Goal: Task Accomplishment & Management: Manage account settings

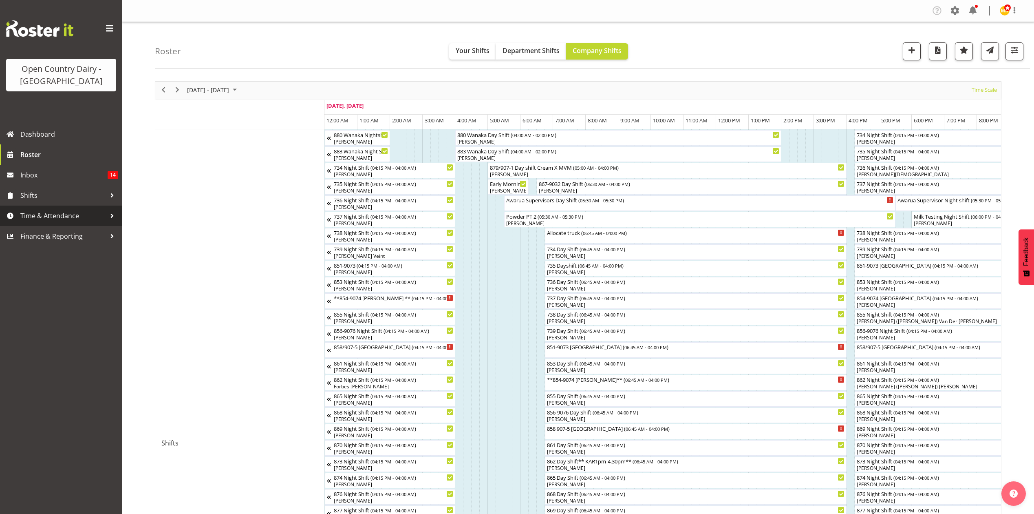
scroll to position [54, 0]
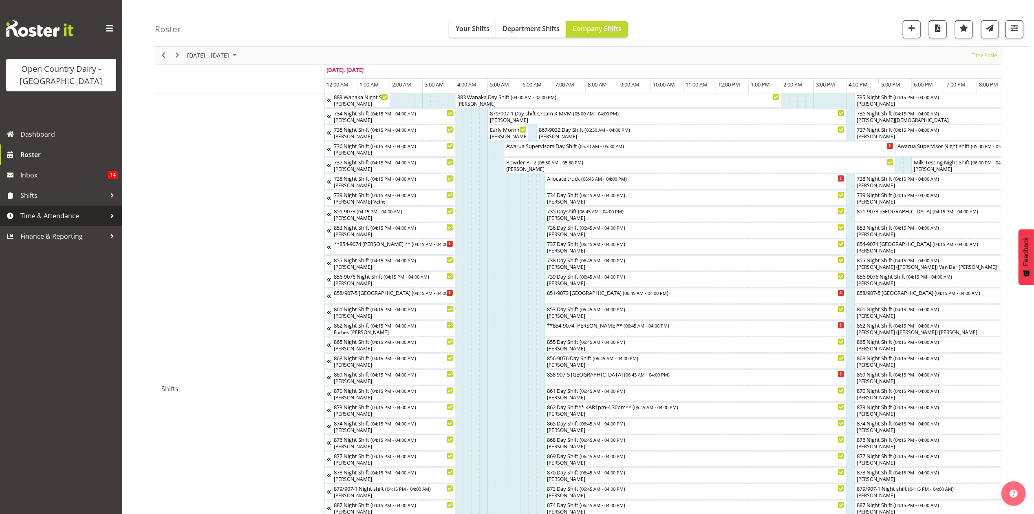
click at [80, 211] on span "Time & Attendance" at bounding box center [63, 216] width 86 height 12
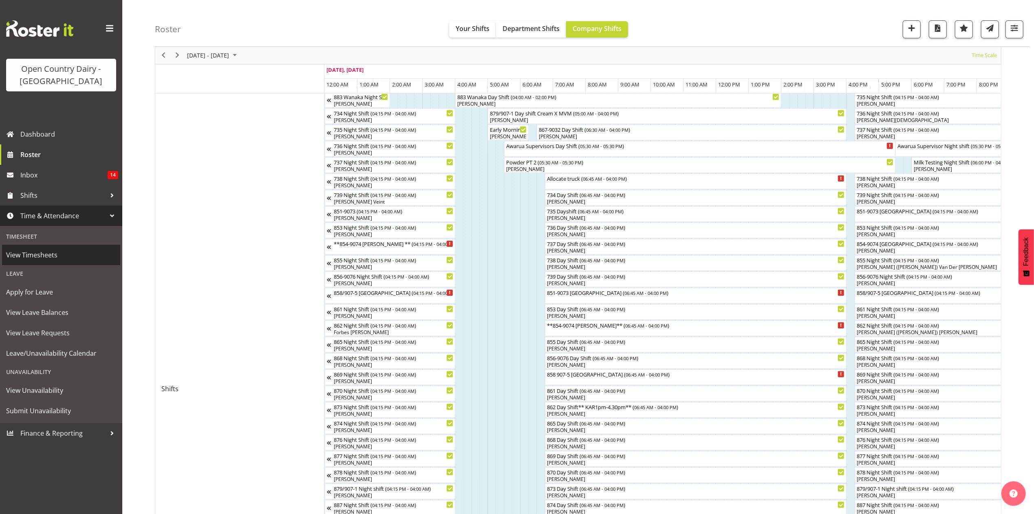
click at [54, 256] on span "View Timesheets" at bounding box center [61, 255] width 110 height 12
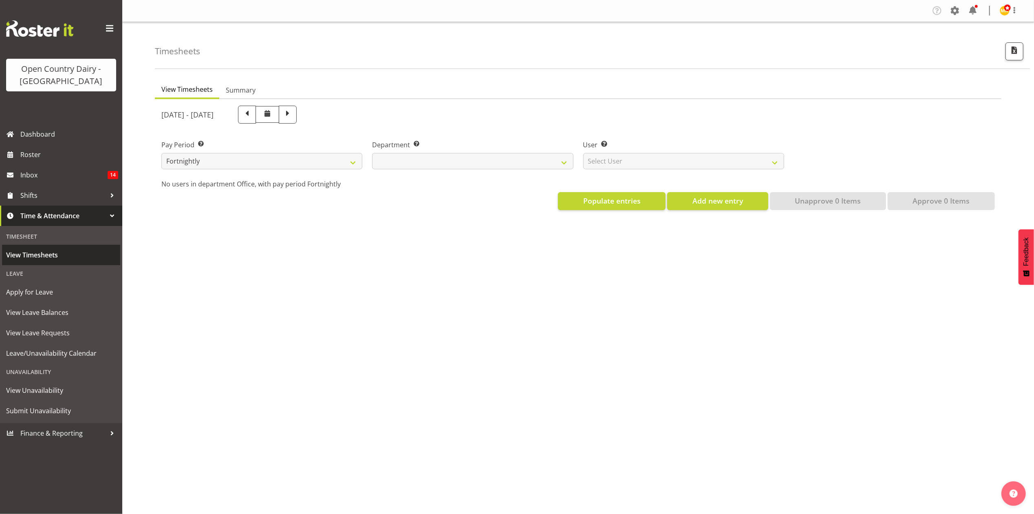
select select
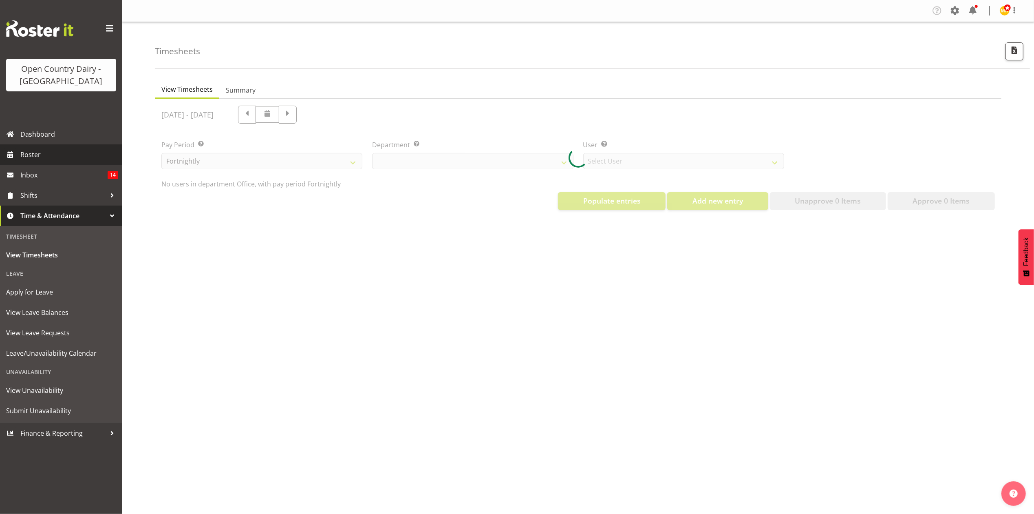
click at [58, 162] on link "Roster" at bounding box center [61, 154] width 122 height 20
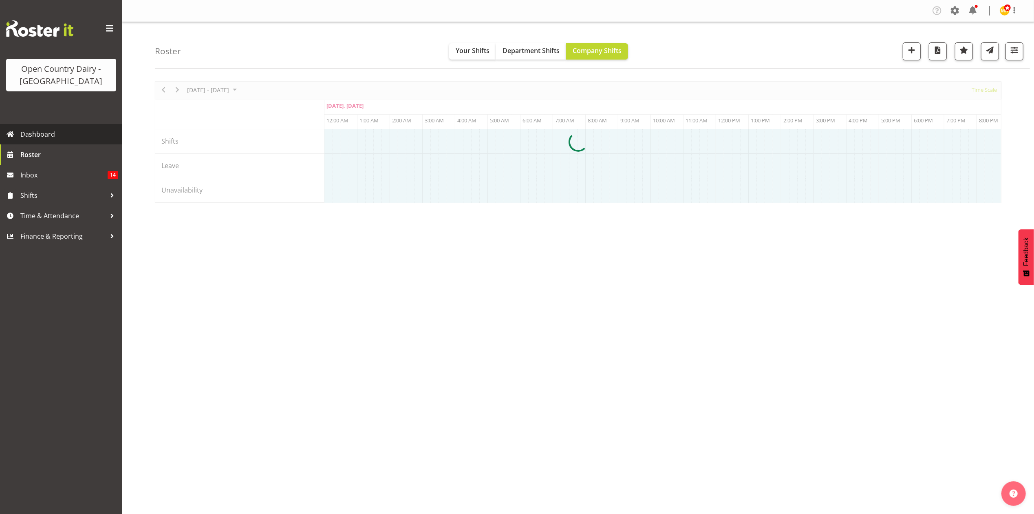
click at [54, 134] on span "Dashboard" at bounding box center [69, 134] width 98 height 12
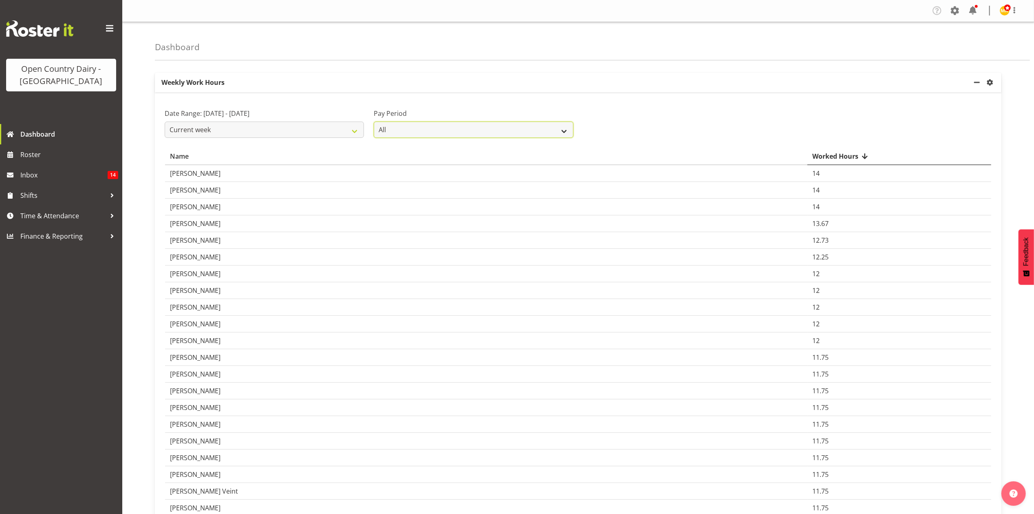
click at [403, 133] on select "All Fortnightly" at bounding box center [473, 129] width 199 height 16
click at [351, 130] on select "Current week Last week Current Month Last Month Last 30 days" at bounding box center [264, 129] width 199 height 16
click at [165, 122] on select "Current week Last week Current Month Last Month Last 30 days" at bounding box center [264, 129] width 199 height 16
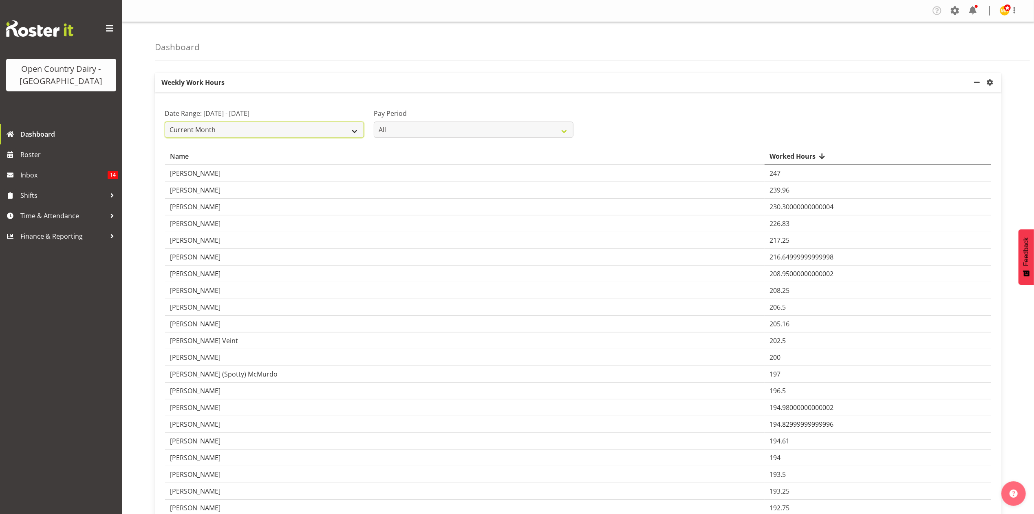
click at [359, 126] on select "Current week Last week Current Month Last Month Last 30 days" at bounding box center [264, 129] width 199 height 16
click at [165, 122] on select "Current week Last week Current Month Last Month Last 30 days" at bounding box center [264, 129] width 199 height 16
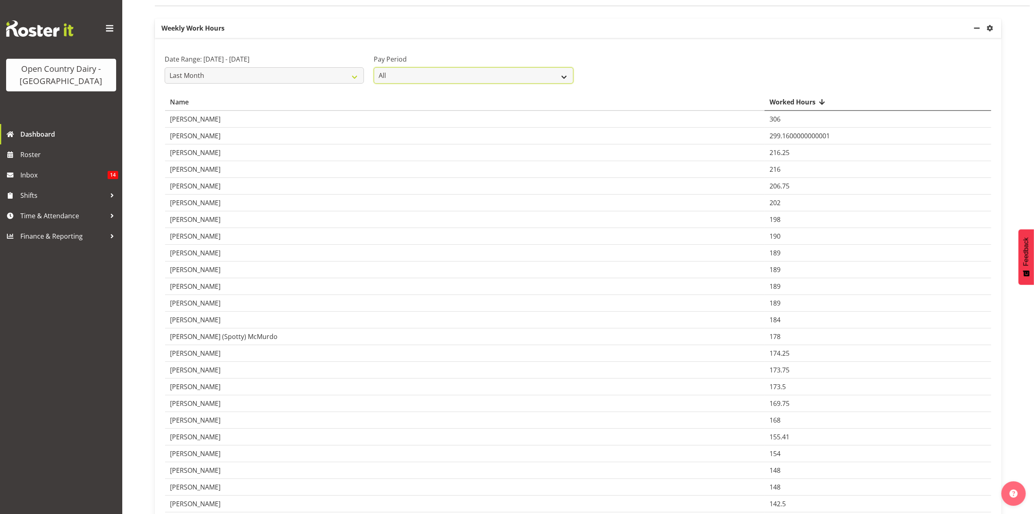
click at [415, 80] on select "All Fortnightly" at bounding box center [473, 75] width 199 height 16
click at [338, 79] on select "Current week Last week Current Month Last Month Last 30 days" at bounding box center [264, 75] width 199 height 16
select select "current_month"
click at [165, 68] on select "Current week Last week Current Month Last Month Last 30 days" at bounding box center [264, 75] width 199 height 16
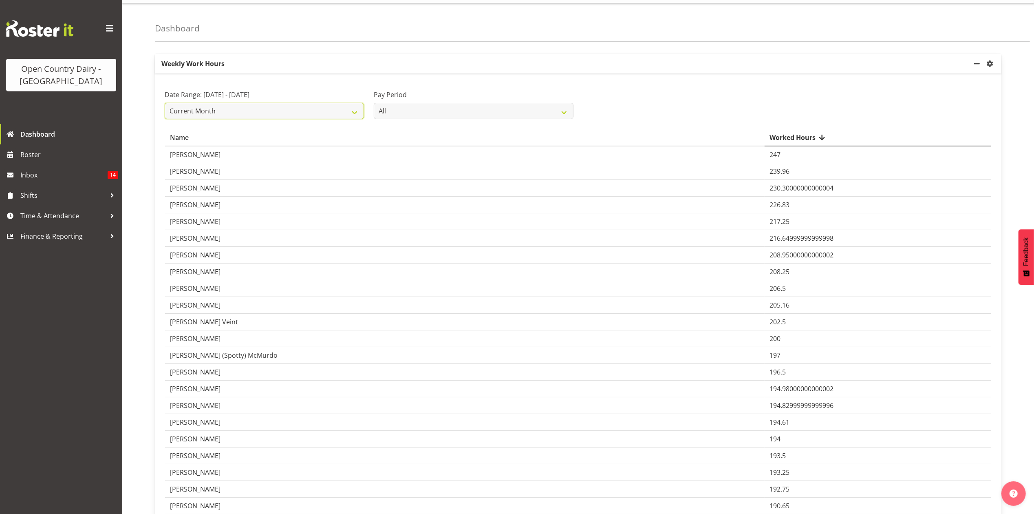
scroll to position [0, 0]
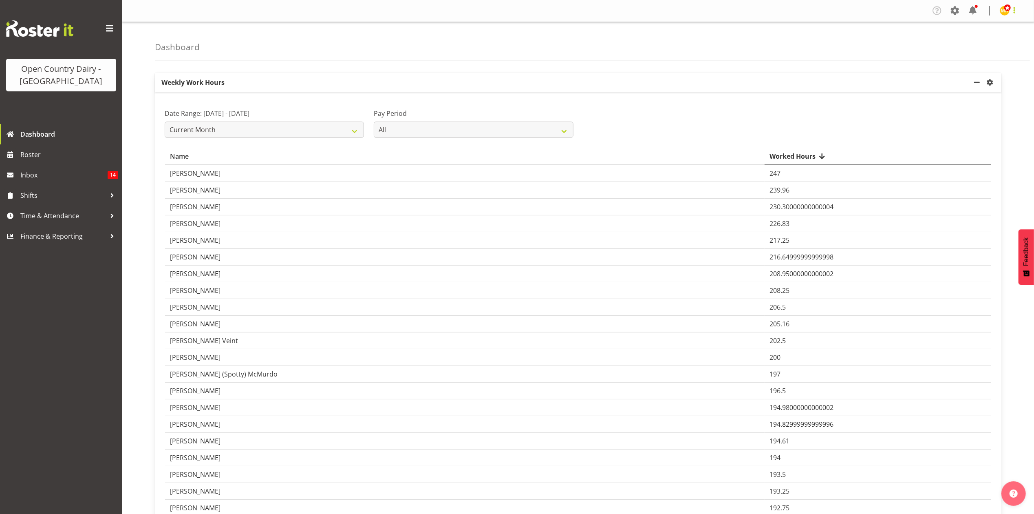
click at [1010, 11] on span at bounding box center [1015, 10] width 10 height 10
click at [954, 6] on span at bounding box center [955, 10] width 13 height 13
click at [903, 85] on link "Employees" at bounding box center [905, 88] width 113 height 15
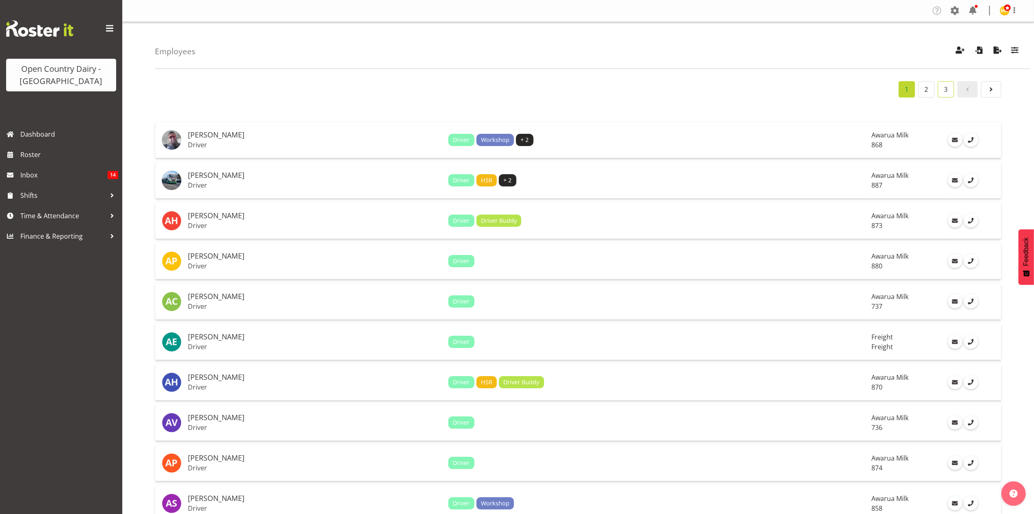
click at [952, 93] on link "3" at bounding box center [946, 89] width 16 height 16
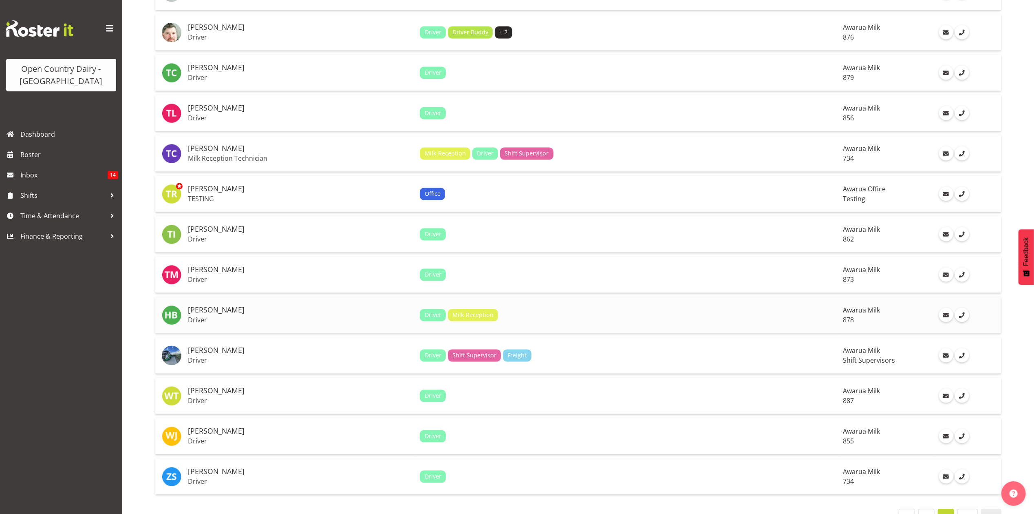
scroll to position [1581, 0]
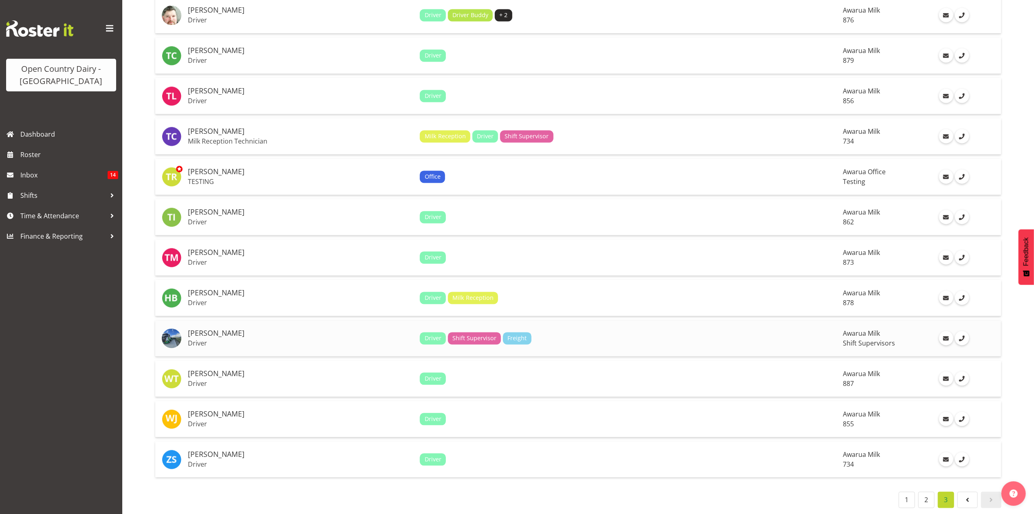
click at [731, 332] on div "Driver Shift Supervisor Freight" at bounding box center [628, 338] width 417 height 12
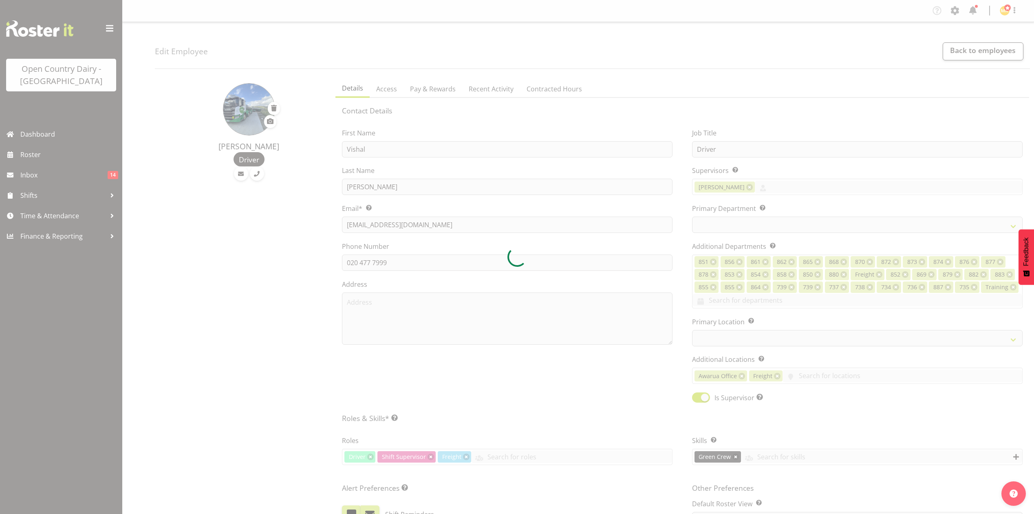
select select "TimelineWeek"
select select
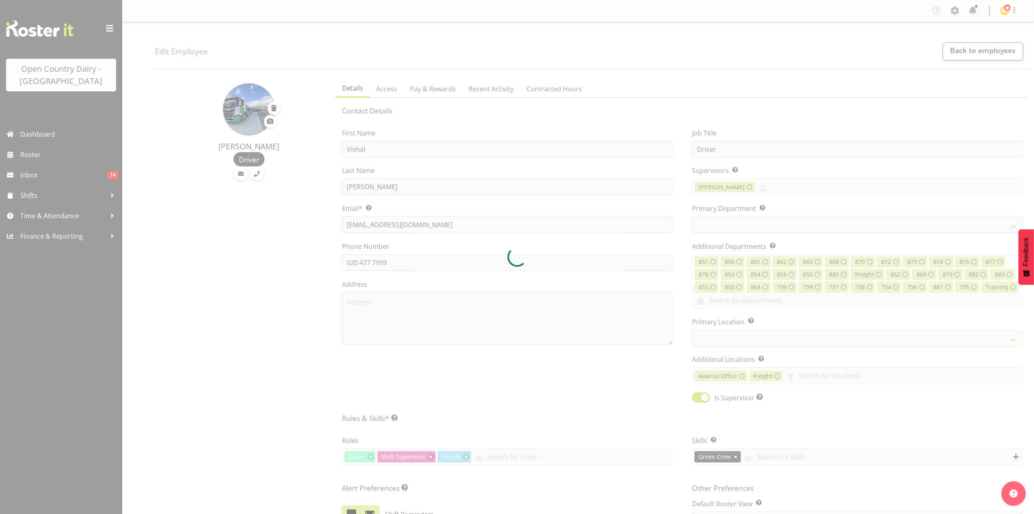
select select
select select "696"
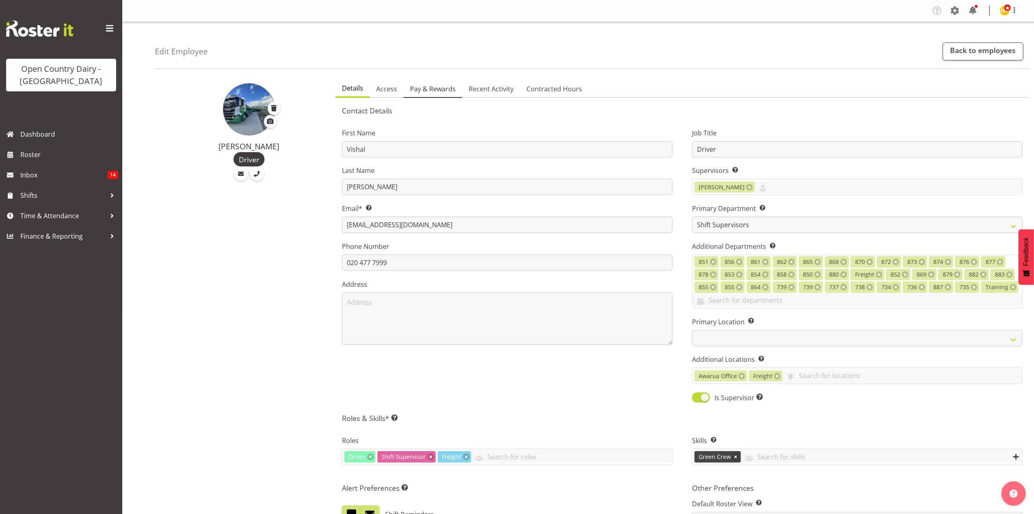
click at [420, 90] on span "Pay & Rewards" at bounding box center [433, 89] width 46 height 10
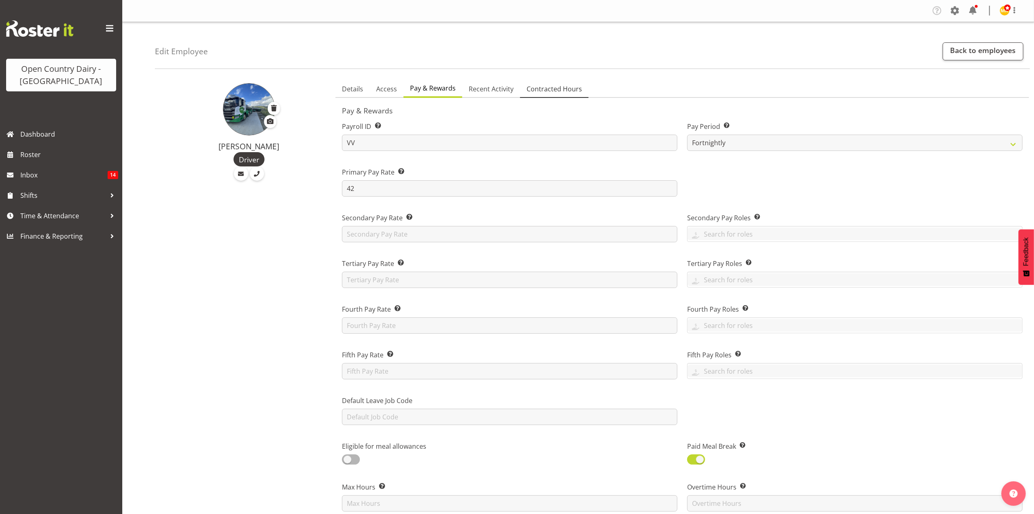
click at [544, 85] on span "Contracted Hours" at bounding box center [554, 89] width 55 height 10
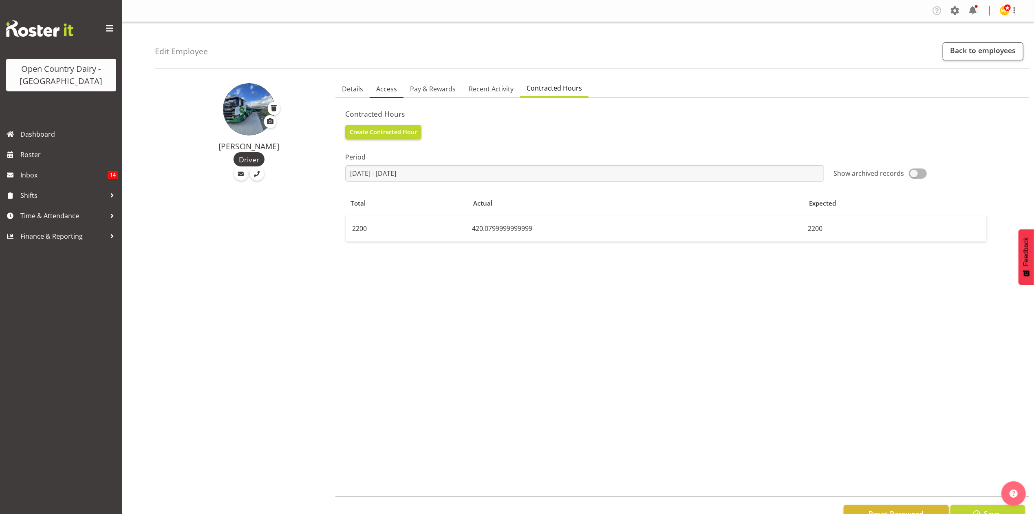
click at [394, 87] on span "Access" at bounding box center [386, 89] width 21 height 10
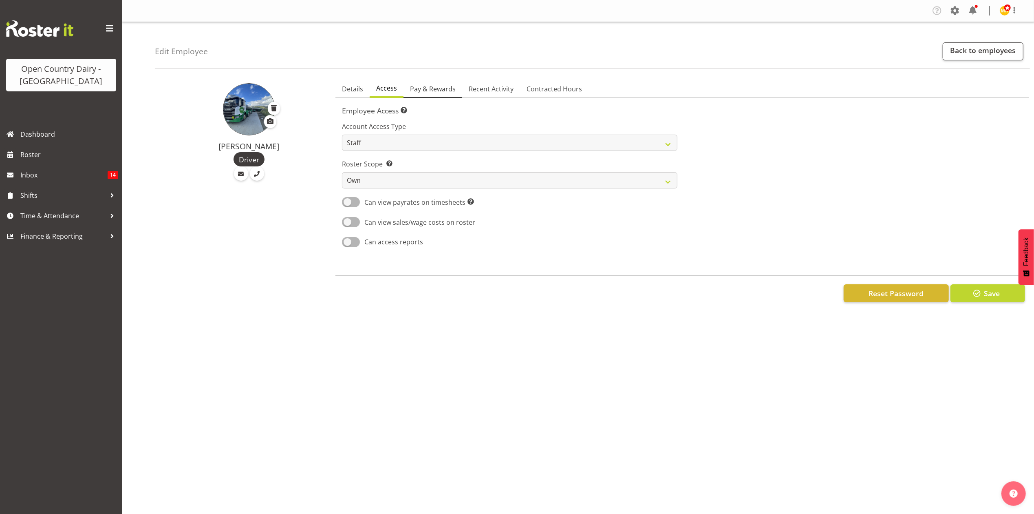
click at [434, 86] on span "Pay & Rewards" at bounding box center [433, 89] width 46 height 10
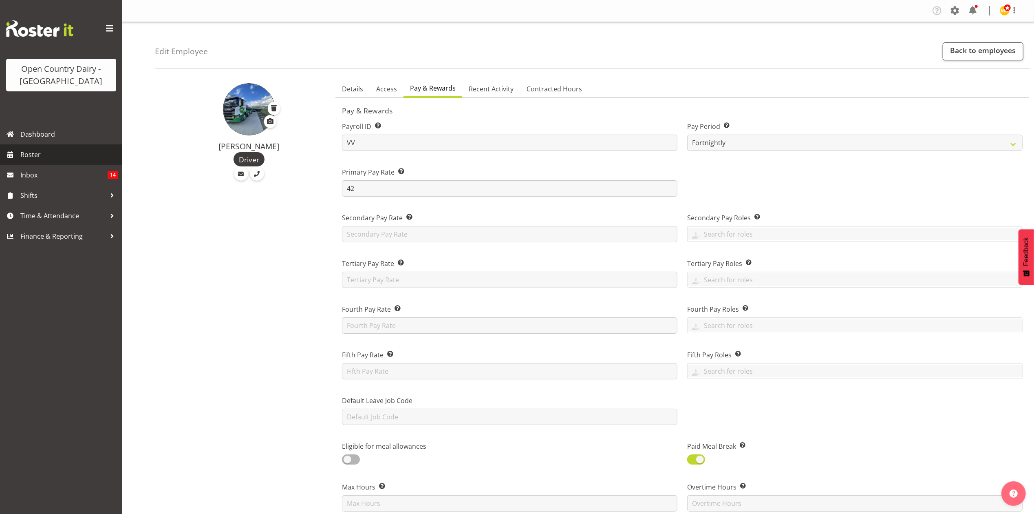
click at [64, 154] on span "Roster" at bounding box center [69, 154] width 98 height 12
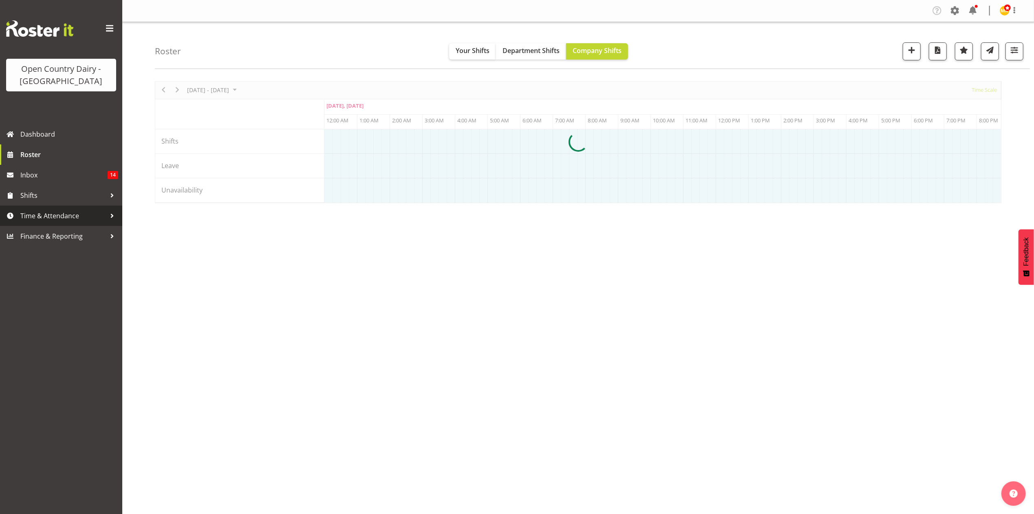
click at [57, 214] on span "Time & Attendance" at bounding box center [63, 216] width 86 height 12
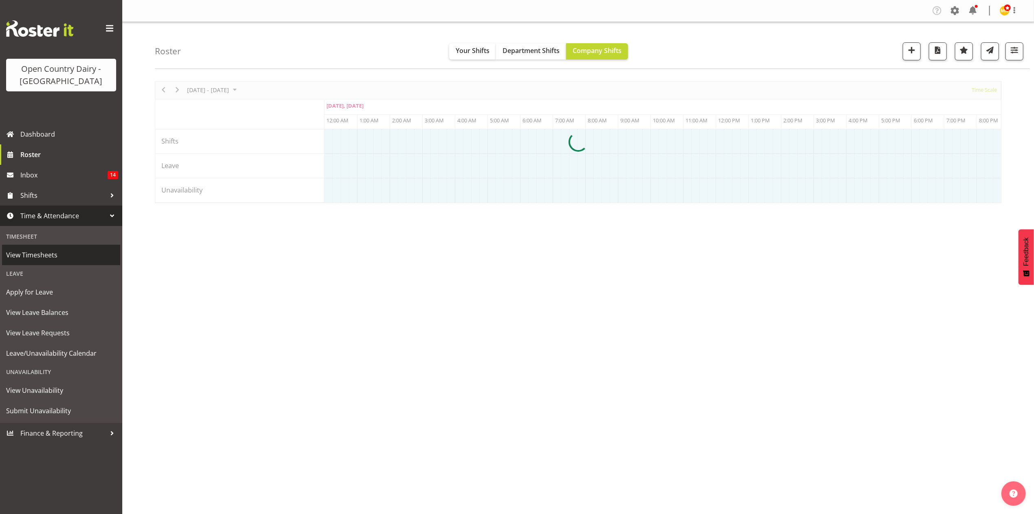
click at [48, 261] on link "View Timesheets" at bounding box center [61, 255] width 118 height 20
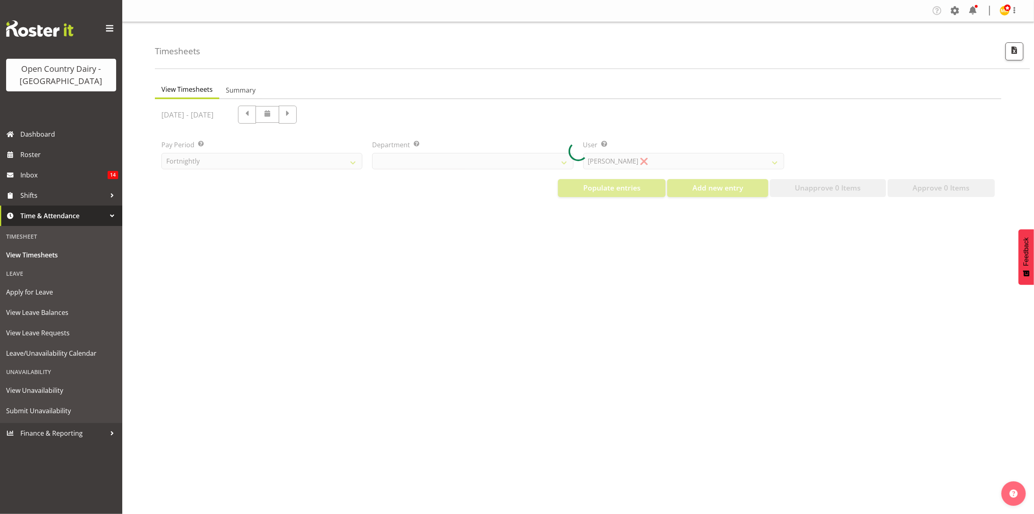
select select "699"
select select "8449"
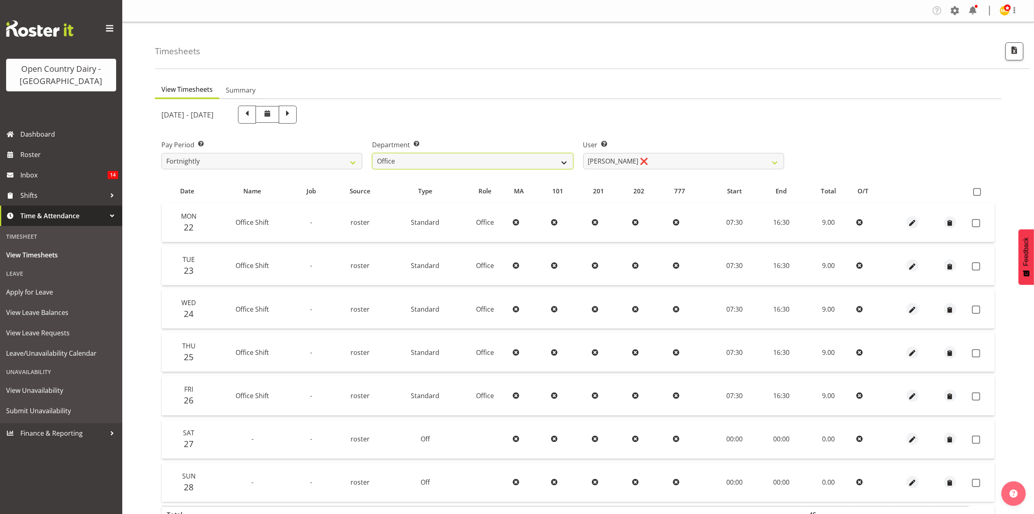
click at [437, 161] on select "734 735 736 737 738 739 851 853 854 855 856 858 861 862 865 867-9032 868 869 87…" at bounding box center [472, 161] width 201 height 16
select select "696"
click at [372, 153] on select "734 735 736 737 738 739 851 853 854 855 856 858 861 862 865 867-9032 868 869 87…" at bounding box center [472, 161] width 201 height 16
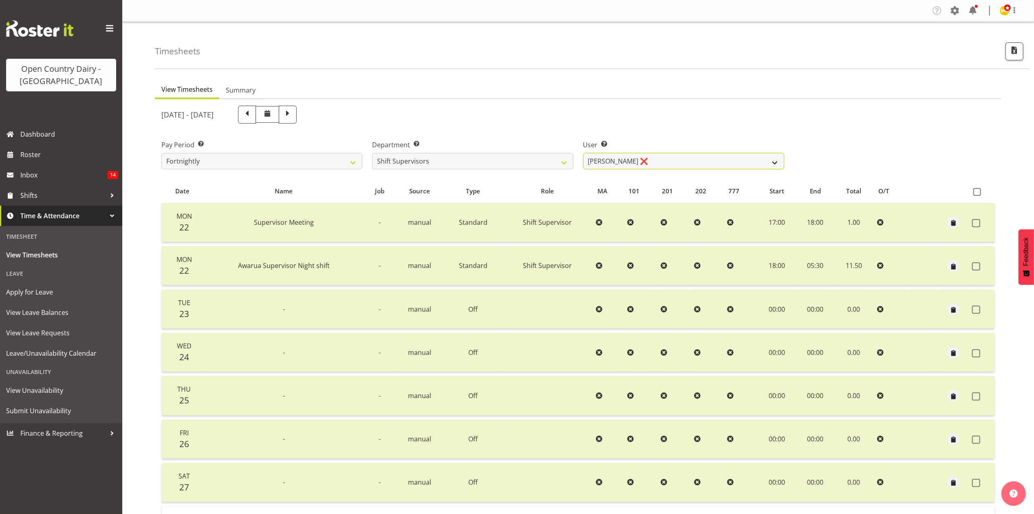
click at [607, 161] on select "[PERSON_NAME] ❌ [PERSON_NAME] ❌ [PERSON_NAME] ❌ [PERSON_NAME] ❌" at bounding box center [683, 161] width 201 height 16
select select "7488"
click at [583, 153] on select "[PERSON_NAME] ❌ [PERSON_NAME] ❌ [PERSON_NAME] ❌ [PERSON_NAME] ❌" at bounding box center [683, 161] width 201 height 16
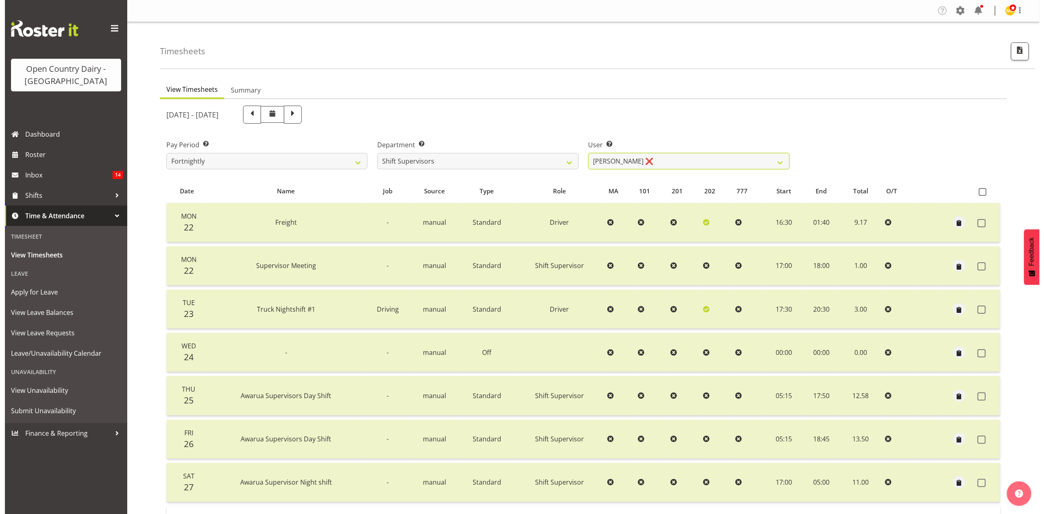
scroll to position [98, 0]
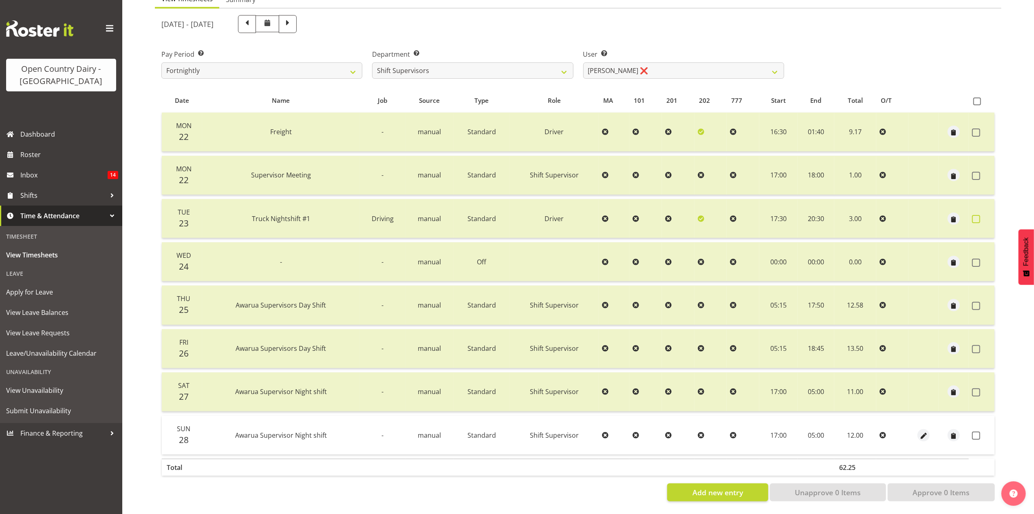
click at [972, 215] on span at bounding box center [976, 219] width 8 height 8
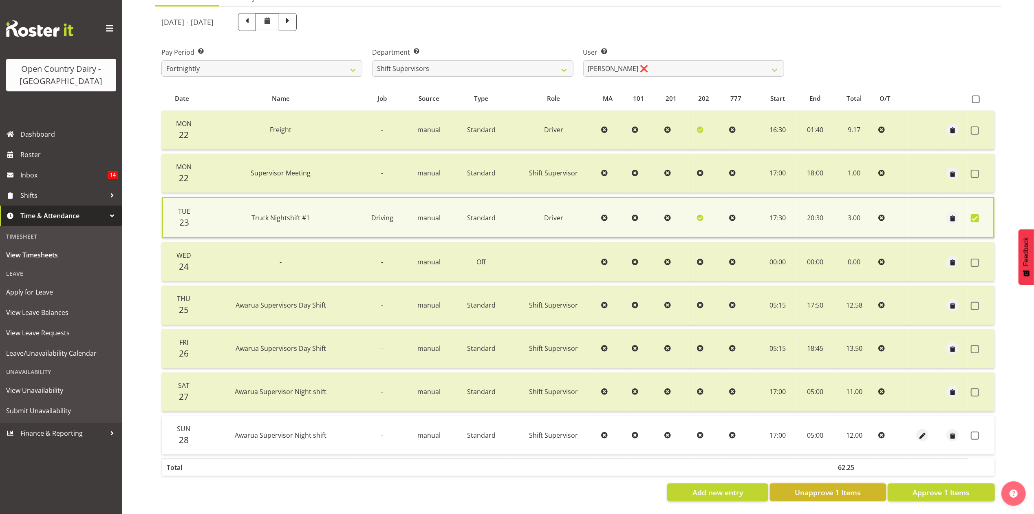
click at [861, 487] on span "Unapprove 1 Items" at bounding box center [828, 492] width 66 height 11
checkbox input "false"
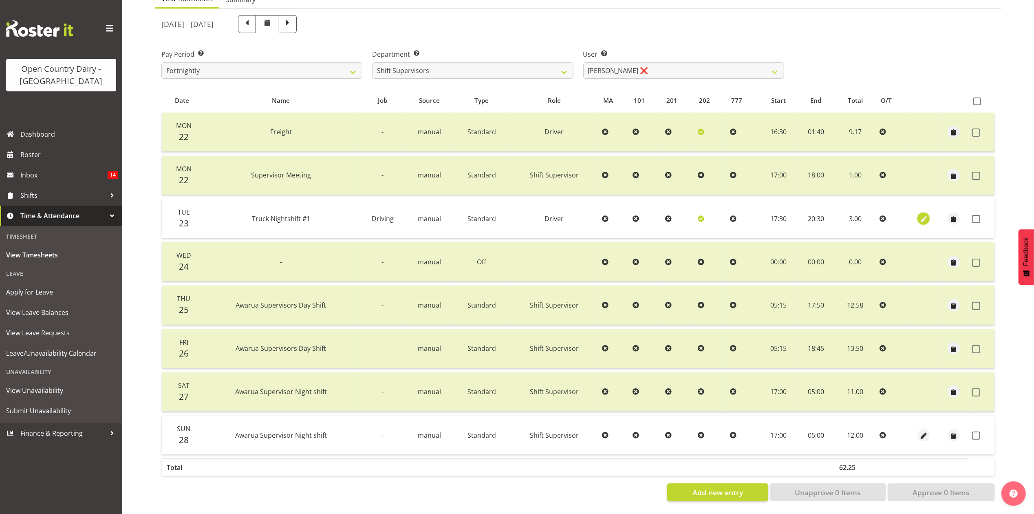
click at [925, 214] on span "button" at bounding box center [923, 218] width 9 height 9
select select "Standard"
select select "685"
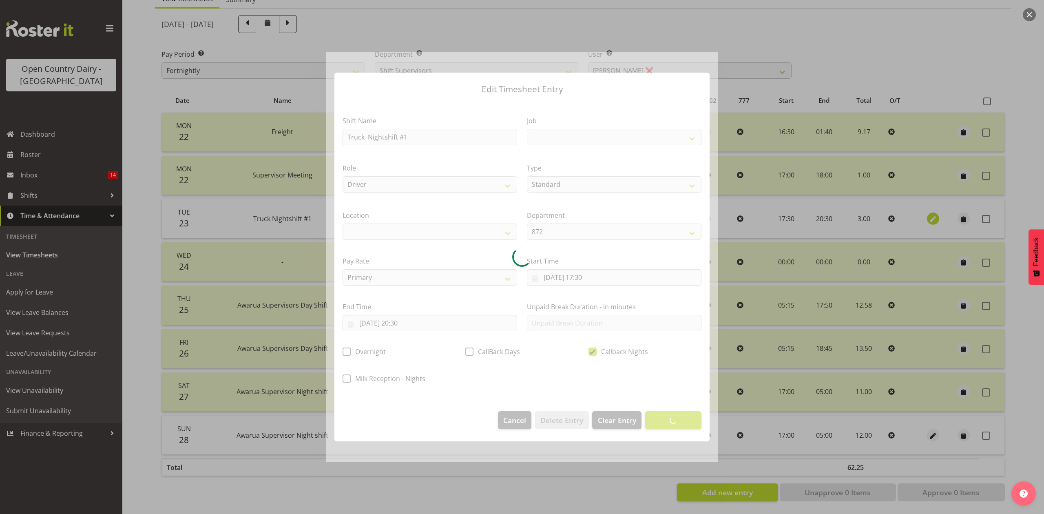
select select
select select "10670"
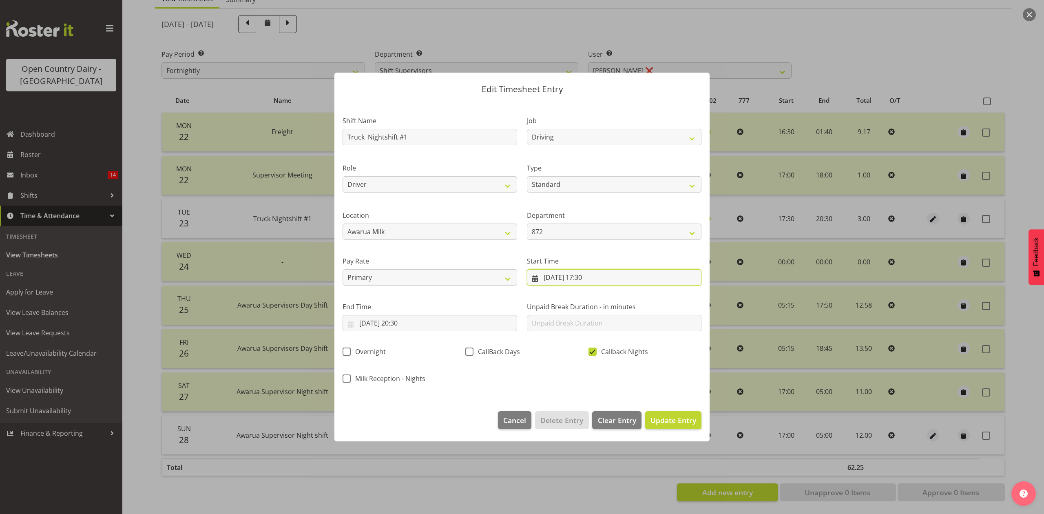
click at [597, 284] on input "23/09/2025, 17:30" at bounding box center [614, 277] width 174 height 16
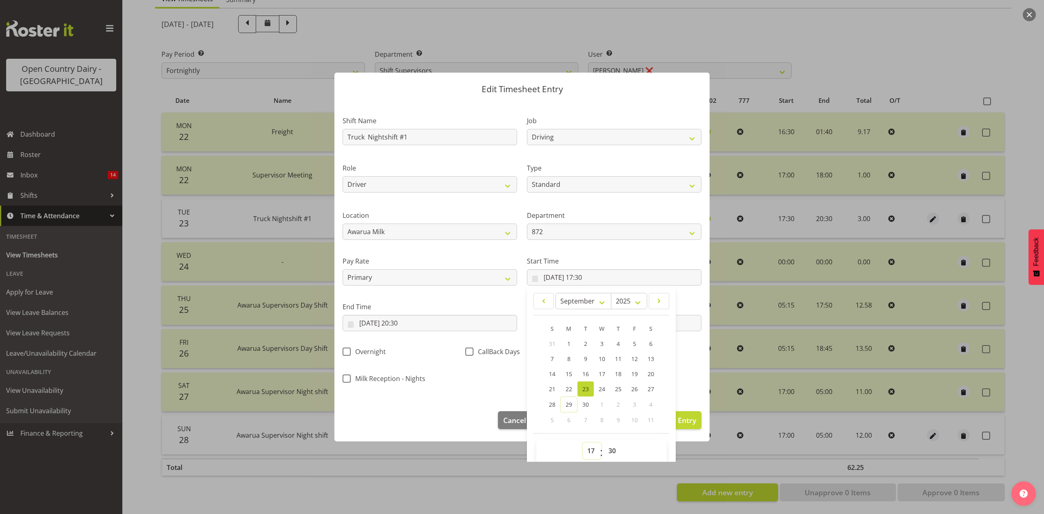
click at [591, 454] on select "00 01 02 03 04 05 06 07 08 09 10 11 12 13 14 15 16 17 18 19 20 21 22 23" at bounding box center [592, 450] width 18 height 16
select select "0"
click at [583, 443] on select "00 01 02 03 04 05 06 07 08 09 10 11 12 13 14 15 16 17 18 19 20 21 22 23" at bounding box center [592, 450] width 18 height 16
type input "23/09/2025, 00:30"
click at [604, 449] on select "00 01 02 03 04 05 06 07 08 09 10 11 12 13 14 15 16 17 18 19 20 21 22 23 24 25 2…" at bounding box center [613, 450] width 18 height 16
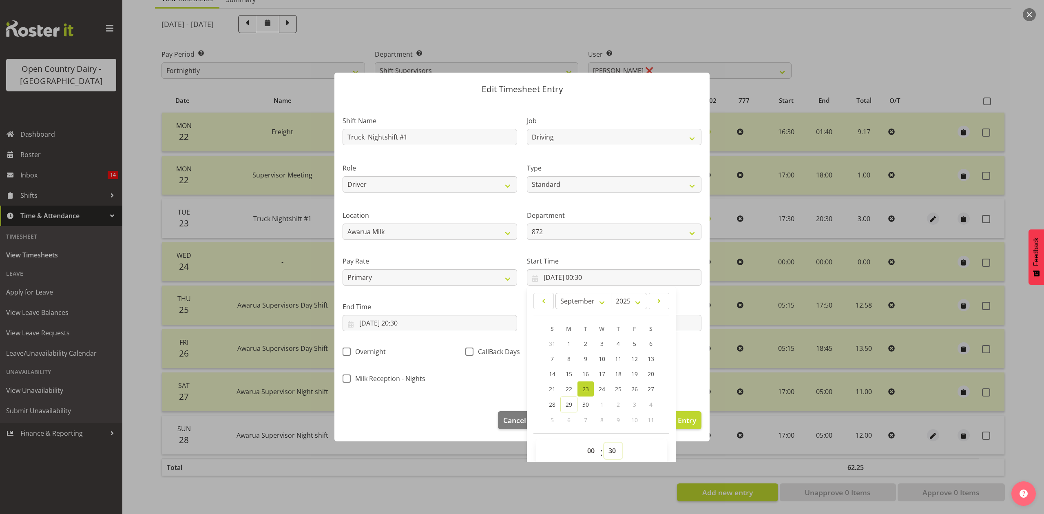
select select "0"
click at [604, 443] on select "00 01 02 03 04 05 06 07 08 09 10 11 12 13 14 15 16 17 18 19 20 21 22 23 24 25 2…" at bounding box center [613, 450] width 18 height 16
type input "23/09/2025, 00:00"
click at [413, 319] on input "23/09/2025, 20:30" at bounding box center [429, 323] width 174 height 16
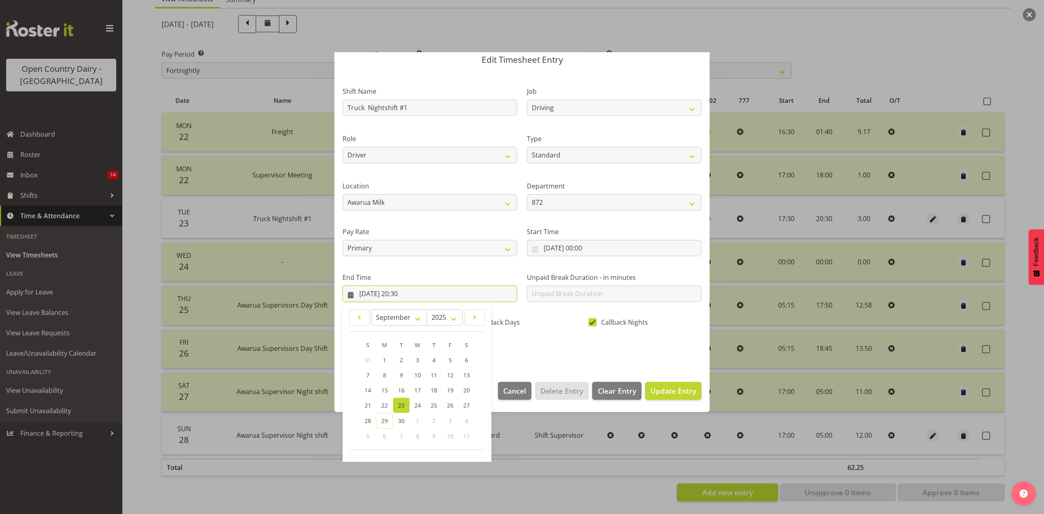
scroll to position [55, 0]
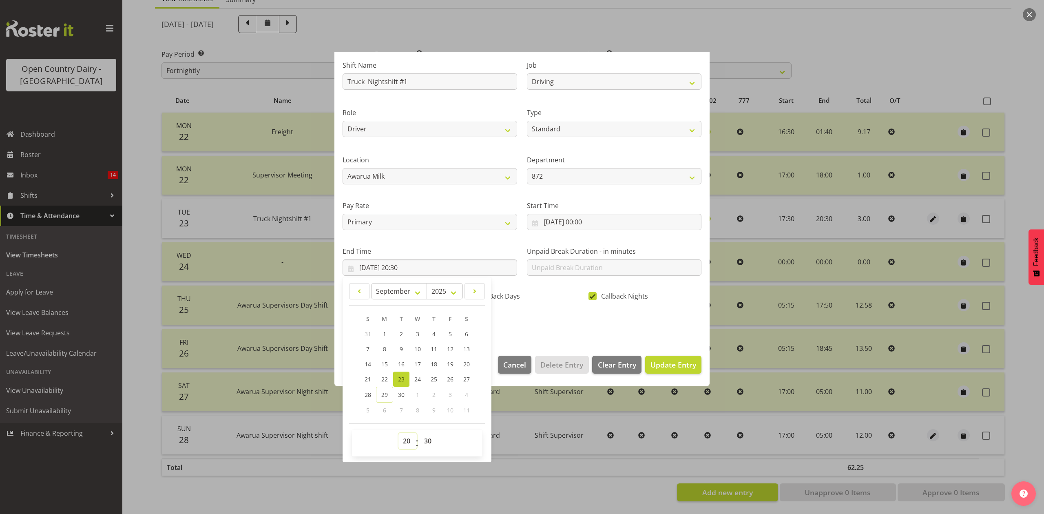
click at [413, 445] on select "00 01 02 03 04 05 06 07 08 09 10 11 12 13 14 15 16 17 18 19 20 21 22 23" at bounding box center [407, 441] width 18 height 16
select select "11"
click at [398, 433] on select "00 01 02 03 04 05 06 07 08 09 10 11 12 13 14 15 16 17 18 19 20 21 22 23" at bounding box center [407, 441] width 18 height 16
type input "23/09/2025, 11:30"
drag, startPoint x: 426, startPoint y: 445, endPoint x: 427, endPoint y: 440, distance: 5.0
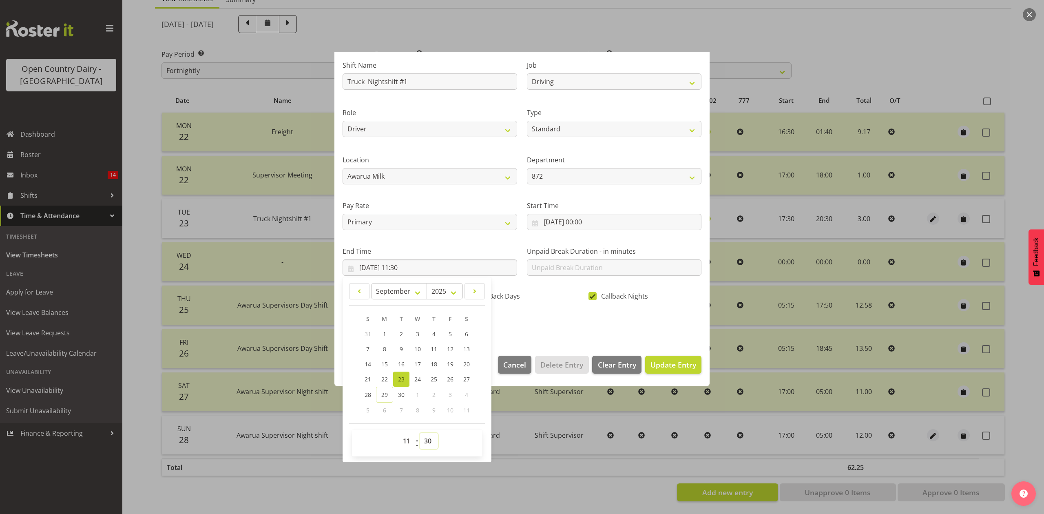
click at [426, 445] on select "00 01 02 03 04 05 06 07 08 09 10 11 12 13 14 15 16 17 18 19 20 21 22 23 24 25 2…" at bounding box center [429, 441] width 18 height 16
select select "45"
click at [420, 433] on select "00 01 02 03 04 05 06 07 08 09 10 11 12 13 14 15 16 17 18 19 20 21 22 23 24 25 2…" at bounding box center [429, 441] width 18 height 16
type input "23/09/2025, 11:45"
click at [529, 317] on div "Shift Name Truck Nightshift #1 Job Connecting /unconnecting Trailers Driving Me…" at bounding box center [522, 191] width 369 height 285
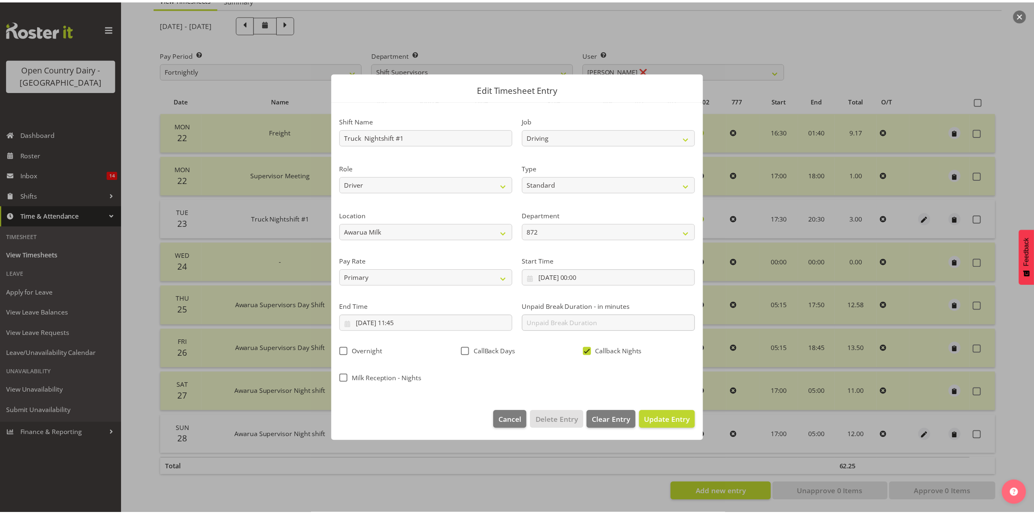
scroll to position [0, 0]
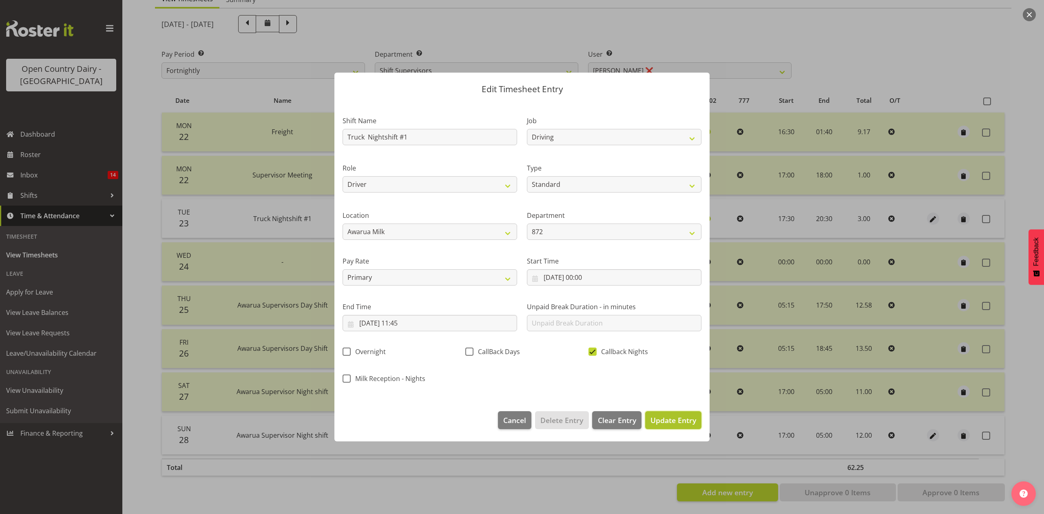
click at [677, 418] on span "Update Entry" at bounding box center [673, 420] width 46 height 10
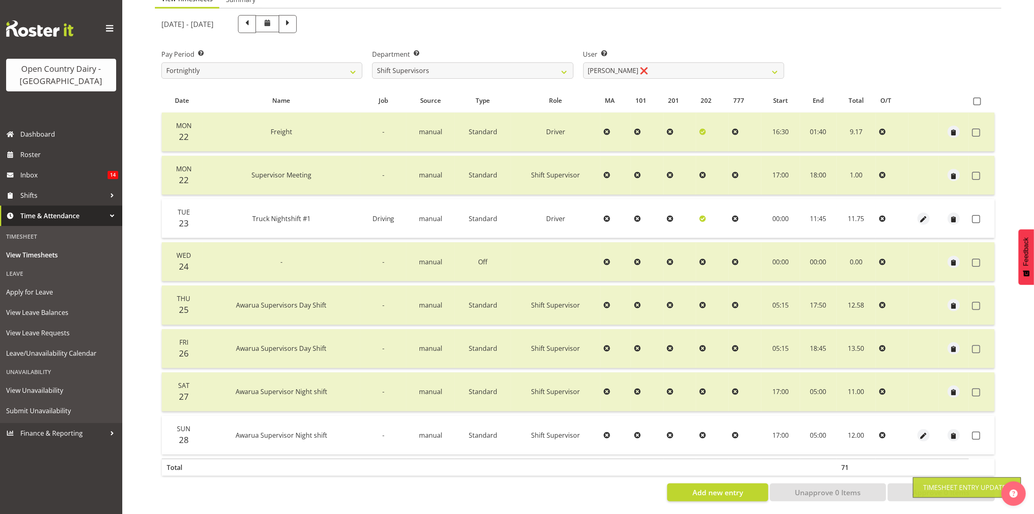
click at [902, 56] on div "Pay Period Select which pay period you would like to view. Fortnightly Departme…" at bounding box center [579, 61] width 844 height 46
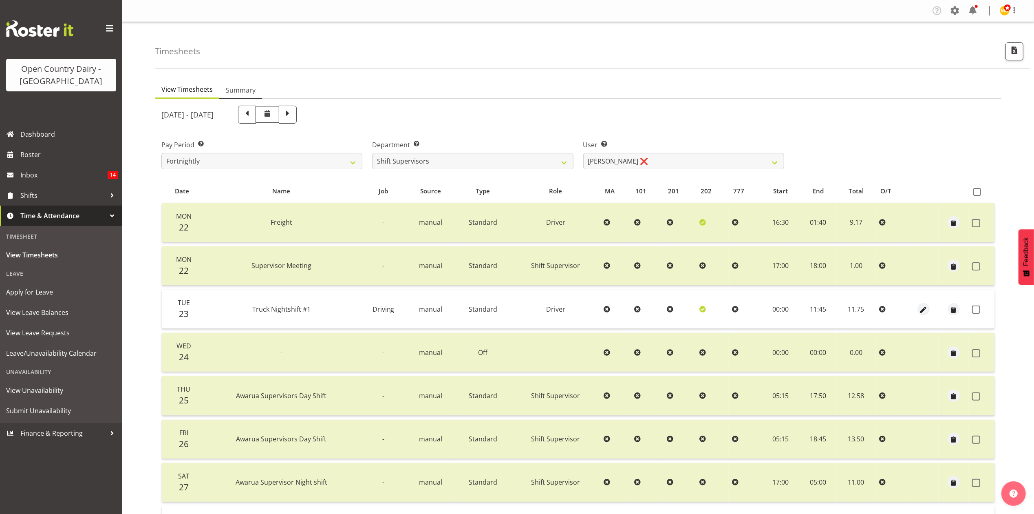
click at [248, 93] on span "Summary" at bounding box center [241, 90] width 30 height 10
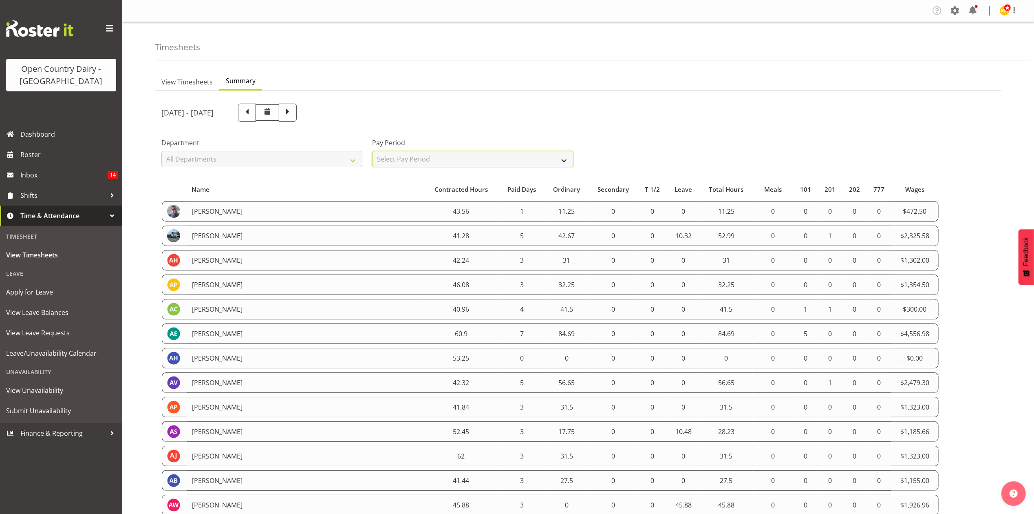
click at [415, 163] on select "Select Pay Period All Pay Periods Fortnightly" at bounding box center [472, 159] width 201 height 16
select select "143"
click at [372, 151] on select "Select Pay Period All Pay Periods Fortnightly" at bounding box center [472, 159] width 201 height 16
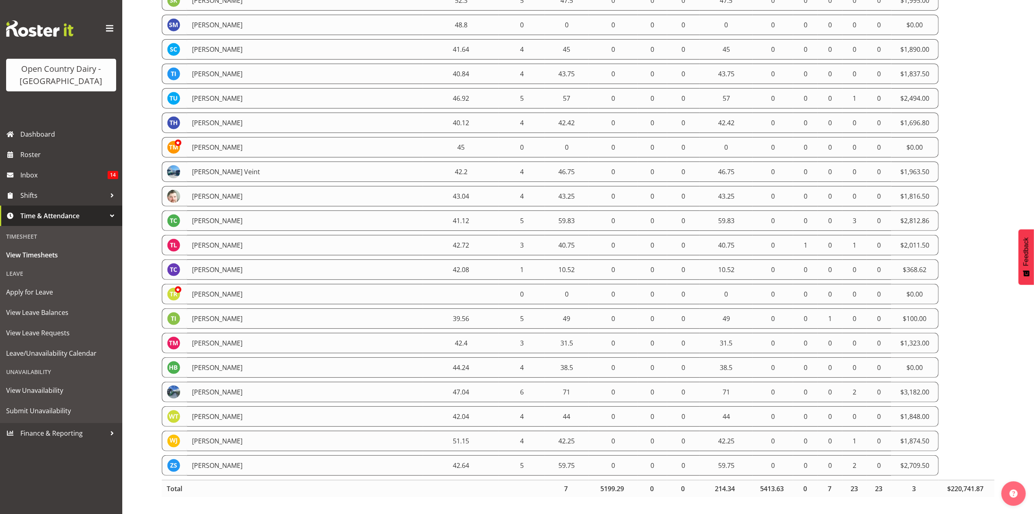
scroll to position [2867, 0]
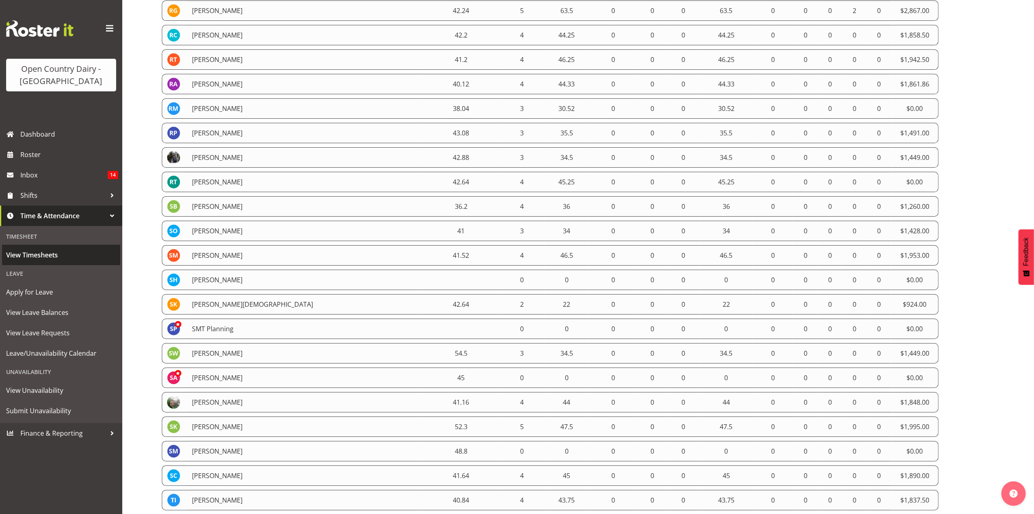
click at [52, 253] on span "View Timesheets" at bounding box center [61, 255] width 110 height 12
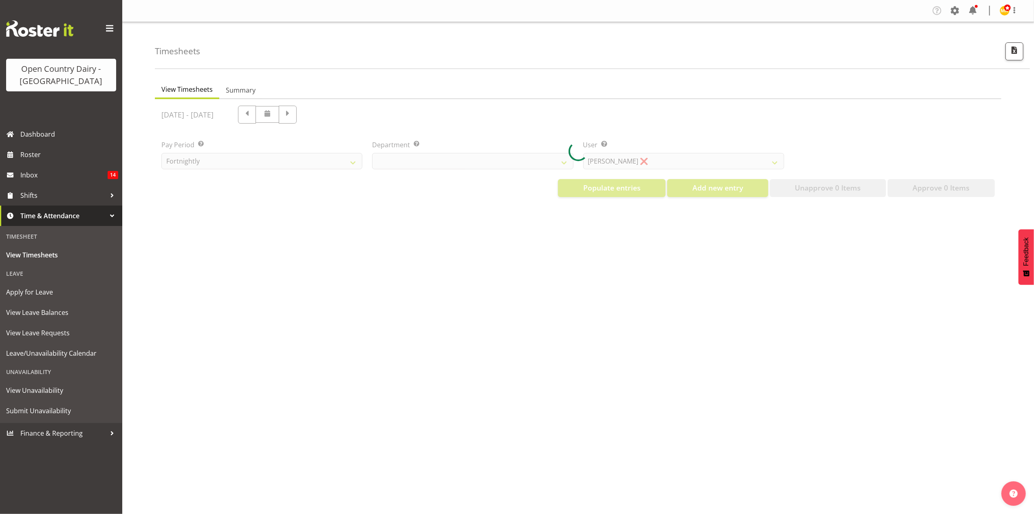
select select "699"
select select "8449"
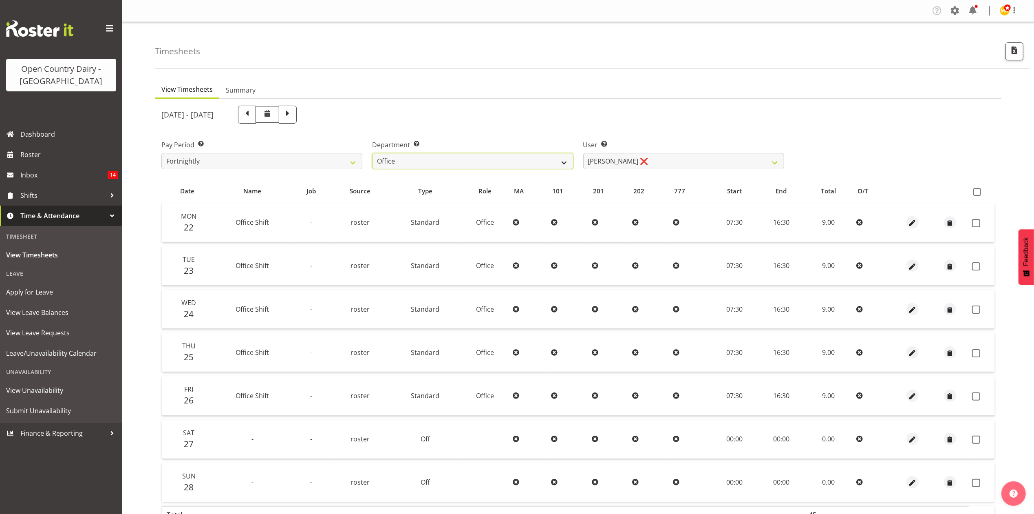
click at [436, 166] on select "734 735 736 737 738 739 851 853 854 855 856 858 861 862 865 867-9032 868 869 87…" at bounding box center [472, 161] width 201 height 16
select select "905"
click at [372, 153] on select "734 735 736 737 738 739 851 853 854 855 856 858 861 862 865 867-9032 868 869 87…" at bounding box center [472, 161] width 201 height 16
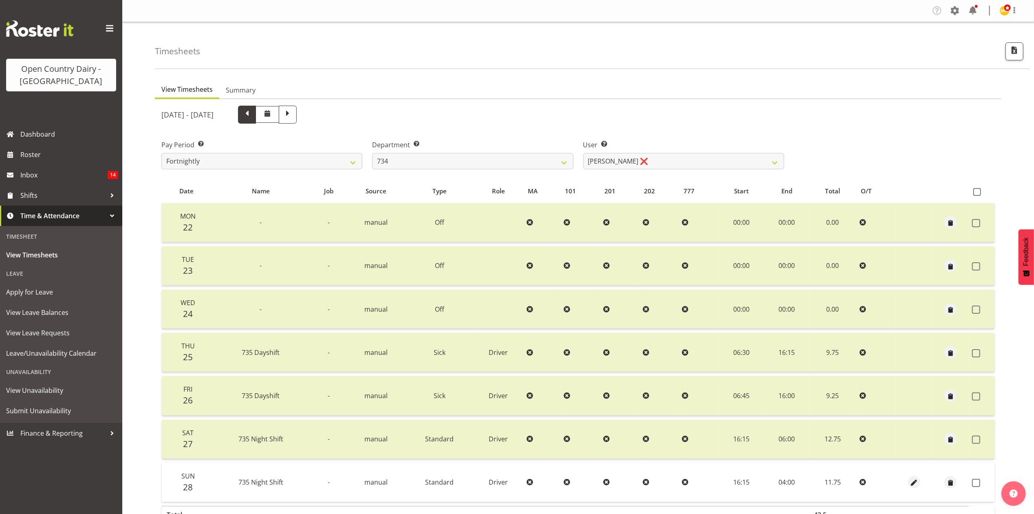
click at [252, 117] on span at bounding box center [247, 113] width 11 height 11
select select
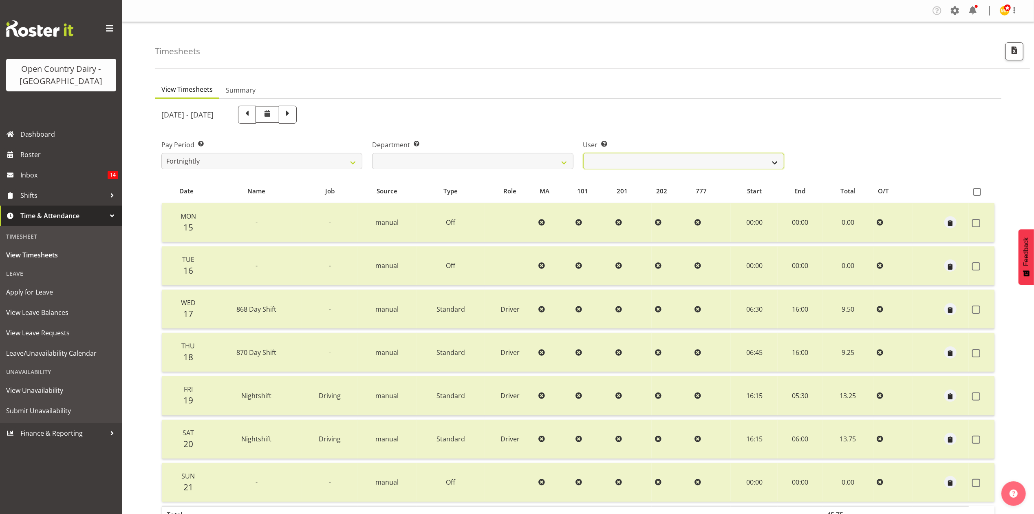
click at [603, 160] on select "[PERSON_NAME] ✔ [PERSON_NAME] ✔ [PERSON_NAME] ✔ [PERSON_NAME] ✔" at bounding box center [683, 161] width 201 height 16
click at [573, 161] on div "Department Select which department you would like to view. 734 735 736 737 738 …" at bounding box center [472, 151] width 211 height 46
click at [552, 166] on select "734 735 736 737 738 739 851 853 854 855 856 858 861 862 865 867-9032 868 869 87…" at bounding box center [472, 161] width 201 height 16
click at [372, 153] on select "734 735 736 737 738 739 851 853 854 855 856 858 861 862 865 867-9032 868 869 87…" at bounding box center [472, 161] width 201 height 16
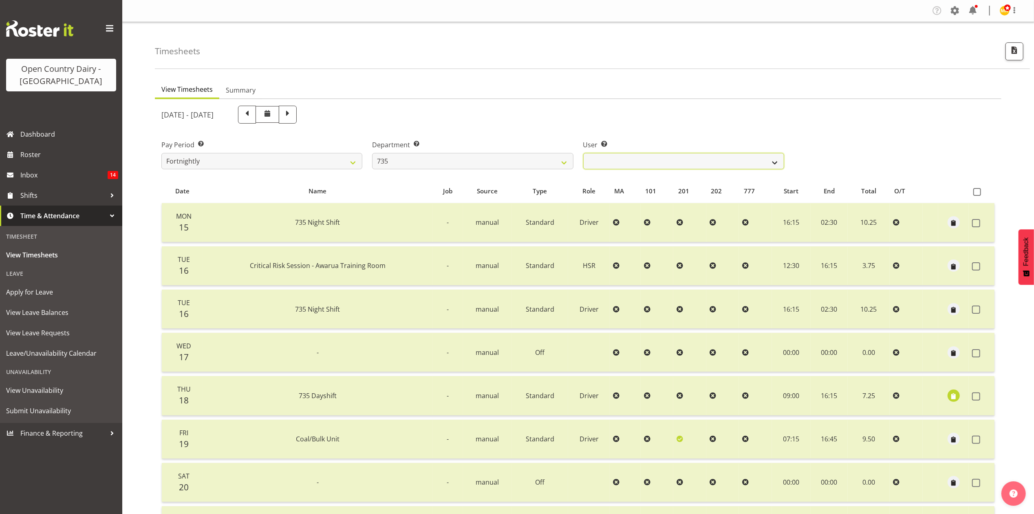
drag, startPoint x: 644, startPoint y: 160, endPoint x: 631, endPoint y: 160, distance: 13.1
click at [644, 160] on select "Brian Neas ✔ Cherie Williams ❌ Christopher Sutherland ✔ Stuart Craig ✔" at bounding box center [683, 161] width 201 height 16
click at [547, 160] on select "734 735 736 737 738 739 851 853 854 855 856 858 861 862 865 867-9032 868 869 87…" at bounding box center [472, 161] width 201 height 16
select select "906"
click at [372, 153] on select "734 735 736 737 738 739 851 853 854 855 856 858 861 862 865 867-9032 868 869 87…" at bounding box center [472, 161] width 201 height 16
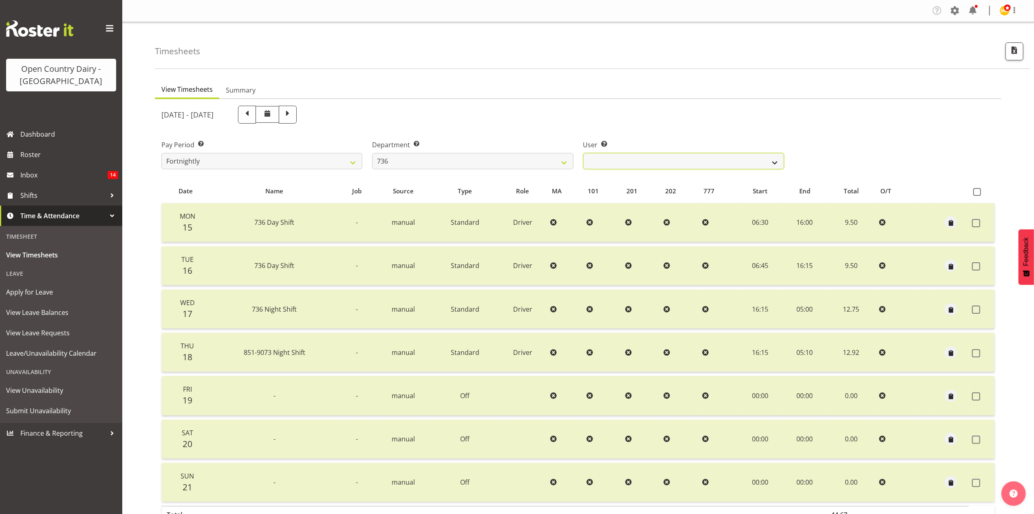
drag, startPoint x: 625, startPoint y: 160, endPoint x: 616, endPoint y: 164, distance: 9.5
click at [625, 160] on select "Andy Van Brecht ✔ Gavin Hamilton ❌ Jamie Seaton ❌ Kerrod Ward ✔" at bounding box center [683, 161] width 201 height 16
select select "7419"
click at [583, 153] on select "Andy Van Brecht ✔ Gavin Hamilton ❌ Jamie Seaton ❌ Kerrod Ward ✔" at bounding box center [683, 161] width 201 height 16
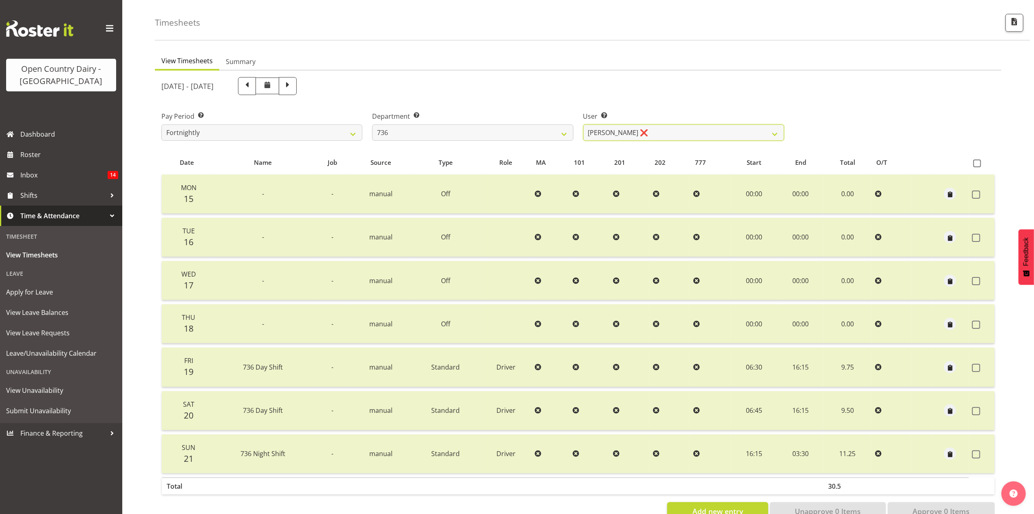
scroll to position [55, 0]
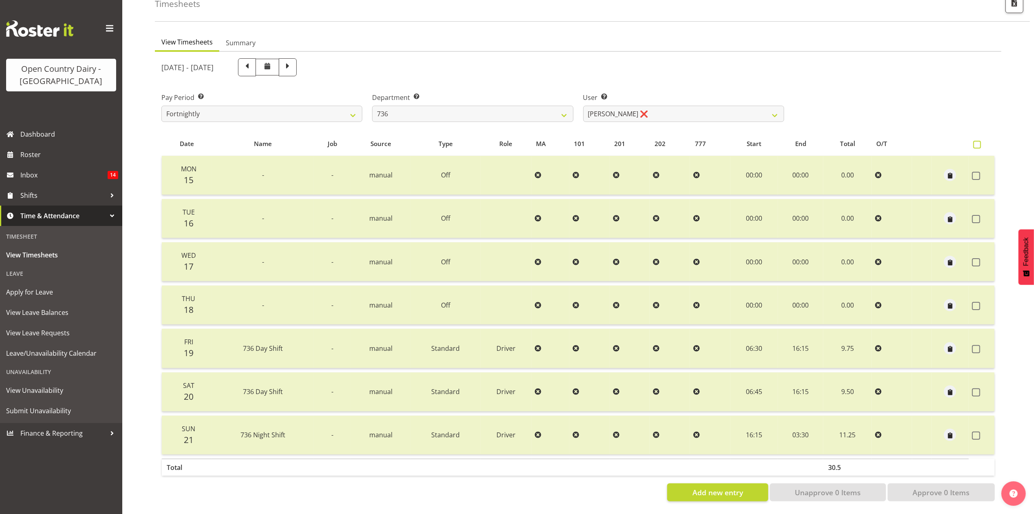
click at [979, 141] on span at bounding box center [978, 145] width 8 height 8
click at [979, 142] on input "checkbox" at bounding box center [976, 144] width 5 height 5
checkbox input "true"
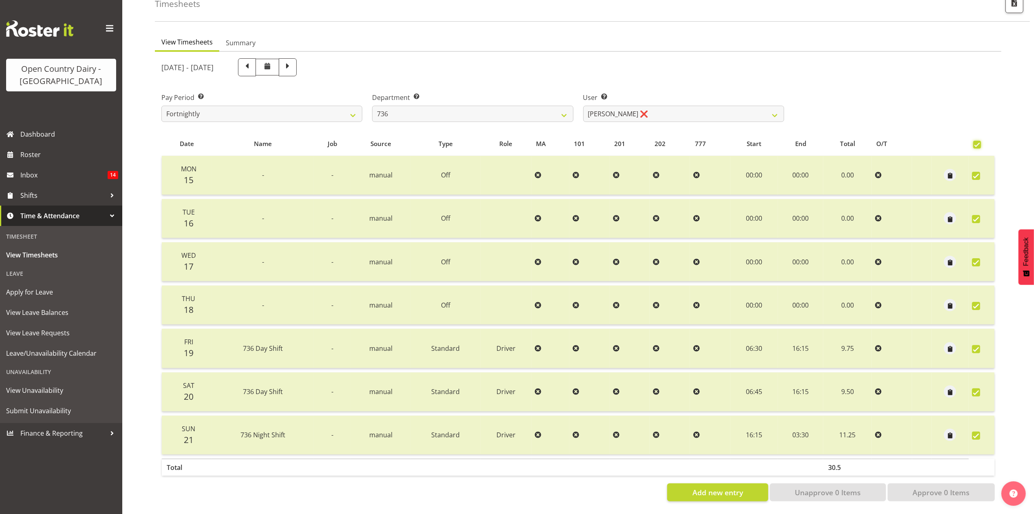
checkbox input "true"
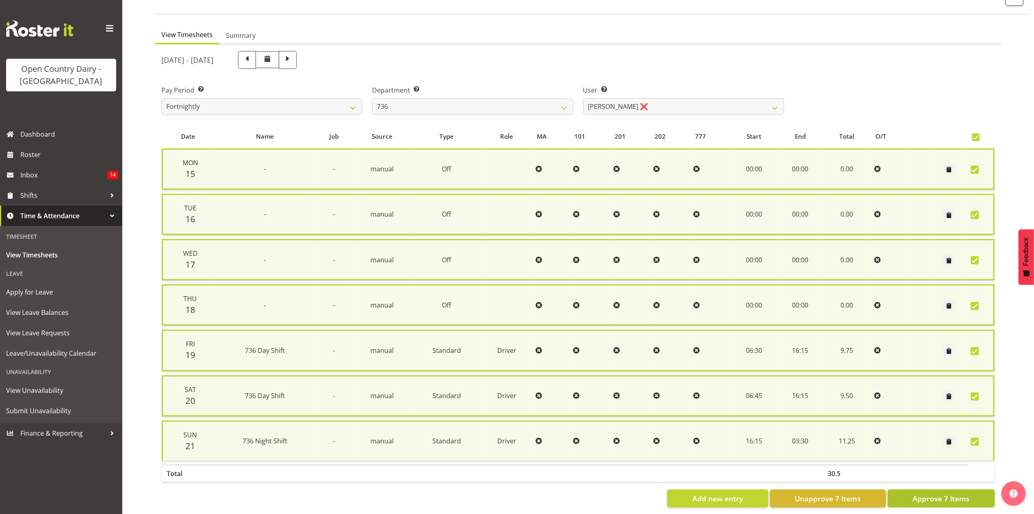
click at [964, 493] on span "Approve 7 Items" at bounding box center [941, 498] width 57 height 11
checkbox input "false"
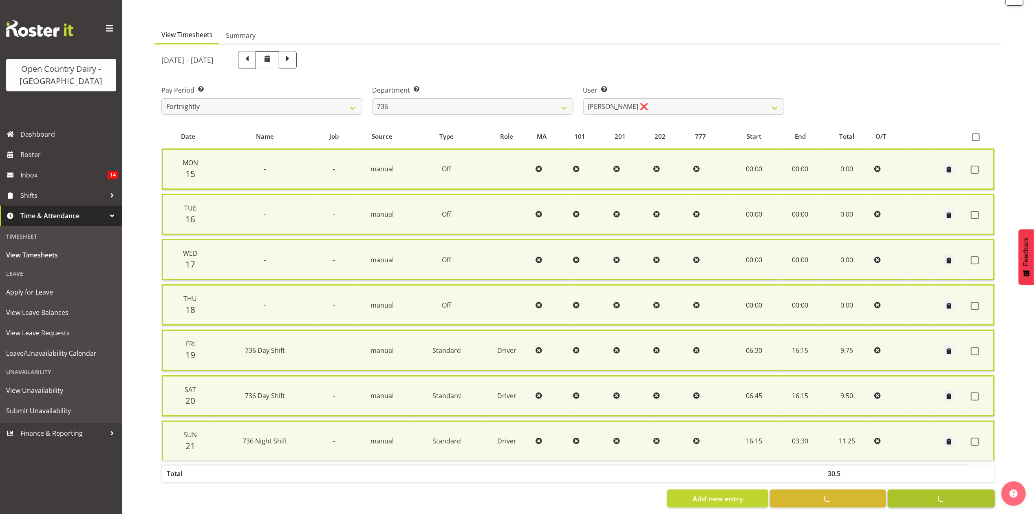
checkbox input "false"
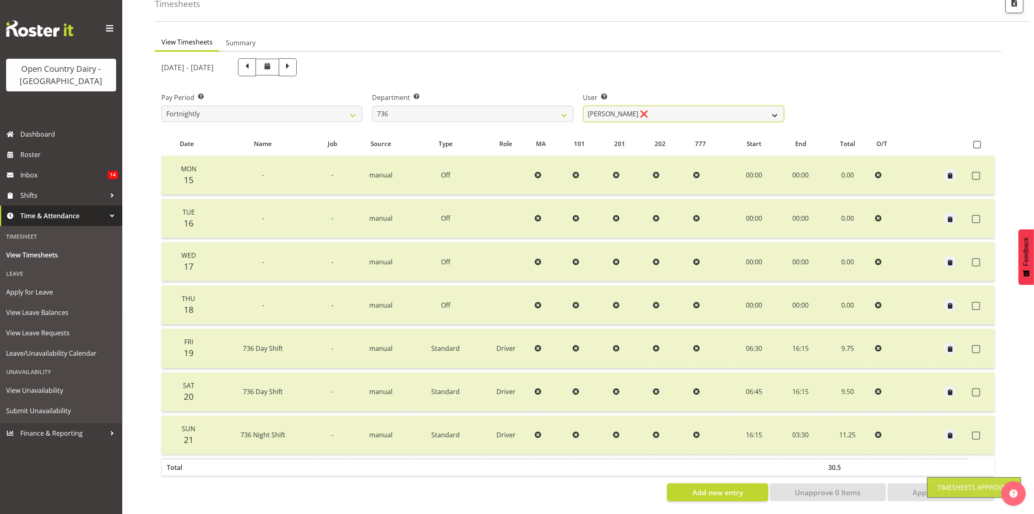
click at [674, 112] on select "Andy Van Brecht ✔ Gavin Hamilton ❌ Jamie Seaton ❌ Kerrod Ward ✔" at bounding box center [683, 114] width 201 height 16
select select "7434"
click at [583, 106] on select "Andy Van Brecht ✔ Gavin Hamilton ❌ Jamie Seaton ❌ Kerrod Ward ✔" at bounding box center [683, 114] width 201 height 16
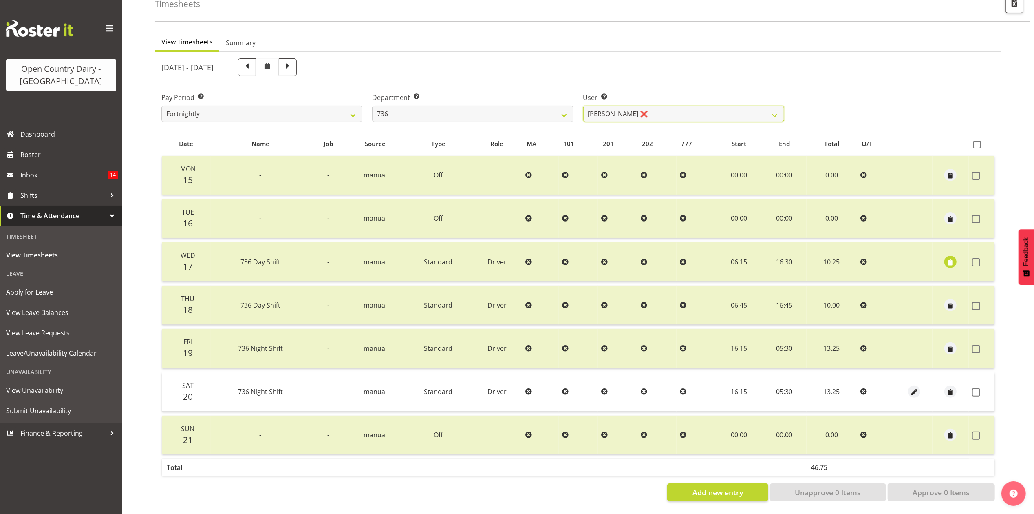
scroll to position [0, 0]
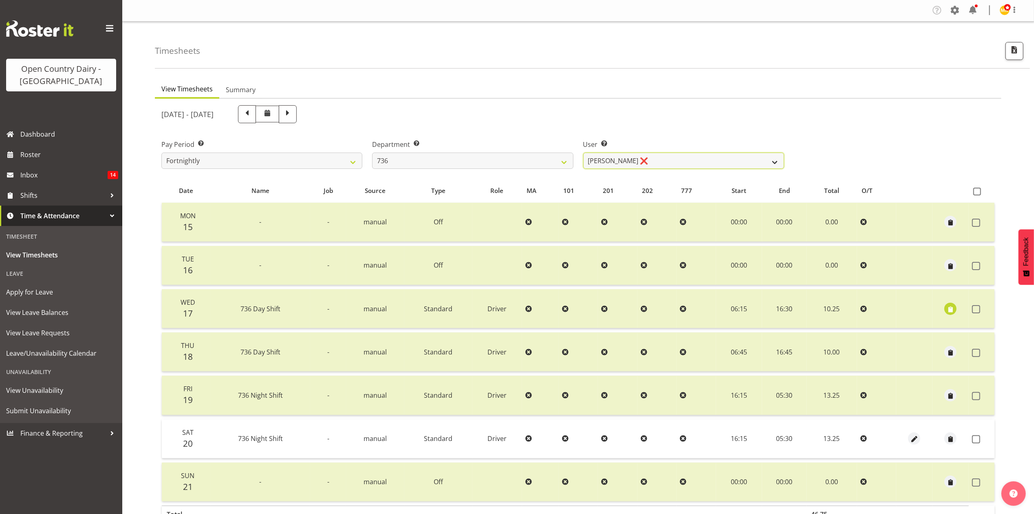
drag, startPoint x: 670, startPoint y: 156, endPoint x: 662, endPoint y: 156, distance: 8.2
click at [670, 156] on select "Andy Van Brecht ✔ Gavin Hamilton ❌ Jamie Seaton ❌ Kerrod Ward ✔" at bounding box center [683, 160] width 201 height 16
click at [544, 159] on select "734 735 736 737 738 739 851 853 854 855 856 858 861 862 865 867-9032 868 869 87…" at bounding box center [472, 160] width 201 height 16
select select "903"
click at [372, 152] on select "734 735 736 737 738 739 851 853 854 855 856 858 861 862 865 867-9032 868 869 87…" at bounding box center [472, 160] width 201 height 16
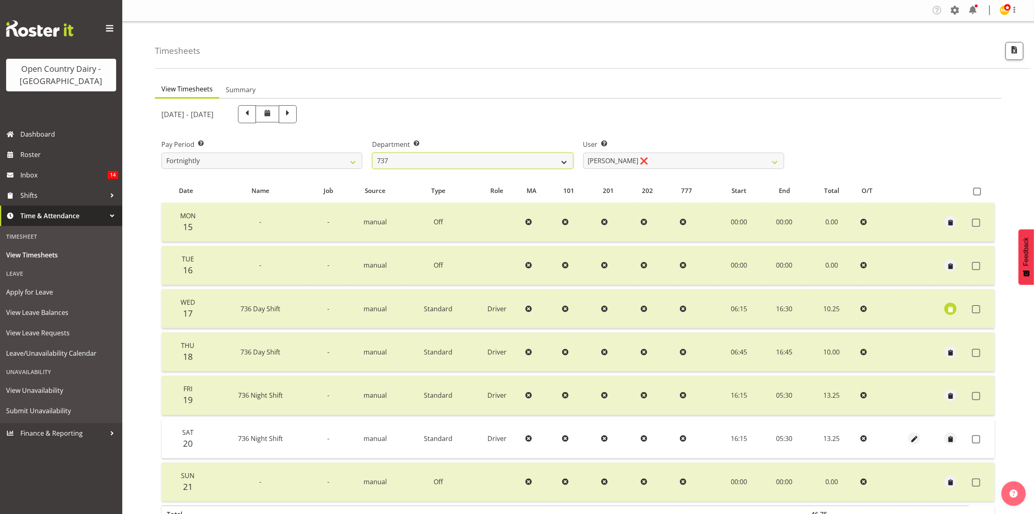
select select "10983"
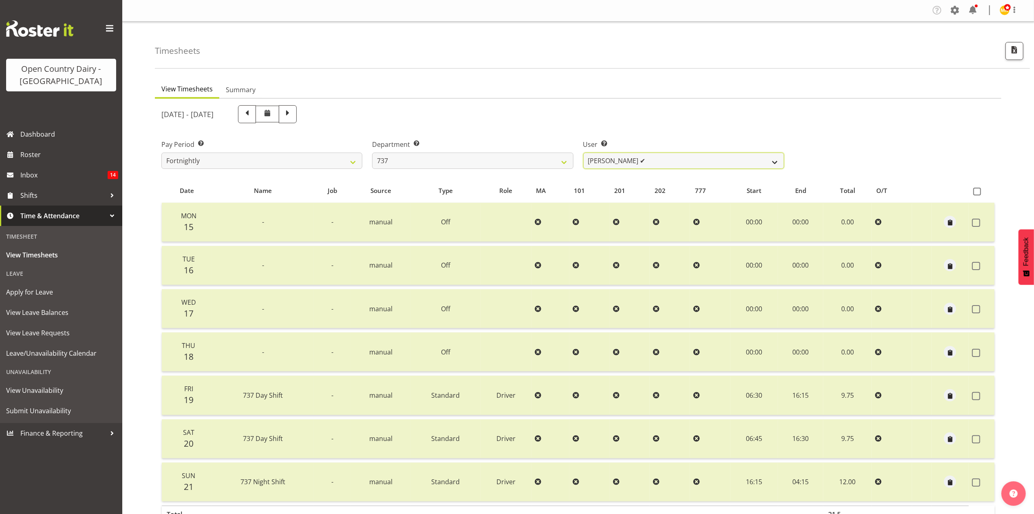
click at [647, 157] on select "Andrew Crawford ✔ Ashley Bragg ✔ Jack Townley ✔ Richard Turnbull ✔" at bounding box center [683, 160] width 201 height 16
click at [542, 160] on select "734 735 736 737 738 739 851 853 854 855 856 858 861 862 865 867-9032 868 869 87…" at bounding box center [472, 160] width 201 height 16
select select "904"
click at [372, 152] on select "734 735 736 737 738 739 851 853 854 855 856 858 861 862 865 867-9032 868 869 87…" at bounding box center [472, 160] width 201 height 16
click at [638, 157] on select "Christopher Gamble ✔ Marcy Tuuta ✔ Raymond Campbell ✔ Tama Irvine ✔" at bounding box center [683, 160] width 201 height 16
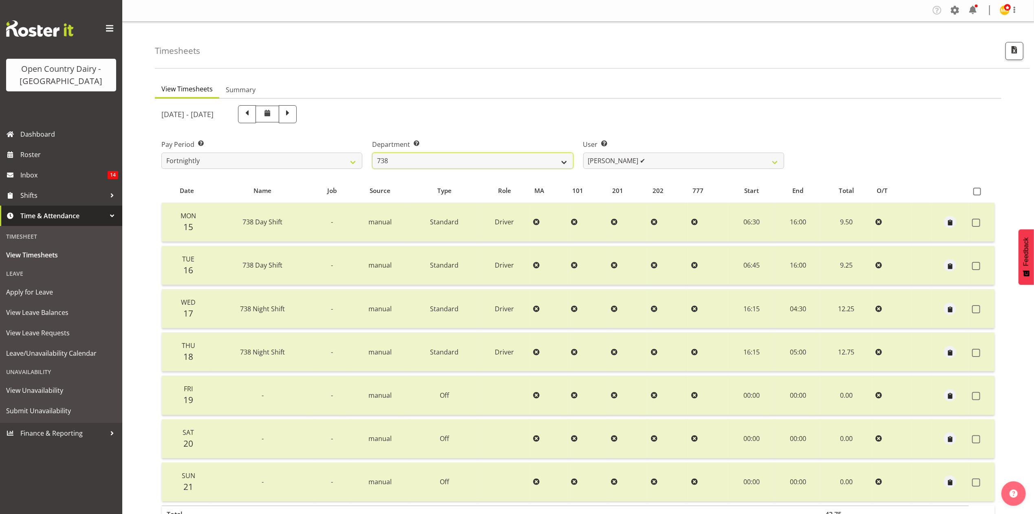
click at [538, 159] on select "734 735 736 737 738 739 851 853 854 855 856 858 861 862 865 867-9032 868 869 87…" at bounding box center [472, 160] width 201 height 16
click at [635, 157] on select "Christopher Gamble ✔ Marcy Tuuta ✔ Raymond Campbell ✔ Tama Irvine ✔" at bounding box center [683, 160] width 201 height 16
select select "10093"
click at [583, 152] on select "Christopher Gamble ✔ Marcy Tuuta ✔ Raymond Campbell ✔ Tama Irvine ✔" at bounding box center [683, 160] width 201 height 16
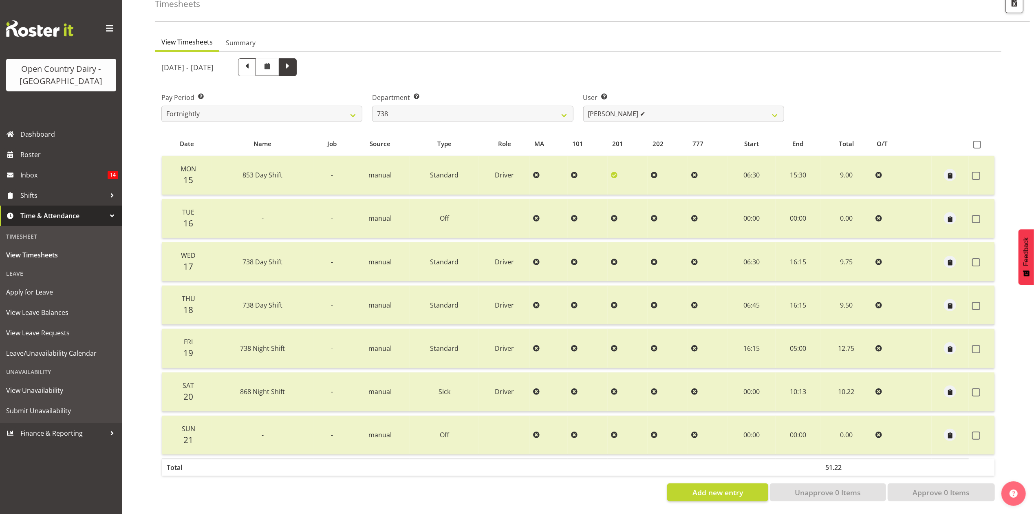
click at [293, 61] on span at bounding box center [288, 66] width 11 height 11
select select
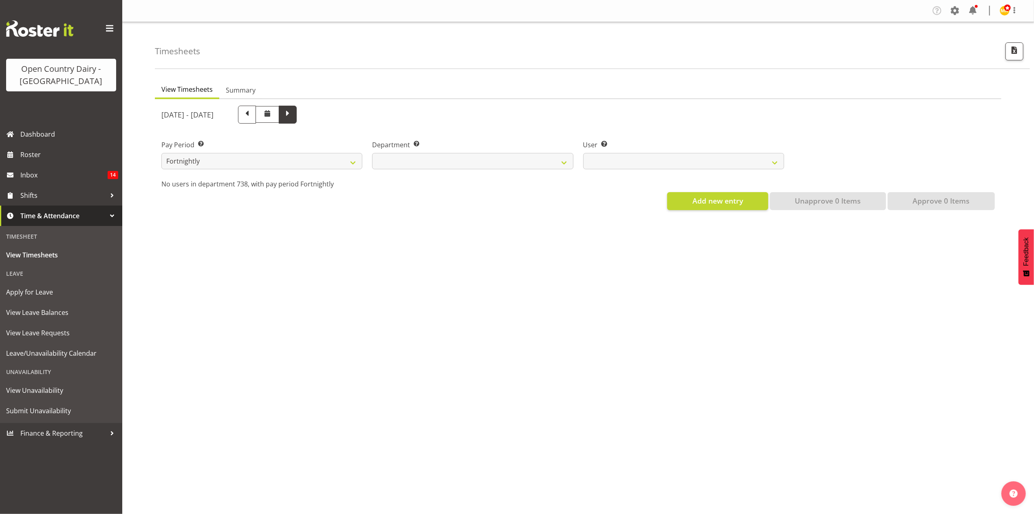
scroll to position [0, 0]
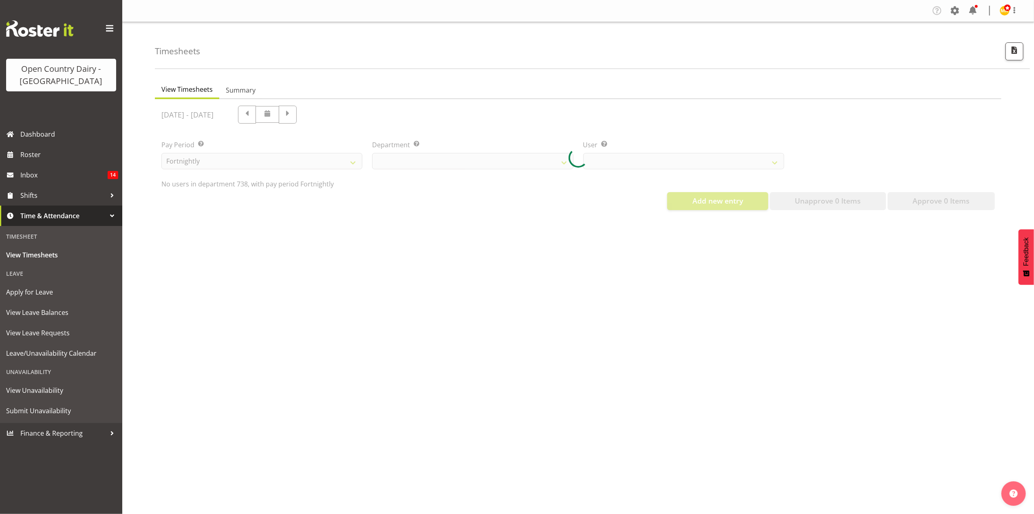
select select "904"
select select "10093"
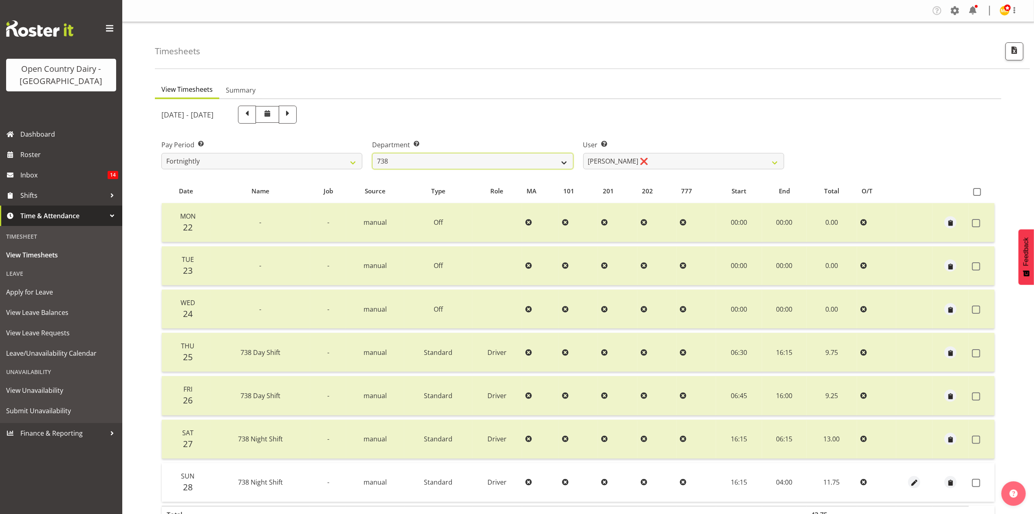
click at [558, 162] on select "734 735 736 737 738 739 851 853 854 855 856 858 861 862 865 867-9032 868 869 87…" at bounding box center [472, 161] width 201 height 16
select select "905"
click at [372, 153] on select "734 735 736 737 738 739 851 853 854 855 856 858 861 862 865 867-9032 868 869 87…" at bounding box center [472, 161] width 201 height 16
select select "11654"
click at [659, 167] on select "Justin Spicer ❌ Ryan Thompson ✔ Tracey Chittock ❌ Zachary Shanks ✔" at bounding box center [683, 161] width 201 height 16
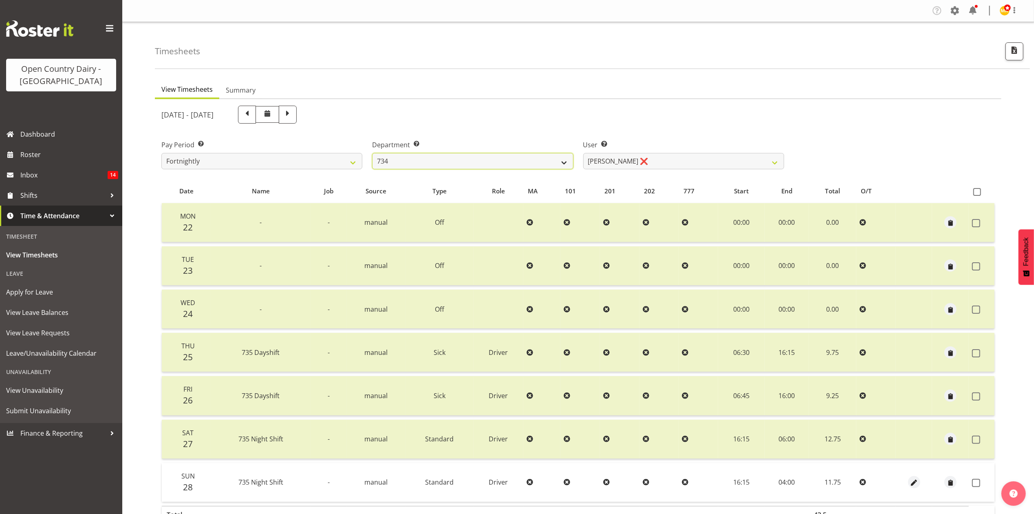
click at [542, 167] on select "734 735 736 737 738 739 851 853 854 855 856 858 861 862 865 867-9032 868 869 87…" at bounding box center [472, 161] width 201 height 16
click at [372, 153] on select "734 735 736 737 738 739 851 853 854 855 856 858 861 862 865 867-9032 868 869 87…" at bounding box center [472, 161] width 201 height 16
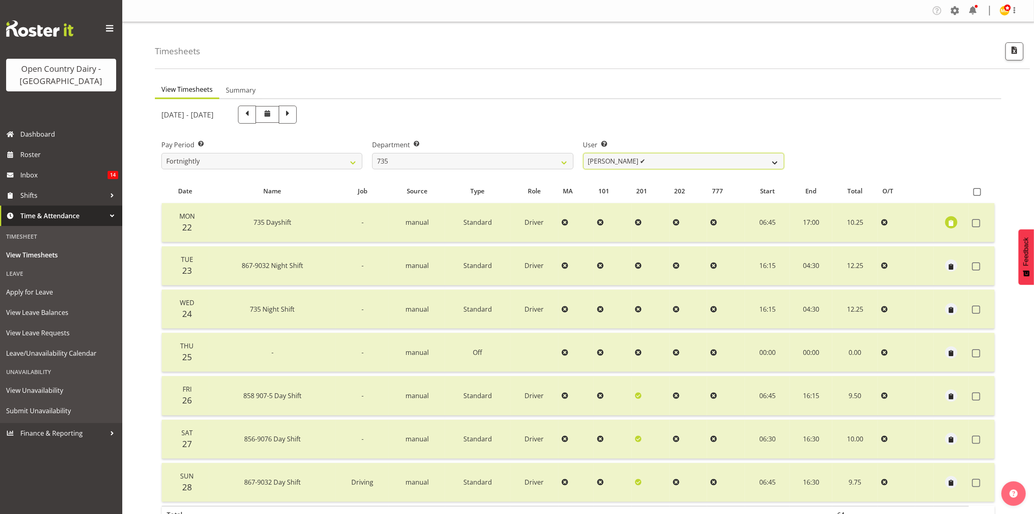
click at [635, 159] on select "Brian Neas ✔ Cherie Williams ❌ Christopher Sutherland ✔ Stuart Craig ✔" at bounding box center [683, 161] width 201 height 16
click at [551, 162] on select "734 735 736 737 738 739 851 853 854 855 856 858 861 862 865 867-9032 868 869 87…" at bounding box center [472, 161] width 201 height 16
click at [372, 153] on select "734 735 736 737 738 739 851 853 854 855 856 858 861 862 865 867-9032 868 869 87…" at bounding box center [472, 161] width 201 height 16
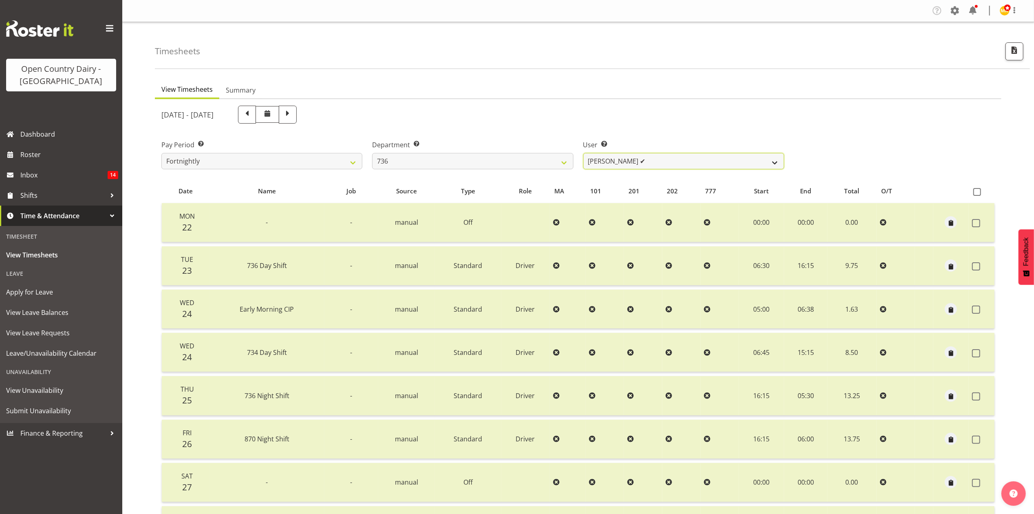
drag, startPoint x: 622, startPoint y: 157, endPoint x: 617, endPoint y: 161, distance: 6.9
click at [622, 157] on select "Andy Van Brecht ✔ Gavin Hamilton ✔ Jamie Seaton ❌ Kerrod Ward ✔" at bounding box center [683, 161] width 201 height 16
click at [537, 157] on select "734 735 736 737 738 739 851 853 854 855 856 858 861 862 865 867-9032 868 869 87…" at bounding box center [472, 161] width 201 height 16
click at [372, 153] on select "734 735 736 737 738 739 851 853 854 855 856 858 861 862 865 867-9032 868 869 87…" at bounding box center [472, 161] width 201 height 16
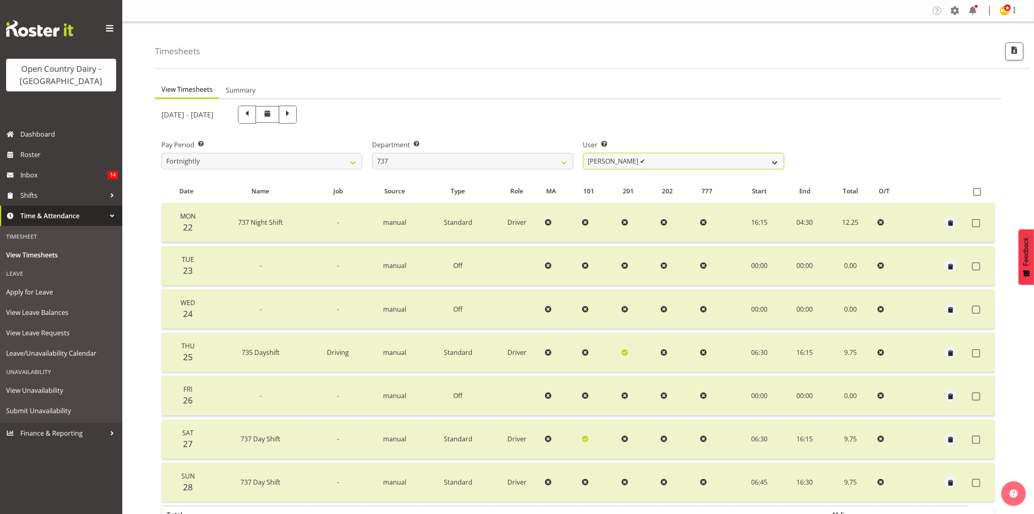
drag, startPoint x: 622, startPoint y: 159, endPoint x: 592, endPoint y: 166, distance: 31.0
click at [622, 159] on select "Andrew Crawford ✔ Ashley Bragg ✔ Jack Townley ❌ Richard Turnbull ✔" at bounding box center [683, 161] width 201 height 16
click at [558, 165] on select "734 735 736 737 738 739 851 853 854 855 856 858 861 862 865 867-9032 868 869 87…" at bounding box center [472, 161] width 201 height 16
click at [372, 153] on select "734 735 736 737 738 739 851 853 854 855 856 858 861 862 865 867-9032 868 869 87…" at bounding box center [472, 161] width 201 height 16
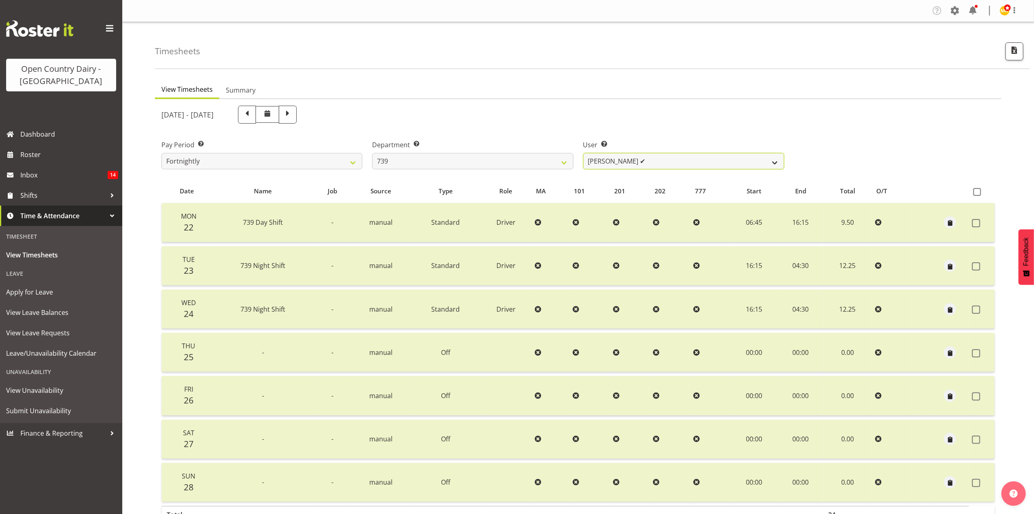
drag, startPoint x: 627, startPoint y: 161, endPoint x: 618, endPoint y: 161, distance: 8.6
click at [627, 161] on select "Erika McNaught ✔ Rachel Fletcher ✔ Rick Murphy ✔ Tish Veint ❌" at bounding box center [683, 161] width 201 height 16
click at [563, 157] on select "734 735 736 737 738 739 851 853 854 855 856 858 861 862 865 867-9032 868 869 87…" at bounding box center [472, 161] width 201 height 16
click at [372, 153] on select "734 735 736 737 738 739 851 853 854 855 856 858 861 862 865 867-9032 868 869 87…" at bounding box center [472, 161] width 201 height 16
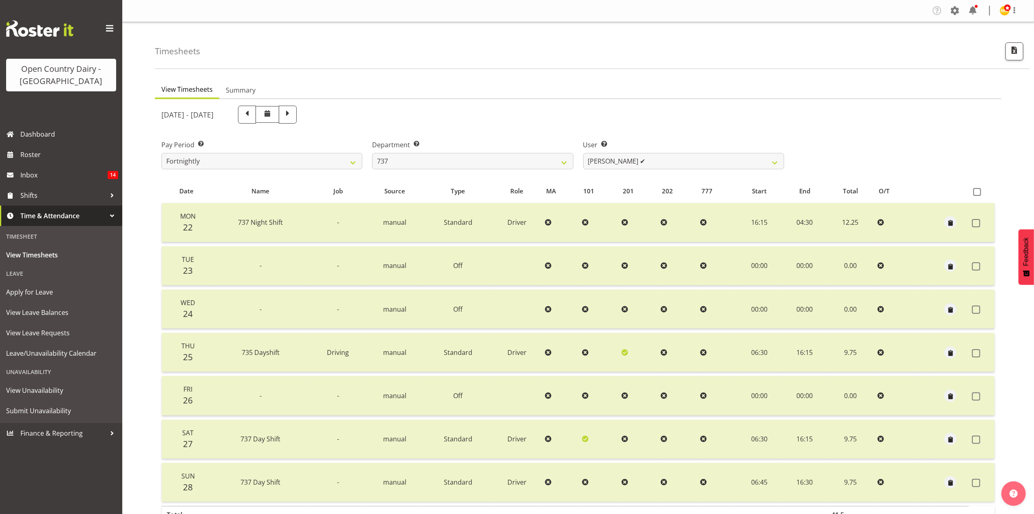
click at [559, 152] on div "Department Select which department you would like to view. 734 735 736 737 738 …" at bounding box center [472, 154] width 201 height 29
click at [523, 167] on select "734 735 736 737 738 739 851 853 854 855 856 858 861 862 865 867-9032 868 869 87…" at bounding box center [472, 161] width 201 height 16
click at [372, 153] on select "734 735 736 737 738 739 851 853 854 855 856 858 861 862 865 867-9032 868 869 87…" at bounding box center [472, 161] width 201 height 16
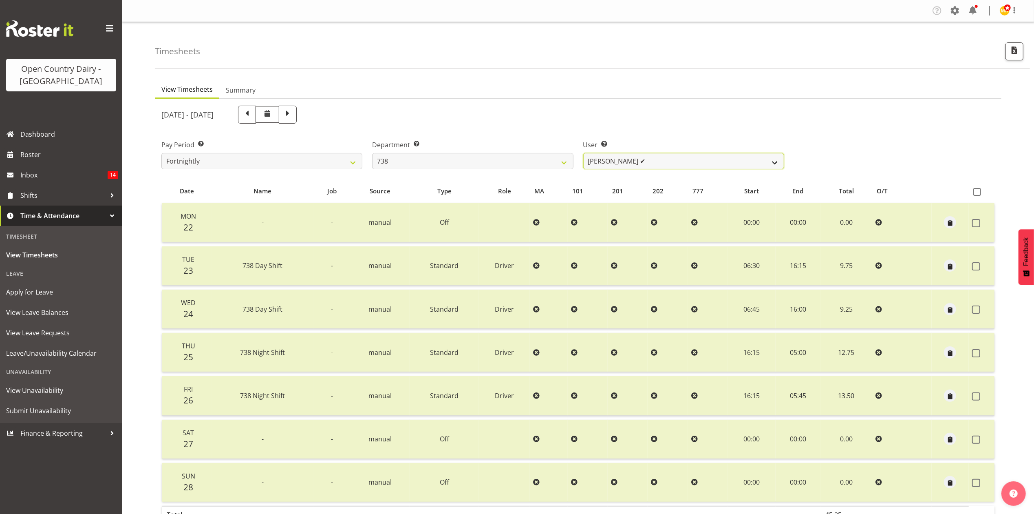
click at [616, 161] on select "Christopher Gamble ✔ Marcy Tuuta ✔ Raymond Campbell ✔ Tama Irvine ❌" at bounding box center [683, 161] width 201 height 16
click at [540, 159] on select "734 735 736 737 738 739 851 853 854 855 856 858 861 862 865 867-9032 868 869 87…" at bounding box center [472, 161] width 201 height 16
click at [372, 153] on select "734 735 736 737 738 739 851 853 854 855 856 858 861 862 865 867-9032 868 869 87…" at bounding box center [472, 161] width 201 height 16
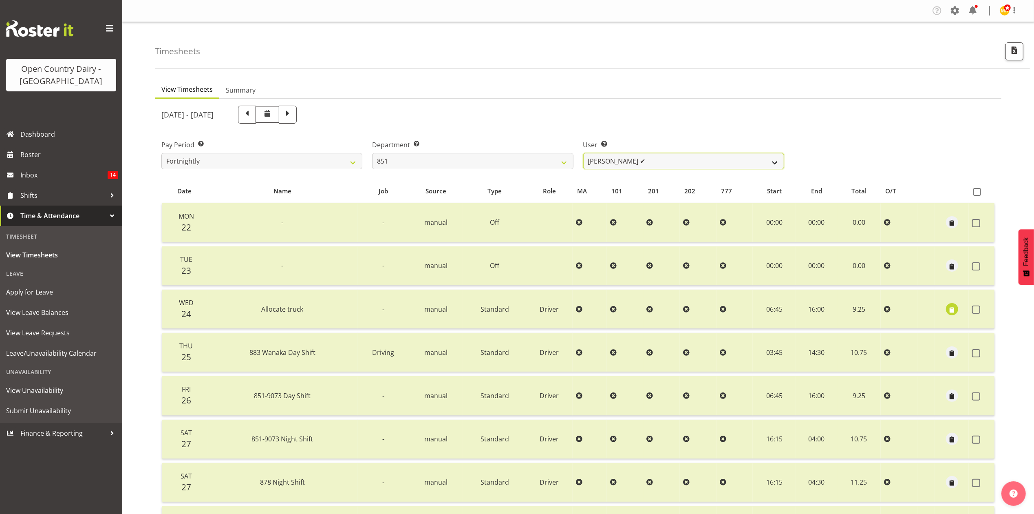
click at [613, 161] on select "Hayden Batt ✔ Martin Black ✔ Stacey Wilson ✔" at bounding box center [683, 161] width 201 height 16
click at [543, 159] on select "734 735 736 737 738 739 851 853 854 855 856 858 861 862 865 867-9032 868 869 87…" at bounding box center [472, 161] width 201 height 16
click at [372, 153] on select "734 735 736 737 738 739 851 853 854 855 856 858 861 862 865 867-9032 868 869 87…" at bounding box center [472, 161] width 201 height 16
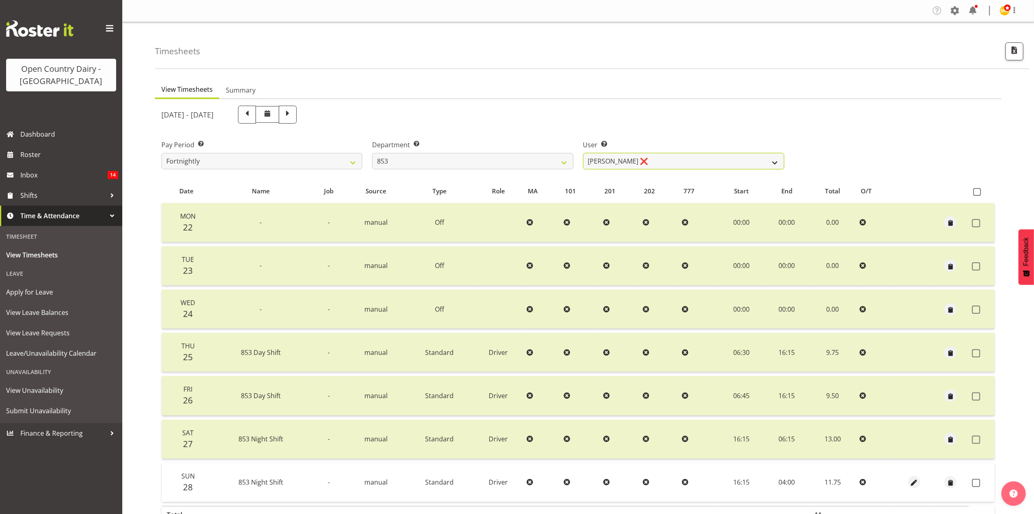
click at [627, 163] on select "Christiaan Botha ❌ Kevin Stuck ✔ Marty Powell ✔ Sean O'Neill ✔" at bounding box center [683, 161] width 201 height 16
click at [543, 163] on select "734 735 736 737 738 739 851 853 854 855 856 858 861 862 865 867-9032 868 869 87…" at bounding box center [472, 161] width 201 height 16
click at [372, 153] on select "734 735 736 737 738 739 851 853 854 855 856 858 861 862 865 867-9032 868 869 87…" at bounding box center [472, 161] width 201 height 16
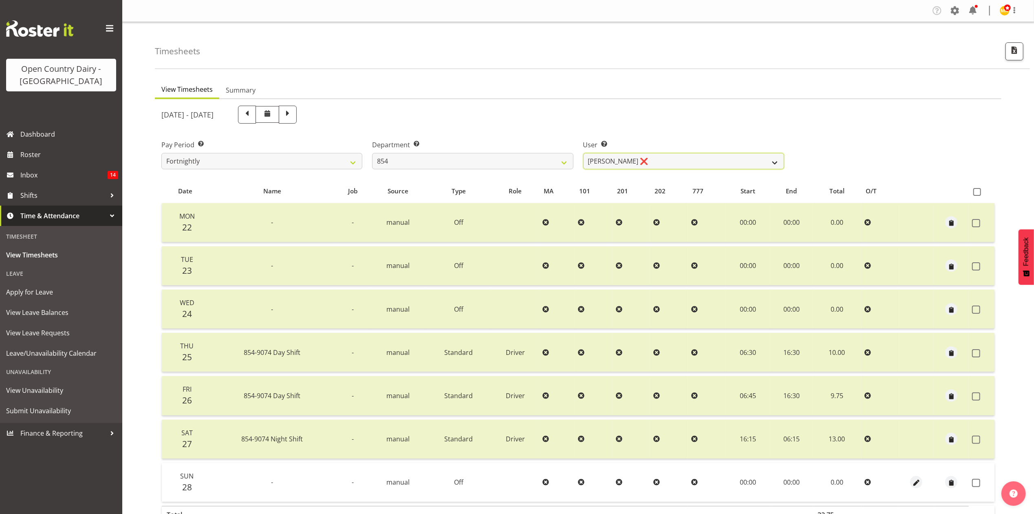
click at [620, 157] on select "Carl Johnstone ❌ John Rook ✔ Karl Nicol ❌ Raymond George ❌" at bounding box center [683, 161] width 201 height 16
click at [508, 157] on select "734 735 736 737 738 739 851 853 854 855 856 858 861 862 865 867-9032 868 869 87…" at bounding box center [472, 161] width 201 height 16
click at [372, 153] on select "734 735 736 737 738 739 851 853 854 855 856 858 861 862 865 867-9032 868 869 87…" at bounding box center [472, 161] width 201 height 16
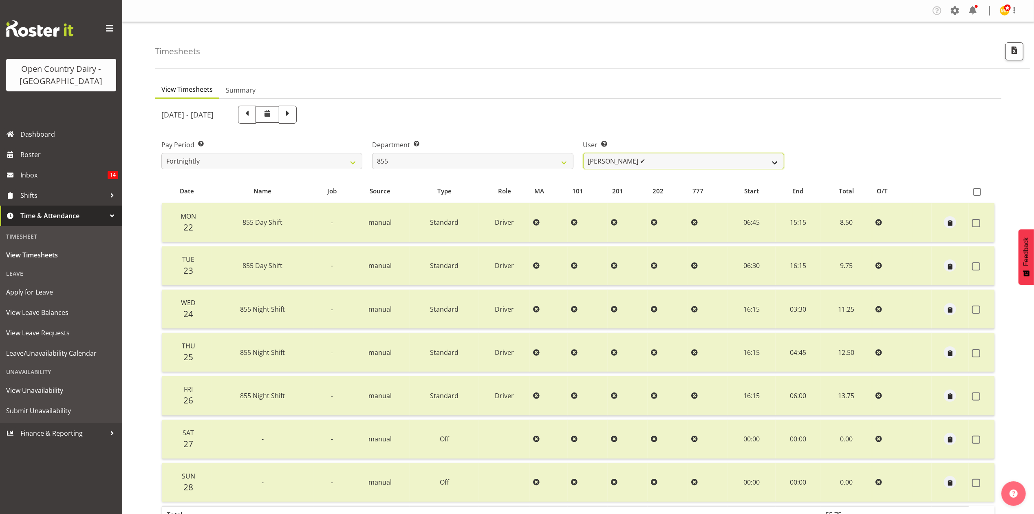
drag, startPoint x: 618, startPoint y: 166, endPoint x: 597, endPoint y: 166, distance: 21.2
click at [618, 166] on select "Leon Harrison ✔ Nathan Vincent ❌ Wayne Jukes ✔" at bounding box center [683, 161] width 201 height 16
click at [556, 158] on select "734 735 736 737 738 739 851 853 854 855 856 858 861 862 865 867-9032 868 869 87…" at bounding box center [472, 161] width 201 height 16
click at [372, 153] on select "734 735 736 737 738 739 851 853 854 855 856 858 861 862 865 867-9032 868 869 87…" at bounding box center [472, 161] width 201 height 16
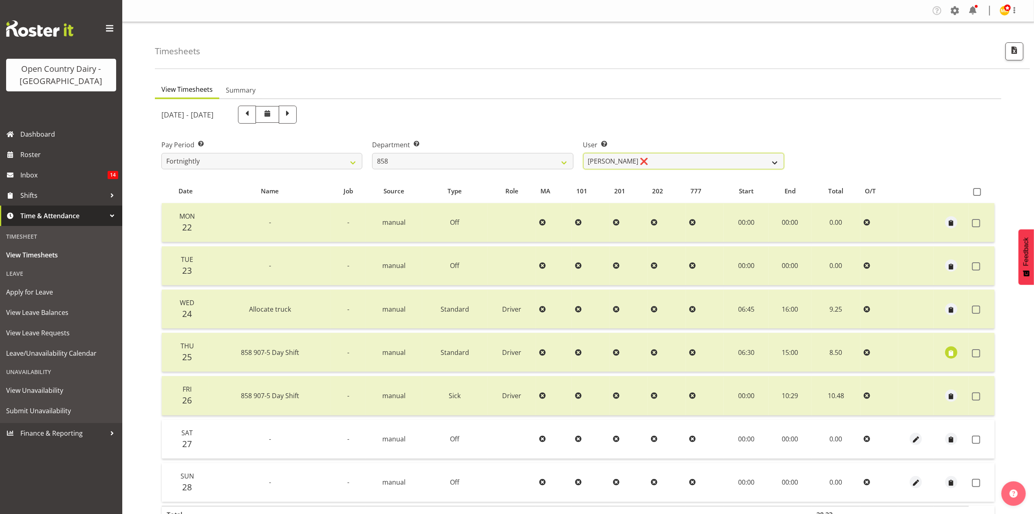
click at [621, 157] on select "Anthony Shaw ❌ Liam Bellman ✔ Neil Peters ✔" at bounding box center [683, 161] width 201 height 16
click at [542, 160] on select "734 735 736 737 738 739 851 853 854 855 856 858 861 862 865 867-9032 868 869 87…" at bounding box center [472, 161] width 201 height 16
select select "671"
click at [372, 153] on select "734 735 736 737 738 739 851 853 854 855 856 858 861 862 865 867-9032 868 869 87…" at bounding box center [472, 161] width 201 height 16
click at [627, 158] on select "Bradley Parkhill ❌ James Matheson ❌ Jason Vercoe ❌ Tony Lee ❌" at bounding box center [683, 161] width 201 height 16
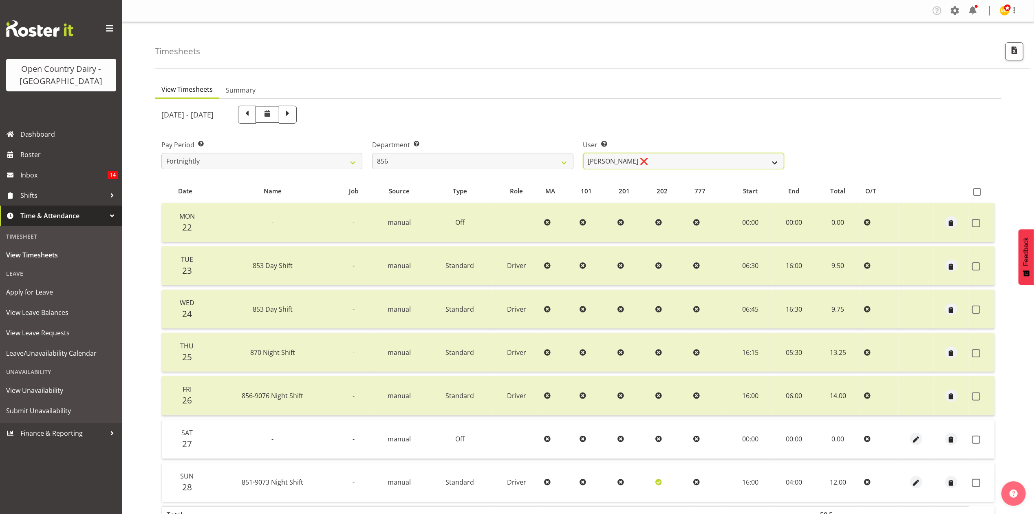
click at [583, 153] on select "Bradley Parkhill ❌ James Matheson ❌ Jason Vercoe ❌ Tony Lee ❌" at bounding box center [683, 161] width 201 height 16
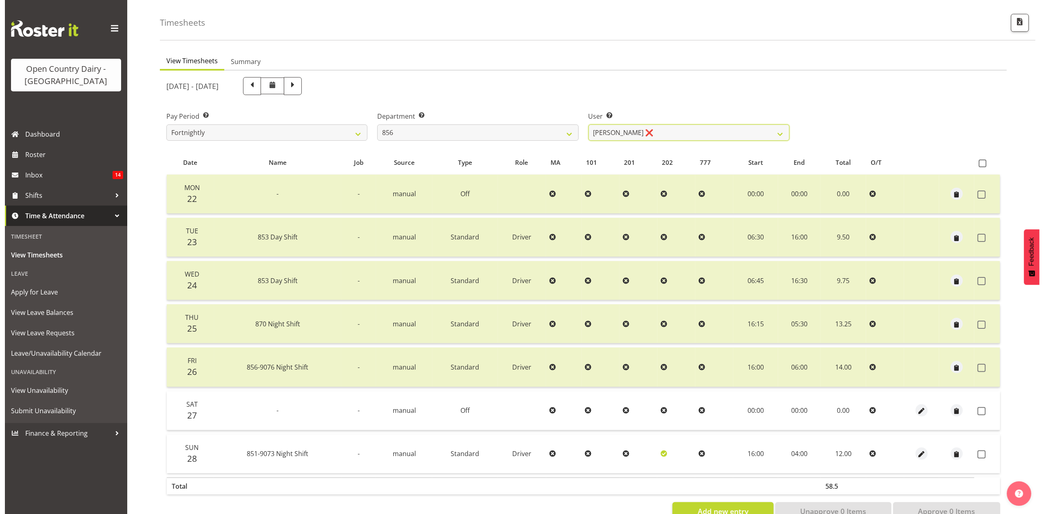
scroll to position [55, 0]
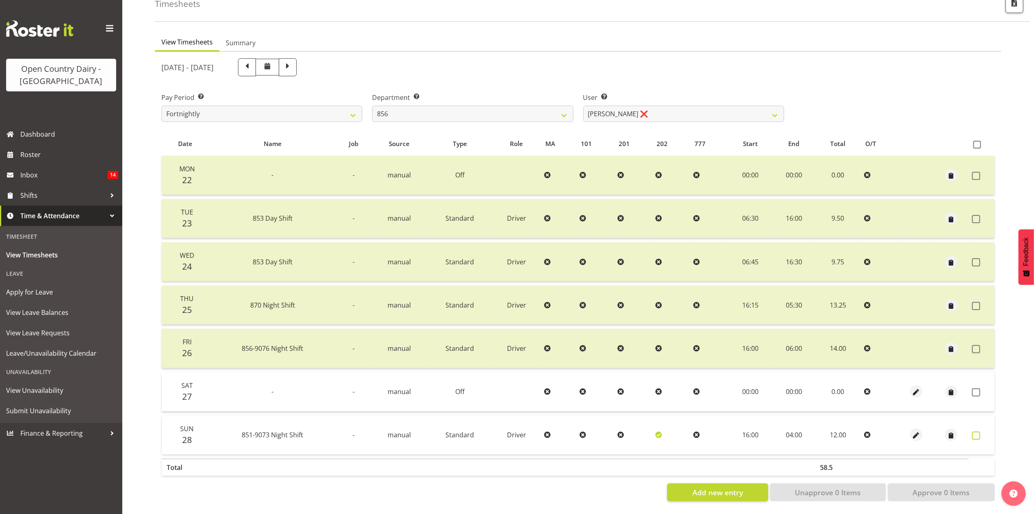
click at [978, 431] on span at bounding box center [976, 435] width 8 height 8
checkbox input "true"
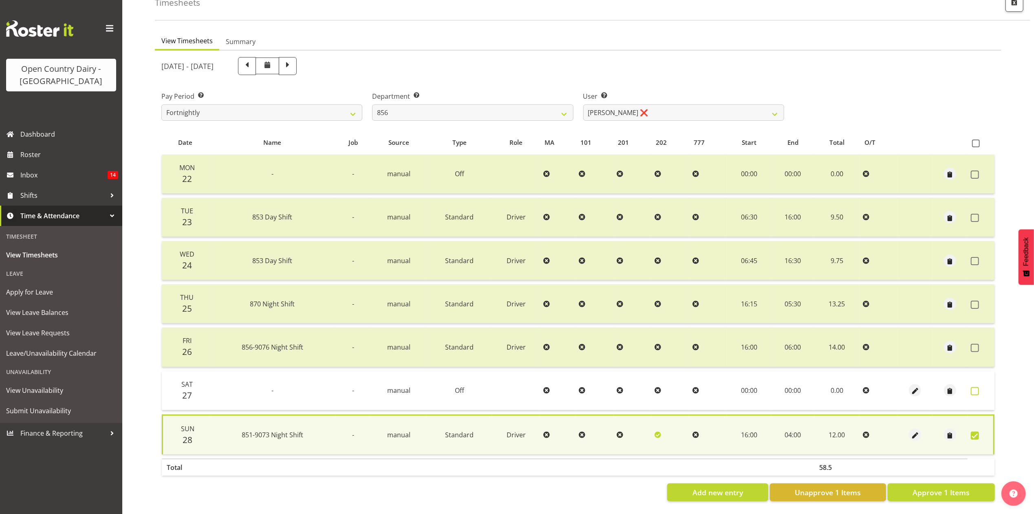
click at [976, 387] on span at bounding box center [975, 391] width 8 height 8
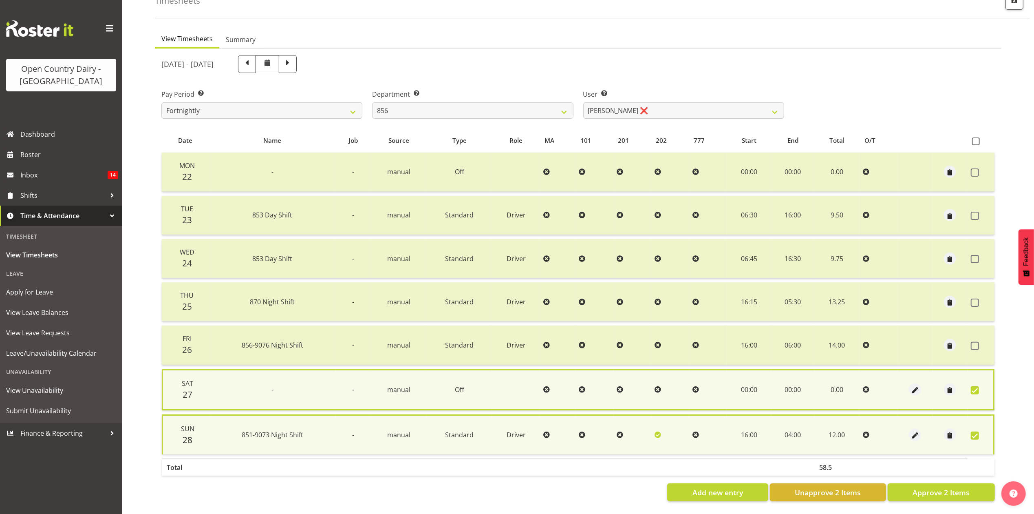
click at [972, 464] on table "Date Name Job Source Type Role MA 101 201 202 777 Start End Total O/T Mon 22 - …" at bounding box center [578, 303] width 834 height 351
click at [974, 483] on button "Approve 2 Items" at bounding box center [941, 492] width 107 height 18
checkbox input "false"
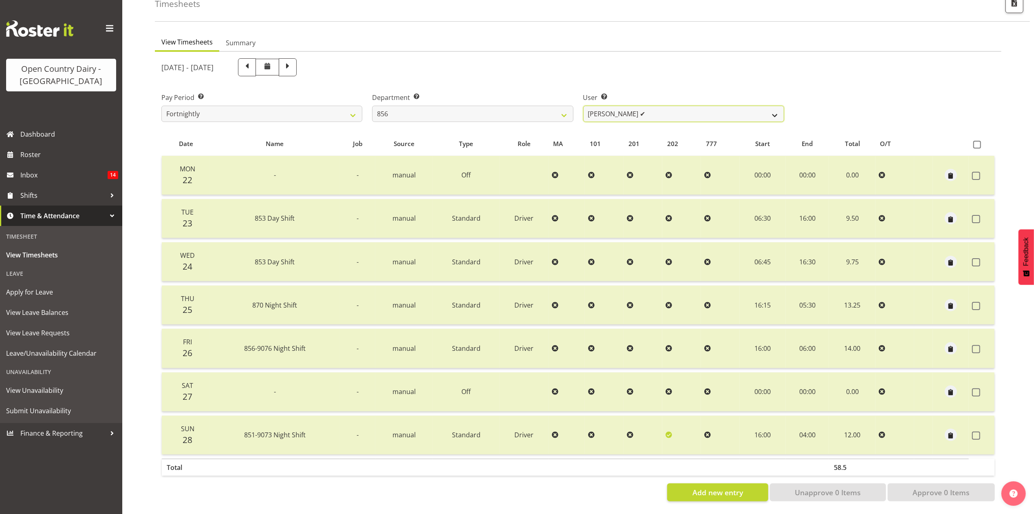
click at [742, 110] on select "Bradley Parkhill ✔ James Matheson ❌ Jason Vercoe ❌ Tony Lee ❌" at bounding box center [683, 114] width 201 height 16
click at [527, 110] on select "734 735 736 737 738 739 851 853 854 855 856 858 861 862 865 867-9032 868 869 87…" at bounding box center [472, 114] width 201 height 16
select select "783"
click at [372, 106] on select "734 735 736 737 738 739 851 853 854 855 856 858 861 862 865 867-9032 868 869 87…" at bounding box center [472, 114] width 201 height 16
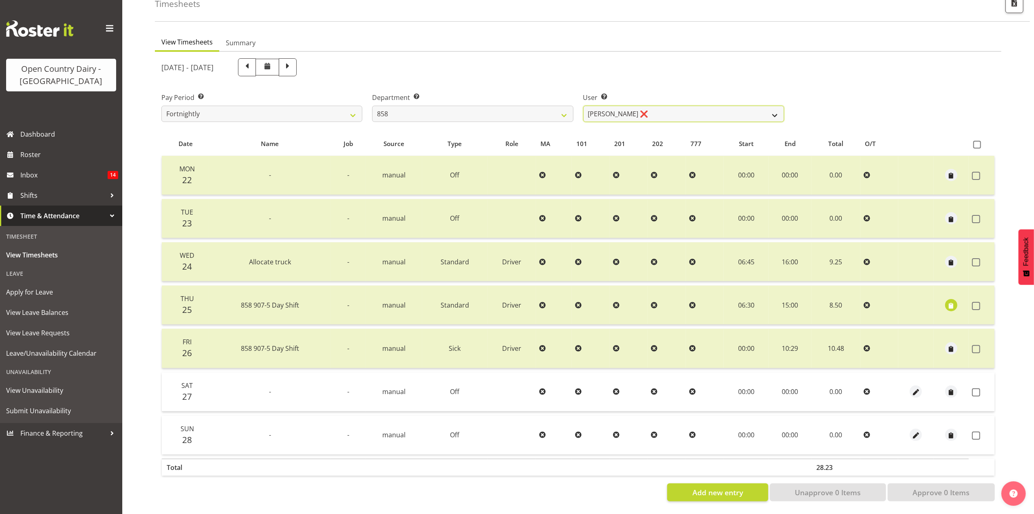
click at [651, 107] on select "Anthony Shaw ❌ Liam Bellman ✔ Neil Peters ✔" at bounding box center [683, 114] width 201 height 16
click at [917, 388] on span "button" at bounding box center [916, 392] width 9 height 9
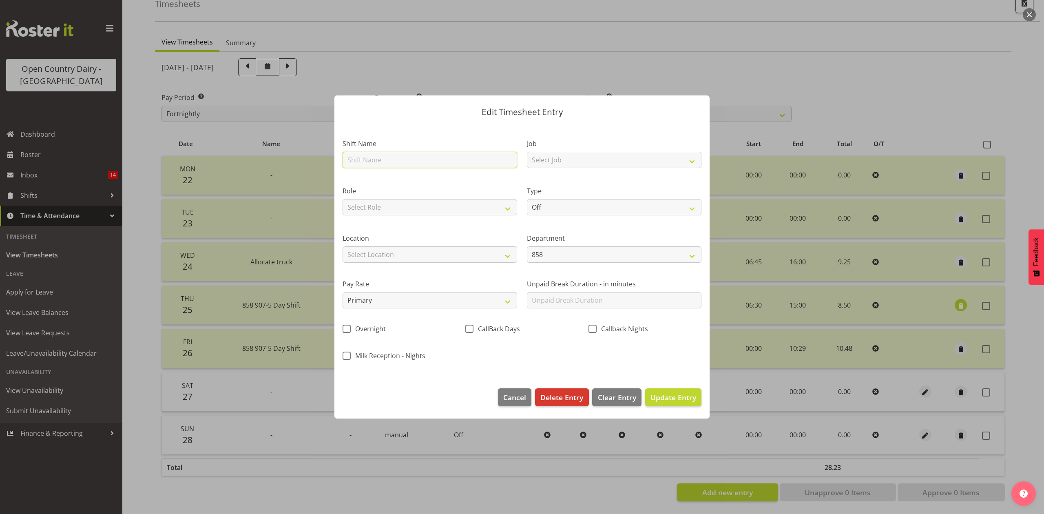
click at [429, 159] on input "text" at bounding box center [429, 160] width 174 height 16
type input "sick"
click at [539, 210] on select "Off Standard Public Holiday Public Holiday (Worked) Day In Lieu Annual Leave Si…" at bounding box center [614, 207] width 174 height 16
select select "Sick"
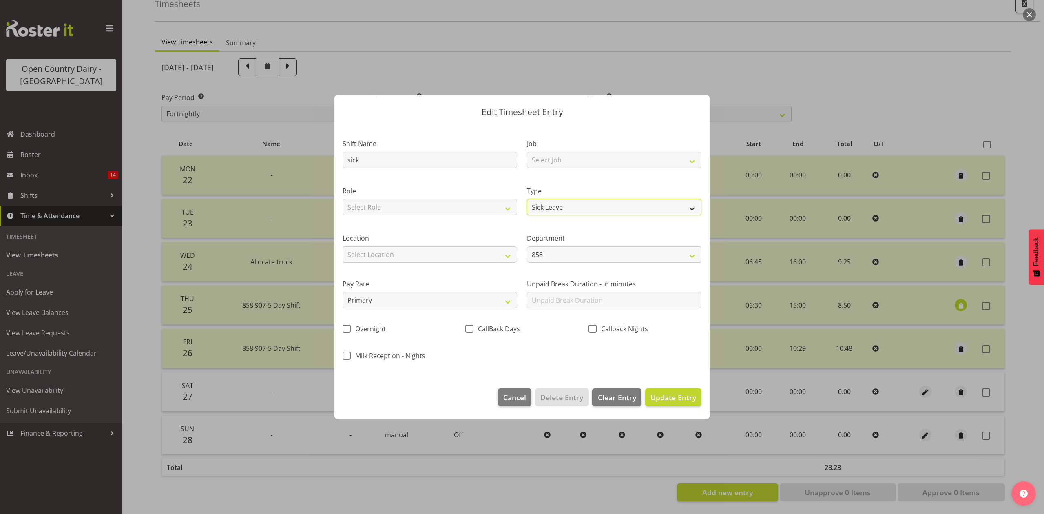
click at [527, 199] on select "Off Standard Public Holiday Public Holiday (Worked) Day In Lieu Annual Leave Si…" at bounding box center [614, 207] width 174 height 16
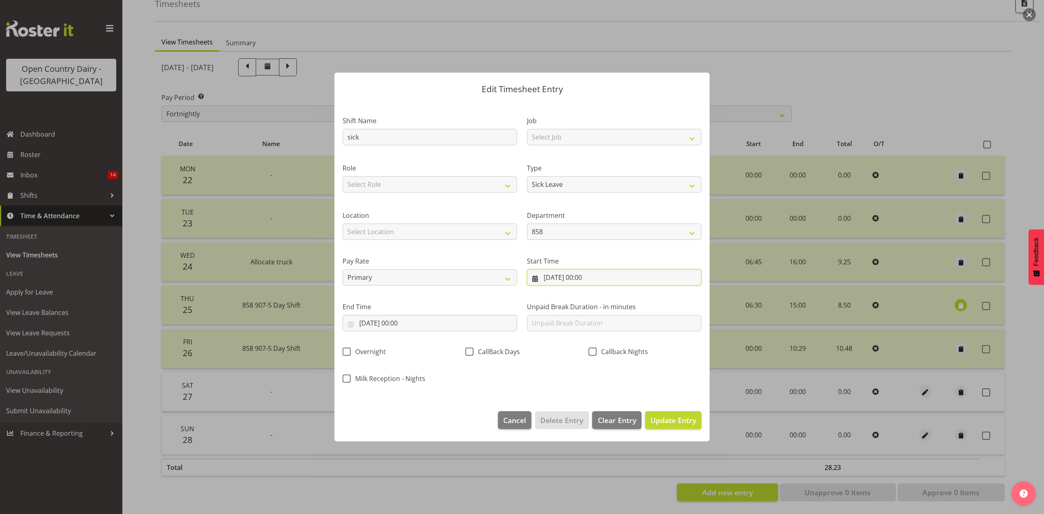
click at [579, 280] on input "27/09/2025, 00:00" at bounding box center [614, 277] width 174 height 16
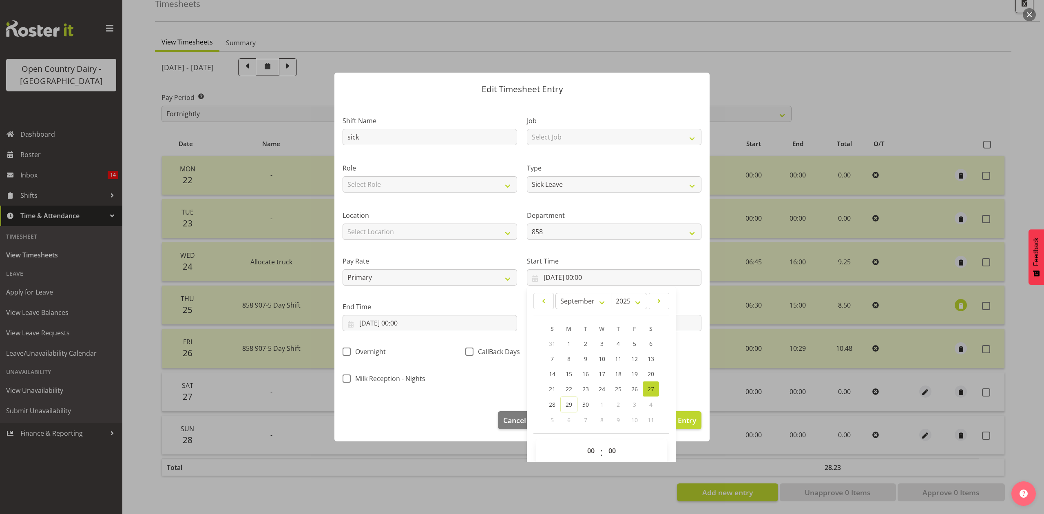
click at [389, 314] on div "End Time 27/09/2025, 00:00 January February March April May June July August Se…" at bounding box center [429, 316] width 174 height 29
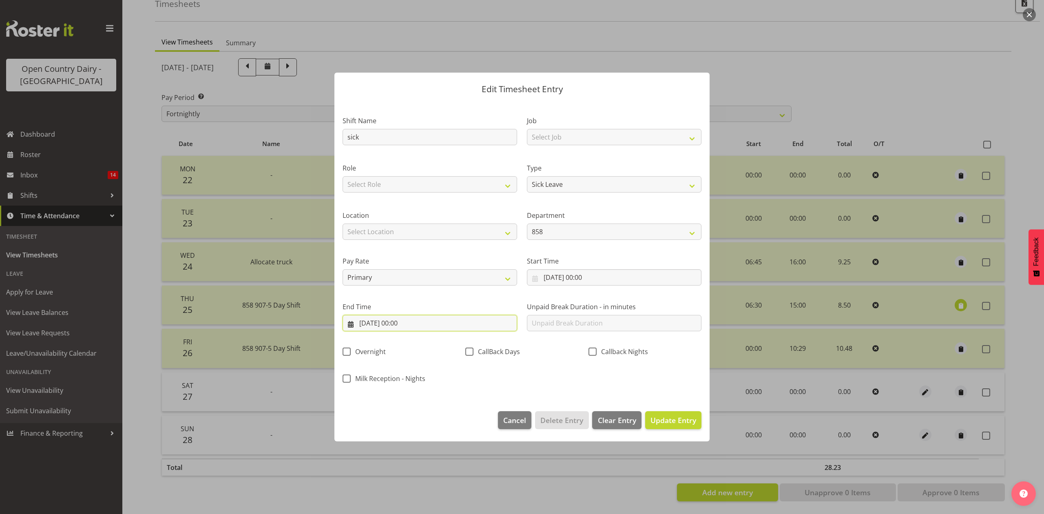
click at [398, 320] on input "27/09/2025, 00:00" at bounding box center [429, 323] width 174 height 16
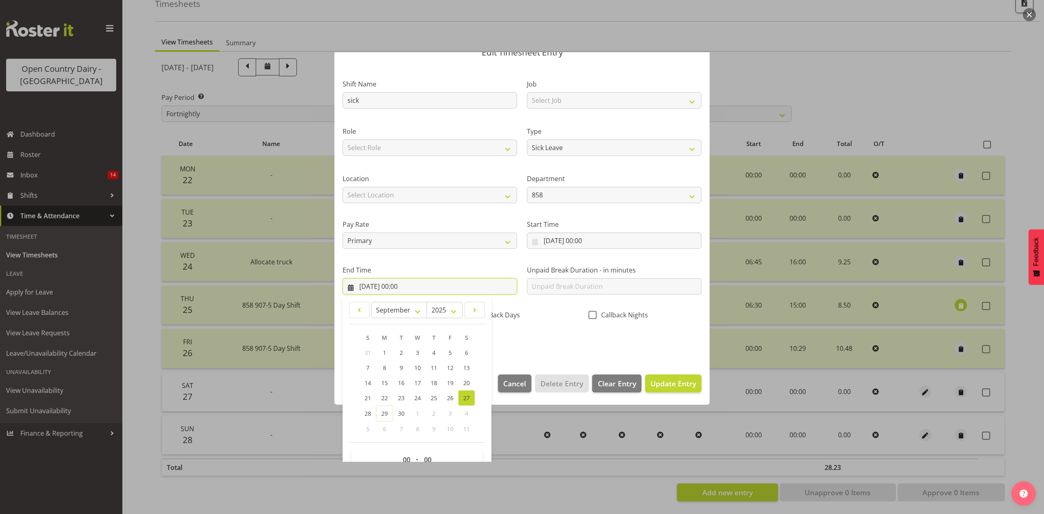
scroll to position [55, 0]
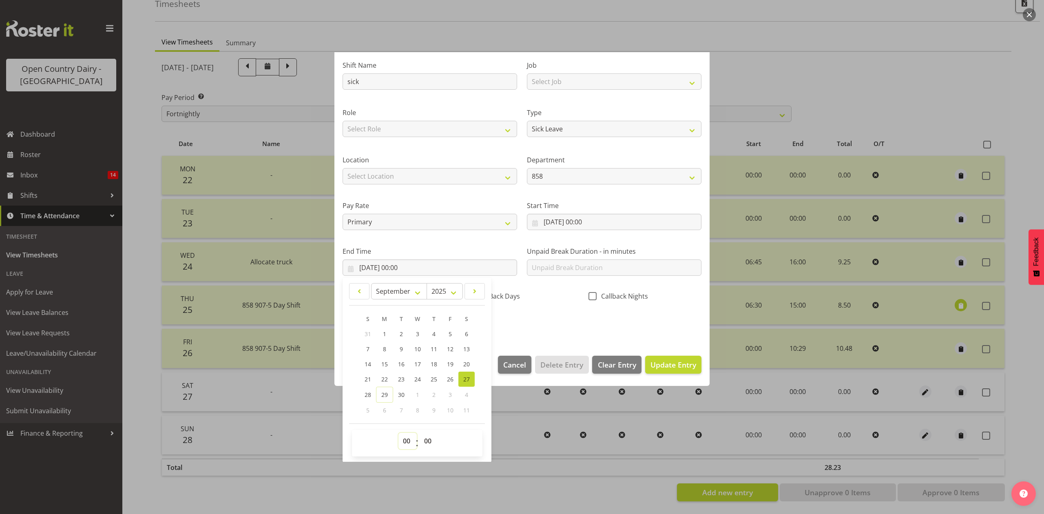
click at [400, 439] on select "00 01 02 03 04 05 06 07 08 09 10 11 12 13 14 15 16 17 18 19 20 21 22 23" at bounding box center [407, 441] width 18 height 16
select select "10"
click at [398, 433] on select "00 01 02 03 04 05 06 07 08 09 10 11 12 13 14 15 16 17 18 19 20 21 22 23" at bounding box center [407, 441] width 18 height 16
type input "27/09/2025, 10:00"
click at [429, 441] on select "00 01 02 03 04 05 06 07 08 09 10 11 12 13 14 15 16 17 18 19 20 21 22 23 24 25 2…" at bounding box center [429, 441] width 18 height 16
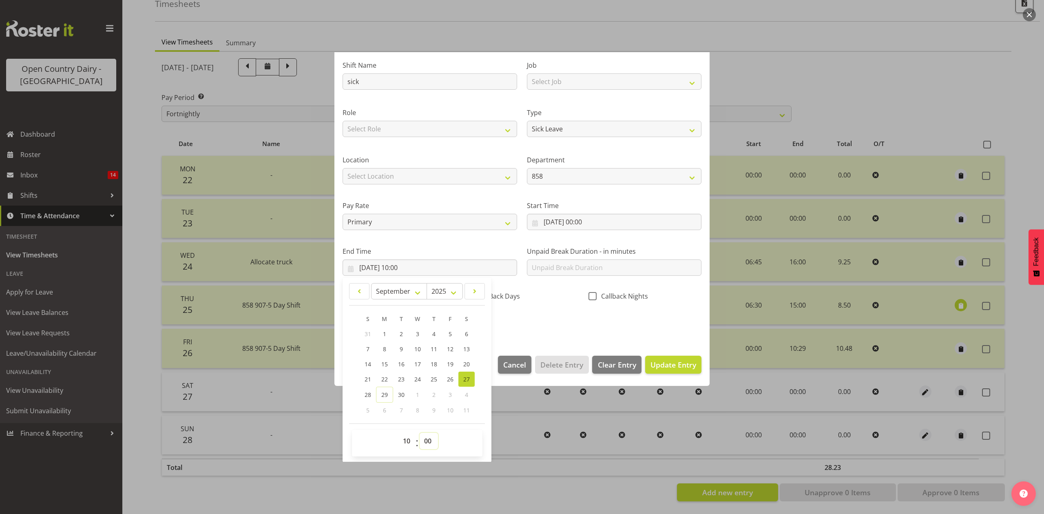
select select "29"
click at [420, 433] on select "00 01 02 03 04 05 06 07 08 09 10 11 12 13 14 15 16 17 18 19 20 21 22 23 24 25 2…" at bounding box center [429, 441] width 18 height 16
type input "27/09/2025, 10:29"
click at [590, 309] on div "Shift Name sick Job Select Job Connecting /unconnecting Trailers Driving Meetin…" at bounding box center [522, 191] width 369 height 285
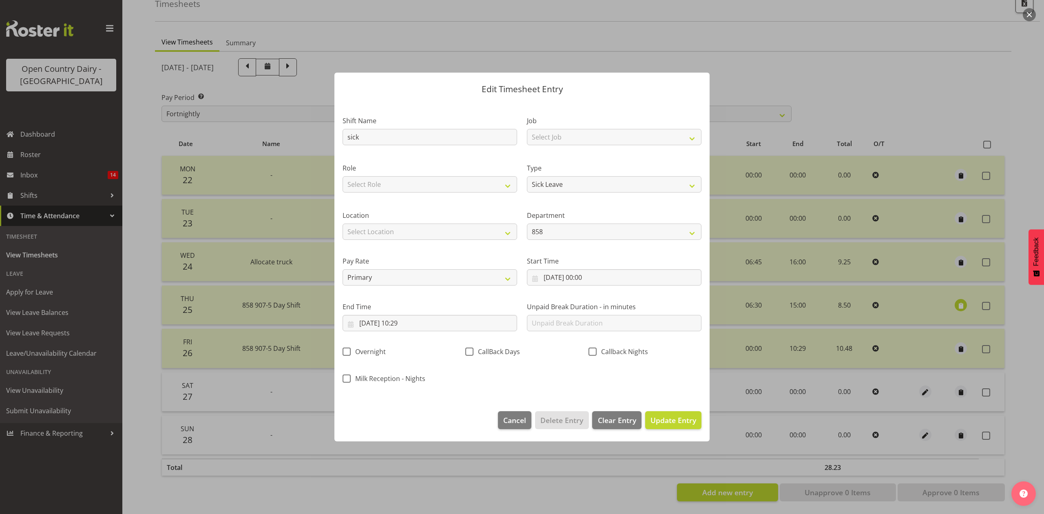
scroll to position [0, 0]
click at [660, 420] on span "Update Entry" at bounding box center [673, 420] width 46 height 10
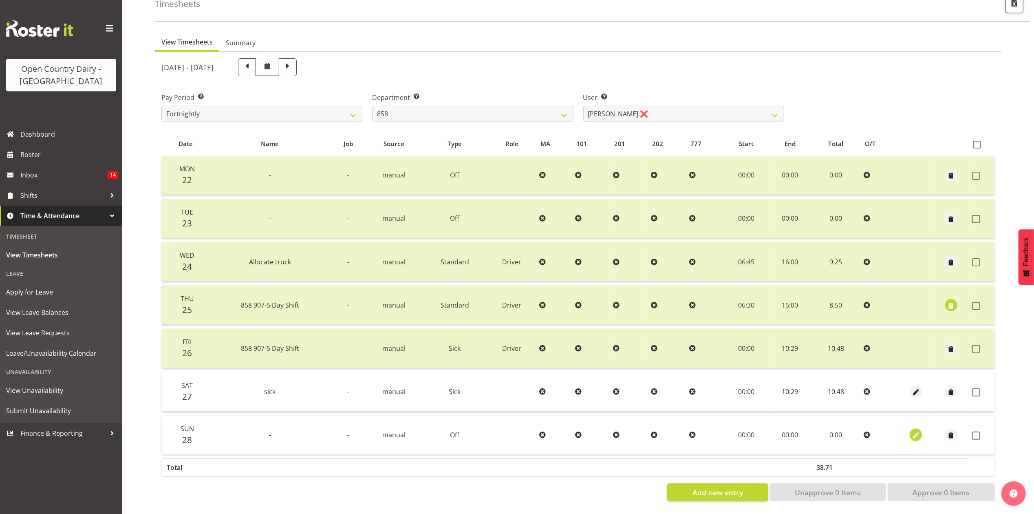
click at [913, 431] on span "button" at bounding box center [916, 435] width 9 height 9
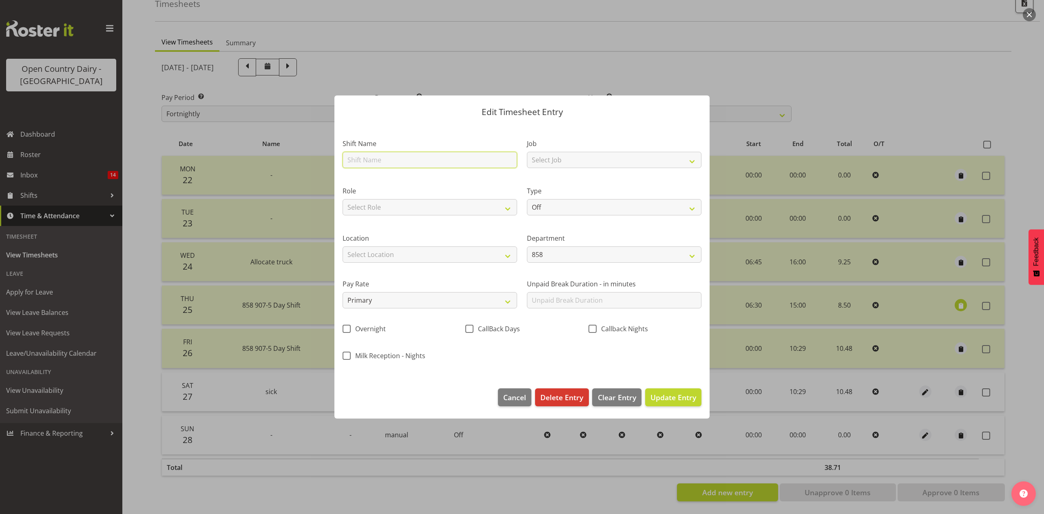
click at [485, 159] on input "text" at bounding box center [429, 160] width 174 height 16
type input "sick"
click at [591, 203] on select "Off Standard Public Holiday Public Holiday (Worked) Day In Lieu Annual Leave Si…" at bounding box center [614, 207] width 174 height 16
select select "Sick"
click at [527, 199] on select "Off Standard Public Holiday Public Holiday (Worked) Day In Lieu Annual Leave Si…" at bounding box center [614, 207] width 174 height 16
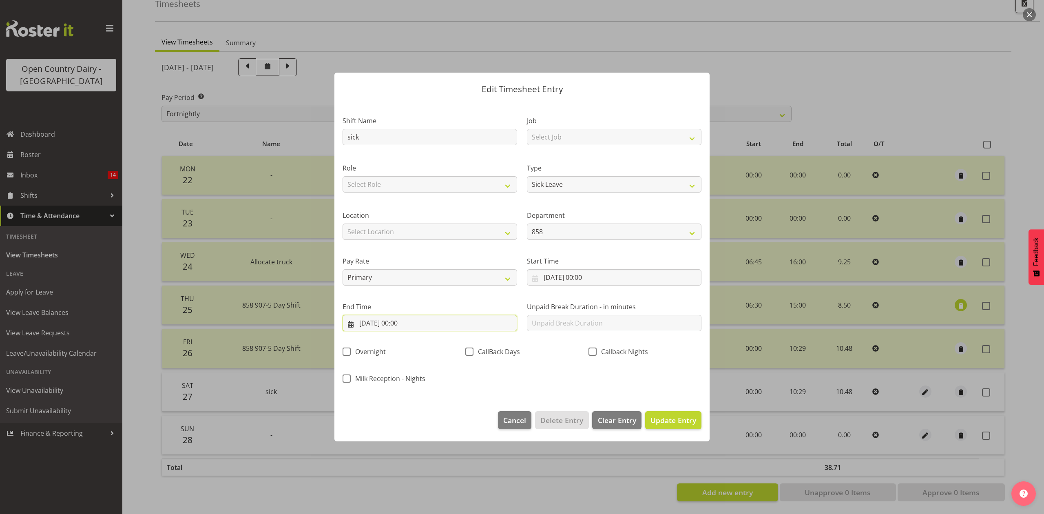
click at [410, 324] on input "28/09/2025, 00:00" at bounding box center [429, 323] width 174 height 16
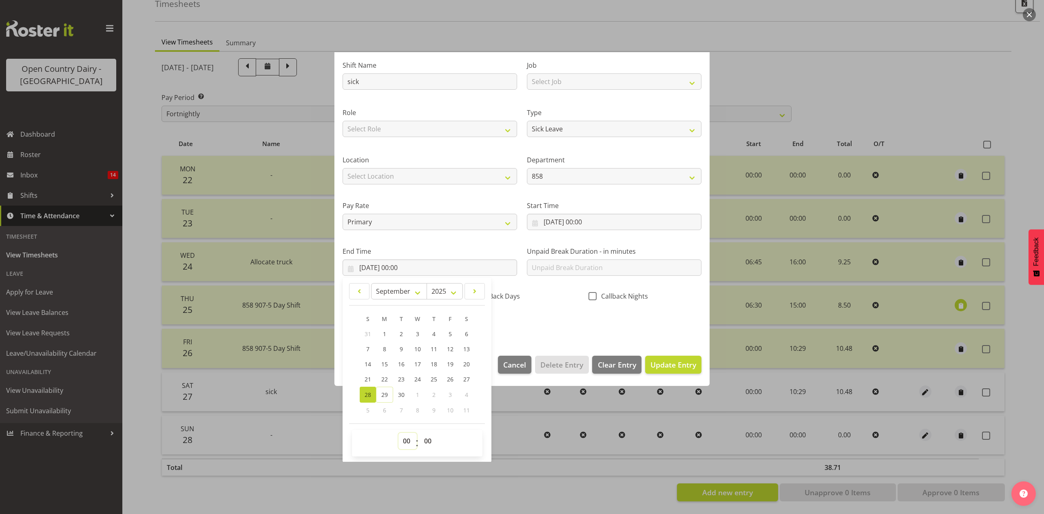
click at [402, 439] on select "00 01 02 03 04 05 06 07 08 09 10 11 12 13 14 15 16 17 18 19 20 21 22 23" at bounding box center [407, 441] width 18 height 16
select select "10"
click at [398, 433] on select "00 01 02 03 04 05 06 07 08 09 10 11 12 13 14 15 16 17 18 19 20 21 22 23" at bounding box center [407, 441] width 18 height 16
type input "28/09/2025, 10:00"
click at [434, 444] on select "00 01 02 03 04 05 06 07 08 09 10 11 12 13 14 15 16 17 18 19 20 21 22 23 24 25 2…" at bounding box center [429, 441] width 18 height 16
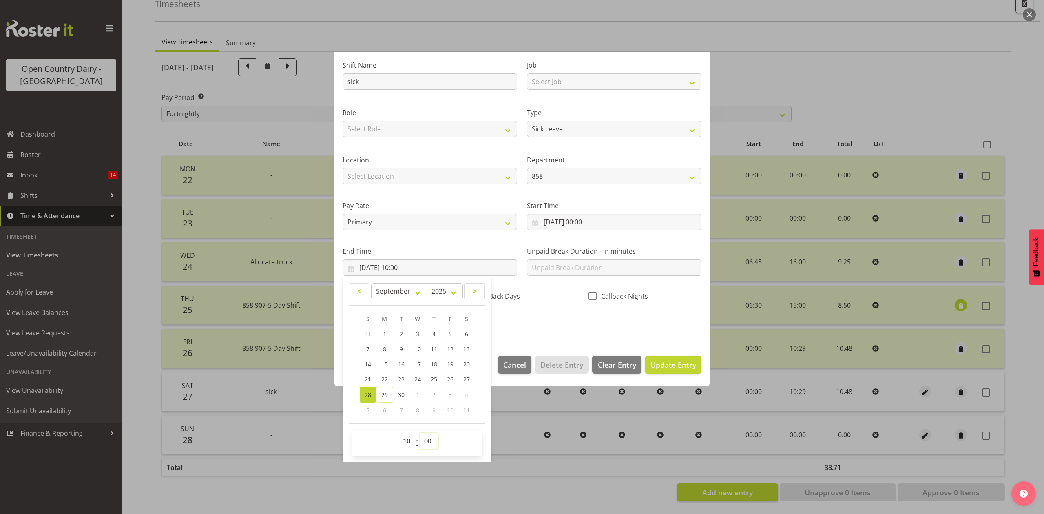
select select "29"
click at [420, 433] on select "00 01 02 03 04 05 06 07 08 09 10 11 12 13 14 15 16 17 18 19 20 21 22 23 24 25 2…" at bounding box center [429, 441] width 18 height 16
type input "28/09/2025, 10:29"
click at [524, 318] on div "Shift Name sick Job Select Job Connecting /unconnecting Trailers Driving Meetin…" at bounding box center [522, 191] width 369 height 285
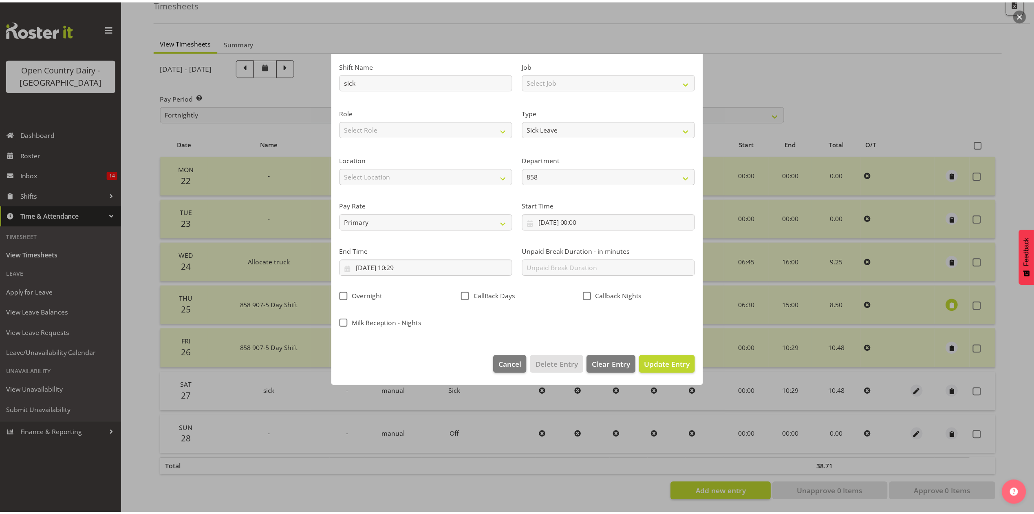
scroll to position [0, 0]
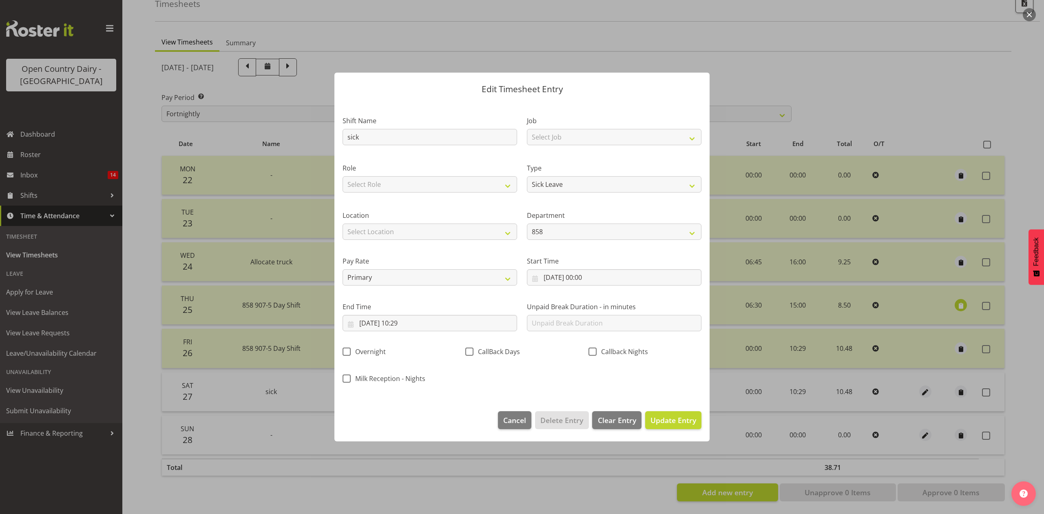
click at [678, 408] on footer "Cancel Delete Entry Clear Entry Update Entry" at bounding box center [521, 422] width 375 height 38
click at [679, 411] on button "Update Entry" at bounding box center [673, 420] width 56 height 18
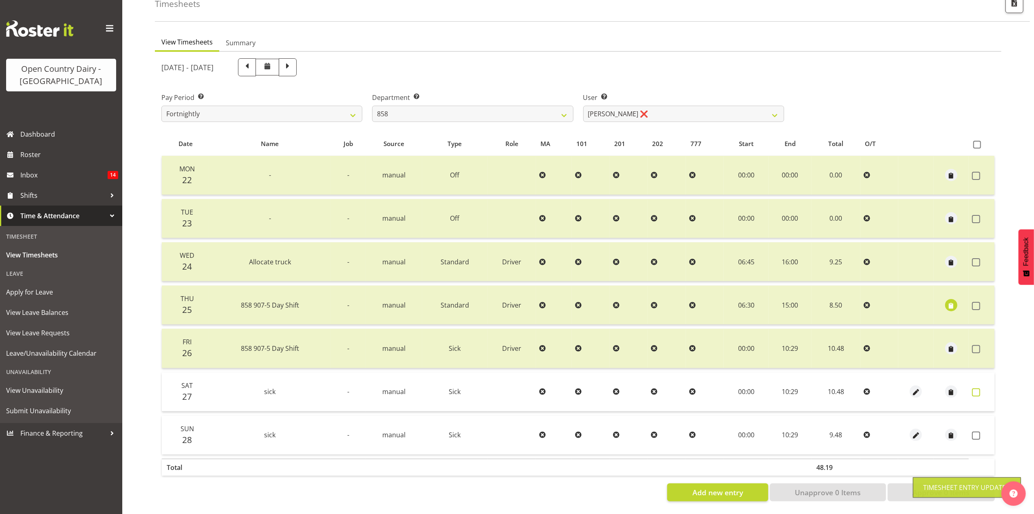
click at [974, 388] on span at bounding box center [976, 392] width 8 height 8
checkbox input "true"
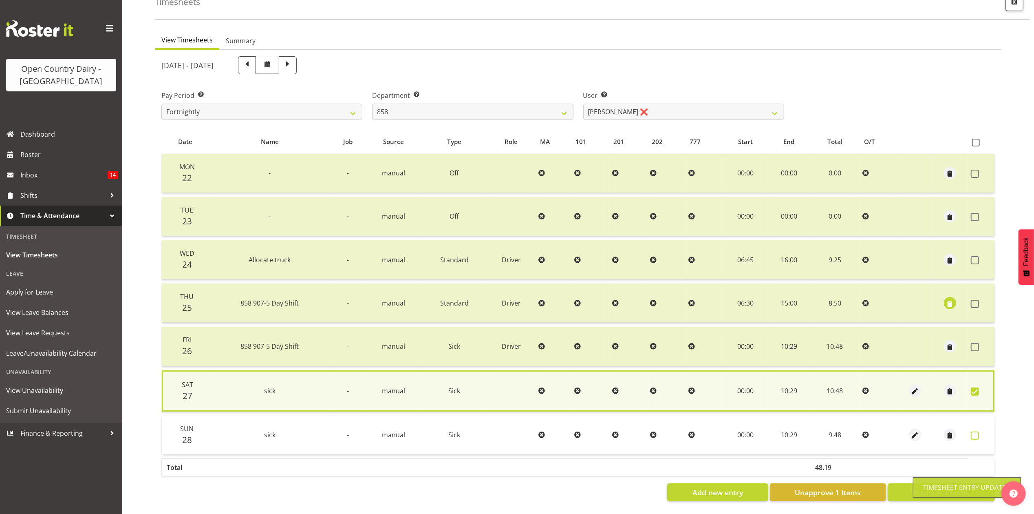
click at [977, 431] on span at bounding box center [975, 435] width 8 height 8
checkbox input "true"
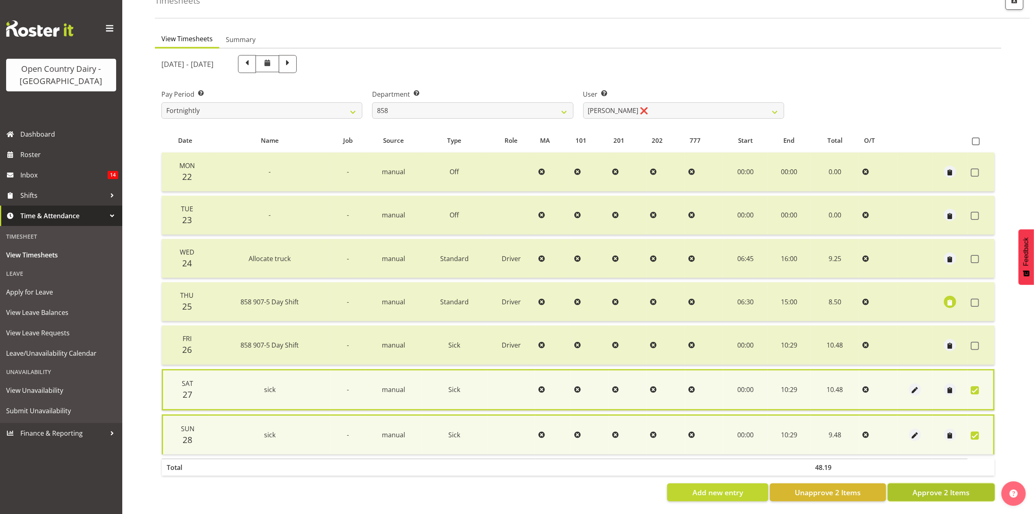
click at [926, 487] on span "Approve 2 Items" at bounding box center [941, 492] width 57 height 11
checkbox input "false"
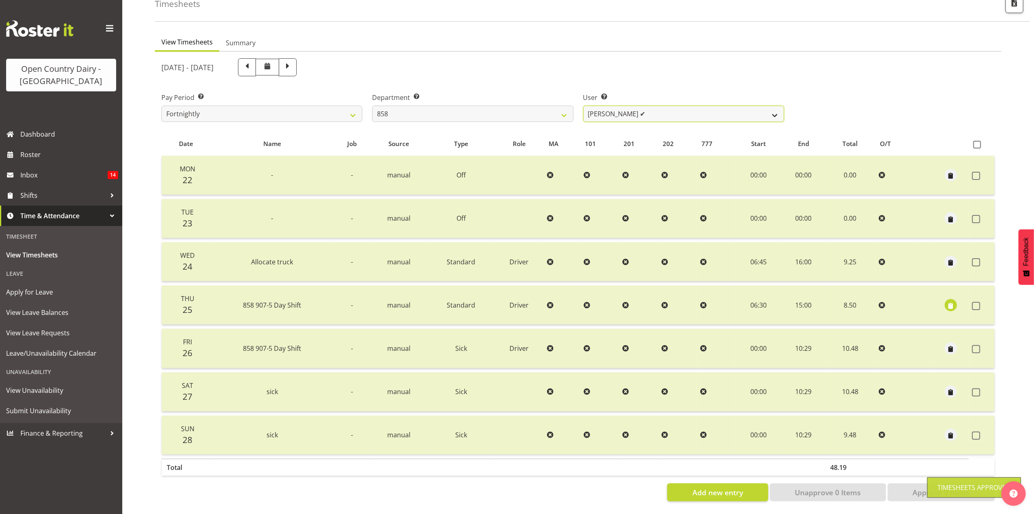
drag, startPoint x: 662, startPoint y: 114, endPoint x: 658, endPoint y: 113, distance: 4.8
click at [662, 114] on select "Anthony Shaw ✔ Liam Bellman ✔ Neil Peters ✔" at bounding box center [683, 114] width 201 height 16
click at [566, 106] on select "734 735 736 737 738 739 851 853 854 855 856 858 861 862 865 867-9032 868 869 87…" at bounding box center [472, 114] width 201 height 16
click at [372, 106] on select "734 735 736 737 738 739 851 853 854 855 856 858 861 862 865 867-9032 868 869 87…" at bounding box center [472, 114] width 201 height 16
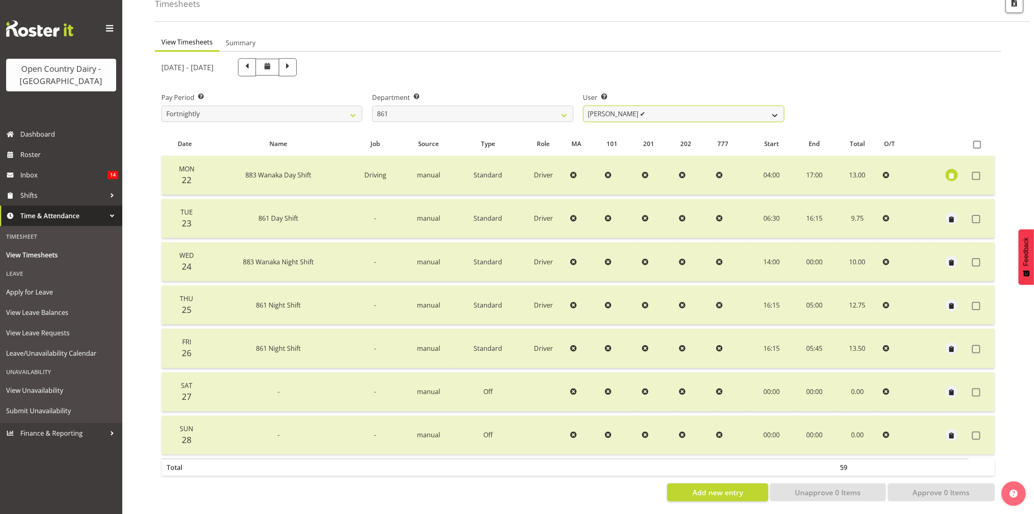
click at [648, 106] on select "Barry McIntosh ✔ Matthew Welland ✔ Philip Peek ❌" at bounding box center [683, 114] width 201 height 16
click at [561, 107] on select "734 735 736 737 738 739 851 853 854 855 856 858 861 862 865 867-9032 868 869 87…" at bounding box center [472, 114] width 201 height 16
click at [372, 106] on select "734 735 736 737 738 739 851 853 854 855 856 858 861 862 865 867-9032 868 869 87…" at bounding box center [472, 114] width 201 height 16
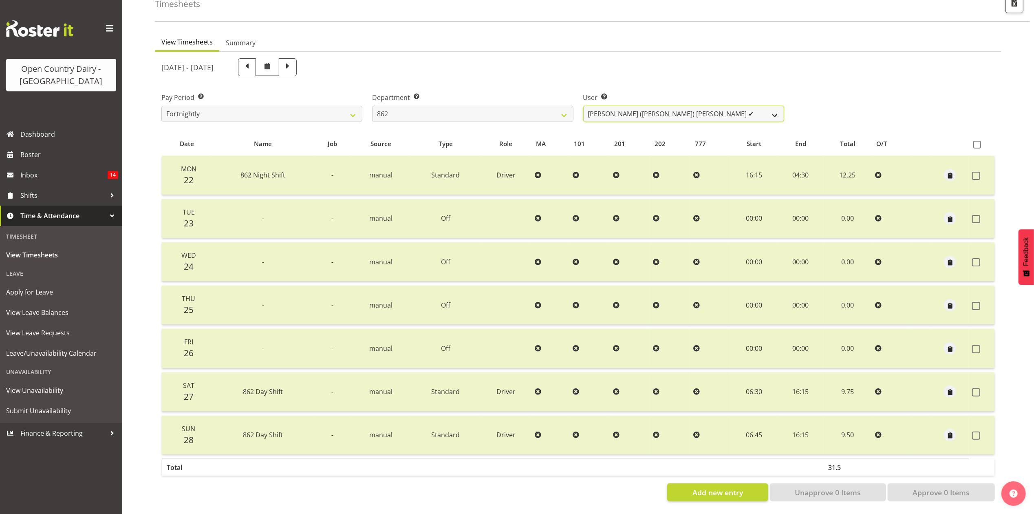
click at [633, 109] on select "Bennie (David) Smith ✔ Colin Schwarz ✔ Forbes O'Reilly ❌ Tracy Inder ✔" at bounding box center [683, 114] width 201 height 16
click at [566, 106] on select "734 735 736 737 738 739 851 853 854 855 856 858 861 862 865 867-9032 868 869 87…" at bounding box center [472, 114] width 201 height 16
click at [372, 106] on select "734 735 736 737 738 739 851 853 854 855 856 858 861 862 865 867-9032 868 869 87…" at bounding box center [472, 114] width 201 height 16
click at [662, 106] on select "Flavio Ferraz ✔ George Courtney ✔ Steffan Kennard ✔" at bounding box center [683, 114] width 201 height 16
click at [549, 106] on select "734 735 736 737 738 739 851 853 854 855 856 858 861 862 865 867-9032 868 869 87…" at bounding box center [472, 114] width 201 height 16
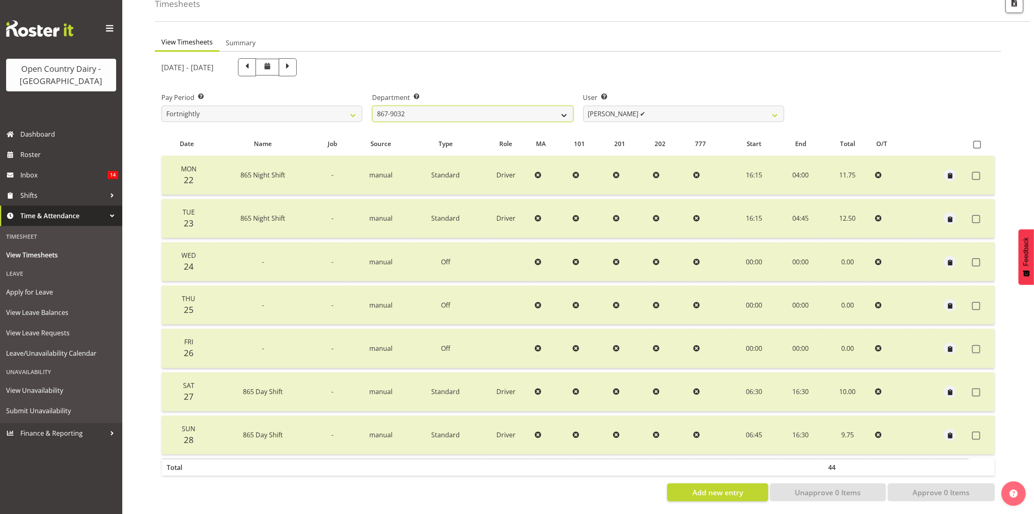
click at [372, 106] on select "734 735 736 737 738 739 851 853 854 855 856 858 861 862 865 867-9032 868 869 87…" at bounding box center [472, 114] width 201 height 16
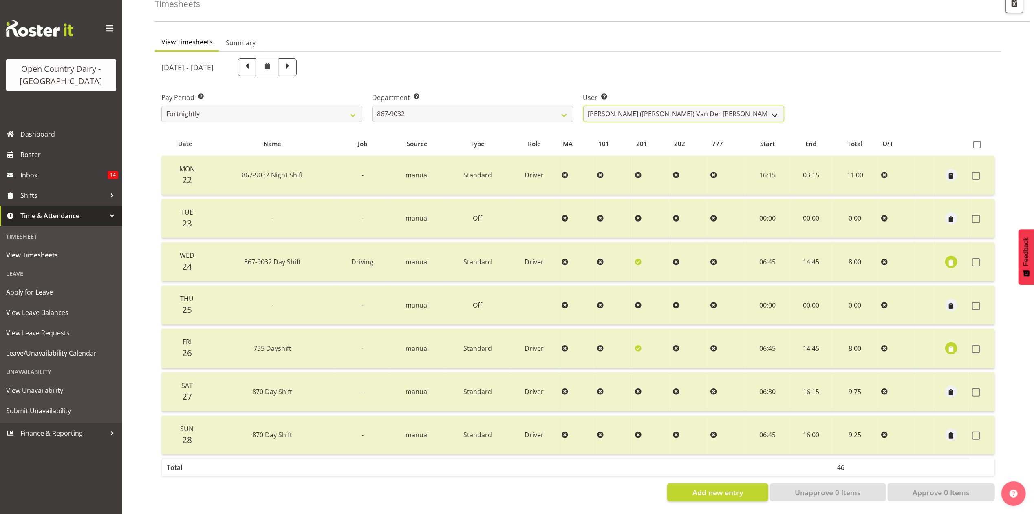
click at [660, 107] on select "Gert (Gerry) Van Der Berg ✔ Glenn Tither ✔ Jason Gough ✔ Richard Aitken ❌" at bounding box center [683, 114] width 201 height 16
click at [541, 106] on select "734 735 736 737 738 739 851 853 854 855 856 858 861 862 865 867-9032 868 869 87…" at bounding box center [472, 114] width 201 height 16
click at [372, 106] on select "734 735 736 737 738 739 851 853 854 855 856 858 861 862 865 867-9032 868 869 87…" at bounding box center [472, 114] width 201 height 16
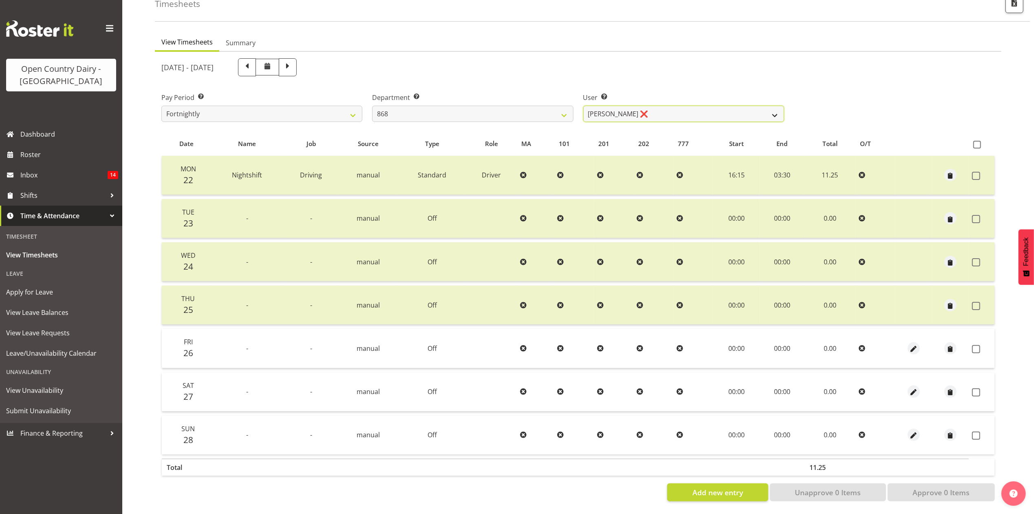
click at [641, 106] on select "Alan Rolton ❌ Cassidy Williams ✔ Christopher McIver ❌ Darin Ayling ✔" at bounding box center [683, 114] width 201 height 16
click at [557, 106] on select "734 735 736 737 738 739 851 853 854 855 856 858 861 862 865 867-9032 868 869 87…" at bounding box center [472, 114] width 201 height 16
click at [372, 106] on select "734 735 736 737 738 739 851 853 854 855 856 858 861 862 865 867-9032 868 869 87…" at bounding box center [472, 114] width 201 height 16
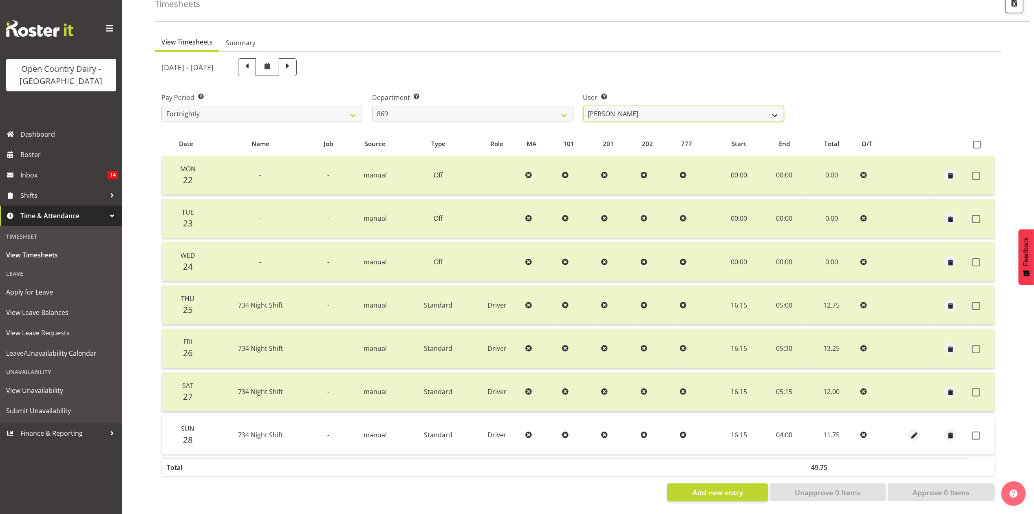
click at [648, 106] on select "Barry O'Donnell ❌ Barry Johnston ✔ Jason Soper ❌ Peter Wieczorek ✔" at bounding box center [683, 114] width 201 height 16
click at [525, 106] on select "734 735 736 737 738 739 851 853 854 855 856 858 861 862 865 867-9032 868 869 87…" at bounding box center [472, 114] width 201 height 16
click at [372, 106] on select "734 735 736 737 738 739 851 853 854 855 856 858 861 862 865 867-9032 868 869 87…" at bounding box center [472, 114] width 201 height 16
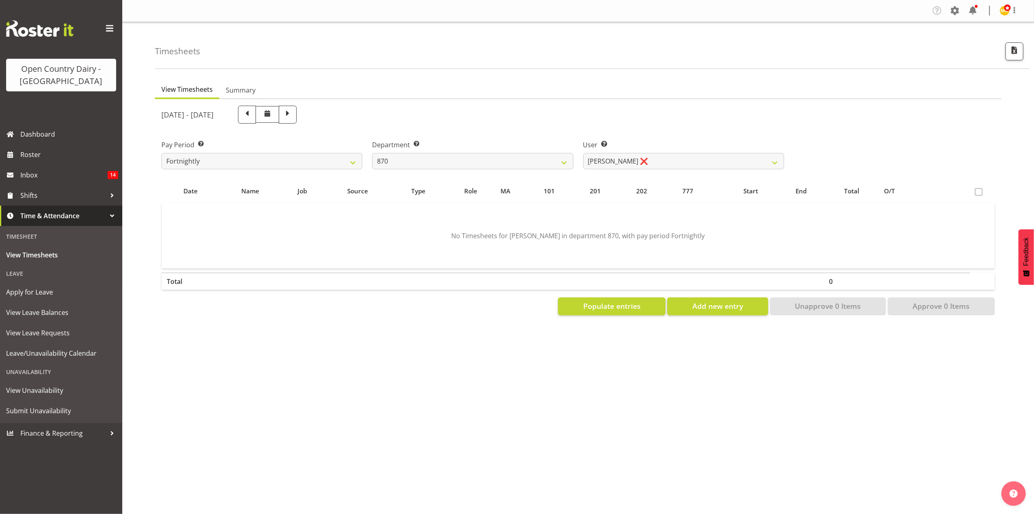
click at [664, 170] on div "User Select user. Note: This is filtered down by the previous two drop-down ite…" at bounding box center [684, 151] width 211 height 46
drag, startPoint x: 653, startPoint y: 163, endPoint x: 623, endPoint y: 160, distance: 29.9
click at [653, 163] on select "Andy Haywood ❌ David Young ❌ Stewart Matheson ❌" at bounding box center [683, 161] width 201 height 16
click at [540, 157] on select "734 735 736 737 738 739 851 853 854 855 856 858 861 862 865 867-9032 868 869 87…" at bounding box center [472, 161] width 201 height 16
click at [372, 153] on select "734 735 736 737 738 739 851 853 854 855 856 858 861 862 865 867-9032 868 869 87…" at bounding box center [472, 161] width 201 height 16
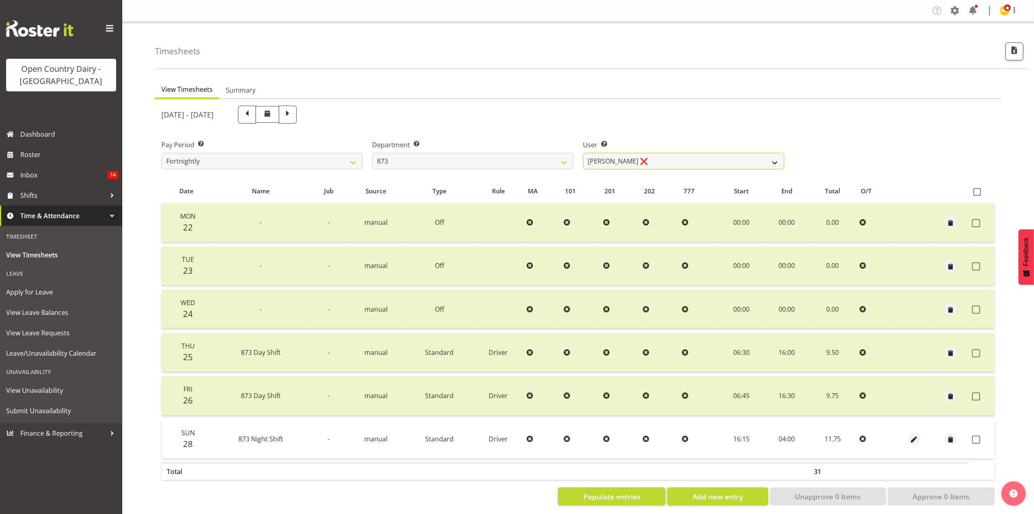
click at [636, 167] on select "Andrew Henderson ❌ Ricky Popham ✔ Stacy MacAskill ✔ Trish Nicol ✔" at bounding box center [683, 161] width 201 height 16
click at [561, 159] on select "734 735 736 737 738 739 851 853 854 855 856 858 861 862 865 867-9032 868 869 87…" at bounding box center [472, 161] width 201 height 16
select select "687"
click at [372, 153] on select "734 735 736 737 738 739 851 853 854 855 856 858 861 862 865 867-9032 868 869 87…" at bounding box center [472, 161] width 201 height 16
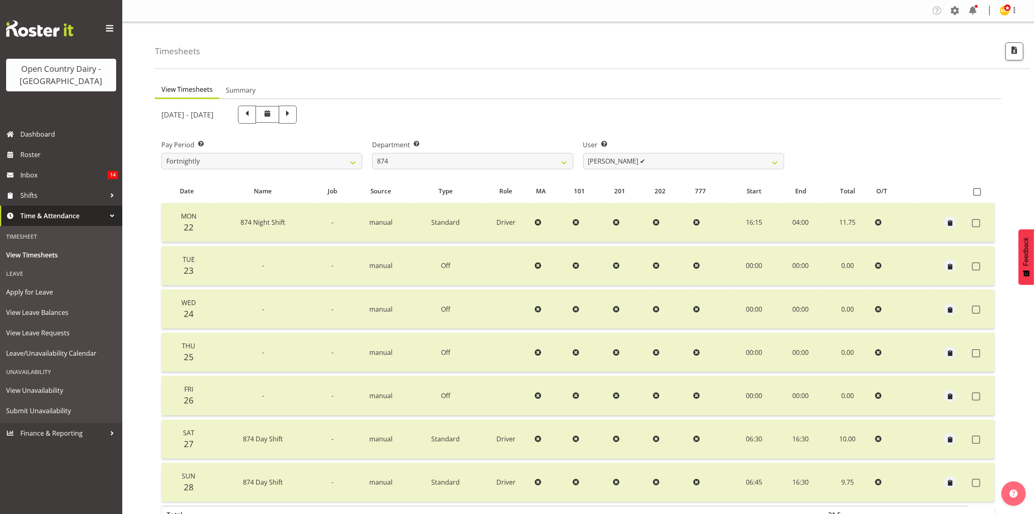
click at [611, 171] on div "User Select user. Note: This is filtered down by the previous two drop-down ite…" at bounding box center [684, 151] width 211 height 46
click at [590, 166] on select "Annette Parker ✔ Christopher McRae ❌ Patrick Stenton ❌ Rachel Carpenter ❌" at bounding box center [683, 161] width 201 height 16
click at [583, 153] on select "Annette Parker ✔ Christopher McRae ❌ Patrick Stenton ❌ Rachel Carpenter ❌" at bounding box center [683, 161] width 201 height 16
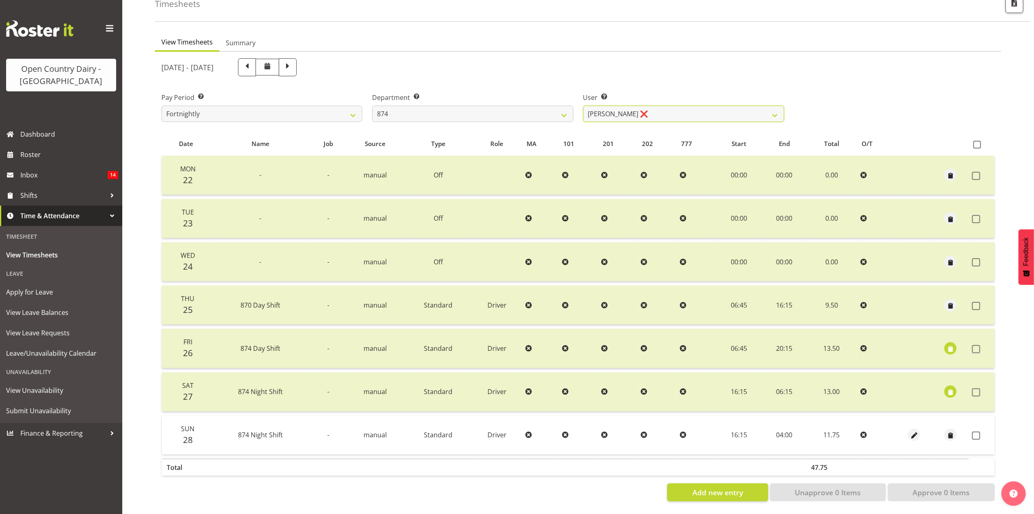
scroll to position [55, 0]
click at [672, 108] on select "Annette Parker ✔ Christopher McRae ❌ Patrick Stenton ❌ Rachel Carpenter ❌" at bounding box center [683, 114] width 201 height 16
select select "7508"
click at [583, 106] on select "Annette Parker ✔ Christopher McRae ❌ Patrick Stenton ❌ Rachel Carpenter ❌" at bounding box center [683, 114] width 201 height 16
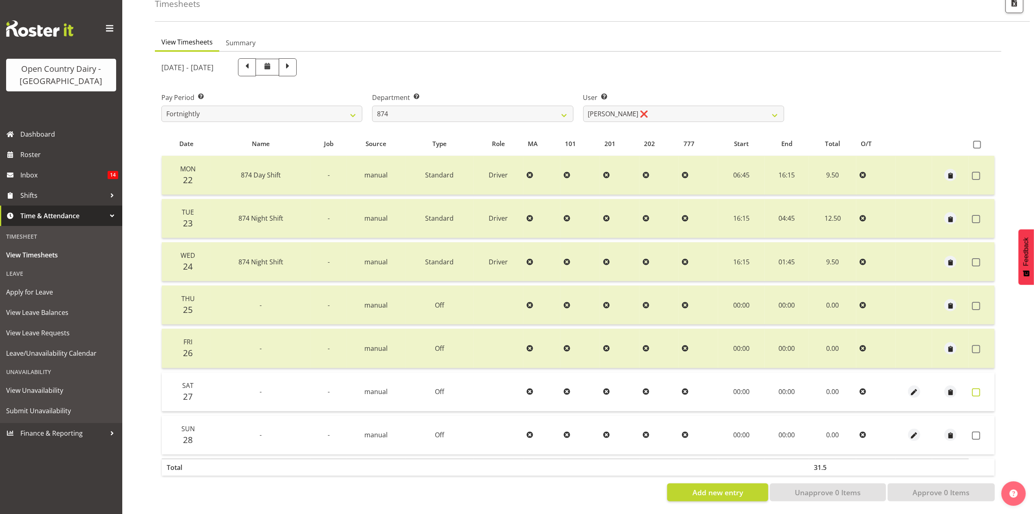
click at [974, 388] on span at bounding box center [976, 392] width 8 height 8
checkbox input "true"
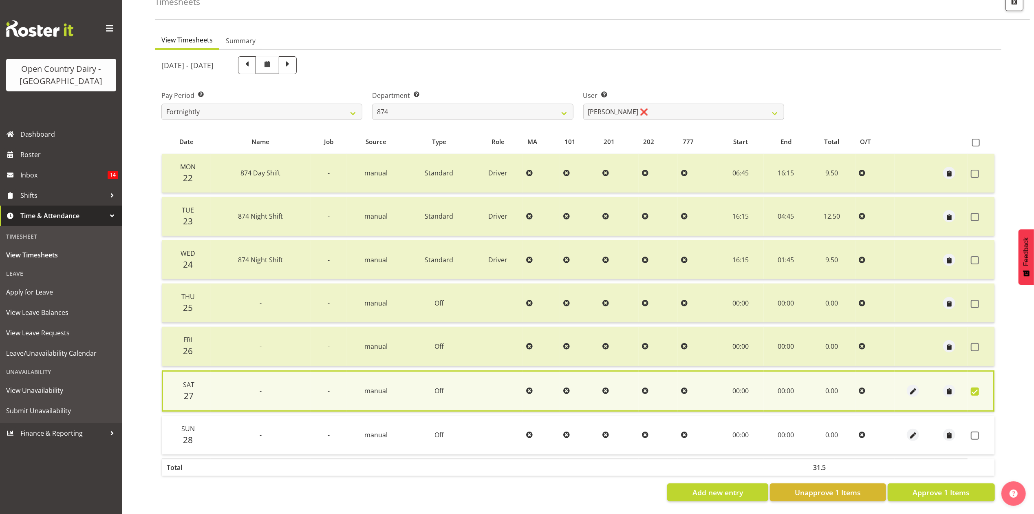
click at [974, 434] on td at bounding box center [981, 434] width 27 height 39
click at [976, 431] on span at bounding box center [975, 435] width 8 height 8
checkbox input "true"
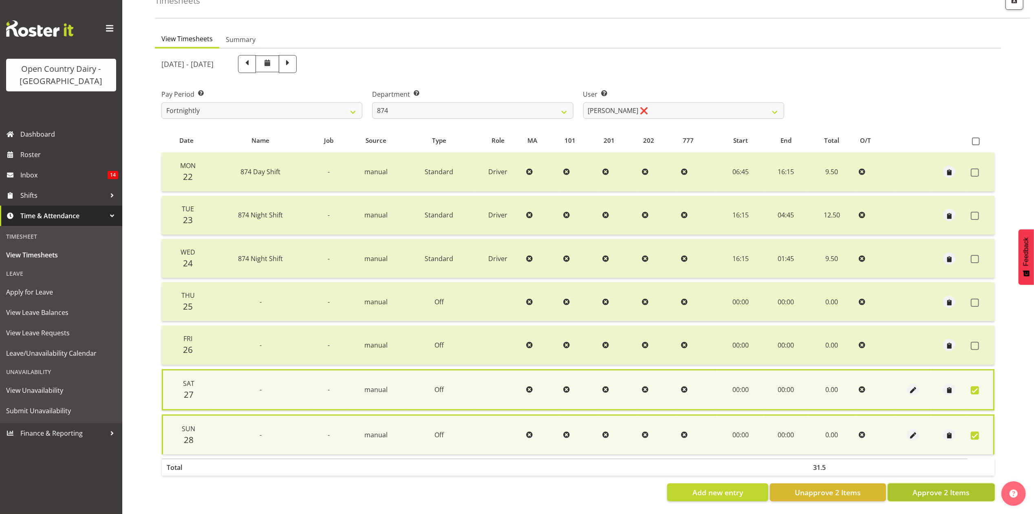
click at [971, 483] on button "Approve 2 Items" at bounding box center [941, 492] width 107 height 18
checkbox input "false"
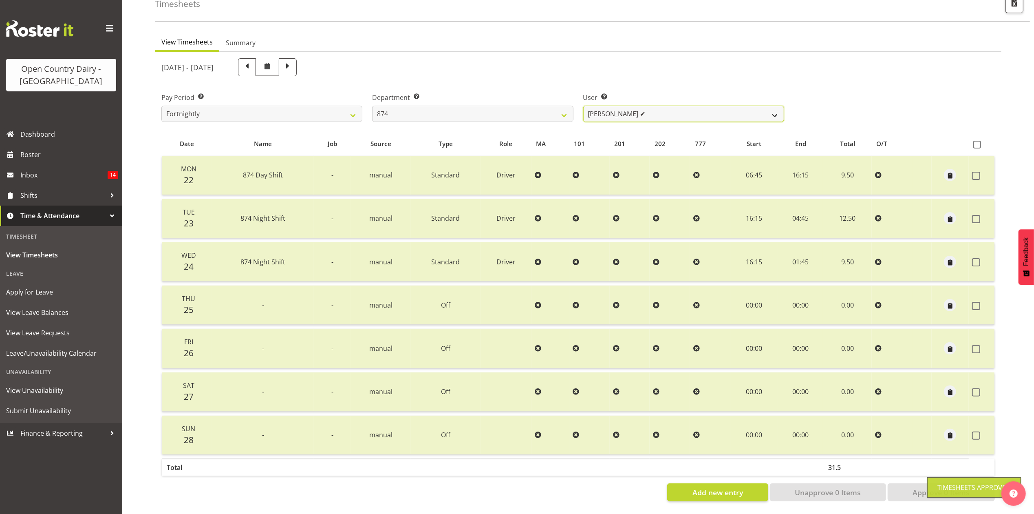
click at [625, 110] on select "Annette Parker ✔ Christopher McRae ❌ Patrick Stenton ❌ Rachel Carpenter ✔" at bounding box center [683, 114] width 201 height 16
select select "7384"
click at [583, 106] on select "Annette Parker ✔ Christopher McRae ❌ Patrick Stenton ❌ Rachel Carpenter ✔" at bounding box center [683, 114] width 201 height 16
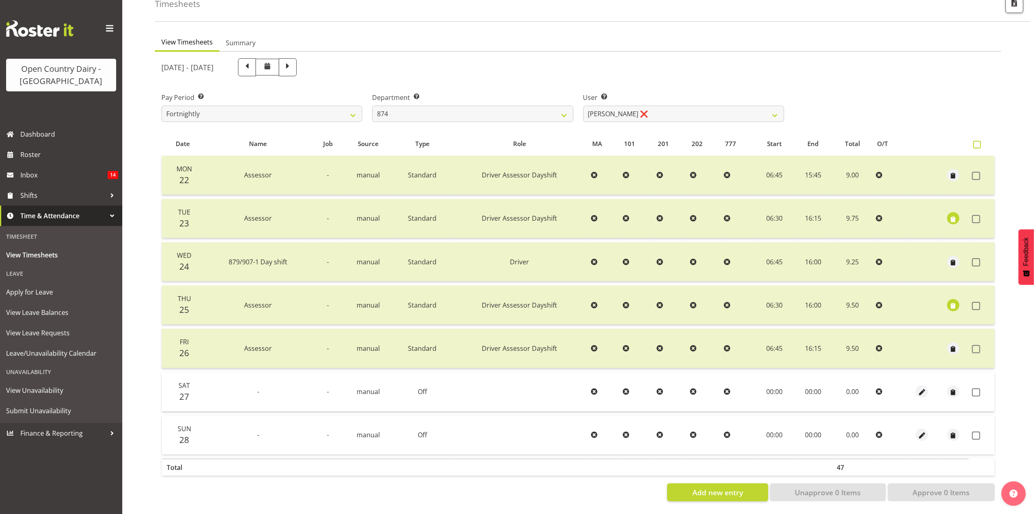
click at [974, 141] on span at bounding box center [978, 145] width 8 height 8
click at [974, 142] on input "checkbox" at bounding box center [976, 144] width 5 height 5
checkbox input "true"
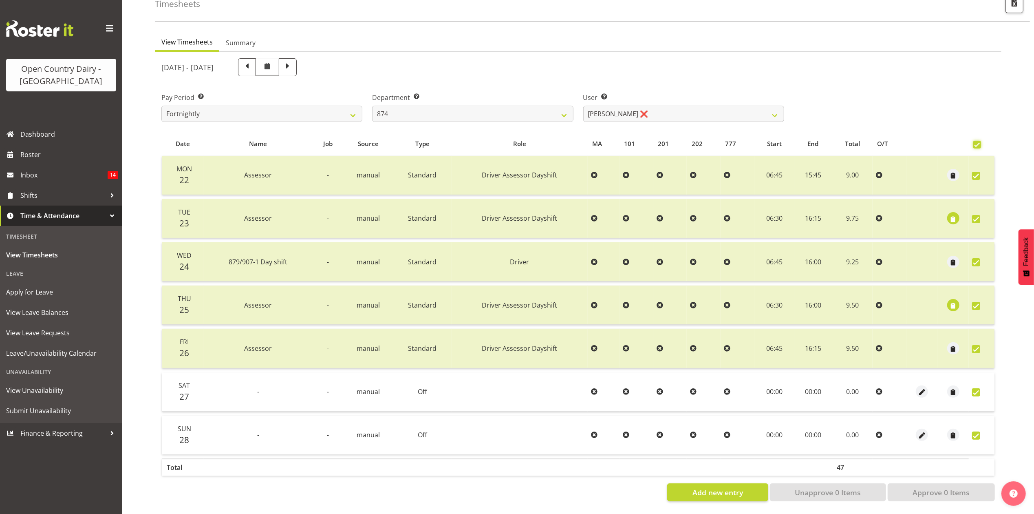
checkbox input "true"
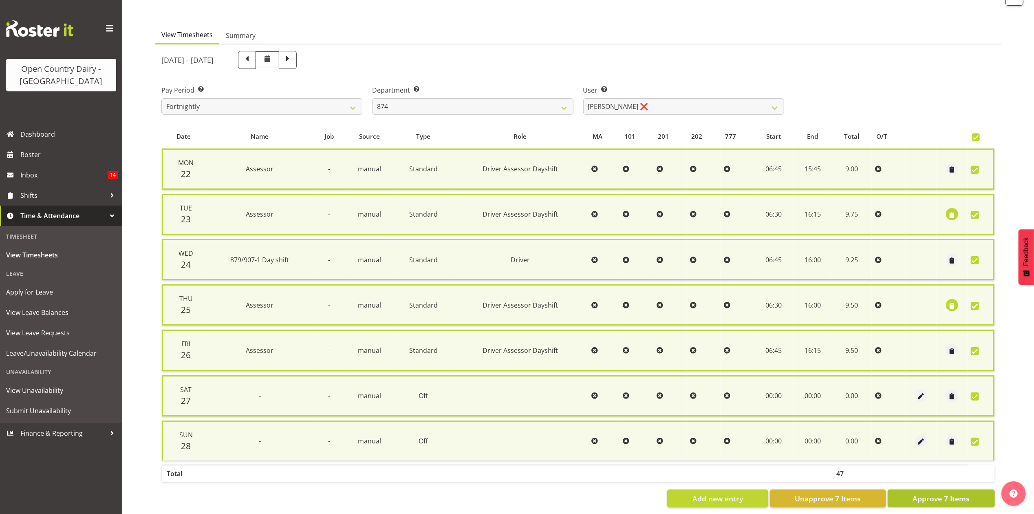
click at [912, 495] on button "Approve 7 Items" at bounding box center [941, 498] width 107 height 18
checkbox input "false"
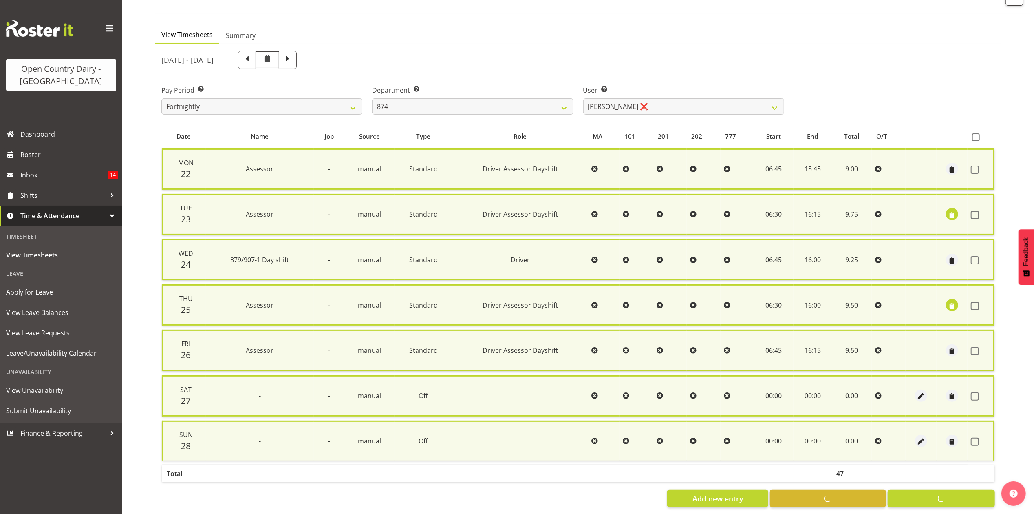
checkbox input "false"
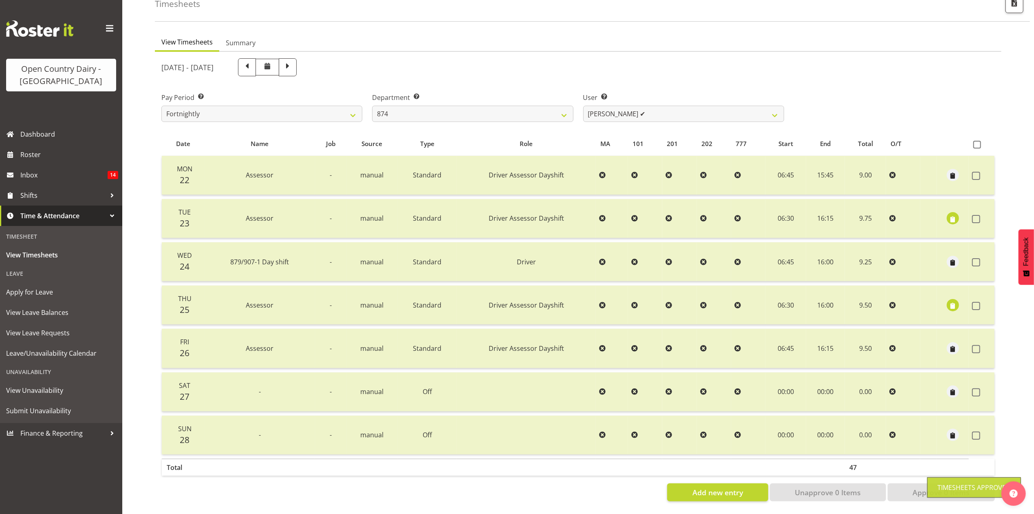
click at [672, 103] on div "September 22nd - September 28th 2025 Pay Period Select which pay period you wou…" at bounding box center [578, 277] width 834 height 448
drag, startPoint x: 646, startPoint y: 108, endPoint x: 635, endPoint y: 108, distance: 11.4
click at [646, 108] on select "Annette Parker ✔ Christopher McRae ✔ Patrick Stenton ❌ Rachel Carpenter ✔" at bounding box center [683, 114] width 201 height 16
click at [563, 106] on select "734 735 736 737 738 739 851 853 854 855 856 858 861 862 865 867-9032 868 869 87…" at bounding box center [472, 114] width 201 height 16
select select "689"
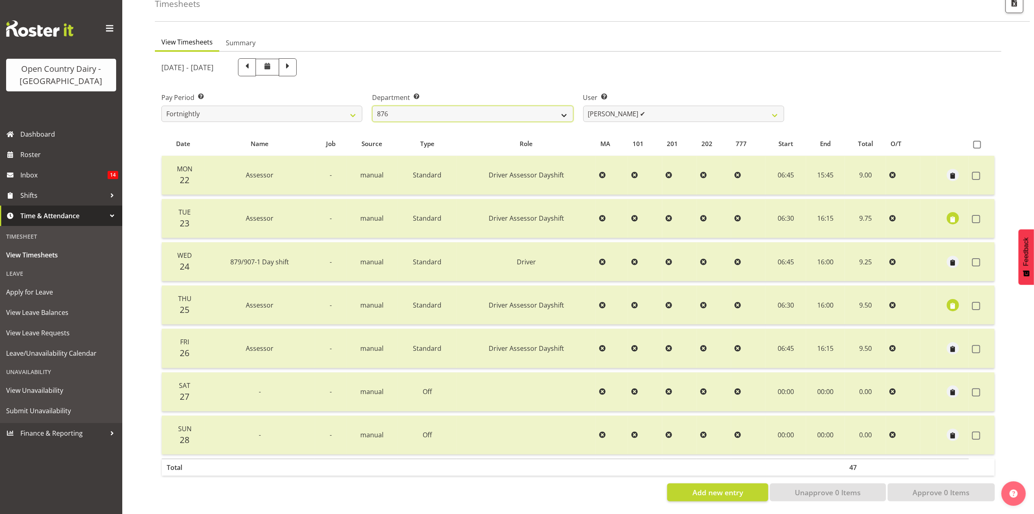
click at [372, 106] on select "734 735 736 737 738 739 851 853 854 855 856 858 861 862 865 867-9032 868 869 87…" at bounding box center [472, 114] width 201 height 16
select select "7444"
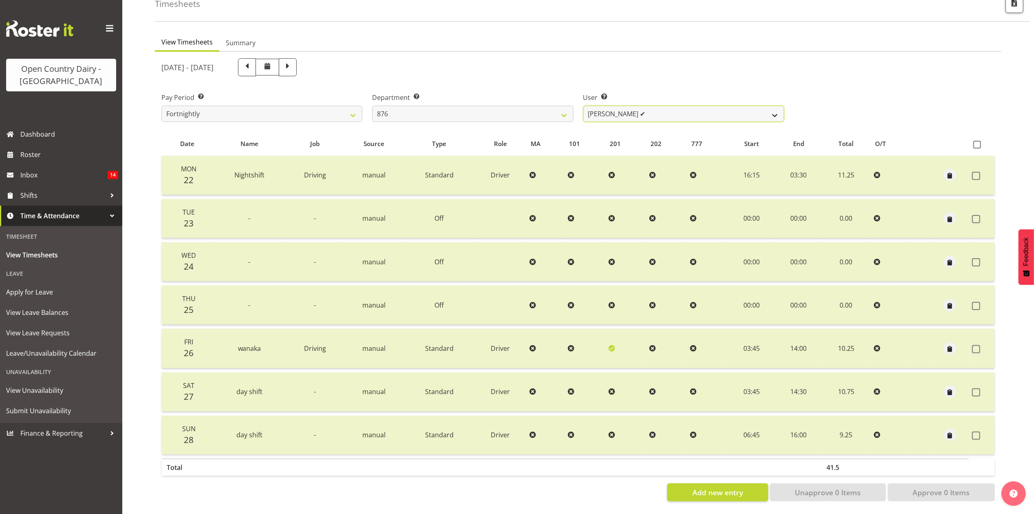
click at [637, 106] on select "Dean Henderson ✔ Ian Barbour ✔ John Graham ✔ Tom Rahl ❌" at bounding box center [683, 114] width 201 height 16
click at [548, 106] on select "734 735 736 737 738 739 851 853 854 855 856 858 861 862 865 867-9032 868 869 87…" at bounding box center [472, 114] width 201 height 16
click at [372, 106] on select "734 735 736 737 738 739 851 853 854 855 856 858 861 862 865 867-9032 868 869 87…" at bounding box center [472, 114] width 201 height 16
click at [527, 108] on select "734 735 736 737 738 739 851 853 854 855 856 858 861 862 865 867-9032 868 869 87…" at bounding box center [472, 114] width 201 height 16
click at [372, 106] on select "734 735 736 737 738 739 851 853 854 855 856 858 861 862 865 867-9032 868 869 87…" at bounding box center [472, 114] width 201 height 16
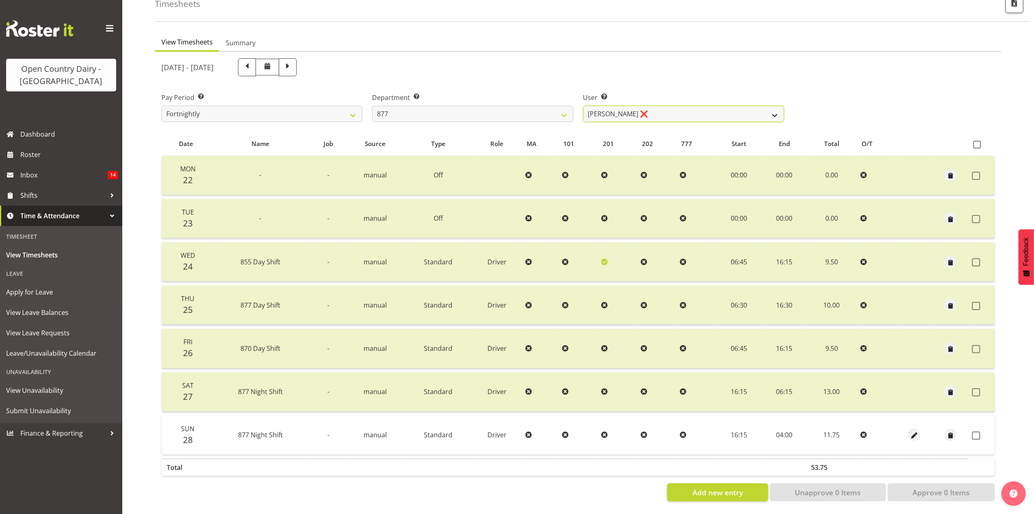
click at [626, 108] on select "Barry Shields ❌ Callum Wells ✔ Helen Bull ✔ Jase Preston ✔" at bounding box center [683, 114] width 201 height 16
click at [551, 106] on select "734 735 736 737 738 739 851 853 854 855 856 858 861 862 865 867-9032 868 869 87…" at bounding box center [472, 114] width 201 height 16
click at [372, 106] on select "734 735 736 737 738 739 851 853 854 855 856 858 861 862 865 867-9032 868 869 87…" at bounding box center [472, 114] width 201 height 16
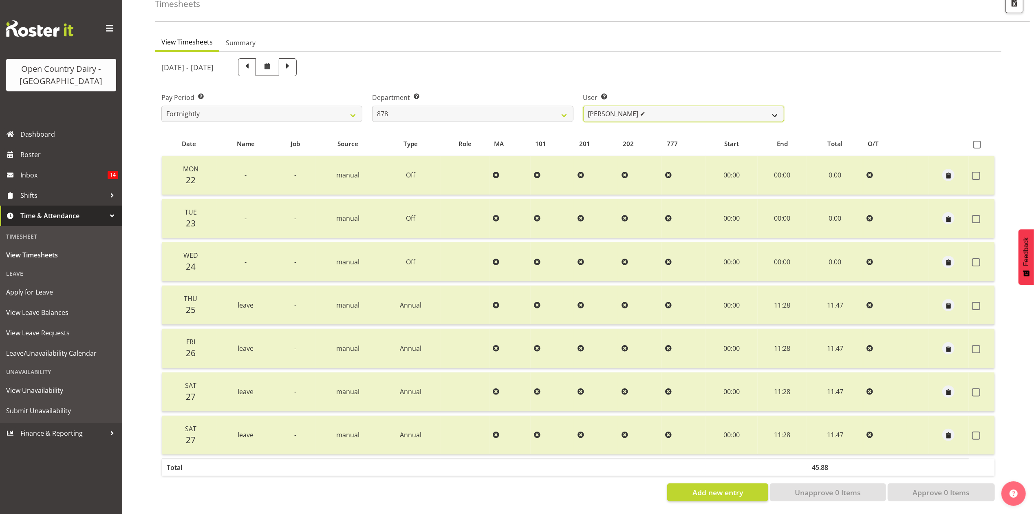
click at [624, 106] on select "Athol Warnock ✔ Dean Tither ✔ Joshua Treymane ✔ Vinkie Botha ✔" at bounding box center [683, 114] width 201 height 16
click at [554, 111] on select "734 735 736 737 738 739 851 853 854 855 856 858 861 862 865 867-9032 868 869 87…" at bounding box center [472, 114] width 201 height 16
click at [372, 106] on select "734 735 736 737 738 739 851 853 854 855 856 858 861 862 865 867-9032 868 869 87…" at bounding box center [472, 114] width 201 height 16
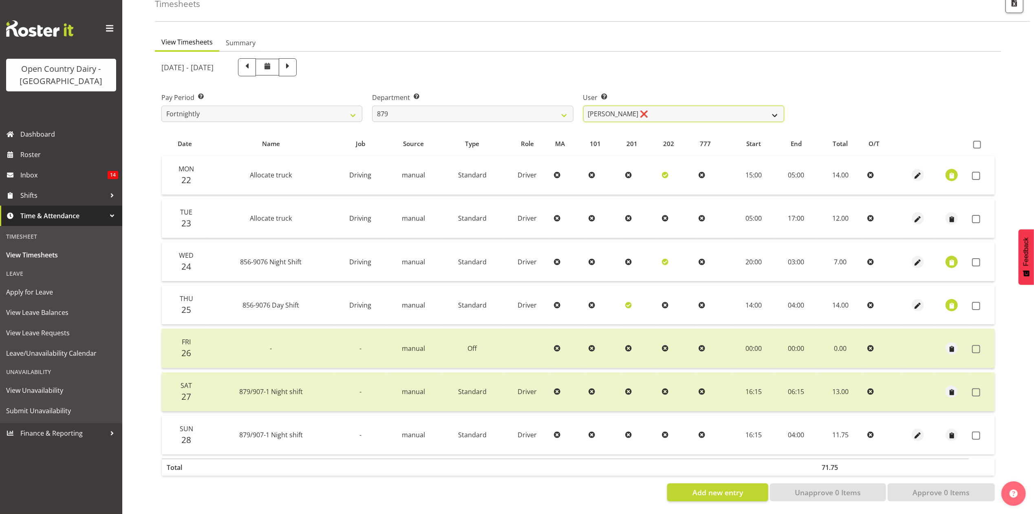
click at [665, 108] on select "Bryan Windle ❌ John Dalton ✔ Rodney Hamilton ✔ Tony Corr ❌" at bounding box center [683, 114] width 201 height 16
click at [530, 106] on select "734 735 736 737 738 739 851 853 854 855 856 858 861 862 865 867-9032 868 869 87…" at bounding box center [472, 114] width 201 height 16
click at [372, 106] on select "734 735 736 737 738 739 851 853 854 855 856 858 861 862 865 867-9032 868 869 87…" at bounding box center [472, 114] width 201 height 16
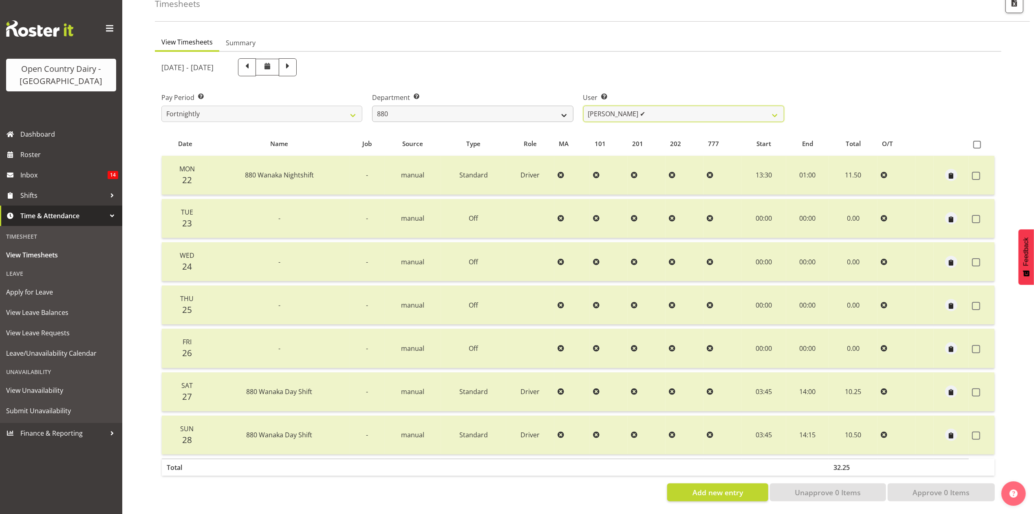
drag, startPoint x: 612, startPoint y: 108, endPoint x: 571, endPoint y: 108, distance: 41.6
click at [612, 108] on select "Andrew Poole ✔ Philip Shanks ✔ Shaun McNaught ✔ Tania Unahi ✔" at bounding box center [683, 114] width 201 height 16
click at [530, 106] on select "734 735 736 737 738 739 851 853 854 855 856 858 861 862 865 867-9032 868 869 87…" at bounding box center [472, 114] width 201 height 16
click at [372, 106] on select "734 735 736 737 738 739 851 853 854 855 856 858 861 862 865 867-9032 868 869 87…" at bounding box center [472, 114] width 201 height 16
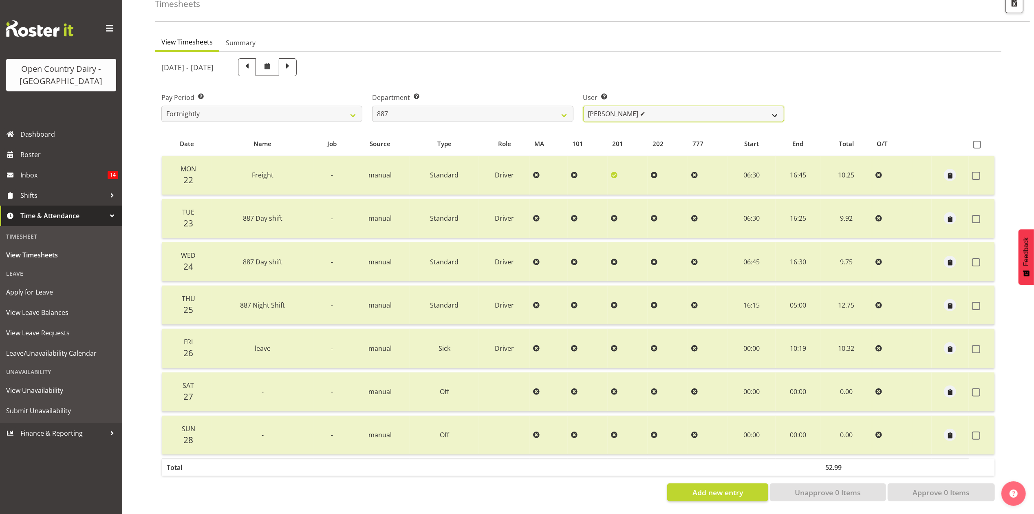
click at [612, 107] on select "Andrew Muir ✔ Bruce Spencer ✔ Neville Hoatten ✔ Warren Tempelman ❌" at bounding box center [683, 114] width 201 height 16
click at [539, 107] on select "734 735 736 737 738 739 851 853 854 855 856 858 861 862 865 867-9032 868 869 87…" at bounding box center [472, 114] width 201 height 16
select select "692"
click at [372, 106] on select "734 735 736 737 738 739 851 853 854 855 856 858 861 862 865 867-9032 868 869 87…" at bounding box center [472, 114] width 201 height 16
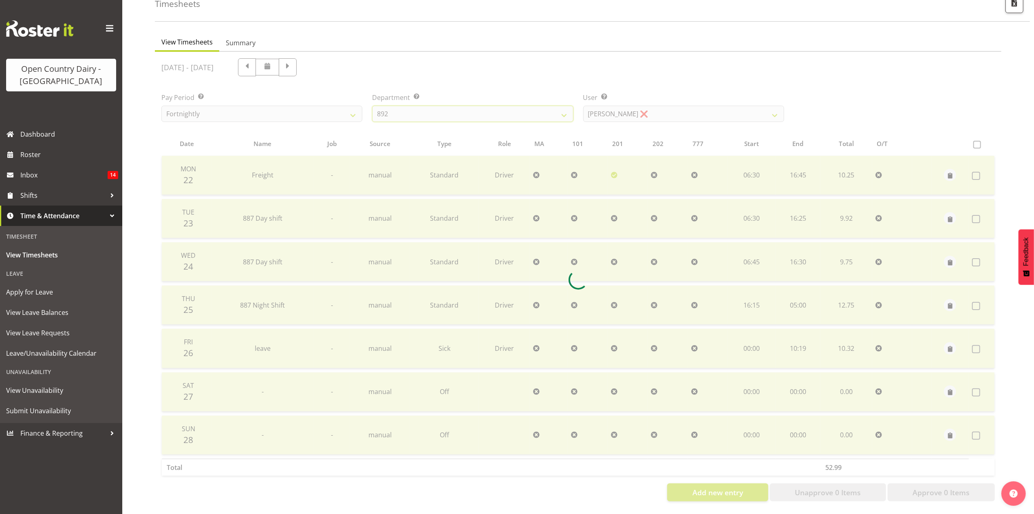
scroll to position [0, 0]
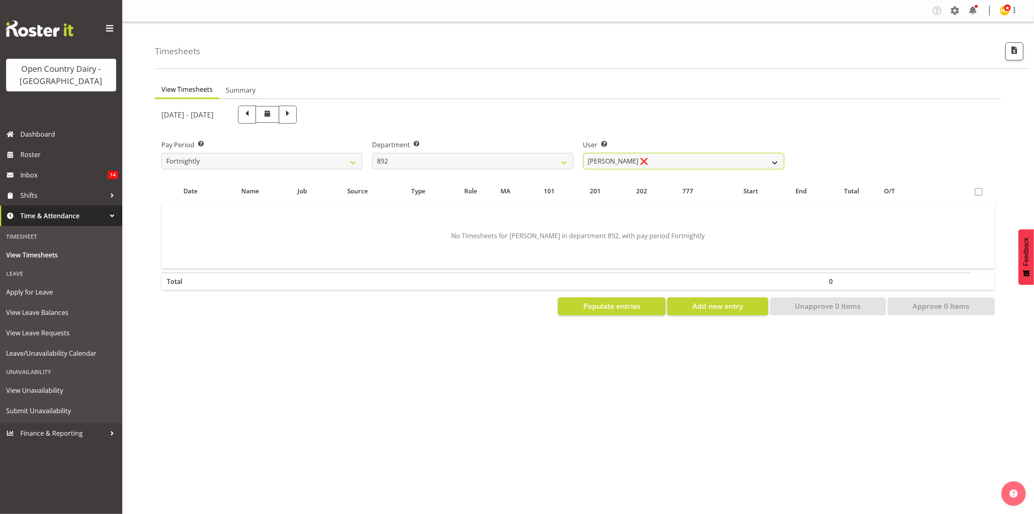
click at [647, 156] on select "Brittany Willis ❌ Danny Davies ✔ David McKenzie ❌ Josh Winship ✔ Reece Calvert ✔" at bounding box center [683, 161] width 201 height 16
click at [545, 164] on select "734 735 736 737 738 739 851 853 854 855 856 858 861 862 865 867-9032 868 869 87…" at bounding box center [472, 161] width 201 height 16
click at [372, 153] on select "734 735 736 737 738 739 851 853 854 855 856 858 861 862 865 867-9032 868 869 87…" at bounding box center [472, 161] width 201 height 16
click at [497, 147] on label "Department Select which department you would like to view." at bounding box center [472, 145] width 201 height 10
click at [66, 160] on span "Roster" at bounding box center [69, 154] width 98 height 12
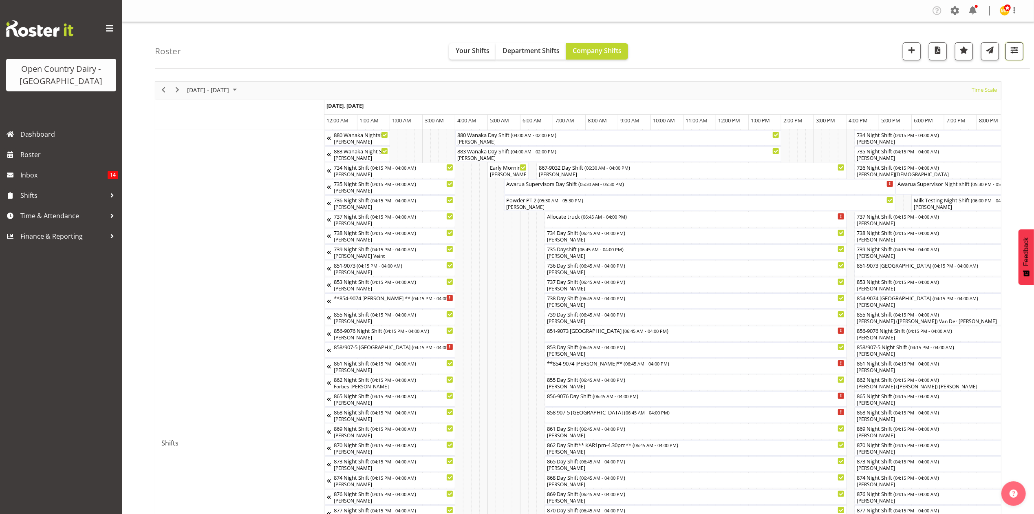
click at [1023, 46] on button "button" at bounding box center [1015, 51] width 18 height 18
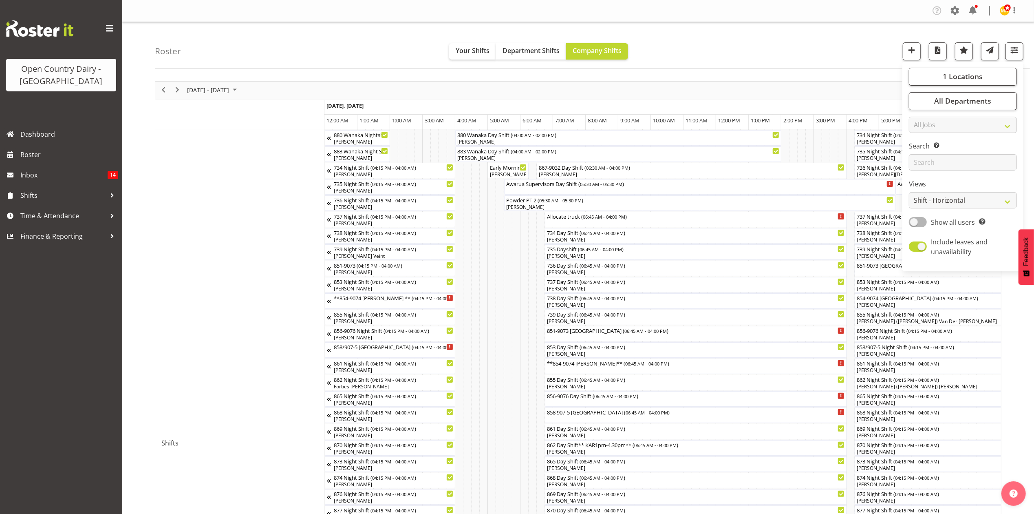
click at [881, 65] on div "Roster Your Shifts Department Shifts Company Shifts 1 Locations Clear Awarua Mi…" at bounding box center [592, 45] width 875 height 47
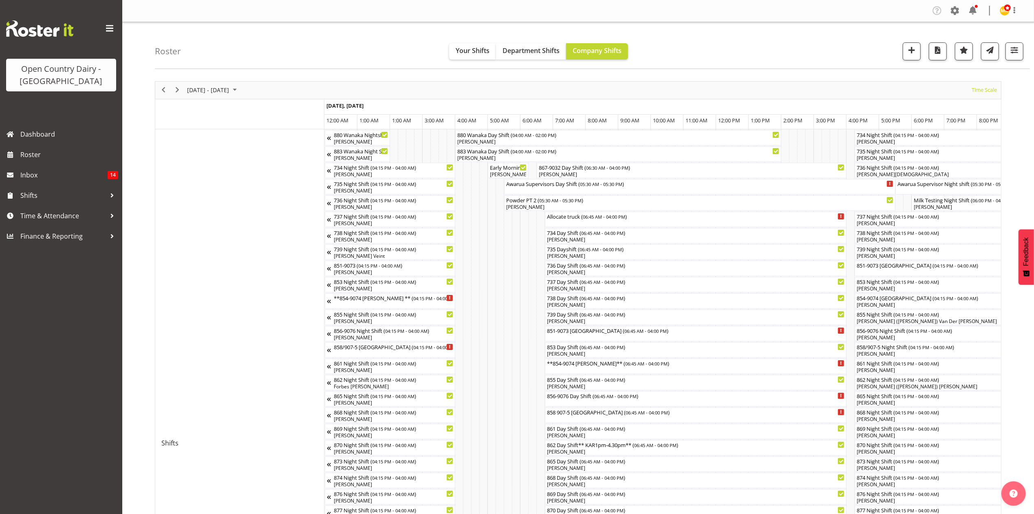
click at [963, 12] on div "Company Settings Roles & Skills Tasks Jobs Employees Locations & Departments Ac…" at bounding box center [978, 10] width 95 height 13
click at [958, 12] on span at bounding box center [955, 10] width 13 height 13
click at [917, 84] on link "Employees" at bounding box center [905, 88] width 113 height 15
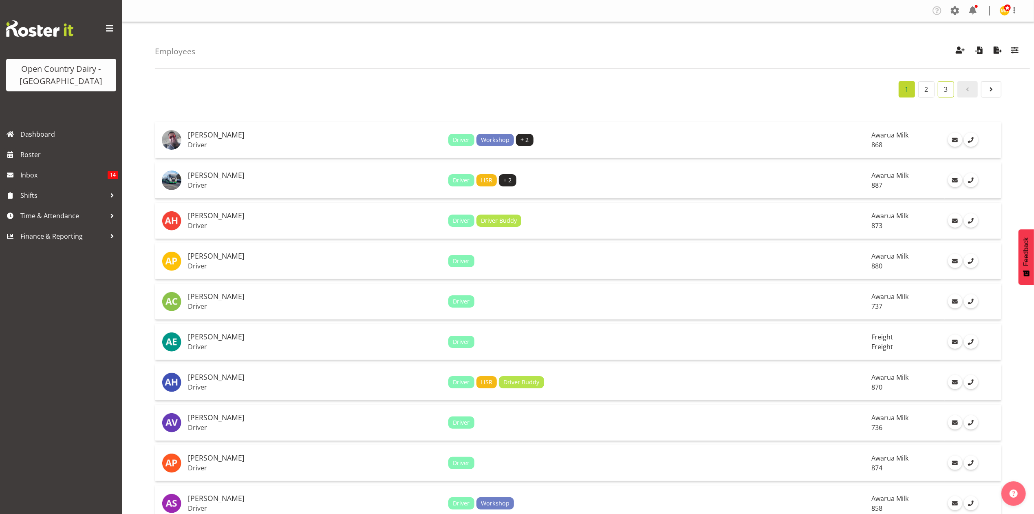
click at [943, 90] on link "3" at bounding box center [946, 89] width 16 height 16
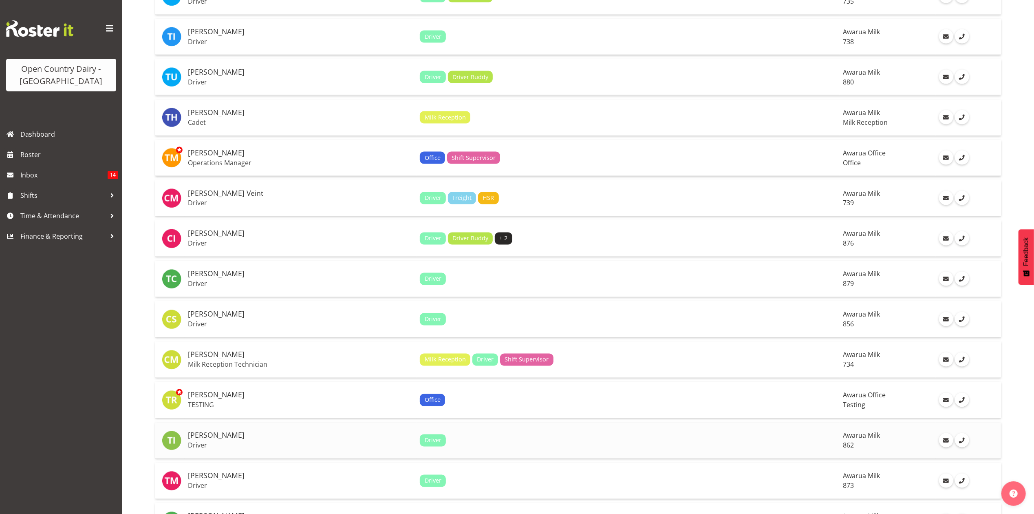
scroll to position [1413, 0]
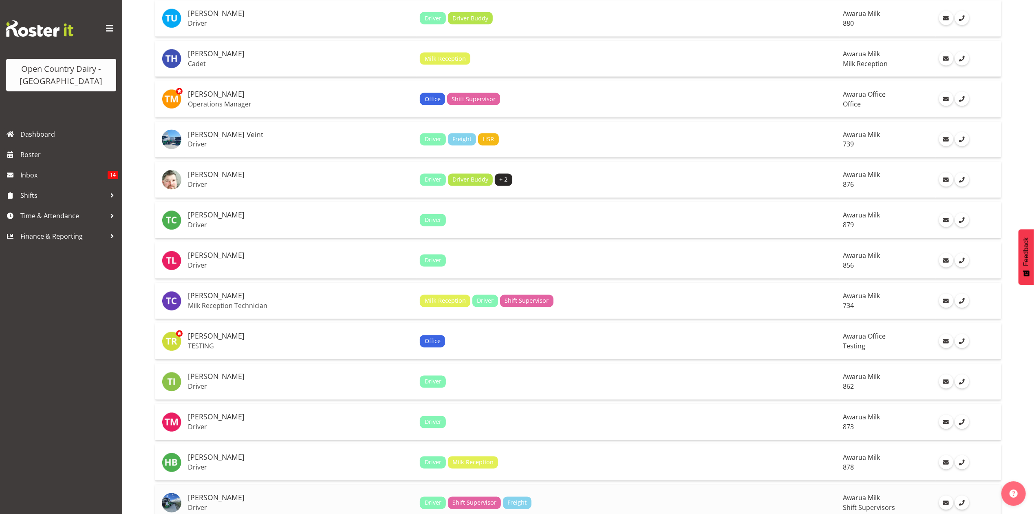
click at [203, 504] on p "Driver" at bounding box center [300, 508] width 225 height 8
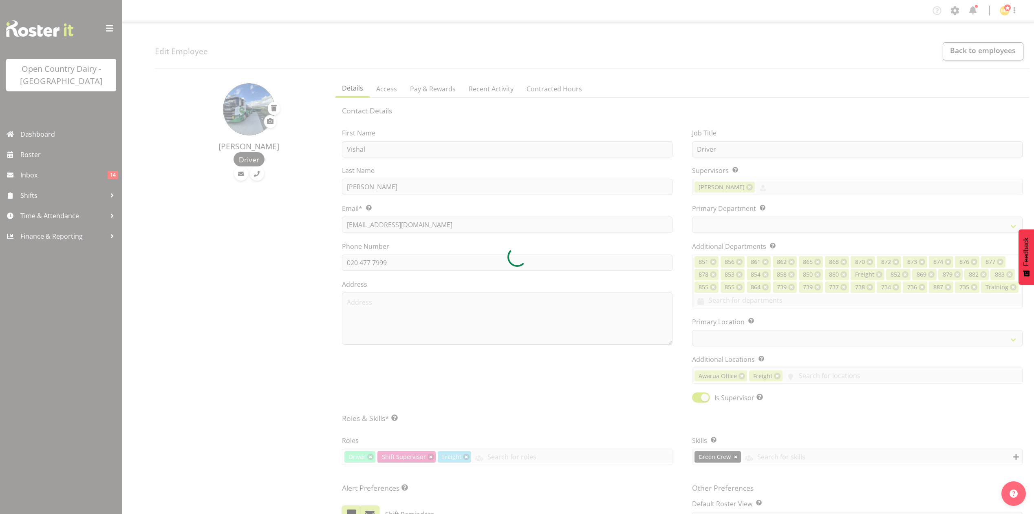
select select "TimelineWeek"
select select
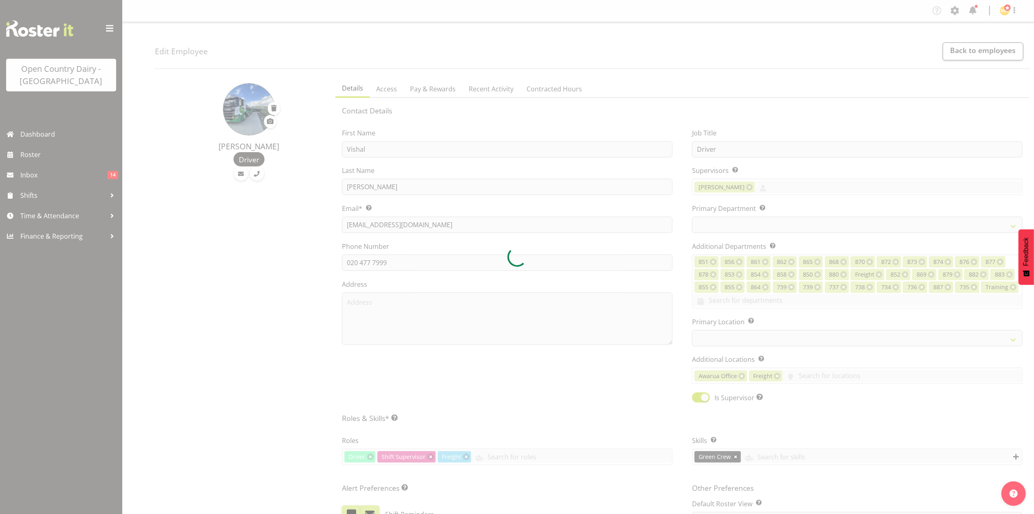
select select "696"
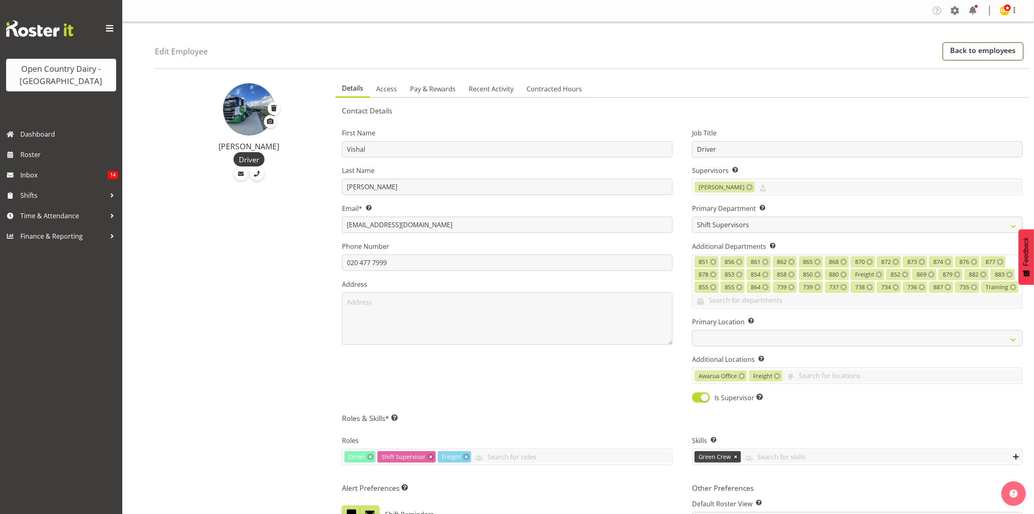
click at [969, 55] on link "Back to employees" at bounding box center [983, 51] width 81 height 18
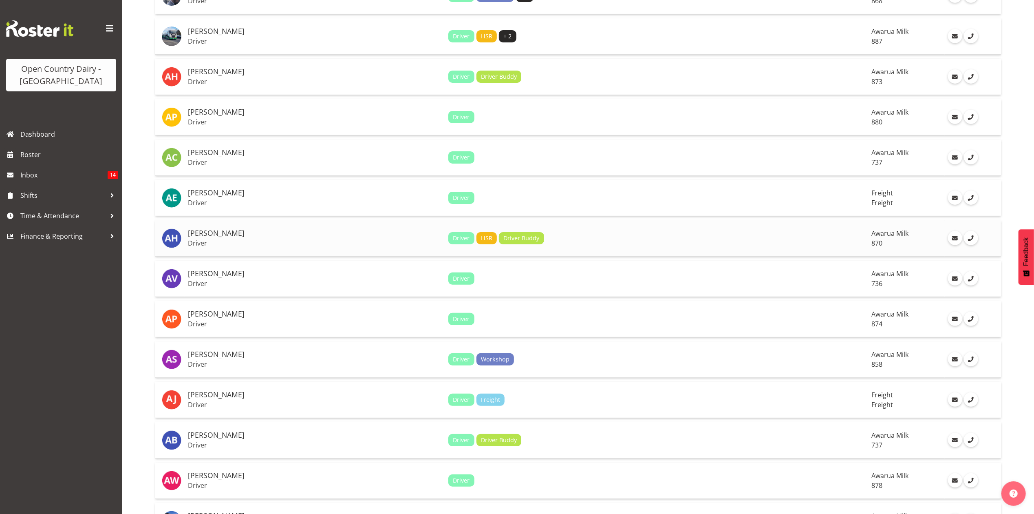
scroll to position [163, 0]
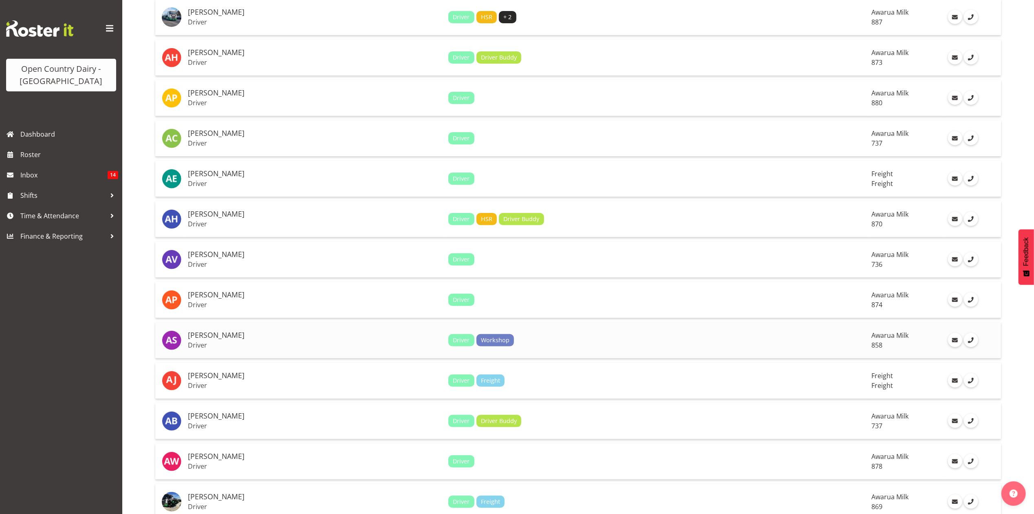
click at [597, 342] on div "Driver Workshop" at bounding box center [656, 340] width 417 height 12
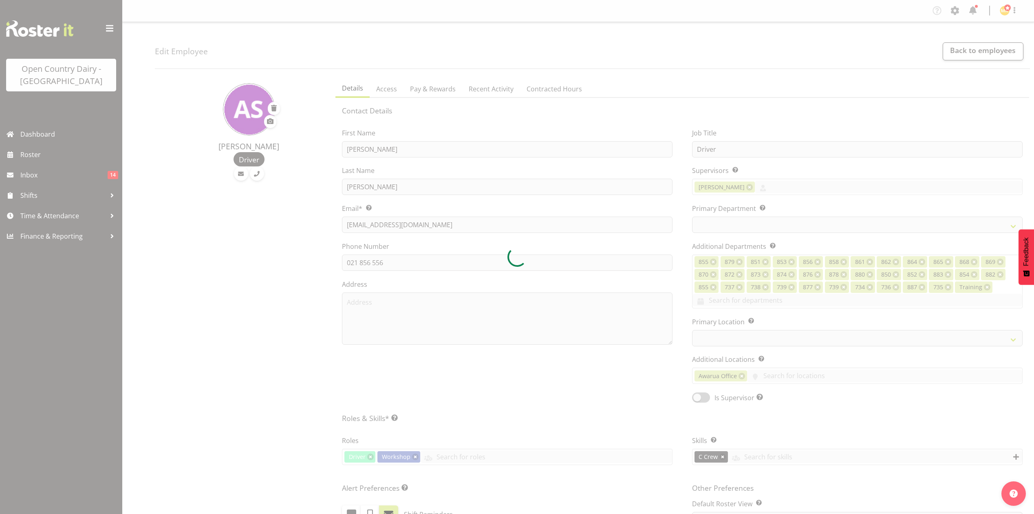
select select "TimelineWeek"
select select
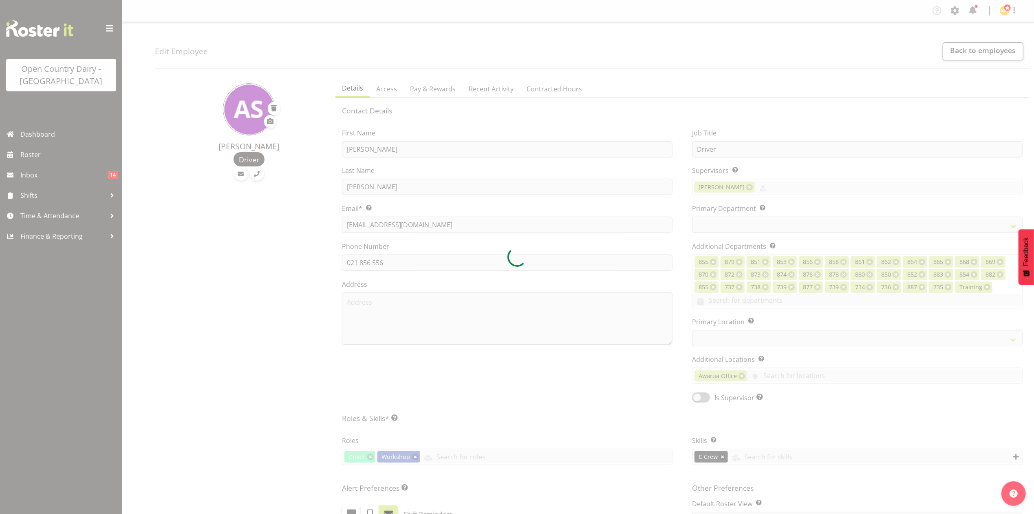
select select "783"
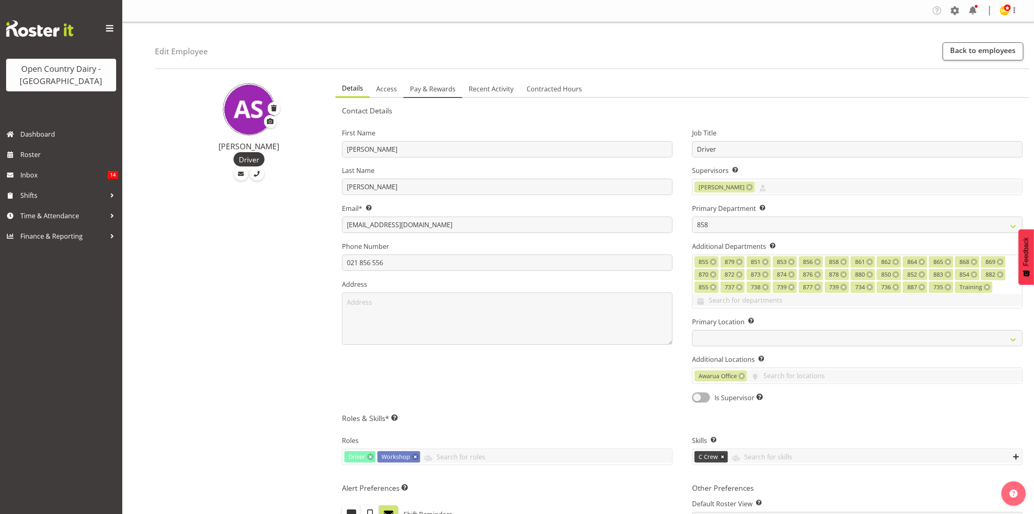
click at [427, 93] on span "Pay & Rewards" at bounding box center [433, 89] width 46 height 10
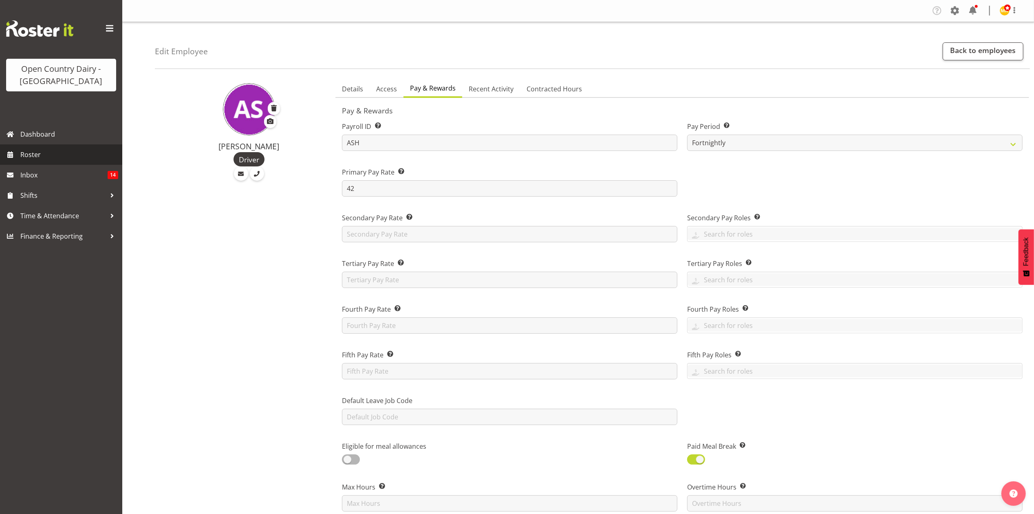
click at [55, 146] on link "Roster" at bounding box center [61, 154] width 122 height 20
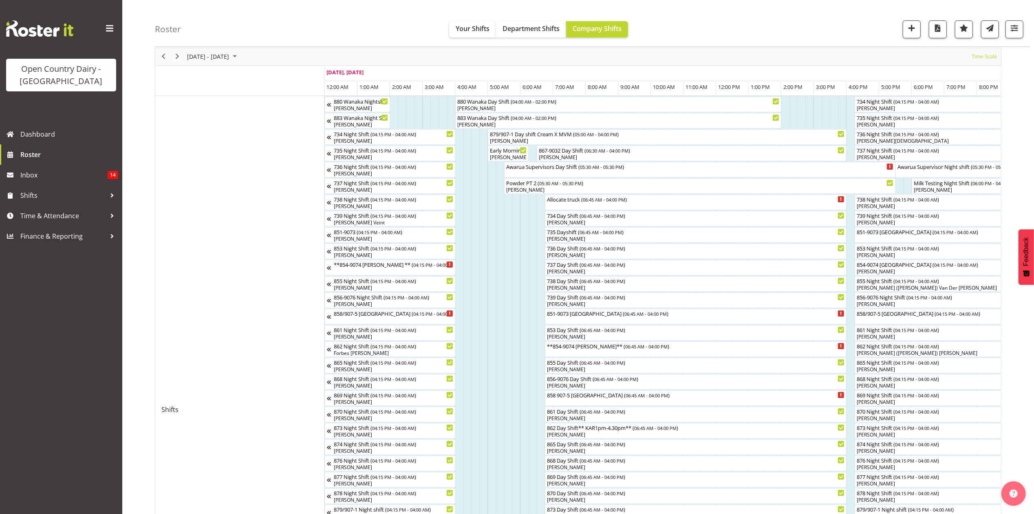
scroll to position [163, 0]
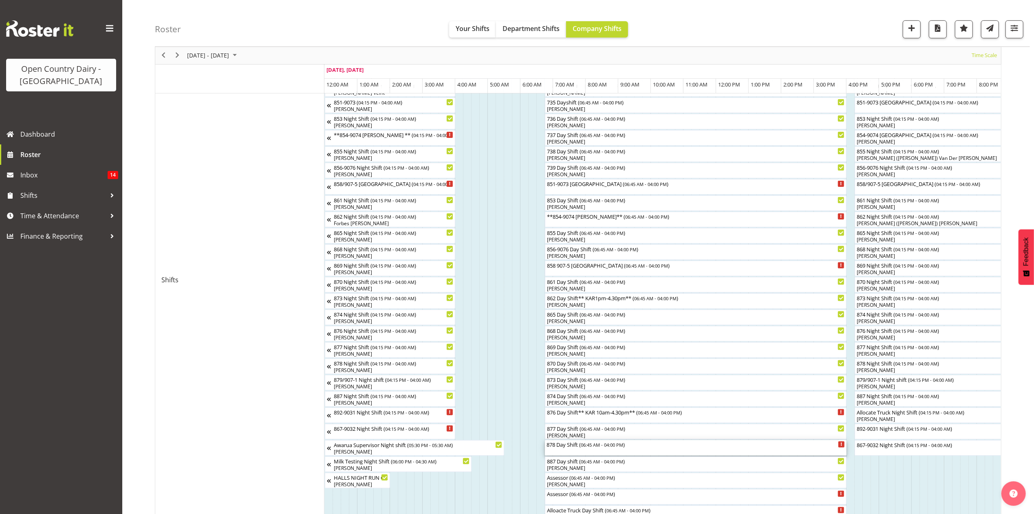
click at [641, 444] on div "878 Day Shift ( 06:45 AM - 04:00 PM )" at bounding box center [696, 444] width 298 height 8
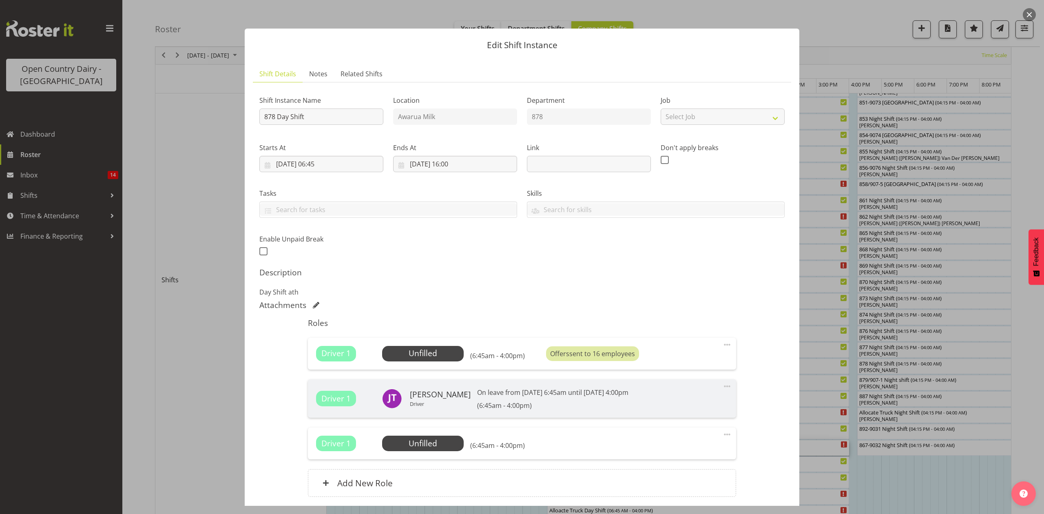
click at [828, 415] on div at bounding box center [522, 257] width 1044 height 514
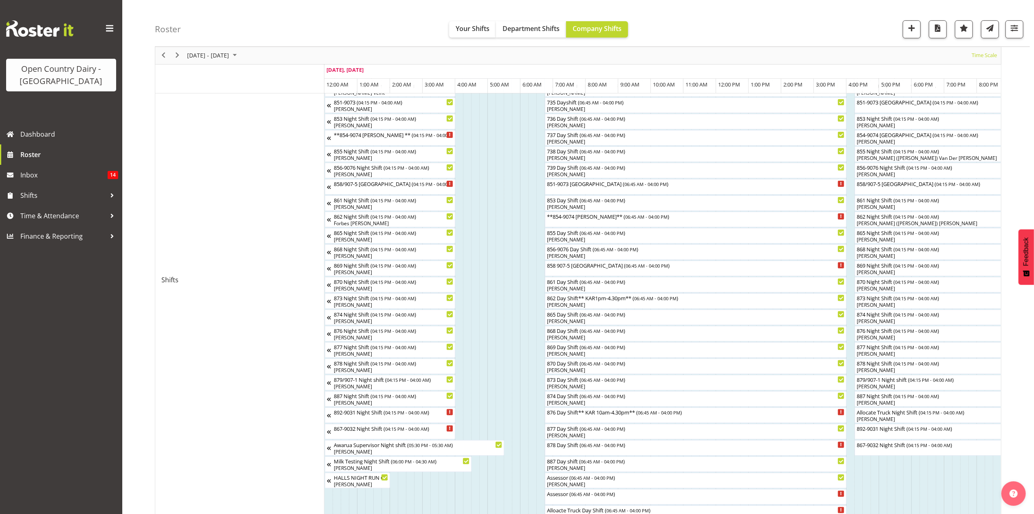
scroll to position [0, 0]
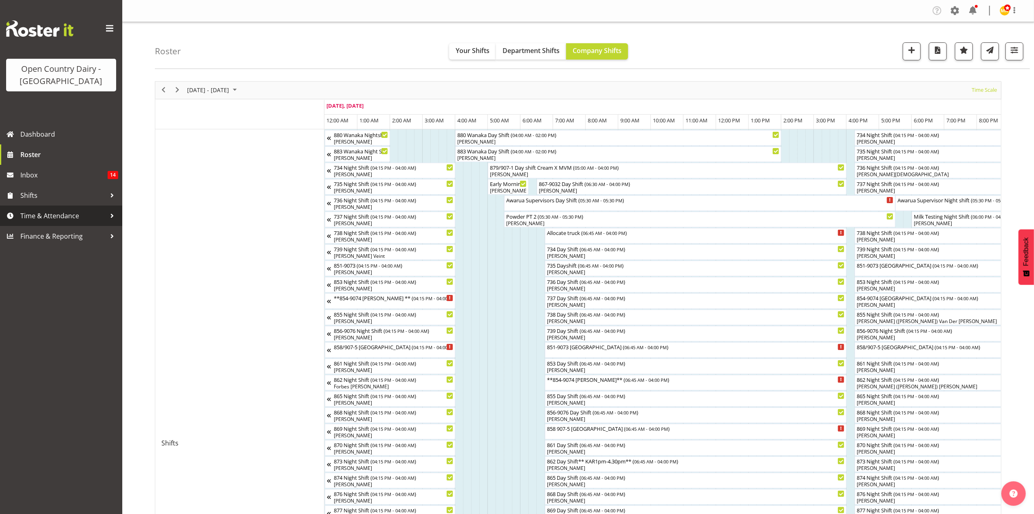
click at [59, 223] on link "Time & Attendance" at bounding box center [61, 215] width 122 height 20
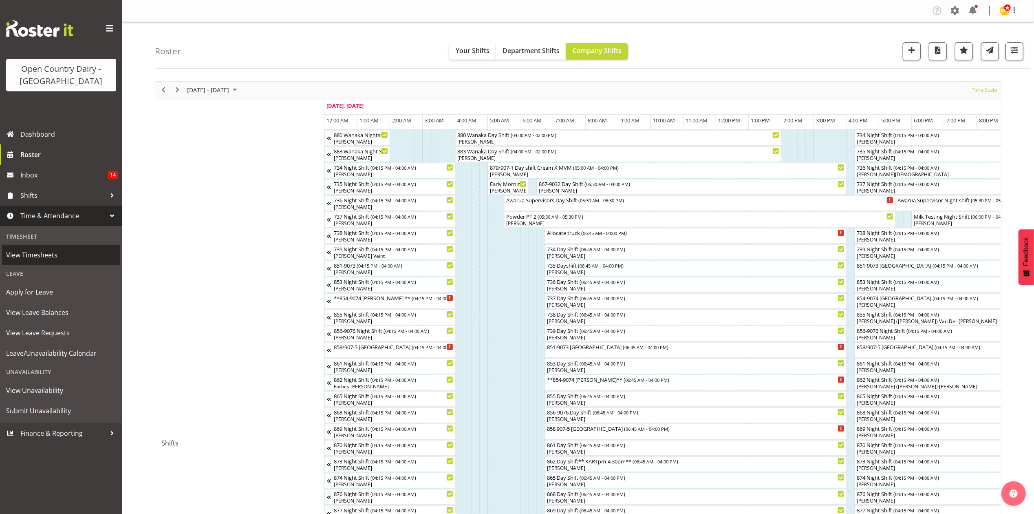
click at [61, 255] on span "View Timesheets" at bounding box center [61, 255] width 110 height 12
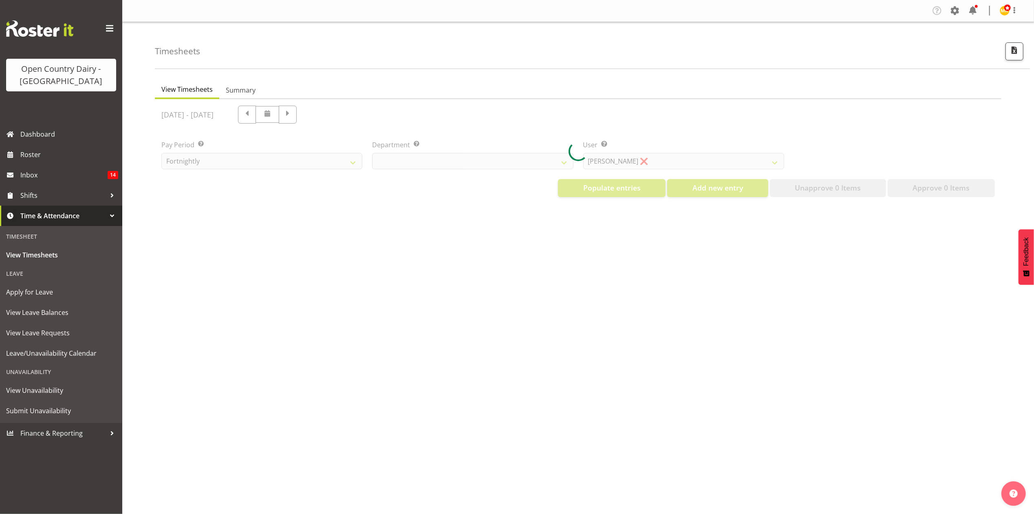
select select "699"
select select "8449"
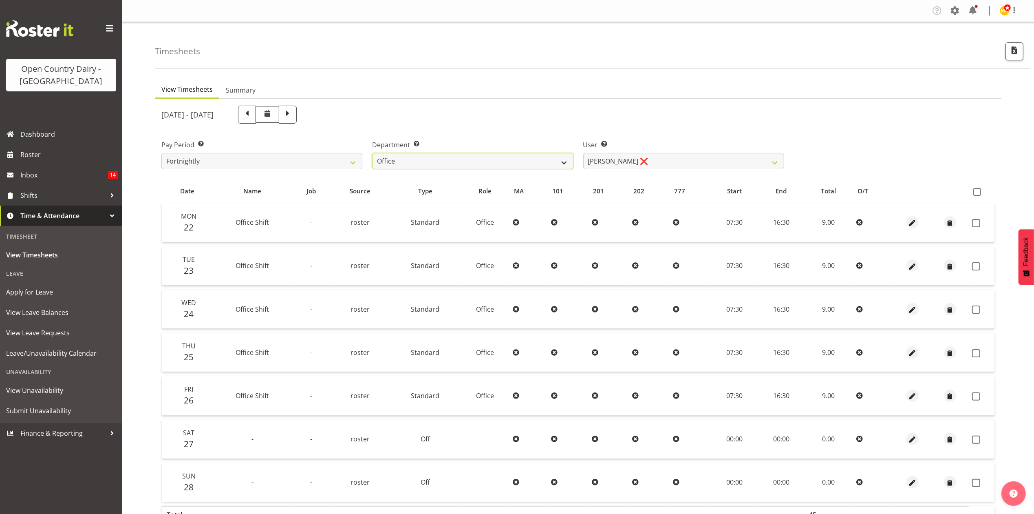
click at [435, 159] on select "734 735 736 737 738 739 851 853 854 855 856 858 861 862 865 867-9032 868 869 87…" at bounding box center [472, 161] width 201 height 16
select select "683"
click at [372, 153] on select "734 735 736 737 738 739 851 853 854 855 856 858 861 862 865 867-9032 868 869 87…" at bounding box center [472, 161] width 201 height 16
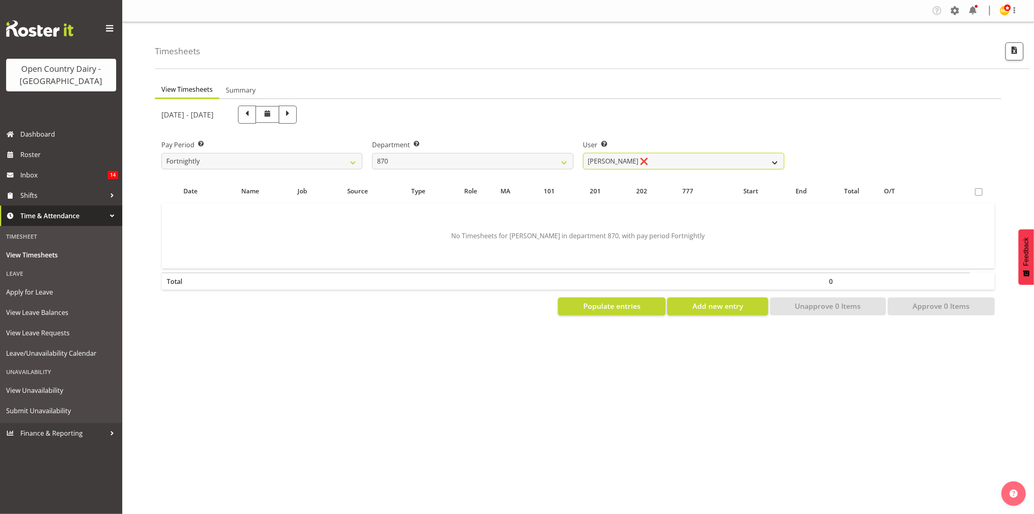
click at [602, 167] on select "[PERSON_NAME] ❌ [PERSON_NAME] ❌ [PERSON_NAME] ❌" at bounding box center [683, 161] width 201 height 16
select select "7473"
click at [583, 153] on select "[PERSON_NAME] ❌ [PERSON_NAME] ❌ [PERSON_NAME] ❌" at bounding box center [683, 161] width 201 height 16
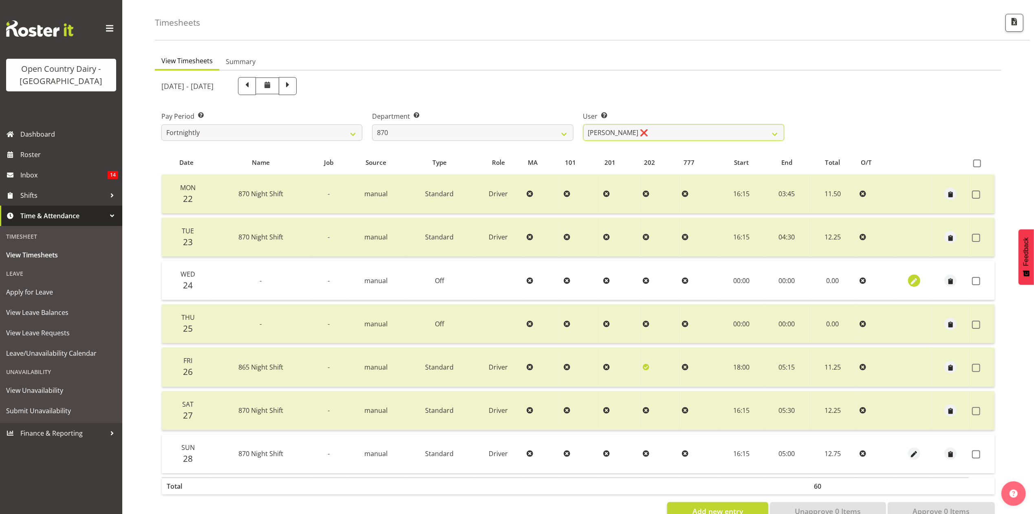
scroll to position [55, 0]
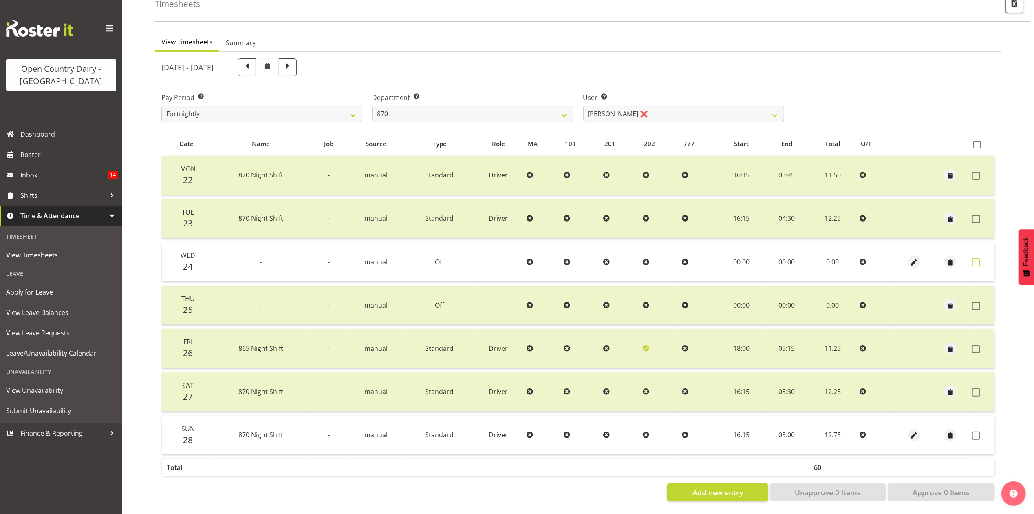
click at [976, 258] on span at bounding box center [976, 262] width 8 height 8
checkbox input "true"
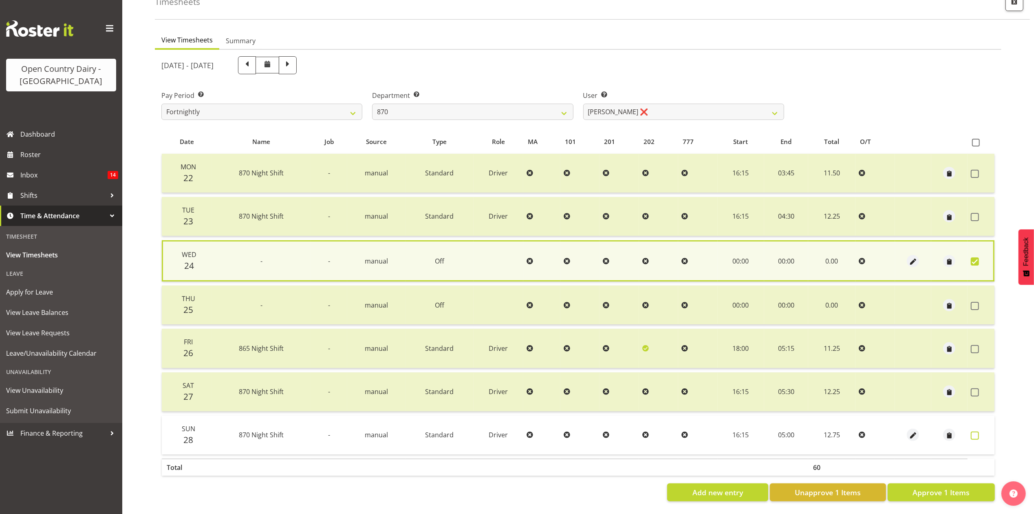
click at [974, 431] on span at bounding box center [975, 435] width 8 height 8
checkbox input "true"
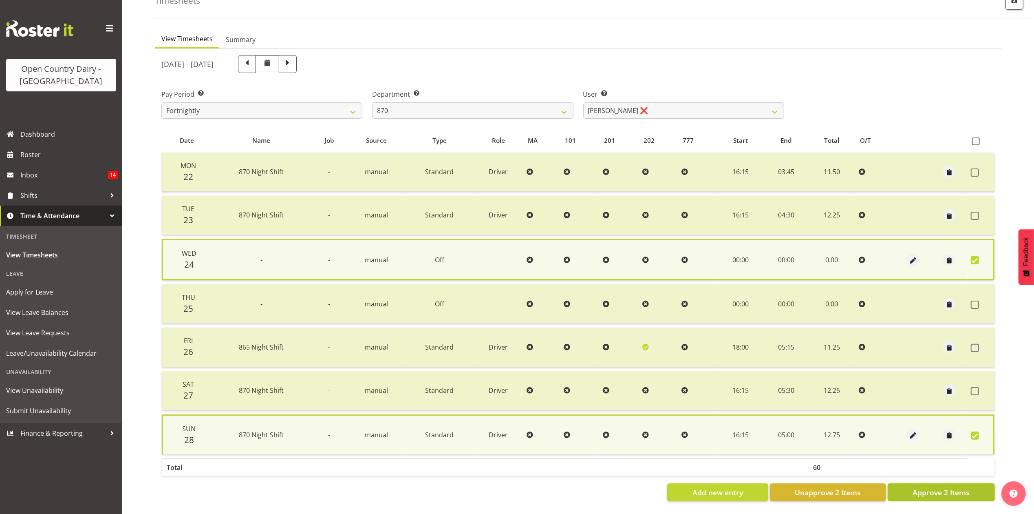
click at [965, 487] on span "Approve 2 Items" at bounding box center [941, 492] width 57 height 11
checkbox input "false"
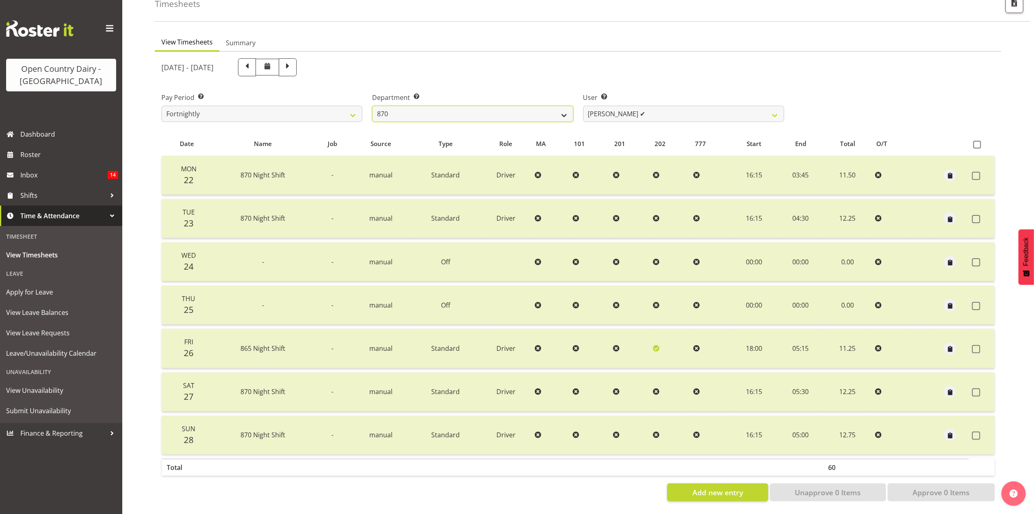
click at [518, 110] on select "734 735 736 737 738 739 851 853 854 855 856 858 861 862 865 867-9032 868 869 87…" at bounding box center [472, 114] width 201 height 16
select select "682"
click at [372, 106] on select "734 735 736 737 738 739 851 853 854 855 856 858 861 862 865 867-9032 868 869 87…" at bounding box center [472, 114] width 201 height 16
select select "7387"
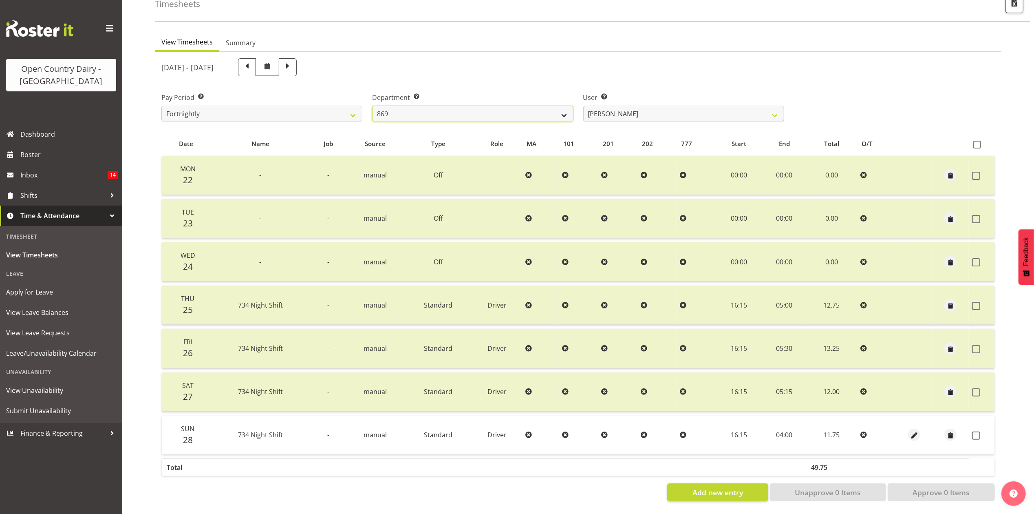
click at [564, 106] on select "734 735 736 737 738 739 851 853 854 855 856 858 861 862 865 867-9032 868 869 87…" at bounding box center [472, 114] width 201 height 16
select select "683"
click at [372, 106] on select "734 735 736 737 738 739 851 853 854 855 856 858 861 862 865 867-9032 868 869 87…" at bounding box center [472, 114] width 201 height 16
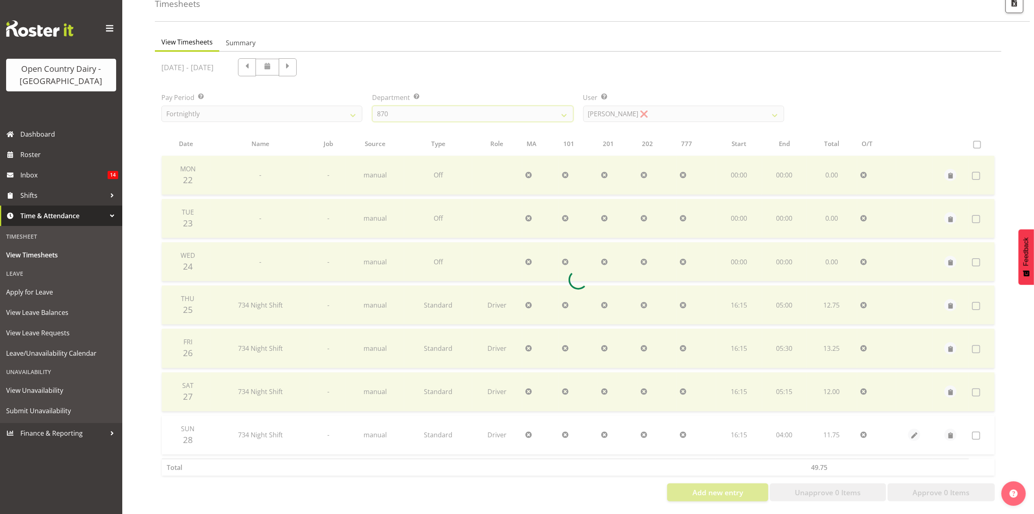
scroll to position [0, 0]
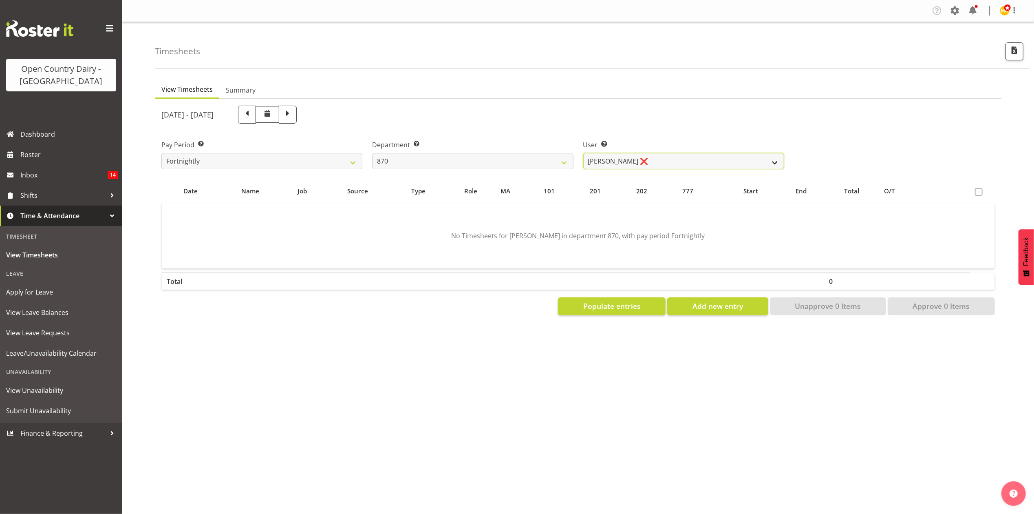
drag, startPoint x: 625, startPoint y: 154, endPoint x: 627, endPoint y: 165, distance: 10.9
click at [625, 154] on select "Andy Haywood ❌ David Young ✔ Stewart Matheson ❌" at bounding box center [683, 161] width 201 height 16
select select "7473"
click at [583, 153] on select "Andy Haywood ❌ David Young ✔ Stewart Matheson ❌" at bounding box center [683, 161] width 201 height 16
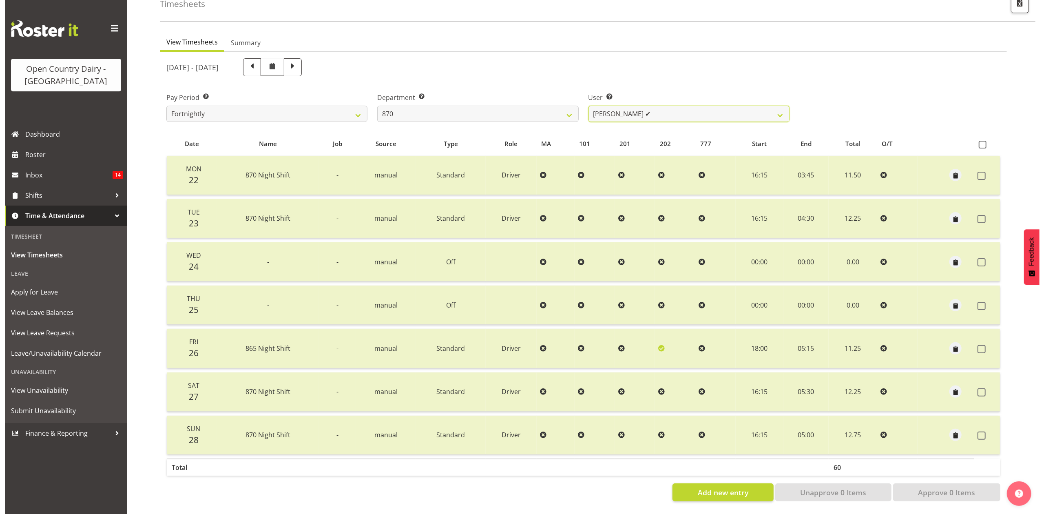
scroll to position [55, 0]
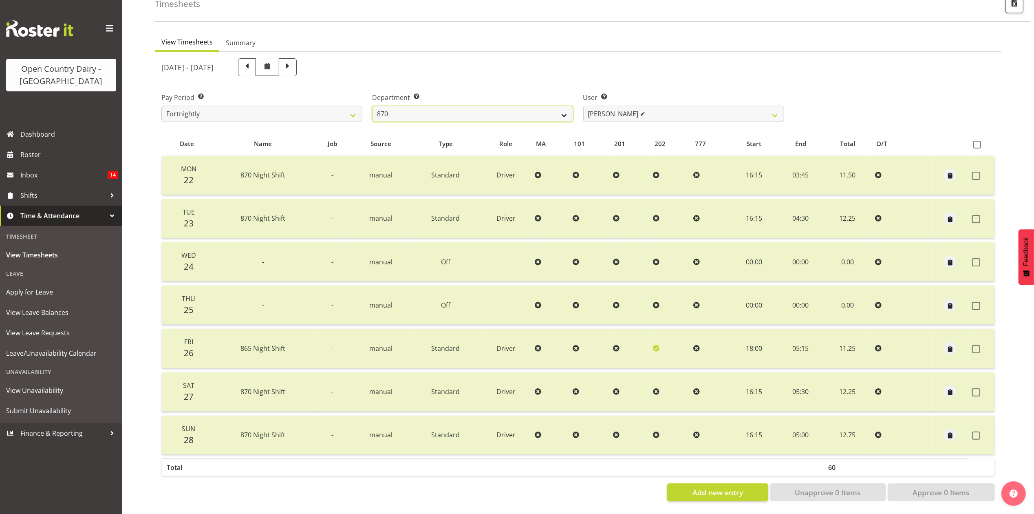
click at [483, 112] on select "734 735 736 737 738 739 851 853 854 855 856 858 861 862 865 867-9032 868 869 87…" at bounding box center [472, 114] width 201 height 16
select select "682"
click at [372, 106] on select "734 735 736 737 738 739 851 853 854 855 856 858 861 862 865 867-9032 868 869 87…" at bounding box center [472, 114] width 201 height 16
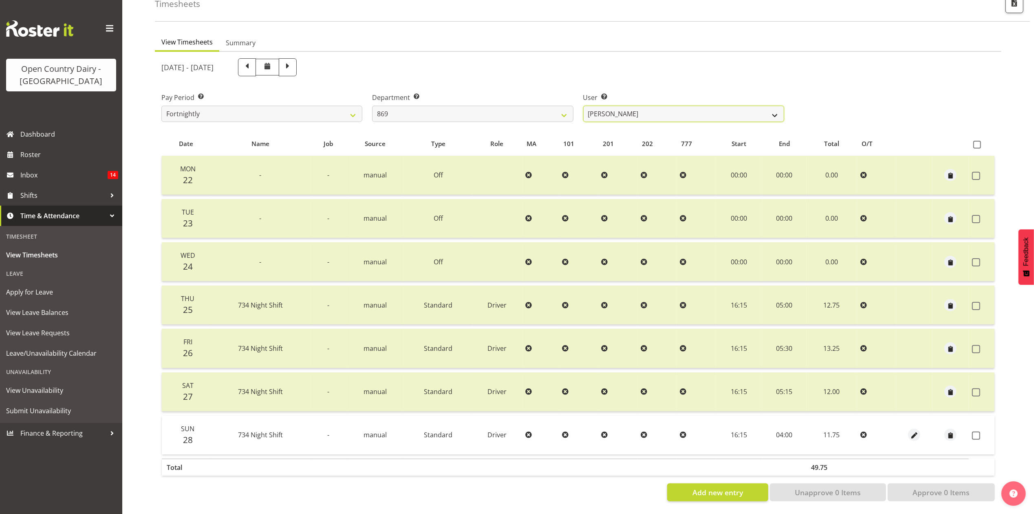
click at [618, 110] on select "Barry O'Donnell ❌ Barry Johnston ✔ Jason Soper ❌ Peter Wieczorek ✔" at bounding box center [683, 114] width 201 height 16
select select "10302"
click at [583, 106] on select "Barry O'Donnell ❌ Barry Johnston ✔ Jason Soper ❌ Peter Wieczorek ✔" at bounding box center [683, 114] width 201 height 16
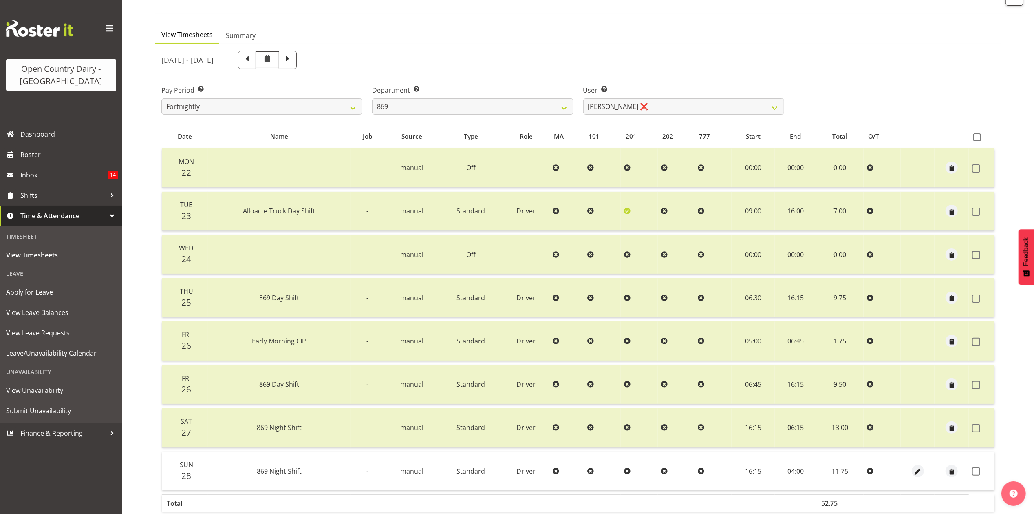
click at [924, 467] on div at bounding box center [918, 471] width 28 height 12
click at [922, 469] on span "button" at bounding box center [917, 471] width 9 height 9
select select "Standard"
select select "8"
select select "2025"
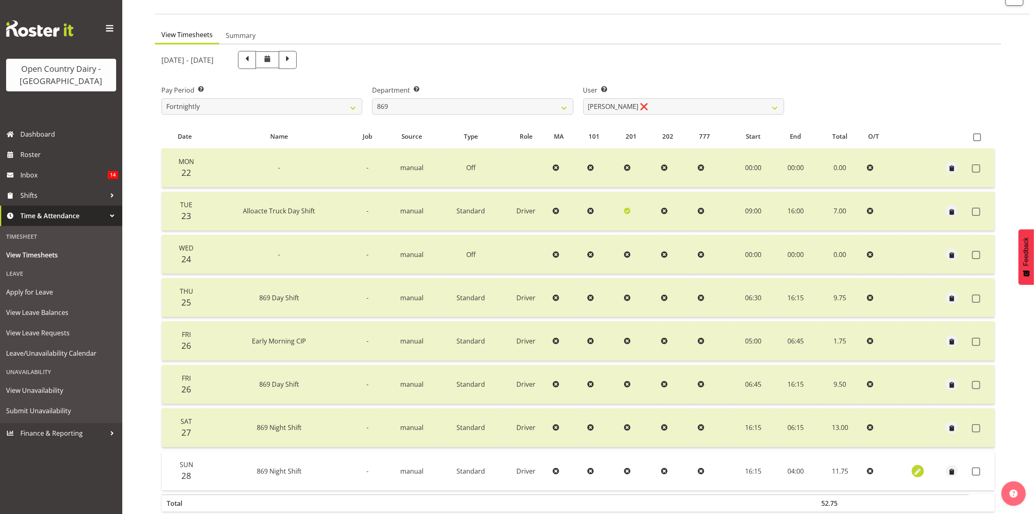
select select "4"
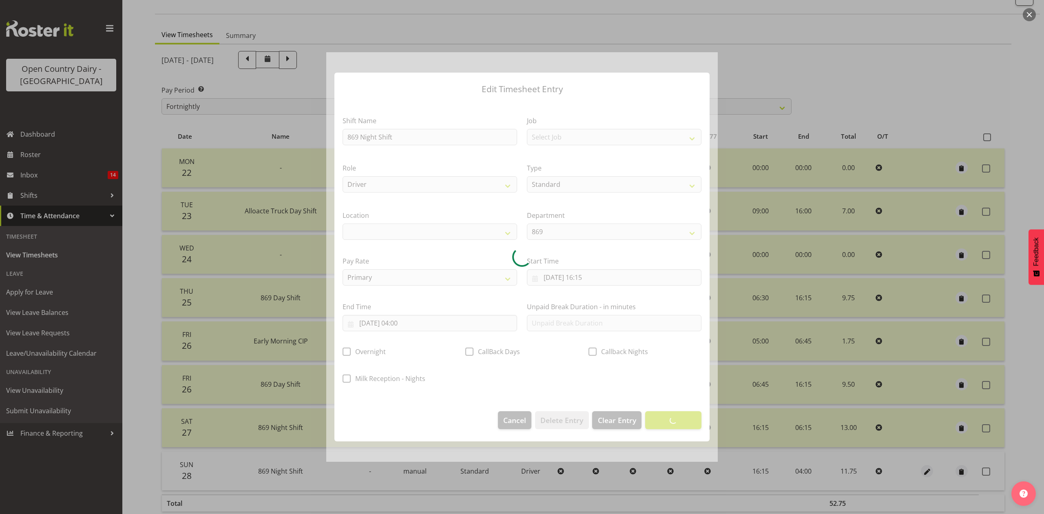
select select
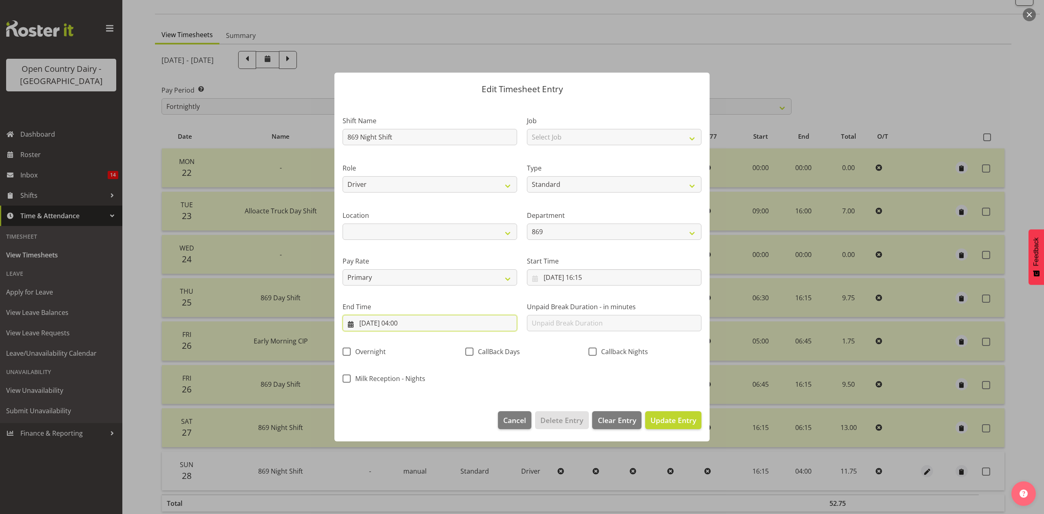
click at [409, 323] on input "29/09/2025, 04:00" at bounding box center [429, 323] width 174 height 16
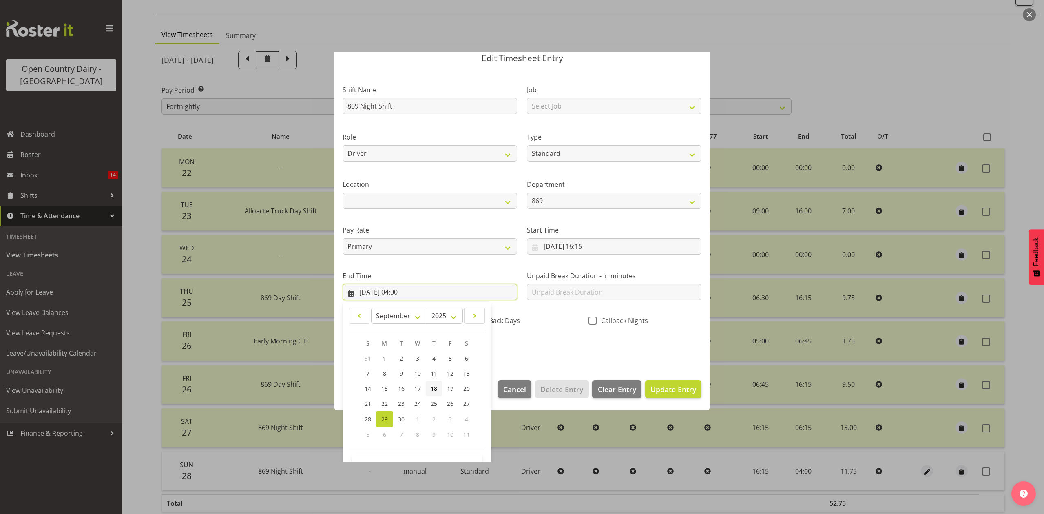
scroll to position [55, 0]
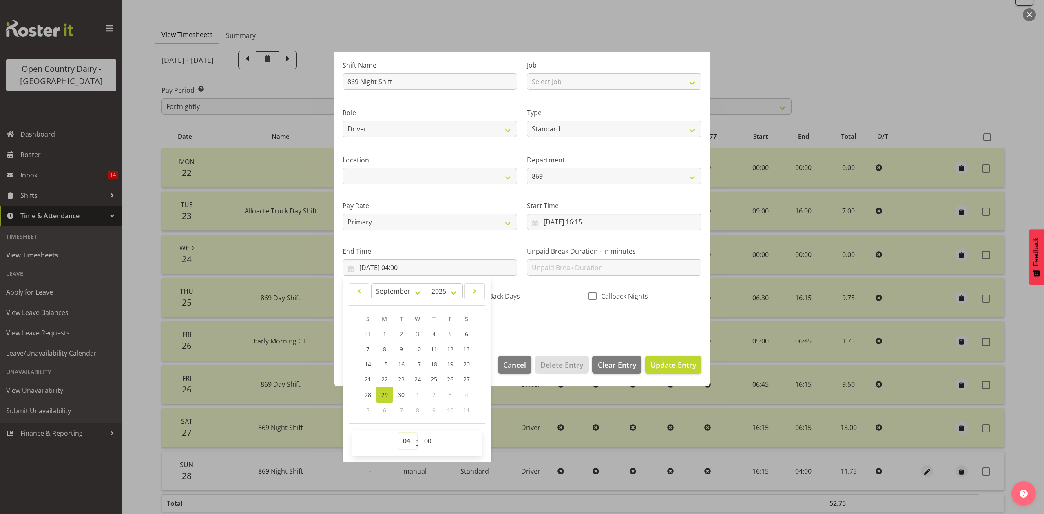
click at [407, 440] on select "00 01 02 03 04 05 06 07 08 09 10 11 12 13 14 15 16 17 18 19 20 21 22 23" at bounding box center [407, 441] width 18 height 16
select select "5"
click at [398, 433] on select "00 01 02 03 04 05 06 07 08 09 10 11 12 13 14 15 16 17 18 19 20 21 22 23" at bounding box center [407, 441] width 18 height 16
type input "29/09/2025, 05:00"
click at [567, 316] on div "Shift Name 869 Night Shift Job Select Job Connecting /unconnecting Trailers Dri…" at bounding box center [522, 191] width 369 height 285
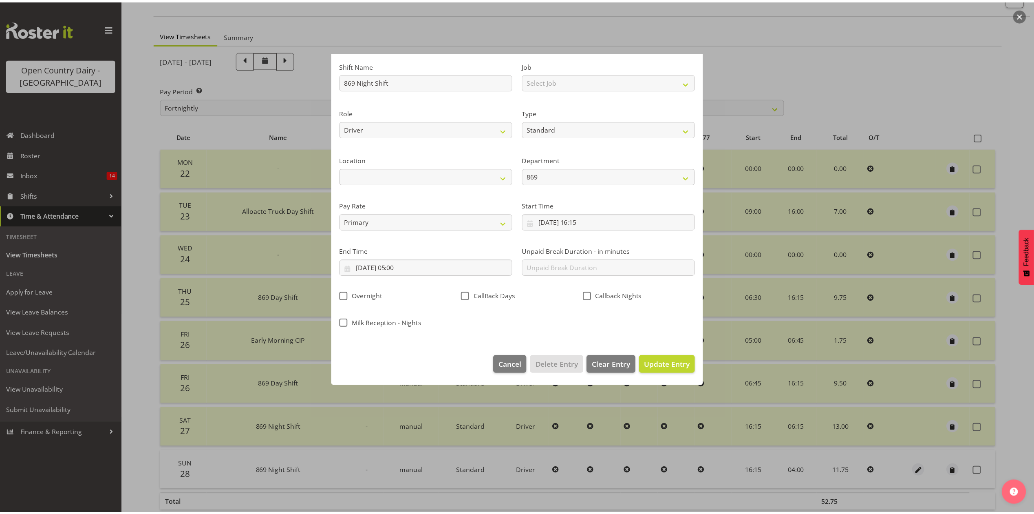
scroll to position [0, 0]
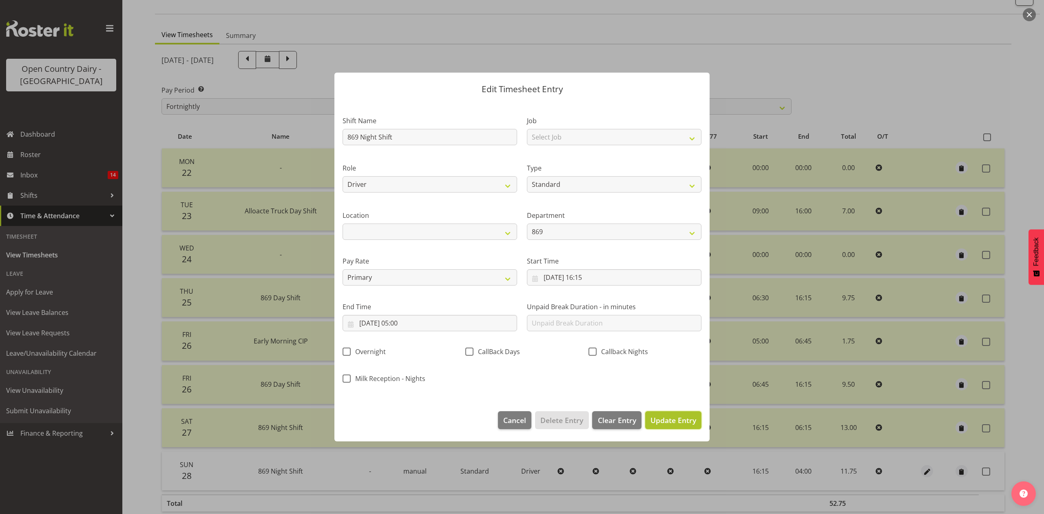
click at [680, 414] on button "Update Entry" at bounding box center [673, 420] width 56 height 18
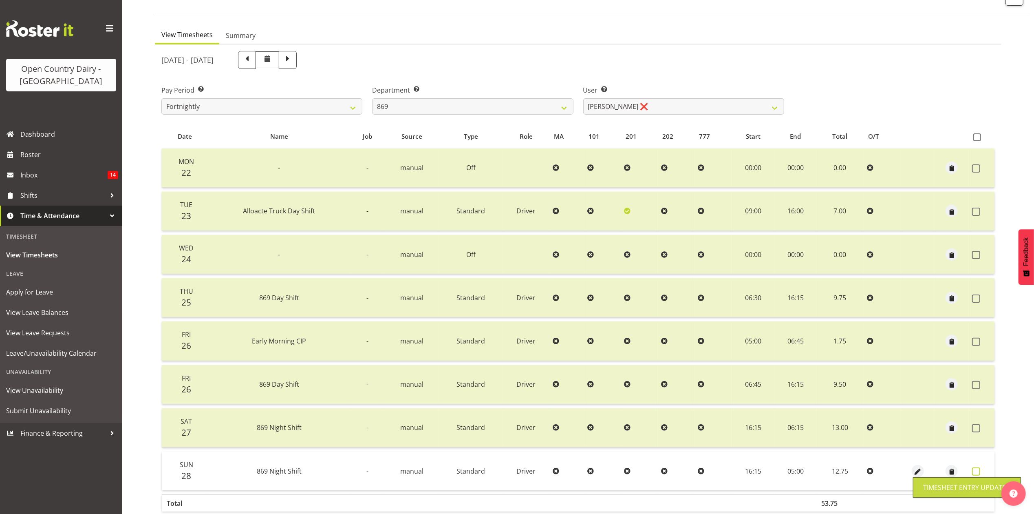
click at [978, 467] on span at bounding box center [976, 471] width 8 height 8
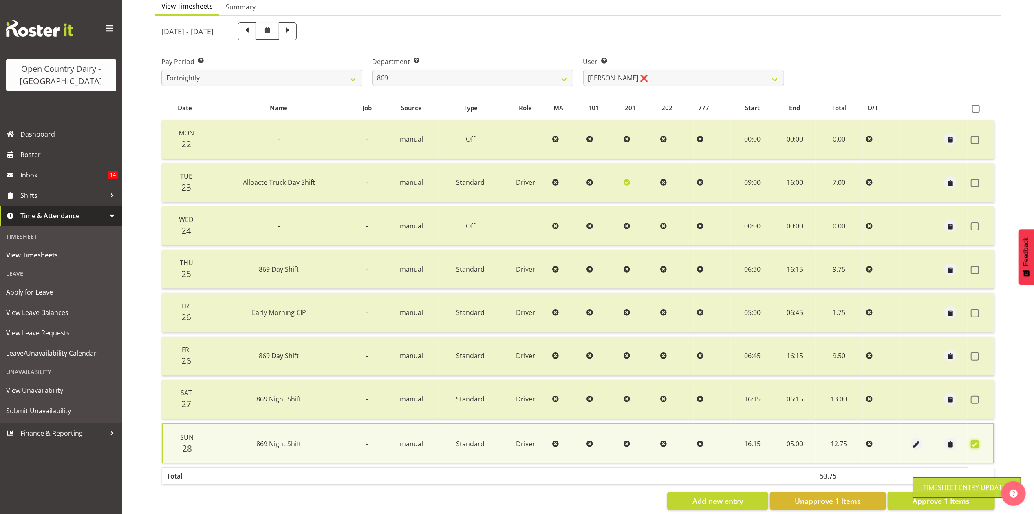
scroll to position [99, 0]
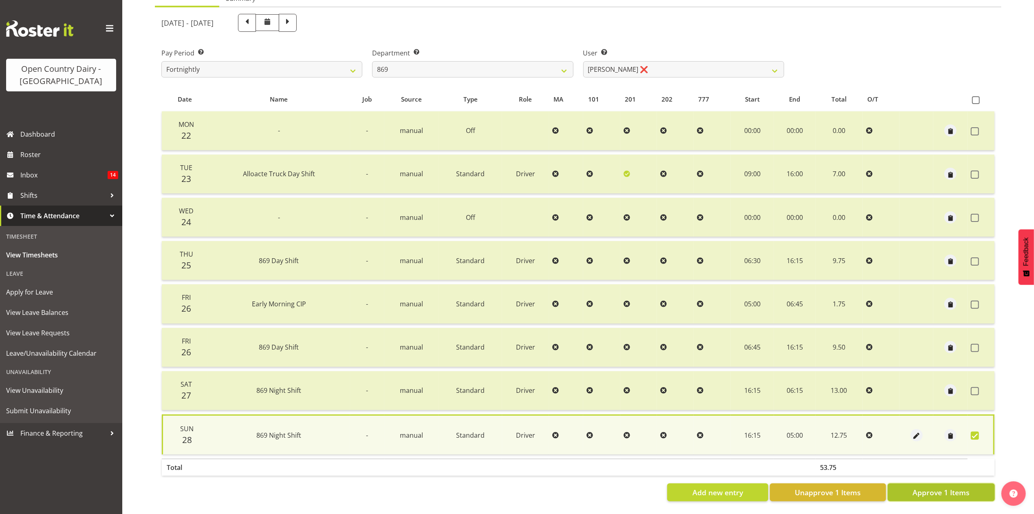
click at [939, 487] on span "Approve 1 Items" at bounding box center [941, 492] width 57 height 11
checkbox input "false"
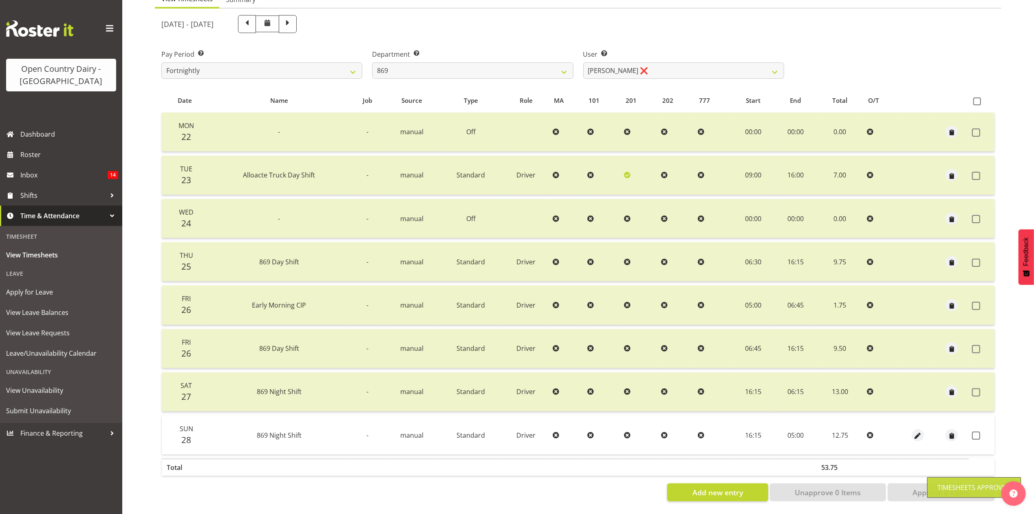
scroll to position [98, 0]
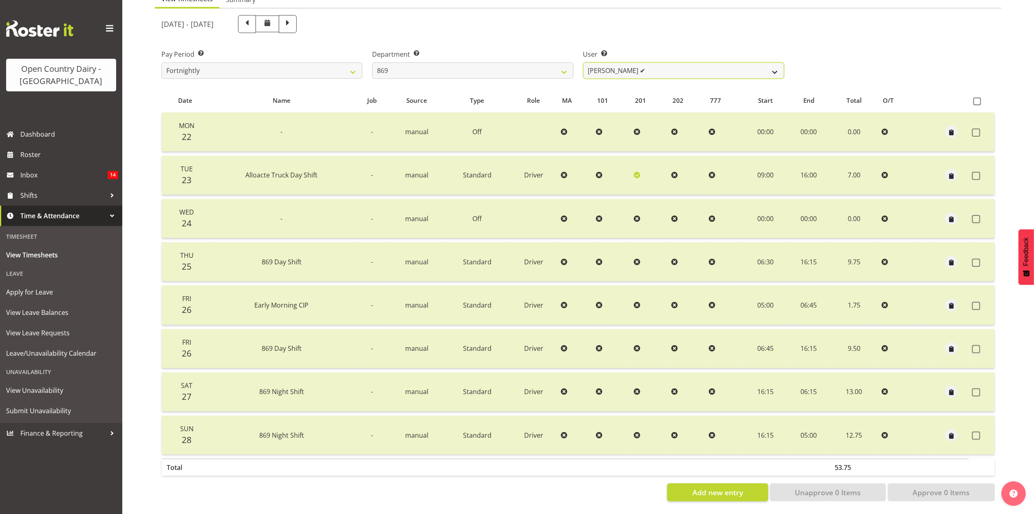
click at [723, 68] on select "Barry O'Donnell ❌ Barry Johnston ✔ Jason Soper ✔ Peter Wieczorek ✔" at bounding box center [683, 70] width 201 height 16
select select "7387"
click at [583, 62] on select "Barry O'Donnell ❌ Barry Johnston ✔ Jason Soper ✔ Peter Wieczorek ✔" at bounding box center [683, 70] width 201 height 16
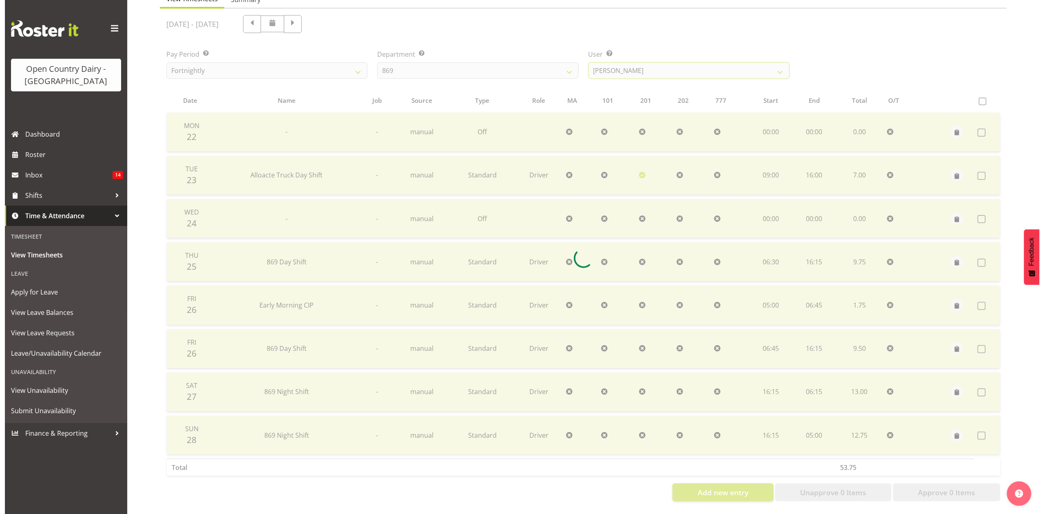
scroll to position [55, 0]
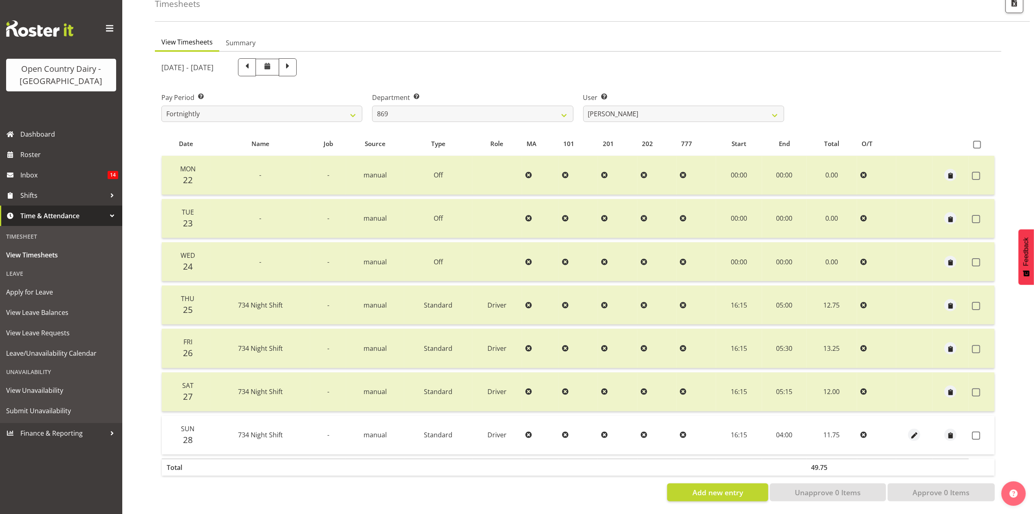
drag, startPoint x: 907, startPoint y: 425, endPoint x: 914, endPoint y: 425, distance: 7.3
click at [907, 428] on div at bounding box center [915, 434] width 30 height 12
click at [914, 431] on span "button" at bounding box center [914, 435] width 9 height 9
select select "Standard"
select select "905"
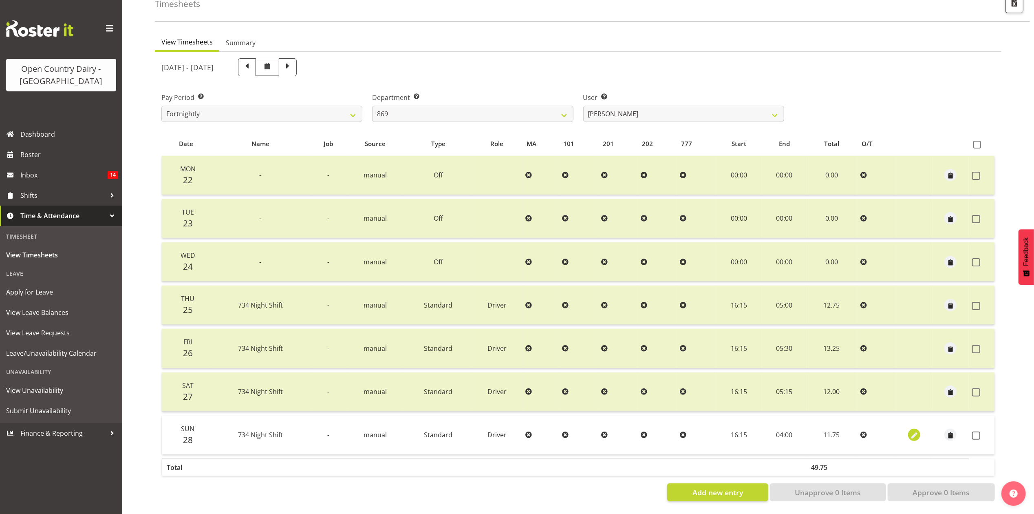
select select "8"
select select "2025"
select select "4"
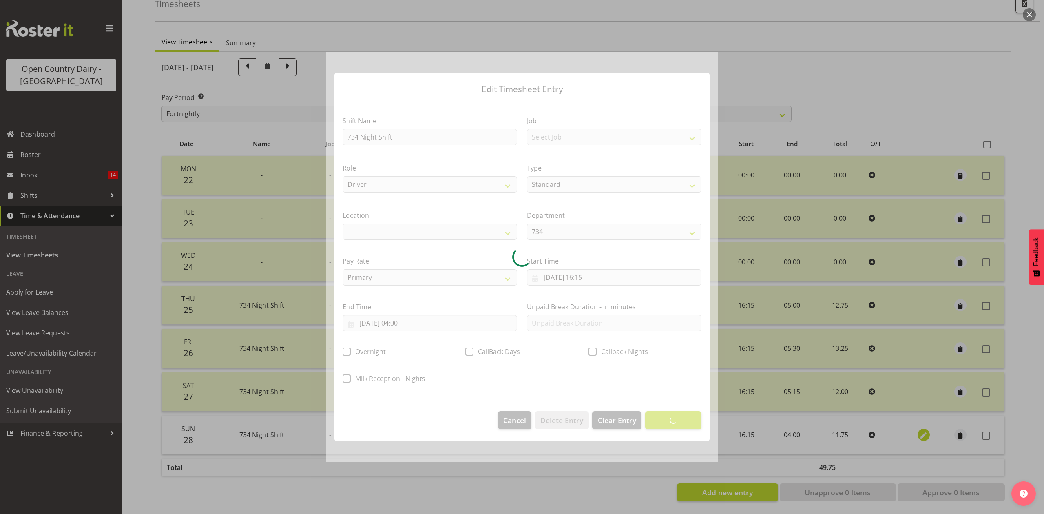
select select
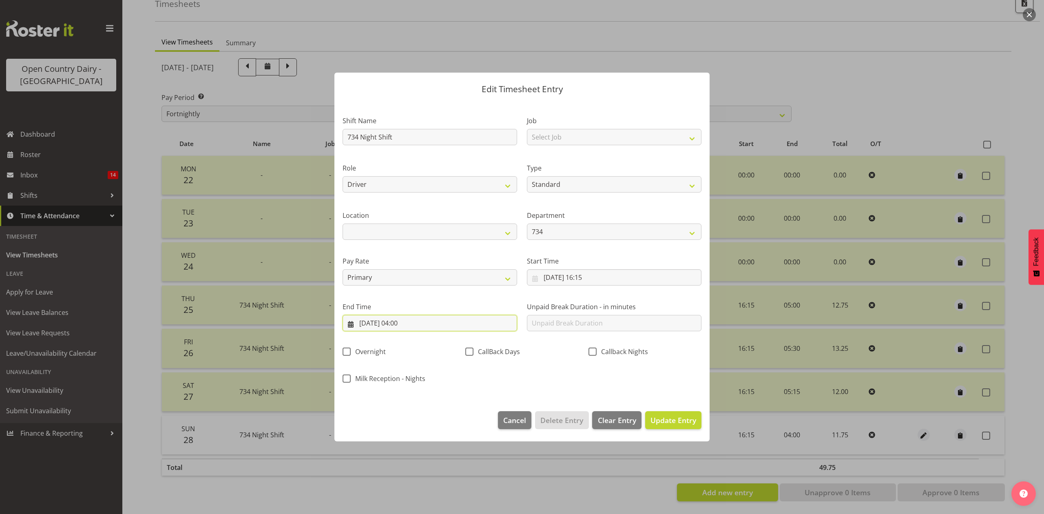
click at [400, 325] on input "29/09/2025, 04:00" at bounding box center [429, 323] width 174 height 16
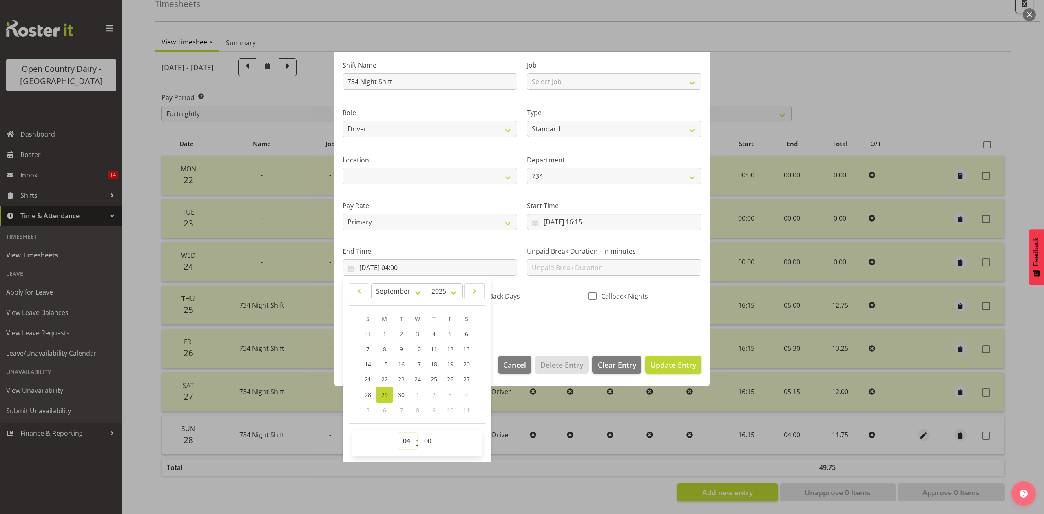
click at [413, 446] on select "00 01 02 03 04 05 06 07 08 09 10 11 12 13 14 15 16 17 18 19 20 21 22 23" at bounding box center [407, 441] width 18 height 16
select select "5"
click at [398, 433] on select "00 01 02 03 04 05 06 07 08 09 10 11 12 13 14 15 16 17 18 19 20 21 22 23" at bounding box center [407, 441] width 18 height 16
type input "29/09/2025, 05:00"
drag, startPoint x: 433, startPoint y: 443, endPoint x: 433, endPoint y: 438, distance: 4.9
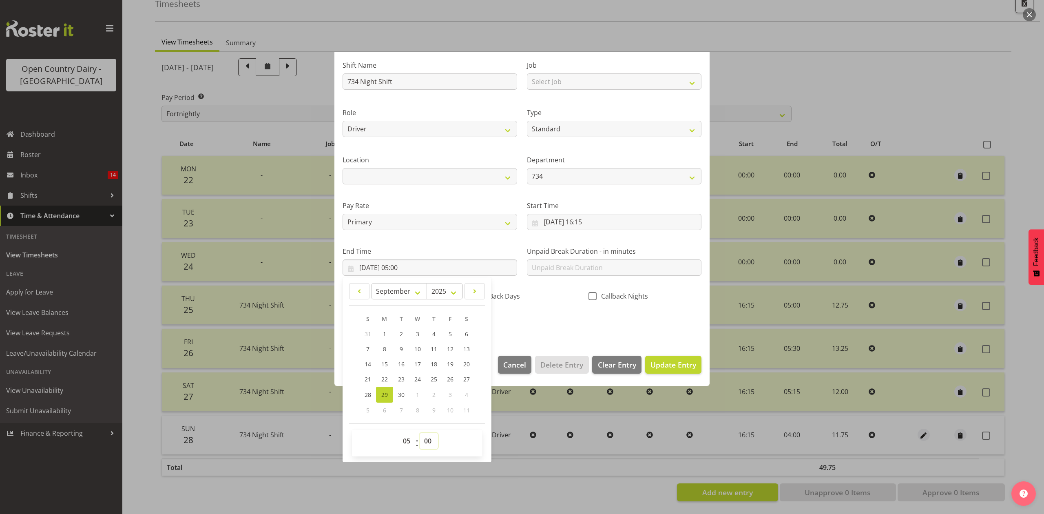
click at [433, 443] on select "00 01 02 03 04 05 06 07 08 09 10 11 12 13 14 15 16 17 18 19 20 21 22 23 24 25 2…" at bounding box center [429, 441] width 18 height 16
select select "30"
click at [420, 433] on select "00 01 02 03 04 05 06 07 08 09 10 11 12 13 14 15 16 17 18 19 20 21 22 23 24 25 2…" at bounding box center [429, 441] width 18 height 16
type input "29/09/2025, 05:30"
click at [558, 316] on div "Shift Name 734 Night Shift Job Select Job Connecting /unconnecting Trailers Dri…" at bounding box center [522, 191] width 369 height 285
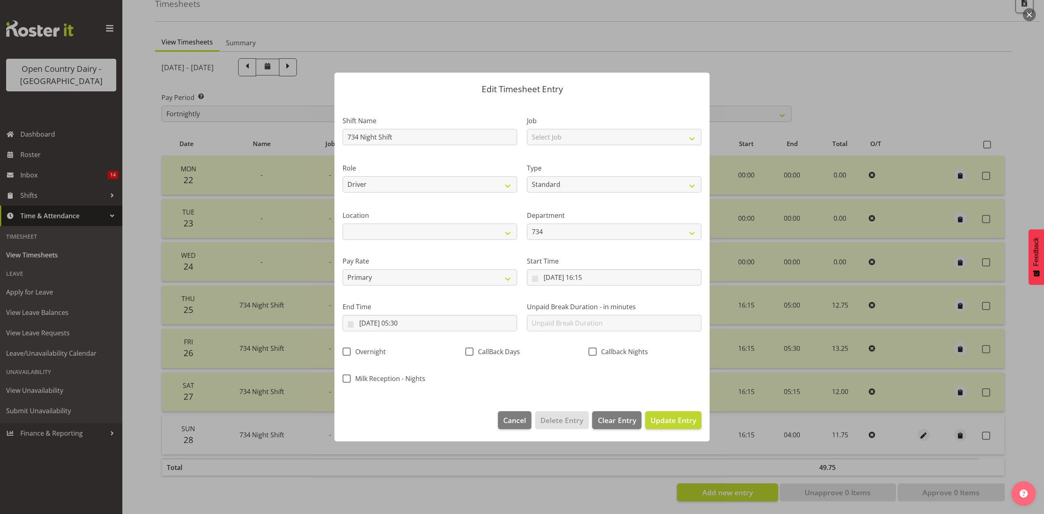
scroll to position [0, 0]
click at [650, 421] on span "Update Entry" at bounding box center [673, 420] width 46 height 10
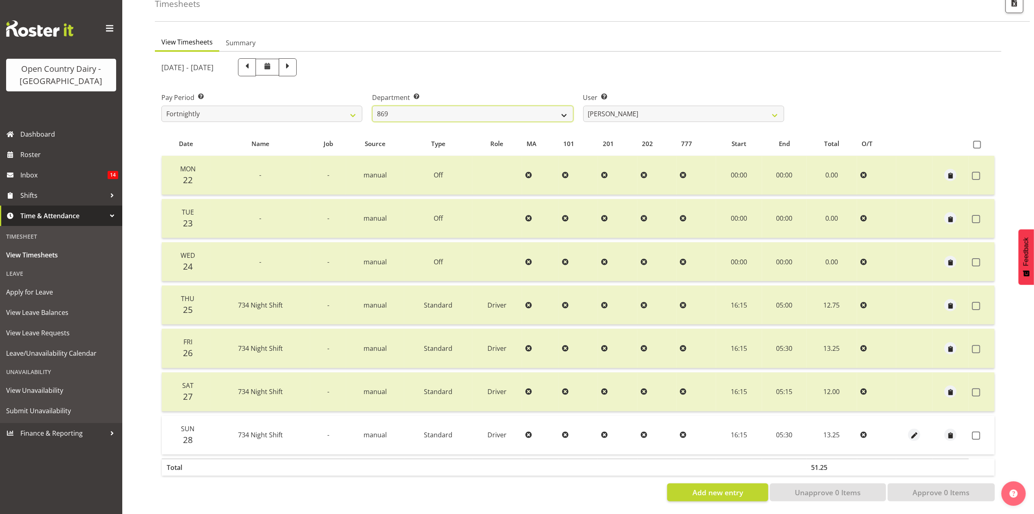
click at [552, 106] on select "734 735 736 737 738 739 851 853 854 855 856 858 861 862 865 867-9032 868 869 87…" at bounding box center [472, 114] width 201 height 16
select select "671"
click at [372, 106] on select "734 735 736 737 738 739 851 853 854 855 856 858 861 862 865 867-9032 868 869 87…" at bounding box center [472, 114] width 201 height 16
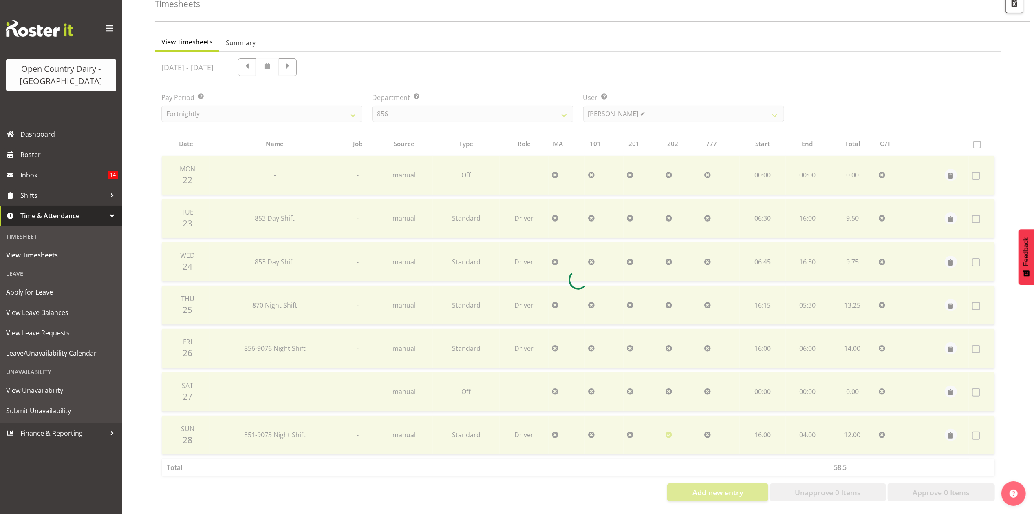
click at [664, 108] on div "September 22nd - September 28th 2025 Pay Period Select which pay period you wou…" at bounding box center [578, 277] width 834 height 448
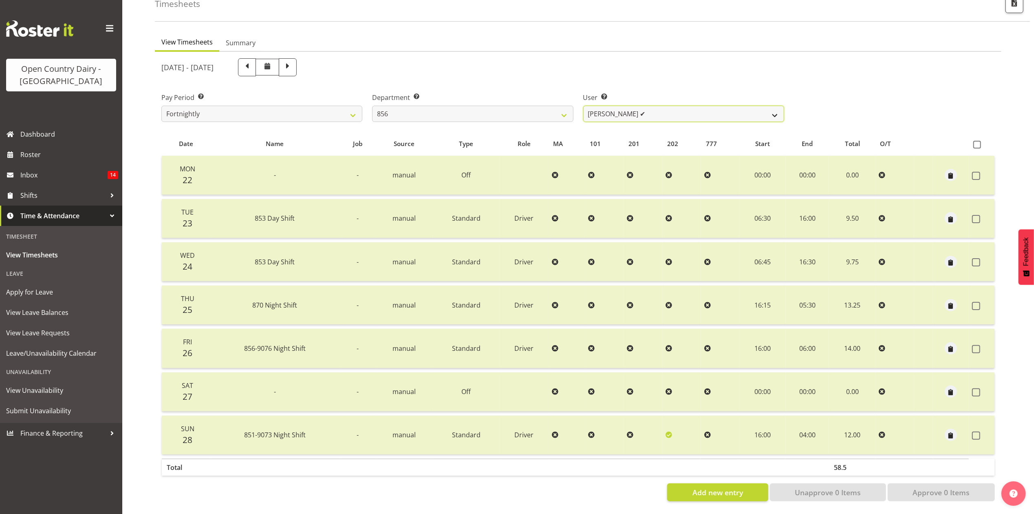
click at [664, 108] on select "Bradley Parkhill ✔ James Matheson ❌ Jason Vercoe ❌ Tony Lee ❌" at bounding box center [683, 114] width 201 height 16
select select "7435"
click at [583, 106] on select "Bradley Parkhill ✔ James Matheson ❌ Jason Vercoe ❌ Tony Lee ❌" at bounding box center [683, 114] width 201 height 16
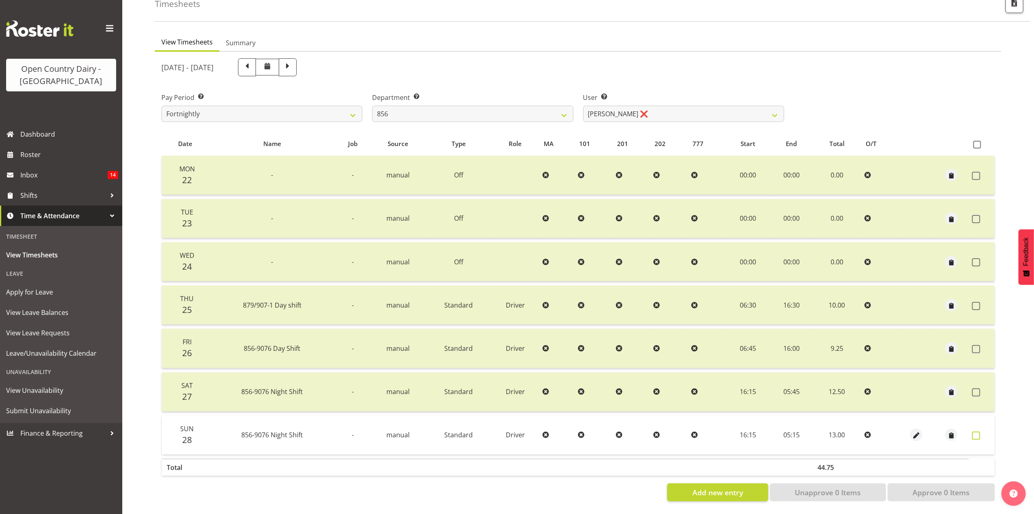
click at [982, 431] on label at bounding box center [978, 435] width 13 height 8
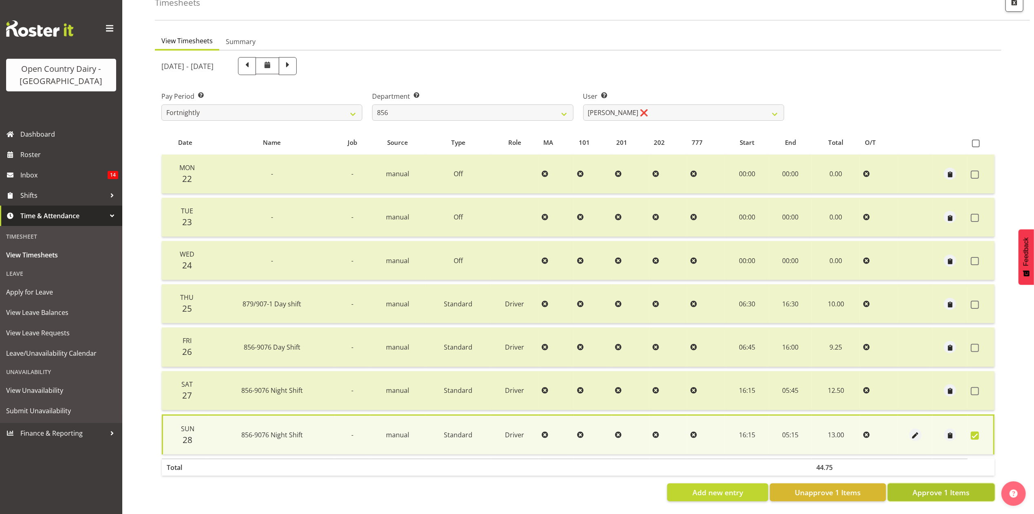
click at [966, 487] on span "Approve 1 Items" at bounding box center [941, 492] width 57 height 11
checkbox input "false"
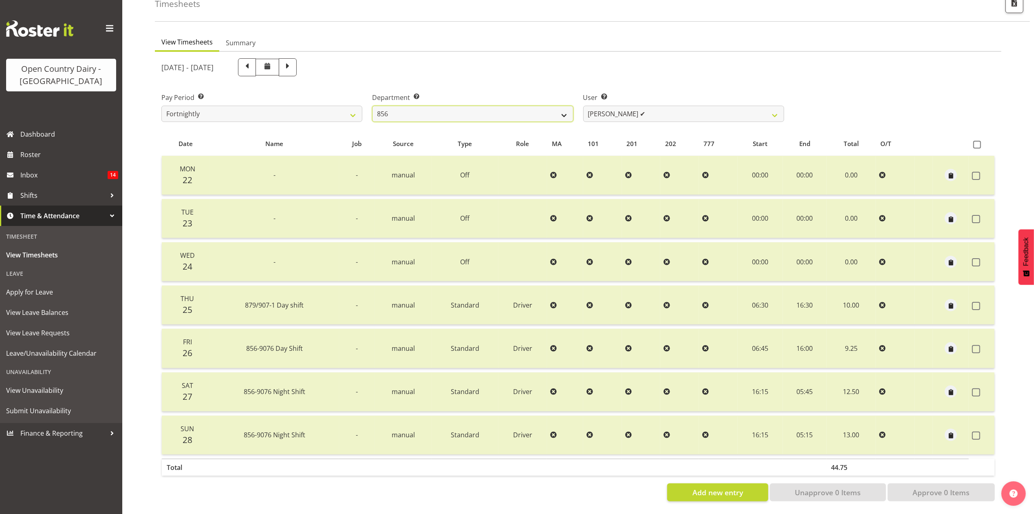
click at [495, 106] on select "734 735 736 737 738 739 851 853 854 855 856 858 861 862 865 867-9032 868 869 87…" at bounding box center [472, 114] width 201 height 16
select select "755"
click at [372, 106] on select "734 735 736 737 738 739 851 853 854 855 856 858 861 862 865 867-9032 868 869 87…" at bounding box center [472, 114] width 201 height 16
select select "10940"
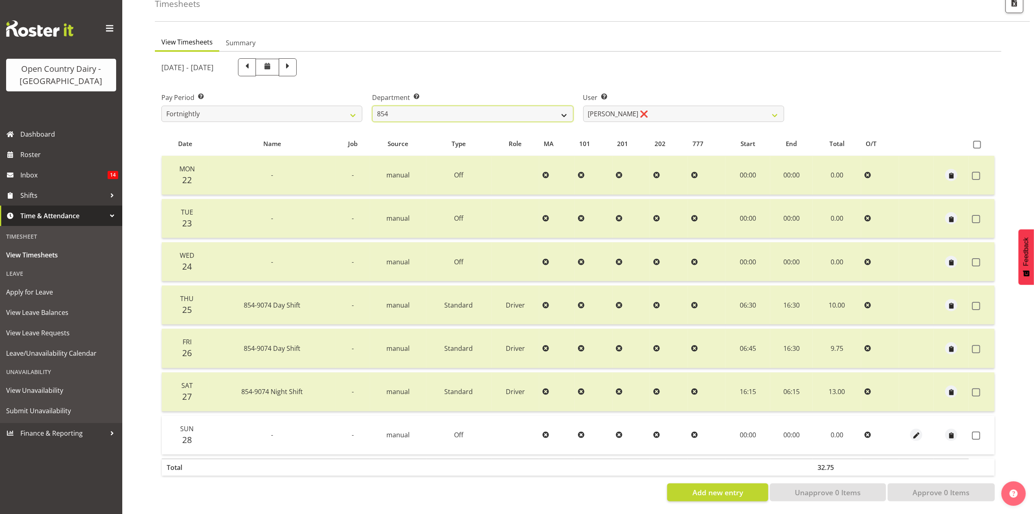
click at [568, 106] on select "734 735 736 737 738 739 851 853 854 855 856 858 861 862 865 867-9032 868 869 87…" at bounding box center [472, 114] width 201 height 16
select select "903"
click at [372, 106] on select "734 735 736 737 738 739 851 853 854 855 856 858 861 862 865 867-9032 868 869 87…" at bounding box center [472, 114] width 201 height 16
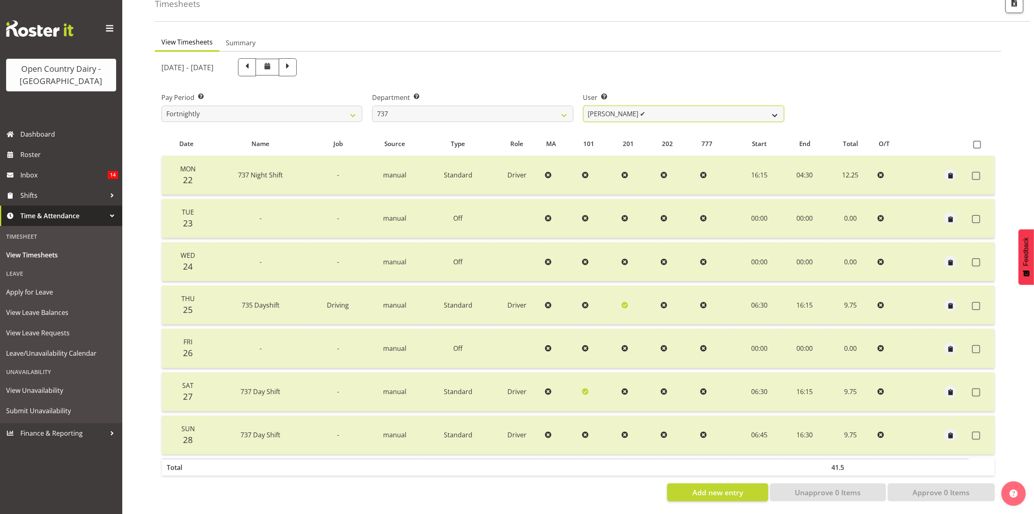
click at [624, 106] on select "Andrew Crawford ✔ Ashley Bragg ✔ Jack Townley ❌ Richard Turnbull ✔" at bounding box center [683, 114] width 201 height 16
click at [583, 106] on select "Andrew Crawford ✔ Ashley Bragg ✔ Jack Townley ❌ Richard Turnbull ✔" at bounding box center [683, 114] width 201 height 16
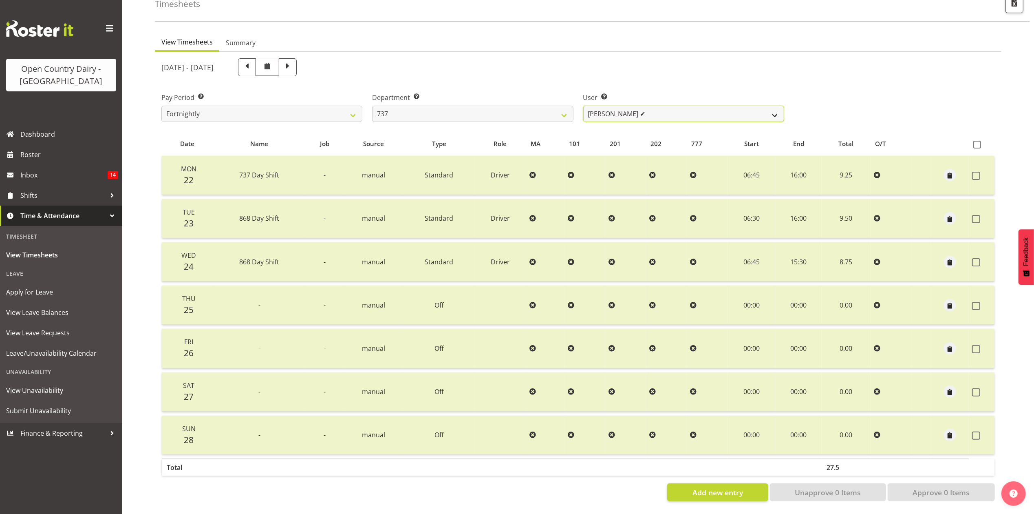
drag, startPoint x: 624, startPoint y: 108, endPoint x: 625, endPoint y: 113, distance: 5.4
click at [624, 108] on select "Andrew Crawford ✔ Ashley Bragg ✔ Jack Townley ❌ Richard Turnbull ✔" at bounding box center [683, 114] width 201 height 16
select select "11648"
click at [583, 106] on select "Andrew Crawford ✔ Ashley Bragg ✔ Jack Townley ❌ Richard Turnbull ✔" at bounding box center [683, 114] width 201 height 16
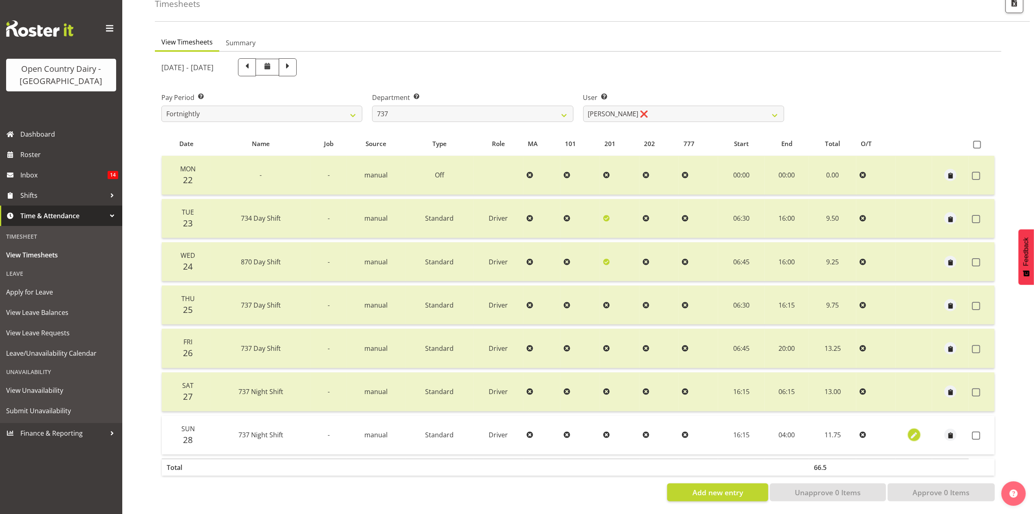
click at [912, 431] on span "button" at bounding box center [914, 435] width 9 height 9
select select "Standard"
select select "8"
select select "2025"
select select "4"
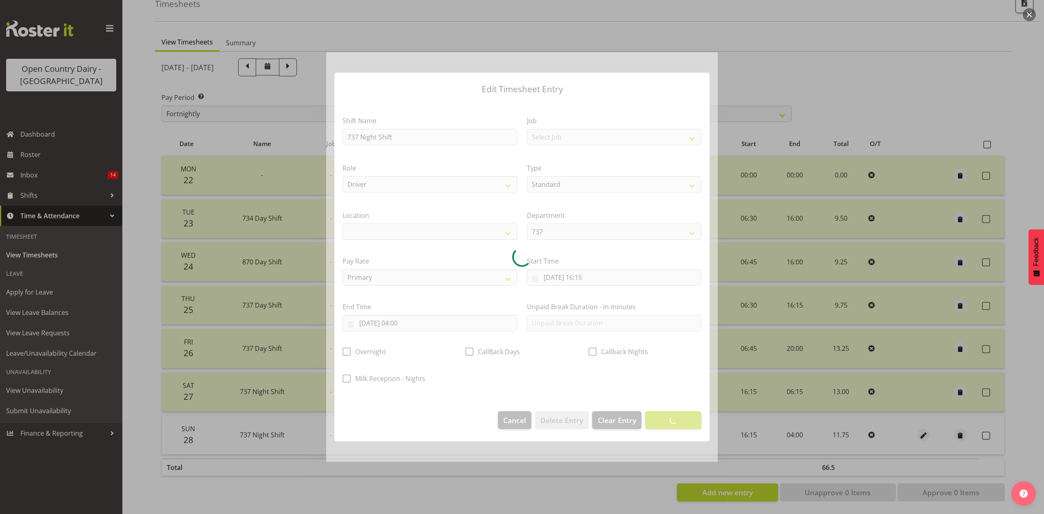
select select
click at [417, 321] on div at bounding box center [521, 257] width 391 height 410
click at [410, 321] on div at bounding box center [521, 257] width 391 height 410
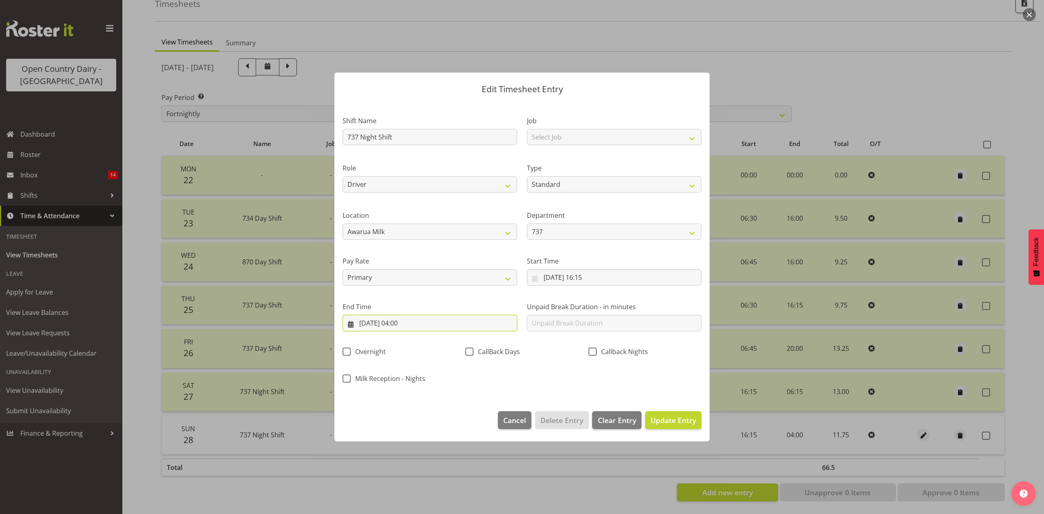
click at [408, 317] on input "29/09/2025, 04:00" at bounding box center [429, 323] width 174 height 16
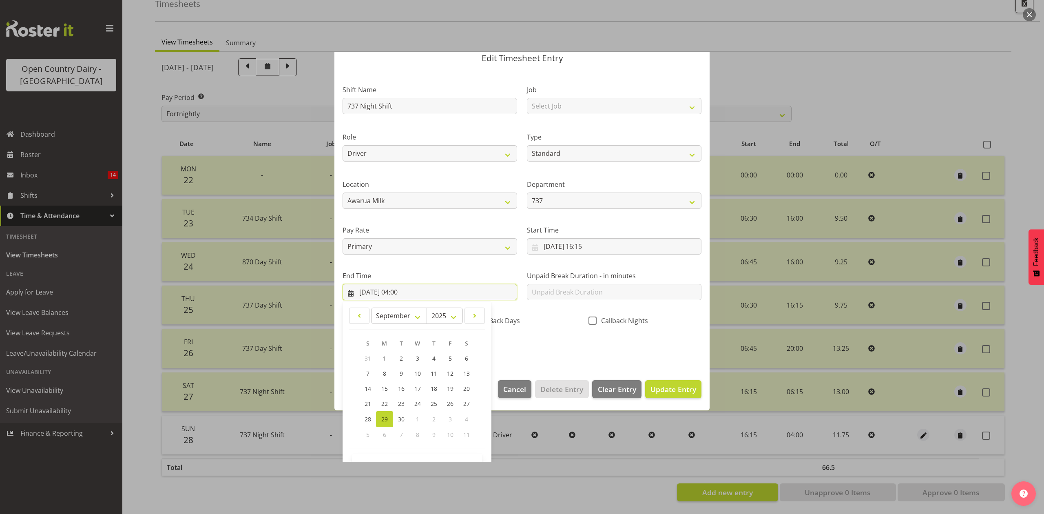
scroll to position [55, 0]
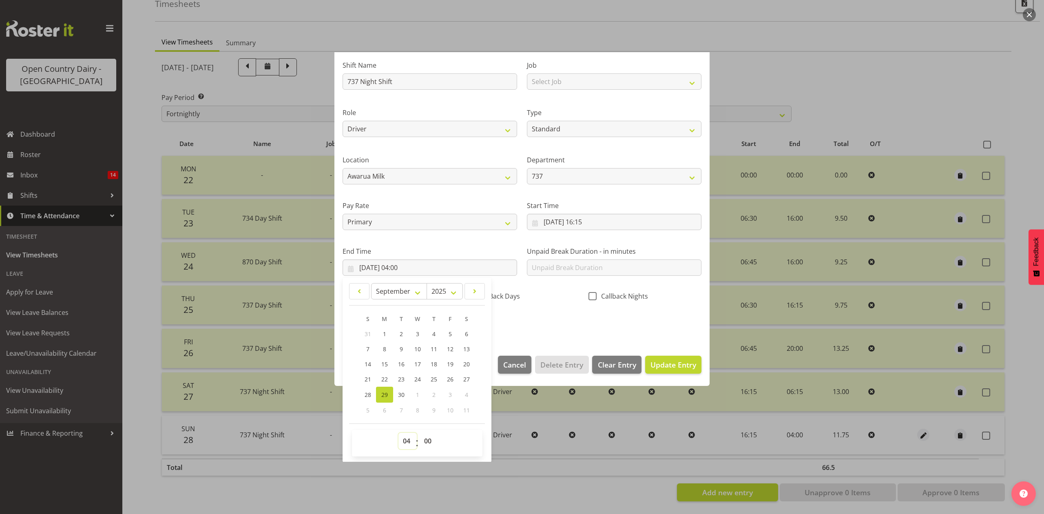
click at [408, 446] on select "00 01 02 03 04 05 06 07 08 09 10 11 12 13 14 15 16 17 18 19 20 21 22 23" at bounding box center [407, 441] width 18 height 16
select select "5"
click at [398, 433] on select "00 01 02 03 04 05 06 07 08 09 10 11 12 13 14 15 16 17 18 19 20 21 22 23" at bounding box center [407, 441] width 18 height 16
type input "29/09/2025, 05:00"
click at [439, 441] on div "00 01 02 03 04 05 06 07 08 09 10 11 12 13 14 15 16 17 18 19 20 21 22 23 : 00 01…" at bounding box center [417, 443] width 130 height 20
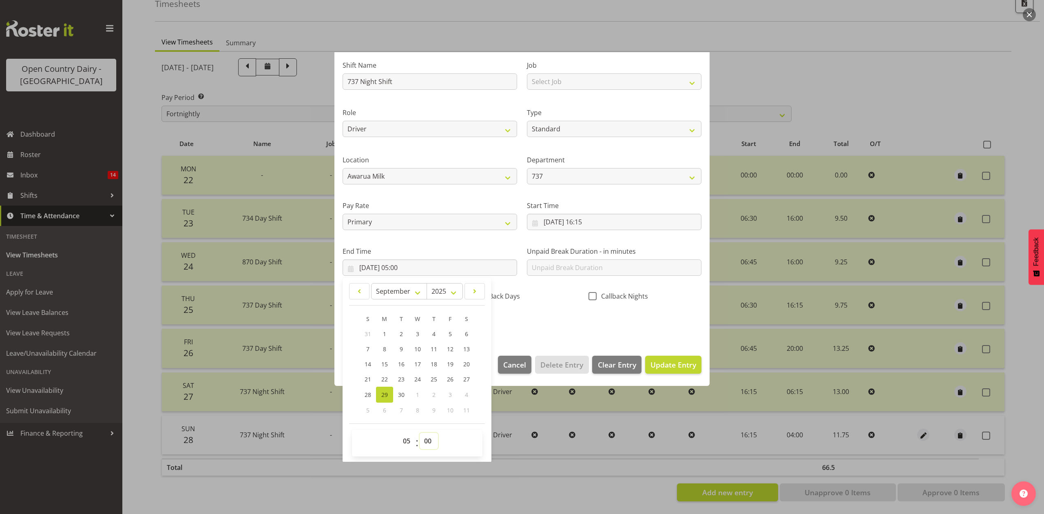
click at [433, 437] on select "00 01 02 03 04 05 06 07 08 09 10 11 12 13 14 15 16 17 18 19 20 21 22 23 24 25 2…" at bounding box center [429, 441] width 18 height 16
select select "15"
click at [420, 433] on select "00 01 02 03 04 05 06 07 08 09 10 11 12 13 14 15 16 17 18 19 20 21 22 23 24 25 2…" at bounding box center [429, 441] width 18 height 16
type input "29/09/2025, 05:15"
click at [554, 331] on div "Shift Name 737 Night Shift Job Select Job Connecting /unconnecting Trailers Dri…" at bounding box center [522, 191] width 369 height 285
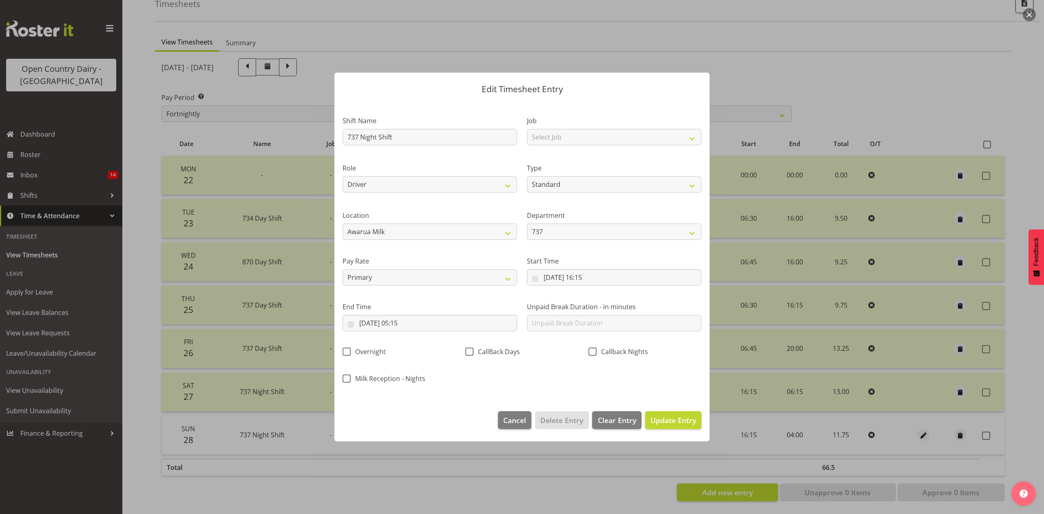
scroll to position [0, 0]
click at [689, 429] on footer "Cancel Delete Entry Clear Entry Update Entry" at bounding box center [521, 422] width 375 height 38
click at [688, 423] on span "Update Entry" at bounding box center [673, 420] width 46 height 10
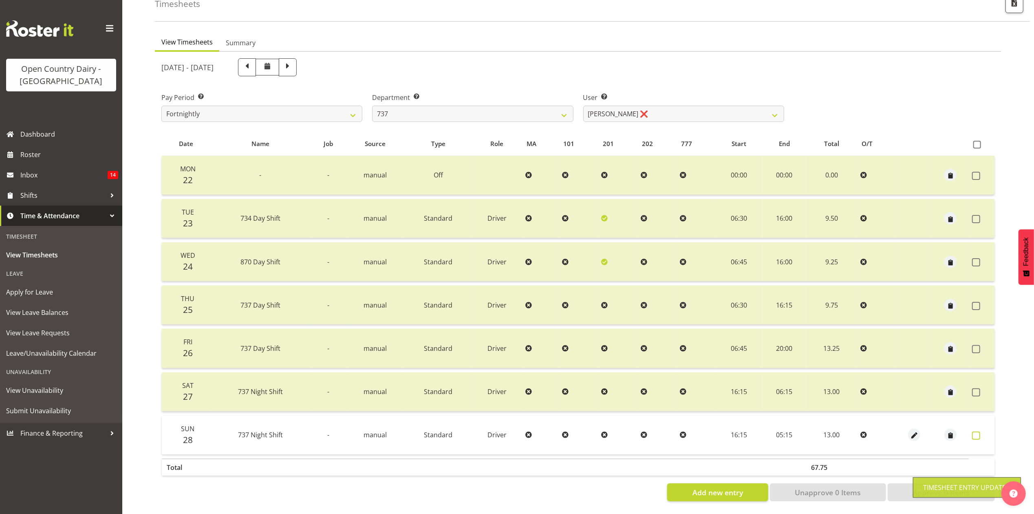
click at [976, 431] on span at bounding box center [976, 435] width 8 height 8
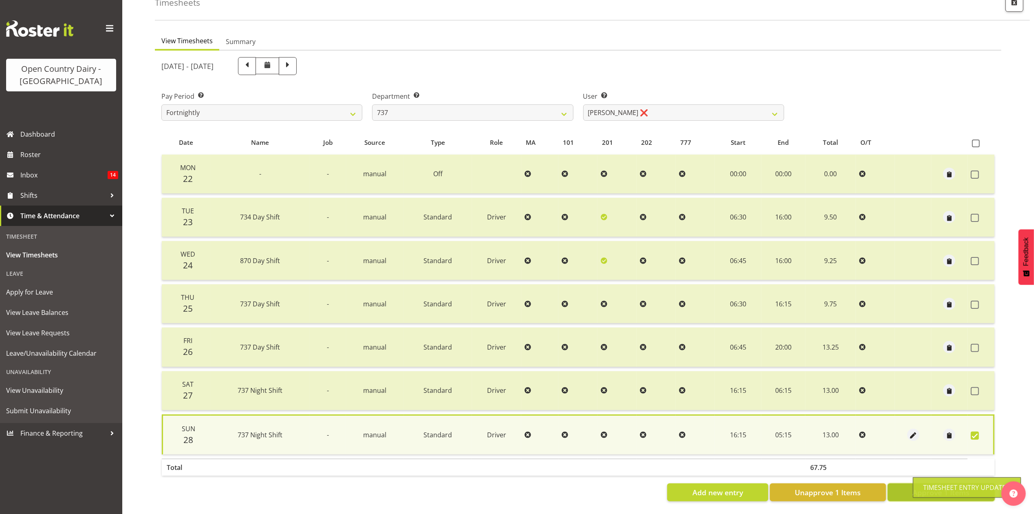
click at [907, 483] on button "Approve 1 Items" at bounding box center [941, 492] width 107 height 18
checkbox input "false"
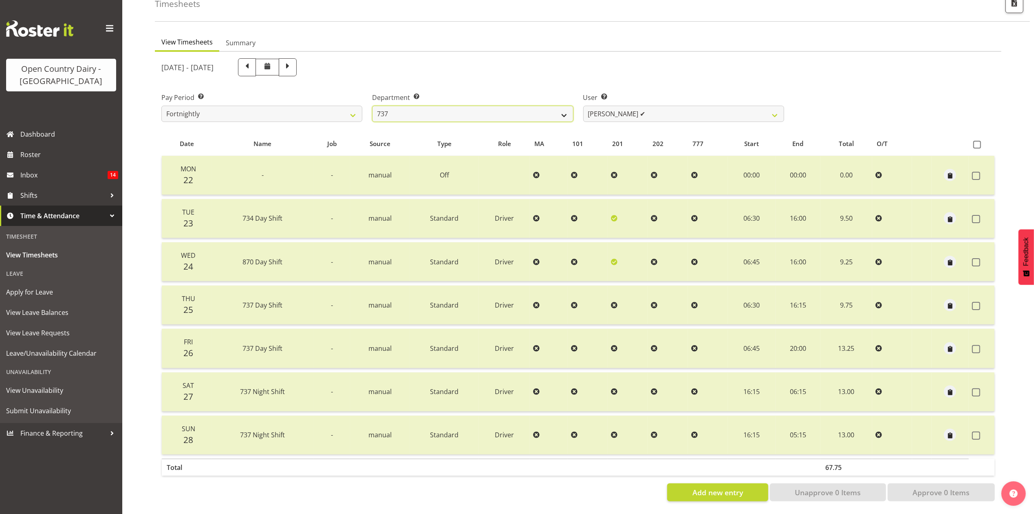
click at [563, 106] on select "734 735 736 737 738 739 851 853 854 855 856 858 861 862 865 867-9032 868 869 87…" at bounding box center [472, 114] width 201 height 16
select select "755"
click at [372, 106] on select "734 735 736 737 738 739 851 853 854 855 856 858 861 862 865 867-9032 868 869 87…" at bounding box center [472, 114] width 201 height 16
select select "10940"
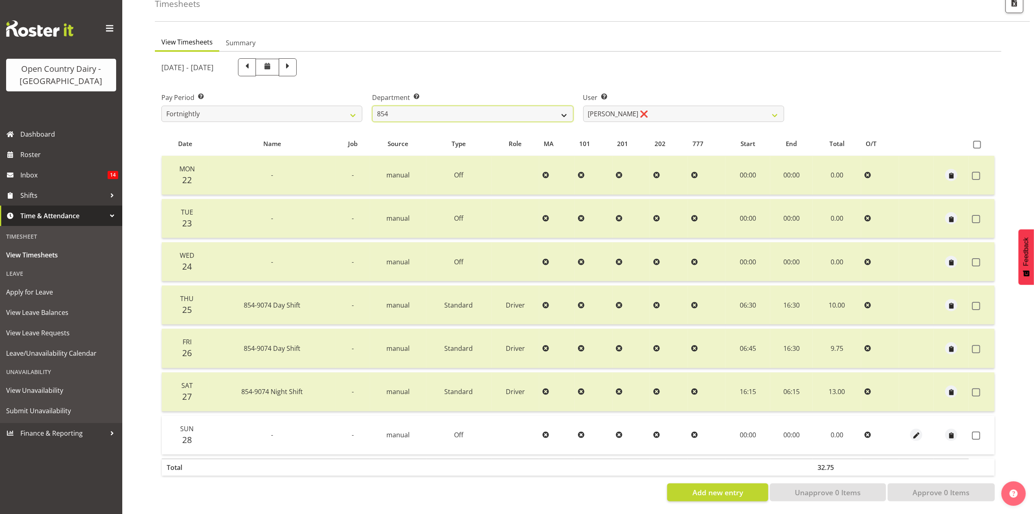
click at [551, 109] on select "734 735 736 737 738 739 851 853 854 855 856 858 861 862 865 867-9032 868 869 87…" at bounding box center [472, 114] width 201 height 16
select select "905"
click at [372, 106] on select "734 735 736 737 738 739 851 853 854 855 856 858 861 862 865 867-9032 868 869 87…" at bounding box center [472, 114] width 201 height 16
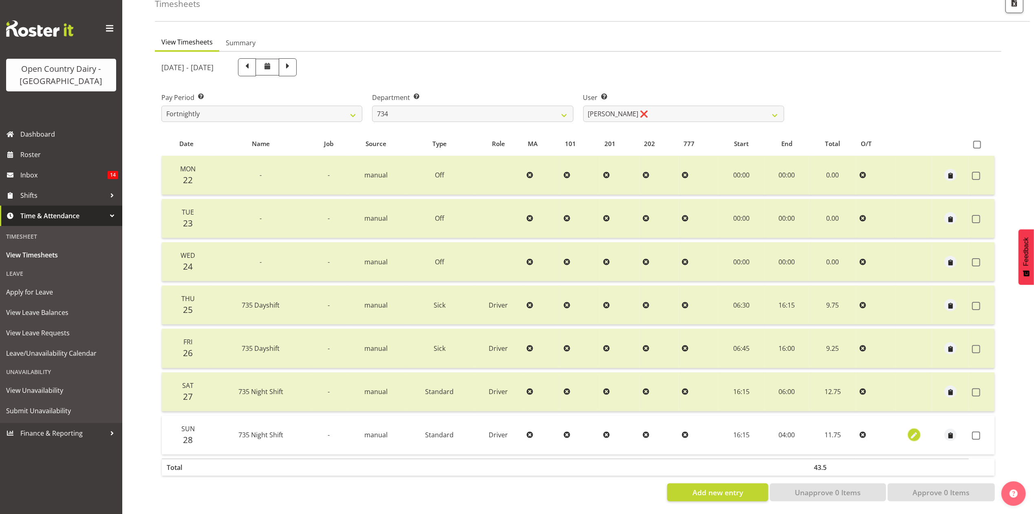
click at [915, 431] on span "button" at bounding box center [914, 435] width 9 height 9
select select "Standard"
select select "909"
select select "8"
select select "2025"
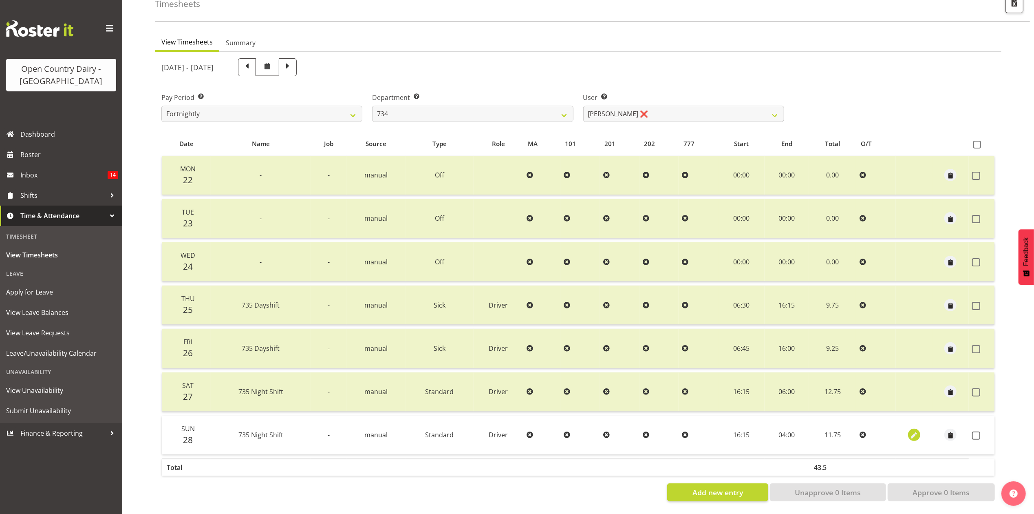
select select "4"
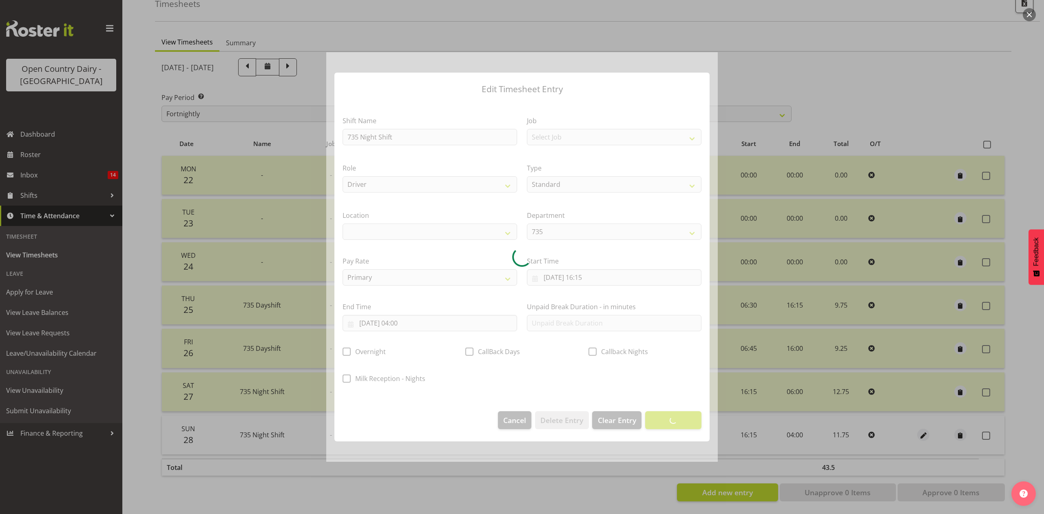
select select
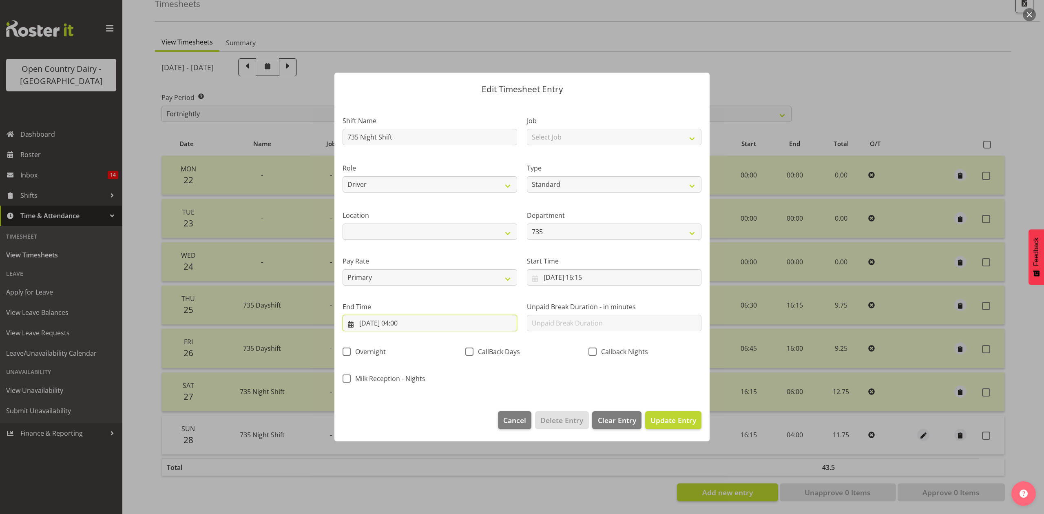
click at [411, 318] on input "29/09/2025, 04:00" at bounding box center [429, 323] width 174 height 16
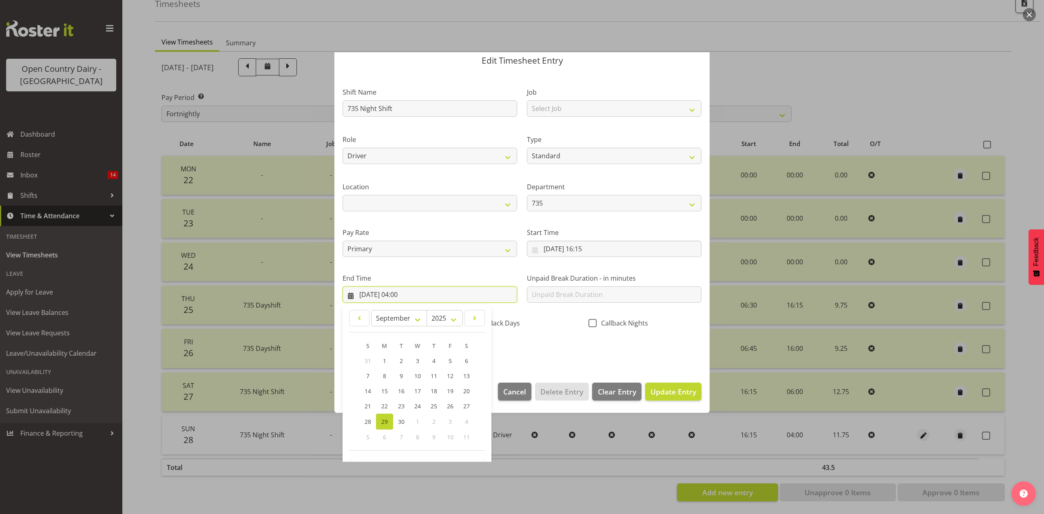
scroll to position [55, 0]
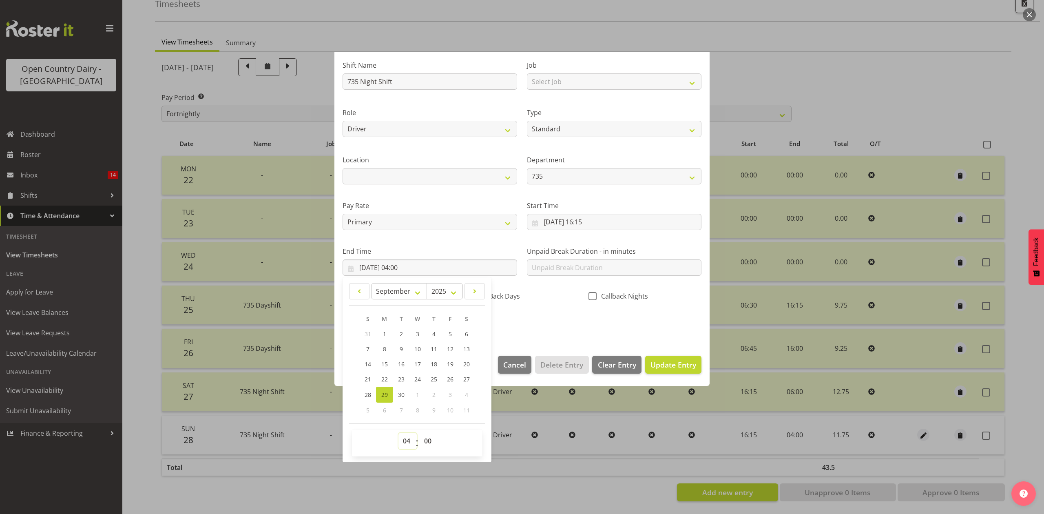
click at [410, 433] on select "00 01 02 03 04 05 06 07 08 09 10 11 12 13 14 15 16 17 18 19 20 21 22 23" at bounding box center [407, 441] width 18 height 16
select select "5"
click at [398, 433] on select "00 01 02 03 04 05 06 07 08 09 10 11 12 13 14 15 16 17 18 19 20 21 22 23" at bounding box center [407, 441] width 18 height 16
type input "29/09/2025, 05:00"
click at [431, 444] on select "00 01 02 03 04 05 06 07 08 09 10 11 12 13 14 15 16 17 18 19 20 21 22 23 24 25 2…" at bounding box center [429, 441] width 18 height 16
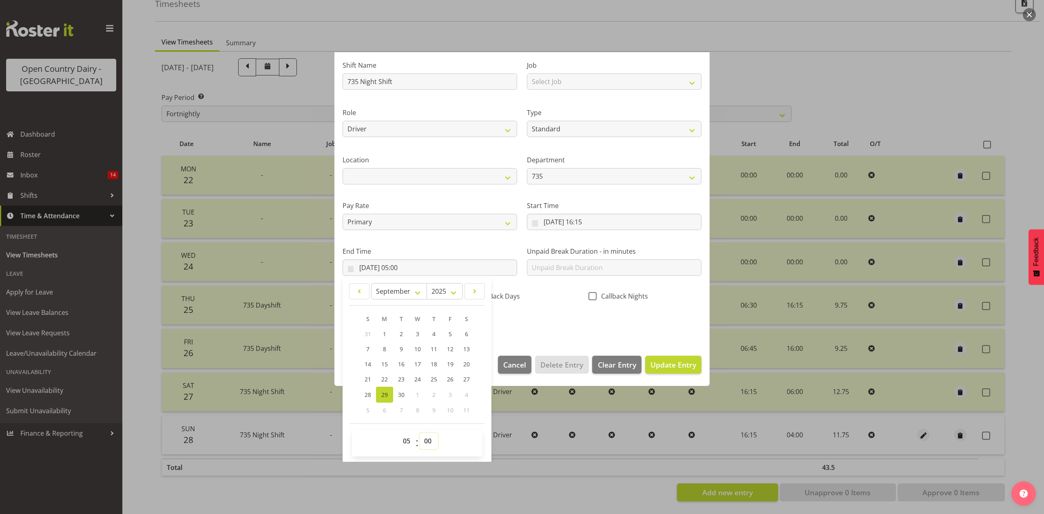
select select "15"
click at [420, 433] on select "00 01 02 03 04 05 06 07 08 09 10 11 12 13 14 15 16 17 18 19 20 21 22 23 24 25 2…" at bounding box center [429, 441] width 18 height 16
type input "29/09/2025, 05:15"
click at [521, 314] on div "Shift Name 735 Night Shift Job Select Job Connecting /unconnecting Trailers Dri…" at bounding box center [522, 191] width 369 height 285
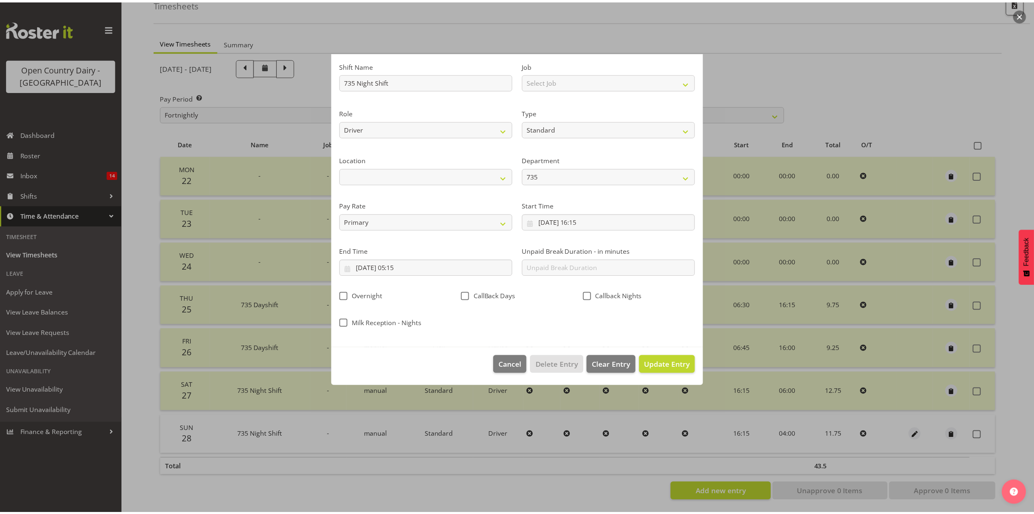
scroll to position [0, 0]
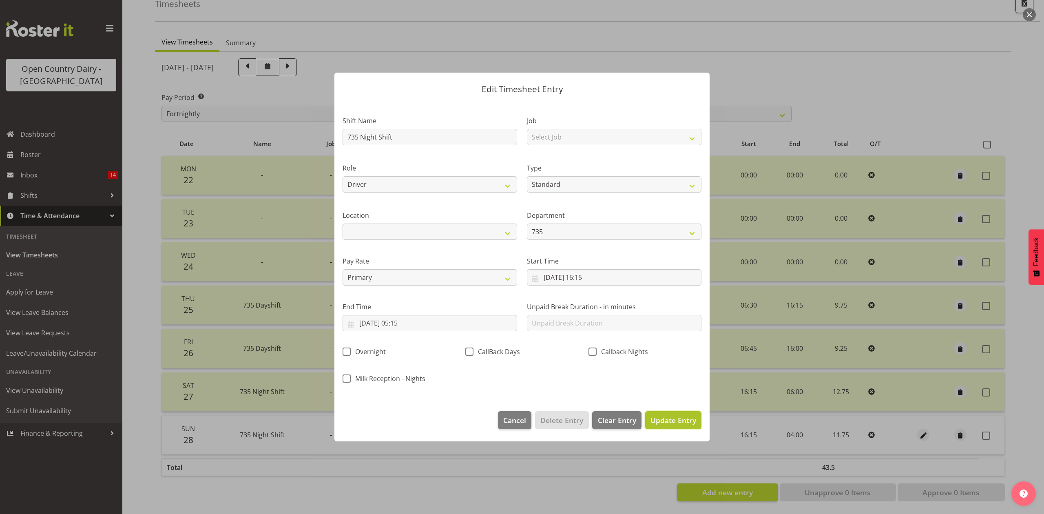
click at [685, 415] on span "Update Entry" at bounding box center [673, 420] width 46 height 10
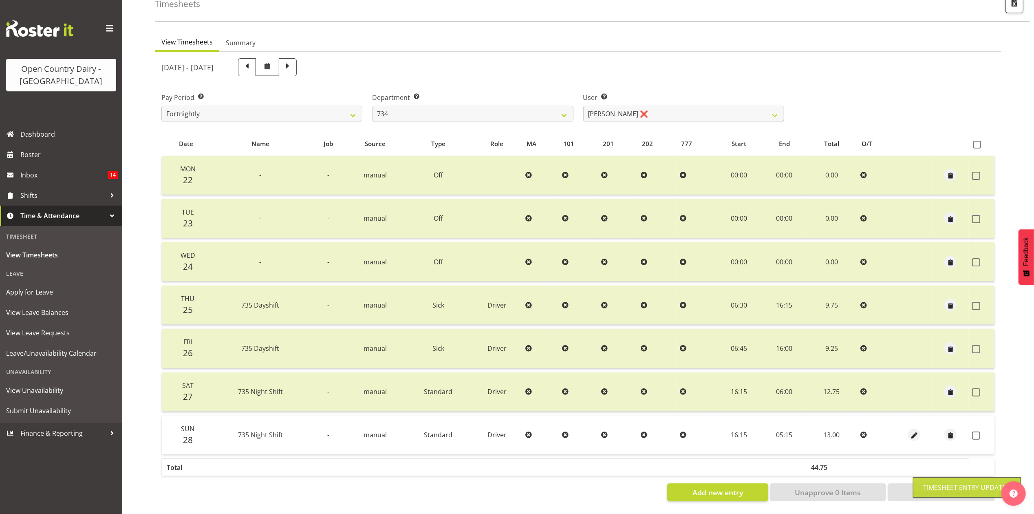
click at [976, 431] on span at bounding box center [976, 435] width 8 height 8
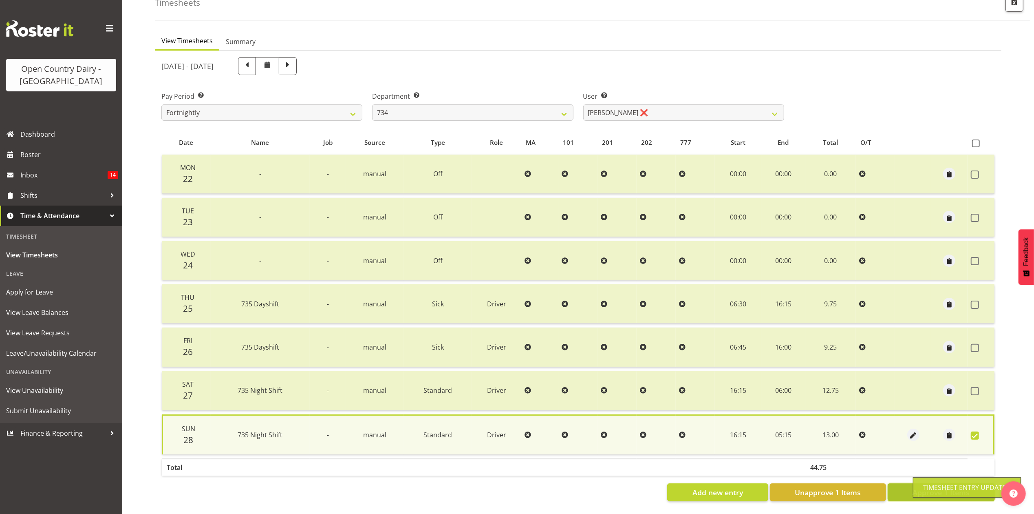
click at [898, 483] on button "Approve 1 Items" at bounding box center [941, 492] width 107 height 18
checkbox input "false"
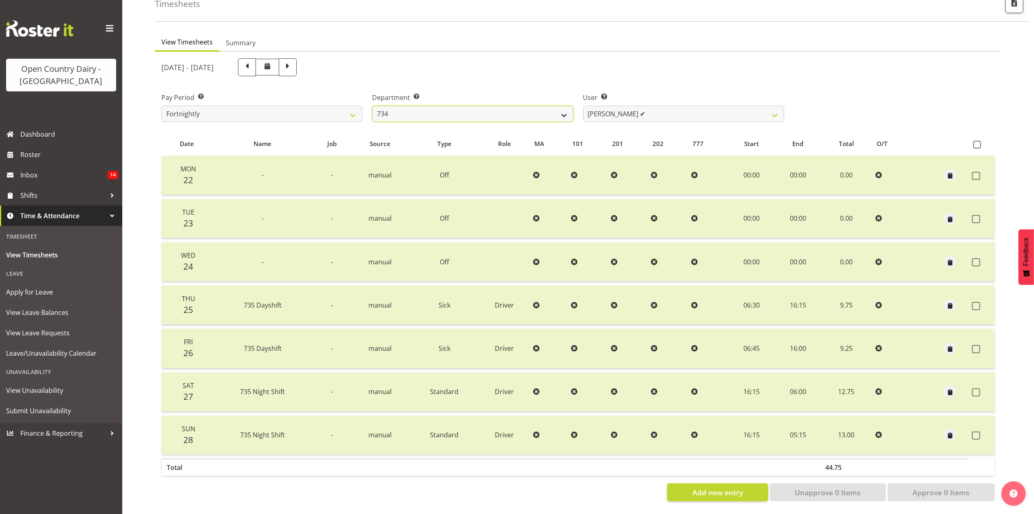
click at [539, 106] on select "734 735 736 737 738 739 851 853 854 855 856 858 861 862 865 867-9032 868 869 87…" at bounding box center [472, 114] width 201 height 16
click at [372, 106] on select "734 735 736 737 738 739 851 853 854 855 856 858 861 862 865 867-9032 868 869 87…" at bounding box center [472, 114] width 201 height 16
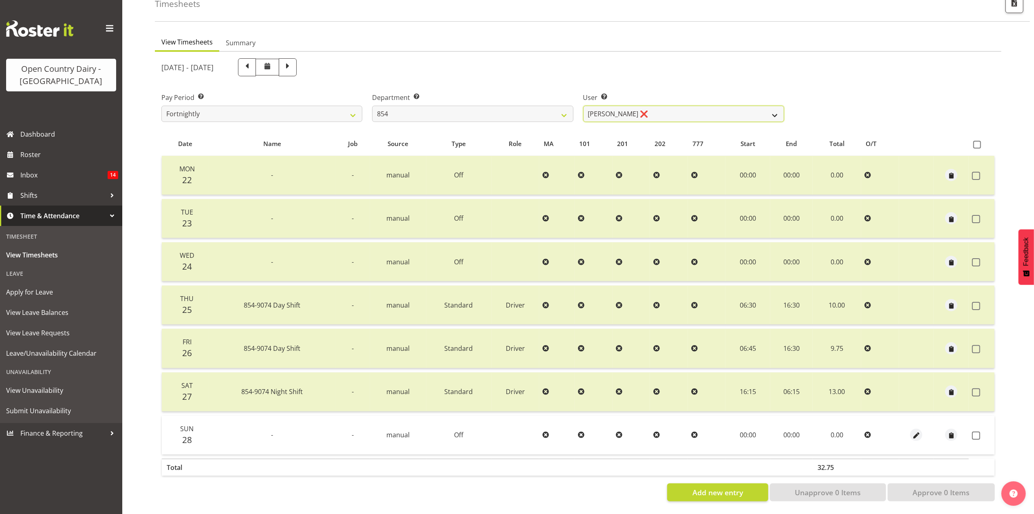
click at [664, 110] on select "Carl Johnstone ❌ John Rook ✔ Karl Nicol ❌ Raymond George ❌" at bounding box center [683, 114] width 201 height 16
click at [540, 100] on div "Department Select which department you would like to view. 734 735 736 737 738 …" at bounding box center [472, 107] width 201 height 29
click at [539, 107] on select "734 735 736 737 738 739 851 853 854 855 856 858 861 862 865 867-9032 868 869 87…" at bounding box center [472, 114] width 201 height 16
click at [372, 106] on select "734 735 736 737 738 739 851 853 854 855 856 858 861 862 865 867-9032 868 869 87…" at bounding box center [472, 114] width 201 height 16
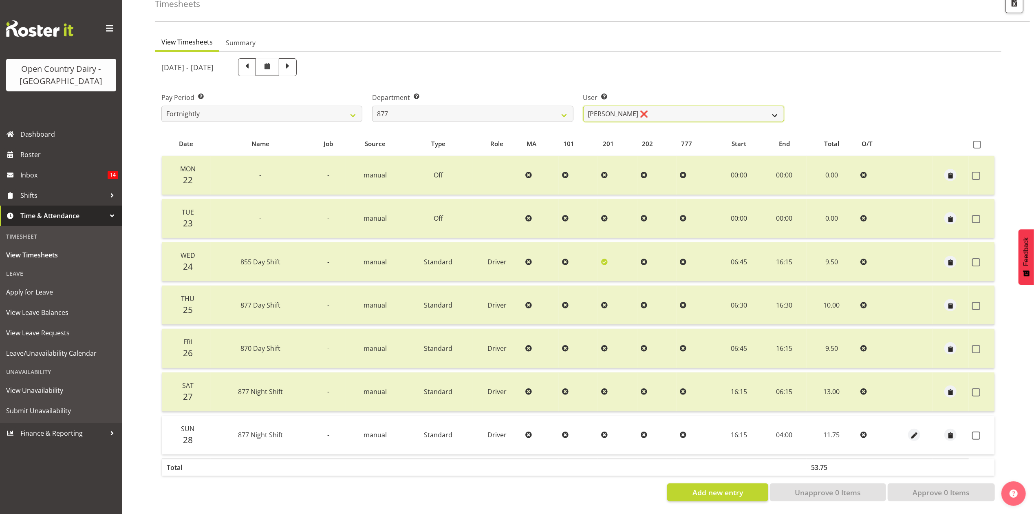
click at [601, 106] on select "Barry Shields ❌ Callum Wells ✔ Helen Bull ✔ Jase Preston ✔" at bounding box center [683, 114] width 201 height 16
click at [534, 108] on select "734 735 736 737 738 739 851 853 854 855 856 858 861 862 865 867-9032 868 869 87…" at bounding box center [472, 114] width 201 height 16
click at [372, 106] on select "734 735 736 737 738 739 851 853 854 855 856 858 861 862 865 867-9032 868 869 87…" at bounding box center [472, 114] width 201 height 16
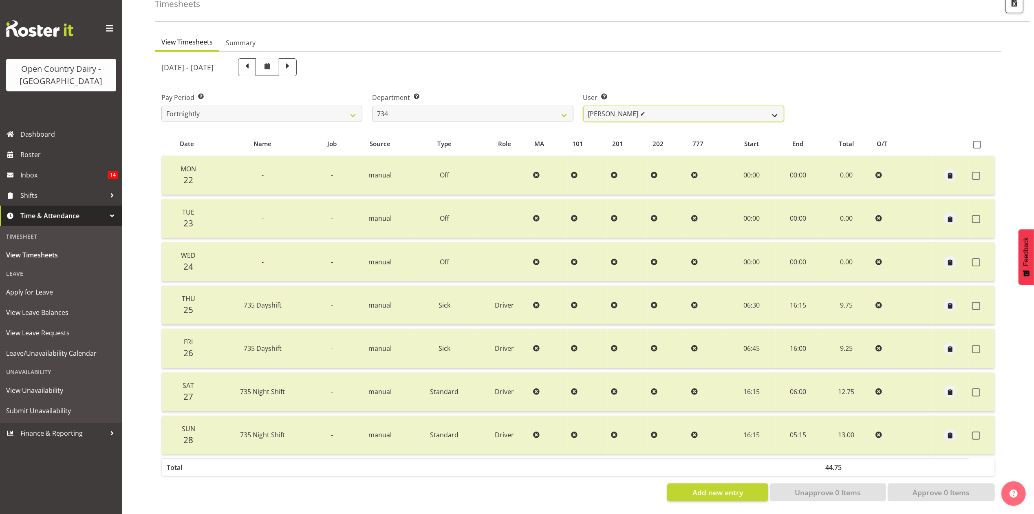
click at [607, 108] on select "Justin Spicer ✔ Ryan Thompson ✔ Tracey Chittock ❌ Zachary Shanks ✔" at bounding box center [683, 114] width 201 height 16
click at [522, 108] on select "734 735 736 737 738 739 851 853 854 855 856 858 861 862 865 867-9032 868 869 87…" at bounding box center [472, 114] width 201 height 16
click at [372, 106] on select "734 735 736 737 738 739 851 853 854 855 856 858 861 862 865 867-9032 868 869 87…" at bounding box center [472, 114] width 201 height 16
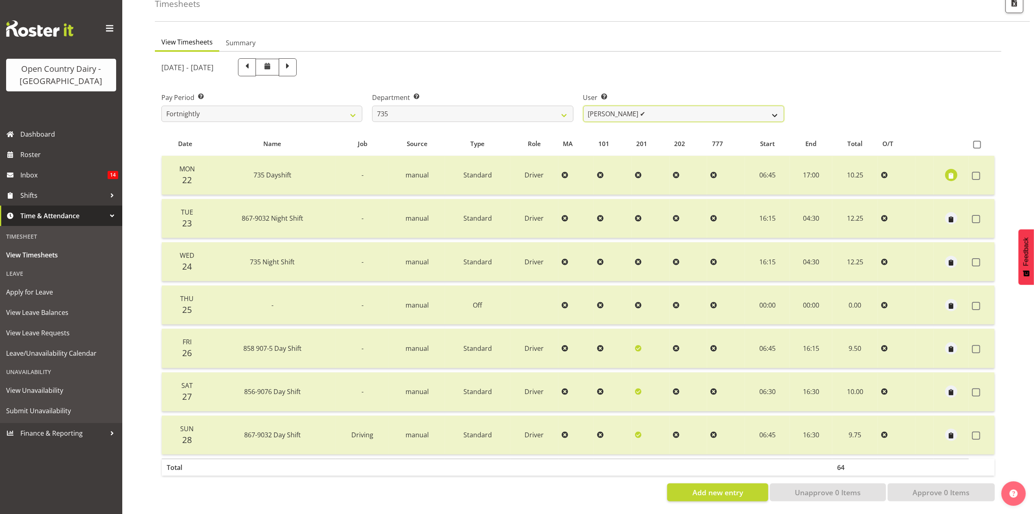
click at [596, 107] on select "Brian Neas ✔ Cherie Williams ❌ Christopher Sutherland ✔ Stuart Craig ✔" at bounding box center [683, 114] width 201 height 16
click at [542, 106] on select "734 735 736 737 738 739 851 853 854 855 856 858 861 862 865 867-9032 868 869 87…" at bounding box center [472, 114] width 201 height 16
click at [372, 106] on select "734 735 736 737 738 739 851 853 854 855 856 858 861 862 865 867-9032 868 869 87…" at bounding box center [472, 114] width 201 height 16
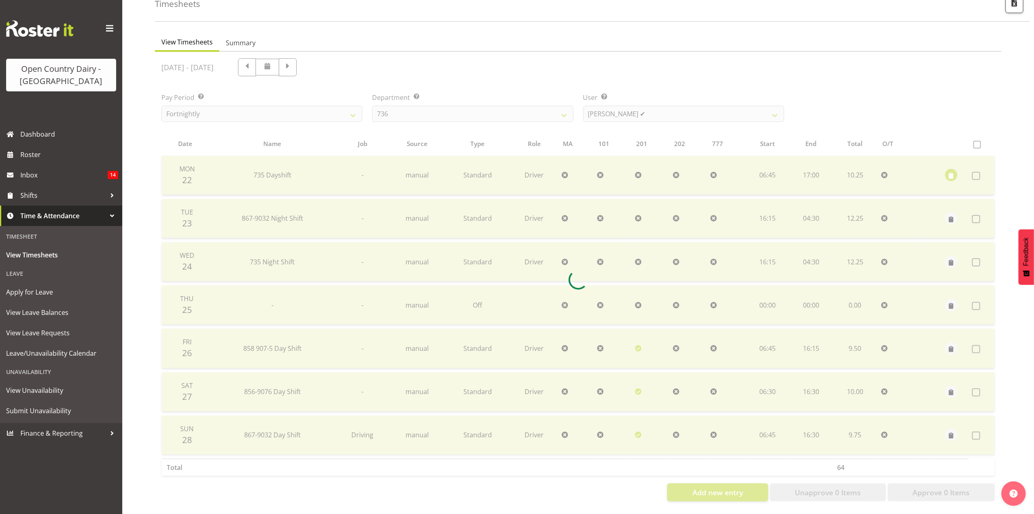
click at [606, 111] on div "September 22nd - September 28th 2025 Pay Period Select which pay period you wou…" at bounding box center [578, 277] width 834 height 448
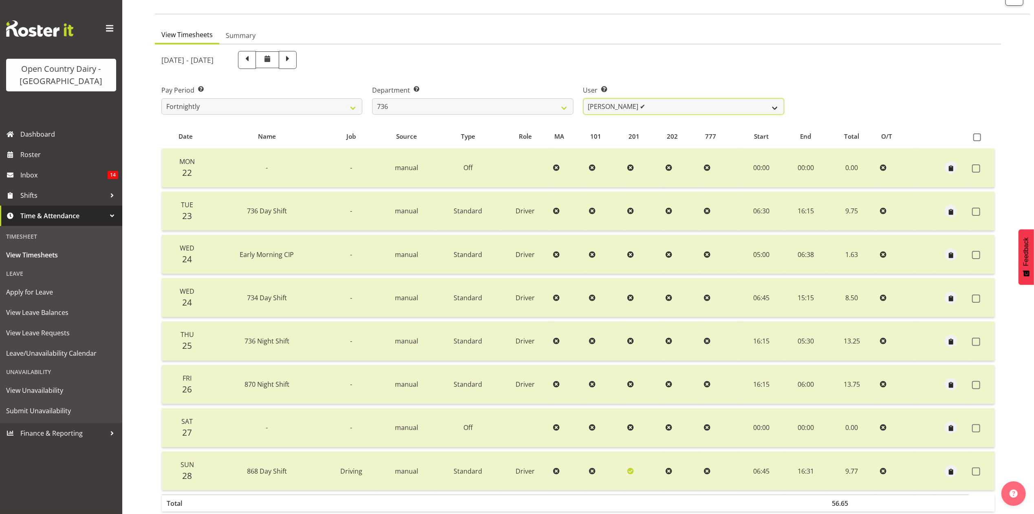
click at [606, 111] on select "Andy Van Brecht ✔ Gavin Hamilton ✔ Jamie Seaton ❌ Kerrod Ward ✔" at bounding box center [683, 106] width 201 height 16
click at [533, 104] on select "734 735 736 737 738 739 851 853 854 855 856 858 861 862 865 867-9032 868 869 87…" at bounding box center [472, 106] width 201 height 16
click at [372, 98] on select "734 735 736 737 738 739 851 853 854 855 856 858 861 862 865 867-9032 868 869 87…" at bounding box center [472, 106] width 201 height 16
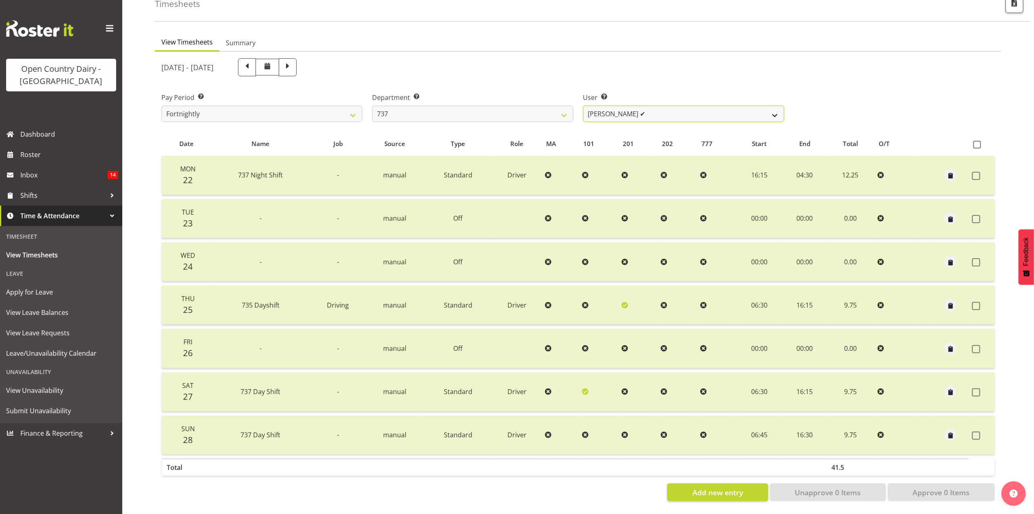
click at [631, 106] on select "Andrew Crawford ✔ Ashley Bragg ✔ Jack Townley ✔ Richard Turnbull ✔" at bounding box center [683, 114] width 201 height 16
click at [532, 106] on select "734 735 736 737 738 739 851 853 854 855 856 858 861 862 865 867-9032 868 869 87…" at bounding box center [472, 114] width 201 height 16
click at [372, 106] on select "734 735 736 737 738 739 851 853 854 855 856 858 861 862 865 867-9032 868 869 87…" at bounding box center [472, 114] width 201 height 16
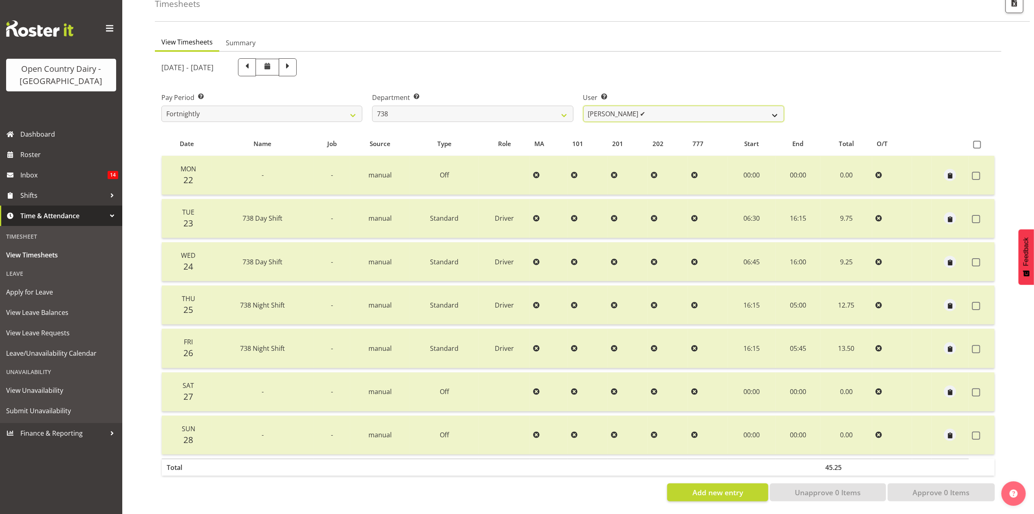
click at [615, 111] on select "Christopher Gamble ✔ Marcy Tuuta ✔ Raymond Campbell ✔ Tama Irvine ❌" at bounding box center [683, 114] width 201 height 16
click at [542, 106] on select "734 735 736 737 738 739 851 853 854 855 856 858 861 862 865 867-9032 868 869 87…" at bounding box center [472, 114] width 201 height 16
select select "692"
click at [372, 106] on select "734 735 736 737 738 739 851 853 854 855 856 858 861 862 865 867-9032 868 869 87…" at bounding box center [472, 114] width 201 height 16
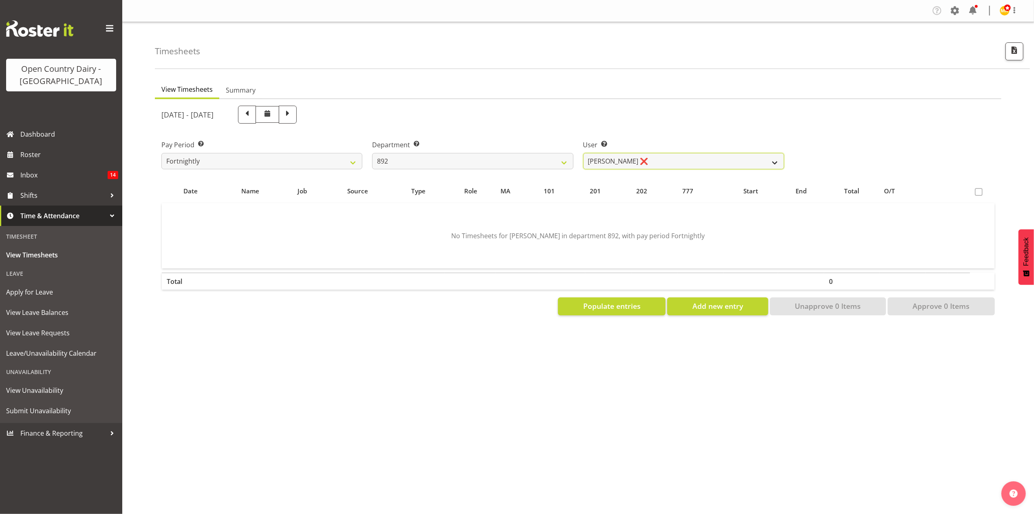
click at [634, 162] on select "Brittany Willis ❌ Danny Davies ✔ David McKenzie ❌ Josh Winship ✔ Reece Calvert ✔" at bounding box center [683, 161] width 201 height 16
select select "11651"
click at [583, 153] on select "Brittany Willis ❌ Danny Davies ✔ David McKenzie ❌ Josh Winship ✔ Reece Calvert ✔" at bounding box center [683, 161] width 201 height 16
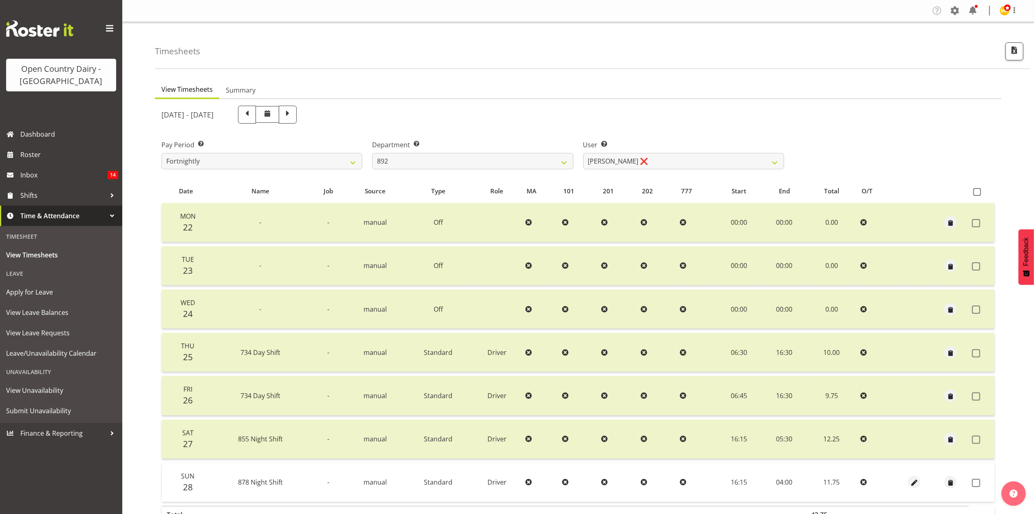
click at [922, 479] on div at bounding box center [915, 482] width 30 height 12
click at [906, 480] on div at bounding box center [915, 482] width 30 height 12
click at [911, 480] on span "button" at bounding box center [914, 482] width 9 height 9
select select "Standard"
select select "691"
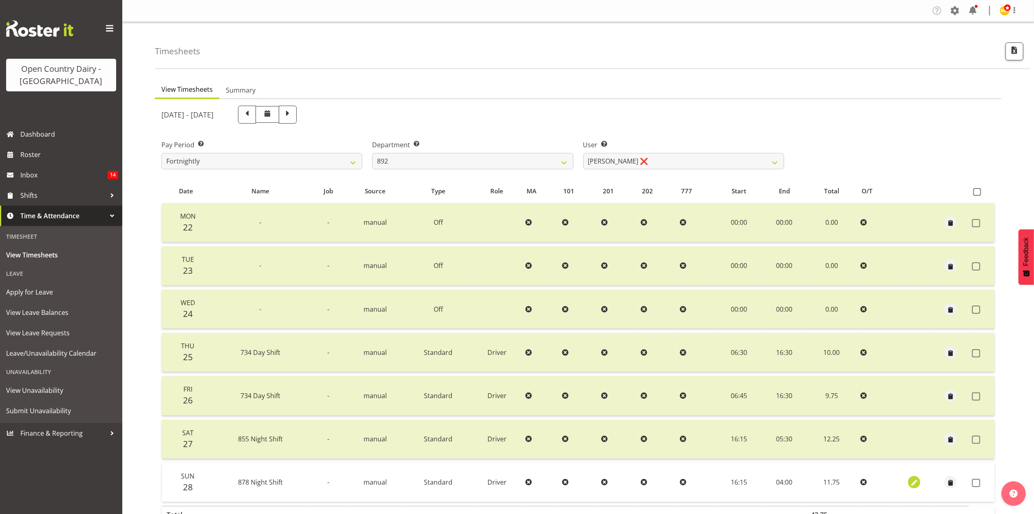
select select "8"
select select "2025"
select select "4"
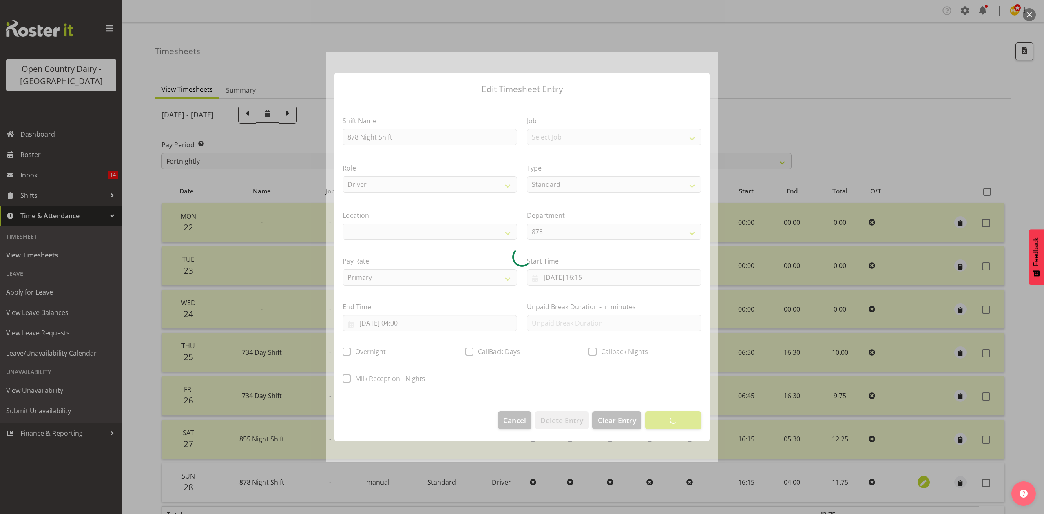
select select
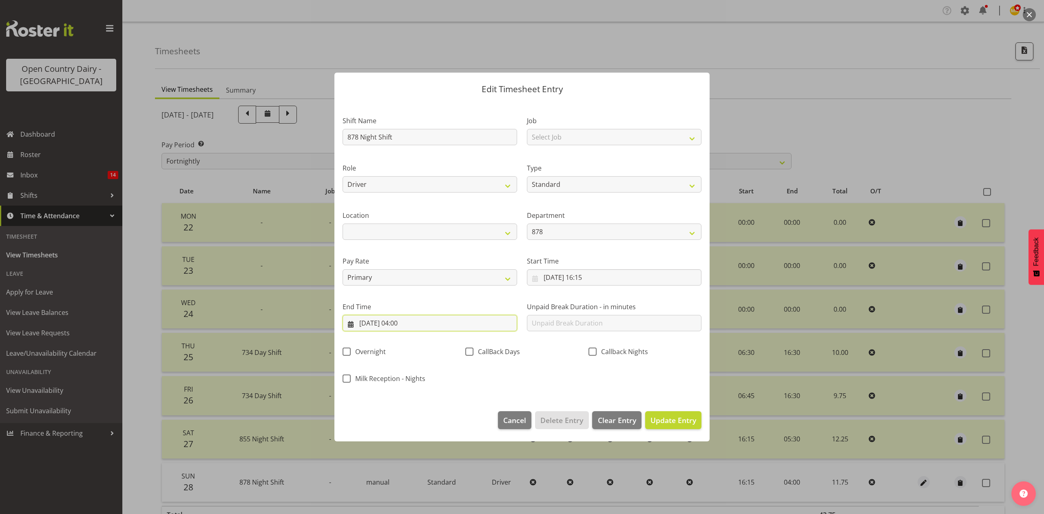
click at [411, 319] on input "29/09/2025, 04:00" at bounding box center [429, 323] width 174 height 16
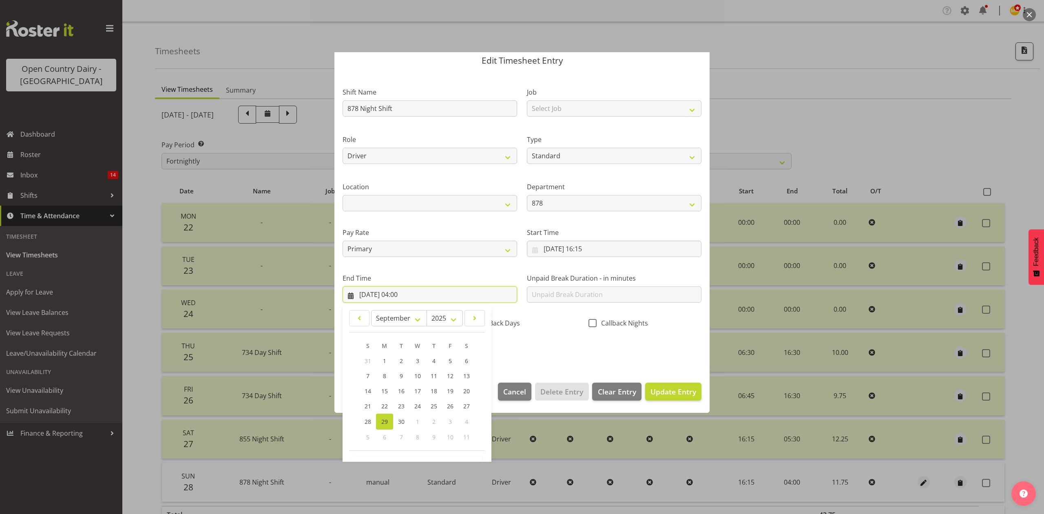
scroll to position [55, 0]
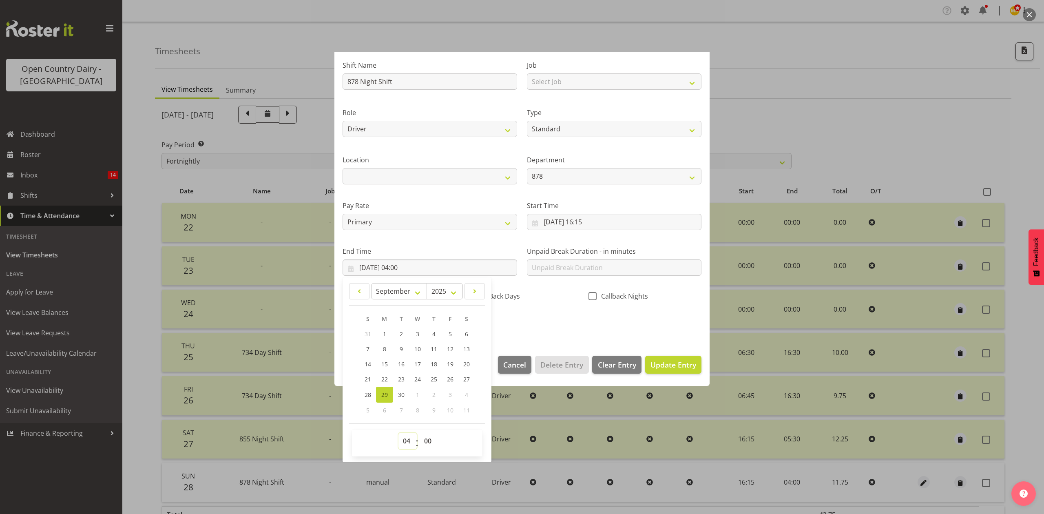
drag, startPoint x: 409, startPoint y: 440, endPoint x: 409, endPoint y: 435, distance: 5.0
click at [409, 440] on select "00 01 02 03 04 05 06 07 08 09 10 11 12 13 14 15 16 17 18 19 20 21 22 23" at bounding box center [407, 441] width 18 height 16
select select "5"
click at [398, 433] on select "00 01 02 03 04 05 06 07 08 09 10 11 12 13 14 15 16 17 18 19 20 21 22 23" at bounding box center [407, 441] width 18 height 16
type input "29/09/2025, 05:00"
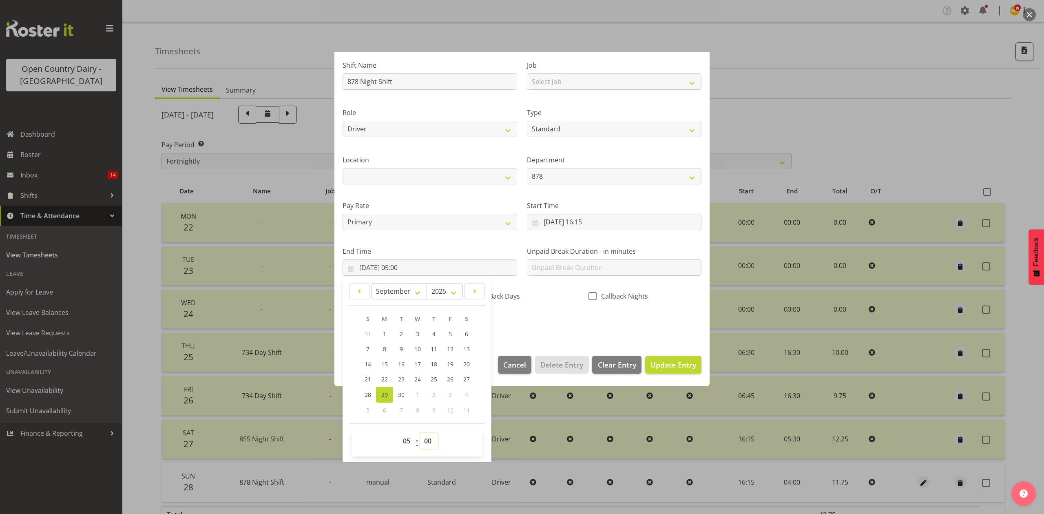
click at [433, 440] on select "00 01 02 03 04 05 06 07 08 09 10 11 12 13 14 15 16 17 18 19 20 21 22 23 24 25 2…" at bounding box center [429, 441] width 18 height 16
select select "15"
click at [420, 433] on select "00 01 02 03 04 05 06 07 08 09 10 11 12 13 14 15 16 17 18 19 20 21 22 23 24 25 2…" at bounding box center [429, 441] width 18 height 16
type input "29/09/2025, 05:15"
click at [559, 337] on section "Shift Name 878 Night Shift Job Select Job Connecting /unconnecting Trailers Dri…" at bounding box center [521, 197] width 375 height 302
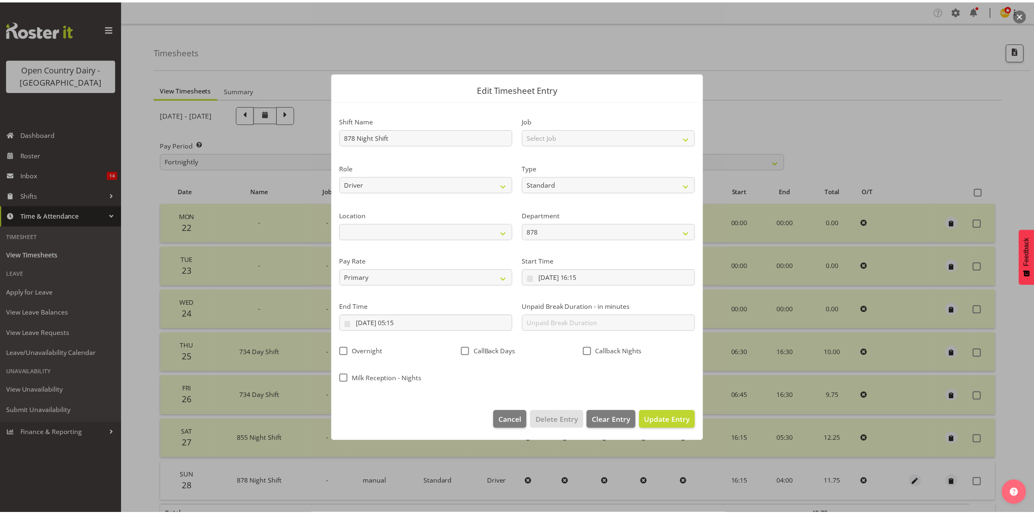
scroll to position [0, 0]
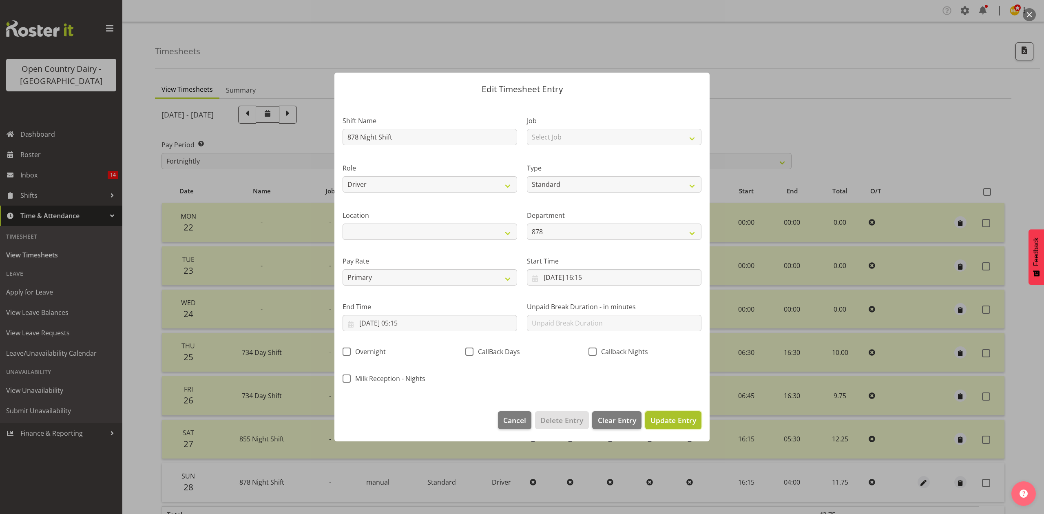
click at [684, 421] on span "Update Entry" at bounding box center [673, 420] width 46 height 10
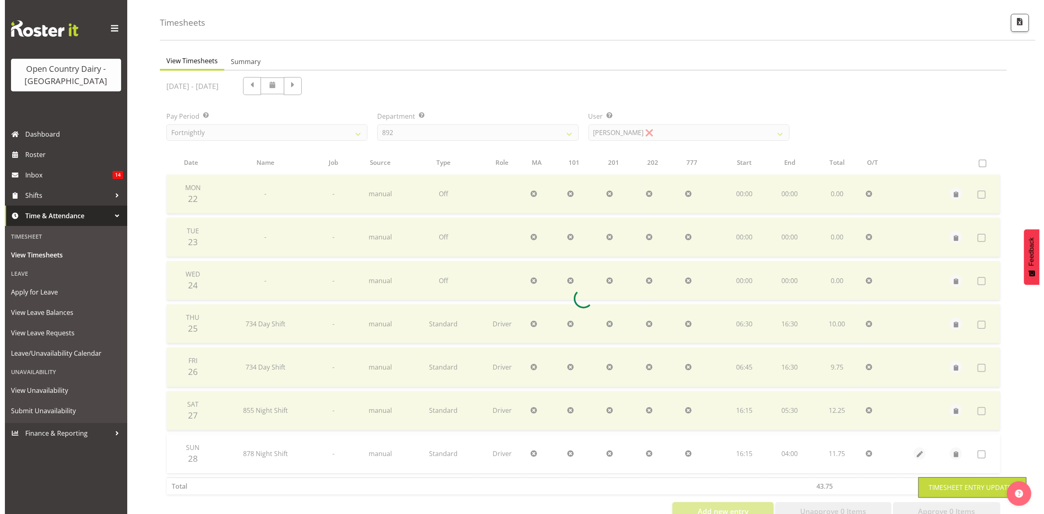
scroll to position [55, 0]
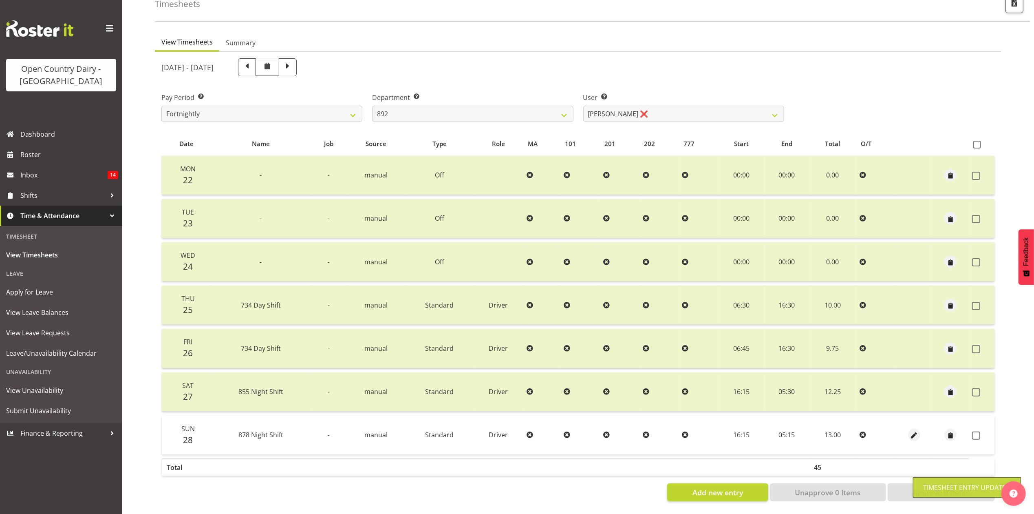
click at [982, 421] on td at bounding box center [982, 434] width 26 height 39
click at [978, 431] on span at bounding box center [976, 435] width 8 height 8
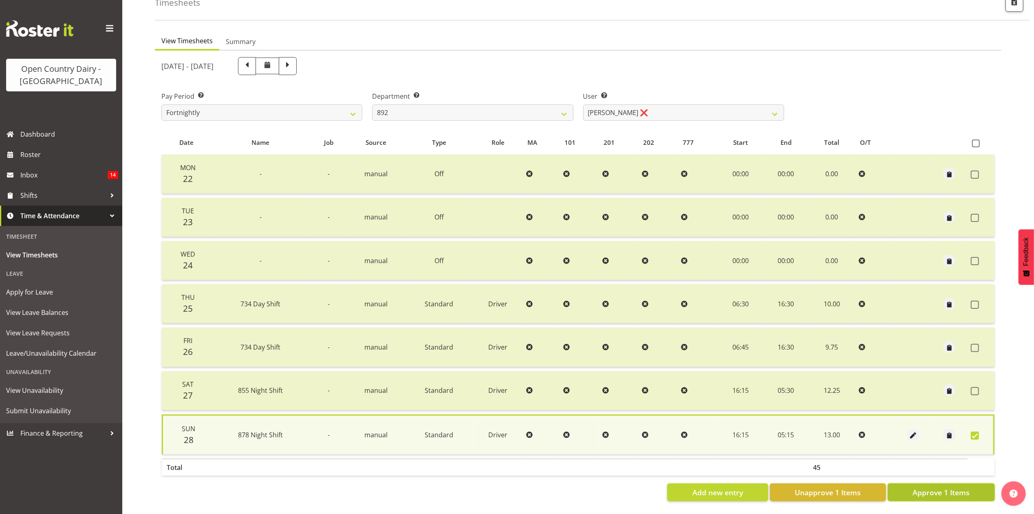
click at [922, 487] on span "Approve 1 Items" at bounding box center [941, 492] width 57 height 11
checkbox input "false"
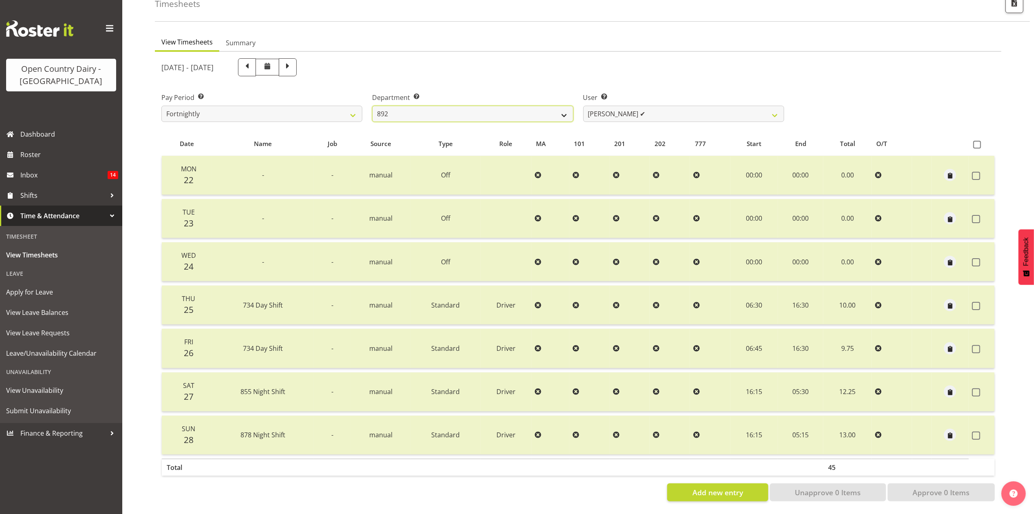
click at [516, 111] on select "734 735 736 737 738 739 851 853 854 855 856 858 861 862 865 867-9032 868 869 87…" at bounding box center [472, 114] width 201 height 16
select select "690"
click at [372, 106] on select "734 735 736 737 738 739 851 853 854 855 856 858 861 862 865 867-9032 868 869 87…" at bounding box center [472, 114] width 201 height 16
select select "9759"
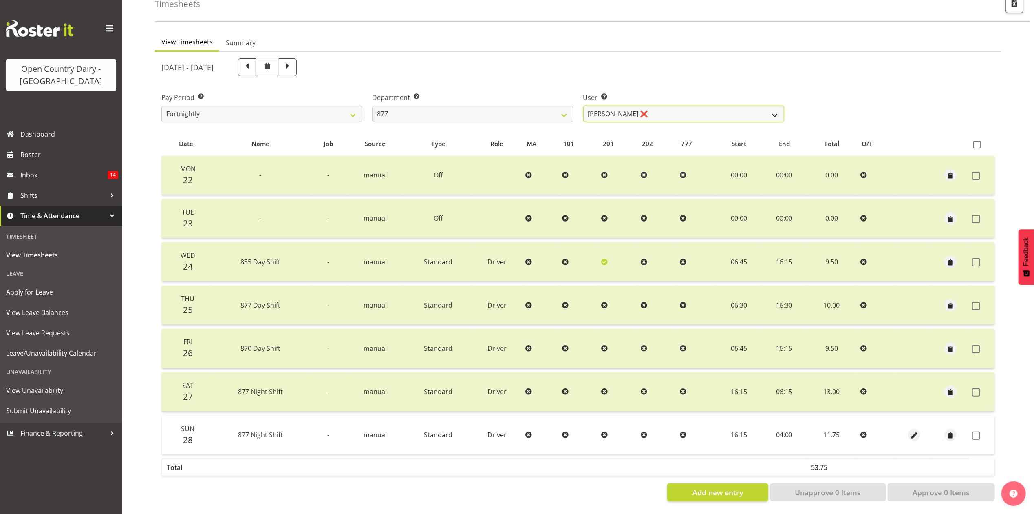
drag, startPoint x: 654, startPoint y: 105, endPoint x: 603, endPoint y: 106, distance: 51.4
click at [654, 106] on select "Barry Shields ❌ Callum Wells ✔ Helen Bull ✔ Jase Preston ✔" at bounding box center [683, 114] width 201 height 16
click at [558, 108] on select "734 735 736 737 738 739 851 853 854 855 856 858 861 862 865 867-9032 868 869 87…" at bounding box center [472, 114] width 201 height 16
click at [372, 106] on select "734 735 736 737 738 739 851 853 854 855 856 858 861 862 865 867-9032 868 869 87…" at bounding box center [472, 114] width 201 height 16
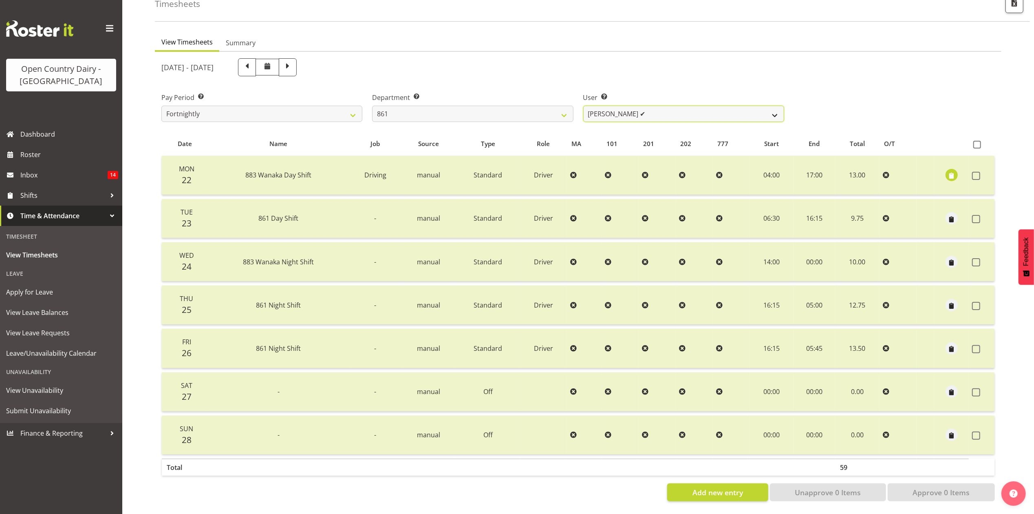
click at [605, 108] on select "Barry McIntosh ✔ Matthew Welland ✔ Philip Peek ❌" at bounding box center [683, 114] width 201 height 16
click at [574, 105] on div "Department Select which department you would like to view. 734 735 736 737 738 …" at bounding box center [472, 104] width 211 height 46
click at [561, 106] on select "734 735 736 737 738 739 851 853 854 855 856 858 861 862 865 867-9032 868 869 87…" at bounding box center [472, 114] width 201 height 16
click at [372, 106] on select "734 735 736 737 738 739 851 853 854 855 856 858 861 862 865 867-9032 868 869 87…" at bounding box center [472, 114] width 201 height 16
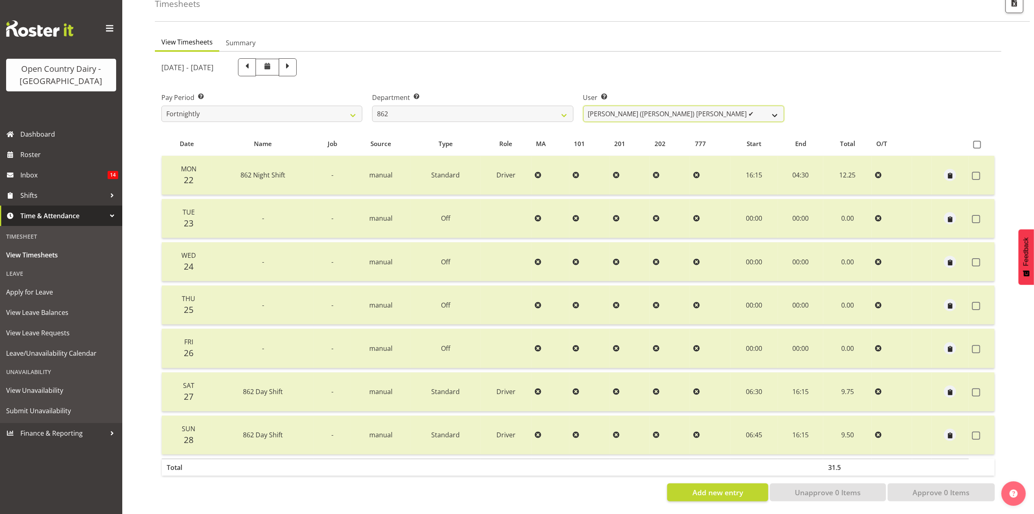
click at [684, 108] on select "Bennie (David) Smith ✔ Colin Schwarz ✔ Forbes O'Reilly ❌ Tracy Inder ✔" at bounding box center [683, 114] width 201 height 16
click at [544, 106] on select "734 735 736 737 738 739 851 853 854 855 856 858 861 862 865 867-9032 868 869 87…" at bounding box center [472, 114] width 201 height 16
click at [372, 106] on select "734 735 736 737 738 739 851 853 854 855 856 858 861 862 865 867-9032 868 869 87…" at bounding box center [472, 114] width 201 height 16
click at [649, 111] on select "Flavio Ferraz ✔ George Courtney ✔ Steffan Kennard ✔" at bounding box center [683, 114] width 201 height 16
click at [557, 108] on select "734 735 736 737 738 739 851 853 854 855 856 858 861 862 865 867-9032 868 869 87…" at bounding box center [472, 114] width 201 height 16
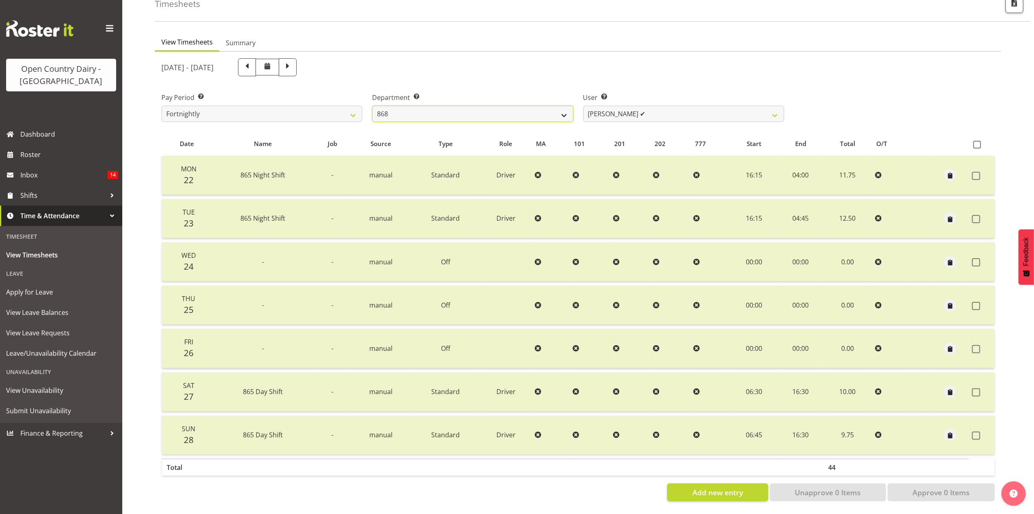
click at [372, 106] on select "734 735 736 737 738 739 851 853 854 855 856 858 861 862 865 867-9032 868 869 87…" at bounding box center [472, 114] width 201 height 16
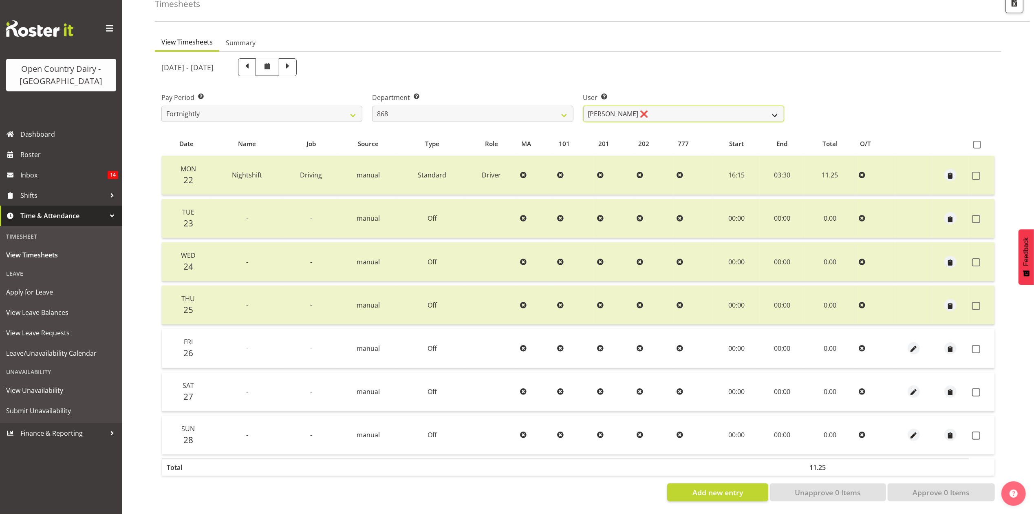
click at [645, 106] on select "Alan Rolton ❌ Cassidy Williams ✔ Christopher McIver ❌ Darin Ayling ✔" at bounding box center [683, 114] width 201 height 16
click at [521, 106] on select "734 735 736 737 738 739 851 853 854 855 856 858 861 862 865 867-9032 868 869 87…" at bounding box center [472, 114] width 201 height 16
select select "682"
click at [372, 106] on select "734 735 736 737 738 739 851 853 854 855 856 858 861 862 865 867-9032 868 869 87…" at bounding box center [472, 114] width 201 height 16
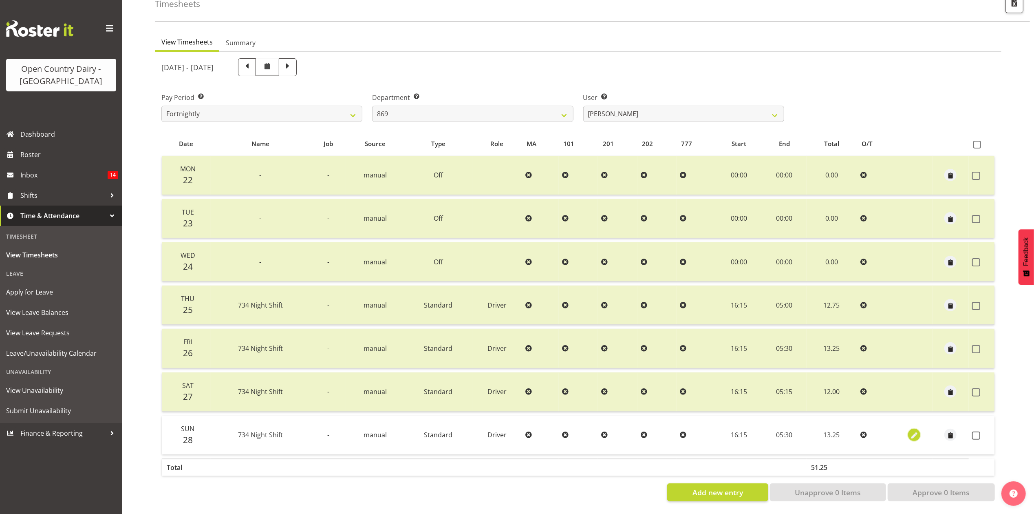
click at [914, 431] on span "button" at bounding box center [914, 435] width 9 height 9
select select "Standard"
select select "905"
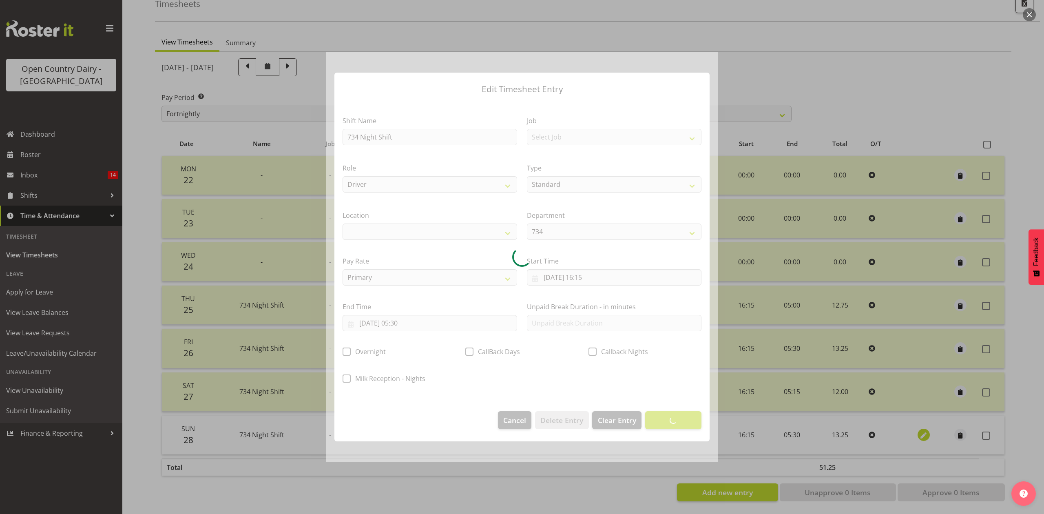
select select
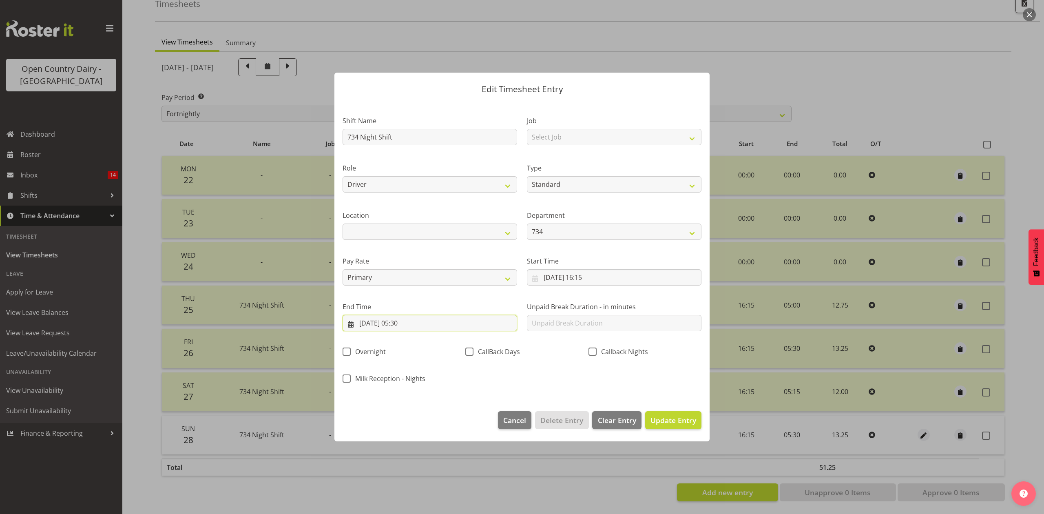
click at [413, 321] on input "29/09/2025, 05:30" at bounding box center [429, 323] width 174 height 16
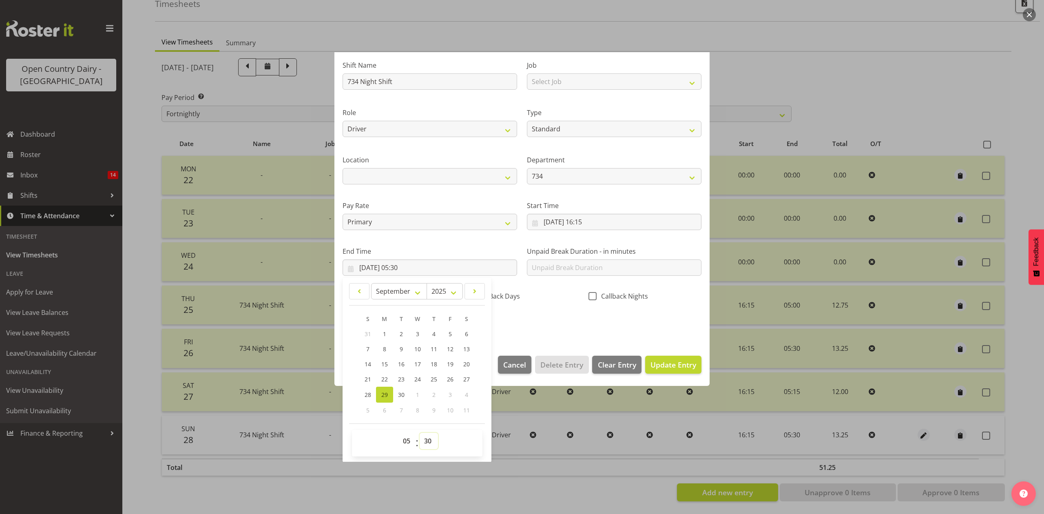
click at [430, 444] on select "00 01 02 03 04 05 06 07 08 09 10 11 12 13 14 15 16 17 18 19 20 21 22 23 24 25 2…" at bounding box center [429, 441] width 18 height 16
drag, startPoint x: 431, startPoint y: 446, endPoint x: 431, endPoint y: 440, distance: 5.7
click at [431, 446] on select "00 01 02 03 04 05 06 07 08 09 10 11 12 13 14 15 16 17 18 19 20 21 22 23 24 25 2…" at bounding box center [429, 441] width 18 height 16
select select "15"
click at [420, 433] on select "00 01 02 03 04 05 06 07 08 09 10 11 12 13 14 15 16 17 18 19 20 21 22 23 24 25 2…" at bounding box center [429, 441] width 18 height 16
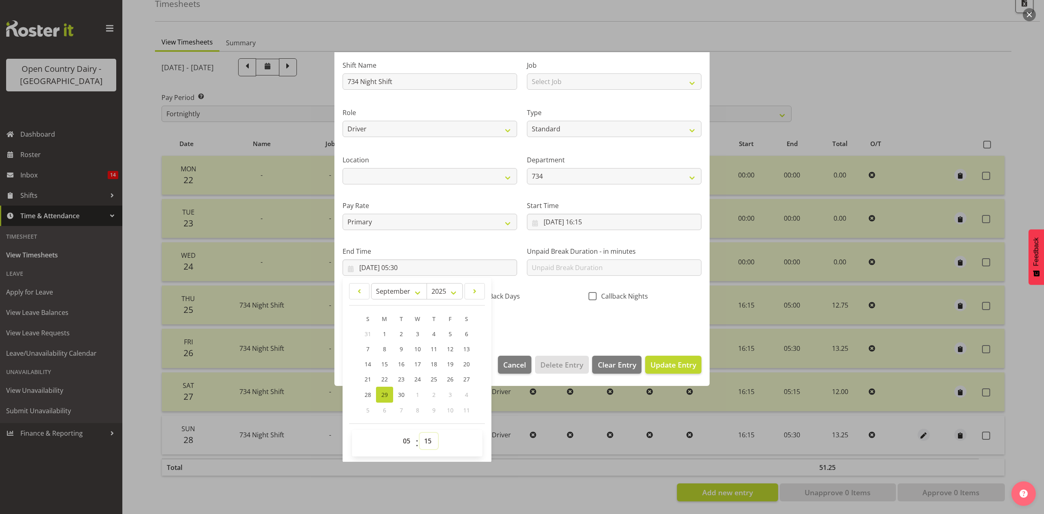
type input "29/09/2025, 05:15"
click at [575, 325] on div "Shift Name 734 Night Shift Job Select Job Connecting /unconnecting Trailers Dri…" at bounding box center [522, 191] width 369 height 285
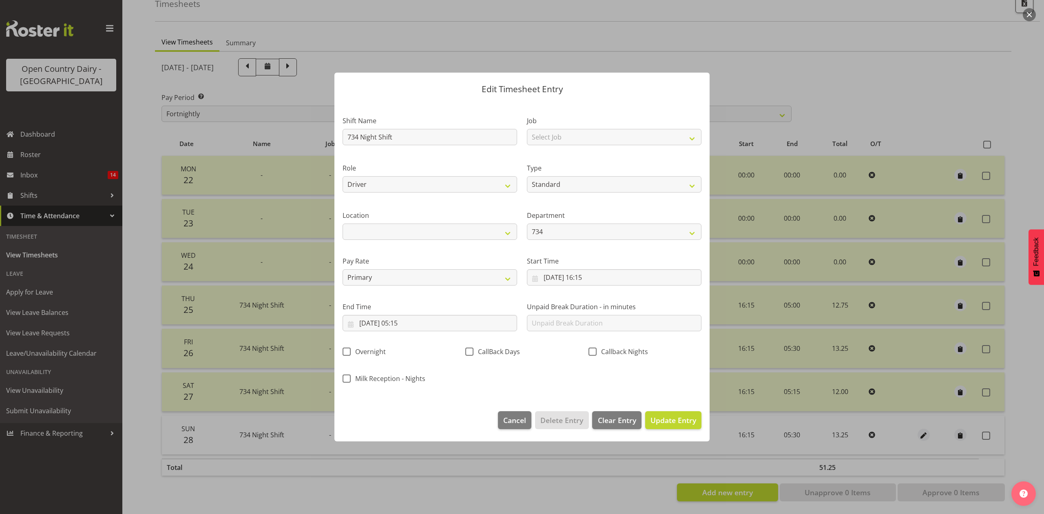
scroll to position [0, 0]
click at [655, 410] on footer "Cancel Delete Entry Clear Entry Update Entry" at bounding box center [521, 422] width 375 height 38
click at [667, 417] on span "Update Entry" at bounding box center [673, 420] width 46 height 10
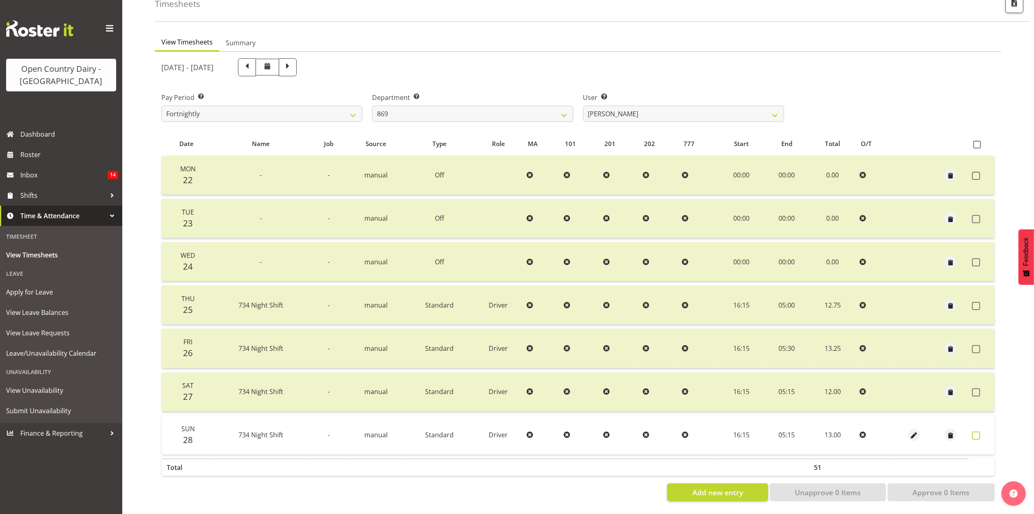
click at [974, 431] on span at bounding box center [976, 435] width 8 height 8
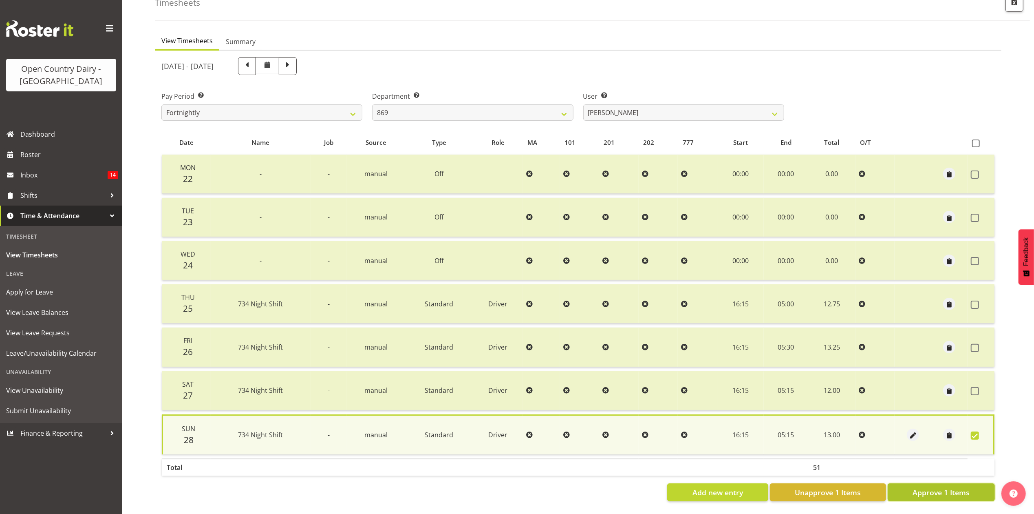
click at [938, 487] on span "Approve 1 Items" at bounding box center [941, 492] width 57 height 11
checkbox input "false"
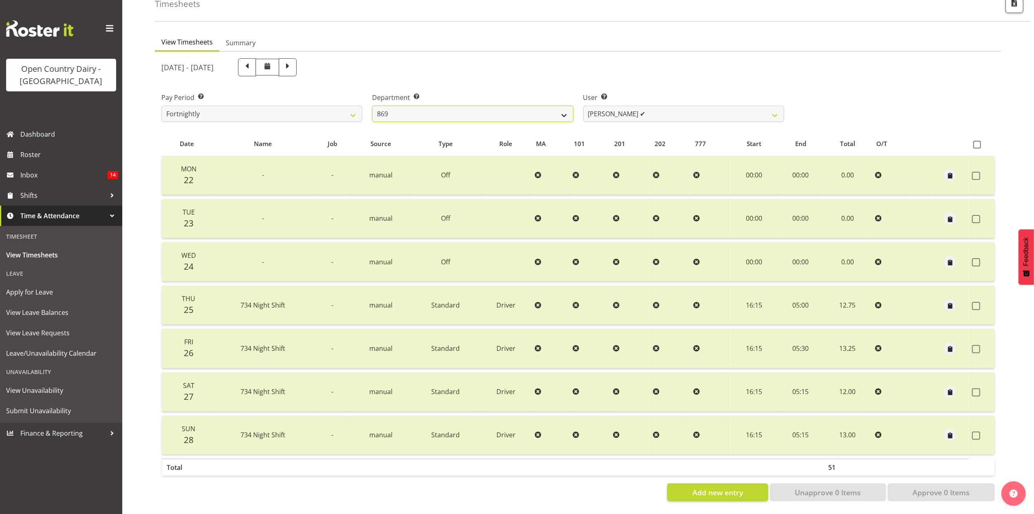
click at [526, 106] on select "734 735 736 737 738 739 851 853 854 855 856 858 861 862 865 867-9032 868 869 87…" at bounding box center [472, 114] width 201 height 16
select select "755"
click at [372, 106] on select "734 735 736 737 738 739 851 853 854 855 856 858 861 862 865 867-9032 868 869 87…" at bounding box center [472, 114] width 201 height 16
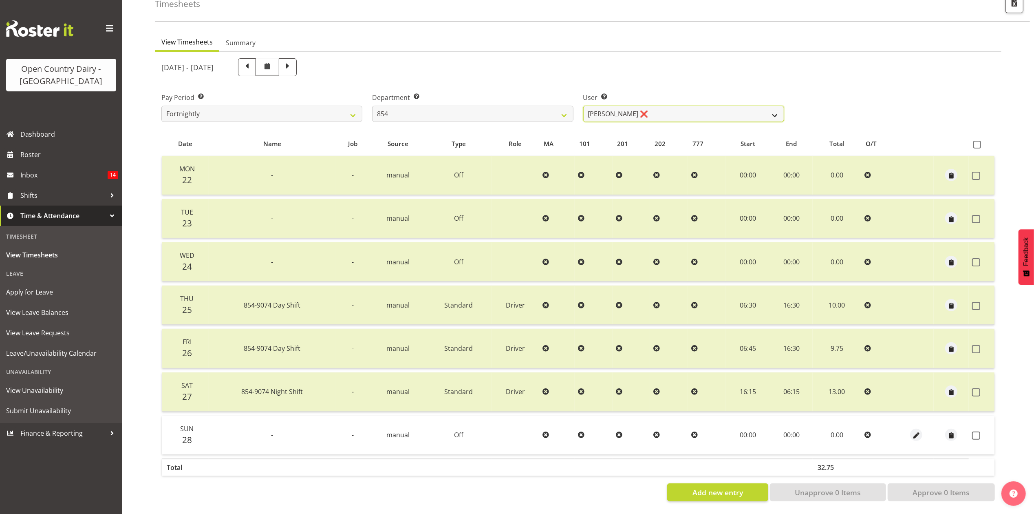
click at [696, 110] on select "Carl Johnstone ❌ John Rook ✔ Karl Nicol ❌ Raymond George ❌" at bounding box center [683, 114] width 201 height 16
click at [583, 106] on select "Carl Johnstone ❌ John Rook ✔ Karl Nicol ❌ Raymond George ❌" at bounding box center [683, 114] width 201 height 16
click at [916, 431] on span "button" at bounding box center [916, 435] width 9 height 9
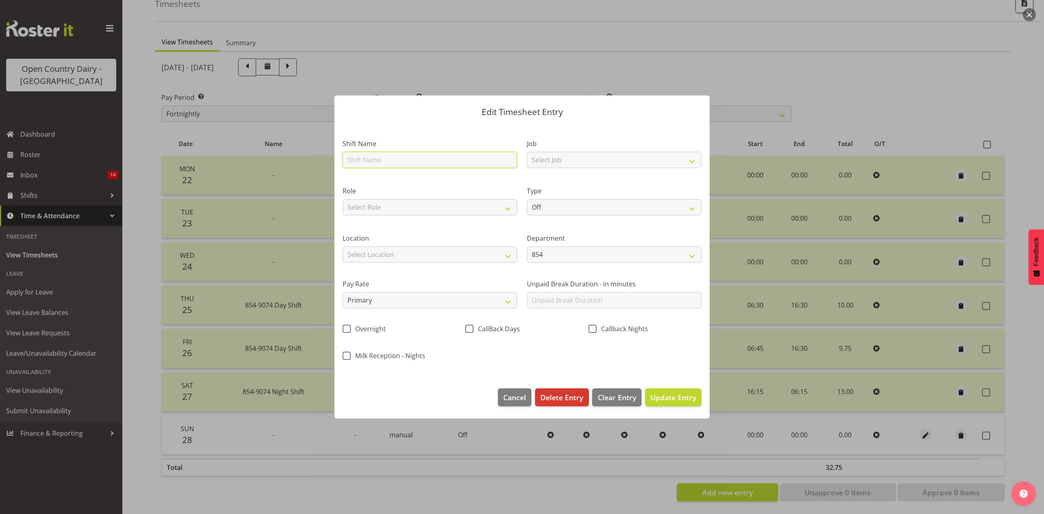
click at [373, 160] on input "text" at bounding box center [429, 160] width 174 height 16
type input "night shift"
click at [504, 205] on select "Select Role Driver Driver Buddy" at bounding box center [429, 207] width 174 height 16
select select "1154"
click at [342, 199] on select "Select Role Driver Driver Buddy" at bounding box center [429, 207] width 174 height 16
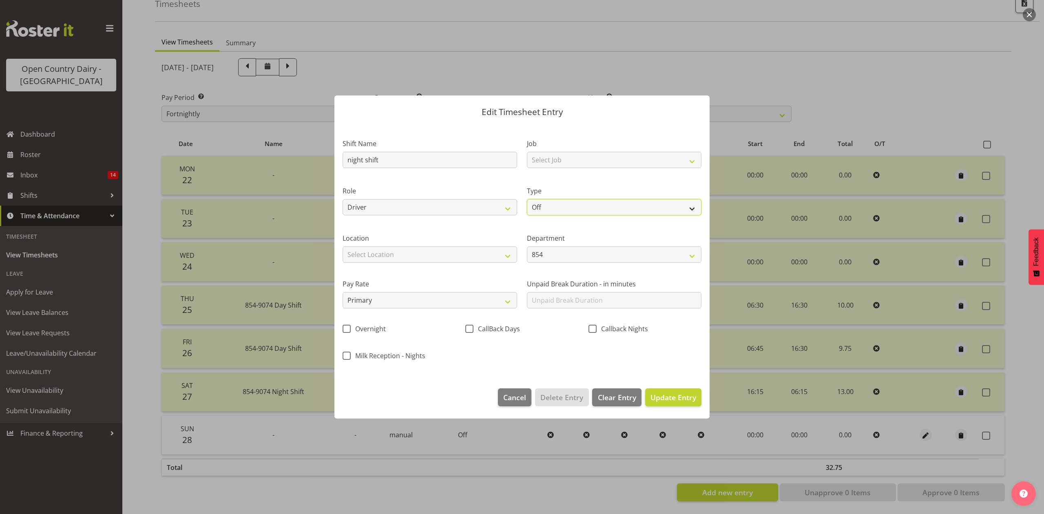
click at [552, 205] on select "Off Standard Public Holiday Public Holiday (Worked) Day In Lieu Annual Leave Si…" at bounding box center [614, 207] width 174 height 16
select select "Standard"
click at [527, 199] on select "Off Standard Public Holiday Public Holiday (Worked) Day In Lieu Annual Leave Si…" at bounding box center [614, 207] width 174 height 16
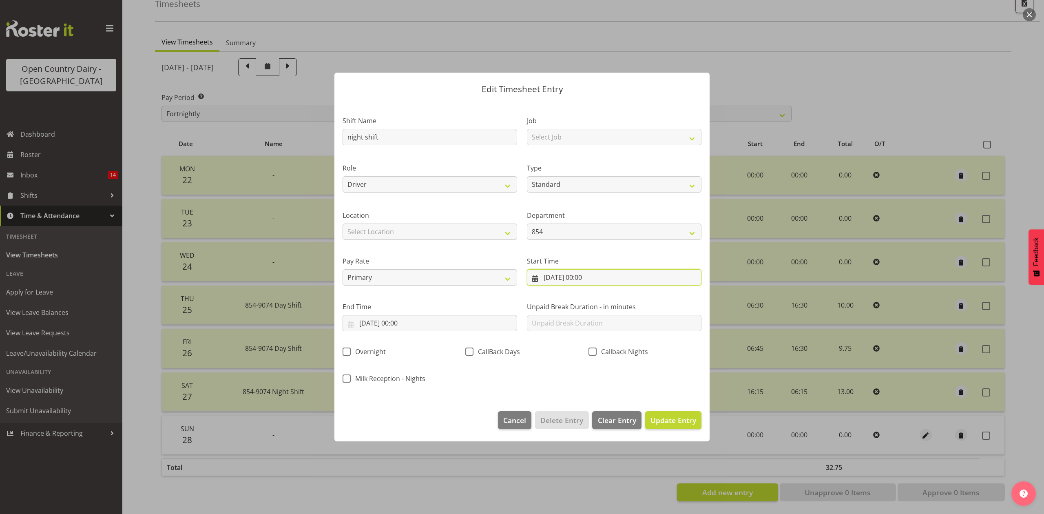
click at [578, 276] on input "28/09/2025, 00:00" at bounding box center [614, 277] width 174 height 16
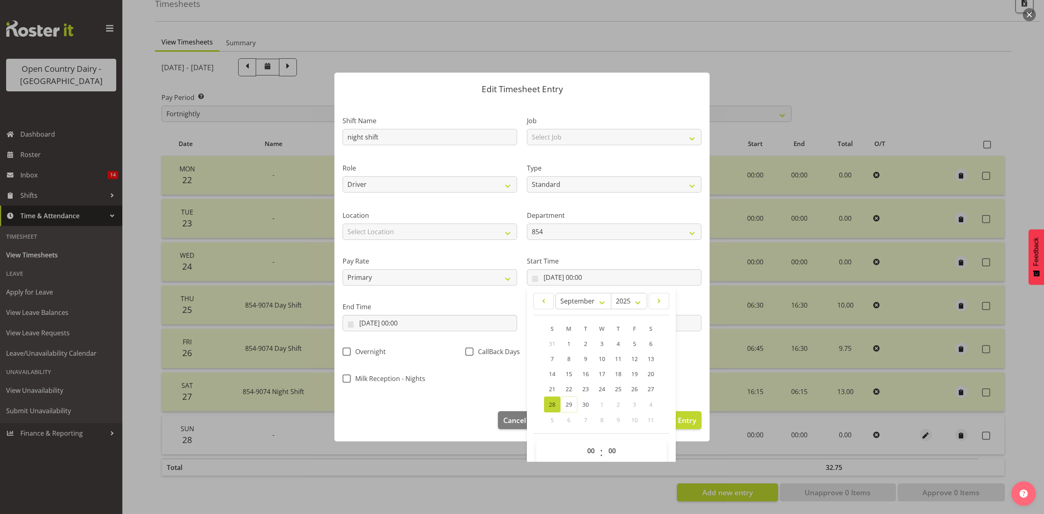
click at [581, 452] on div "00 01 02 03 04 05 06 07 08 09 10 11 12 13 14 15 16 17 18 19 20 21 22 23" at bounding box center [590, 452] width 18 height 20
click at [586, 452] on select "00 01 02 03 04 05 06 07 08 09 10 11 12 13 14 15 16 17 18 19 20 21 22 23" at bounding box center [592, 450] width 18 height 16
select select "16"
click at [583, 443] on select "00 01 02 03 04 05 06 07 08 09 10 11 12 13 14 15 16 17 18 19 20 21 22 23" at bounding box center [592, 450] width 18 height 16
type input "28/09/2025, 16:00"
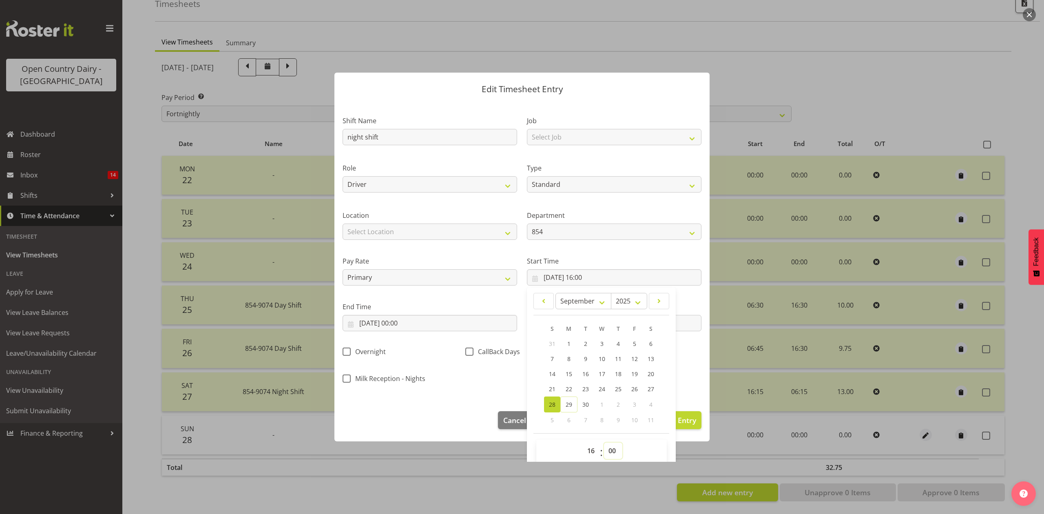
click at [604, 444] on select "00 01 02 03 04 05 06 07 08 09 10 11 12 13 14 15 16 17 18 19 20 21 22 23 24 25 2…" at bounding box center [613, 450] width 18 height 16
select select "15"
click at [604, 443] on select "00 01 02 03 04 05 06 07 08 09 10 11 12 13 14 15 16 17 18 19 20 21 22 23 24 25 2…" at bounding box center [613, 450] width 18 height 16
type input "28/09/2025, 16:15"
click at [422, 322] on input "28/09/2025, 00:00" at bounding box center [429, 323] width 174 height 16
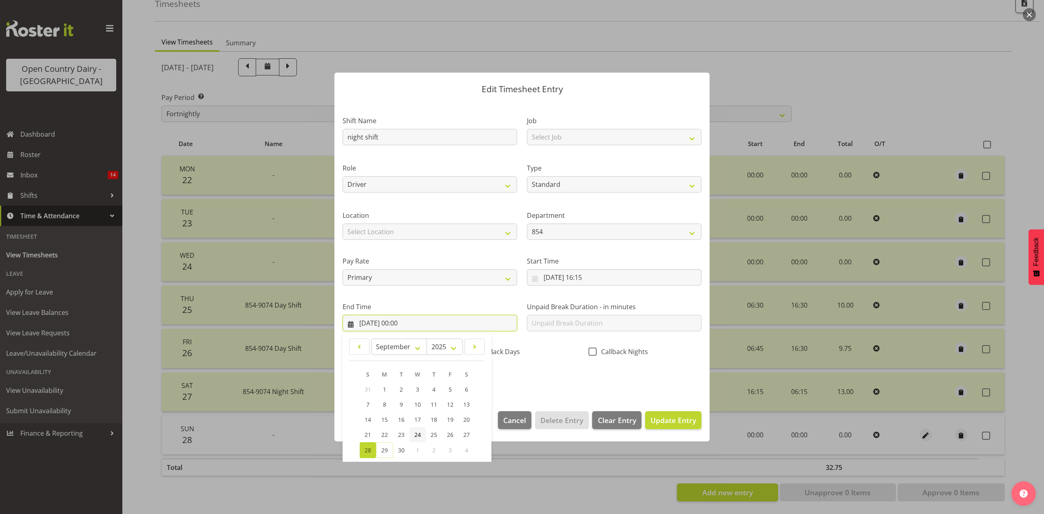
scroll to position [55, 0]
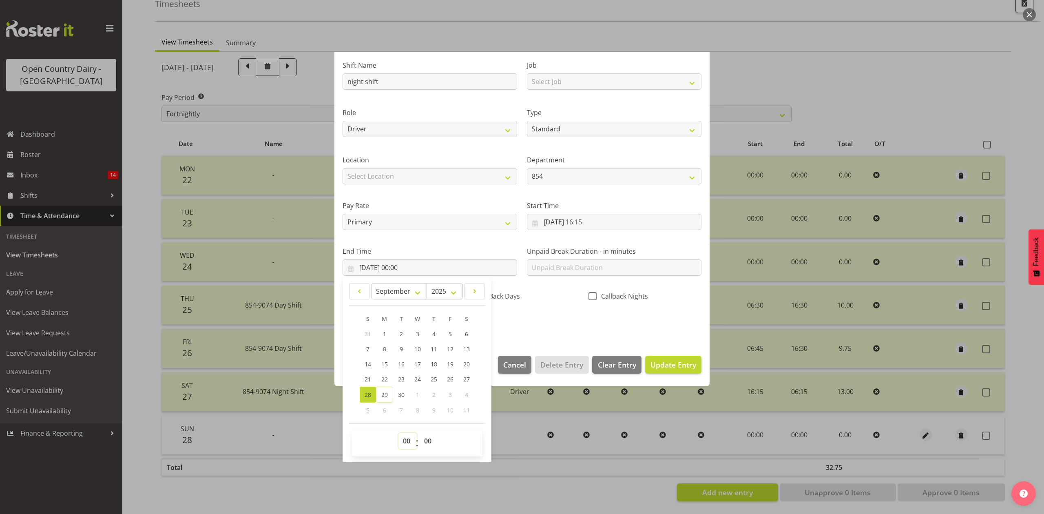
click at [402, 447] on select "00 01 02 03 04 05 06 07 08 09 10 11 12 13 14 15 16 17 18 19 20 21 22 23" at bounding box center [407, 441] width 18 height 16
select select "5"
click at [398, 433] on select "00 01 02 03 04 05 06 07 08 09 10 11 12 13 14 15 16 17 18 19 20 21 22 23" at bounding box center [407, 441] width 18 height 16
type input "28/09/2025, 05:00"
click at [423, 435] on select "00 01 02 03 04 05 06 07 08 09 10 11 12 13 14 15 16 17 18 19 20 21 22 23 24 25 2…" at bounding box center [429, 441] width 18 height 16
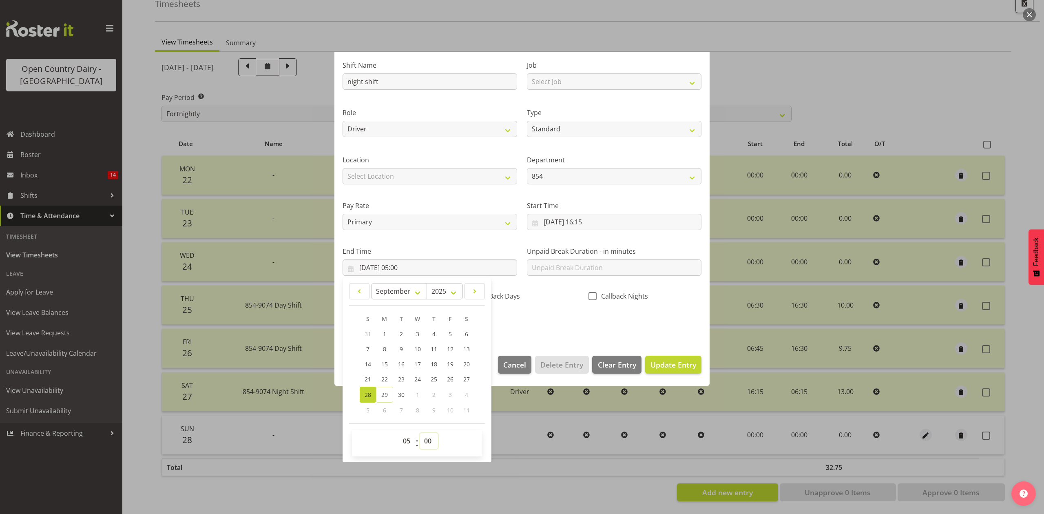
select select "15"
click at [420, 433] on select "00 01 02 03 04 05 06 07 08 09 10 11 12 13 14 15 16 17 18 19 20 21 22 23 24 25 2…" at bounding box center [429, 441] width 18 height 16
click at [383, 398] on link "29" at bounding box center [384, 394] width 17 height 16
type input "29/09/2025, 05:15"
click at [529, 317] on div "Shift Name night shift Job Select Job Connecting /unconnecting Trailers Driving…" at bounding box center [522, 191] width 369 height 285
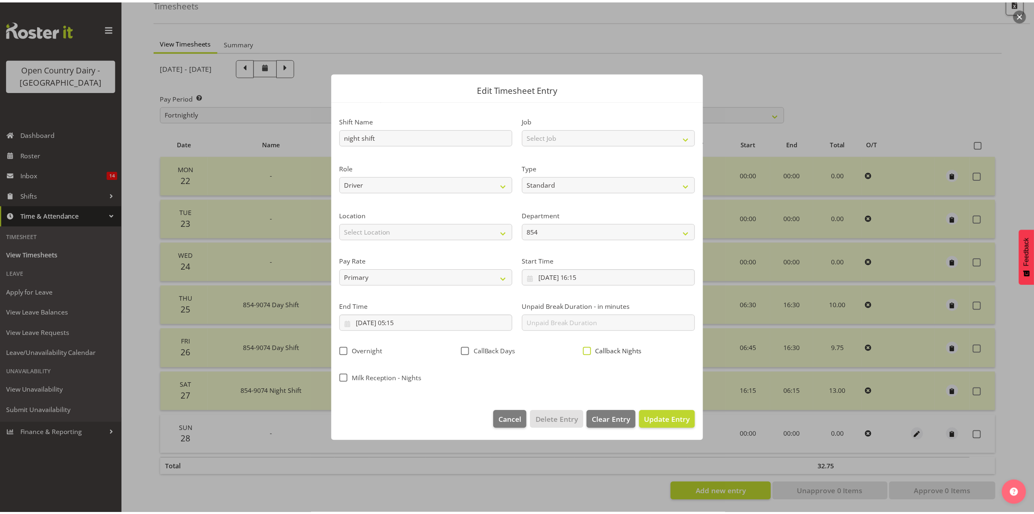
scroll to position [0, 0]
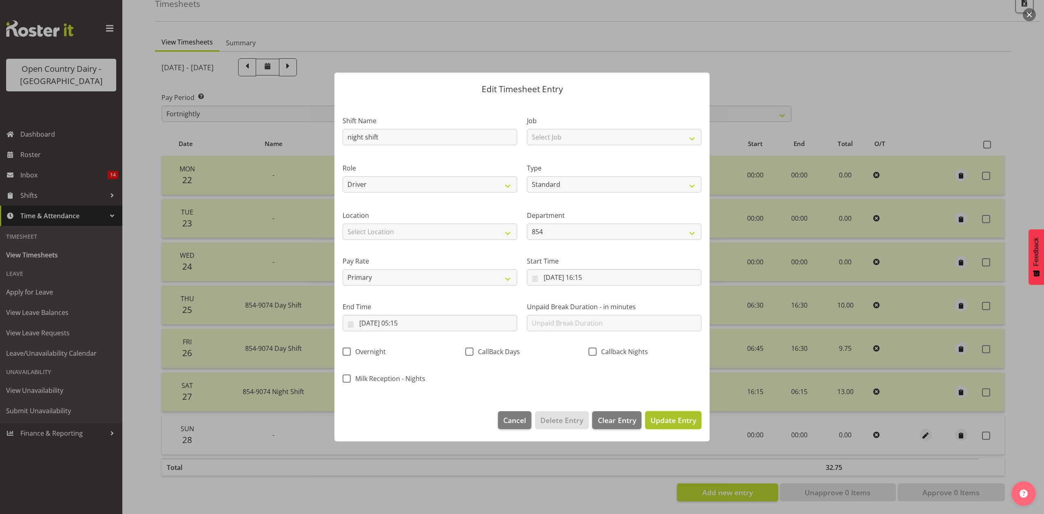
click at [663, 417] on span "Update Entry" at bounding box center [673, 420] width 46 height 10
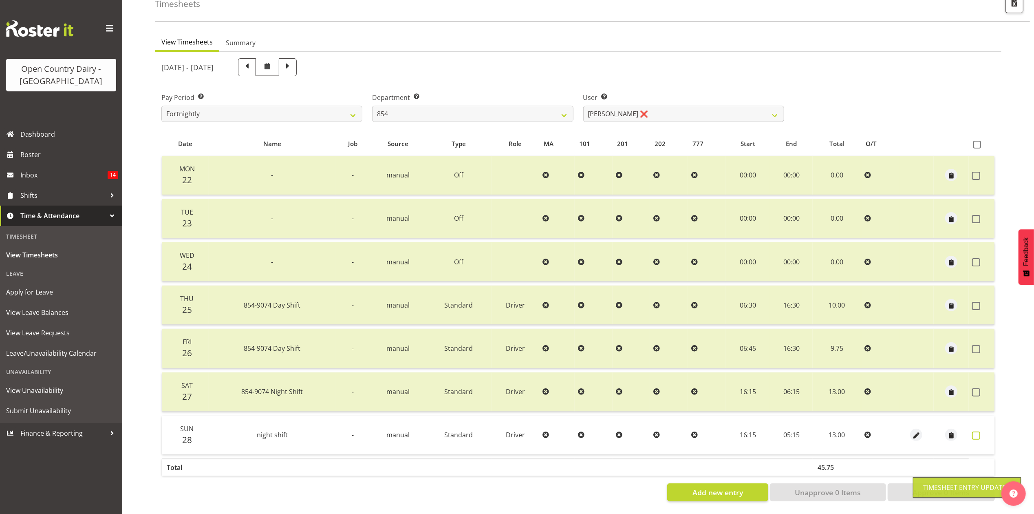
click at [979, 431] on span at bounding box center [976, 435] width 8 height 8
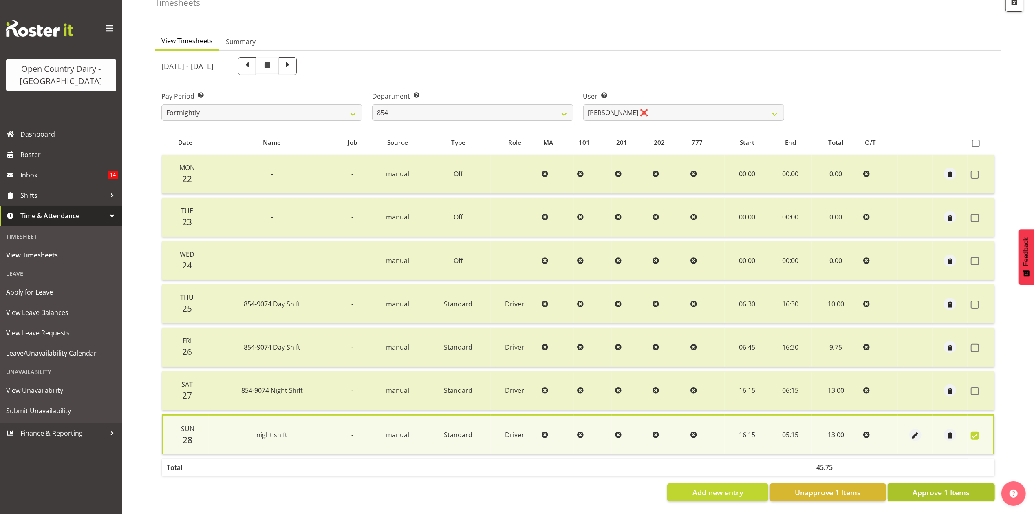
click at [910, 483] on button "Approve 1 Items" at bounding box center [941, 492] width 107 height 18
checkbox input "false"
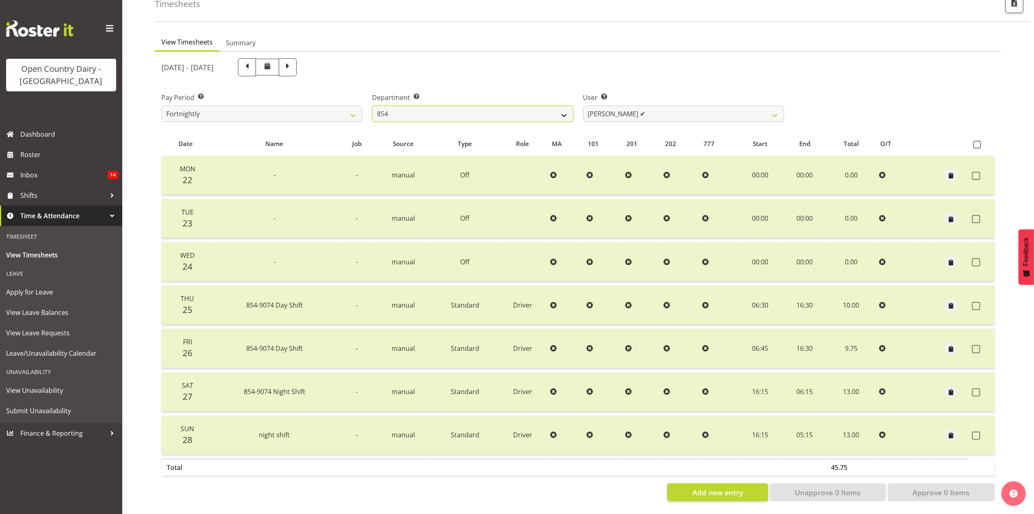
click at [514, 106] on select "734 735 736 737 738 739 851 853 854 855 856 858 861 862 865 867-9032 868 869 87…" at bounding box center [472, 114] width 201 height 16
select select "675"
click at [372, 106] on select "734 735 736 737 738 739 851 853 854 855 856 858 861 862 865 867-9032 868 869 87…" at bounding box center [472, 114] width 201 height 16
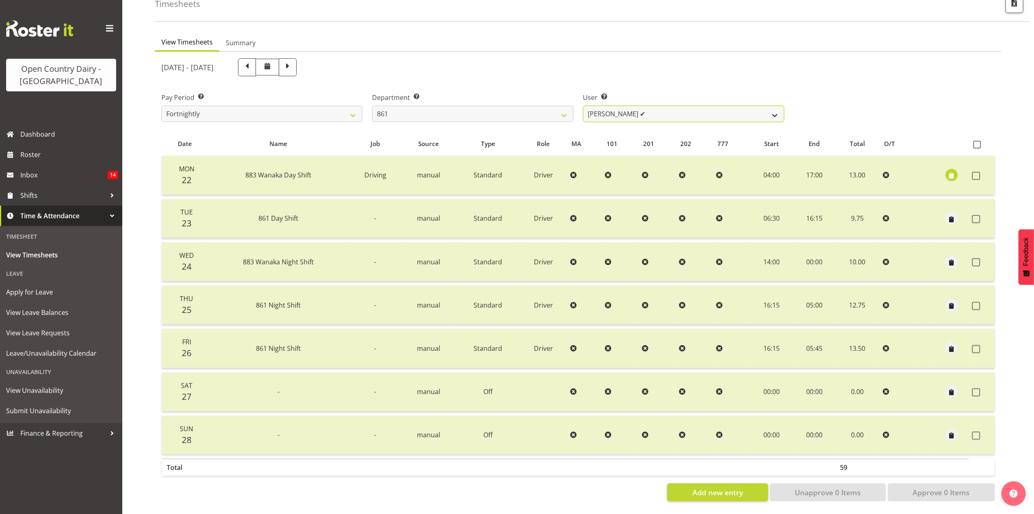
click at [646, 107] on select "Barry McIntosh ✔ Matthew Welland ✔ Philip Peek ❌" at bounding box center [683, 114] width 201 height 16
select select "7460"
click at [583, 106] on select "Barry McIntosh ✔ Matthew Welland ✔ Philip Peek ❌" at bounding box center [683, 114] width 201 height 16
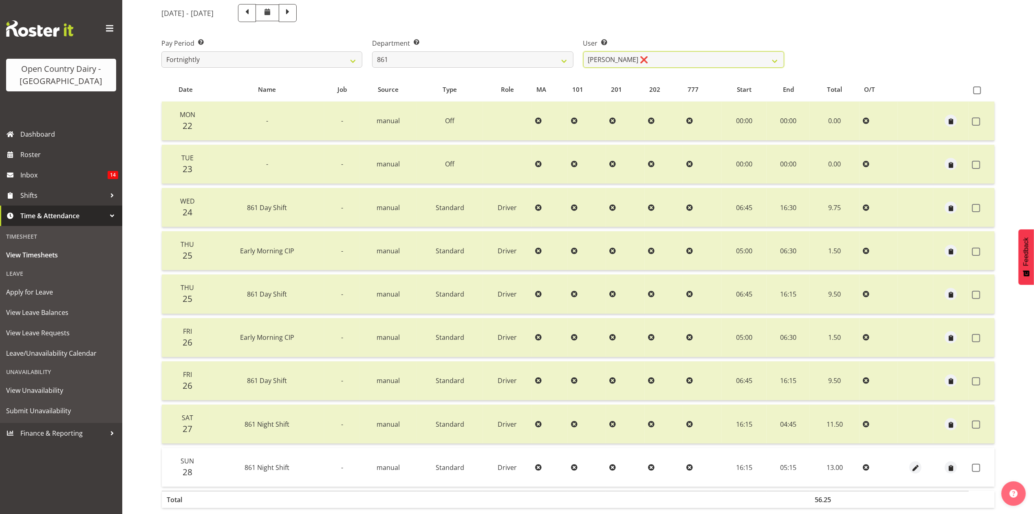
scroll to position [141, 0]
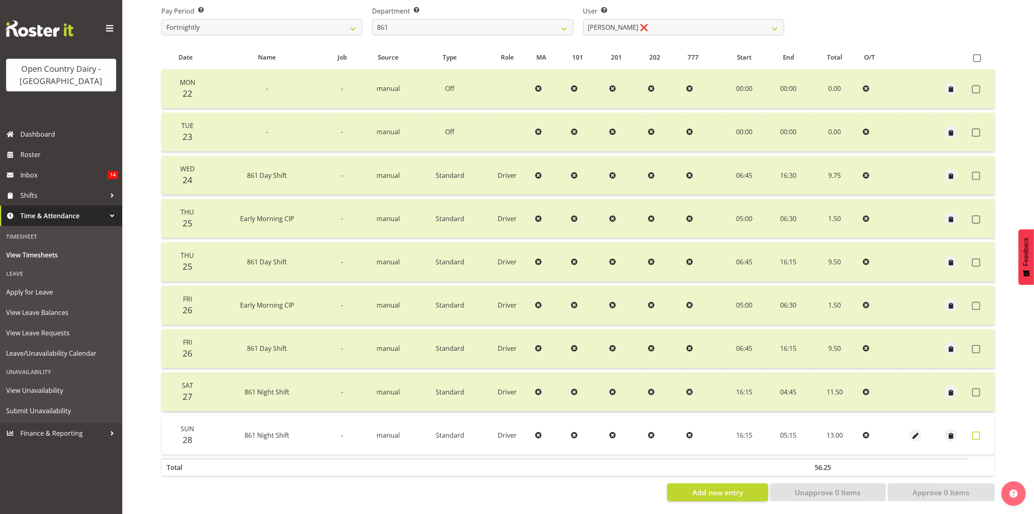
click at [972, 431] on span at bounding box center [976, 435] width 8 height 8
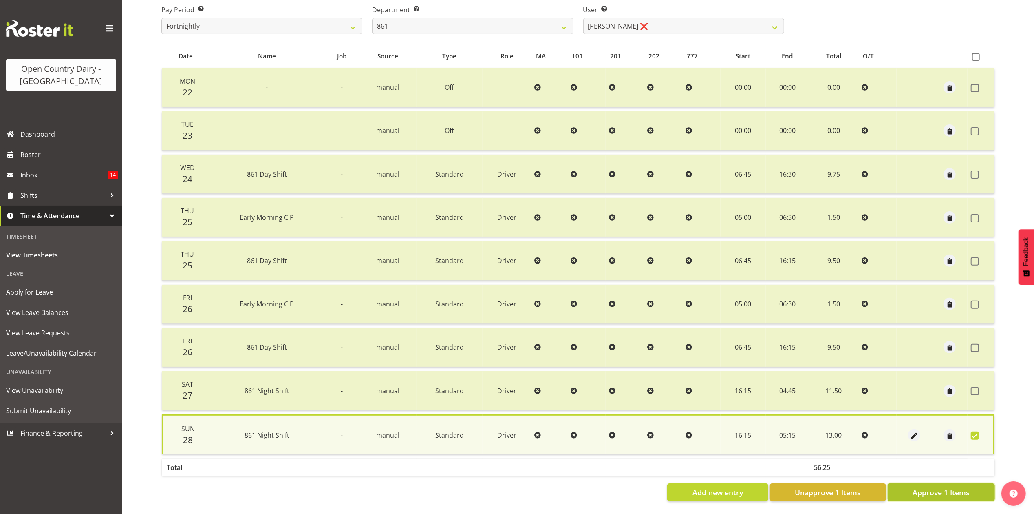
click at [970, 487] on span "Approve 1 Items" at bounding box center [941, 492] width 57 height 11
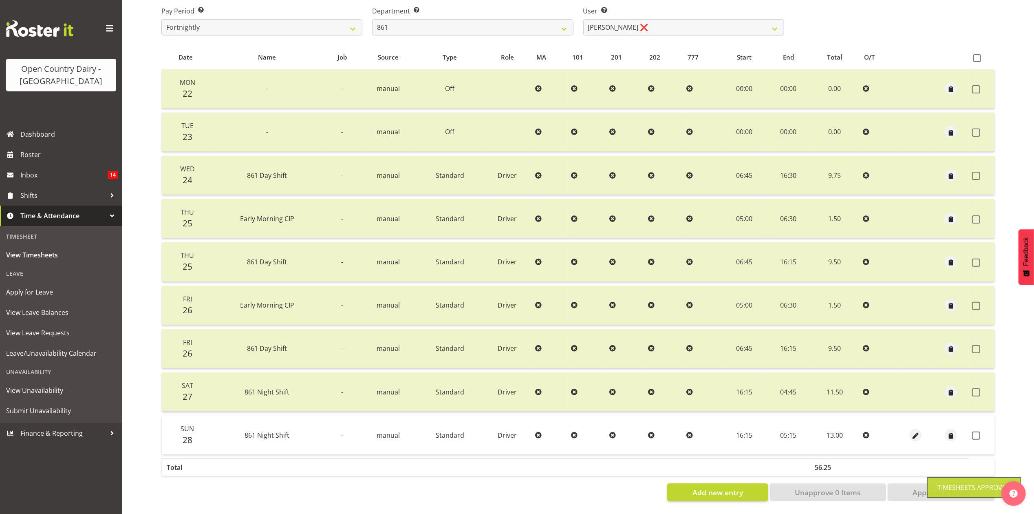
checkbox input "false"
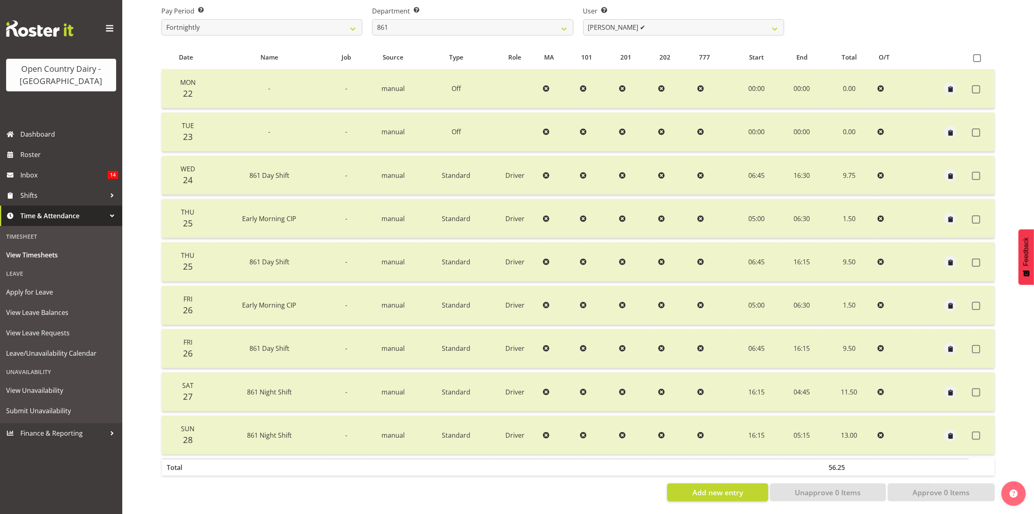
click at [503, 32] on div "Department Select which department you would like to view. 734 735 736 737 738 …" at bounding box center [472, 18] width 211 height 46
click at [504, 29] on div "Department Select which department you would like to view. 734 735 736 737 738 …" at bounding box center [472, 18] width 211 height 46
click at [507, 20] on select "734 735 736 737 738 739 851 853 854 855 856 858 861 862 865 867-9032 868 869 87…" at bounding box center [472, 27] width 201 height 16
select select "905"
click at [372, 19] on select "734 735 736 737 738 739 851 853 854 855 856 858 861 862 865 867-9032 868 869 87…" at bounding box center [472, 27] width 201 height 16
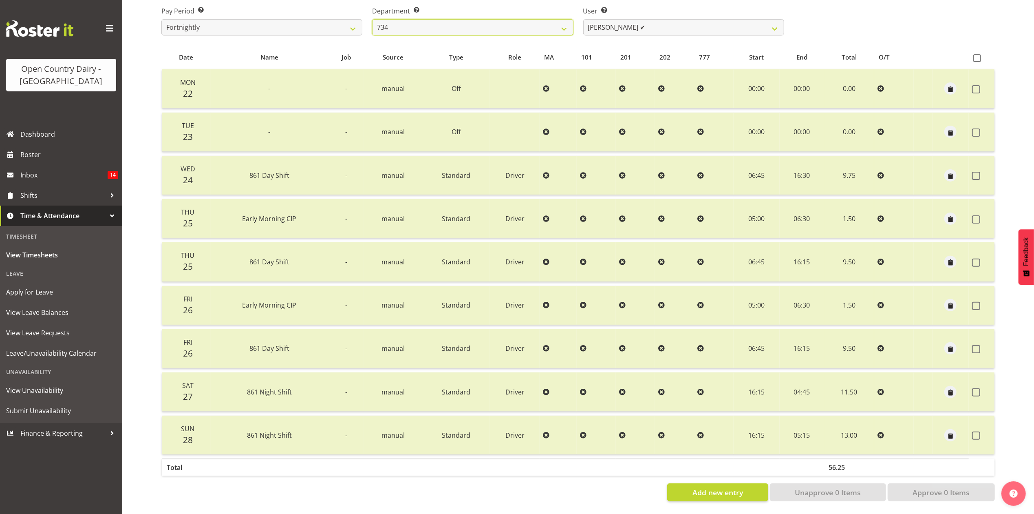
select select "11654"
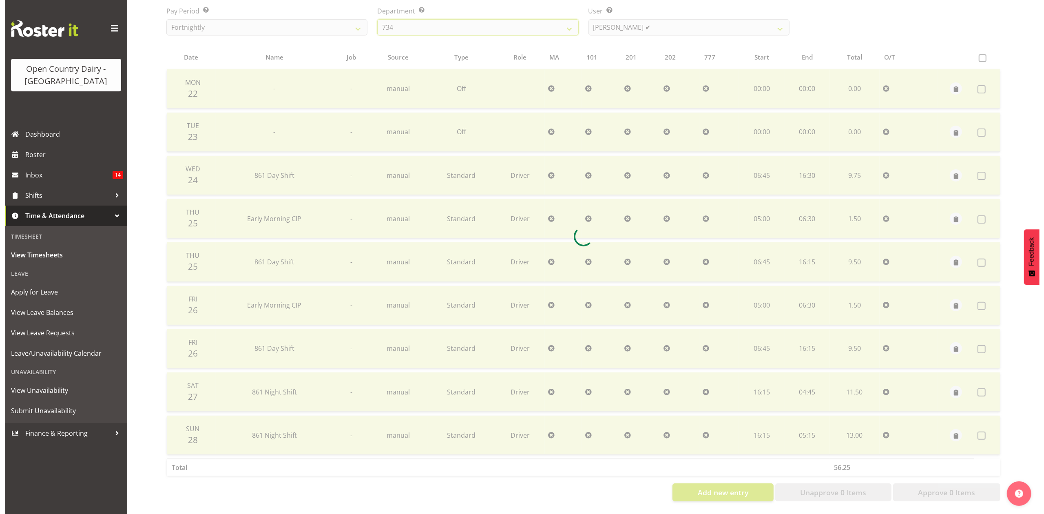
scroll to position [55, 0]
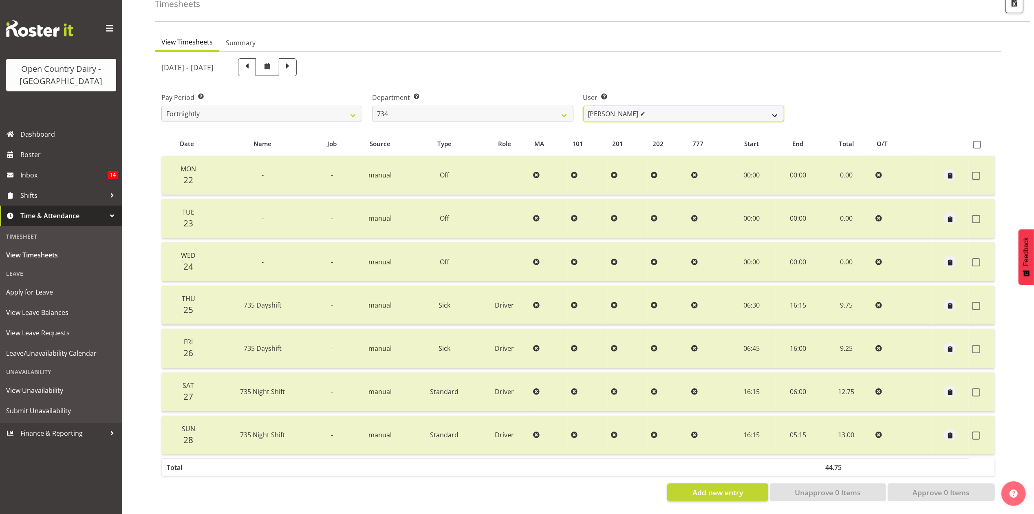
click at [630, 108] on select "Justin Spicer ✔ Ryan Thompson ✔ Tracey Chittock ❌ Zachary Shanks ✔" at bounding box center [683, 114] width 201 height 16
click at [531, 107] on select "734 735 736 737 738 739 851 853 854 855 856 858 861 862 865 867-9032 868 869 87…" at bounding box center [472, 114] width 201 height 16
click at [372, 106] on select "734 735 736 737 738 739 851 853 854 855 856 858 861 862 865 867-9032 868 869 87…" at bounding box center [472, 114] width 201 height 16
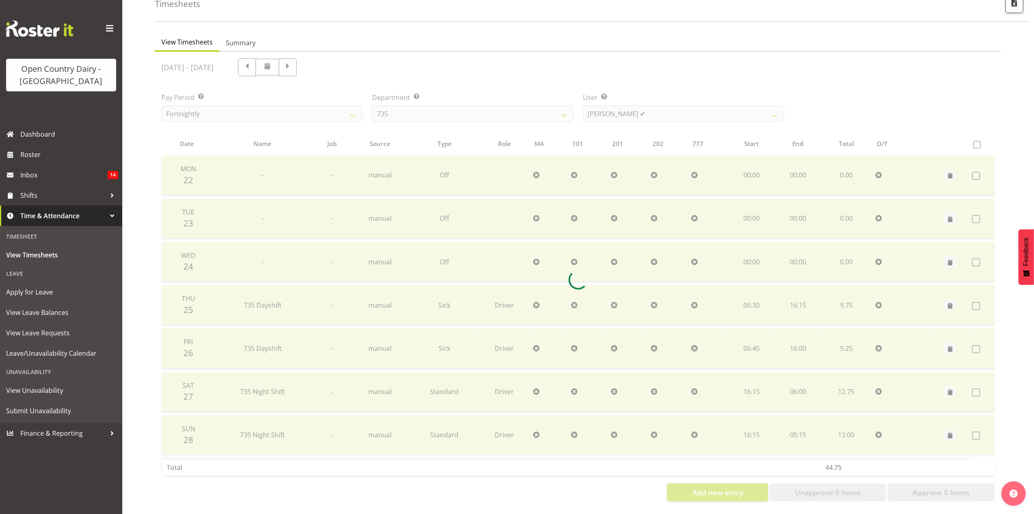
click at [612, 108] on div at bounding box center [578, 280] width 847 height 456
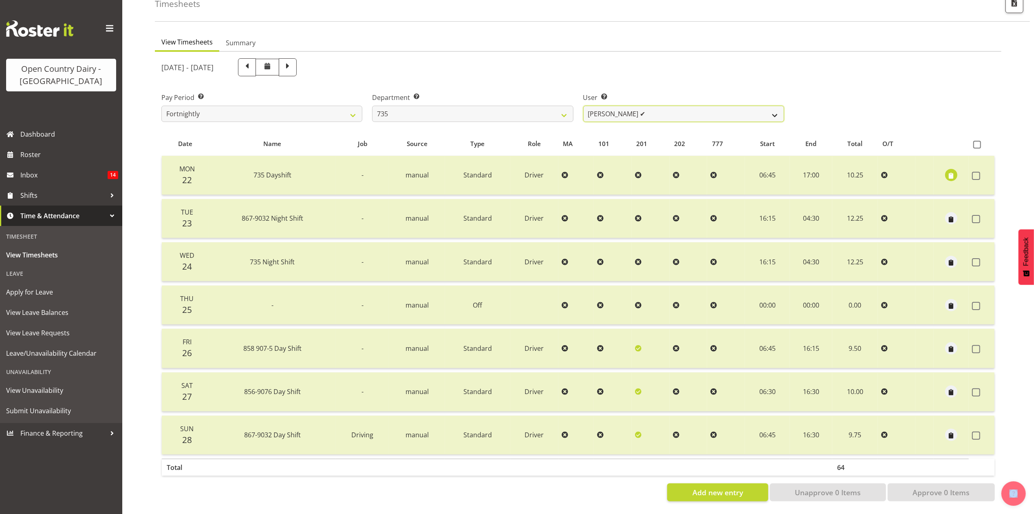
click at [612, 106] on select "Brian Neas ✔ Cherie Williams ❌ Christopher Sutherland ✔ Stuart Craig ✔" at bounding box center [683, 114] width 201 height 16
click at [537, 106] on select "734 735 736 737 738 739 851 853 854 855 856 858 861 862 865 867-9032 868 869 87…" at bounding box center [472, 114] width 201 height 16
click at [372, 106] on select "734 735 736 737 738 739 851 853 854 855 856 858 861 862 865 867-9032 868 869 87…" at bounding box center [472, 114] width 201 height 16
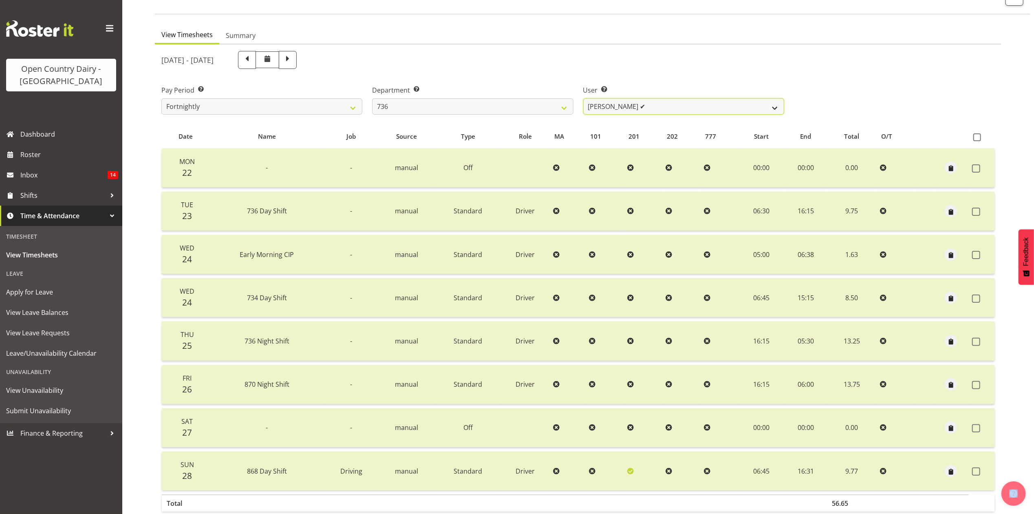
click at [635, 105] on select "Andy Van Brecht ✔ Gavin Hamilton ✔ Jamie Seaton ❌ Kerrod Ward ✔" at bounding box center [683, 106] width 201 height 16
click at [511, 107] on select "734 735 736 737 738 739 851 853 854 855 856 858 861 862 865 867-9032 868 869 87…" at bounding box center [472, 106] width 201 height 16
click at [372, 98] on select "734 735 736 737 738 739 851 853 854 855 856 858 861 862 865 867-9032 868 869 87…" at bounding box center [472, 106] width 201 height 16
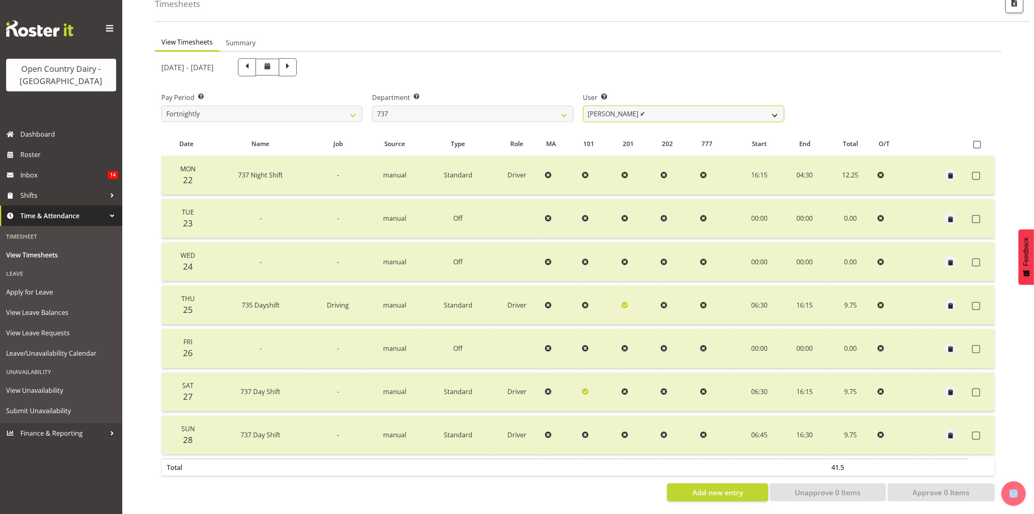
click at [683, 111] on select "Andrew Crawford ✔ Ashley Bragg ✔ Jack Townley ✔ Richard Turnbull ✔" at bounding box center [683, 114] width 201 height 16
click at [529, 109] on select "734 735 736 737 738 739 851 853 854 855 856 858 861 862 865 867-9032 868 869 87…" at bounding box center [472, 114] width 201 height 16
click at [372, 106] on select "734 735 736 737 738 739 851 853 854 855 856 858 861 862 865 867-9032 868 869 87…" at bounding box center [472, 114] width 201 height 16
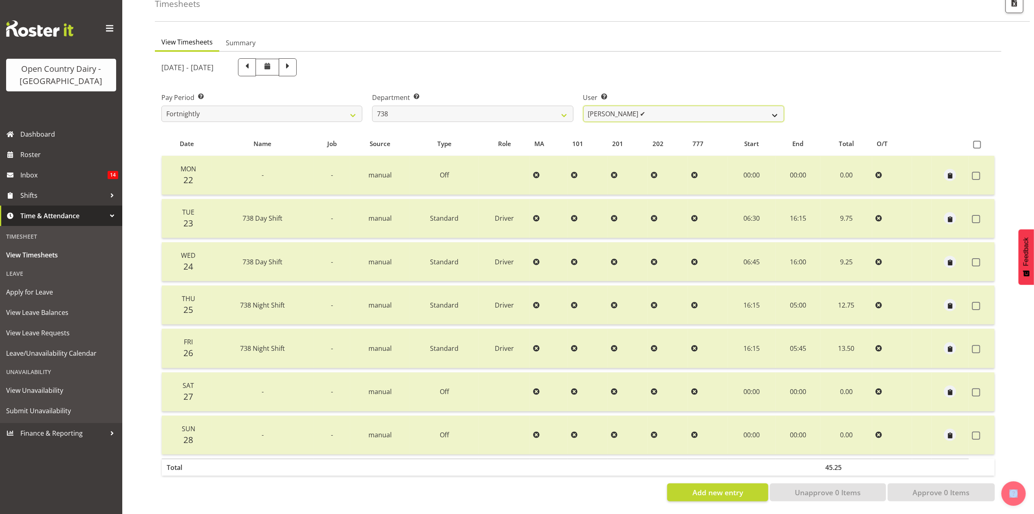
click at [632, 106] on select "Christopher Gamble ✔ Marcy Tuuta ✔ Raymond Campbell ✔ Tama Irvine ❌" at bounding box center [683, 114] width 201 height 16
click at [530, 110] on select "734 735 736 737 738 739 851 853 854 855 856 858 861 862 865 867-9032 868 869 87…" at bounding box center [472, 114] width 201 height 16
click at [372, 106] on select "734 735 736 737 738 739 851 853 854 855 856 858 861 862 865 867-9032 868 869 87…" at bounding box center [472, 114] width 201 height 16
click at [633, 107] on select "Erika McNaught ✔ Rachel Fletcher ✔ Rick Murphy ✔ Tish Veint ❌" at bounding box center [683, 114] width 201 height 16
click at [512, 107] on select "734 735 736 737 738 739 851 853 854 855 856 858 861 862 865 867-9032 868 869 87…" at bounding box center [472, 114] width 201 height 16
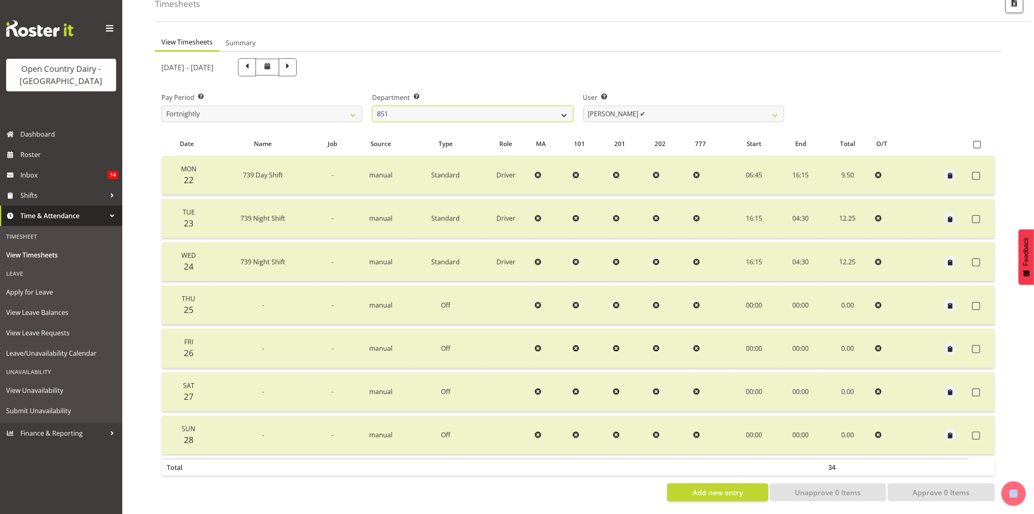
click at [372, 106] on select "734 735 736 737 738 739 851 853 854 855 856 858 861 862 865 867-9032 868 869 87…" at bounding box center [472, 114] width 201 height 16
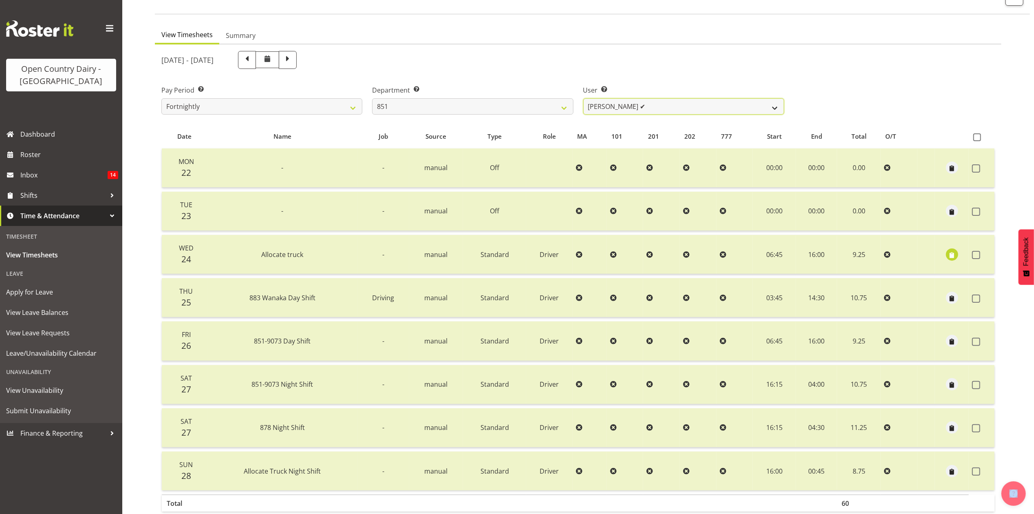
drag, startPoint x: 605, startPoint y: 108, endPoint x: 584, endPoint y: 110, distance: 21.7
click at [605, 108] on select "Hayden Batt ✔ Martin Black ✔ Stacey Wilson ✔" at bounding box center [683, 106] width 201 height 16
click at [526, 110] on select "734 735 736 737 738 739 851 853 854 855 856 858 861 862 865 867-9032 868 869 87…" at bounding box center [472, 106] width 201 height 16
click at [372, 98] on select "734 735 736 737 738 739 851 853 854 855 856 858 861 862 865 867-9032 868 869 87…" at bounding box center [472, 106] width 201 height 16
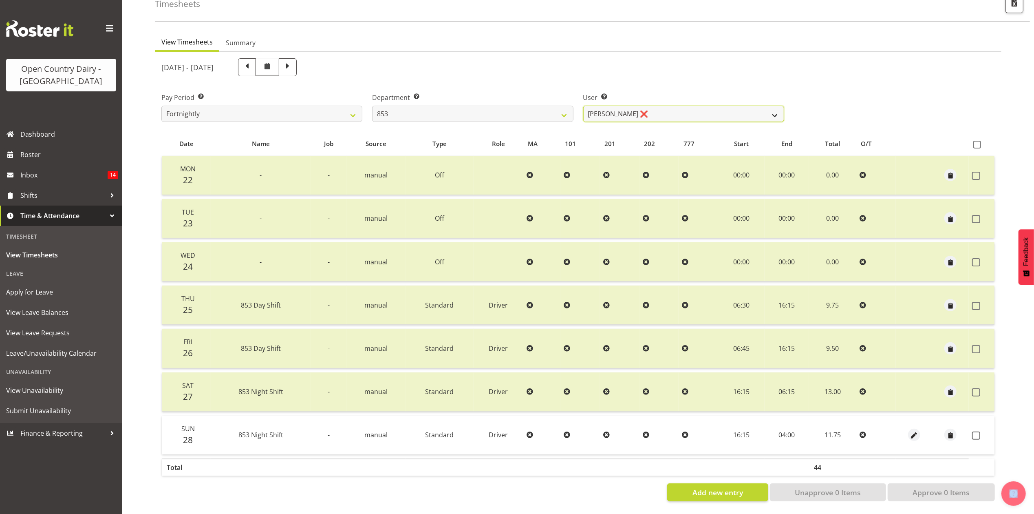
click at [607, 106] on select "Christiaan Botha ❌ Kevin Stuck ✔ Marty Powell ✔ Sean O'Neill ✔" at bounding box center [683, 114] width 201 height 16
click at [543, 107] on select "734 735 736 737 738 739 851 853 854 855 856 858 861 862 865 867-9032 868 869 87…" at bounding box center [472, 114] width 201 height 16
click at [372, 106] on select "734 735 736 737 738 739 851 853 854 855 856 858 861 862 865 867-9032 868 869 87…" at bounding box center [472, 114] width 201 height 16
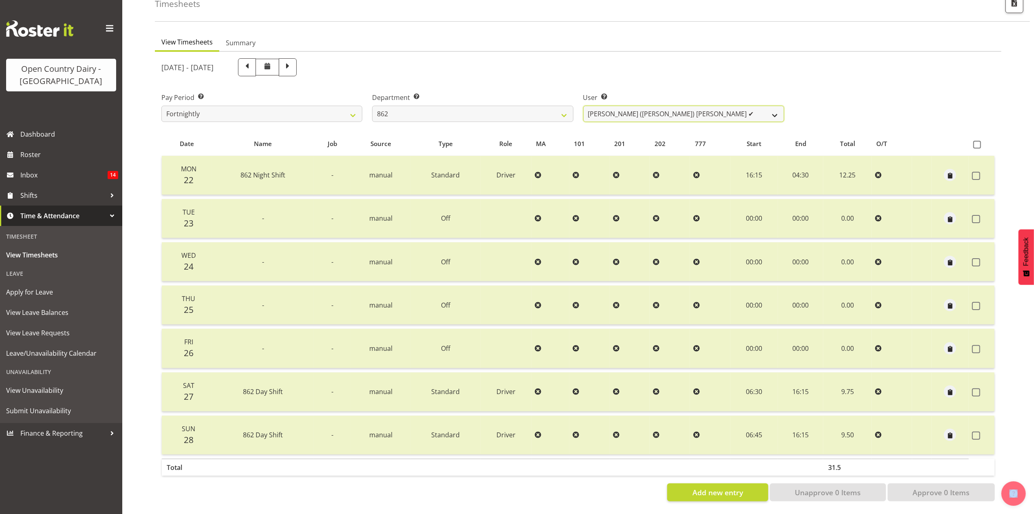
click at [634, 106] on select "Bennie (David) Smith ✔ Colin Schwarz ✔ Forbes O'Reilly ❌ Tracy Inder ✔" at bounding box center [683, 114] width 201 height 16
click at [528, 108] on select "734 735 736 737 738 739 851 853 854 855 856 858 861 862 865 867-9032 868 869 87…" at bounding box center [472, 114] width 201 height 16
select select "927"
click at [372, 106] on select "734 735 736 737 738 739 851 853 854 855 856 858 861 862 865 867-9032 868 869 87…" at bounding box center [472, 114] width 201 height 16
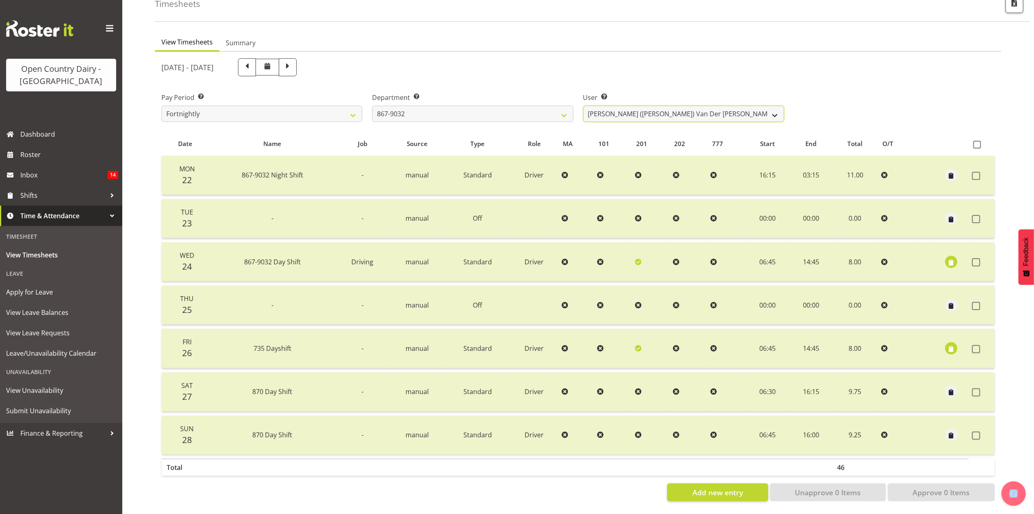
click at [627, 110] on select "Gert (Gerry) Van Der Berg ✔ Glenn Tither ✔ Jason Gough ✔ Richard Aitken ❌" at bounding box center [683, 114] width 201 height 16
select select "11799"
click at [583, 106] on select "Gert (Gerry) Van Der Berg ✔ Glenn Tither ✔ Jason Gough ✔ Richard Aitken ❌" at bounding box center [683, 114] width 201 height 16
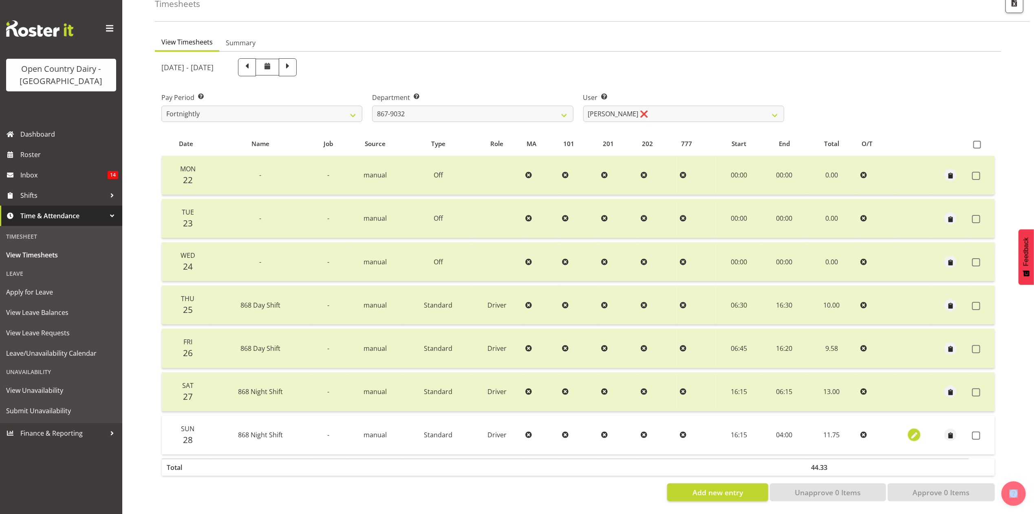
click at [913, 431] on span "button" at bounding box center [914, 435] width 9 height 9
select select "Standard"
select select "681"
select select "8"
select select "2025"
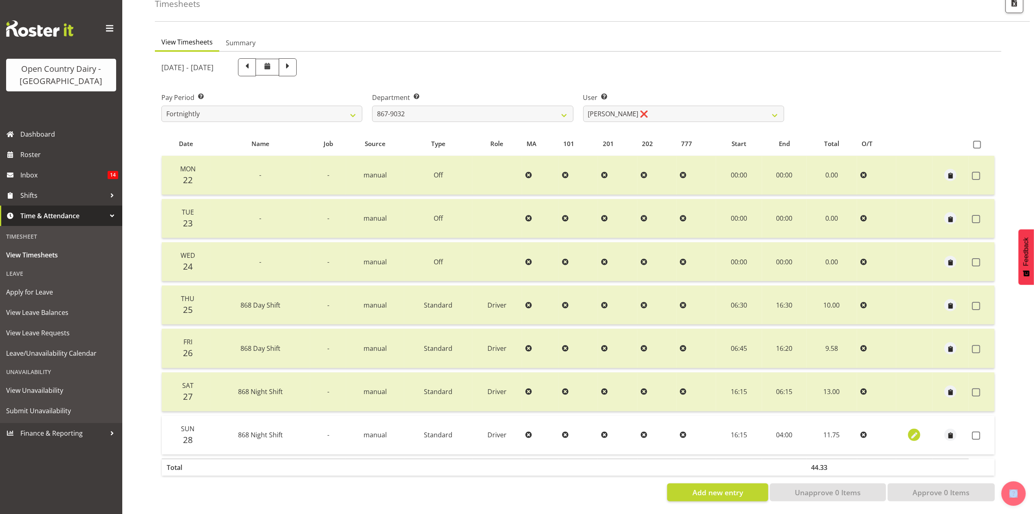
select select "4"
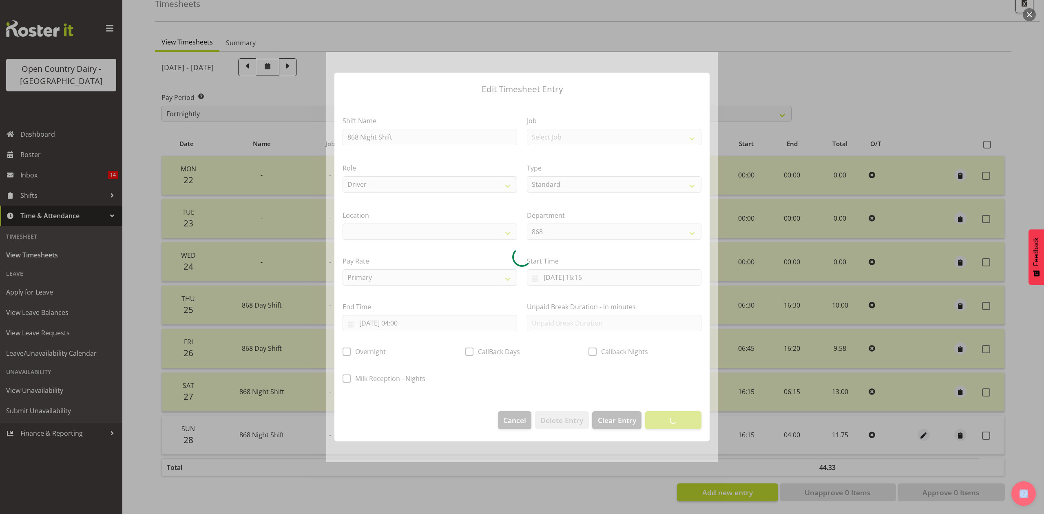
select select
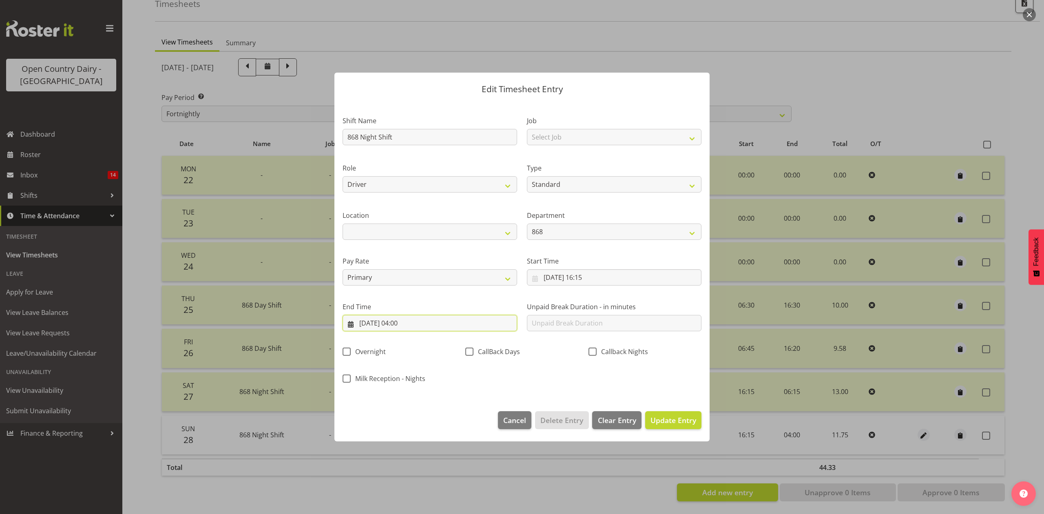
click at [413, 324] on input "29/09/2025, 04:00" at bounding box center [429, 323] width 174 height 16
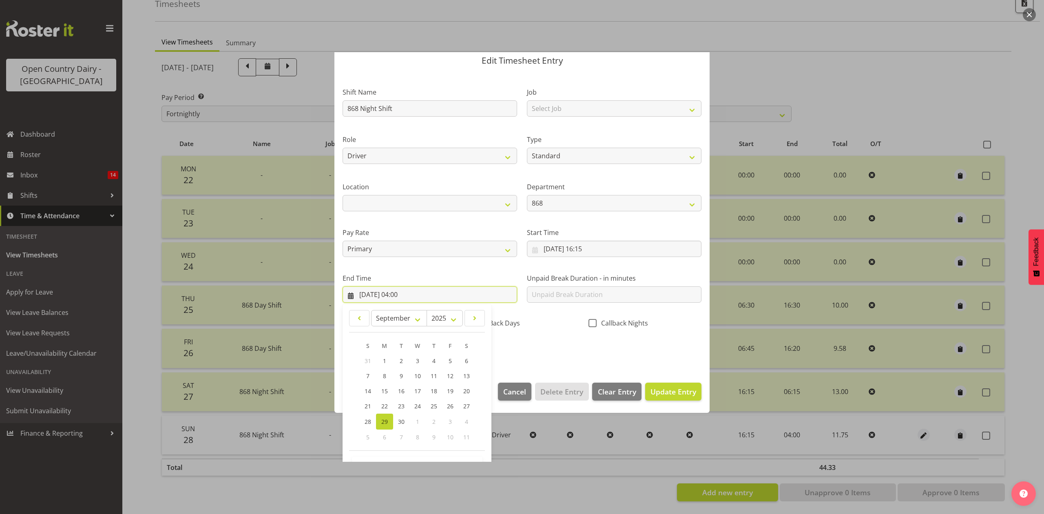
scroll to position [55, 0]
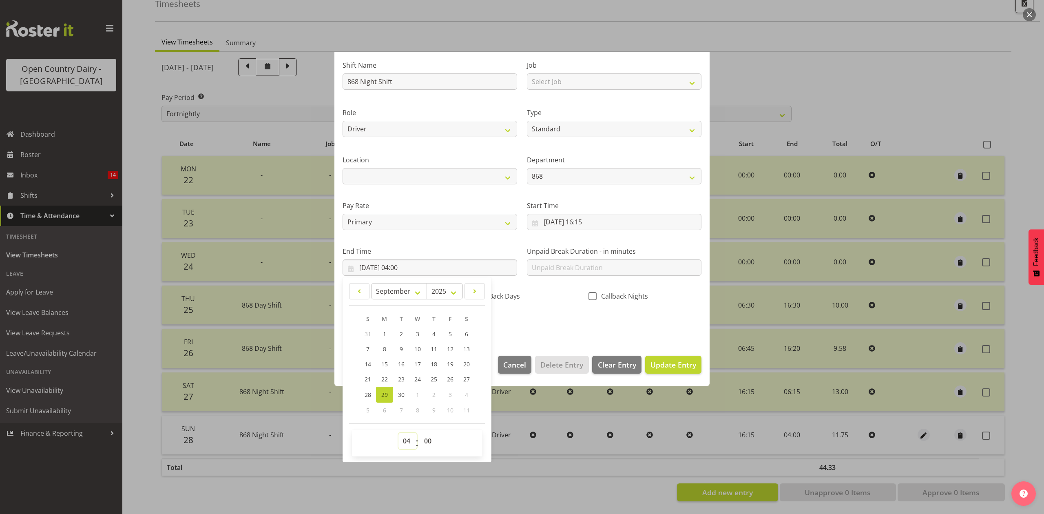
click at [400, 444] on select "00 01 02 03 04 05 06 07 08 09 10 11 12 13 14 15 16 17 18 19 20 21 22 23" at bounding box center [407, 441] width 18 height 16
select select "5"
click at [398, 433] on select "00 01 02 03 04 05 06 07 08 09 10 11 12 13 14 15 16 17 18 19 20 21 22 23" at bounding box center [407, 441] width 18 height 16
type input "29/09/2025, 05:00"
click at [426, 447] on select "00 01 02 03 04 05 06 07 08 09 10 11 12 13 14 15 16 17 18 19 20 21 22 23 24 25 2…" at bounding box center [429, 441] width 18 height 16
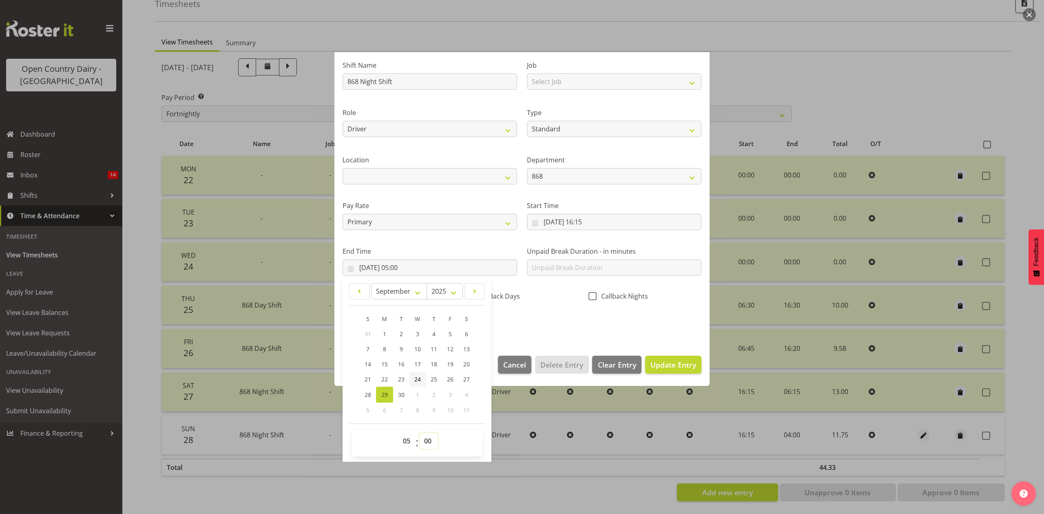
select select "15"
click at [420, 433] on select "00 01 02 03 04 05 06 07 08 09 10 11 12 13 14 15 16 17 18 19 20 21 22 23 24 25 2…" at bounding box center [429, 441] width 18 height 16
type input "29/09/2025, 05:15"
click at [545, 340] on section "Shift Name 868 Night Shift Job Select Job Connecting /unconnecting Trailers Dri…" at bounding box center [521, 197] width 375 height 302
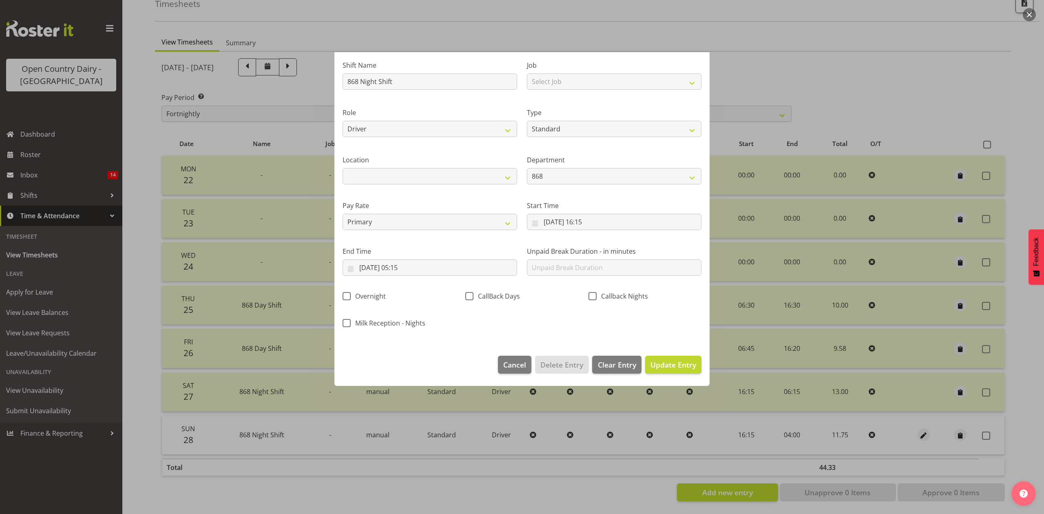
scroll to position [0, 0]
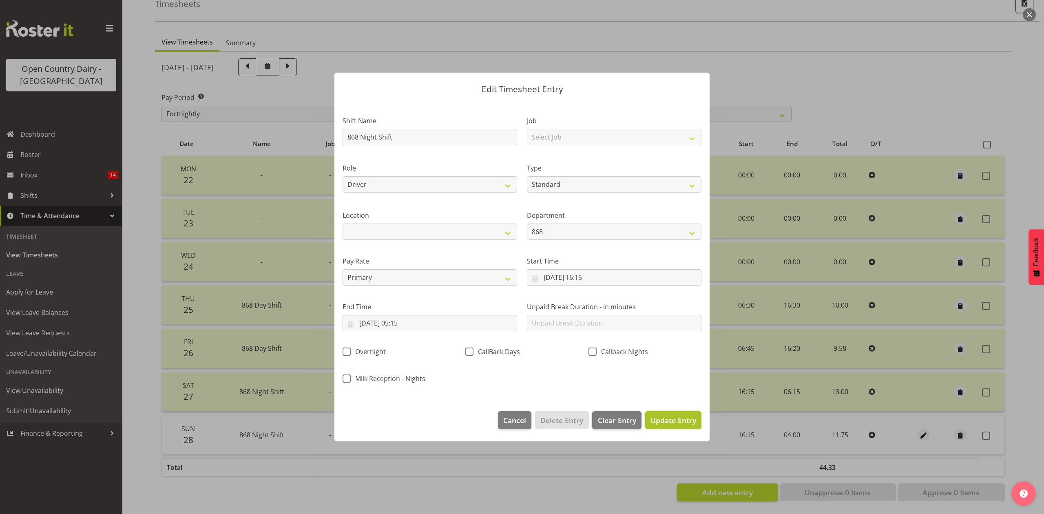
click at [674, 419] on span "Update Entry" at bounding box center [673, 420] width 46 height 10
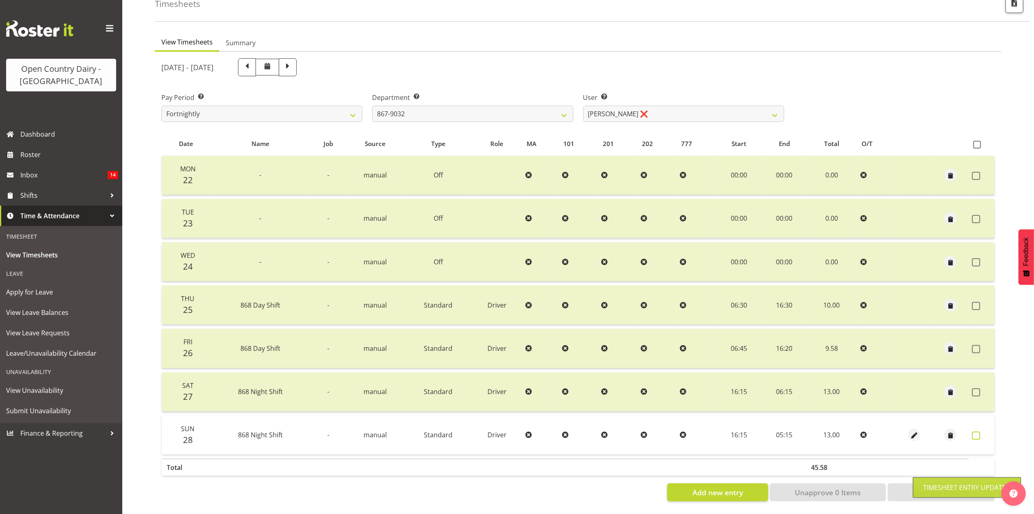
click at [977, 431] on span at bounding box center [976, 435] width 8 height 8
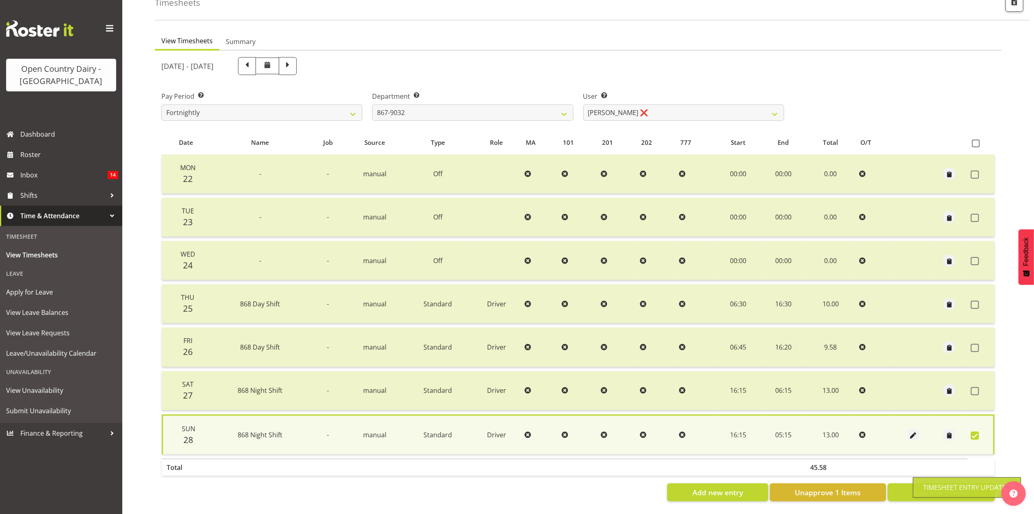
click at [914, 479] on div "Timesheet Entry Updated" at bounding box center [967, 487] width 108 height 20
click at [912, 483] on button "Approve 1 Items" at bounding box center [941, 492] width 107 height 18
checkbox input "false"
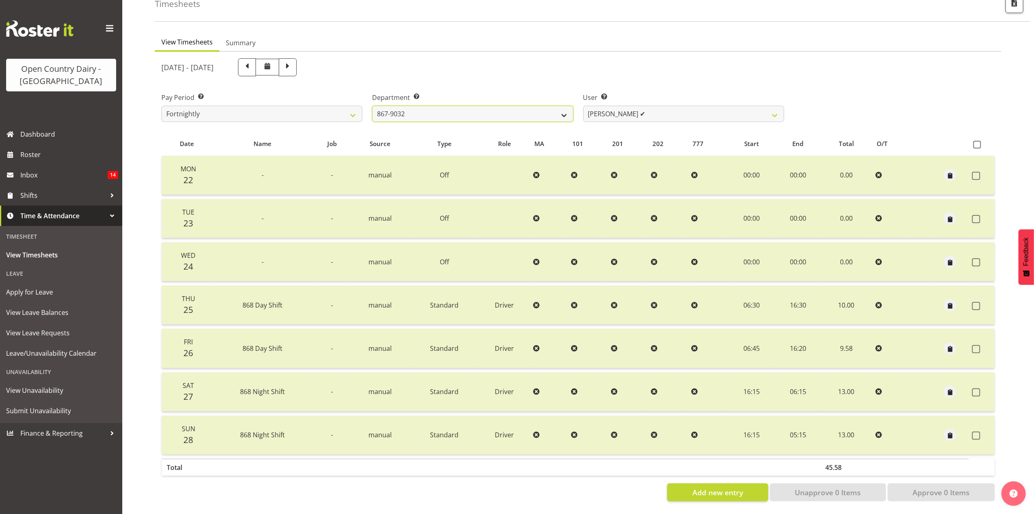
click at [464, 106] on select "734 735 736 737 738 739 851 853 854 855 856 858 861 862 865 867-9032 868 869 87…" at bounding box center [472, 114] width 201 height 16
select select "689"
click at [372, 106] on select "734 735 736 737 738 739 851 853 854 855 856 858 861 862 865 867-9032 868 869 87…" at bounding box center [472, 114] width 201 height 16
click at [687, 108] on select "Dean Henderson ✔ Ian Barbour ✔ John Graham ✔ Tom Rahl ❌" at bounding box center [683, 114] width 201 height 16
select select "9947"
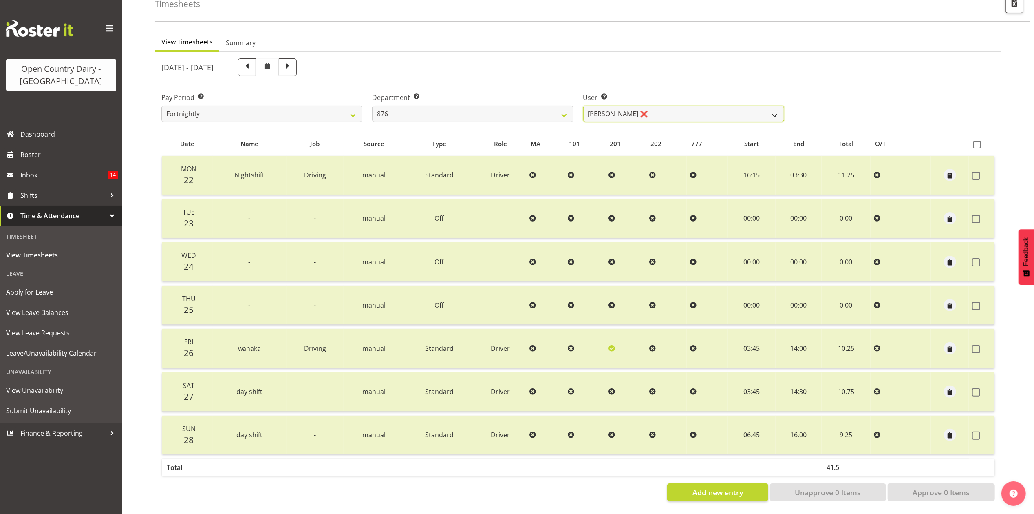
click at [583, 106] on select "Dean Henderson ✔ Ian Barbour ✔ John Graham ✔ Tom Rahl ❌" at bounding box center [683, 114] width 201 height 16
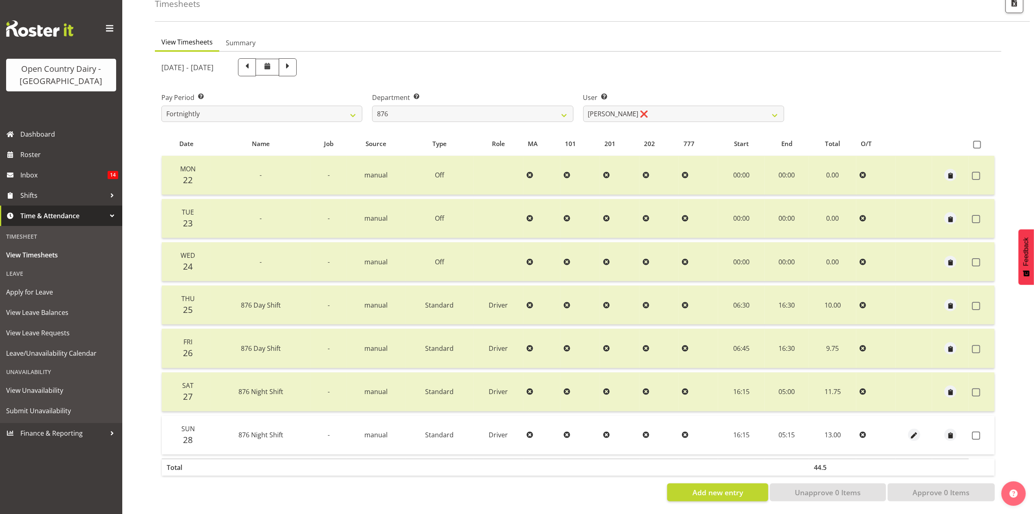
click at [974, 422] on td at bounding box center [982, 434] width 26 height 39
click at [978, 431] on span at bounding box center [976, 435] width 8 height 8
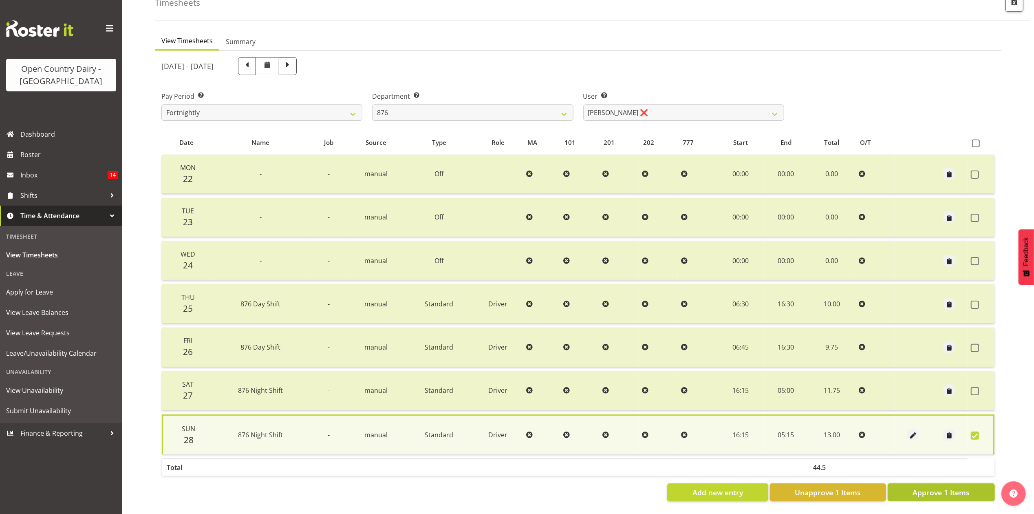
click at [952, 483] on button "Approve 1 Items" at bounding box center [941, 492] width 107 height 18
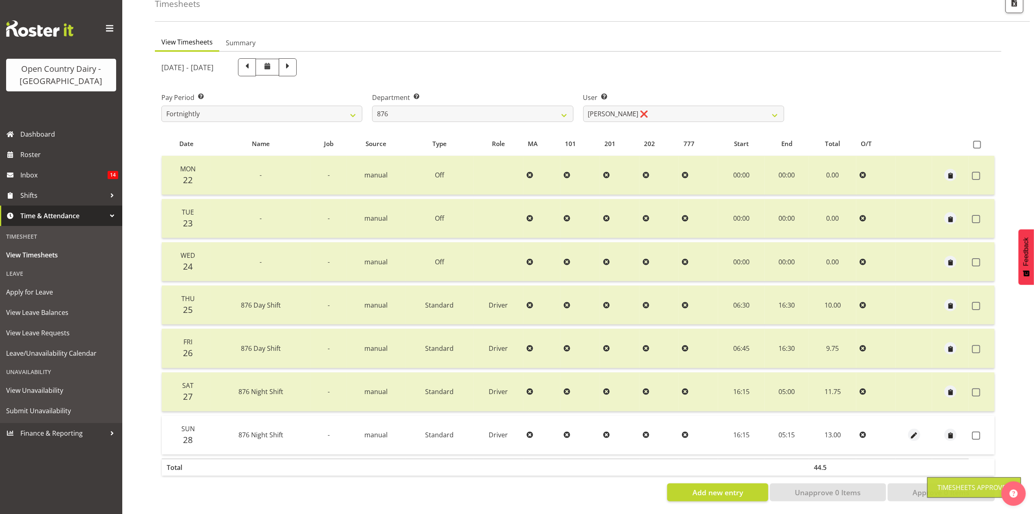
checkbox input "false"
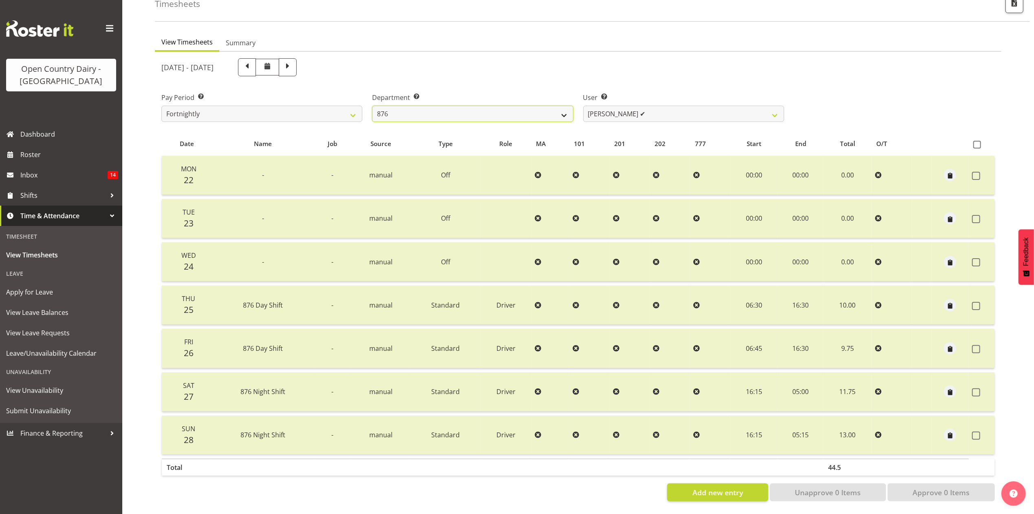
click at [515, 110] on select "734 735 736 737 738 739 851 853 854 855 856 858 861 862 865 867-9032 868 869 87…" at bounding box center [472, 114] width 201 height 16
select select "669"
click at [372, 106] on select "734 735 736 737 738 739 851 853 854 855 856 858 861 862 865 867-9032 868 869 87…" at bounding box center [472, 114] width 201 height 16
select select "7394"
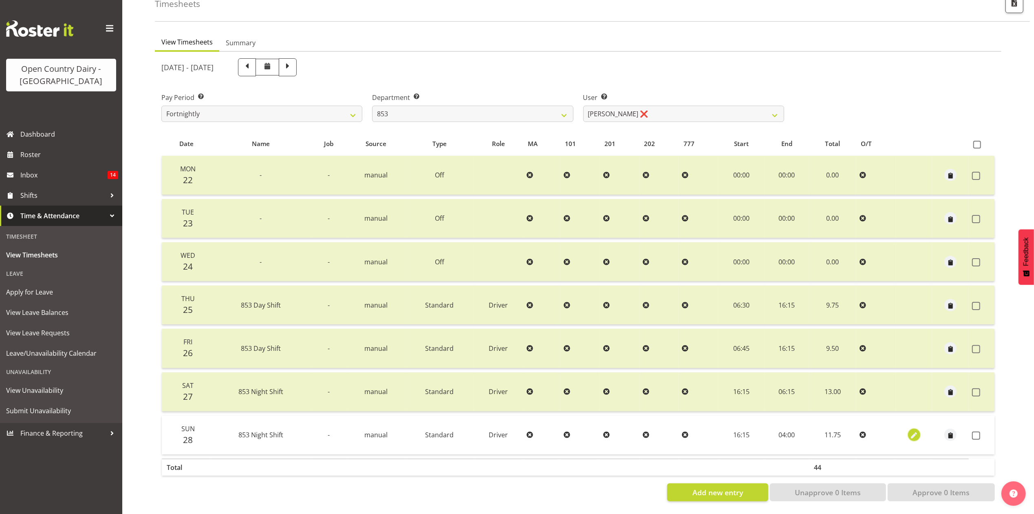
click at [914, 431] on span "button" at bounding box center [914, 435] width 9 height 9
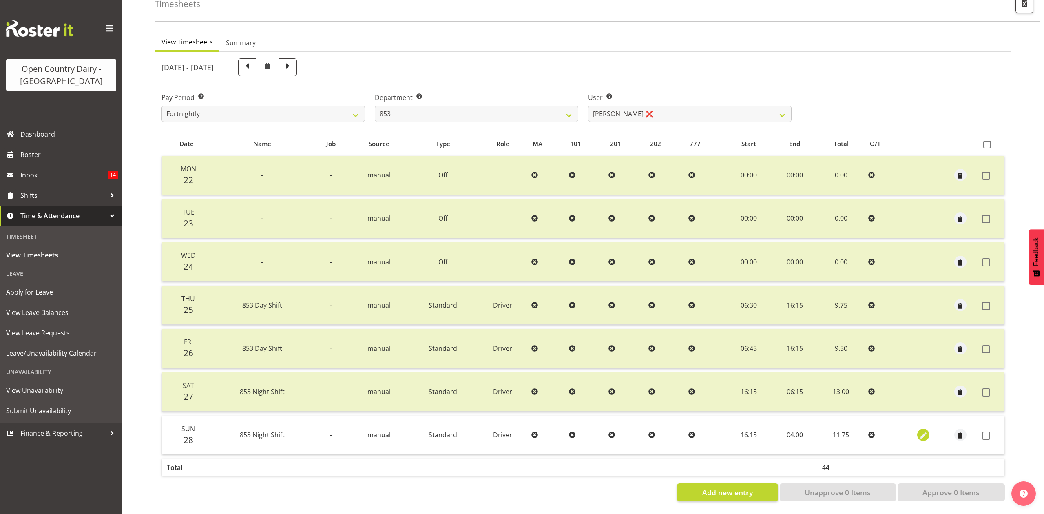
select select "Standard"
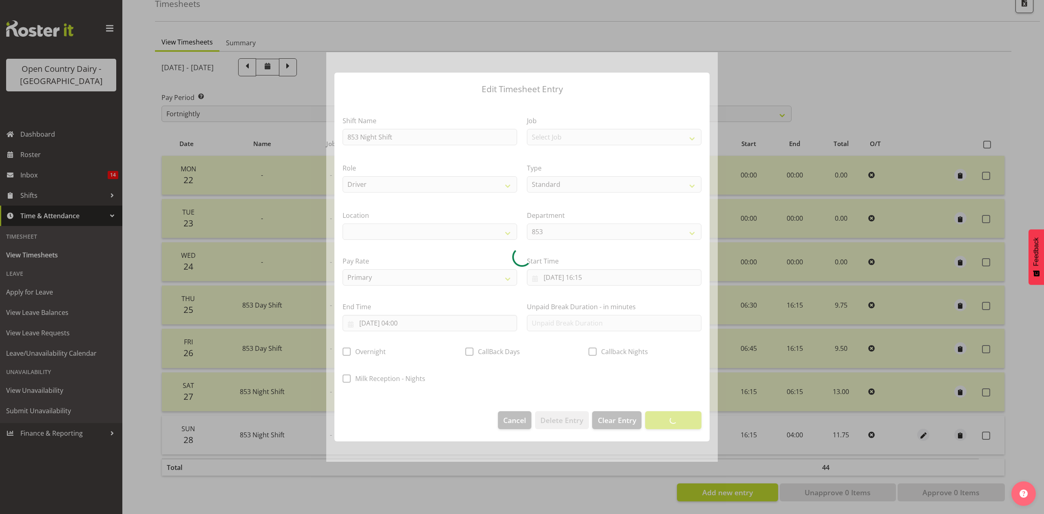
select select
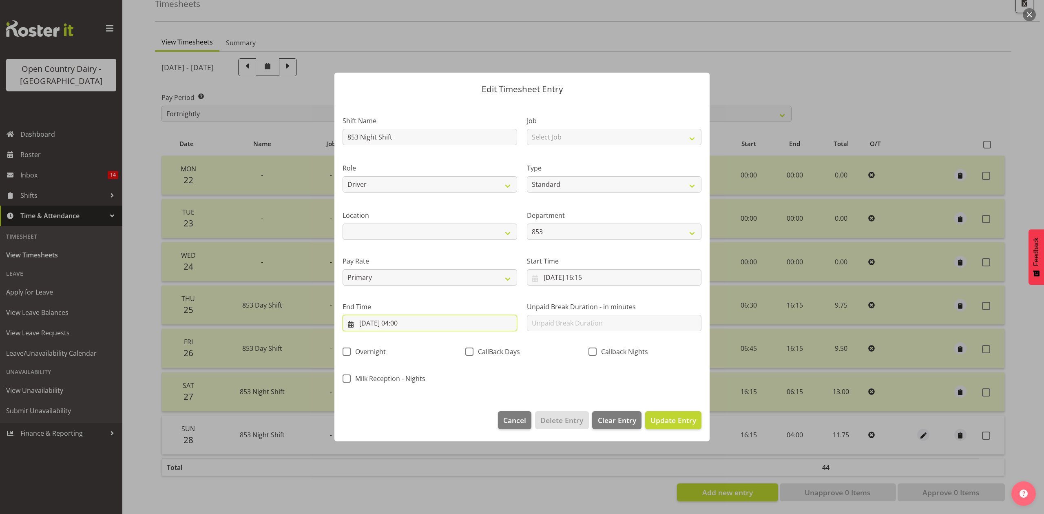
click at [406, 323] on input "29/09/2025, 04:00" at bounding box center [429, 323] width 174 height 16
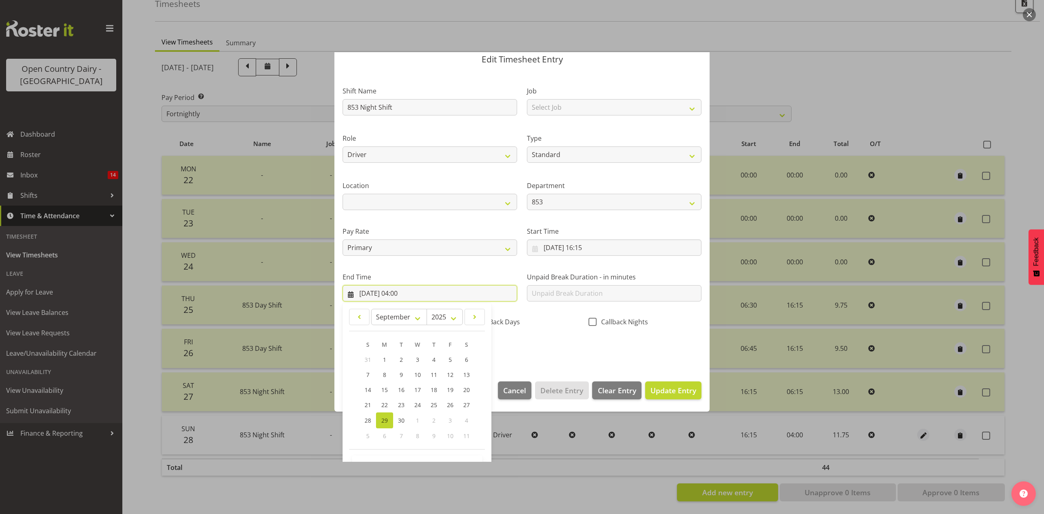
scroll to position [55, 0]
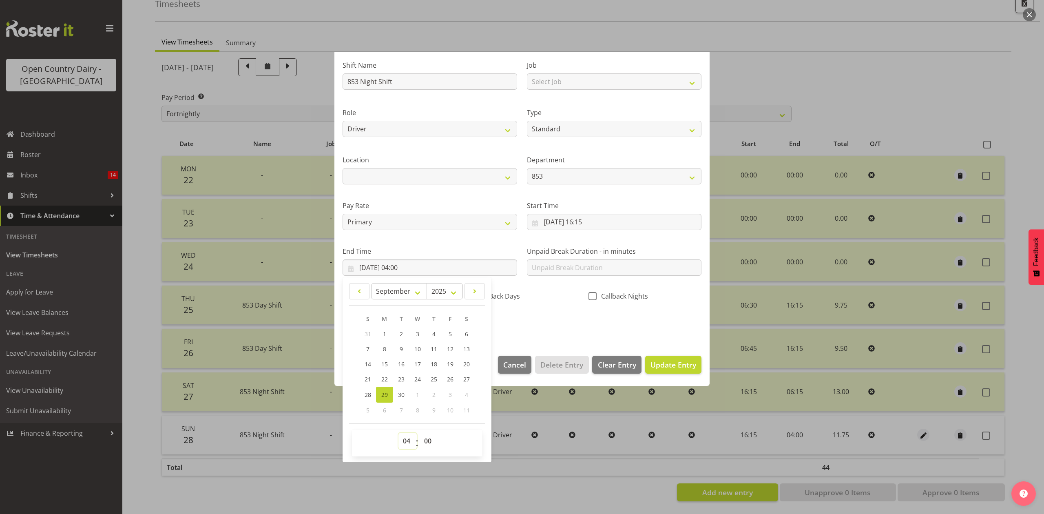
click at [408, 440] on select "00 01 02 03 04 05 06 07 08 09 10 11 12 13 14 15 16 17 18 19 20 21 22 23" at bounding box center [407, 441] width 18 height 16
select select "5"
click at [398, 433] on select "00 01 02 03 04 05 06 07 08 09 10 11 12 13 14 15 16 17 18 19 20 21 22 23" at bounding box center [407, 441] width 18 height 16
type input "29/09/2025, 05:00"
click at [425, 438] on select "00 01 02 03 04 05 06 07 08 09 10 11 12 13 14 15 16 17 18 19 20 21 22 23 24 25 2…" at bounding box center [429, 441] width 18 height 16
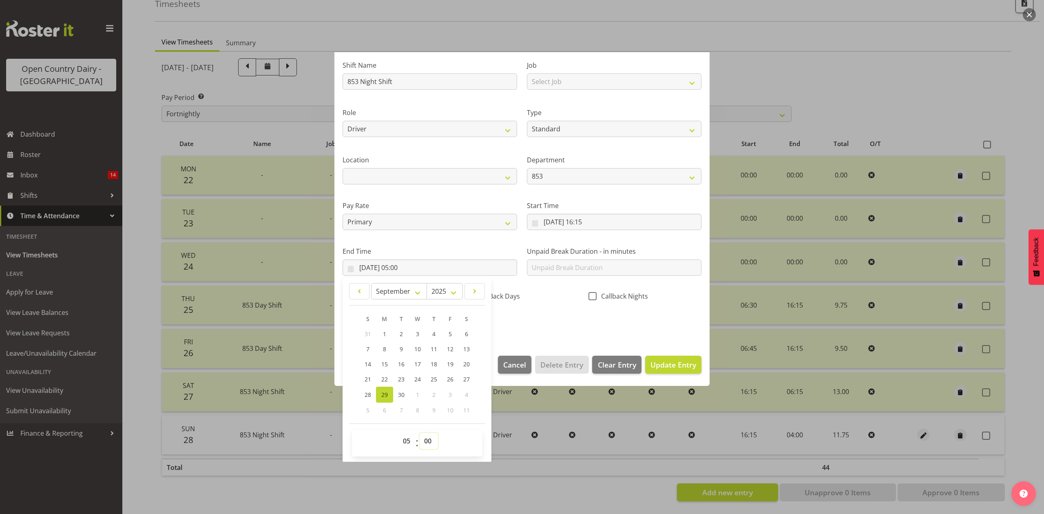
select select "15"
click at [420, 433] on select "00 01 02 03 04 05 06 07 08 09 10 11 12 13 14 15 16 17 18 19 20 21 22 23 24 25 2…" at bounding box center [429, 441] width 18 height 16
type input "29/09/2025, 05:15"
click at [519, 328] on div "Shift Name 853 Night Shift Job Select Job Connecting /unconnecting Trailers Dri…" at bounding box center [522, 191] width 369 height 285
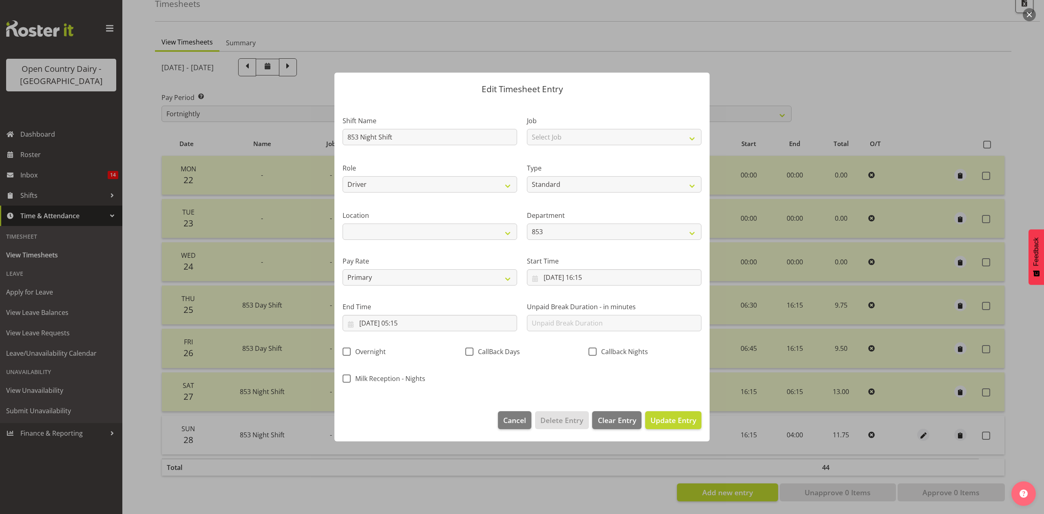
scroll to position [0, 0]
click at [680, 421] on span "Update Entry" at bounding box center [673, 420] width 46 height 10
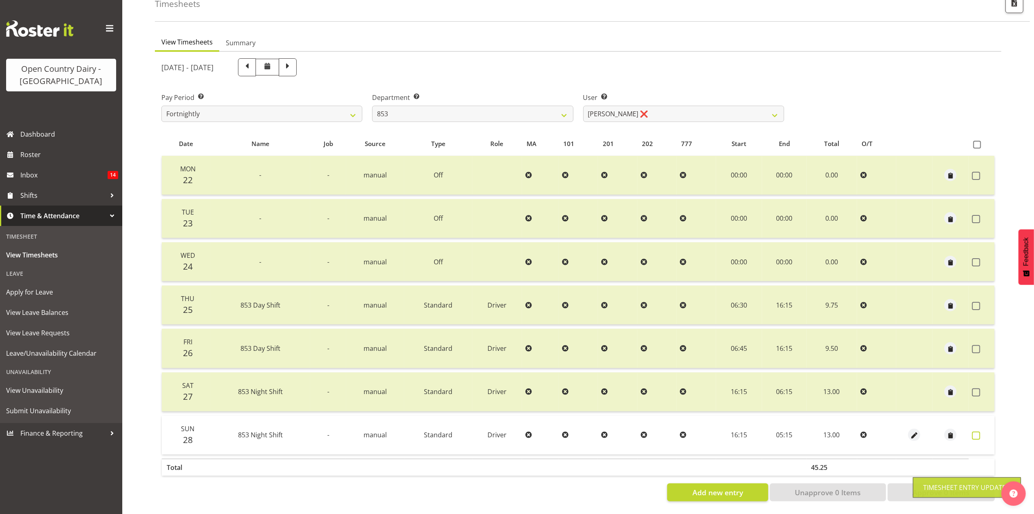
click at [978, 431] on span at bounding box center [976, 435] width 8 height 8
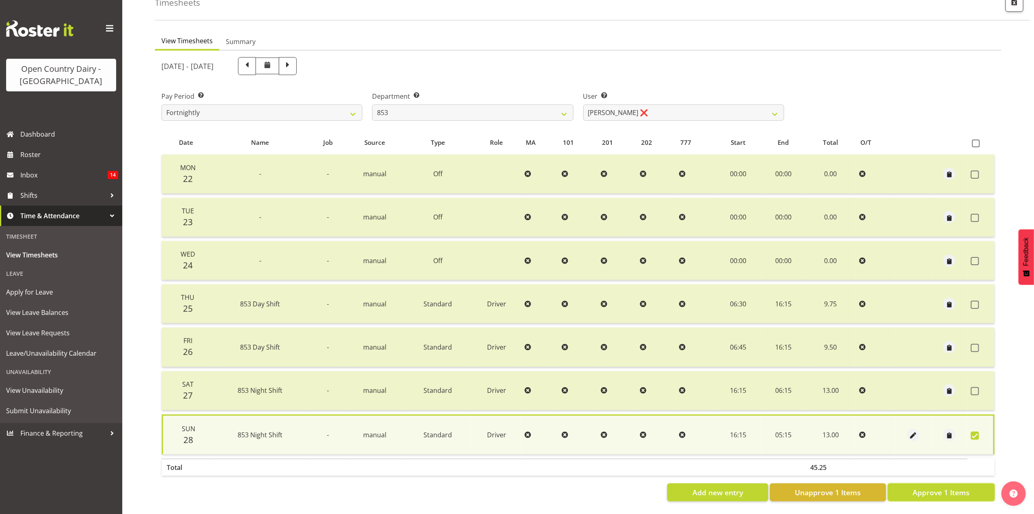
drag, startPoint x: 897, startPoint y: 481, endPoint x: 917, endPoint y: 479, distance: 19.6
click at [897, 483] on button "Approve 1 Items" at bounding box center [941, 492] width 107 height 18
checkbox input "false"
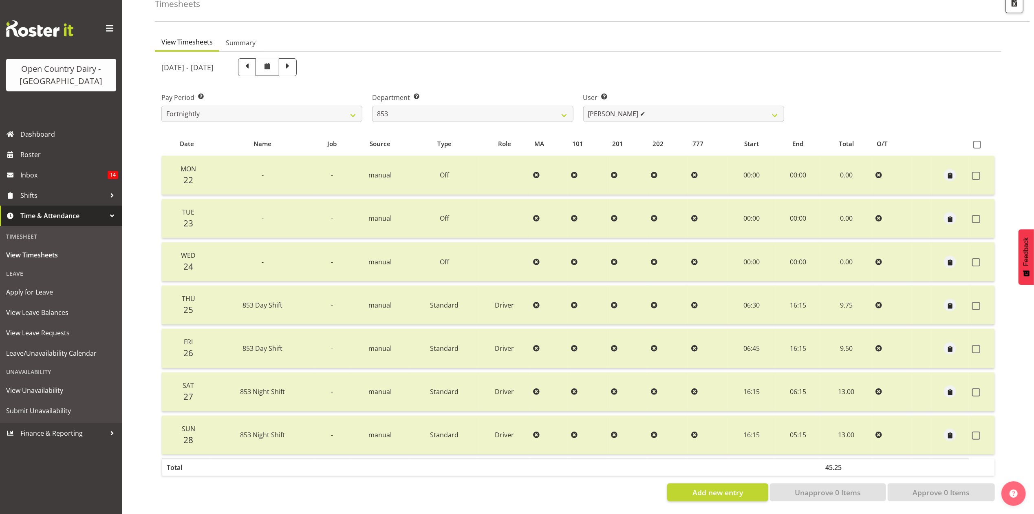
click at [720, 121] on div "September 22nd - September 28th 2025 Pay Period Select which pay period you wou…" at bounding box center [578, 277] width 834 height 448
click at [720, 111] on select "Christiaan Botha ✔ Kevin Stuck ✔ Marty Powell ✔ Sean O'Neill ✔" at bounding box center [683, 114] width 201 height 16
click at [475, 106] on select "734 735 736 737 738 739 851 853 854 855 856 858 861 862 865 867-9032 868 869 87…" at bounding box center [472, 114] width 201 height 16
click at [410, 106] on select "734 735 736 737 738 739 851 853 854 855 856 858 861 862 865 867-9032 868 869 87…" at bounding box center [472, 114] width 201 height 16
click at [372, 106] on select "734 735 736 737 738 739 851 853 854 855 856 858 861 862 865 867-9032 868 869 87…" at bounding box center [472, 114] width 201 height 16
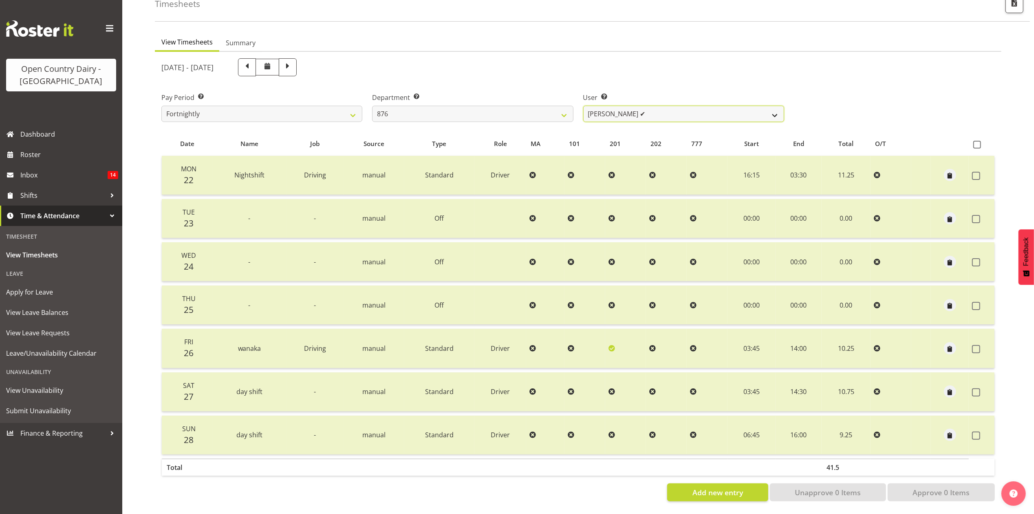
click at [638, 106] on select "Dean Henderson ✔ Ian Barbour ✔ John Graham ✔ Tom Rahl ✔" at bounding box center [683, 114] width 201 height 16
click at [470, 108] on select "734 735 736 737 738 739 851 853 854 855 856 858 861 862 865 867-9032 868 869 87…" at bounding box center [472, 114] width 201 height 16
select select "908"
click at [372, 106] on select "734 735 736 737 738 739 851 853 854 855 856 858 861 862 865 867-9032 868 869 87…" at bounding box center [472, 114] width 201 height 16
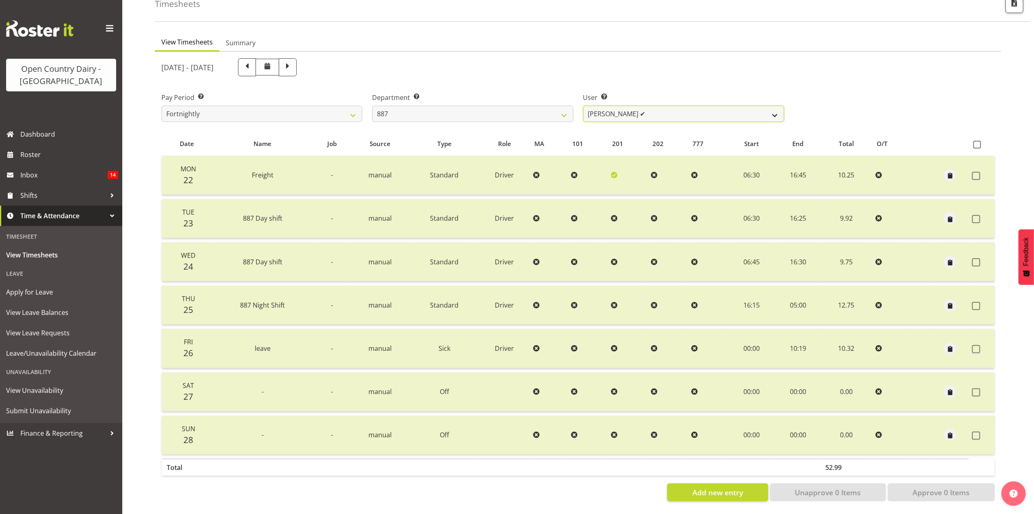
drag, startPoint x: 617, startPoint y: 103, endPoint x: 618, endPoint y: 113, distance: 10.3
click at [617, 106] on select "Andrew Muir ✔ Bruce Spencer ✔ Neville Hoatten ✔ Warren Tempelman ❌" at bounding box center [683, 114] width 201 height 16
select select "7489"
click at [583, 106] on select "Andrew Muir ✔ Bruce Spencer ✔ Neville Hoatten ✔ Warren Tempelman ❌" at bounding box center [683, 114] width 201 height 16
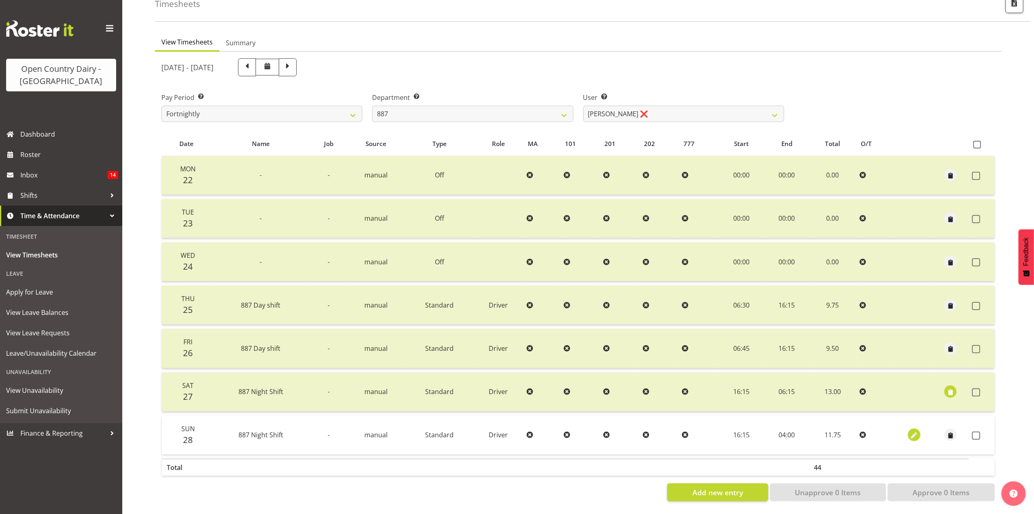
click at [915, 431] on span "button" at bounding box center [914, 435] width 9 height 9
select select "Standard"
select select "8"
select select "2025"
select select "4"
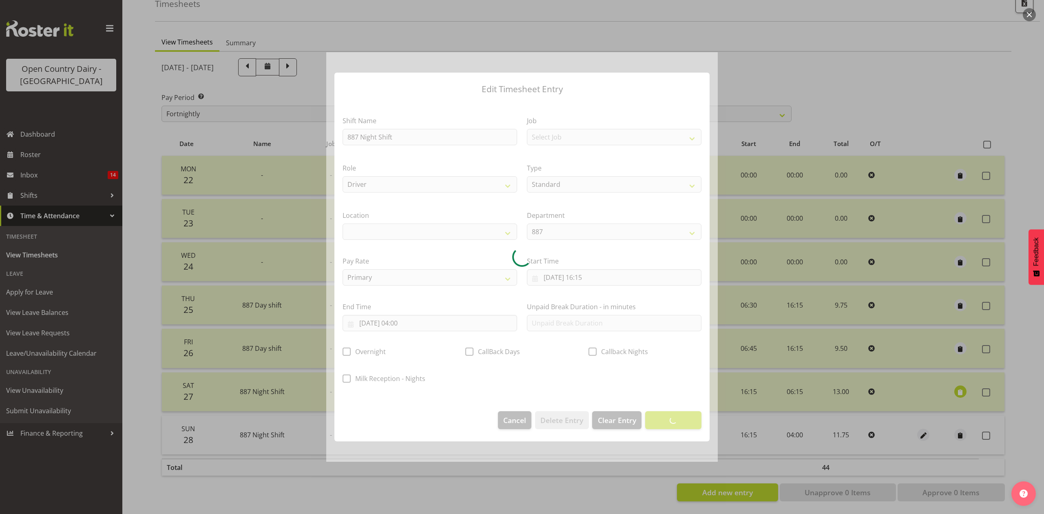
select select
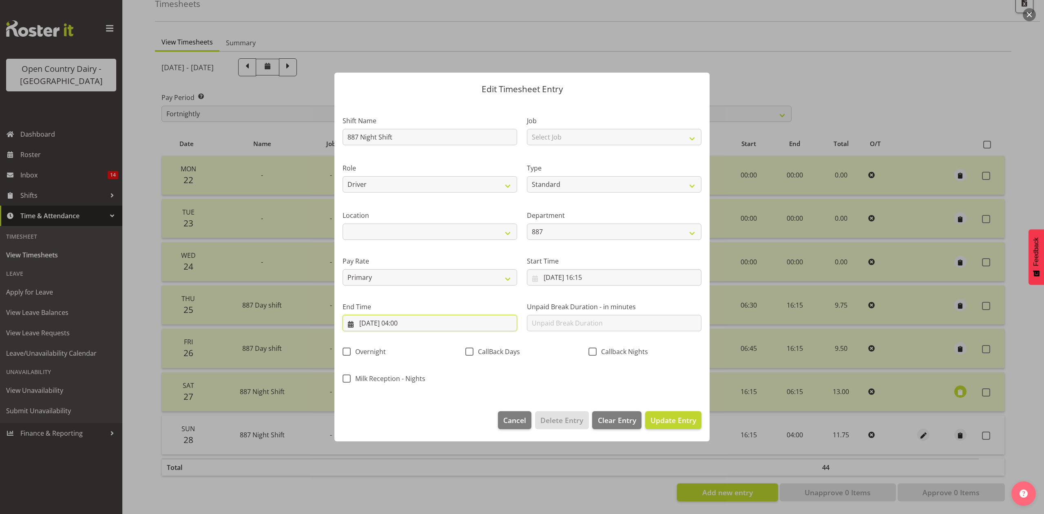
click at [399, 325] on input "29/09/2025, 04:00" at bounding box center [429, 323] width 174 height 16
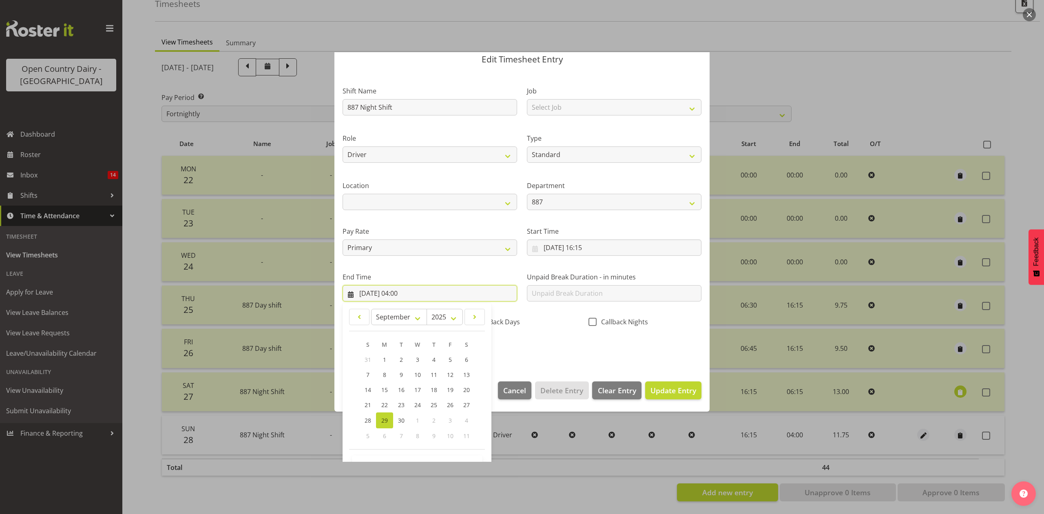
scroll to position [55, 0]
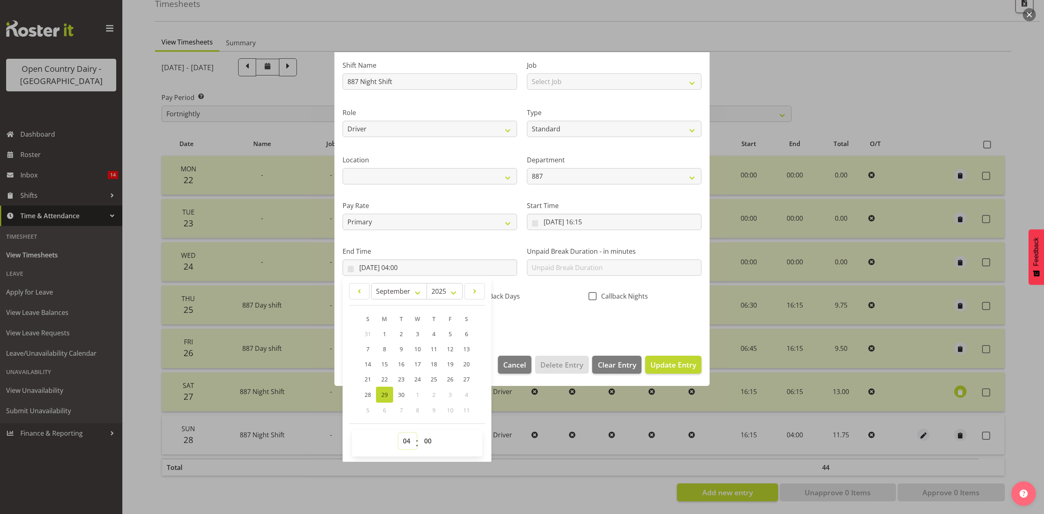
click at [405, 440] on select "00 01 02 03 04 05 06 07 08 09 10 11 12 13 14 15 16 17 18 19 20 21 22 23" at bounding box center [407, 441] width 18 height 16
select select "5"
click at [398, 433] on select "00 01 02 03 04 05 06 07 08 09 10 11 12 13 14 15 16 17 18 19 20 21 22 23" at bounding box center [407, 441] width 18 height 16
type input "29/09/2025, 05:00"
click at [423, 448] on select "00 01 02 03 04 05 06 07 08 09 10 11 12 13 14 15 16 17 18 19 20 21 22 23 24 25 2…" at bounding box center [429, 441] width 18 height 16
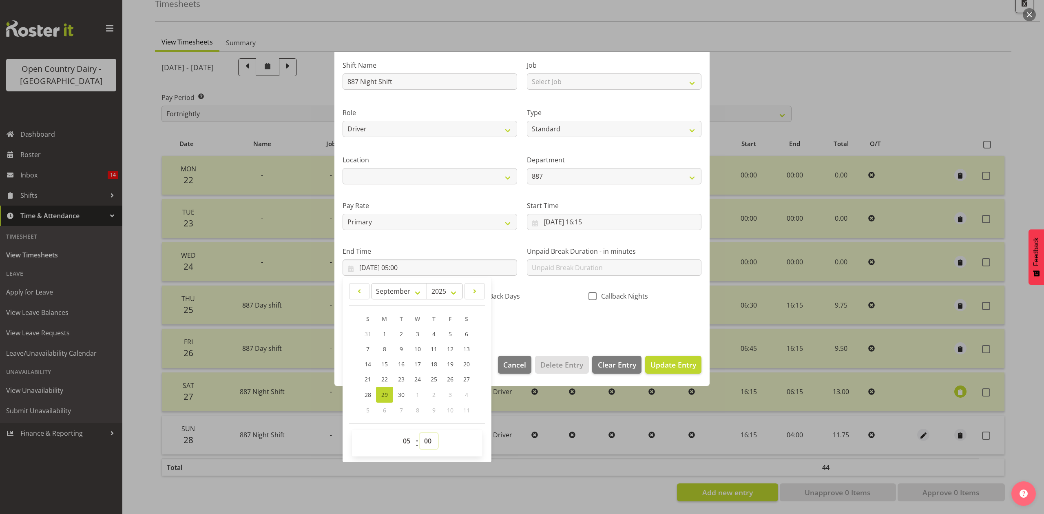
select select "15"
click at [420, 433] on select "00 01 02 03 04 05 06 07 08 09 10 11 12 13 14 15 16 17 18 19 20 21 22 23 24 25 2…" at bounding box center [429, 441] width 18 height 16
type input "29/09/2025, 05:15"
click at [545, 316] on div "Shift Name 887 Night Shift Job Select Job Connecting /unconnecting Trailers Dri…" at bounding box center [522, 191] width 369 height 285
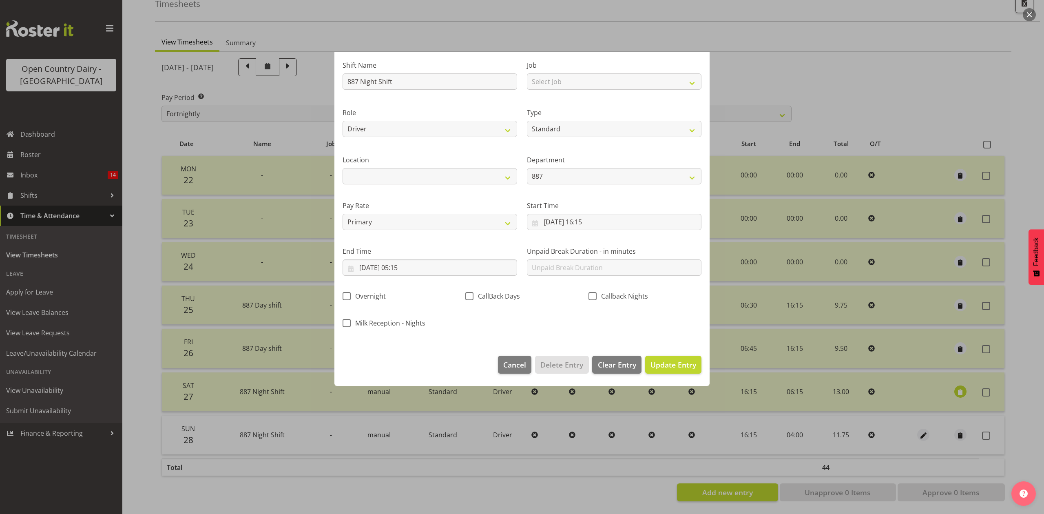
scroll to position [0, 0]
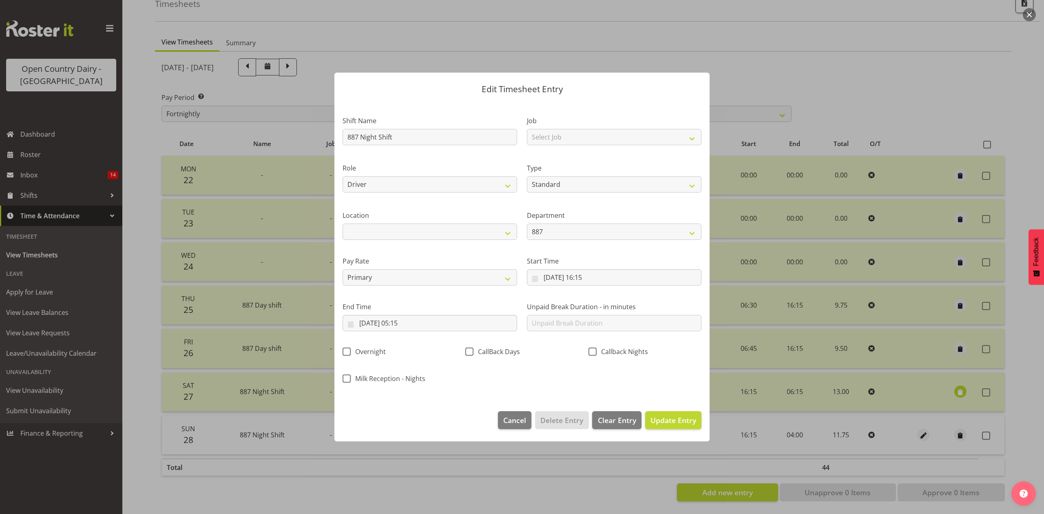
click at [676, 429] on footer "Cancel Delete Entry Clear Entry Update Entry" at bounding box center [521, 422] width 375 height 38
click at [692, 422] on span "Update Entry" at bounding box center [673, 420] width 46 height 10
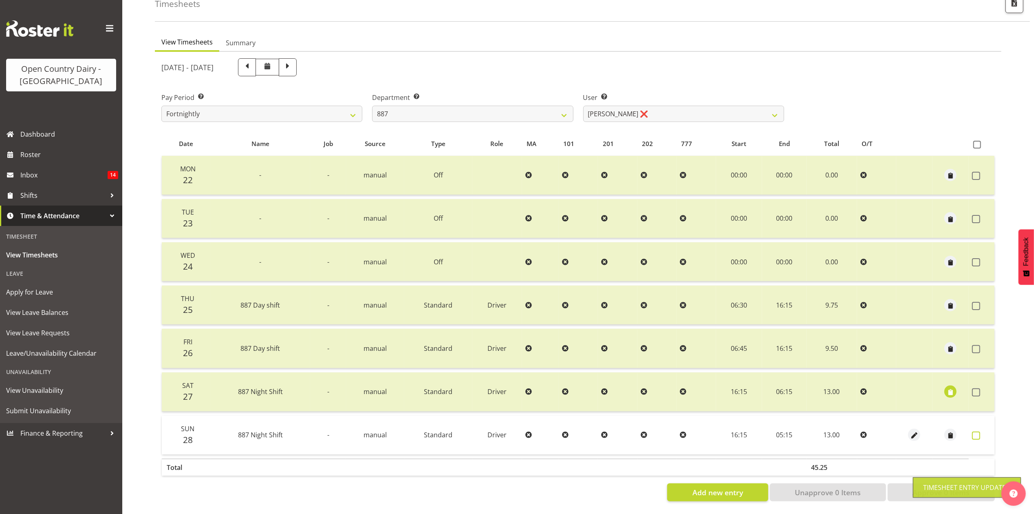
click at [974, 431] on span at bounding box center [976, 435] width 8 height 8
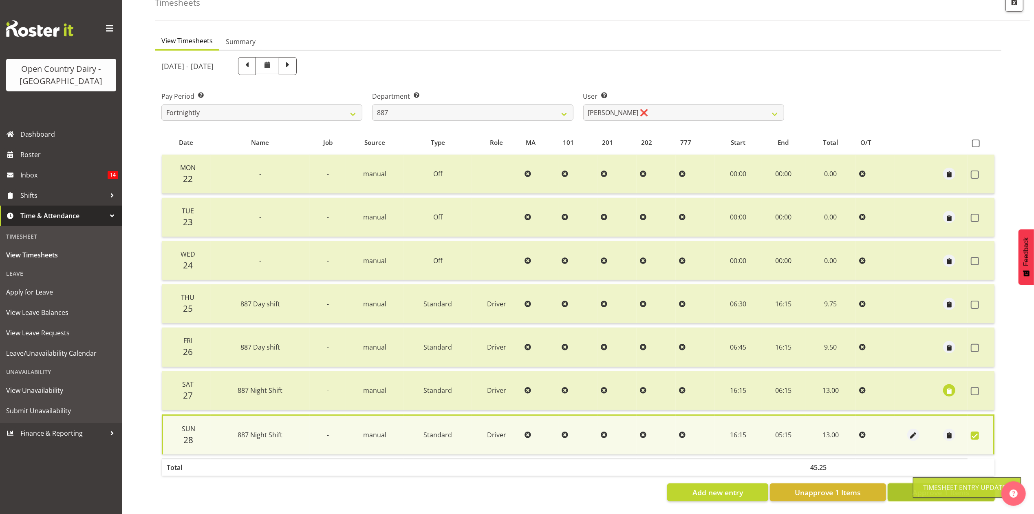
click at [905, 483] on button "Approve 1 Items" at bounding box center [941, 492] width 107 height 18
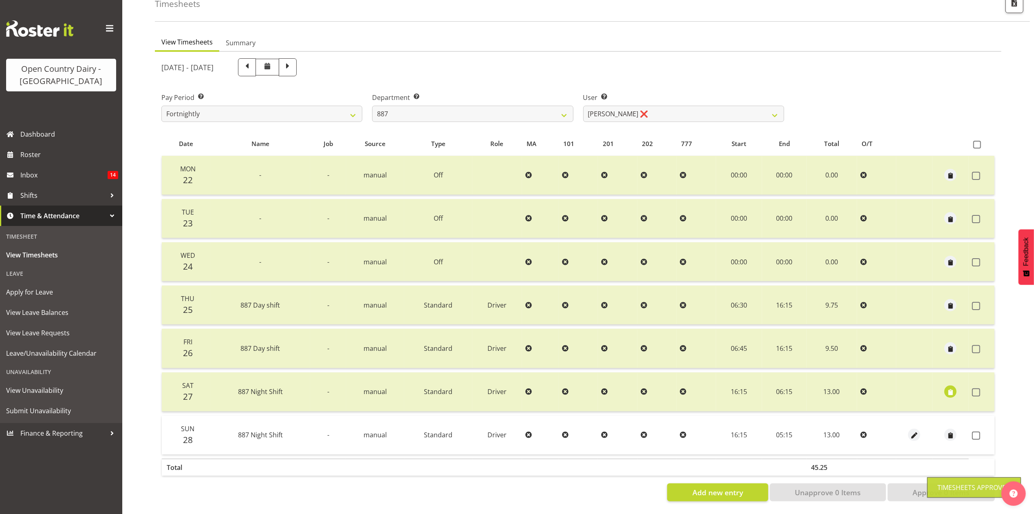
checkbox input "false"
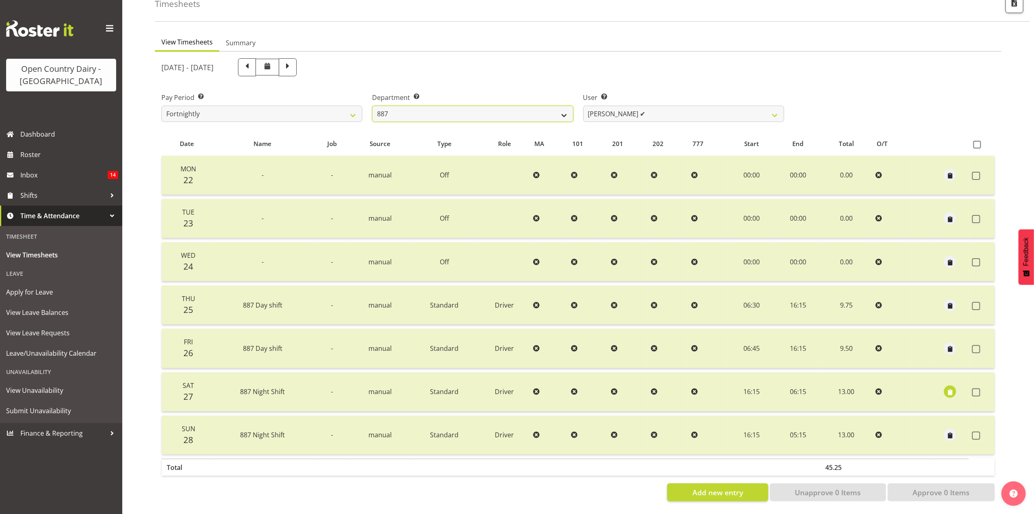
click at [545, 106] on select "734 735 736 737 738 739 851 853 854 855 856 858 861 862 865 867-9032 868 869 87…" at bounding box center [472, 114] width 201 height 16
select select "902"
click at [372, 106] on select "734 735 736 737 738 739 851 853 854 855 856 858 861 862 865 867-9032 868 869 87…" at bounding box center [472, 114] width 201 height 16
click at [632, 106] on select "Erika McNaught ✔ Rachel Fletcher ✔ Rick Murphy ✔ Tish Veint ❌" at bounding box center [683, 114] width 201 height 16
select select "9757"
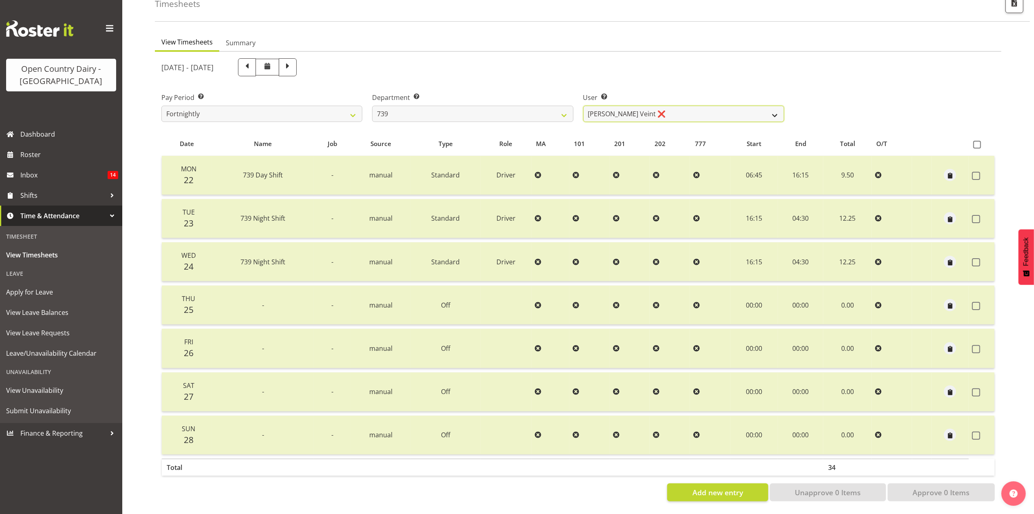
click at [583, 106] on select "Erika McNaught ✔ Rachel Fletcher ✔ Rick Murphy ✔ Tish Veint ❌" at bounding box center [683, 114] width 201 height 16
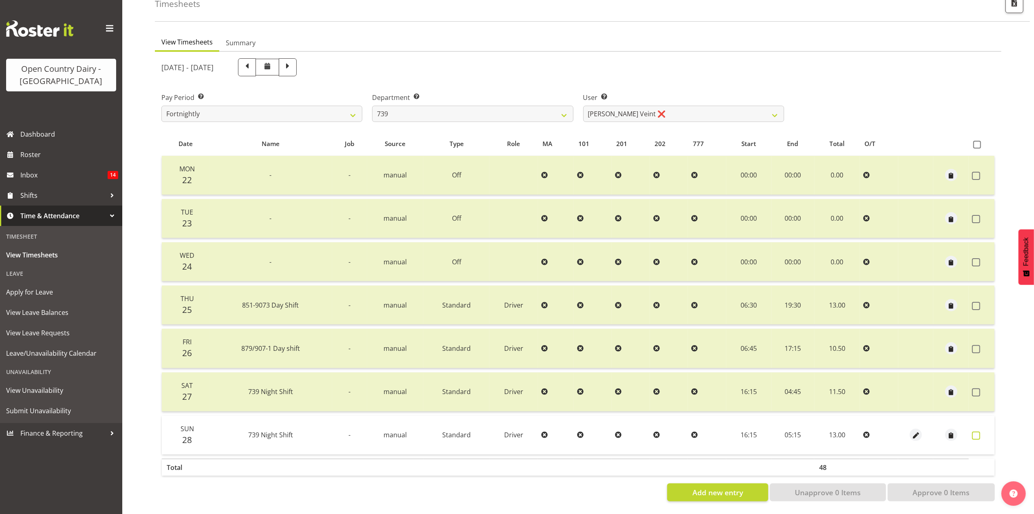
click at [974, 431] on span at bounding box center [976, 435] width 8 height 8
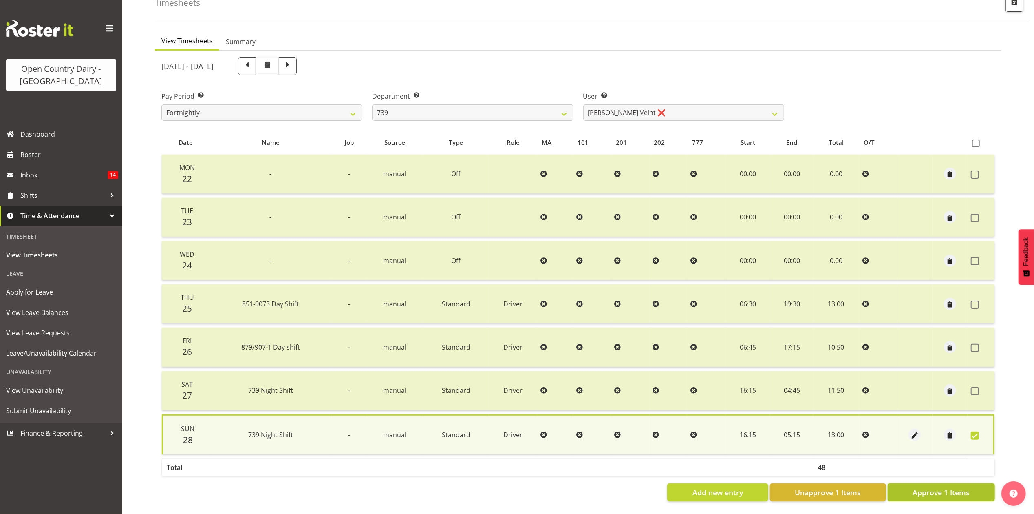
click at [949, 487] on span "Approve 1 Items" at bounding box center [941, 492] width 57 height 11
checkbox input "false"
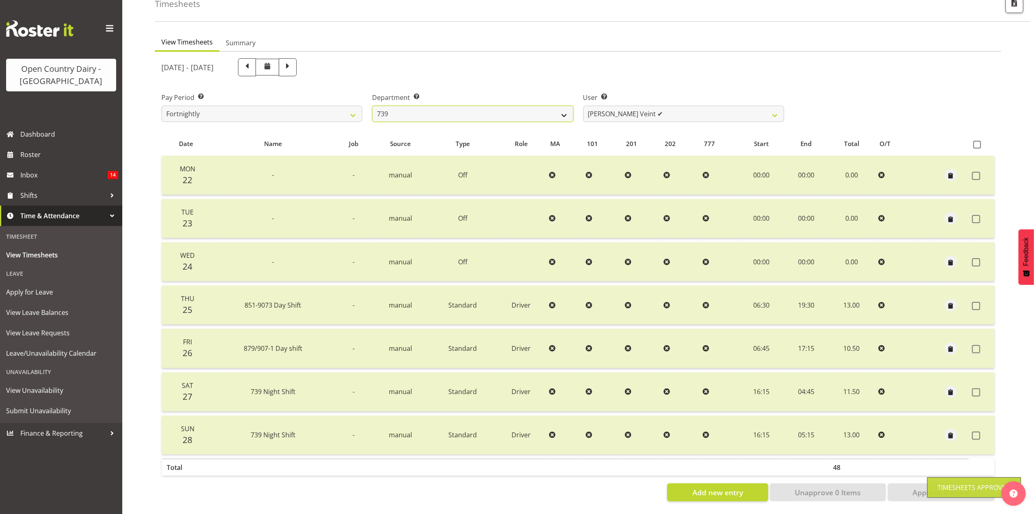
click at [545, 111] on select "734 735 736 737 738 739 851 853 854 855 856 858 861 862 865 867-9032 868 869 87…" at bounding box center [472, 114] width 201 height 16
select select "676"
click at [372, 106] on select "734 735 736 737 738 739 851 853 854 855 856 858 861 862 865 867-9032 868 869 87…" at bounding box center [472, 114] width 201 height 16
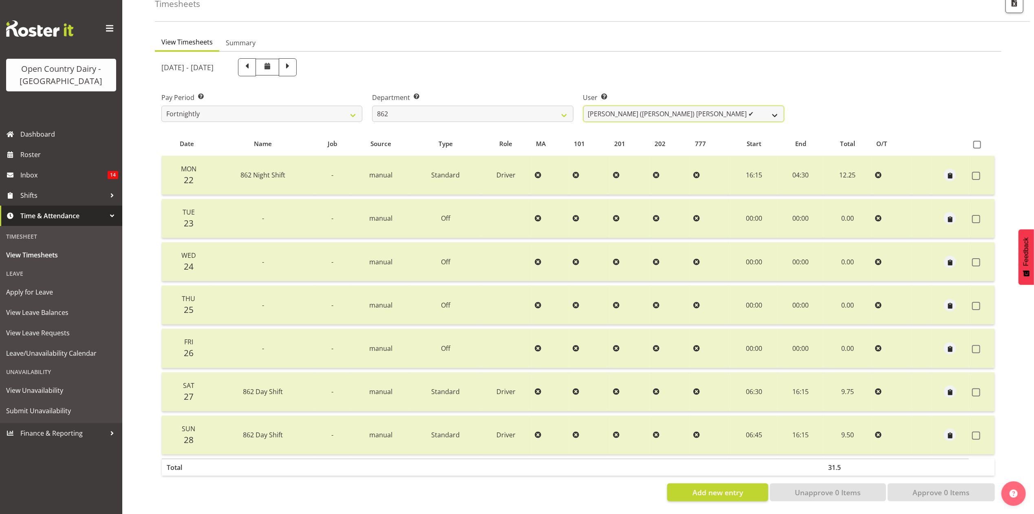
click at [611, 106] on select "Bennie (David) Smith ✔ Colin Schwarz ✔ Forbes O'Reilly ❌ Tracy Inder ✔" at bounding box center [683, 114] width 201 height 16
select select "10208"
click at [583, 106] on select "Bennie (David) Smith ✔ Colin Schwarz ✔ Forbes O'Reilly ❌ Tracy Inder ✔" at bounding box center [683, 114] width 201 height 16
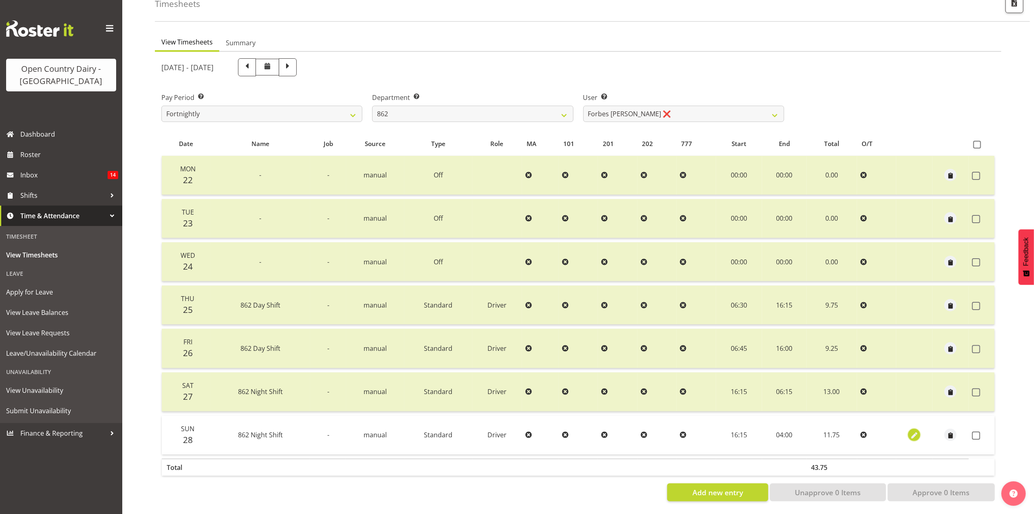
click at [912, 431] on span "button" at bounding box center [914, 435] width 9 height 9
select select "Standard"
select select "8"
select select "2025"
select select "4"
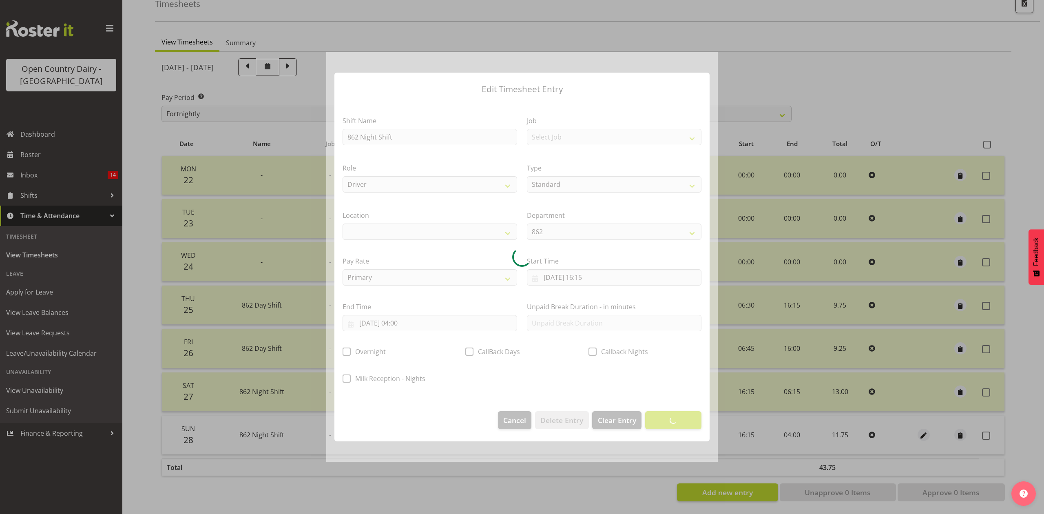
select select
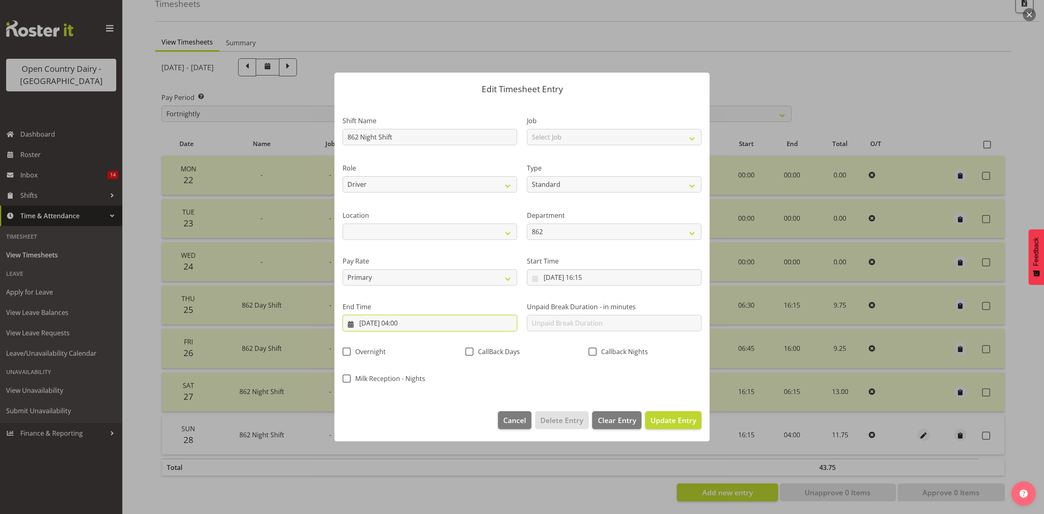
click at [427, 325] on input "29/09/2025, 04:00" at bounding box center [429, 323] width 174 height 16
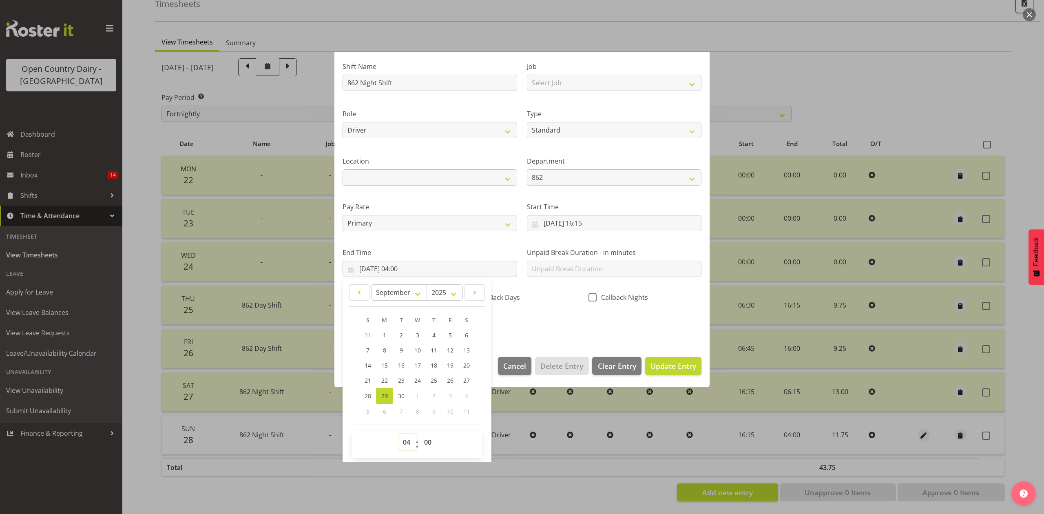
click at [413, 447] on select "00 01 02 03 04 05 06 07 08 09 10 11 12 13 14 15 16 17 18 19 20 21 22 23" at bounding box center [407, 442] width 18 height 16
click at [415, 440] on select "00 01 02 03 04 05 06 07 08 09 10 11 12 13 14 15 16 17 18 19 20 21 22 23" at bounding box center [407, 442] width 18 height 16
select select "5"
click at [398, 434] on select "00 01 02 03 04 05 06 07 08 09 10 11 12 13 14 15 16 17 18 19 20 21 22 23" at bounding box center [407, 442] width 18 height 16
type input "29/09/2025, 05:00"
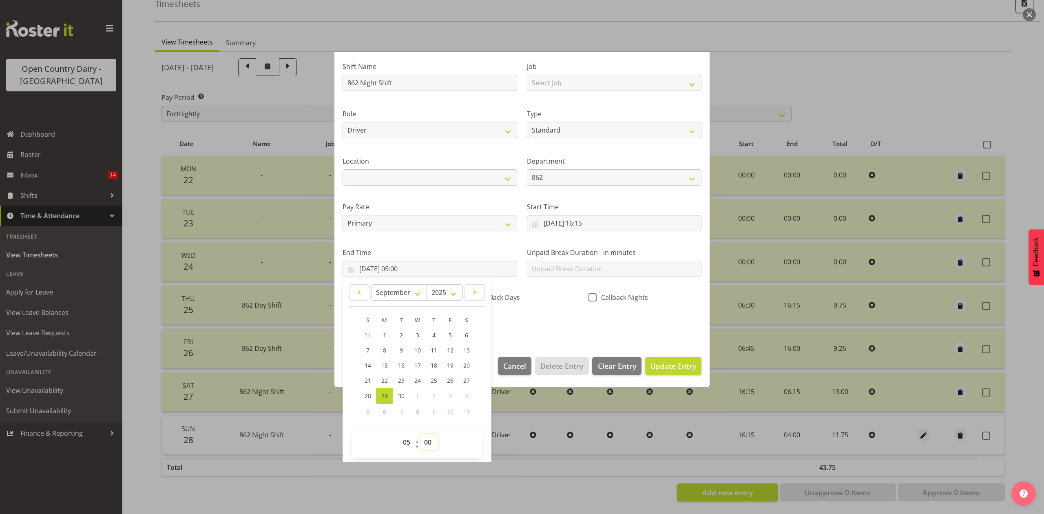
click at [435, 443] on select "00 01 02 03 04 05 06 07 08 09 10 11 12 13 14 15 16 17 18 19 20 21 22 23 24 25 2…" at bounding box center [429, 442] width 18 height 16
select select "29"
click at [420, 434] on select "00 01 02 03 04 05 06 07 08 09 10 11 12 13 14 15 16 17 18 19 20 21 22 23 24 25 2…" at bounding box center [429, 442] width 18 height 16
type input "29/09/2025, 05:29"
click at [429, 439] on select "00 01 02 03 04 05 06 07 08 09 10 11 12 13 14 15 16 17 18 19 20 21 22 23 24 25 2…" at bounding box center [429, 442] width 18 height 16
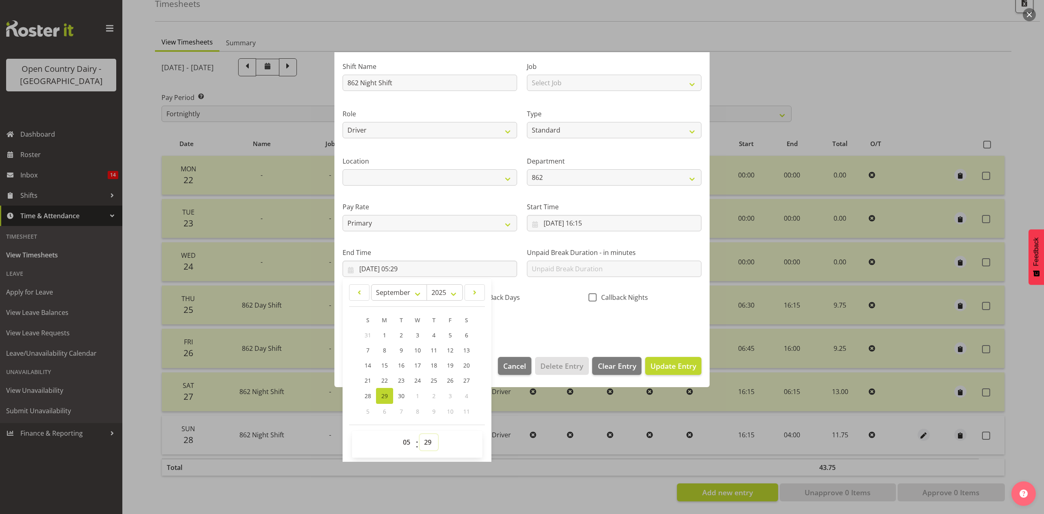
select select "30"
click at [420, 434] on select "00 01 02 03 04 05 06 07 08 09 10 11 12 13 14 15 16 17 18 19 20 21 22 23 24 25 2…" at bounding box center [429, 442] width 18 height 16
type input "29/09/2025, 05:30"
click at [552, 317] on div "Shift Name 862 Night Shift Job Select Job Connecting /unconnecting Trailers Dri…" at bounding box center [522, 192] width 369 height 285
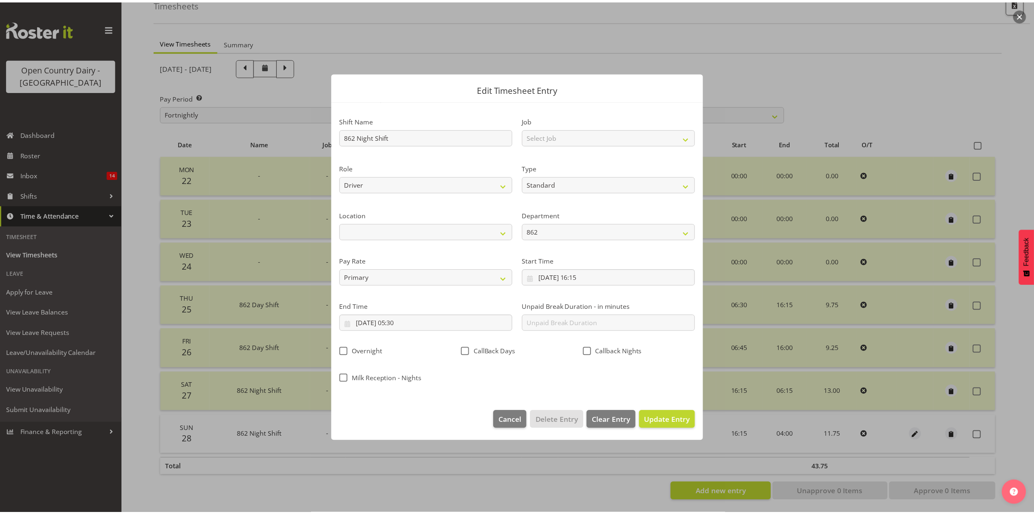
scroll to position [0, 0]
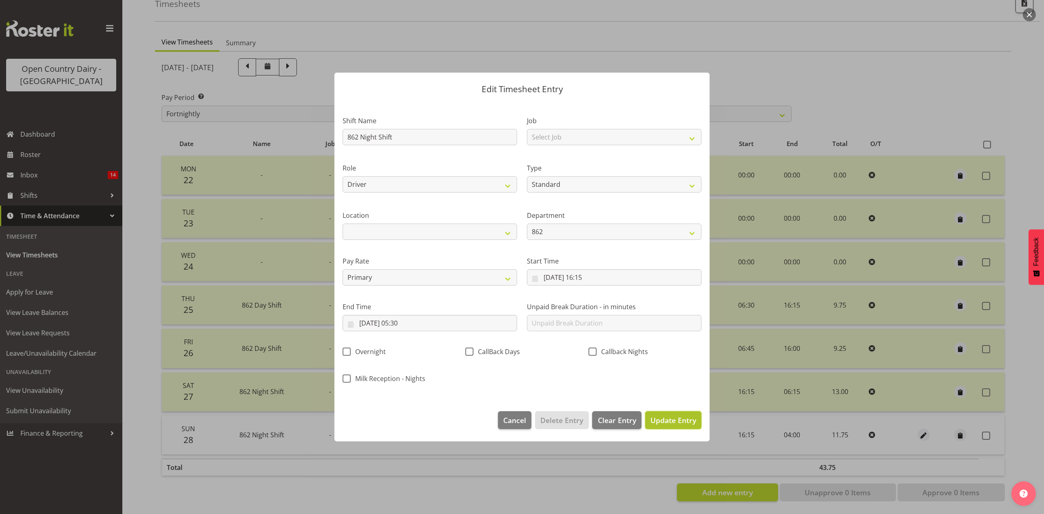
click at [678, 422] on span "Update Entry" at bounding box center [673, 420] width 46 height 10
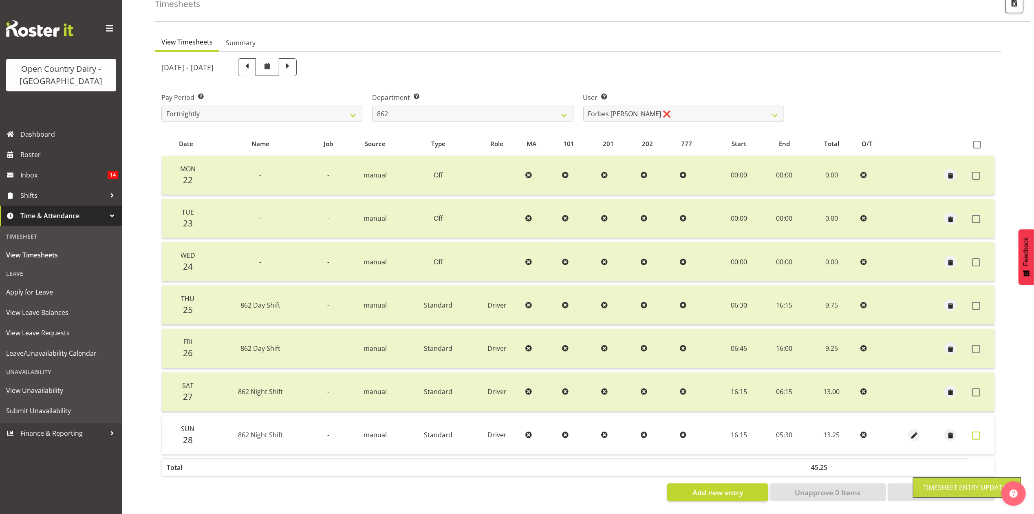
click at [977, 431] on span at bounding box center [976, 435] width 8 height 8
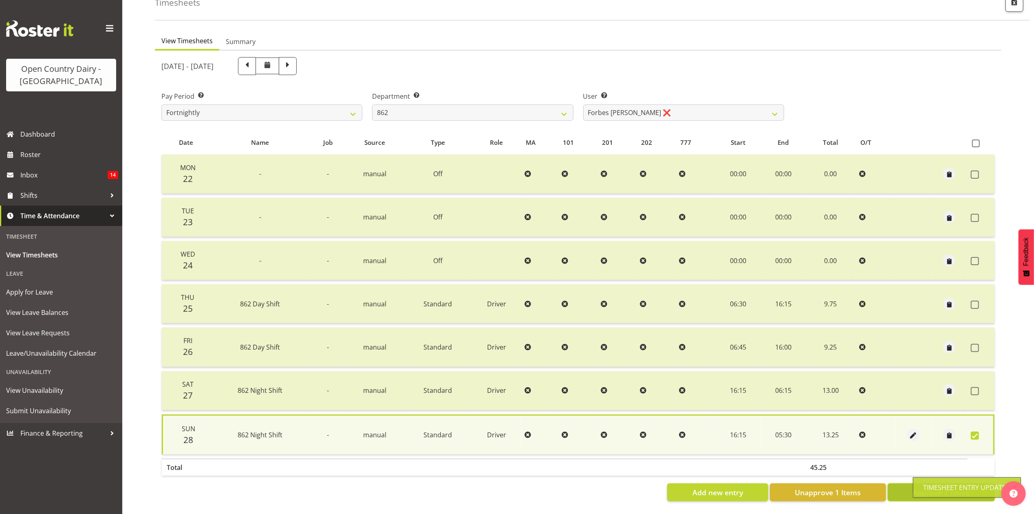
click at [903, 483] on button "Approve 1 Items" at bounding box center [941, 492] width 107 height 18
checkbox input "false"
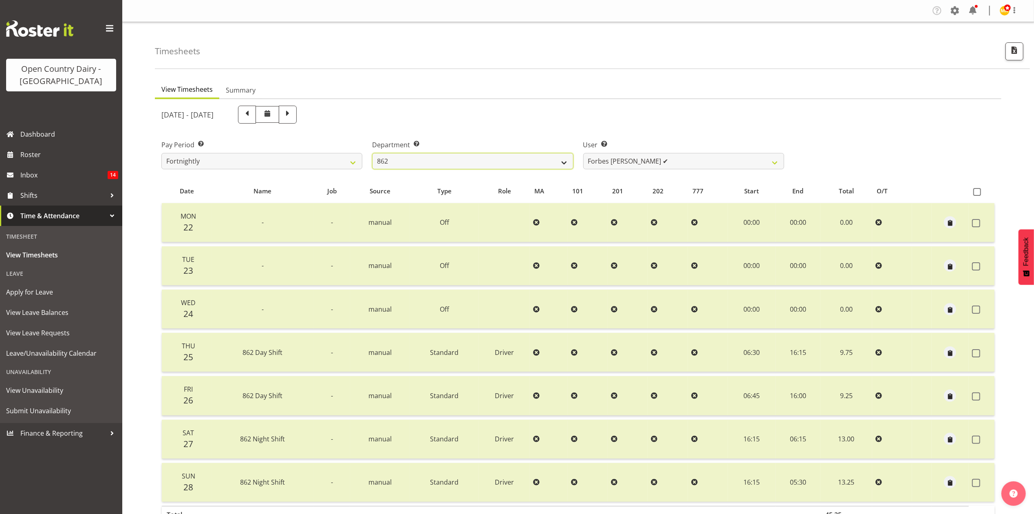
click at [514, 163] on select "734 735 736 737 738 739 851 853 854 855 856 858 861 862 865 867-9032 868 869 87…" at bounding box center [472, 161] width 201 height 16
select select "904"
click at [372, 153] on select "734 735 736 737 738 739 851 853 854 855 856 858 861 862 865 867-9032 868 869 87…" at bounding box center [472, 161] width 201 height 16
drag, startPoint x: 659, startPoint y: 164, endPoint x: 659, endPoint y: 168, distance: 4.5
click at [659, 164] on select "Christopher Gamble ✔ Marcy Tuuta ✔ Raymond Campbell ✔ Tama Irvine ❌" at bounding box center [683, 161] width 201 height 16
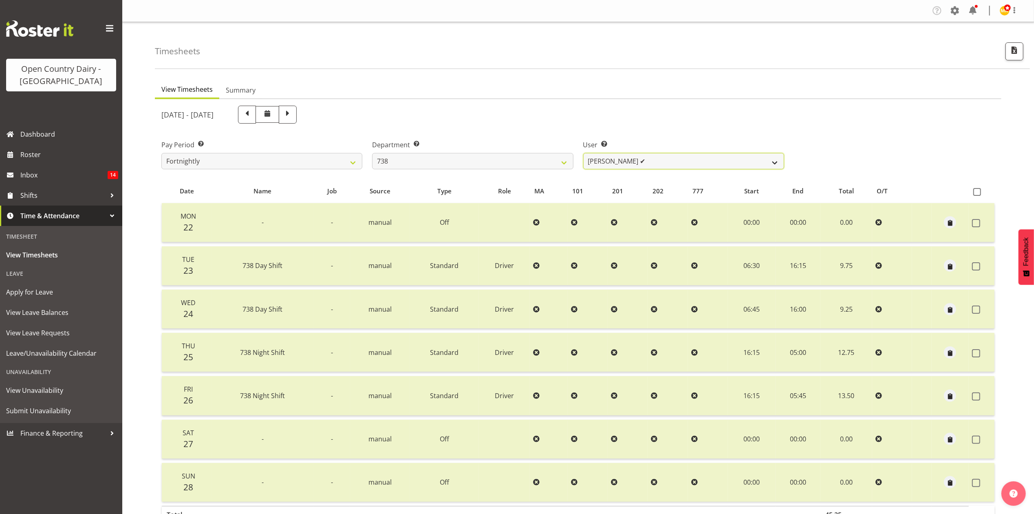
select select "10093"
click at [583, 153] on select "Christopher Gamble ✔ Marcy Tuuta ✔ Raymond Campbell ✔ Tama Irvine ❌" at bounding box center [683, 161] width 201 height 16
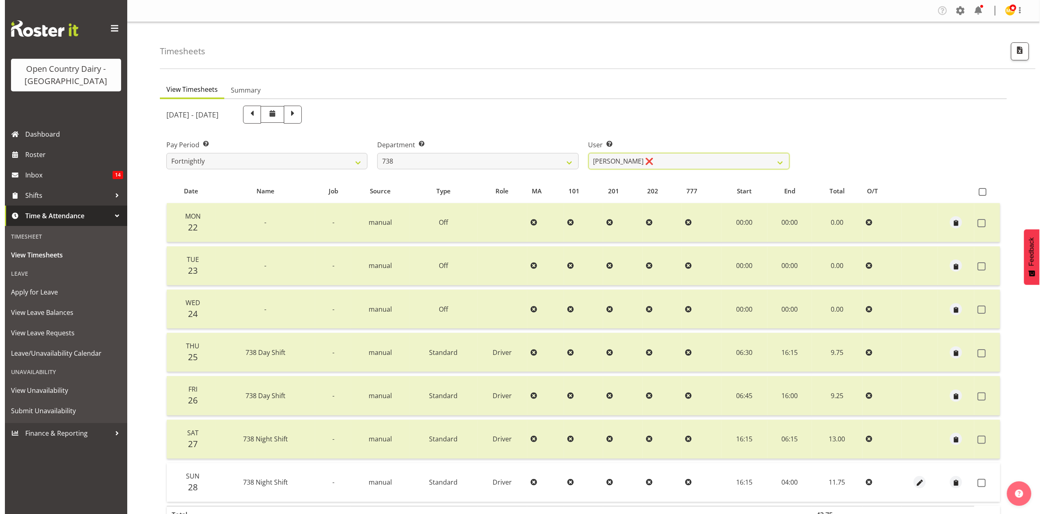
scroll to position [55, 0]
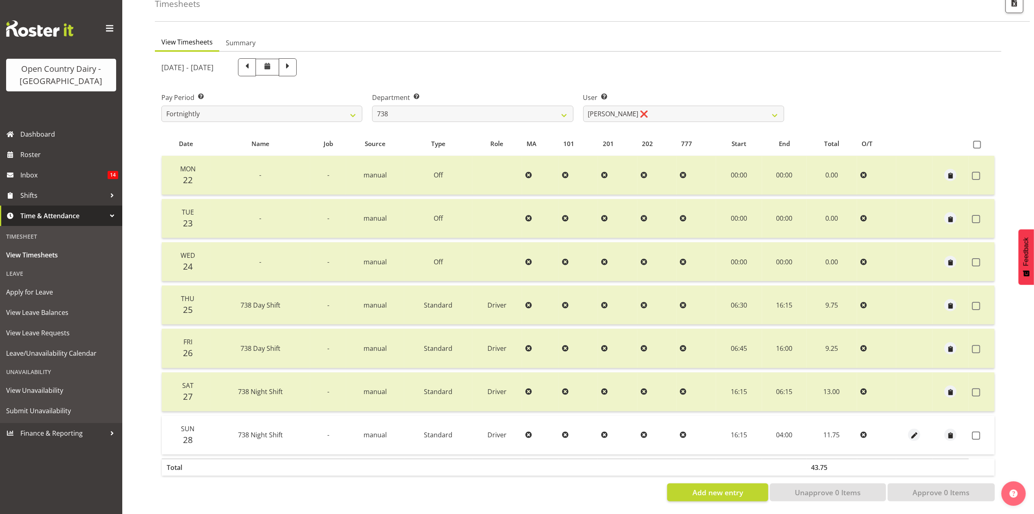
click at [923, 428] on div at bounding box center [915, 434] width 30 height 12
click at [919, 431] on span "button" at bounding box center [914, 435] width 9 height 9
select select "Standard"
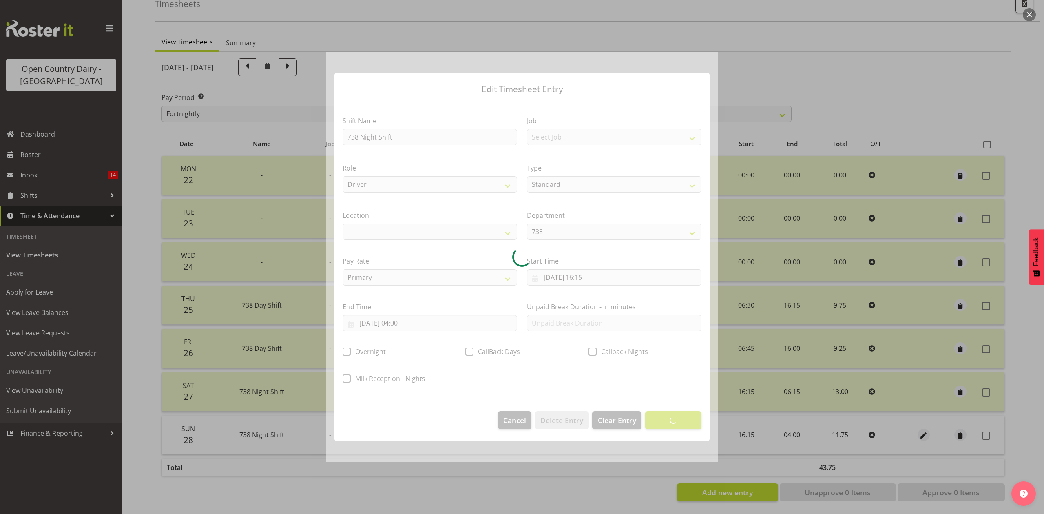
select select
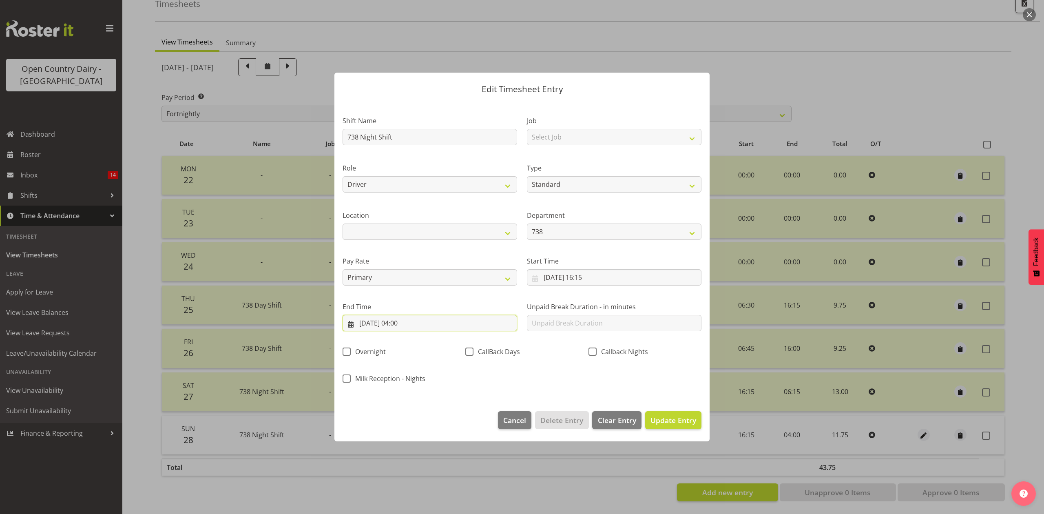
click at [413, 324] on input "29/09/2025, 04:00" at bounding box center [429, 323] width 174 height 16
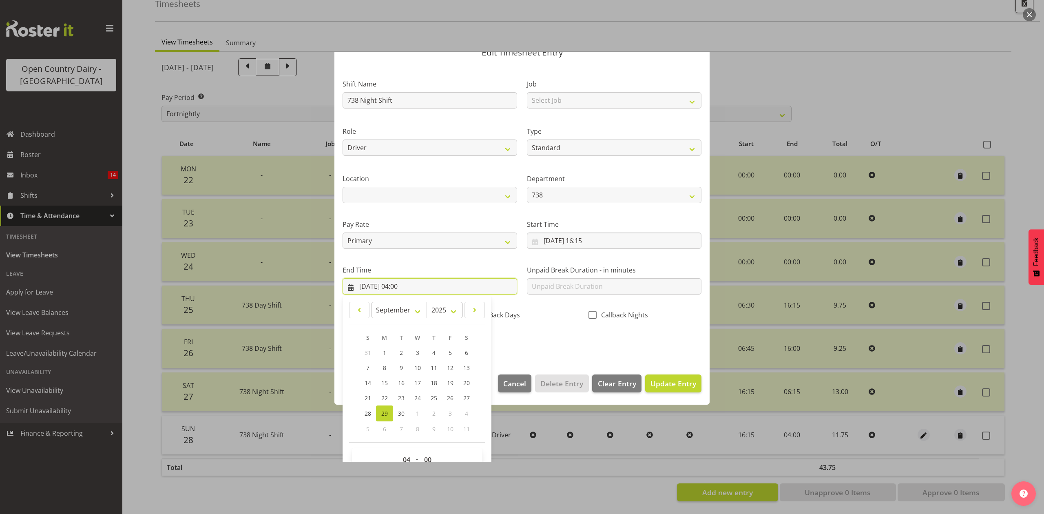
scroll to position [55, 0]
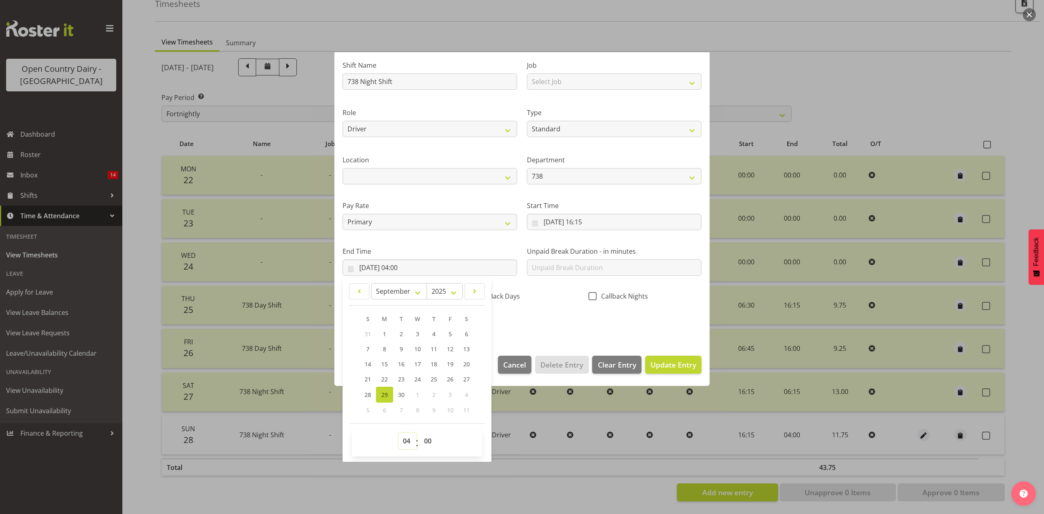
click at [410, 447] on select "00 01 02 03 04 05 06 07 08 09 10 11 12 13 14 15 16 17 18 19 20 21 22 23" at bounding box center [407, 441] width 18 height 16
select select "5"
click at [398, 433] on select "00 01 02 03 04 05 06 07 08 09 10 11 12 13 14 15 16 17 18 19 20 21 22 23" at bounding box center [407, 441] width 18 height 16
type input "29/09/2025, 05:00"
click at [430, 443] on select "00 01 02 03 04 05 06 07 08 09 10 11 12 13 14 15 16 17 18 19 20 21 22 23 24 25 2…" at bounding box center [429, 441] width 18 height 16
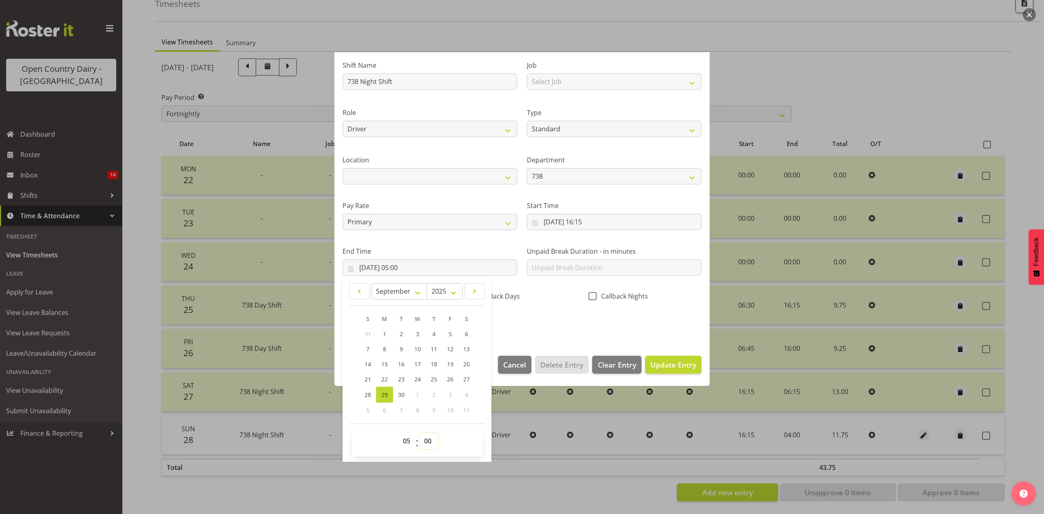
select select "30"
click at [420, 433] on select "00 01 02 03 04 05 06 07 08 09 10 11 12 13 14 15 16 17 18 19 20 21 22 23 24 25 2…" at bounding box center [429, 441] width 18 height 16
type input "29/09/2025, 05:30"
click at [602, 306] on div "Callback Nights" at bounding box center [644, 293] width 123 height 27
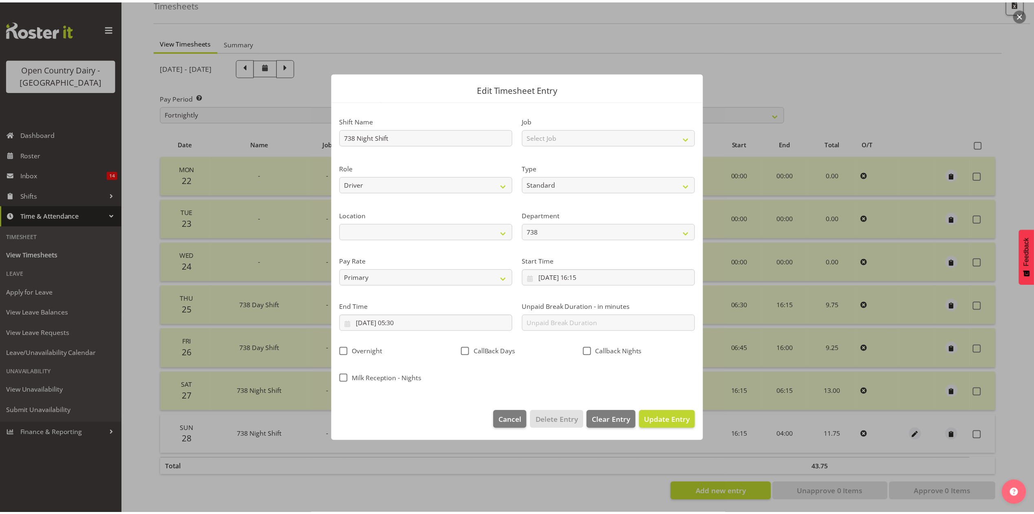
scroll to position [0, 0]
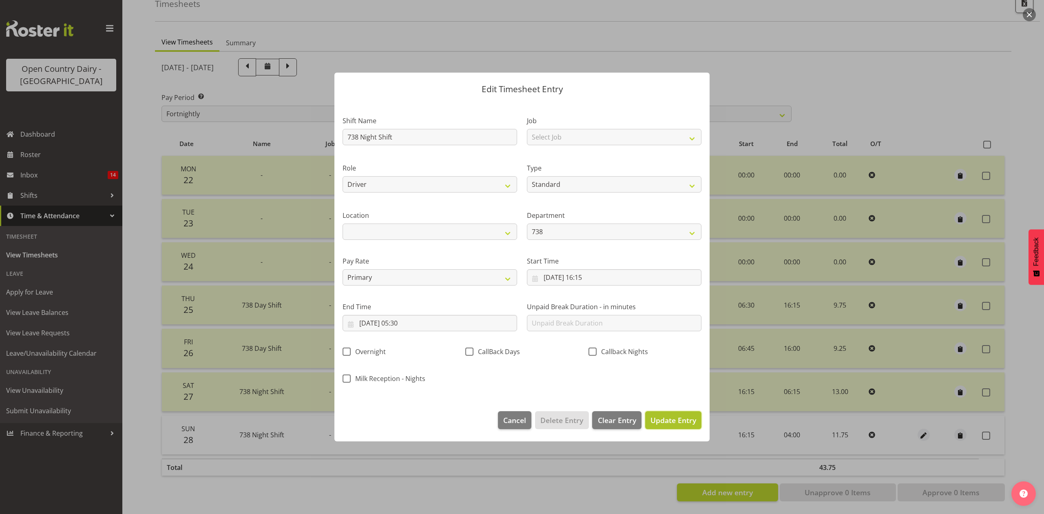
click at [692, 420] on span "Update Entry" at bounding box center [673, 420] width 46 height 10
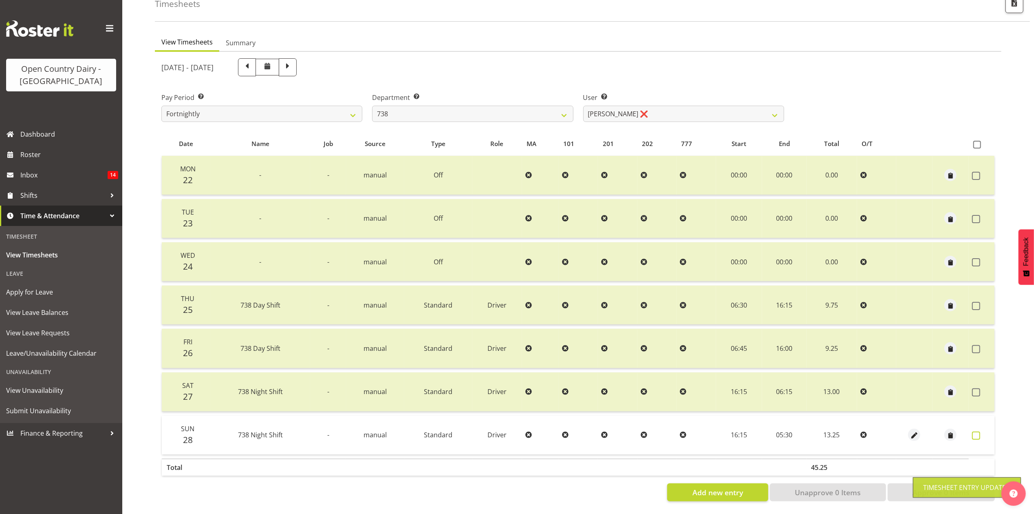
click at [976, 431] on span at bounding box center [976, 435] width 8 height 8
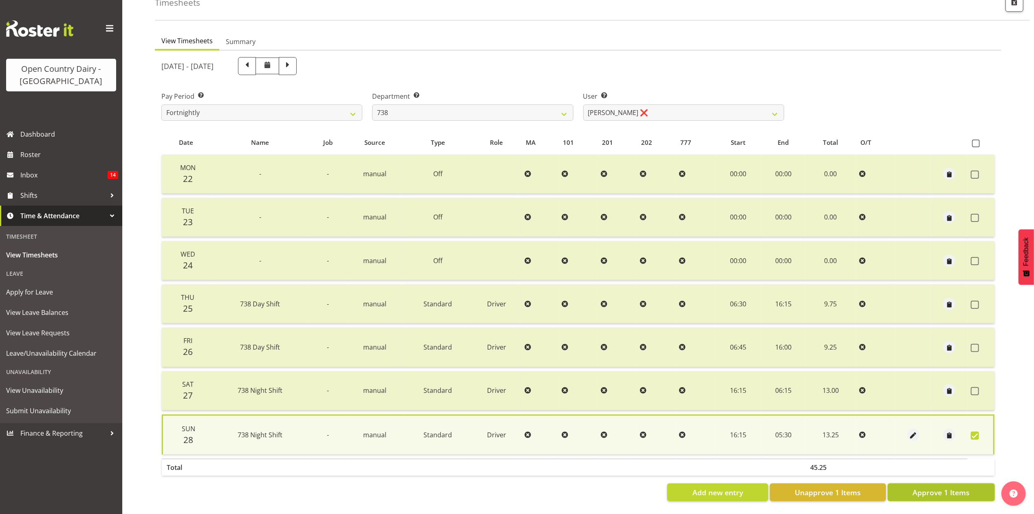
click at [902, 483] on button "Approve 1 Items" at bounding box center [941, 492] width 107 height 18
checkbox input "false"
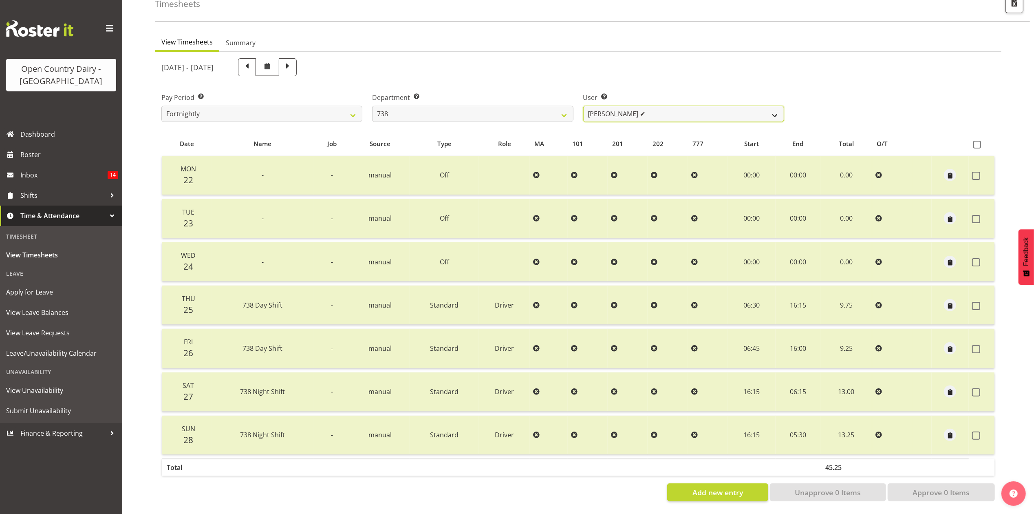
click at [754, 113] on select "Christopher Gamble ✔ Marcy Tuuta ✔ Raymond Campbell ✔ Tama Irvine ✔" at bounding box center [683, 114] width 201 height 16
click at [563, 106] on select "734 735 736 737 738 739 851 853 854 855 856 858 861 862 865 867-9032 868 869 87…" at bounding box center [472, 114] width 201 height 16
click at [701, 62] on div "September 22nd - September 28th 2025" at bounding box center [472, 67] width 623 height 18
click at [57, 159] on span "Roster" at bounding box center [69, 154] width 98 height 12
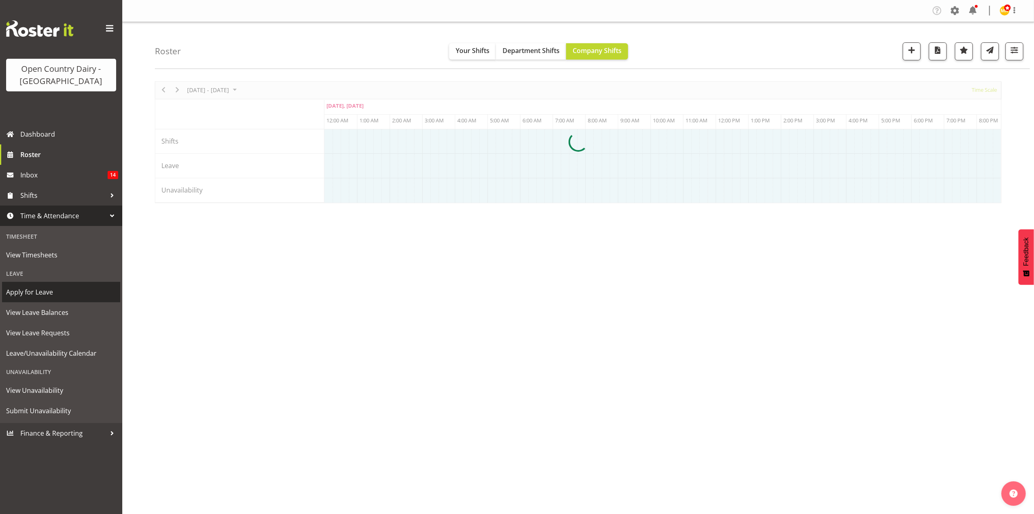
click at [64, 283] on link "Apply for Leave" at bounding box center [61, 292] width 118 height 20
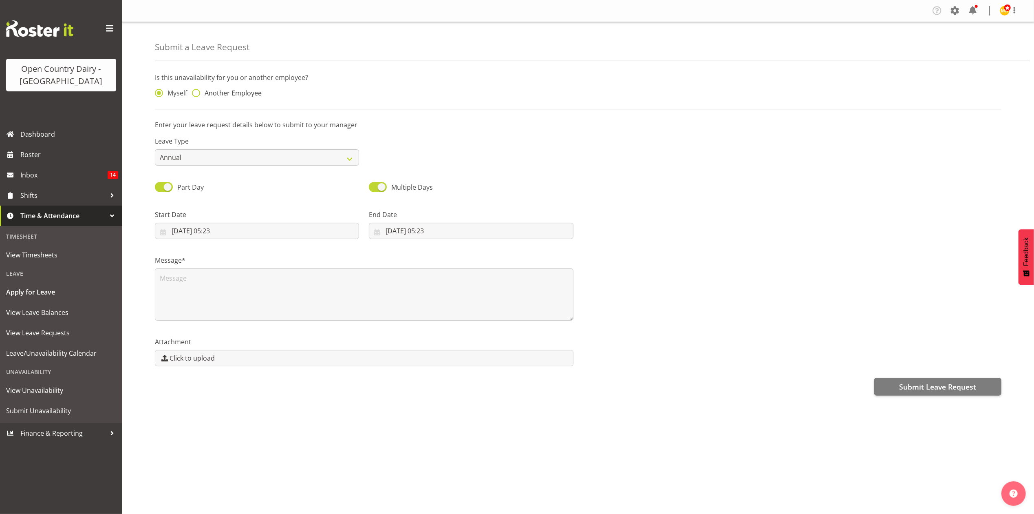
click at [220, 91] on span "Another Employee" at bounding box center [231, 93] width 62 height 8
click at [197, 91] on input "Another Employee" at bounding box center [194, 93] width 5 height 5
radio input "true"
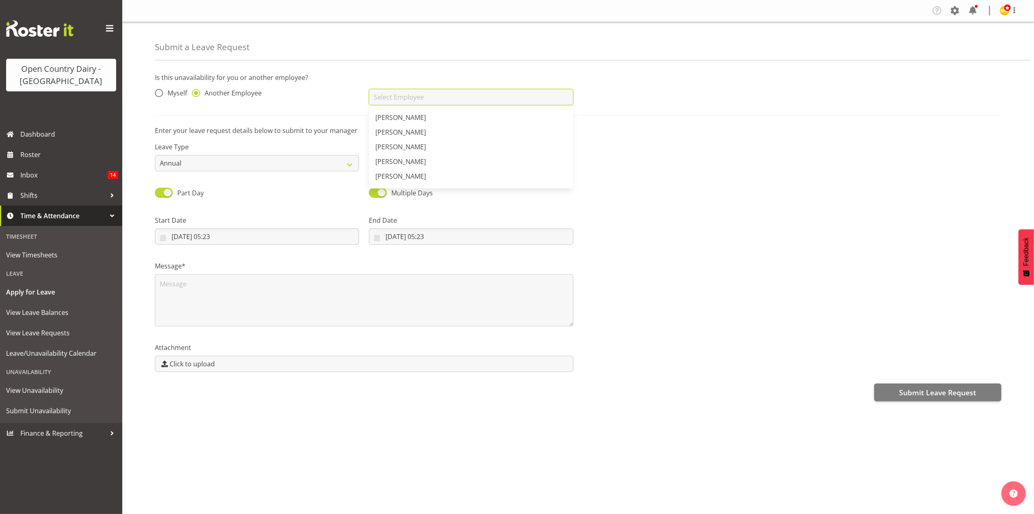
click at [438, 101] on input "text" at bounding box center [471, 97] width 204 height 16
click at [429, 116] on link "[PERSON_NAME]" at bounding box center [471, 117] width 204 height 15
type input "[PERSON_NAME]"
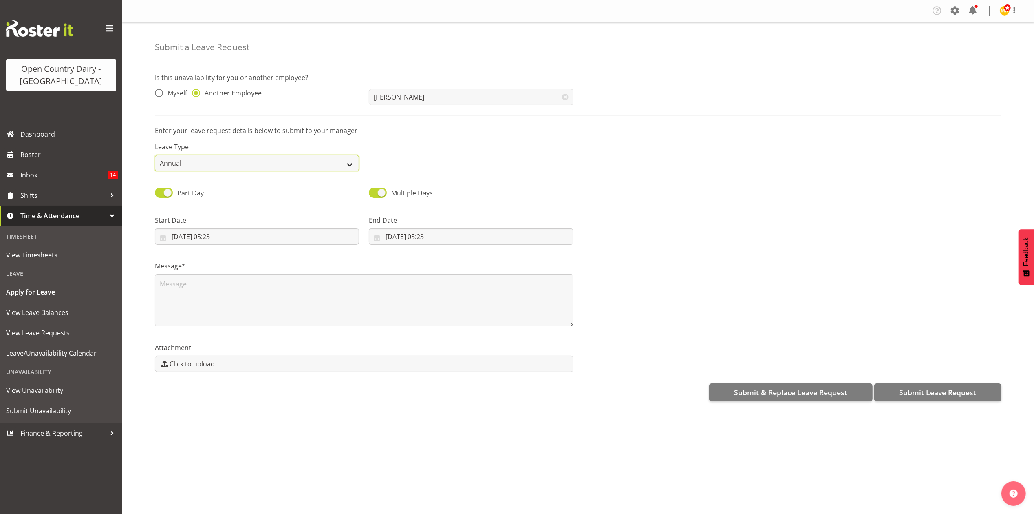
drag, startPoint x: 344, startPoint y: 162, endPoint x: 339, endPoint y: 168, distance: 7.5
click at [344, 162] on select "Annual Sick Leave Without Pay Bereavement Domestic Violence Parental Jury Servi…" at bounding box center [257, 163] width 204 height 16
select select "Sick"
click at [155, 155] on select "Annual Sick Leave Without Pay Bereavement Domestic Violence Parental Jury Servi…" at bounding box center [257, 163] width 204 height 16
click at [199, 240] on input "[DATE] 05:23" at bounding box center [257, 236] width 204 height 16
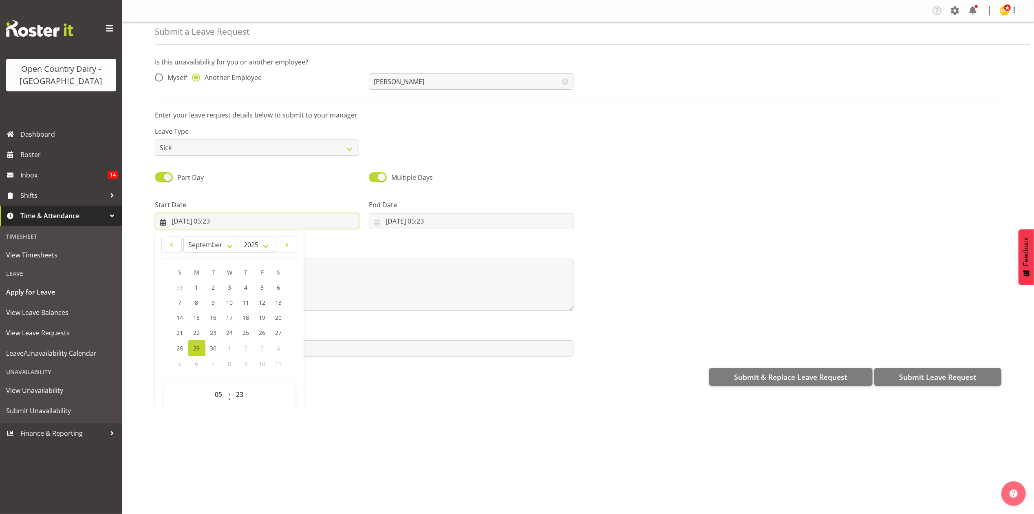
scroll to position [24, 0]
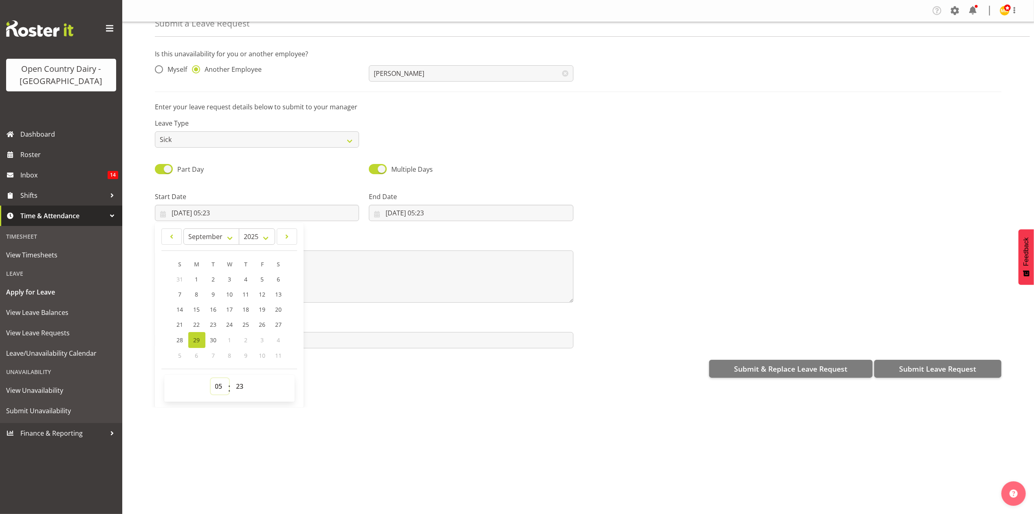
click at [220, 382] on select "00 01 02 03 04 05 06 07 08 09 10 11 12 13 14 15 16 17 18 19 20 21 22 23" at bounding box center [220, 386] width 18 height 16
select select "6"
click at [211, 379] on select "00 01 02 03 04 05 06 07 08 09 10 11 12 13 14 15 16 17 18 19 20 21 22 23" at bounding box center [220, 386] width 18 height 16
type input "[DATE] 06:23"
click at [239, 382] on select "00 01 02 03 04 05 06 07 08 09 10 11 12 13 14 15 16 17 18 19 20 21 22 23 24 25 2…" at bounding box center [241, 386] width 18 height 16
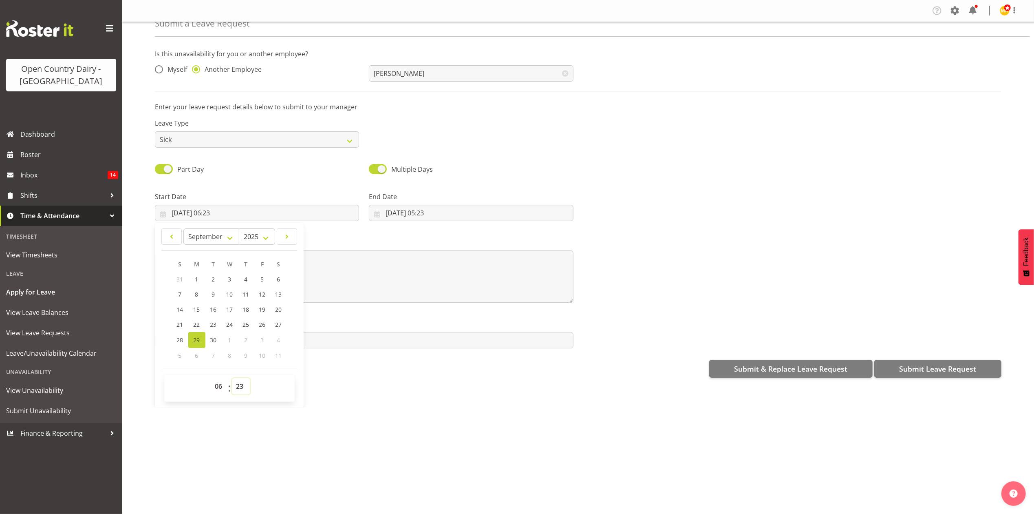
select select "30"
click at [232, 379] on select "00 01 02 03 04 05 06 07 08 09 10 11 12 13 14 15 16 17 18 19 20 21 22 23 24 25 2…" at bounding box center [241, 386] width 18 height 16
type input "[DATE] 06:30"
click at [421, 218] on input "[DATE] 05:23" at bounding box center [471, 213] width 204 height 16
click at [429, 379] on select "00 01 02 03 04 05 06 07 08 09 10 11 12 13 14 15 16 17 18 19 20 21 22 23" at bounding box center [434, 386] width 18 height 16
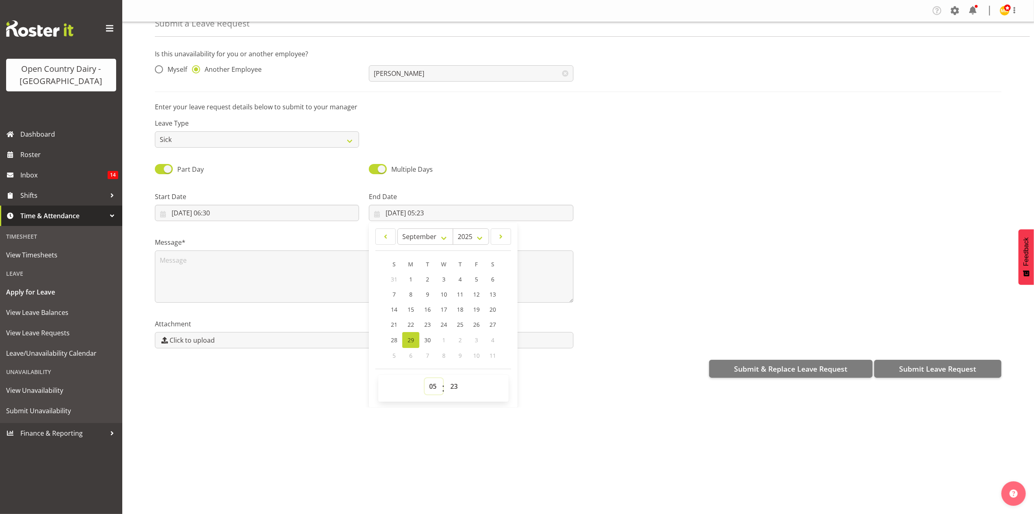
select select "16"
click at [425, 379] on select "00 01 02 03 04 05 06 07 08 09 10 11 12 13 14 15 16 17 18 19 20 21 22 23" at bounding box center [434, 386] width 18 height 16
type input "[DATE] 16:23"
click at [450, 391] on select "00 01 02 03 04 05 06 07 08 09 10 11 12 13 14 15 16 17 18 19 20 21 22 23 24 25 2…" at bounding box center [455, 386] width 18 height 16
select select "30"
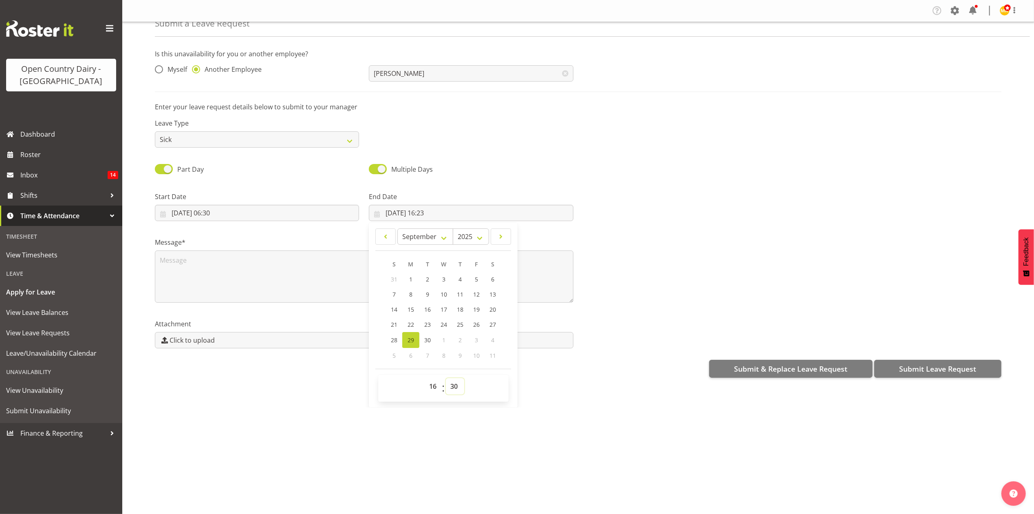
click at [446, 379] on select "00 01 02 03 04 05 06 07 08 09 10 11 12 13 14 15 16 17 18 19 20 21 22 23 24 25 2…" at bounding box center [455, 386] width 18 height 16
type input "[DATE] 16:30"
click at [289, 281] on textarea at bounding box center [364, 276] width 419 height 52
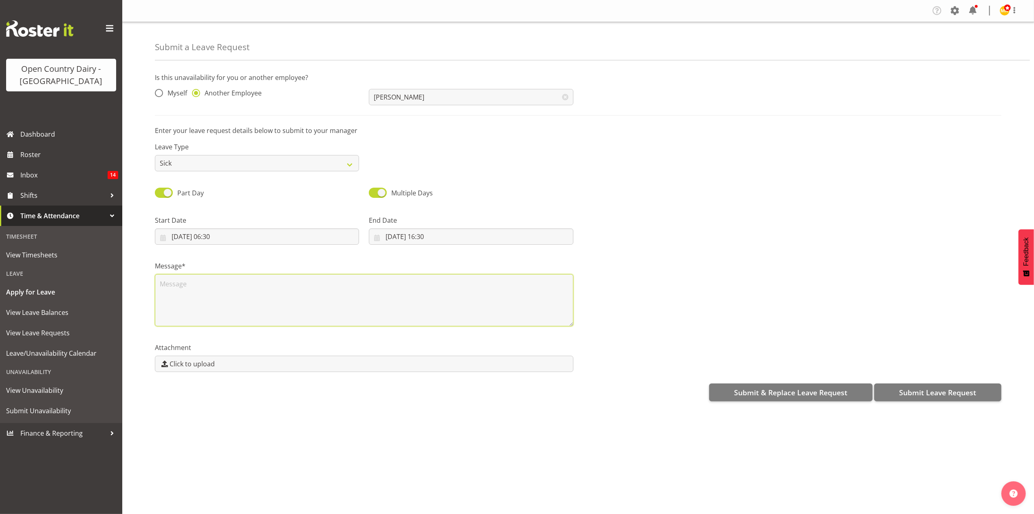
scroll to position [0, 0]
type textarea "[PERSON_NAME] w called in sick"
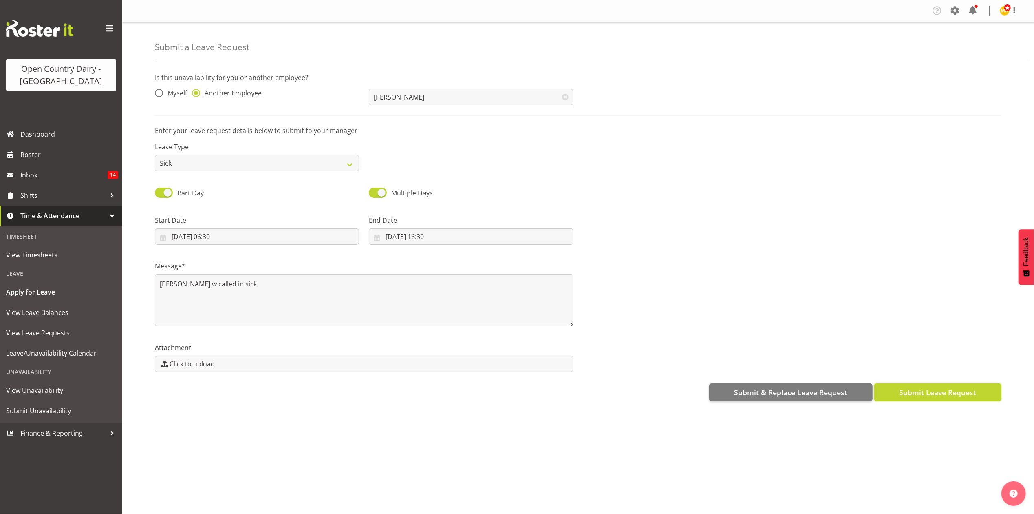
click at [985, 391] on button "Submit Leave Request" at bounding box center [938, 392] width 127 height 18
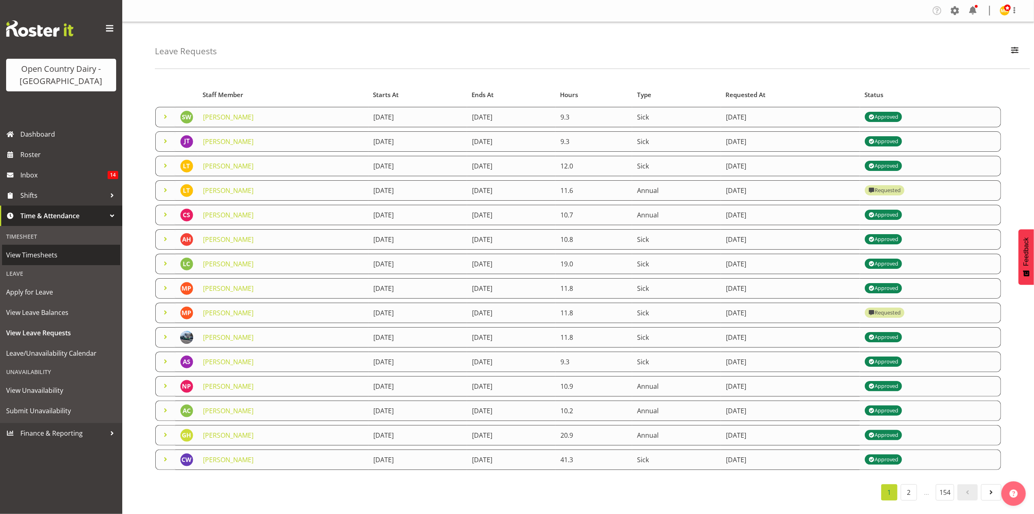
drag, startPoint x: 58, startPoint y: 254, endPoint x: 75, endPoint y: 252, distance: 17.7
click at [58, 254] on span "View Timesheets" at bounding box center [61, 255] width 110 height 12
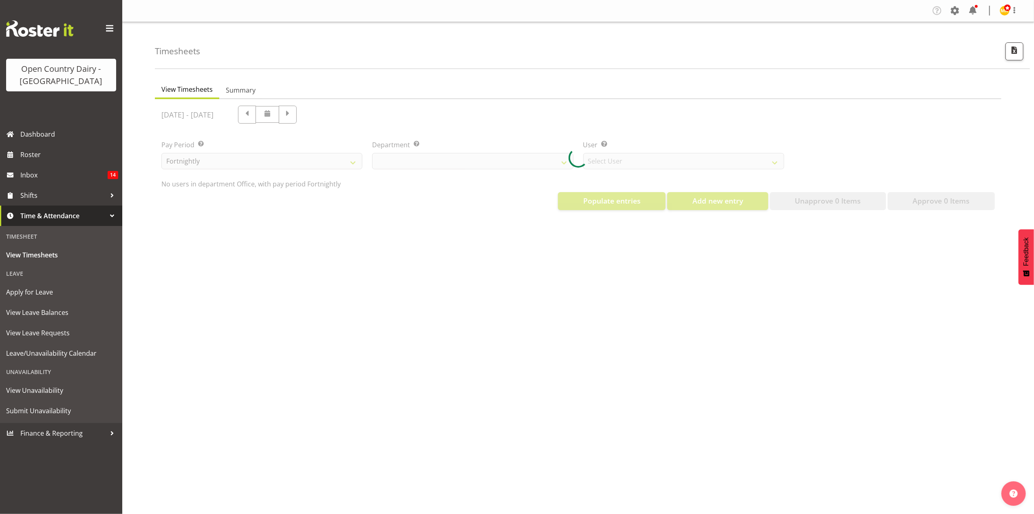
select select "699"
select select "8449"
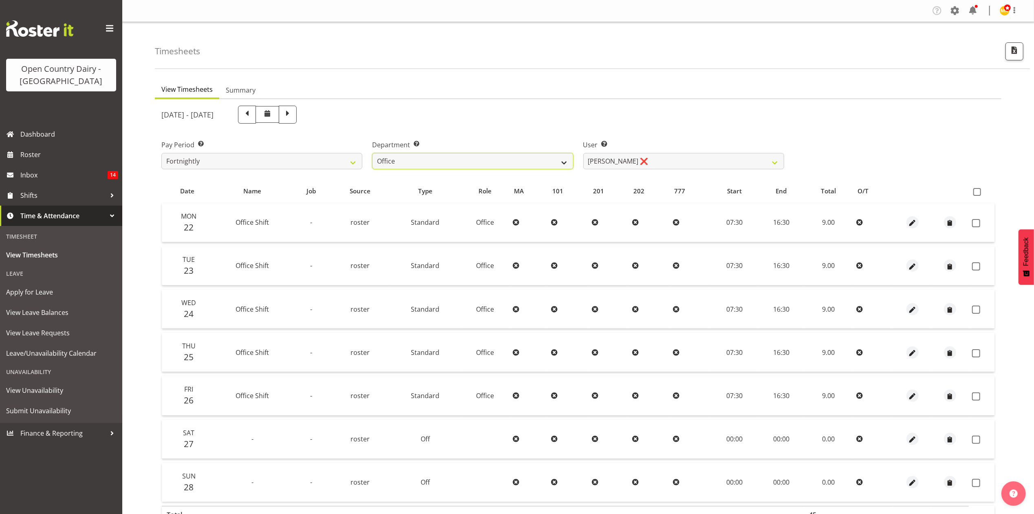
click at [402, 160] on select "734 735 736 737 738 739 851 853 854 855 856 858 861 862 865 867-9032 868 869 87…" at bounding box center [472, 161] width 201 height 16
click at [372, 153] on select "734 735 736 737 738 739 851 853 854 855 856 858 861 862 865 867-9032 868 869 87…" at bounding box center [472, 161] width 201 height 16
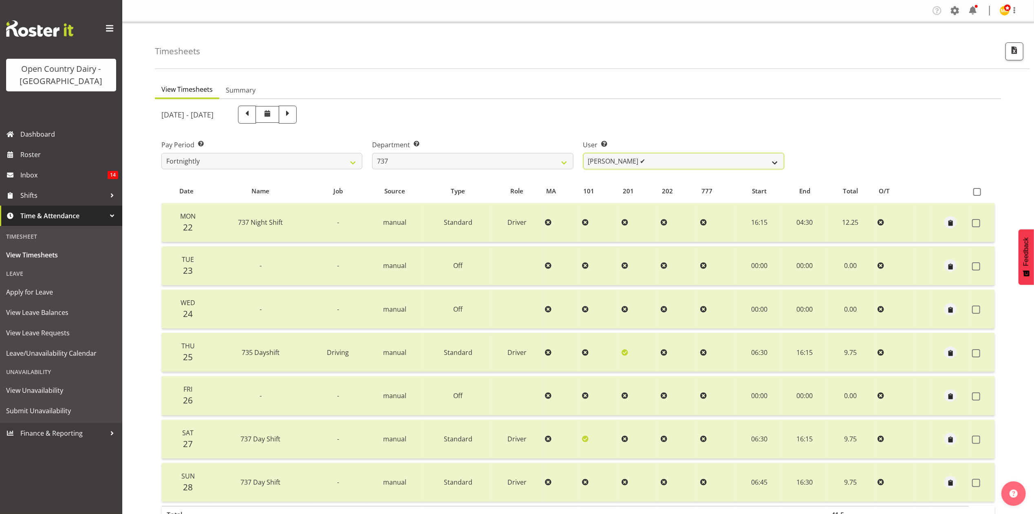
click at [609, 158] on select "[PERSON_NAME] ✔ [PERSON_NAME] ✔ [PERSON_NAME] ✔ [PERSON_NAME] ✔" at bounding box center [683, 161] width 201 height 16
click at [527, 164] on select "734 735 736 737 738 739 851 853 854 855 856 858 861 862 865 867-9032 868 869 87…" at bounding box center [472, 161] width 201 height 16
click at [372, 153] on select "734 735 736 737 738 739 851 853 854 855 856 858 861 862 865 867-9032 868 869 87…" at bounding box center [472, 161] width 201 height 16
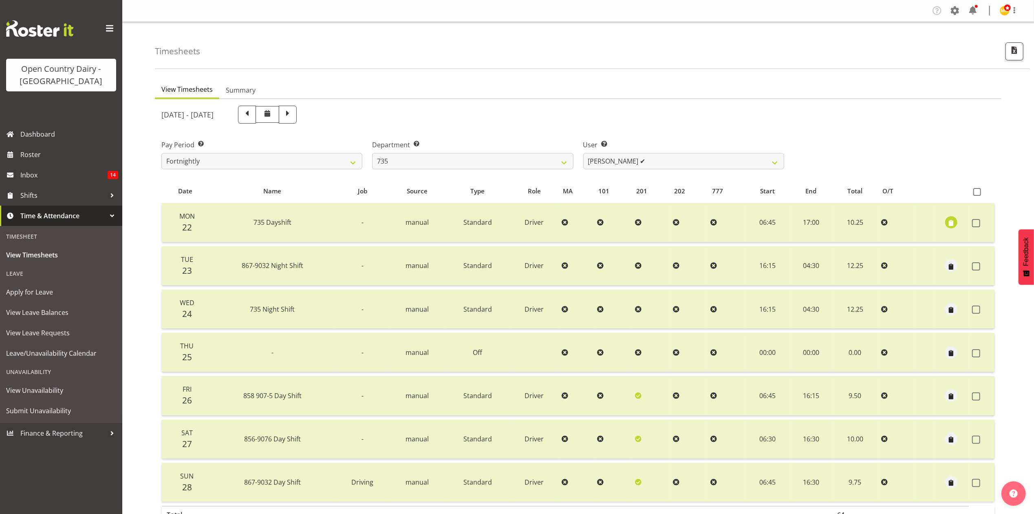
click at [599, 161] on div at bounding box center [578, 327] width 847 height 456
click at [599, 161] on select "[PERSON_NAME] ✔ [PERSON_NAME] ❌ [PERSON_NAME] ✔ [PERSON_NAME] ✔" at bounding box center [683, 161] width 201 height 16
click at [529, 166] on select "734 735 736 737 738 739 851 853 854 855 856 858 861 862 865 867-9032 868 869 87…" at bounding box center [472, 161] width 201 height 16
select select "904"
click at [372, 153] on select "734 735 736 737 738 739 851 853 854 855 856 858 861 862 865 867-9032 868 869 87…" at bounding box center [472, 161] width 201 height 16
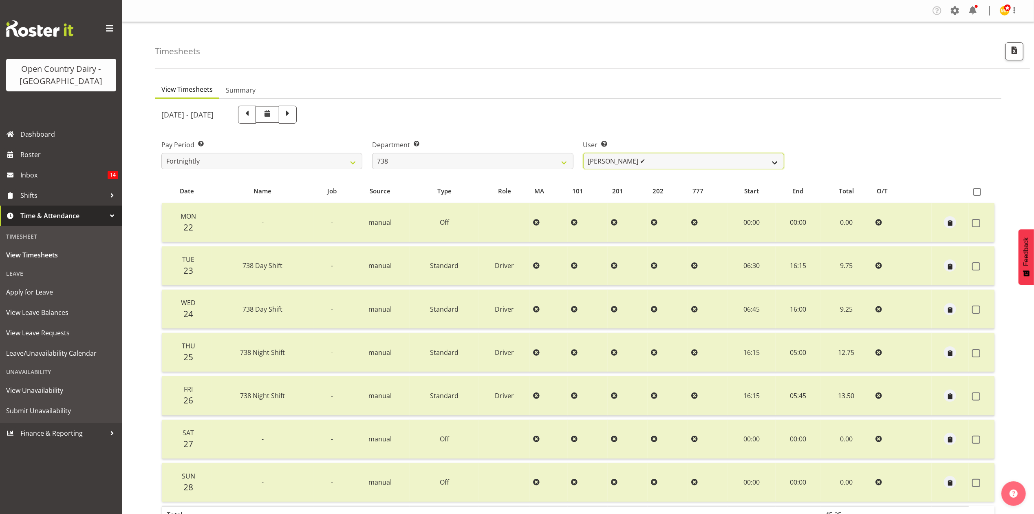
click at [607, 159] on select "[PERSON_NAME] ✔ [PERSON_NAME] ✔ [PERSON_NAME] ✔ [PERSON_NAME][GEOGRAPHIC_DATA] ✔" at bounding box center [683, 161] width 201 height 16
select select "10093"
click at [583, 153] on select "[PERSON_NAME] ✔ [PERSON_NAME] ✔ [PERSON_NAME] ✔ [PERSON_NAME][GEOGRAPHIC_DATA] ✔" at bounding box center [683, 161] width 201 height 16
click at [510, 163] on select "734 735 736 737 738 739 851 853 854 855 856 858 861 862 865 867-9032 868 869 87…" at bounding box center [472, 161] width 201 height 16
click at [653, 106] on div "September 22nd - September 28th 2025" at bounding box center [472, 115] width 623 height 18
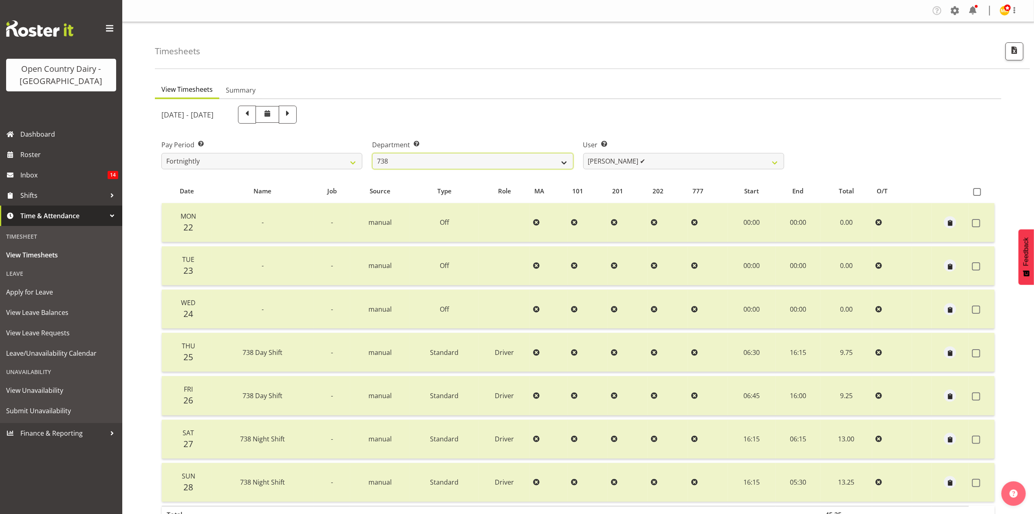
click at [473, 166] on select "734 735 736 737 738 739 851 853 854 855 856 858 861 862 865 867-9032 868 869 87…" at bounding box center [472, 161] width 201 height 16
select select "690"
click at [372, 153] on select "734 735 736 737 738 739 851 853 854 855 856 858 861 862 865 867-9032 868 869 87…" at bounding box center [472, 161] width 201 height 16
select select "9759"
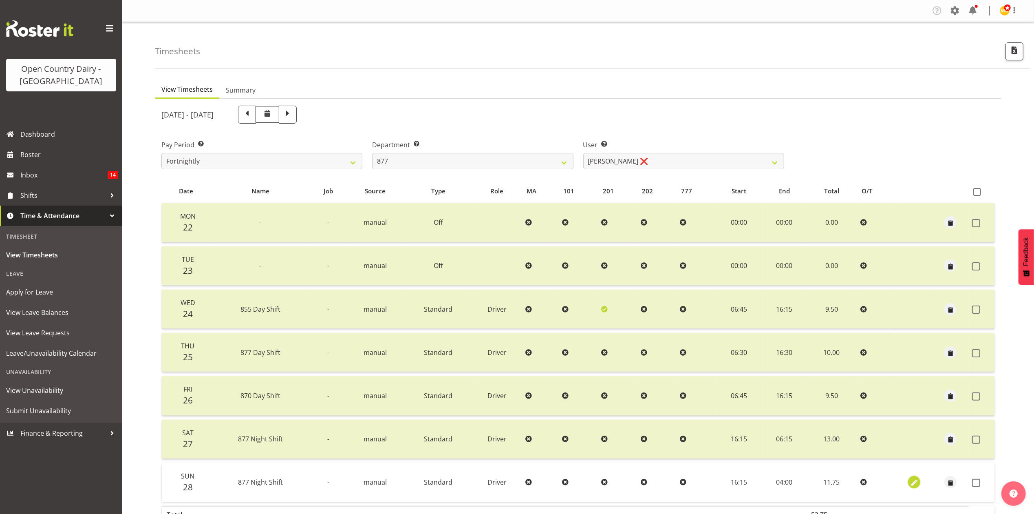
click at [912, 484] on span "button" at bounding box center [914, 482] width 9 height 9
select select "Standard"
select select "8"
select select "2025"
select select "4"
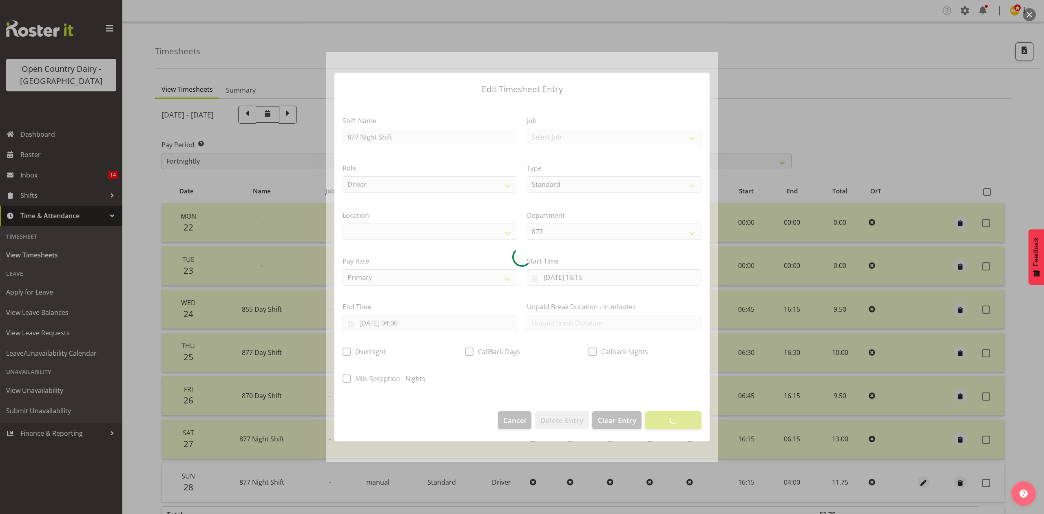
select select
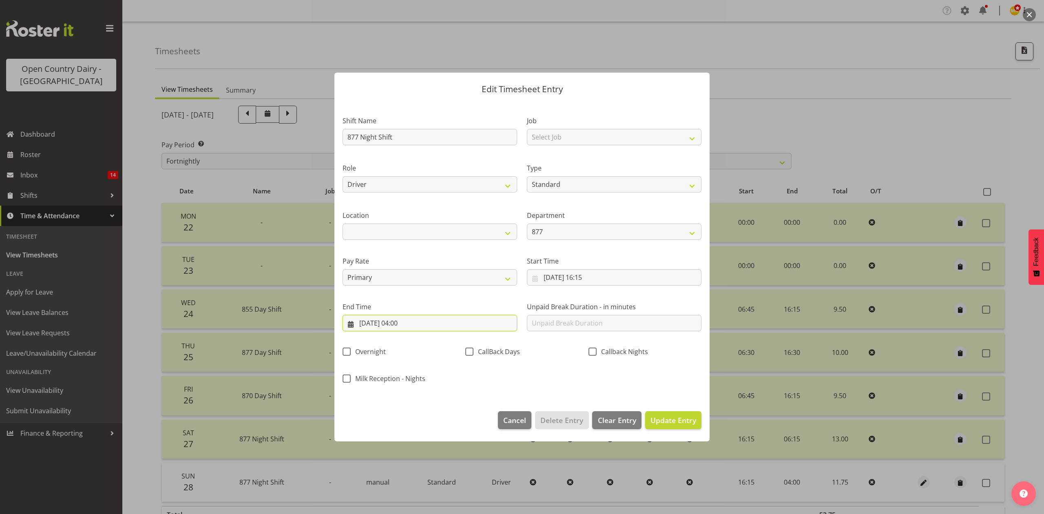
click at [407, 324] on input "29/09/2025, 04:00" at bounding box center [429, 323] width 174 height 16
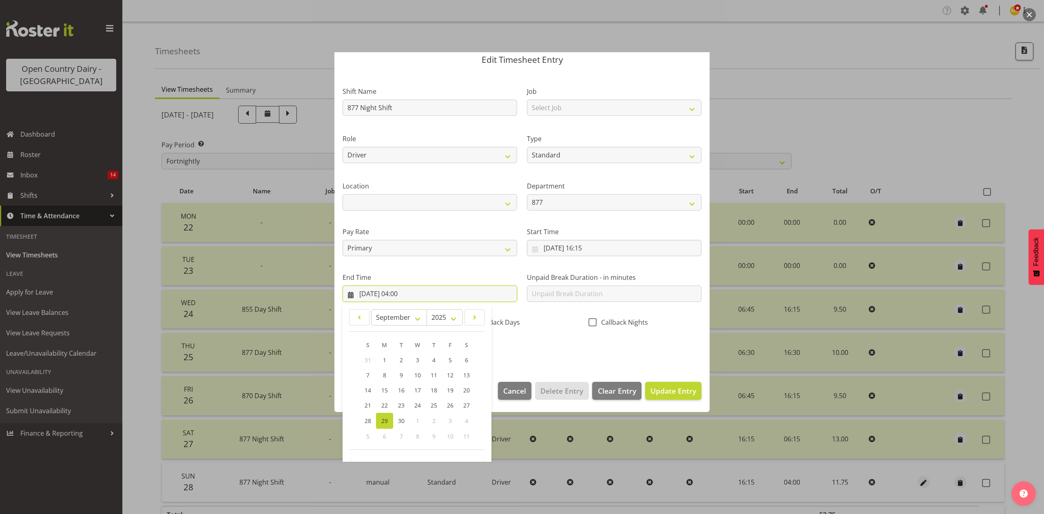
scroll to position [55, 0]
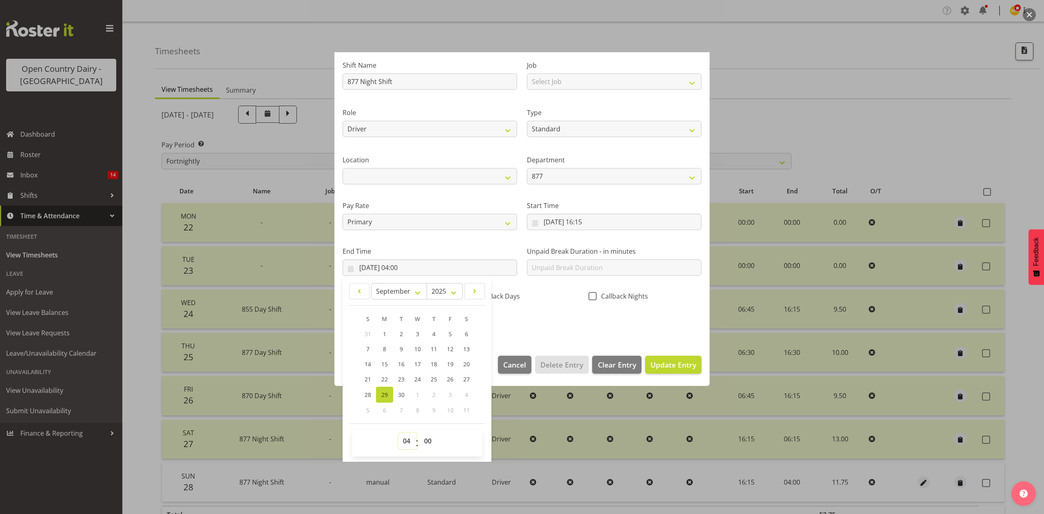
drag, startPoint x: 408, startPoint y: 440, endPoint x: 408, endPoint y: 435, distance: 5.7
click at [408, 440] on select "00 01 02 03 04 05 06 07 08 09 10 11 12 13 14 15 16 17 18 19 20 21 22 23" at bounding box center [407, 441] width 18 height 16
select select "5"
click at [398, 433] on select "00 01 02 03 04 05 06 07 08 09 10 11 12 13 14 15 16 17 18 19 20 21 22 23" at bounding box center [407, 441] width 18 height 16
type input "29/09/2025, 05:00"
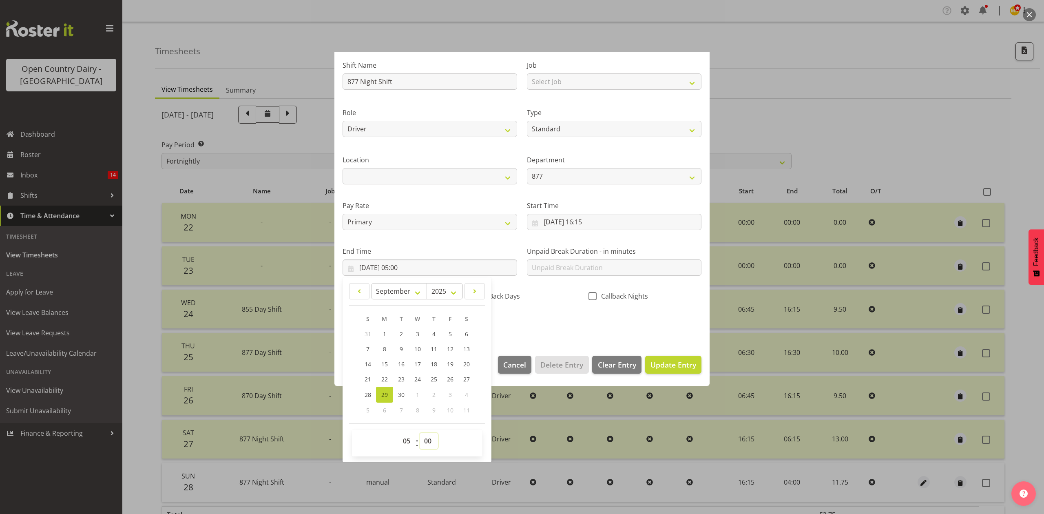
click at [428, 443] on select "00 01 02 03 04 05 06 07 08 09 10 11 12 13 14 15 16 17 18 19 20 21 22 23 24 25 2…" at bounding box center [429, 441] width 18 height 16
select select "30"
click at [420, 433] on select "00 01 02 03 04 05 06 07 08 09 10 11 12 13 14 15 16 17 18 19 20 21 22 23 24 25 2…" at bounding box center [429, 441] width 18 height 16
type input "29/09/2025, 05:30"
click at [573, 314] on div "Shift Name 877 Night Shift Job Select Job Connecting /unconnecting Trailers Dri…" at bounding box center [522, 191] width 369 height 285
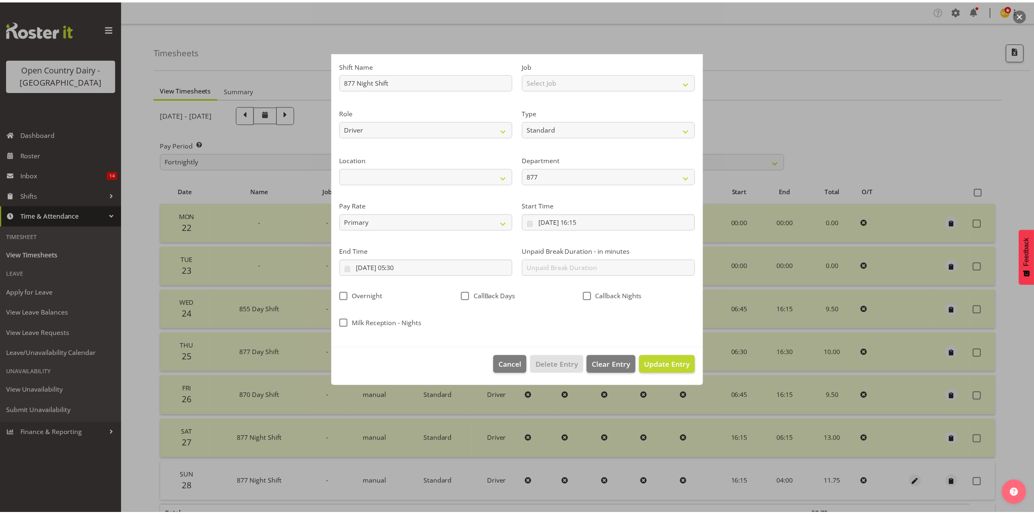
scroll to position [0, 0]
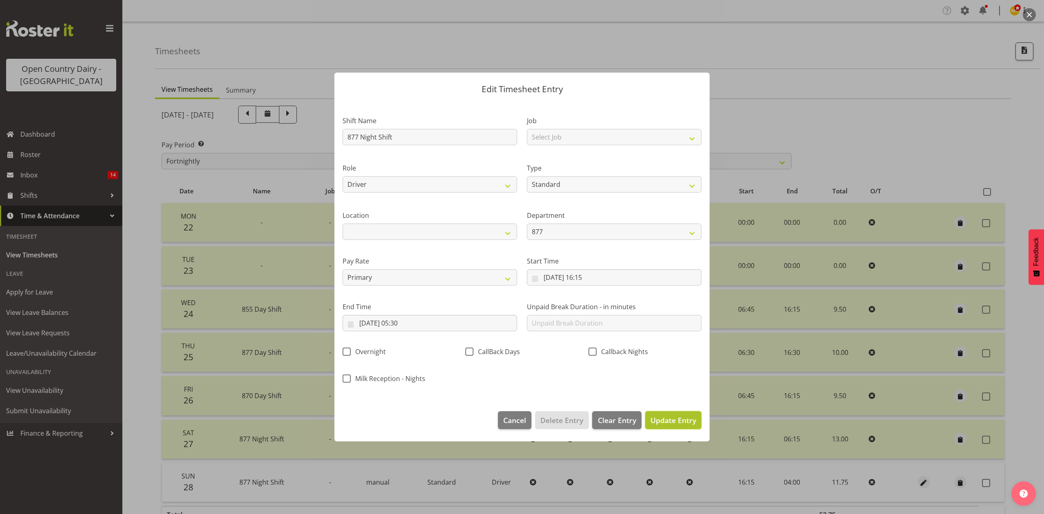
click at [667, 417] on span "Update Entry" at bounding box center [673, 420] width 46 height 10
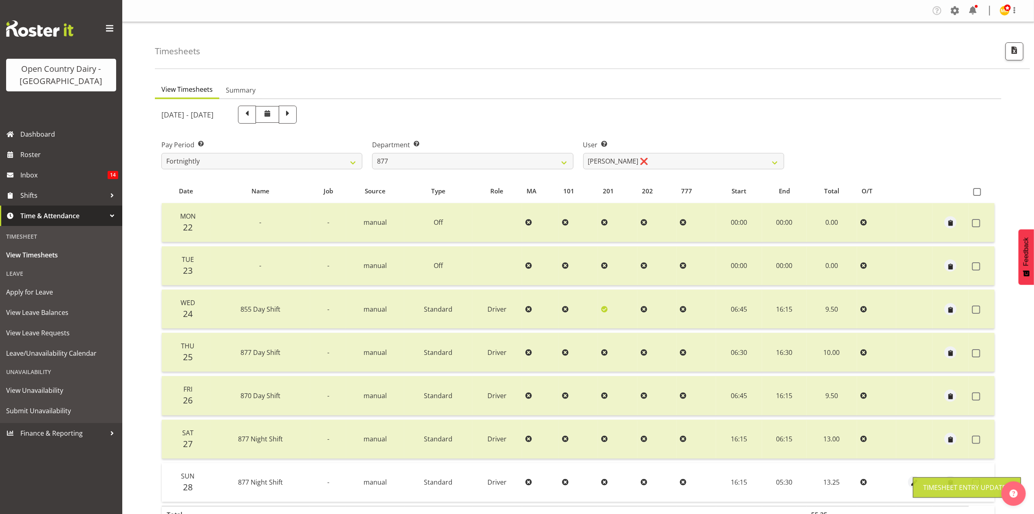
click at [974, 472] on td at bounding box center [982, 482] width 26 height 39
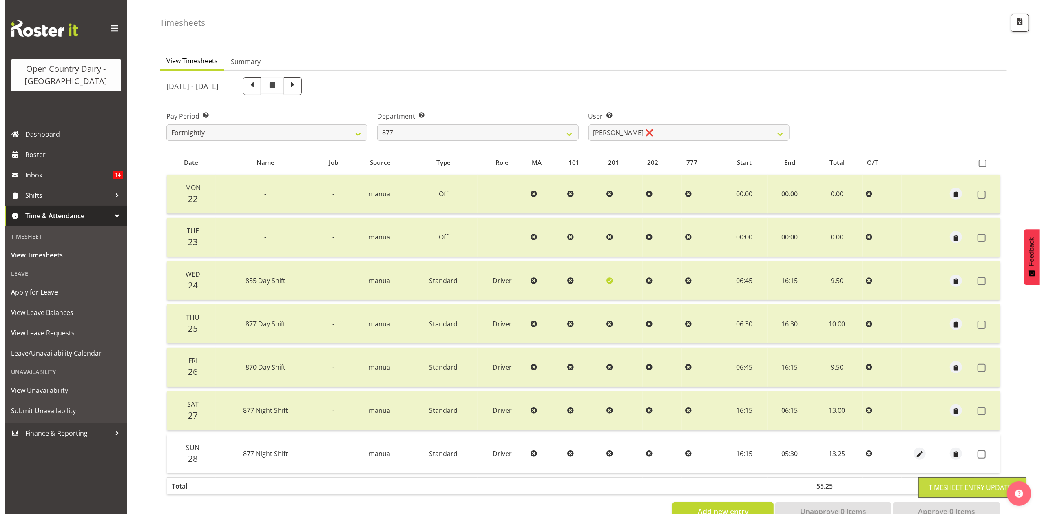
scroll to position [55, 0]
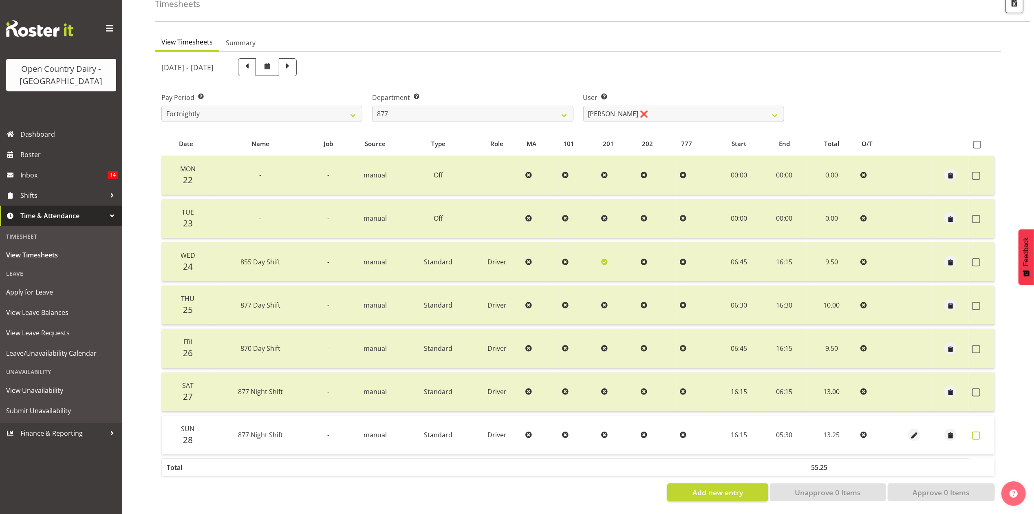
click at [977, 431] on span at bounding box center [976, 435] width 8 height 8
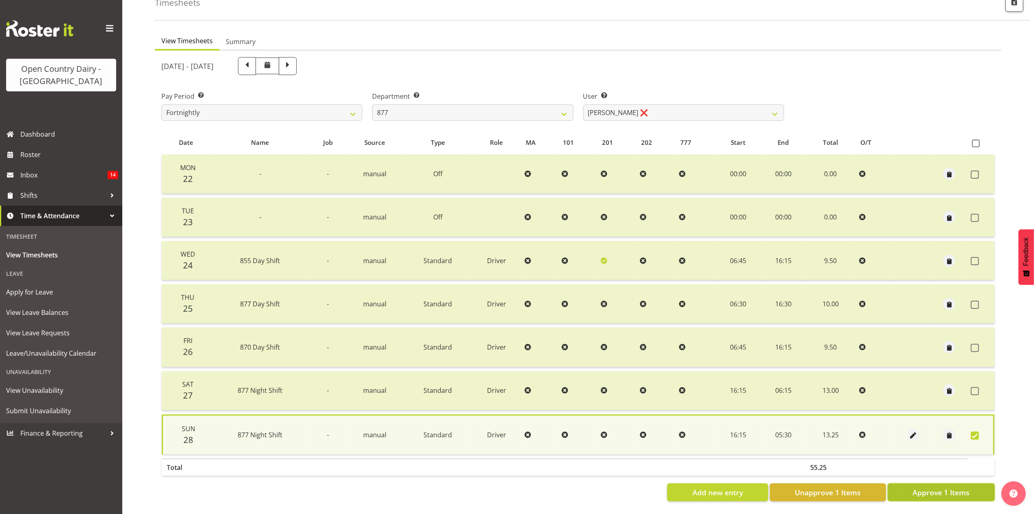
click at [955, 487] on span "Approve 1 Items" at bounding box center [941, 492] width 57 height 11
checkbox input "false"
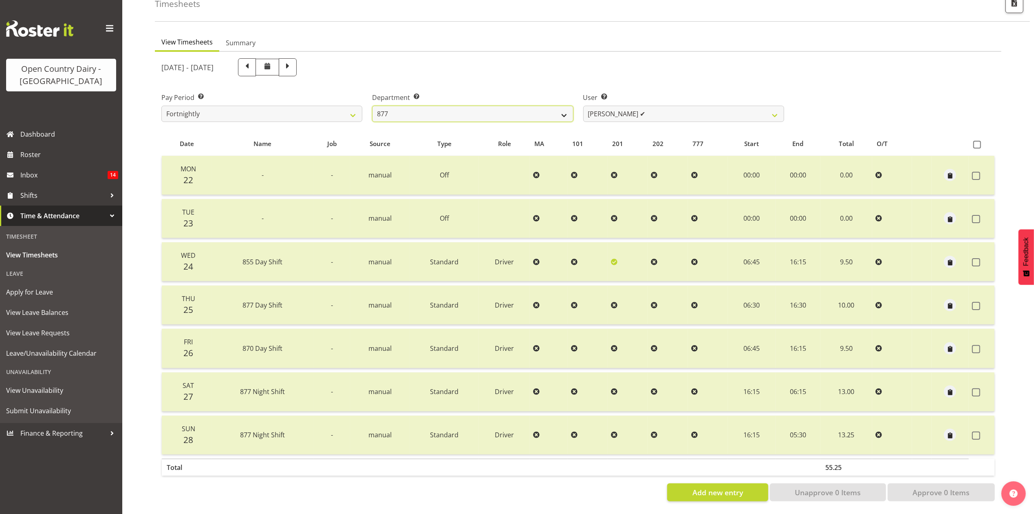
click at [424, 106] on select "734 735 736 737 738 739 851 853 854 855 856 858 861 862 865 867-9032 868 869 87…" at bounding box center [472, 114] width 201 height 16
select select "687"
click at [372, 106] on select "734 735 736 737 738 739 851 853 854 855 856 858 861 862 865 867-9032 868 869 87…" at bounding box center [472, 114] width 201 height 16
click at [592, 110] on select "Annette Parker ✔ Christopher McRae ✔ Patrick Stenton ❌ Rachel Carpenter ✔" at bounding box center [683, 114] width 201 height 16
select select "10920"
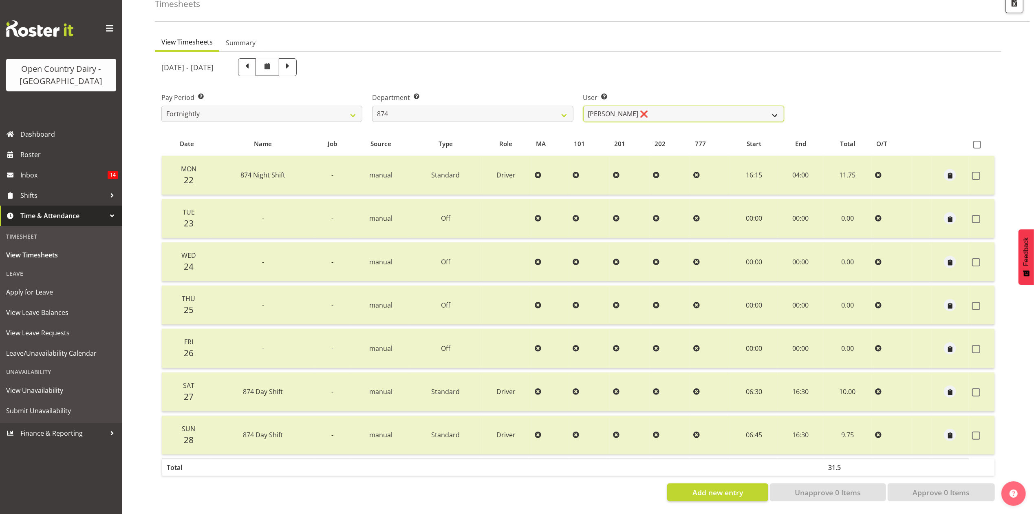
click at [583, 106] on select "Annette Parker ✔ Christopher McRae ✔ Patrick Stenton ❌ Rachel Carpenter ✔" at bounding box center [683, 114] width 201 height 16
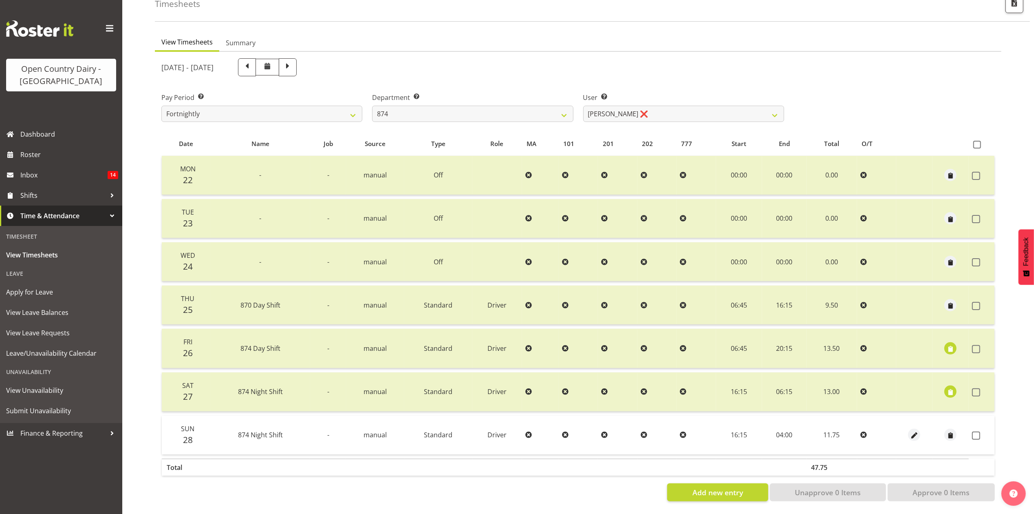
click at [922, 428] on div at bounding box center [915, 434] width 30 height 12
click at [921, 428] on div at bounding box center [915, 434] width 30 height 12
click at [920, 428] on div at bounding box center [915, 434] width 30 height 12
click at [915, 431] on span "button" at bounding box center [914, 435] width 9 height 9
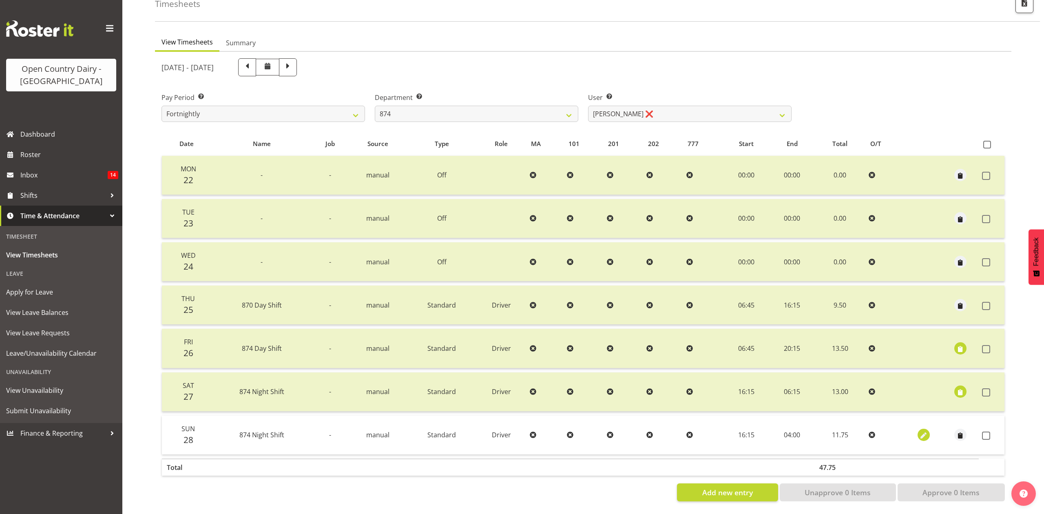
select select "Standard"
select select "8"
select select "2025"
select select "4"
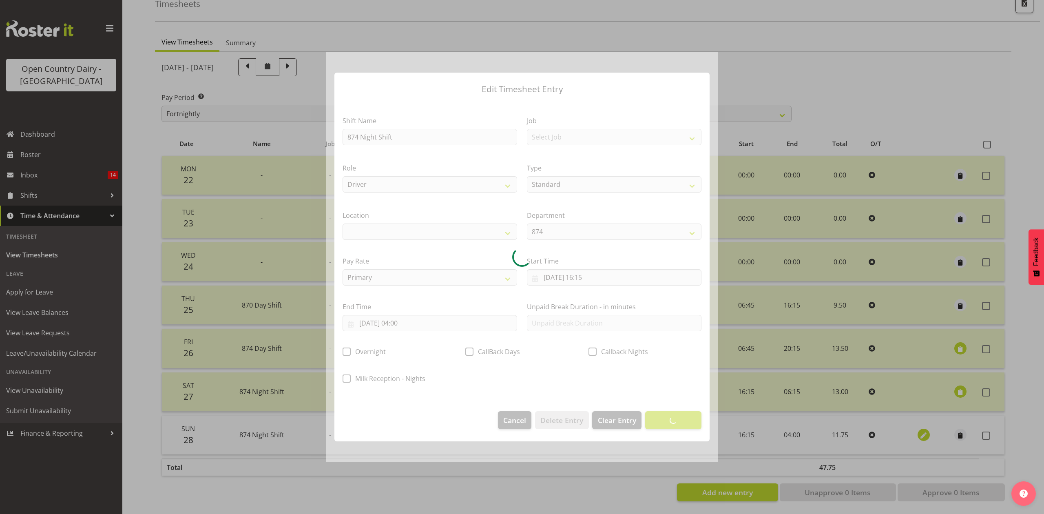
select select
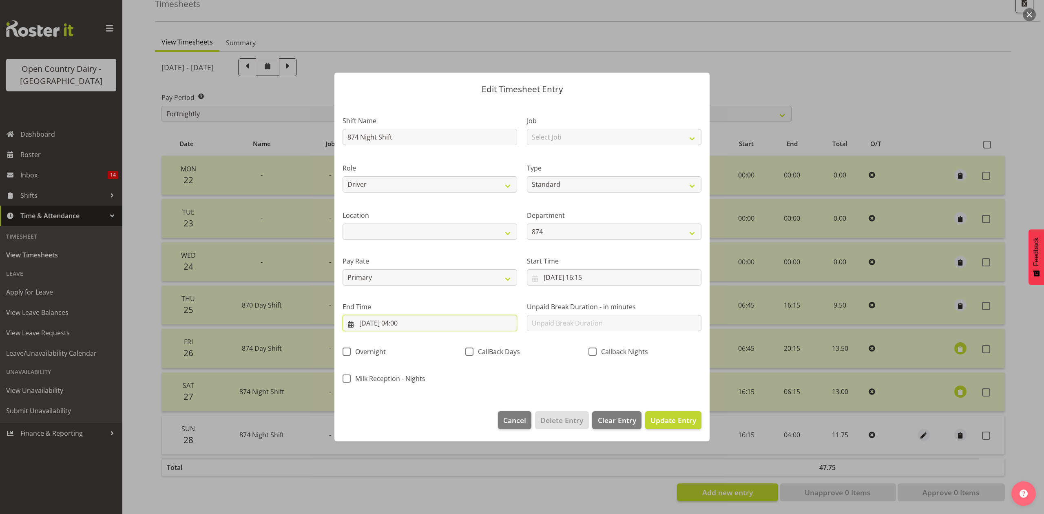
click at [399, 320] on input "29/09/2025, 04:00" at bounding box center [429, 323] width 174 height 16
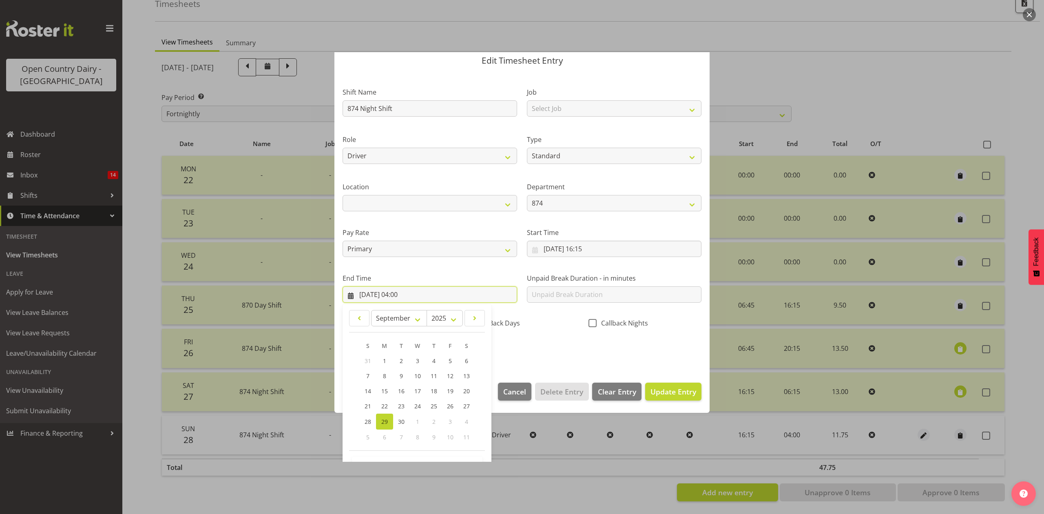
scroll to position [55, 0]
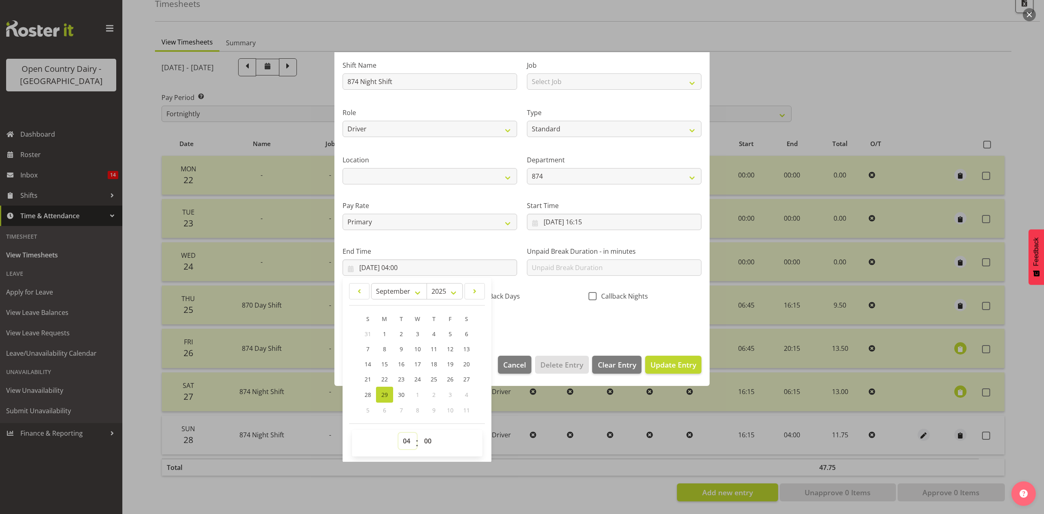
drag, startPoint x: 407, startPoint y: 444, endPoint x: 407, endPoint y: 435, distance: 8.2
click at [407, 444] on select "00 01 02 03 04 05 06 07 08 09 10 11 12 13 14 15 16 17 18 19 20 21 22 23" at bounding box center [407, 441] width 18 height 16
select select "5"
click at [398, 433] on select "00 01 02 03 04 05 06 07 08 09 10 11 12 13 14 15 16 17 18 19 20 21 22 23" at bounding box center [407, 441] width 18 height 16
type input "29/09/2025, 05:00"
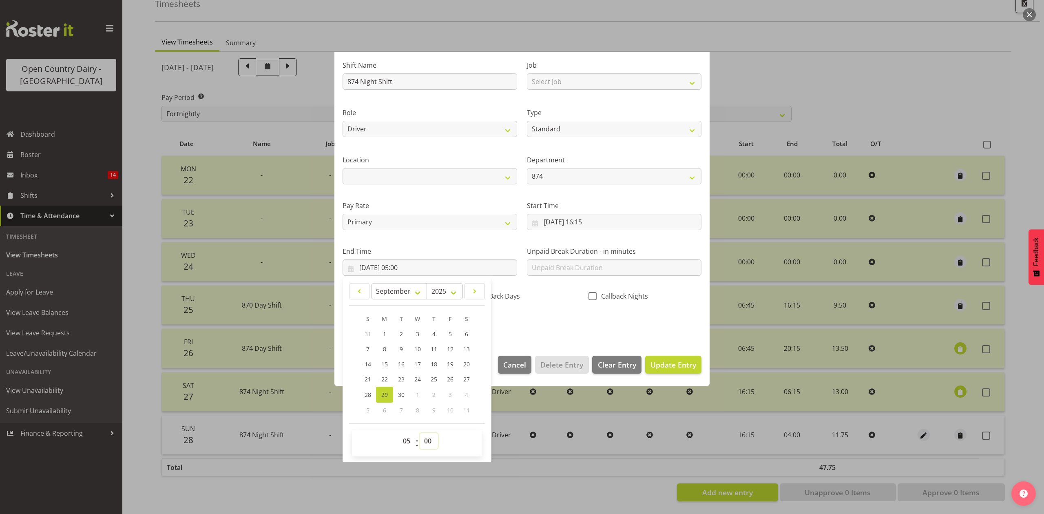
click at [431, 439] on select "00 01 02 03 04 05 06 07 08 09 10 11 12 13 14 15 16 17 18 19 20 21 22 23 24 25 2…" at bounding box center [429, 441] width 18 height 16
select select "30"
click at [420, 433] on select "00 01 02 03 04 05 06 07 08 09 10 11 12 13 14 15 16 17 18 19 20 21 22 23 24 25 2…" at bounding box center [429, 441] width 18 height 16
type input "29/09/2025, 05:30"
click at [517, 339] on section "Shift Name 874 Night Shift Job Select Job Connecting /unconnecting Trailers Dri…" at bounding box center [521, 197] width 375 height 302
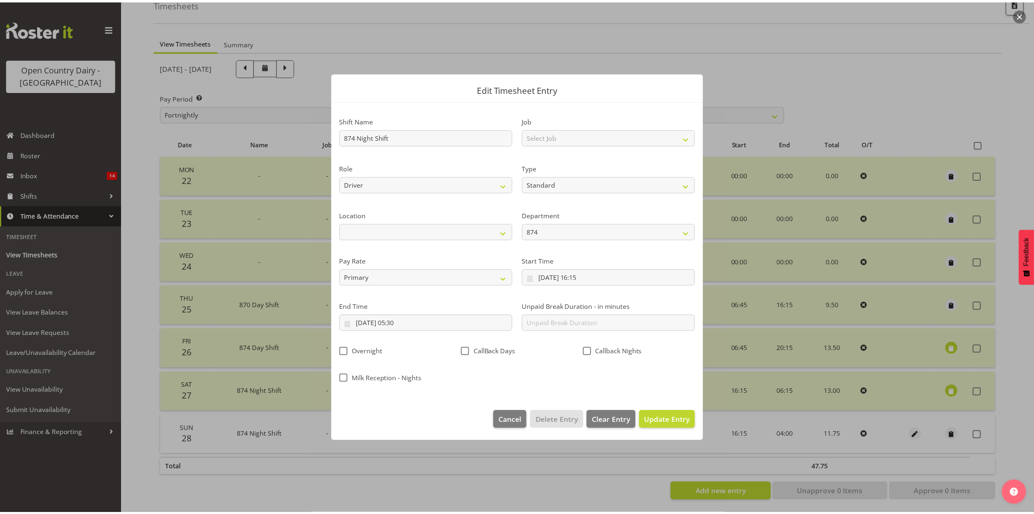
scroll to position [0, 0]
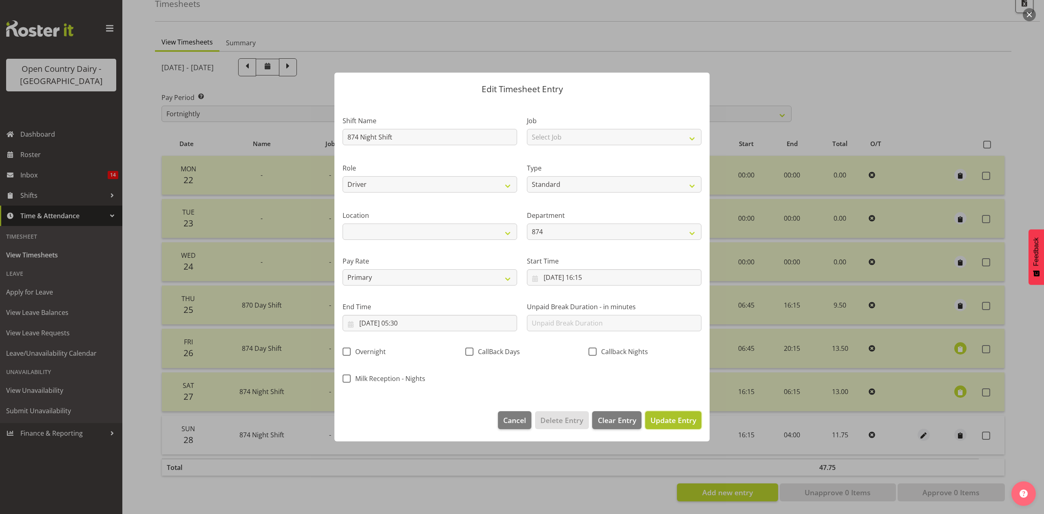
click at [680, 421] on span "Update Entry" at bounding box center [673, 420] width 46 height 10
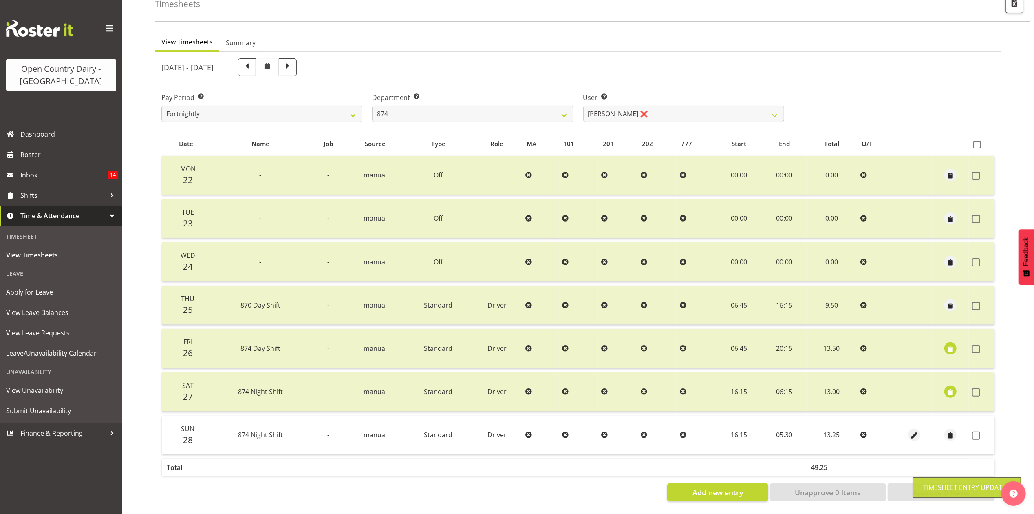
click at [983, 431] on label at bounding box center [978, 435] width 13 height 8
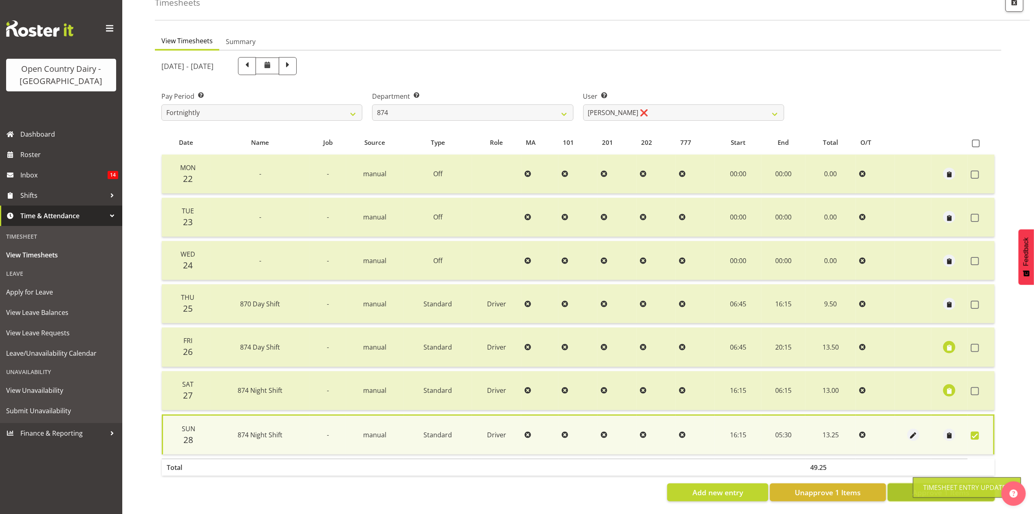
click at [905, 483] on button "Approve 1 Items" at bounding box center [941, 492] width 107 height 18
checkbox input "false"
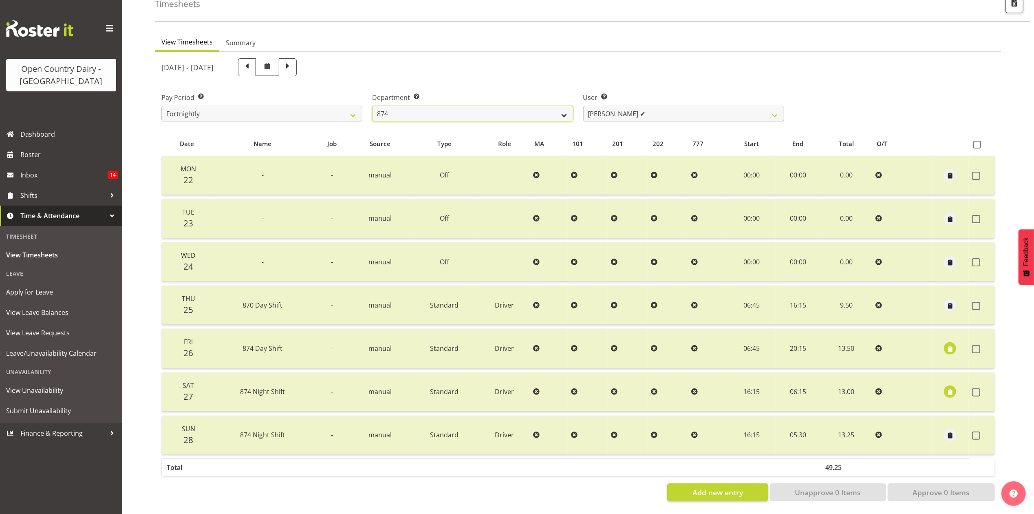
click at [518, 111] on select "734 735 736 737 738 739 851 853 854 855 856 858 861 862 865 867-9032 868 869 87…" at bounding box center [472, 114] width 201 height 16
select select "686"
click at [372, 106] on select "734 735 736 737 738 739 851 853 854 855 856 858 861 862 865 867-9032 868 869 87…" at bounding box center [472, 114] width 201 height 16
select select "7383"
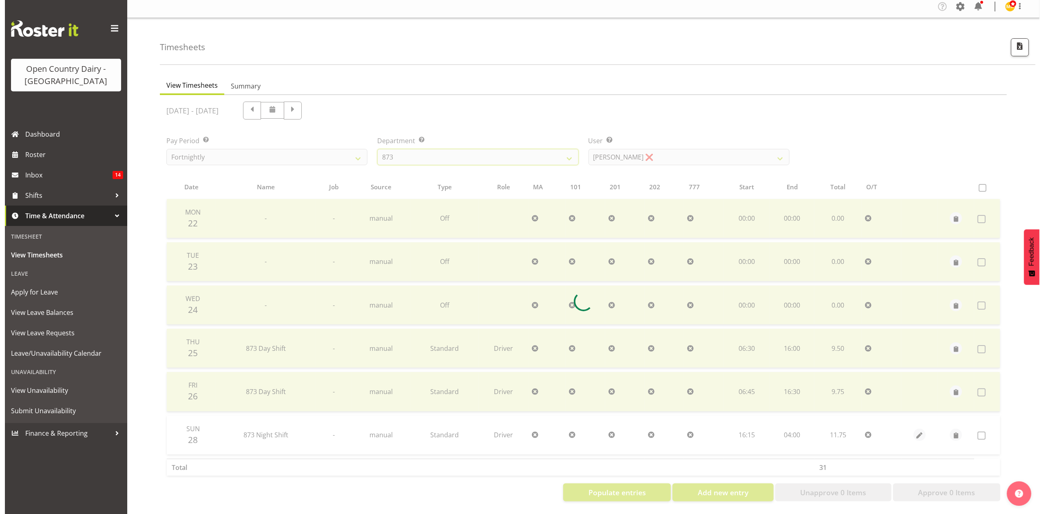
scroll to position [11, 0]
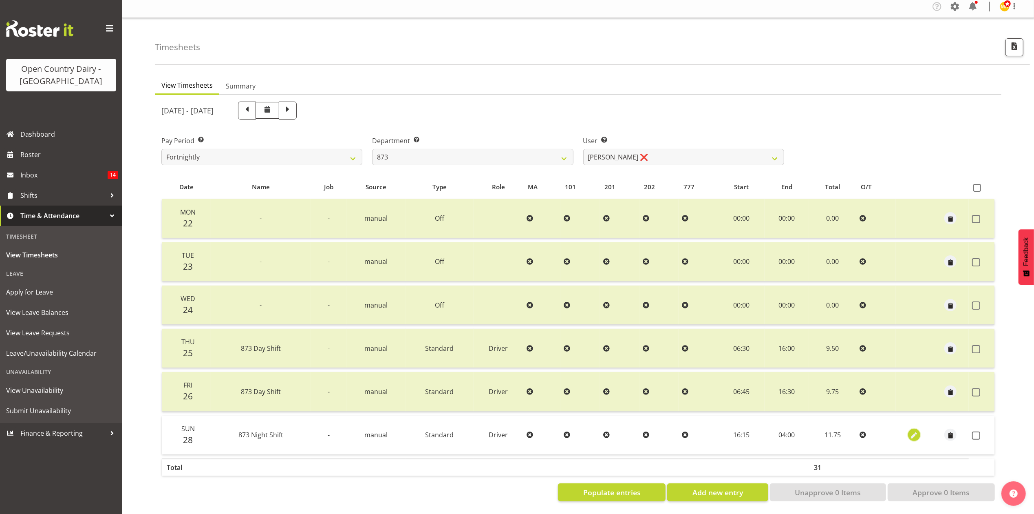
click at [914, 431] on span "button" at bounding box center [914, 435] width 9 height 9
select select "Standard"
select select "8"
select select "2025"
select select "4"
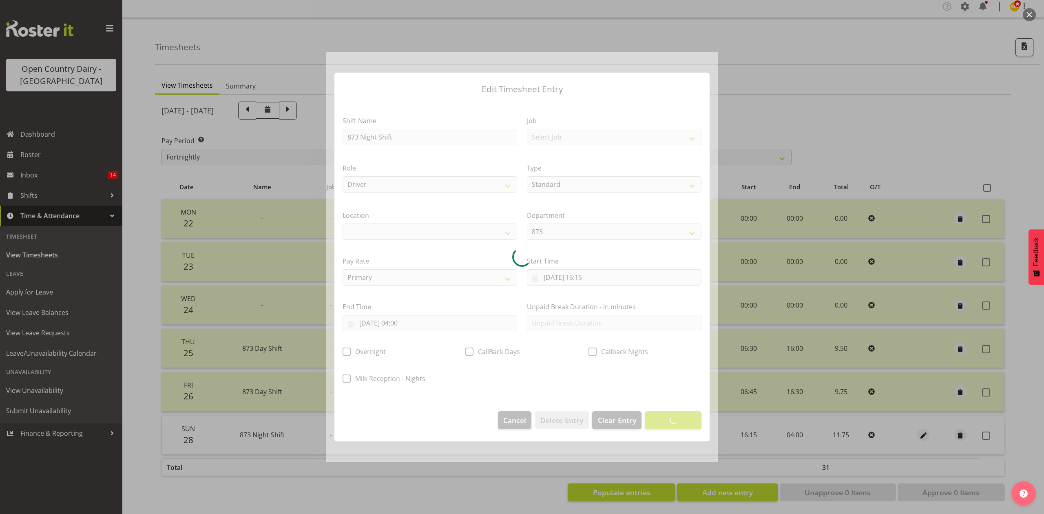
select select
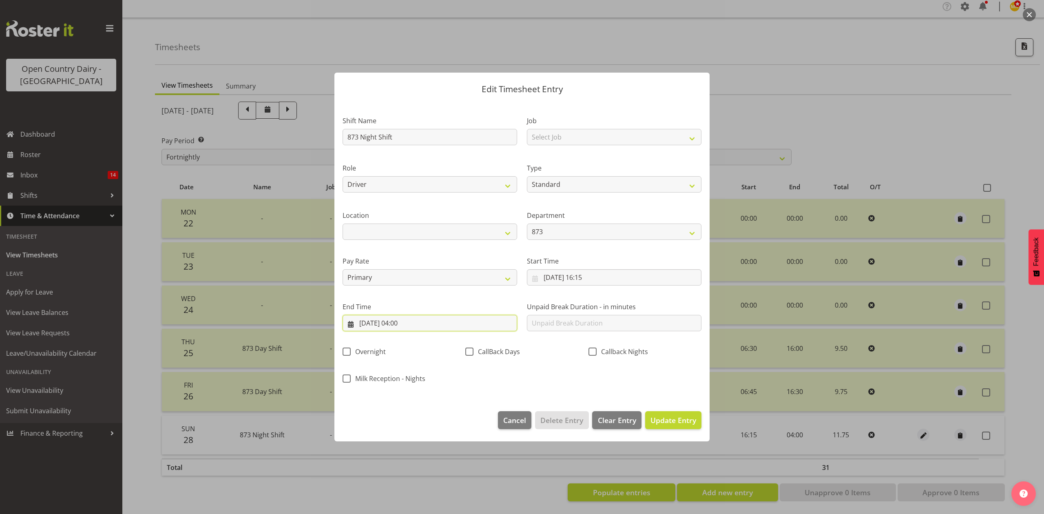
click at [409, 323] on input "29/09/2025, 04:00" at bounding box center [429, 323] width 174 height 16
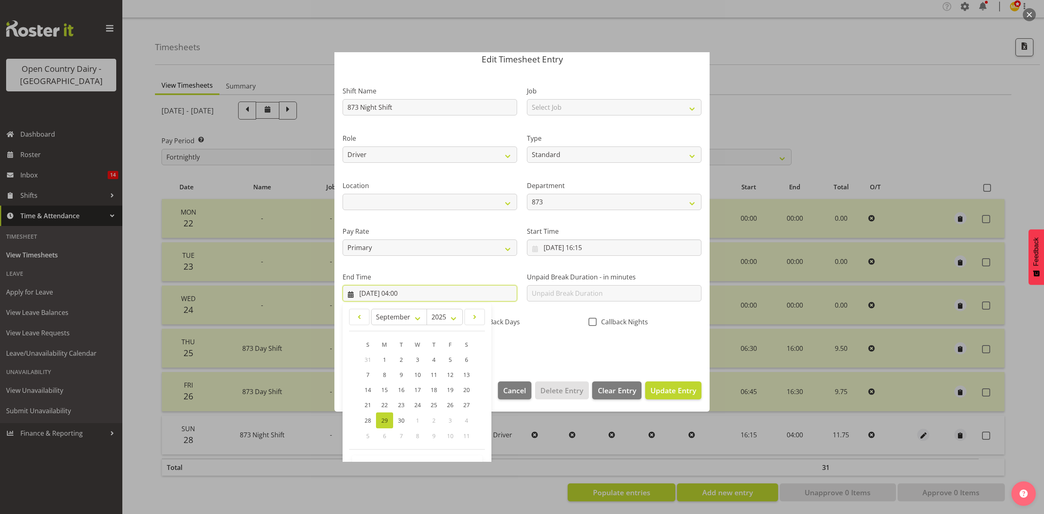
scroll to position [55, 0]
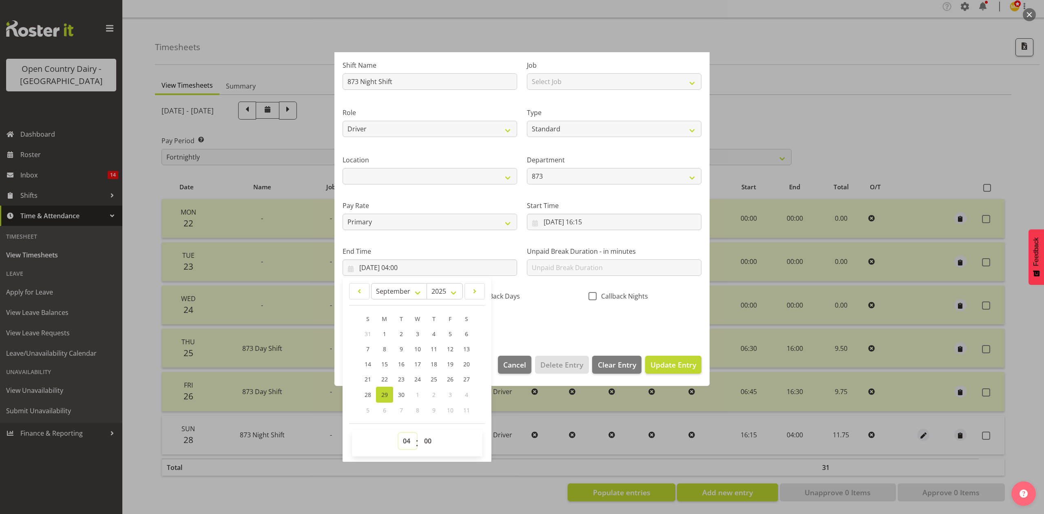
click at [410, 444] on select "00 01 02 03 04 05 06 07 08 09 10 11 12 13 14 15 16 17 18 19 20 21 22 23" at bounding box center [407, 441] width 18 height 16
select select "5"
click at [398, 433] on select "00 01 02 03 04 05 06 07 08 09 10 11 12 13 14 15 16 17 18 19 20 21 22 23" at bounding box center [407, 441] width 18 height 16
type input "29/09/2025, 05:00"
click at [427, 447] on select "00 01 02 03 04 05 06 07 08 09 10 11 12 13 14 15 16 17 18 19 20 21 22 23 24 25 2…" at bounding box center [429, 441] width 18 height 16
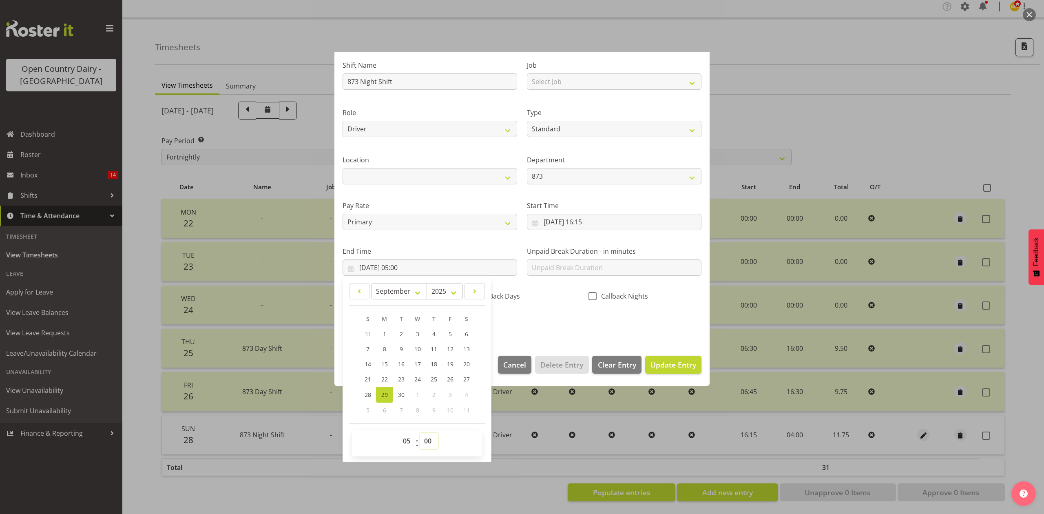
select select "30"
click at [420, 433] on select "00 01 02 03 04 05 06 07 08 09 10 11 12 13 14 15 16 17 18 19 20 21 22 23 24 25 2…" at bounding box center [429, 441] width 18 height 16
type input "29/09/2025, 05:30"
click at [588, 298] on span at bounding box center [592, 296] width 8 height 8
click at [588, 298] on input "Callback Nights" at bounding box center [590, 296] width 5 height 5
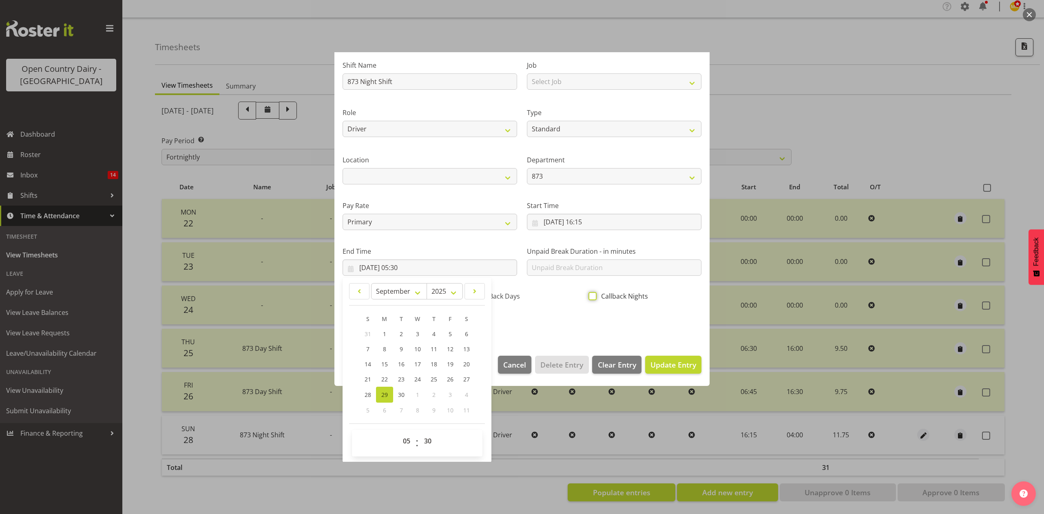
checkbox input "true"
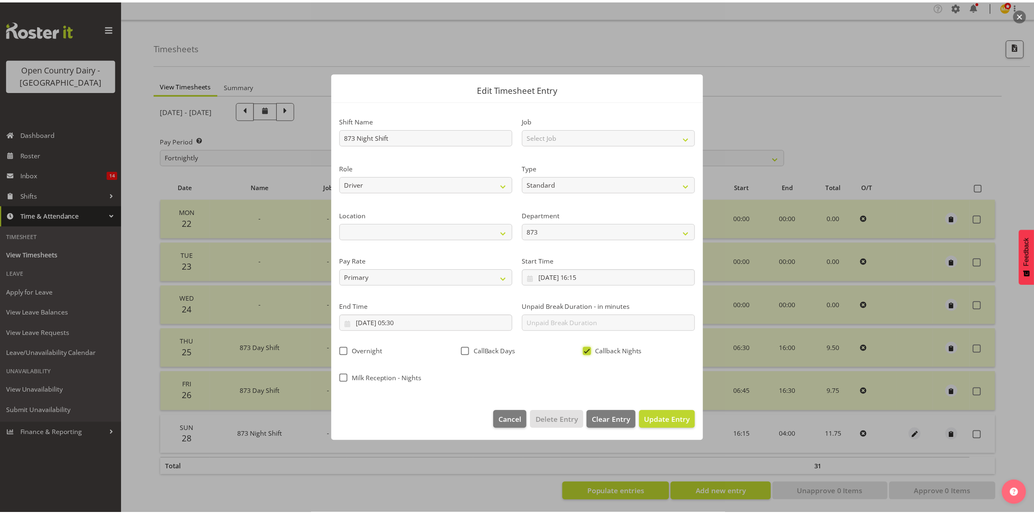
scroll to position [0, 0]
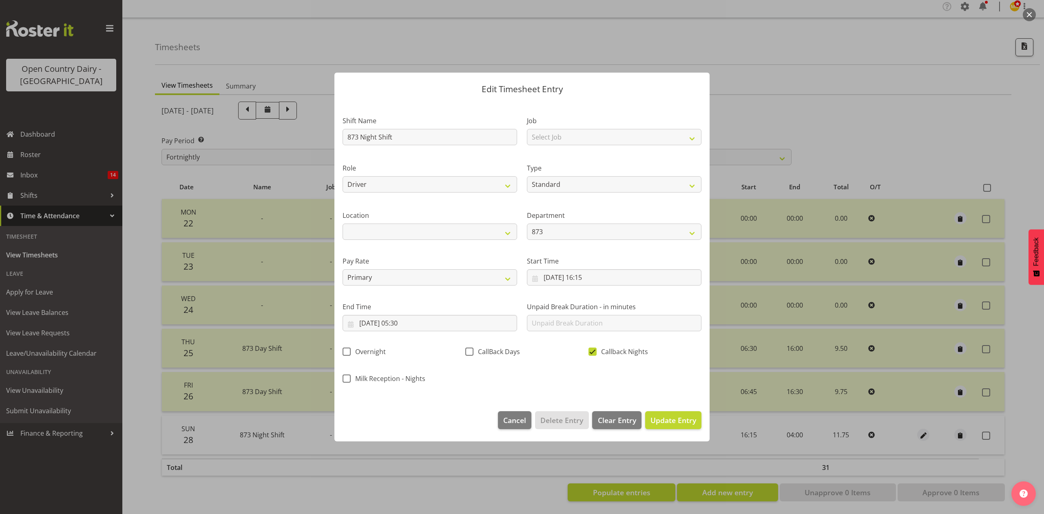
click at [671, 435] on footer "Cancel Delete Entry Clear Entry Update Entry" at bounding box center [521, 422] width 375 height 38
click at [674, 424] on span "Update Entry" at bounding box center [673, 420] width 46 height 10
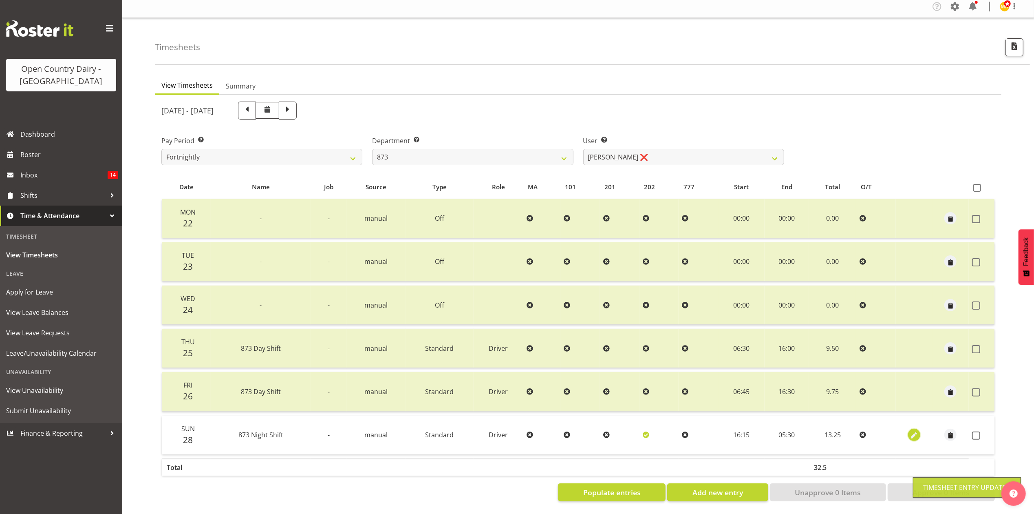
click at [912, 431] on span "button" at bounding box center [914, 435] width 9 height 9
select select "Standard"
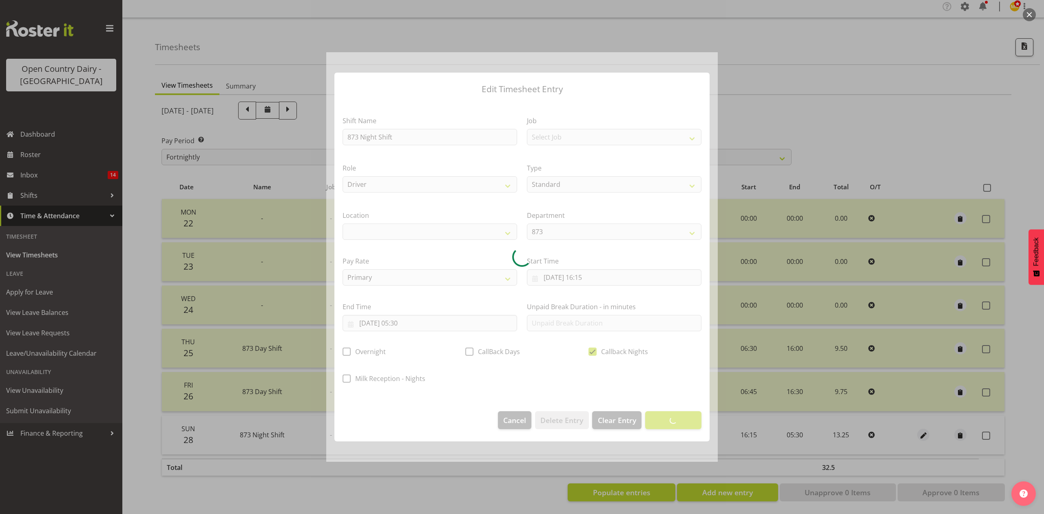
select select
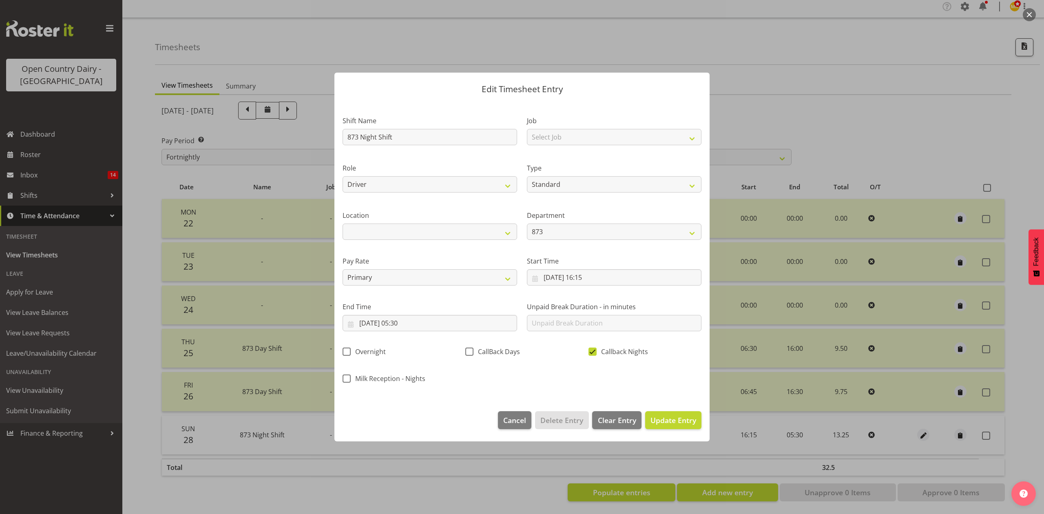
click at [596, 348] on span "Callback Nights" at bounding box center [621, 351] width 51 height 8
click at [594, 349] on input "Callback Nights" at bounding box center [590, 351] width 5 height 5
checkbox input "false"
click at [674, 411] on button "Update Entry" at bounding box center [673, 420] width 56 height 18
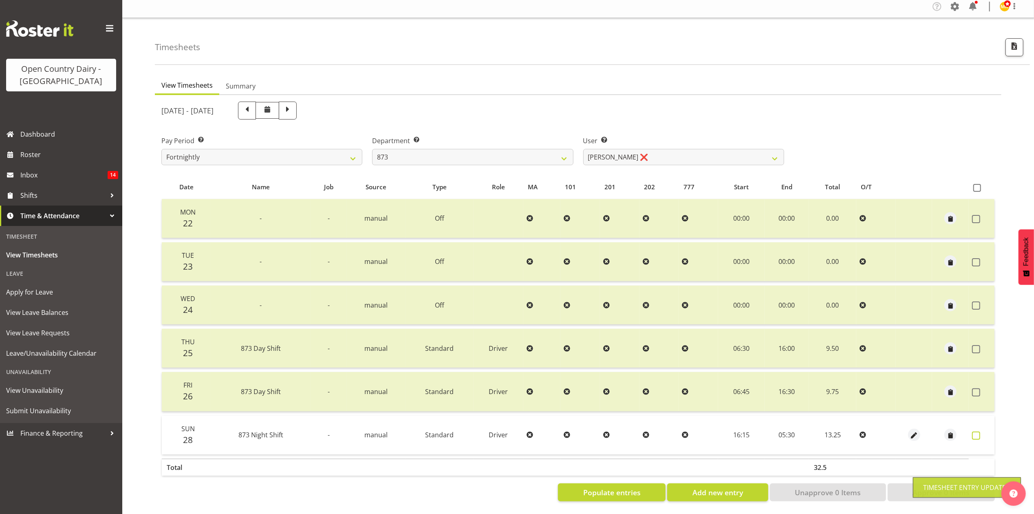
click at [977, 431] on span at bounding box center [976, 435] width 8 height 8
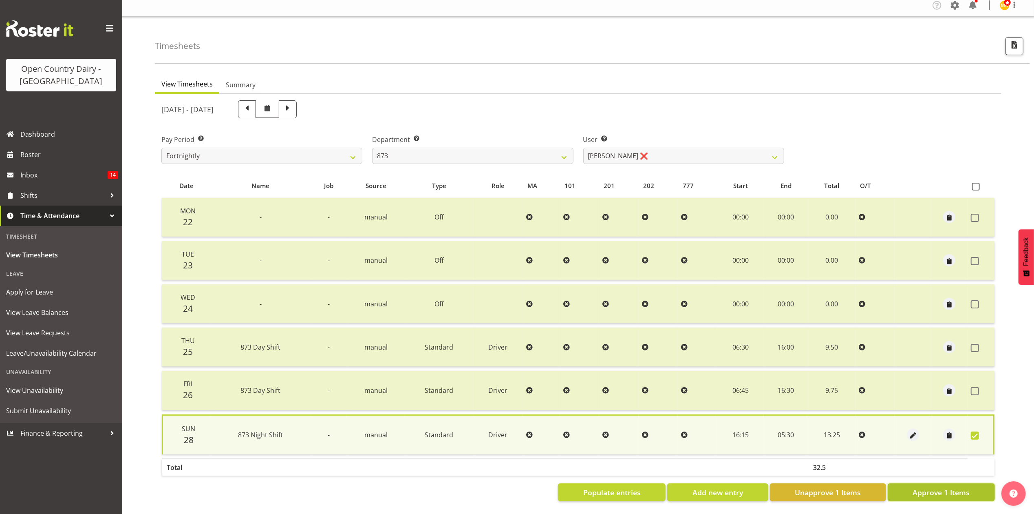
click at [903, 483] on button "Approve 1 Items" at bounding box center [941, 492] width 107 height 18
checkbox input "false"
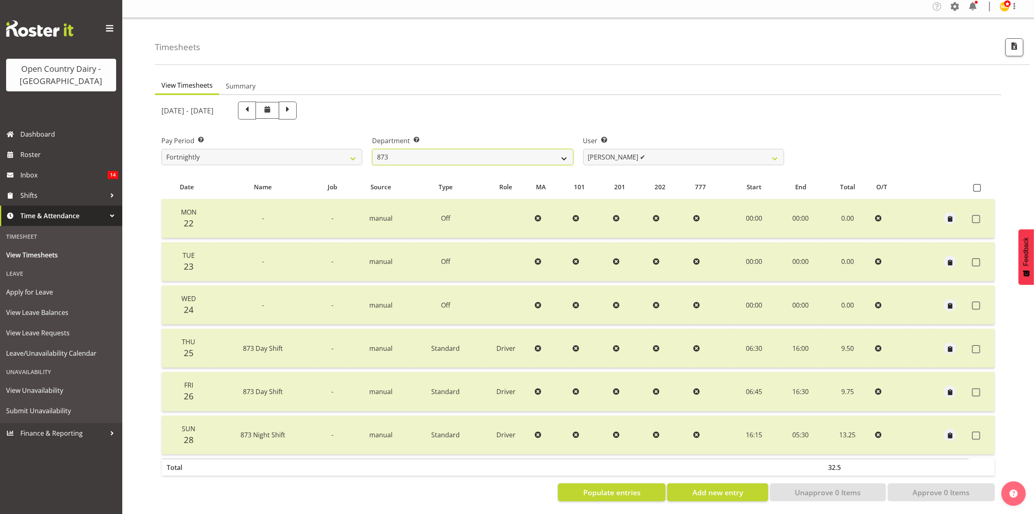
click at [446, 149] on select "734 735 736 737 738 739 851 853 854 855 856 858 861 862 865 867-9032 868 869 87…" at bounding box center [472, 157] width 201 height 16
select select "906"
click at [372, 149] on select "734 735 736 737 738 739 851 853 854 855 856 858 861 862 865 867-9032 868 869 87…" at bounding box center [472, 157] width 201 height 16
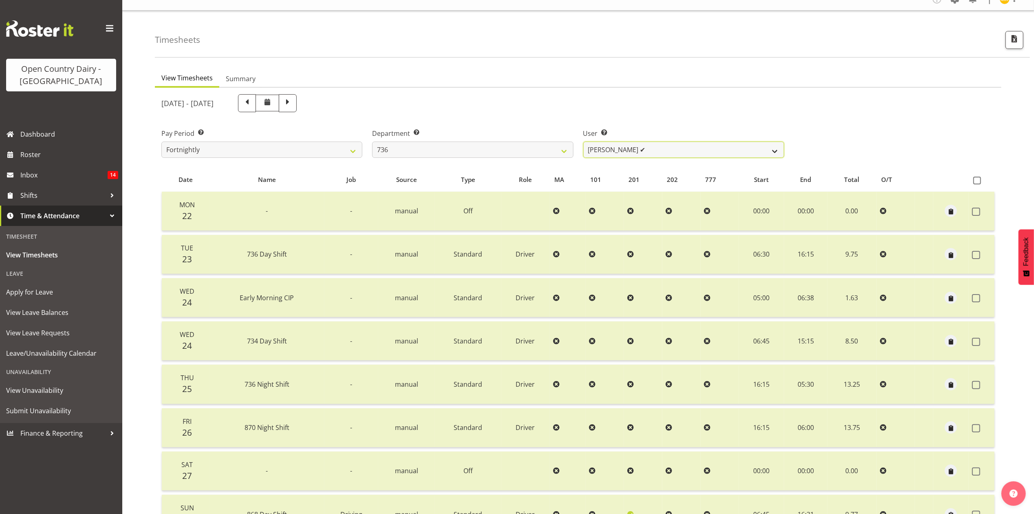
click at [636, 152] on select "Andy Van Brecht ✔ Gavin Hamilton ✔ Jamie Seaton ❌ Kerrod Ward ✔" at bounding box center [683, 149] width 201 height 16
select select "7434"
click at [583, 141] on select "Andy Van Brecht ✔ Gavin Hamilton ✔ Jamie Seaton ❌ Kerrod Ward ✔" at bounding box center [683, 149] width 201 height 16
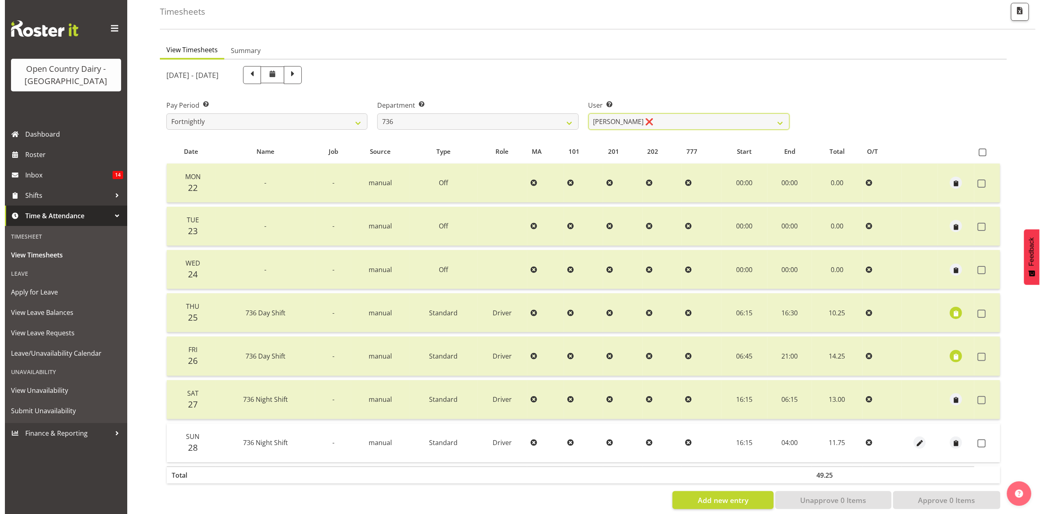
scroll to position [55, 0]
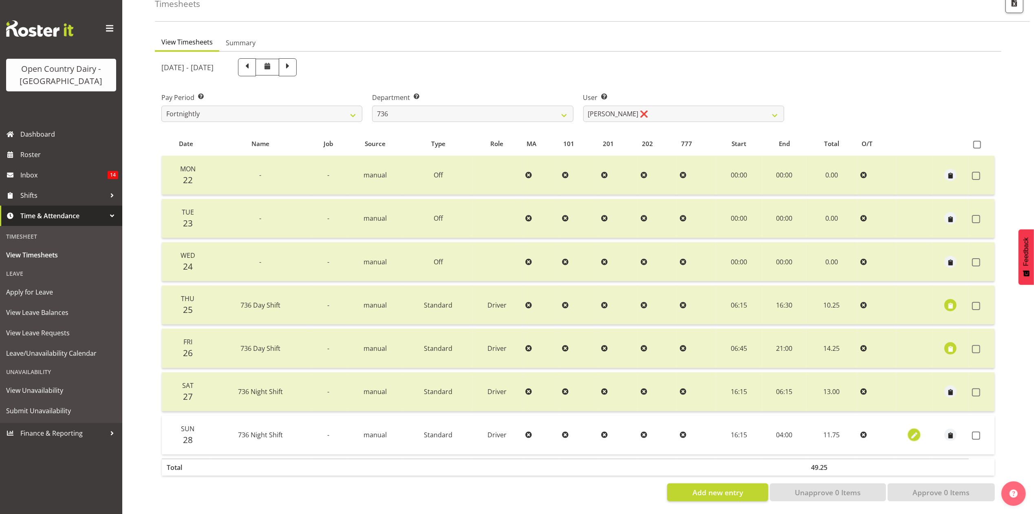
click at [917, 432] on span "button" at bounding box center [914, 435] width 9 height 12
select select "Standard"
select select "8"
select select "2025"
select select "4"
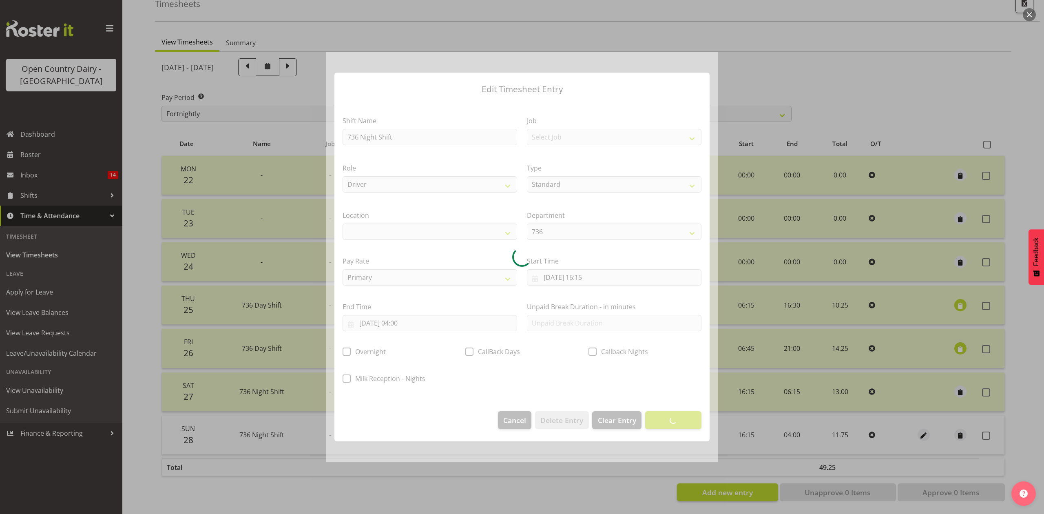
select select
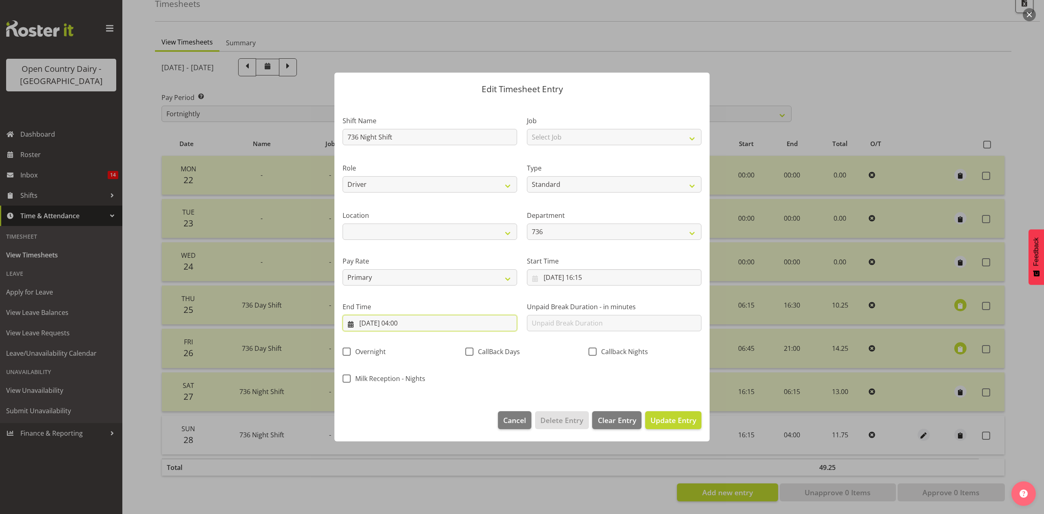
click at [397, 323] on input "29/09/2025, 04:00" at bounding box center [429, 323] width 174 height 16
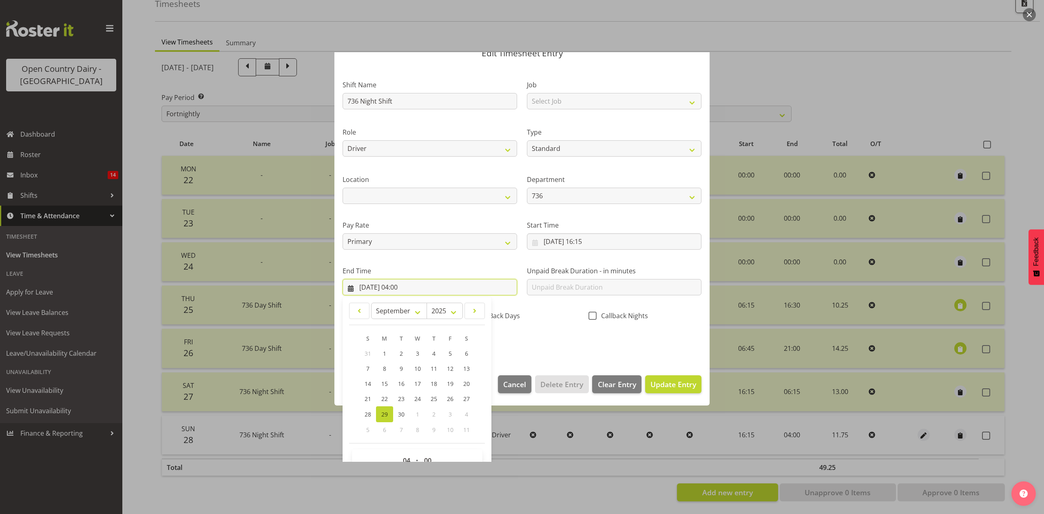
scroll to position [55, 0]
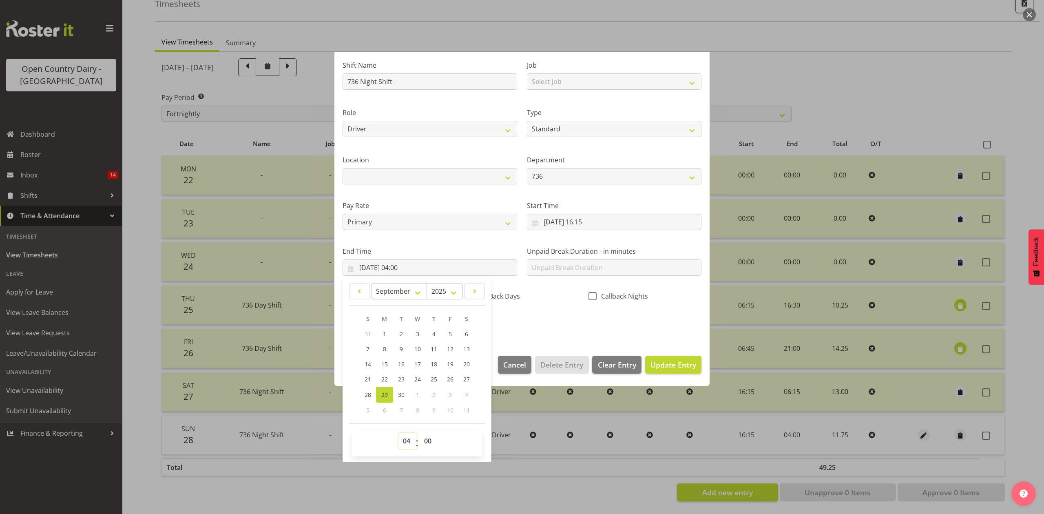
click at [413, 434] on select "00 01 02 03 04 05 06 07 08 09 10 11 12 13 14 15 16 17 18 19 20 21 22 23" at bounding box center [407, 441] width 18 height 16
select select "5"
click at [398, 433] on select "00 01 02 03 04 05 06 07 08 09 10 11 12 13 14 15 16 17 18 19 20 21 22 23" at bounding box center [407, 441] width 18 height 16
type input "29/09/2025, 05:00"
drag, startPoint x: 431, startPoint y: 439, endPoint x: 431, endPoint y: 433, distance: 6.5
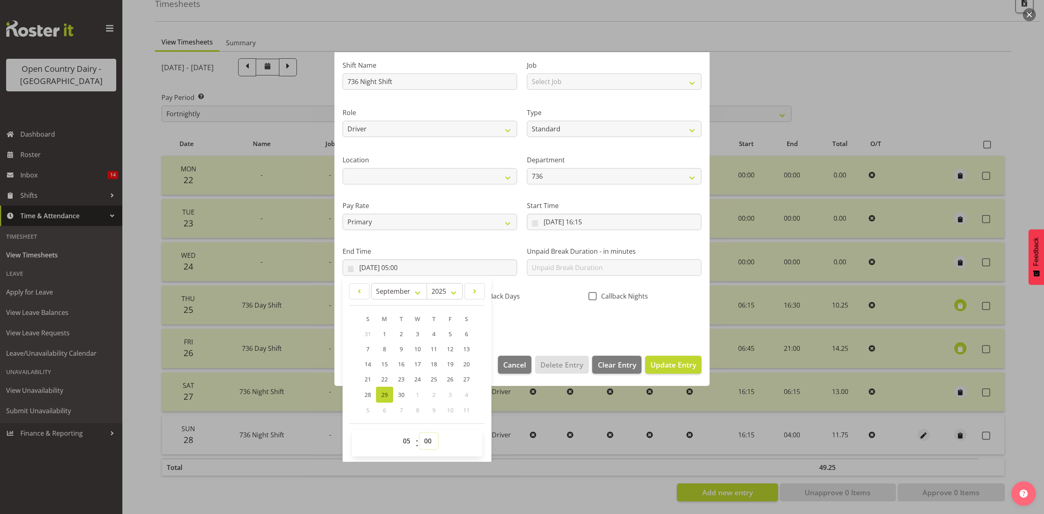
click at [431, 439] on select "00 01 02 03 04 05 06 07 08 09 10 11 12 13 14 15 16 17 18 19 20 21 22 23 24 25 2…" at bounding box center [429, 441] width 18 height 16
select select "30"
click at [420, 433] on select "00 01 02 03 04 05 06 07 08 09 10 11 12 13 14 15 16 17 18 19 20 21 22 23 24 25 2…" at bounding box center [429, 441] width 18 height 16
type input "29/09/2025, 05:30"
click at [579, 309] on div "Shift Name 736 Night Shift Job Select Job Connecting /unconnecting Trailers Dri…" at bounding box center [522, 191] width 369 height 285
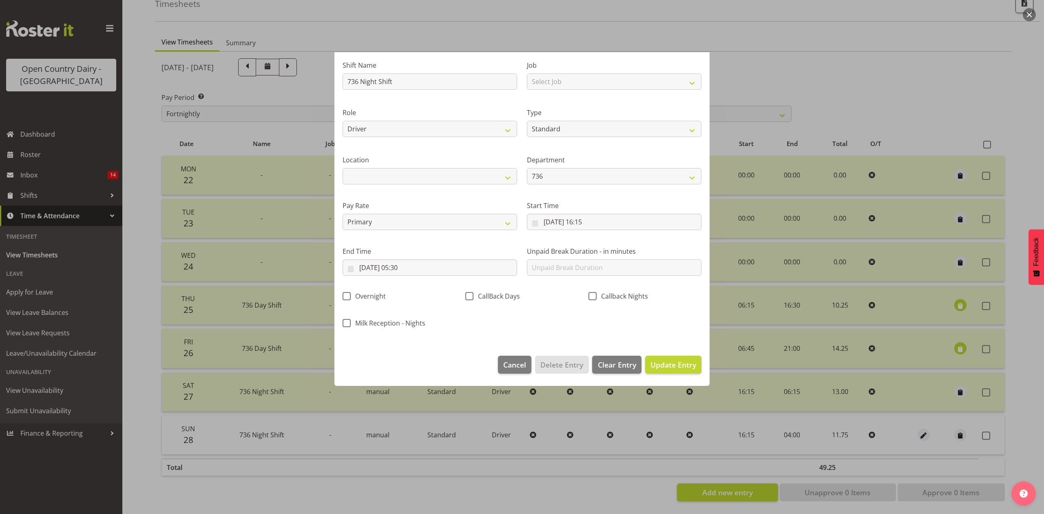
scroll to position [0, 0]
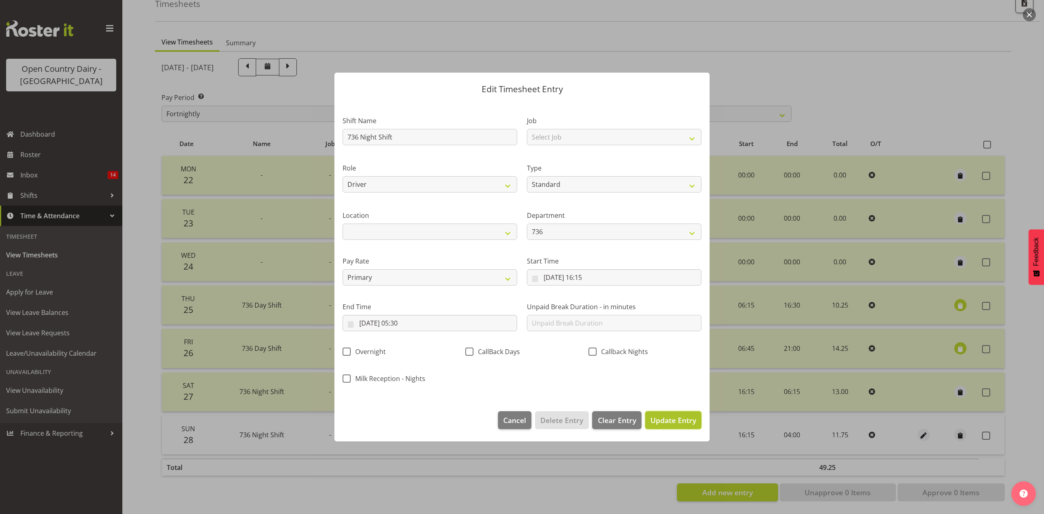
click at [674, 417] on span "Update Entry" at bounding box center [673, 420] width 46 height 10
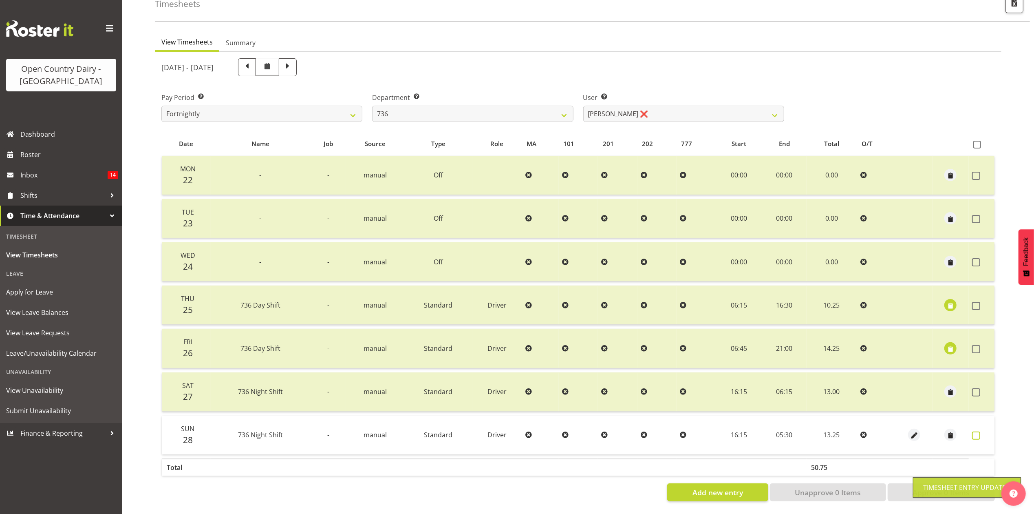
click at [974, 431] on span at bounding box center [976, 435] width 8 height 8
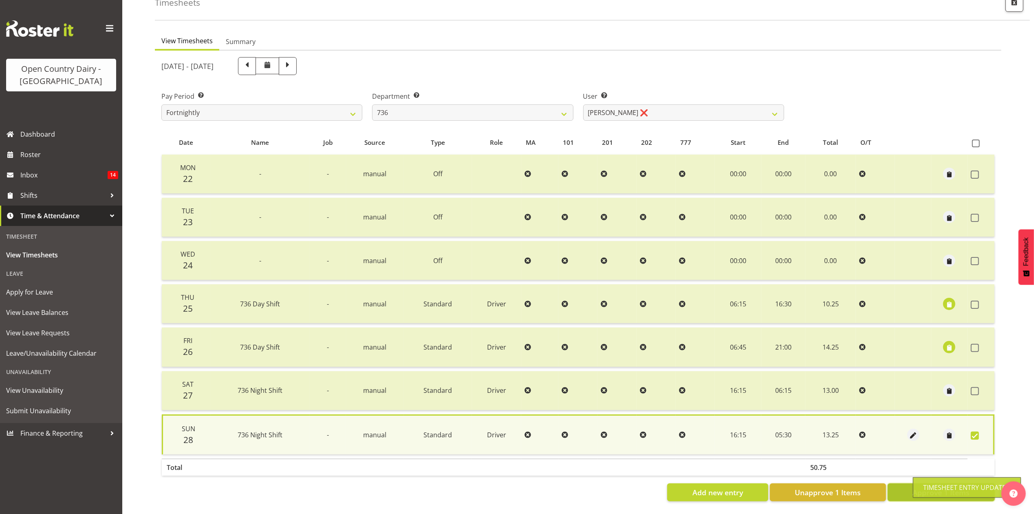
click at [896, 485] on button "Approve 1 Items" at bounding box center [941, 492] width 107 height 18
checkbox input "false"
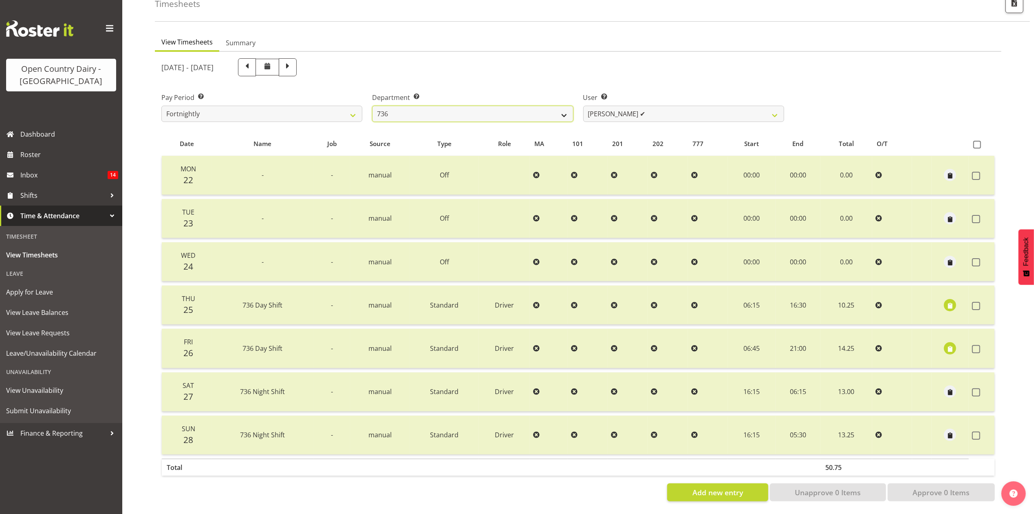
click at [537, 110] on select "734 735 736 737 738 739 851 853 854 855 856 858 861 862 865 867-9032 868 869 87…" at bounding box center [472, 114] width 201 height 16
click at [547, 81] on div "Department Select which department you would like to view. 734 735 736 737 738 …" at bounding box center [472, 104] width 211 height 46
click at [561, 110] on select "734 735 736 737 738 739 851 853 854 855 856 858 861 862 865 867-9032 868 869 87…" at bounding box center [472, 114] width 201 height 16
select select "782"
click at [372, 106] on select "734 735 736 737 738 739 851 853 854 855 856 858 861 862 865 867-9032 868 869 87…" at bounding box center [472, 114] width 201 height 16
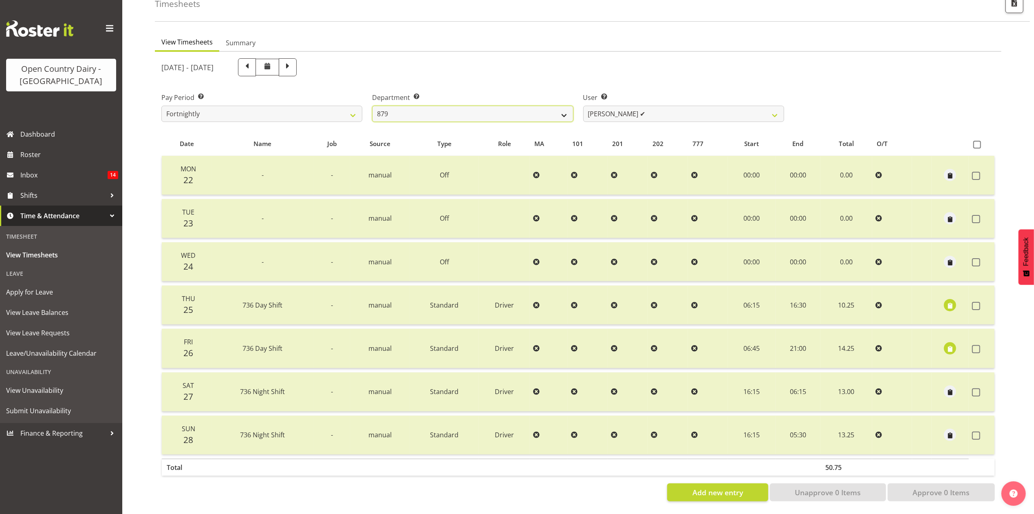
select select "10303"
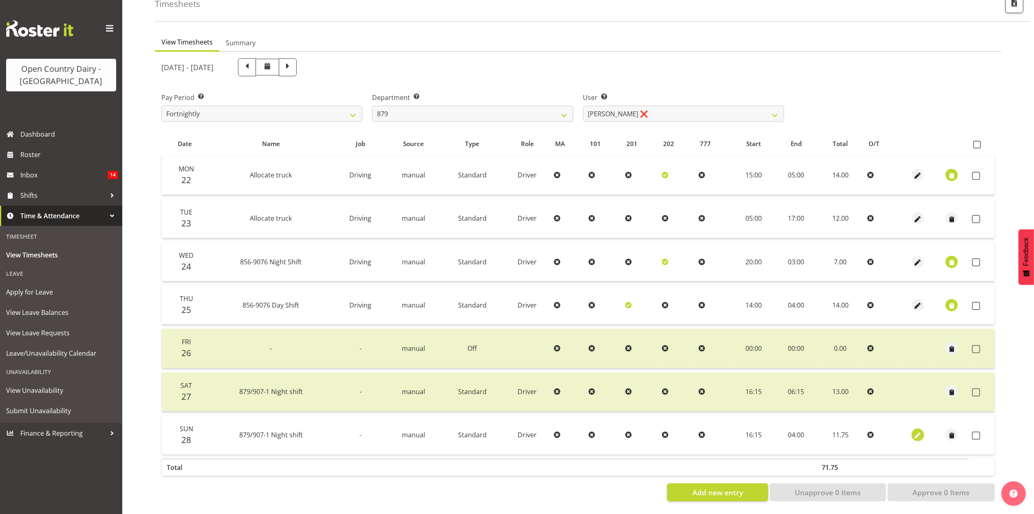
click at [918, 431] on span "button" at bounding box center [918, 435] width 9 height 9
select select "Standard"
select select "8"
select select "2025"
select select "4"
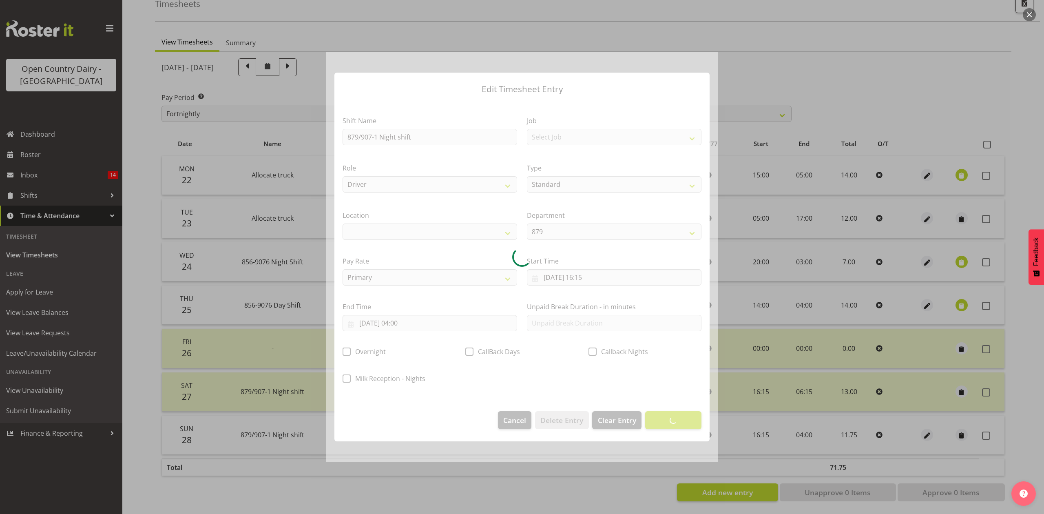
select select
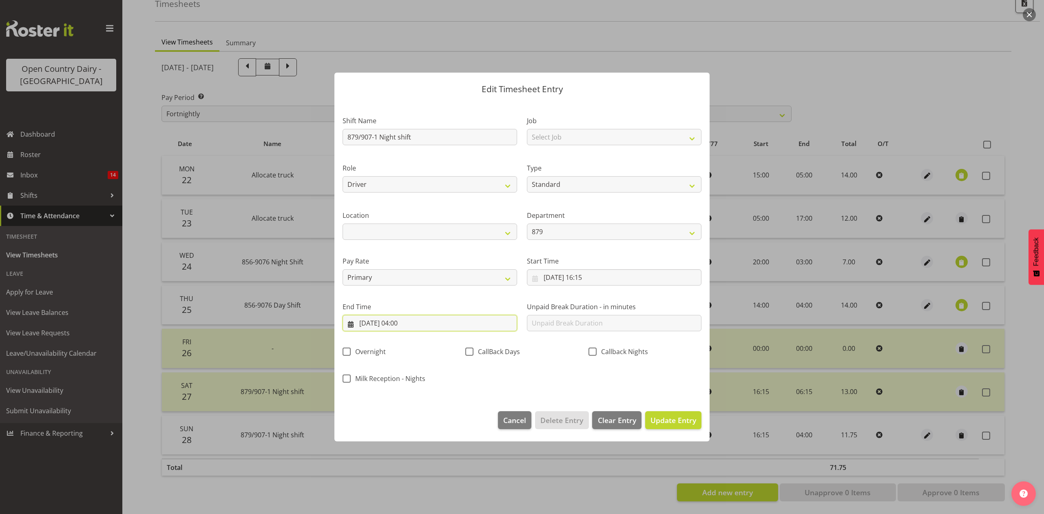
click at [404, 322] on input "29/09/2025, 04:00" at bounding box center [429, 323] width 174 height 16
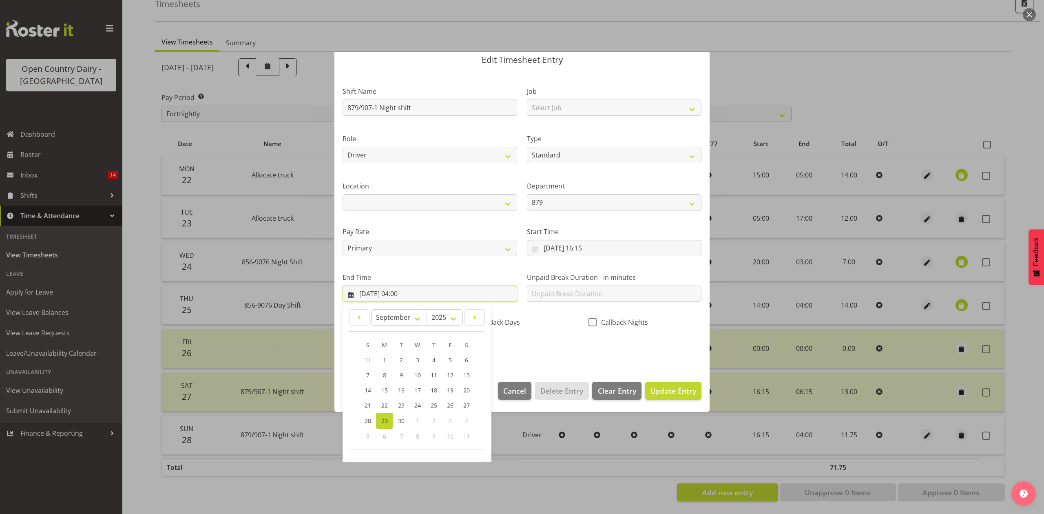
scroll to position [55, 0]
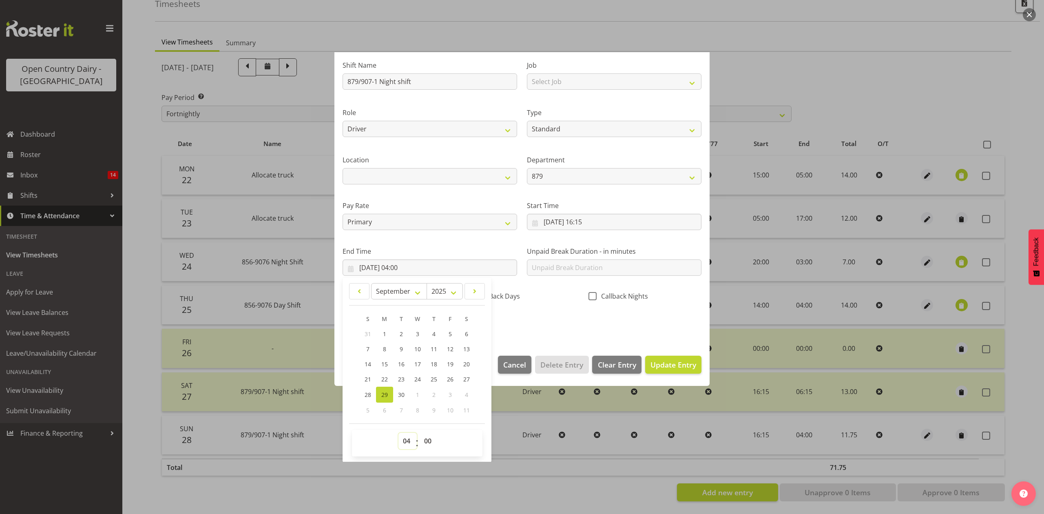
click at [404, 442] on select "00 01 02 03 04 05 06 07 08 09 10 11 12 13 14 15 16 17 18 19 20 21 22 23" at bounding box center [407, 441] width 18 height 16
select select "5"
click at [398, 433] on select "00 01 02 03 04 05 06 07 08 09 10 11 12 13 14 15 16 17 18 19 20 21 22 23" at bounding box center [407, 441] width 18 height 16
type input "29/09/2025, 05:00"
click at [424, 440] on select "00 01 02 03 04 05 06 07 08 09 10 11 12 13 14 15 16 17 18 19 20 21 22 23 24 25 2…" at bounding box center [429, 441] width 18 height 16
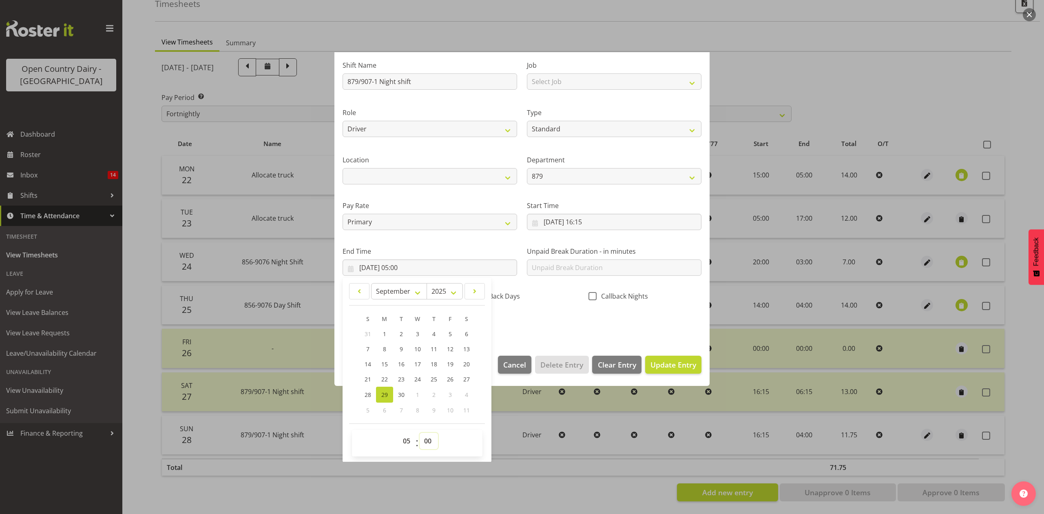
select select "30"
click at [420, 433] on select "00 01 02 03 04 05 06 07 08 09 10 11 12 13 14 15 16 17 18 19 20 21 22 23 24 25 2…" at bounding box center [429, 441] width 18 height 16
type input "29/09/2025, 05:30"
click at [636, 315] on div "Shift Name 879/907-1 Night shift Job Select Job Connecting /unconnecting Traile…" at bounding box center [522, 191] width 369 height 285
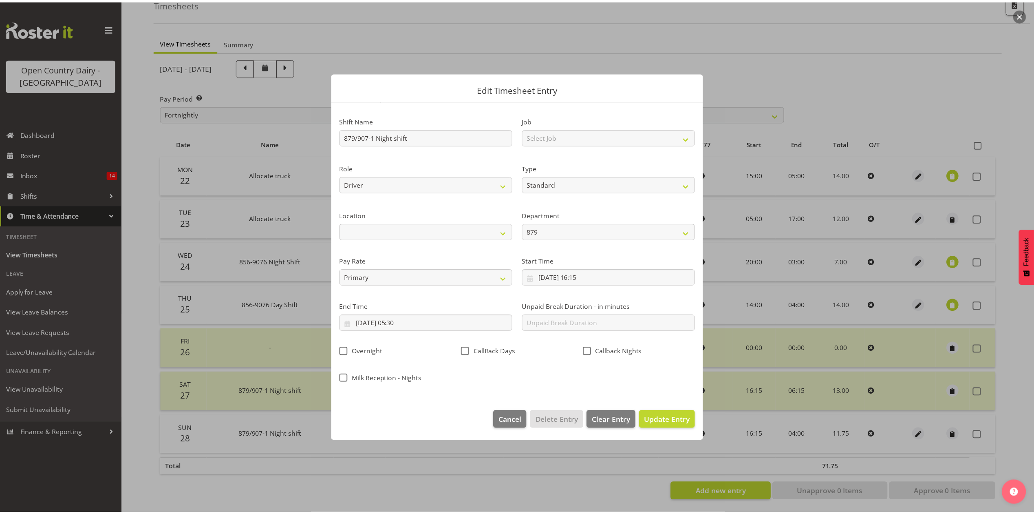
scroll to position [0, 0]
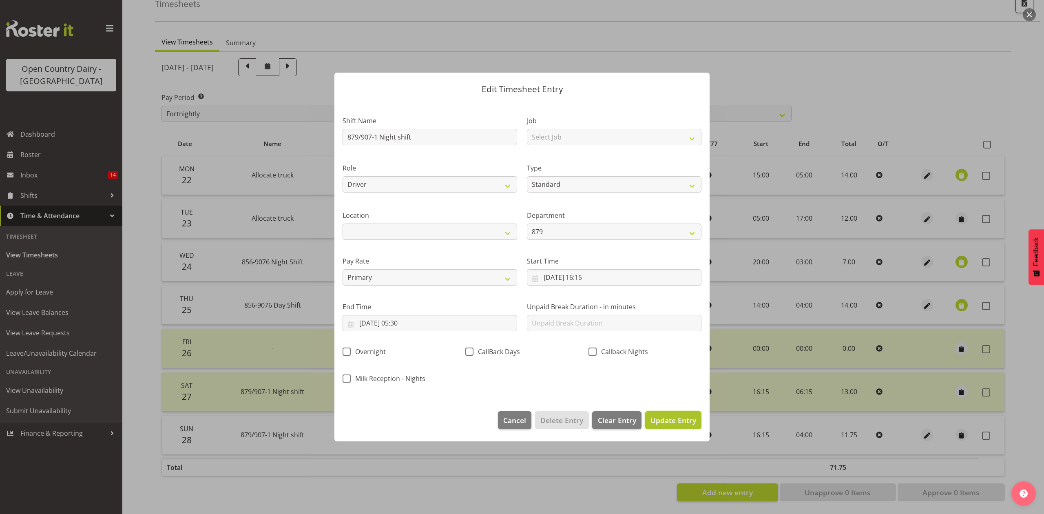
drag, startPoint x: 662, startPoint y: 413, endPoint x: 667, endPoint y: 414, distance: 5.4
click at [663, 414] on button "Update Entry" at bounding box center [673, 420] width 56 height 18
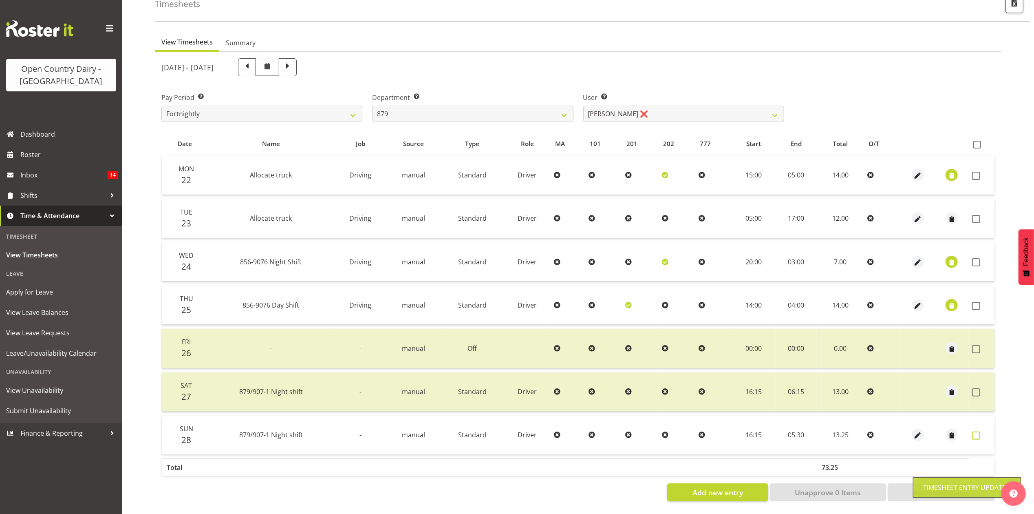
click at [978, 431] on span at bounding box center [976, 435] width 8 height 8
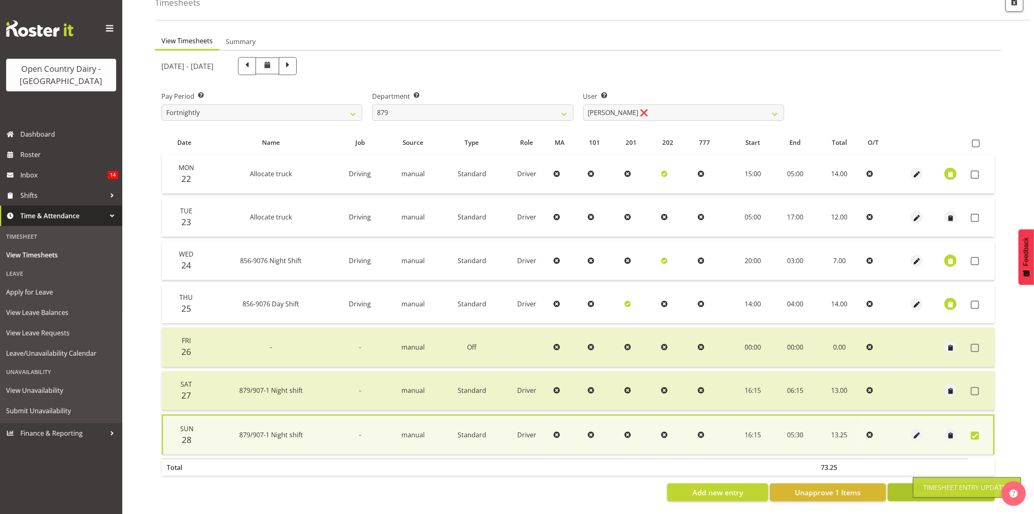
click at [909, 483] on button "Approve 1 Items" at bounding box center [941, 492] width 107 height 18
checkbox input "false"
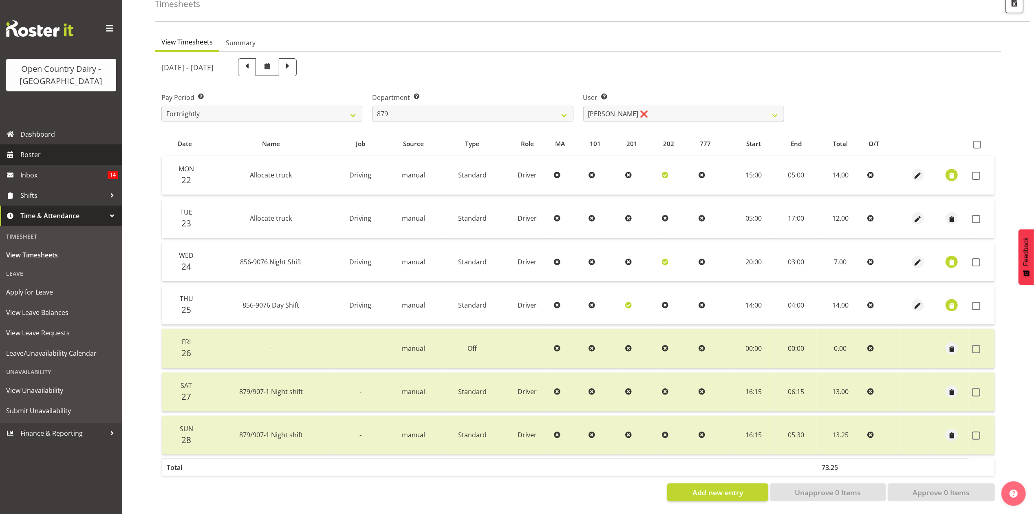
click at [54, 155] on span "Roster" at bounding box center [69, 154] width 98 height 12
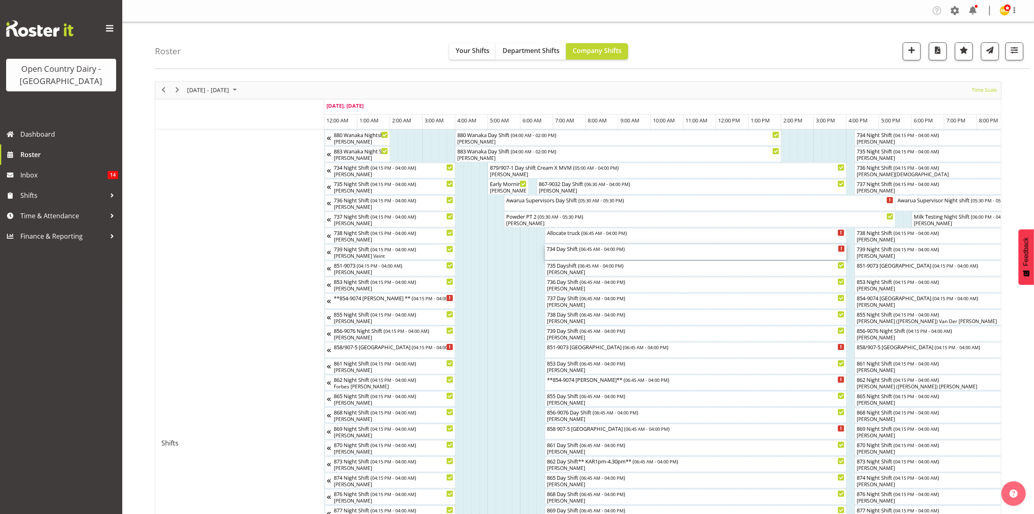
click at [575, 253] on div "734 Day Shift ( 06:45 AM - 04:00 PM )" at bounding box center [696, 251] width 298 height 15
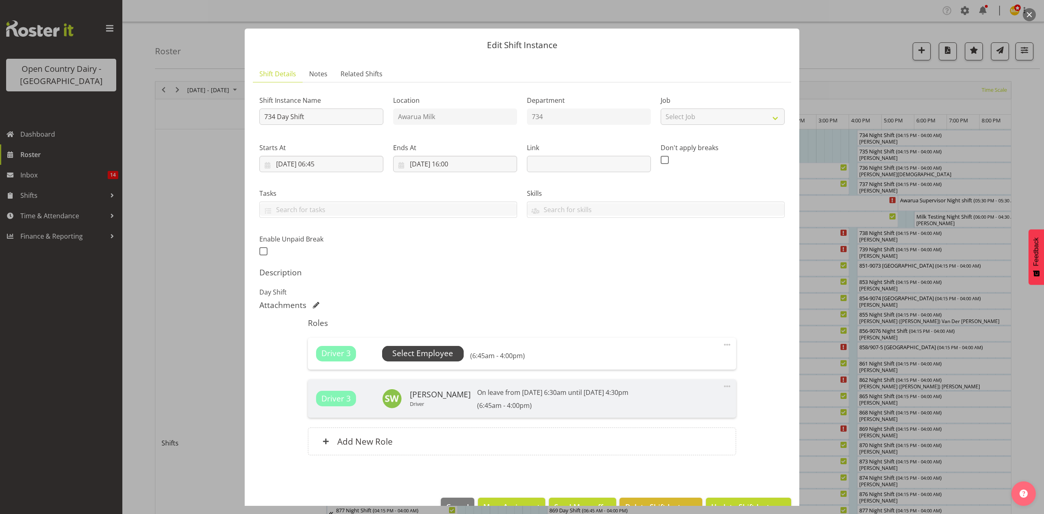
click at [410, 354] on span "Select Employee" at bounding box center [422, 353] width 61 height 12
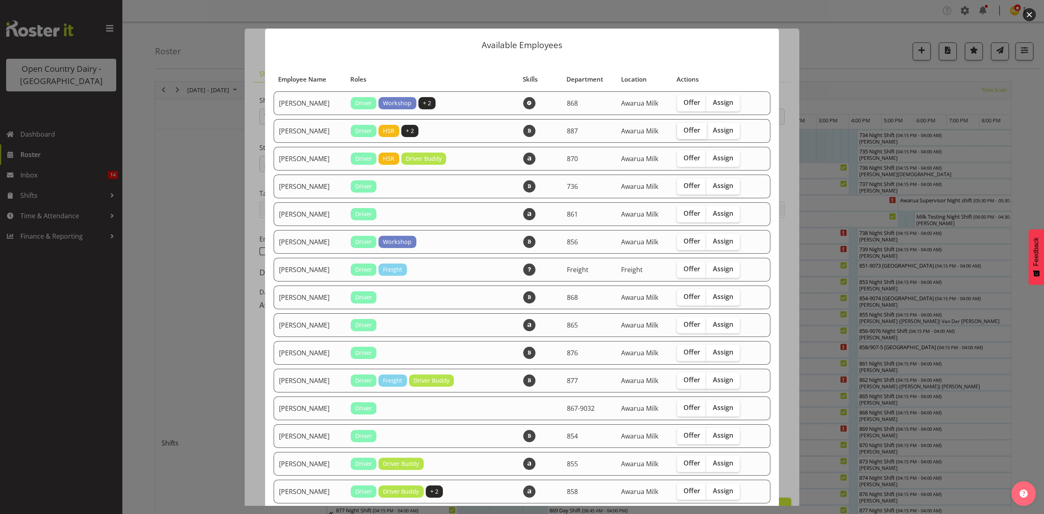
click at [683, 133] on span "Offer" at bounding box center [691, 130] width 17 height 8
click at [680, 133] on input "Offer" at bounding box center [679, 130] width 5 height 5
checkbox input "true"
click at [687, 188] on span "Offer" at bounding box center [691, 185] width 17 height 8
click at [682, 188] on input "Offer" at bounding box center [679, 185] width 5 height 5
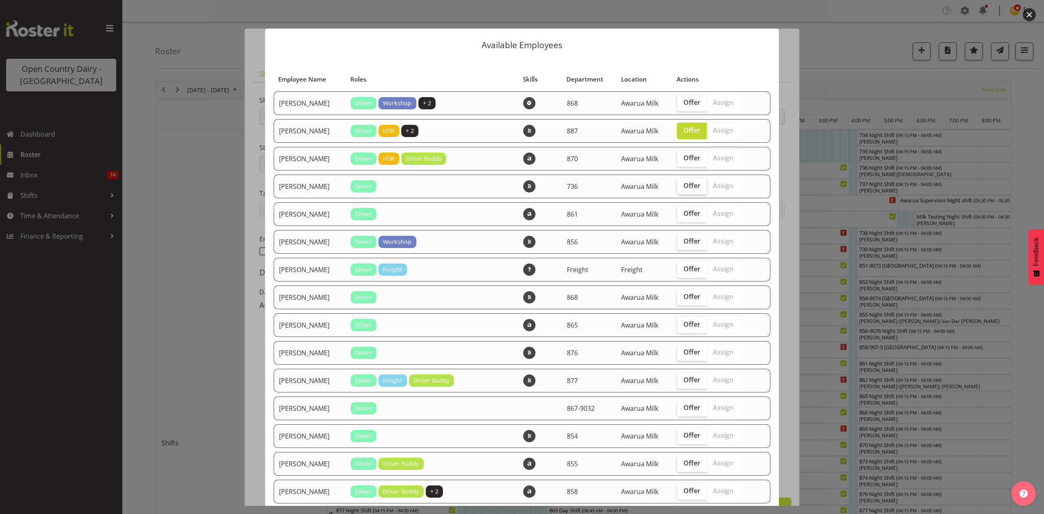
checkbox input "true"
click at [687, 210] on span "Offer" at bounding box center [691, 213] width 17 height 8
click at [682, 211] on input "Offer" at bounding box center [679, 213] width 5 height 5
click at [686, 210] on span "Offer" at bounding box center [691, 213] width 17 height 8
click at [682, 211] on input "Offer" at bounding box center [679, 213] width 5 height 5
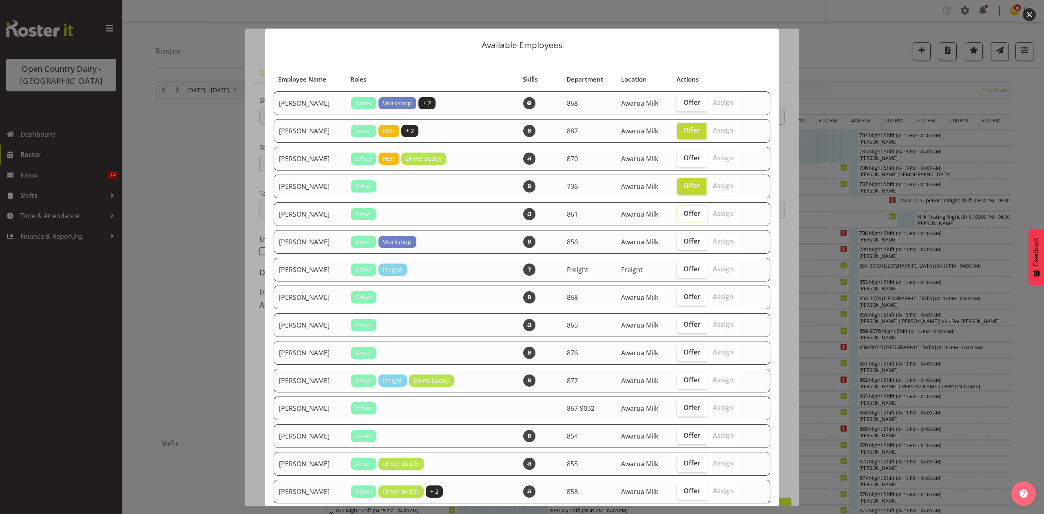
click at [686, 212] on span "Offer" at bounding box center [691, 213] width 17 height 8
click at [682, 212] on input "Offer" at bounding box center [679, 213] width 5 height 5
click at [686, 212] on span "Offer" at bounding box center [691, 213] width 17 height 8
click at [682, 212] on input "Offer" at bounding box center [679, 213] width 5 height 5
click at [677, 214] on input "Offer" at bounding box center [679, 213] width 5 height 5
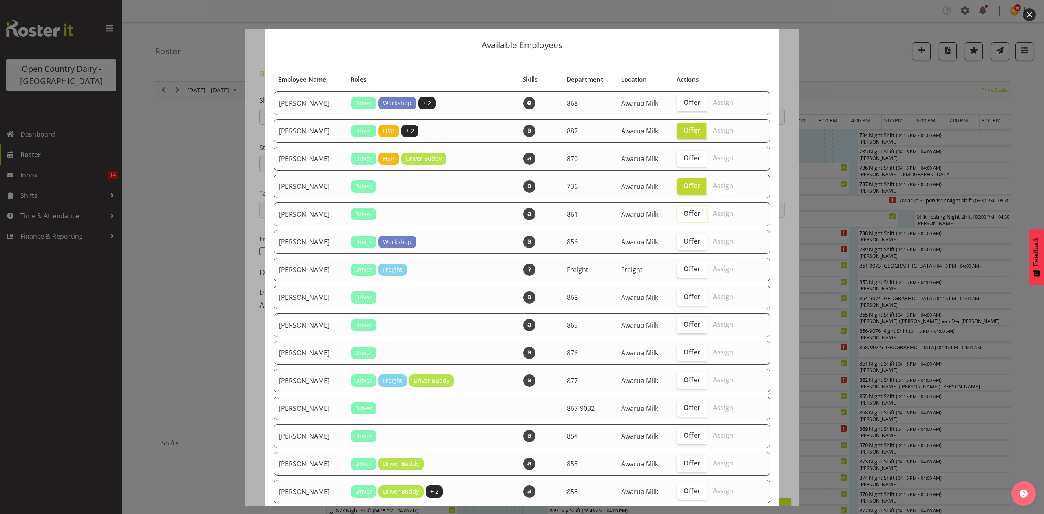
checkbox input "true"
click at [686, 294] on span "Offer" at bounding box center [691, 296] width 17 height 8
click at [682, 294] on input "Offer" at bounding box center [679, 296] width 5 height 5
checkbox input "true"
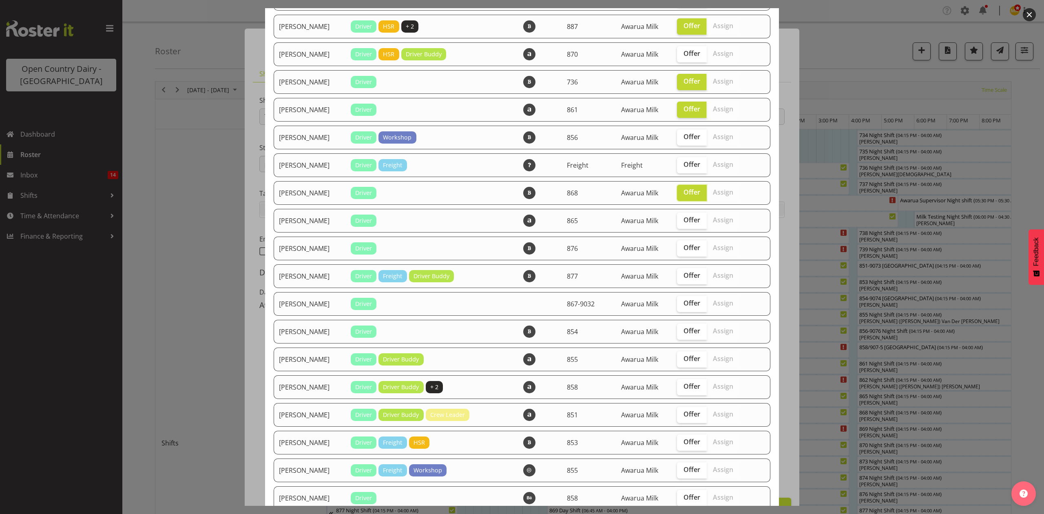
scroll to position [163, 0]
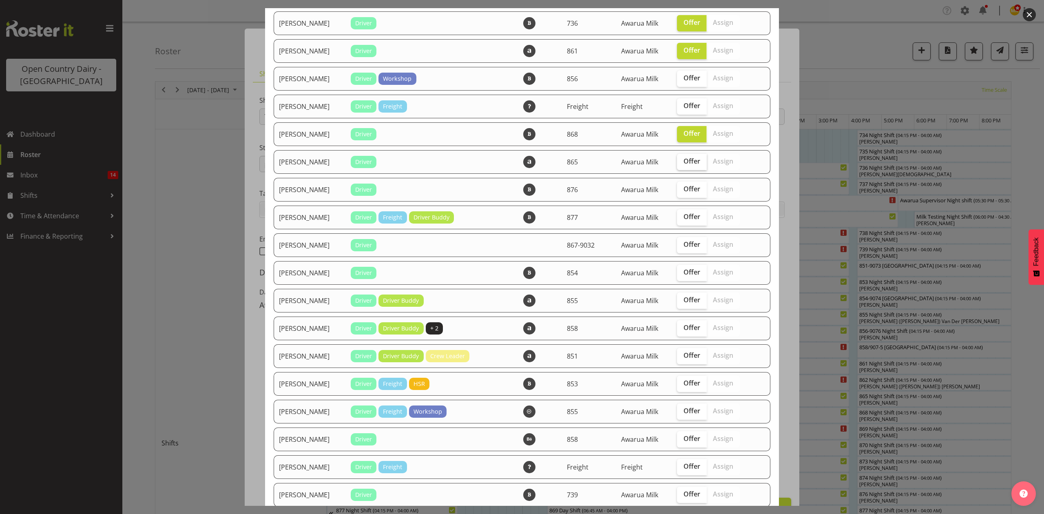
click at [690, 163] on span "Offer" at bounding box center [691, 161] width 17 height 8
click at [682, 163] on input "Offer" at bounding box center [679, 161] width 5 height 5
checkbox input "true"
click at [683, 185] on span "Offer" at bounding box center [691, 189] width 17 height 8
click at [682, 186] on input "Offer" at bounding box center [679, 188] width 5 height 5
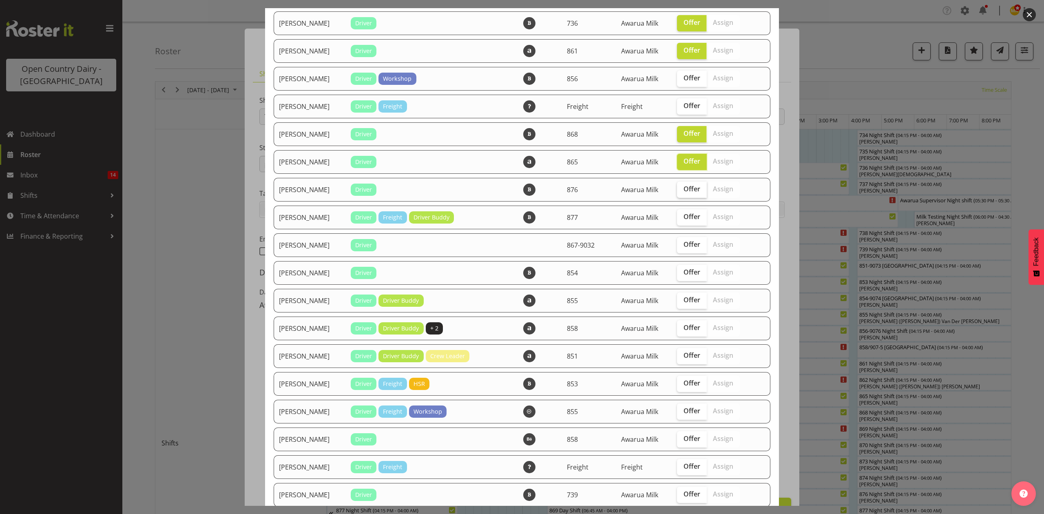
checkbox input "true"
click at [691, 220] on span "Offer" at bounding box center [691, 216] width 17 height 8
click at [682, 219] on input "Offer" at bounding box center [679, 216] width 5 height 5
checkbox input "true"
click at [687, 243] on span "Offer" at bounding box center [691, 244] width 17 height 8
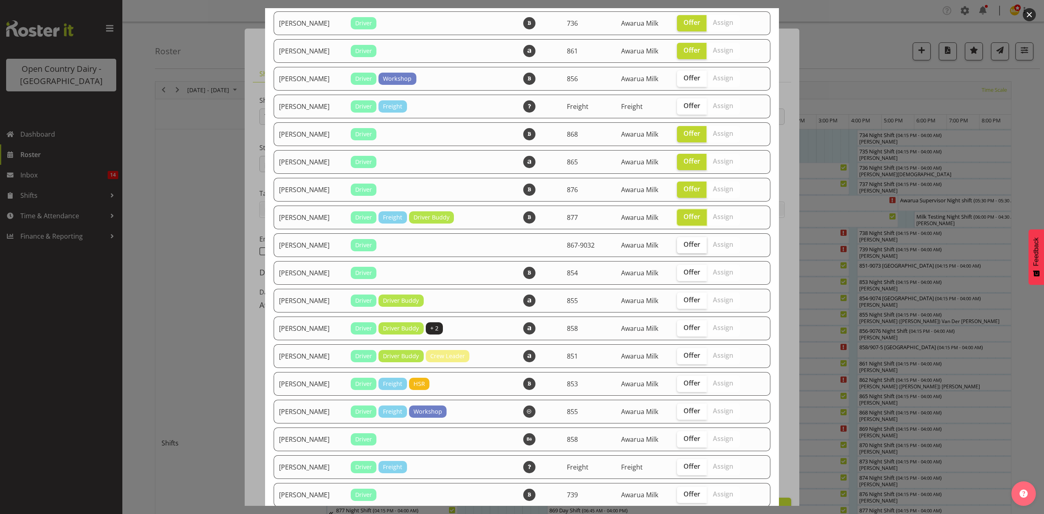
click at [682, 243] on input "Offer" at bounding box center [679, 244] width 5 height 5
checkbox input "true"
click at [690, 270] on span "Offer" at bounding box center [691, 272] width 17 height 8
click at [682, 270] on input "Offer" at bounding box center [679, 271] width 5 height 5
checkbox input "true"
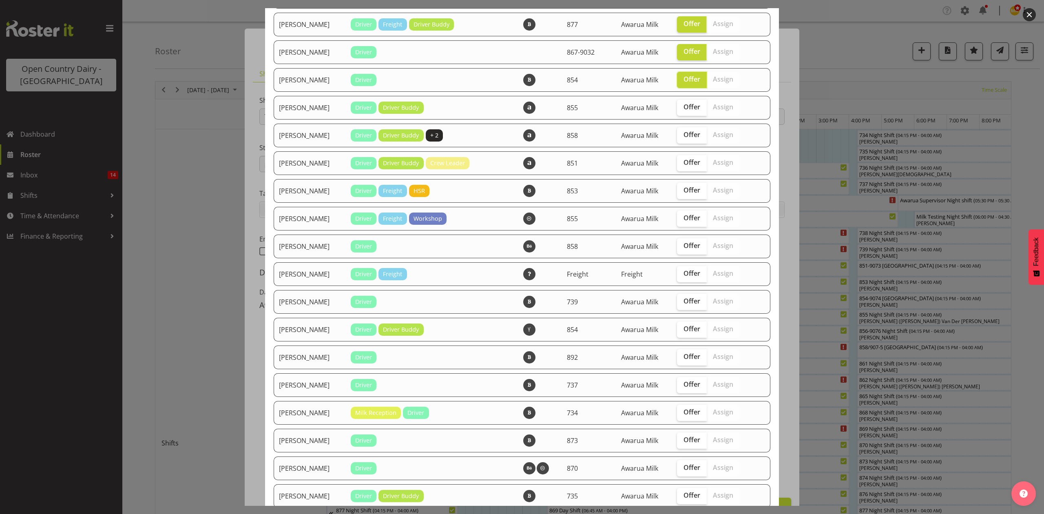
scroll to position [380, 0]
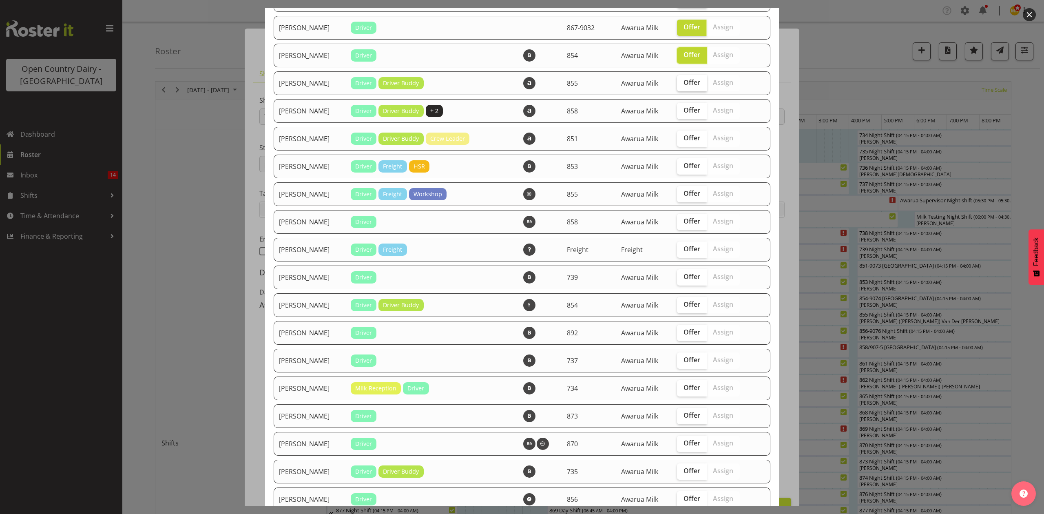
click at [683, 83] on span "Offer" at bounding box center [691, 82] width 17 height 8
click at [678, 83] on input "Offer" at bounding box center [679, 82] width 5 height 5
checkbox input "true"
click at [683, 106] on span "Offer" at bounding box center [691, 110] width 17 height 8
click at [682, 108] on input "Offer" at bounding box center [679, 110] width 5 height 5
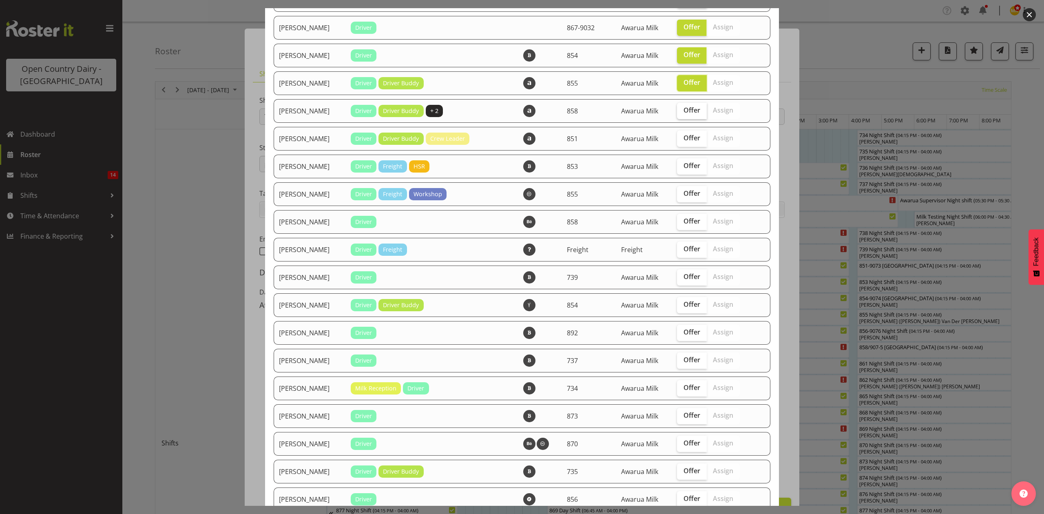
checkbox input "true"
click at [686, 139] on span "Offer" at bounding box center [691, 138] width 17 height 8
click at [682, 139] on input "Offer" at bounding box center [679, 137] width 5 height 5
checkbox input "true"
click at [689, 161] on span "Offer" at bounding box center [691, 165] width 17 height 8
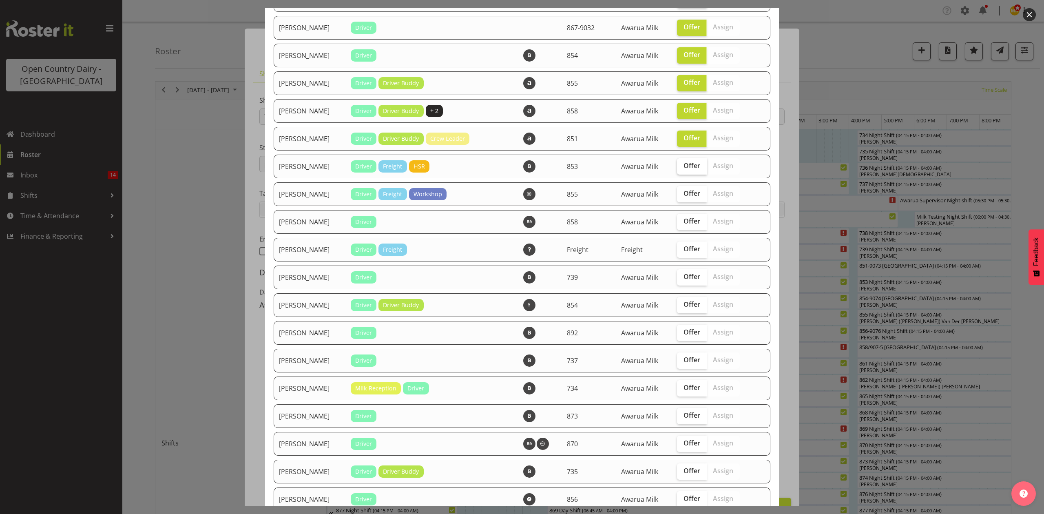
click at [682, 163] on input "Offer" at bounding box center [679, 165] width 5 height 5
checkbox input "true"
click at [683, 304] on span "Offer" at bounding box center [691, 304] width 17 height 8
click at [682, 304] on input "Offer" at bounding box center [679, 304] width 5 height 5
click at [683, 304] on span "Offer" at bounding box center [691, 304] width 17 height 8
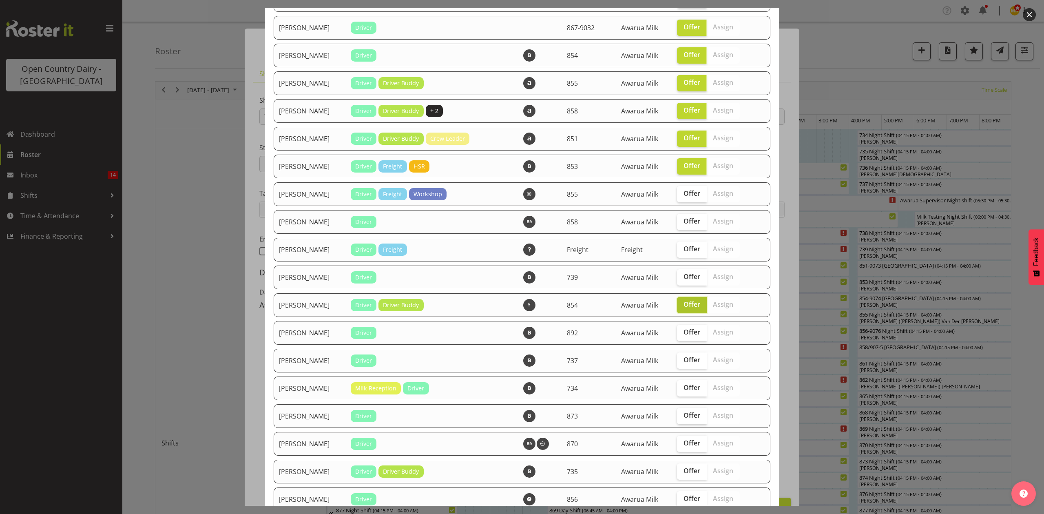
click at [682, 304] on input "Offer" at bounding box center [679, 304] width 5 height 5
checkbox input "false"
click at [683, 356] on span "Offer" at bounding box center [691, 360] width 17 height 8
click at [682, 357] on input "Offer" at bounding box center [679, 359] width 5 height 5
checkbox input "true"
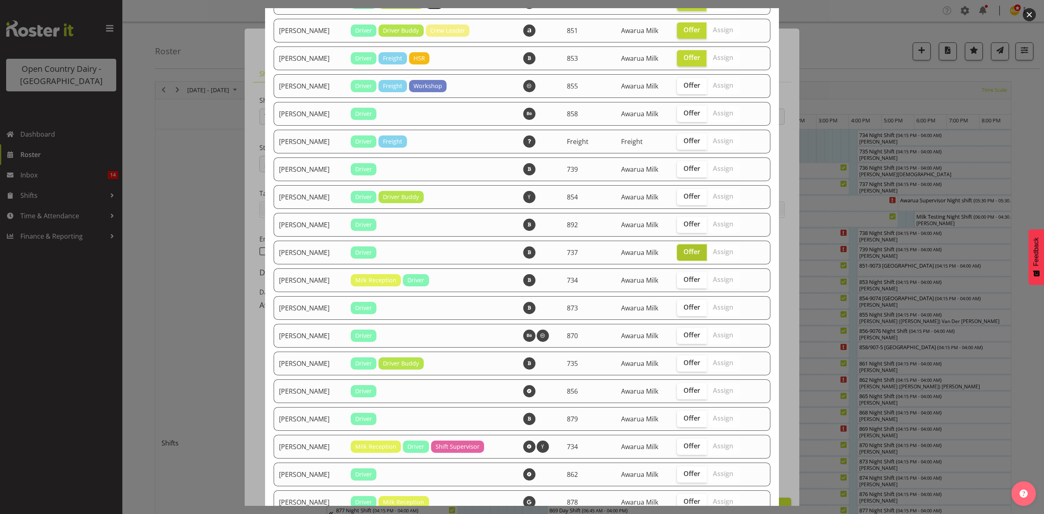
scroll to position [489, 0]
click at [677, 306] on label "Offer" at bounding box center [692, 307] width 30 height 16
click at [677, 306] on input "Offer" at bounding box center [679, 306] width 5 height 5
checkbox input "true"
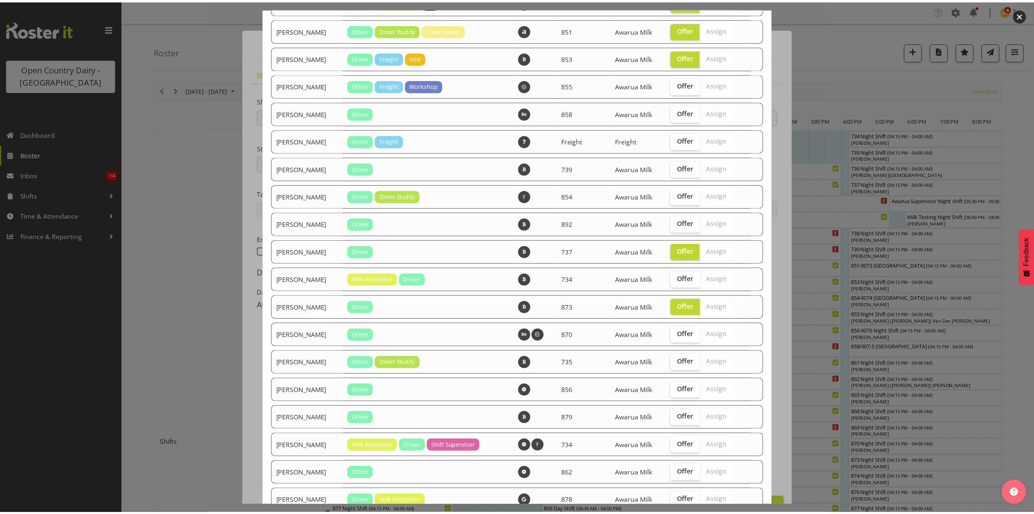
scroll to position [547, 0]
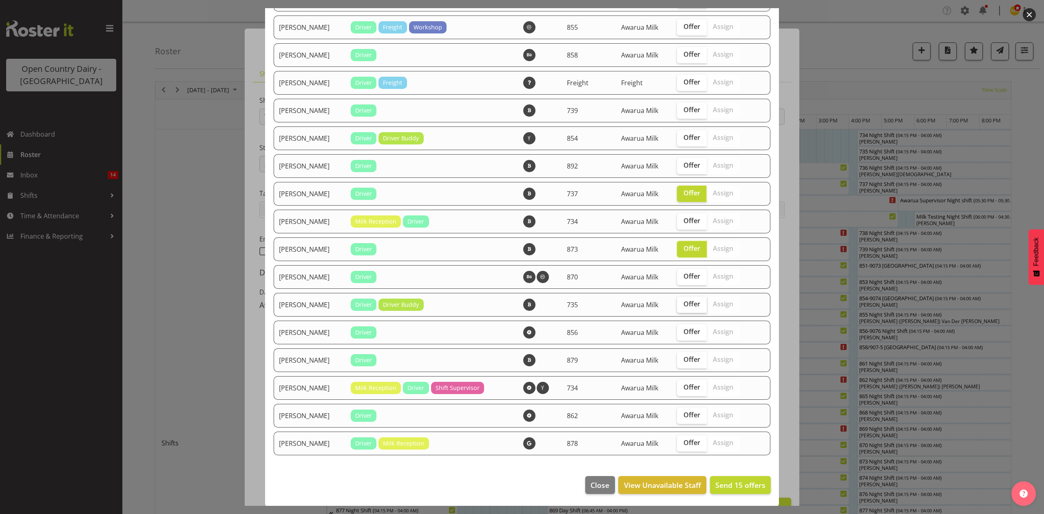
click at [683, 304] on span "Offer" at bounding box center [691, 304] width 17 height 8
click at [682, 304] on input "Offer" at bounding box center [679, 303] width 5 height 5
checkbox input "true"
click at [743, 484] on span "Send 16 offers" at bounding box center [740, 485] width 50 height 10
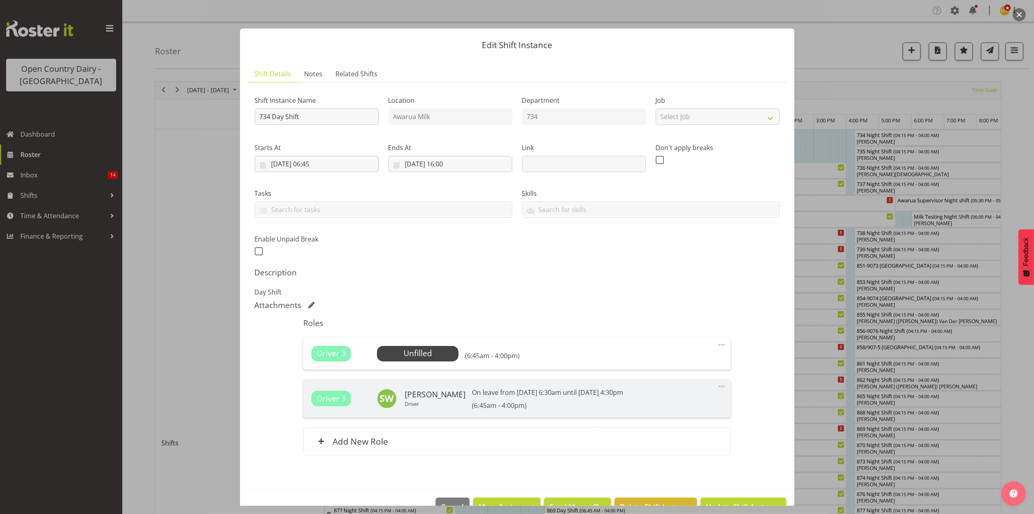
scroll to position [23, 0]
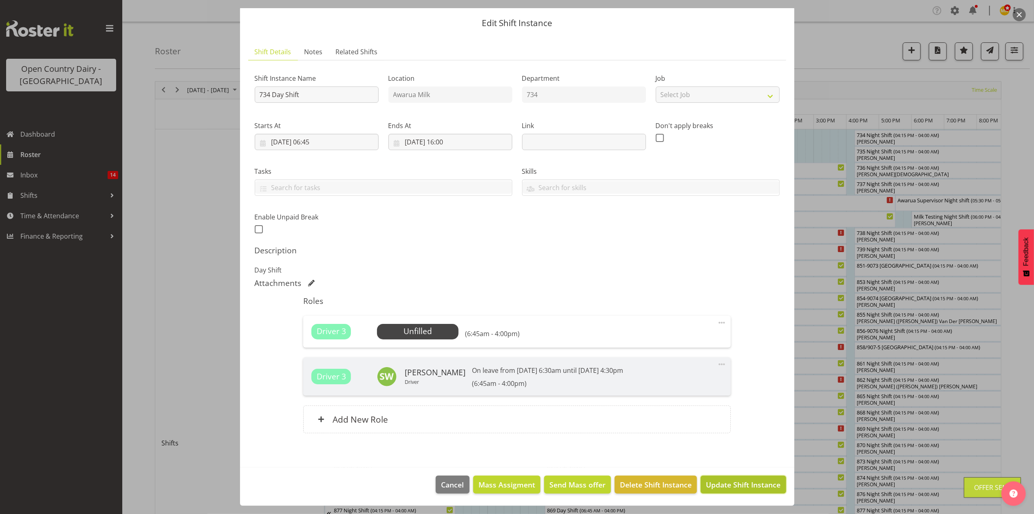
click at [734, 484] on span "Update Shift Instance" at bounding box center [743, 484] width 75 height 11
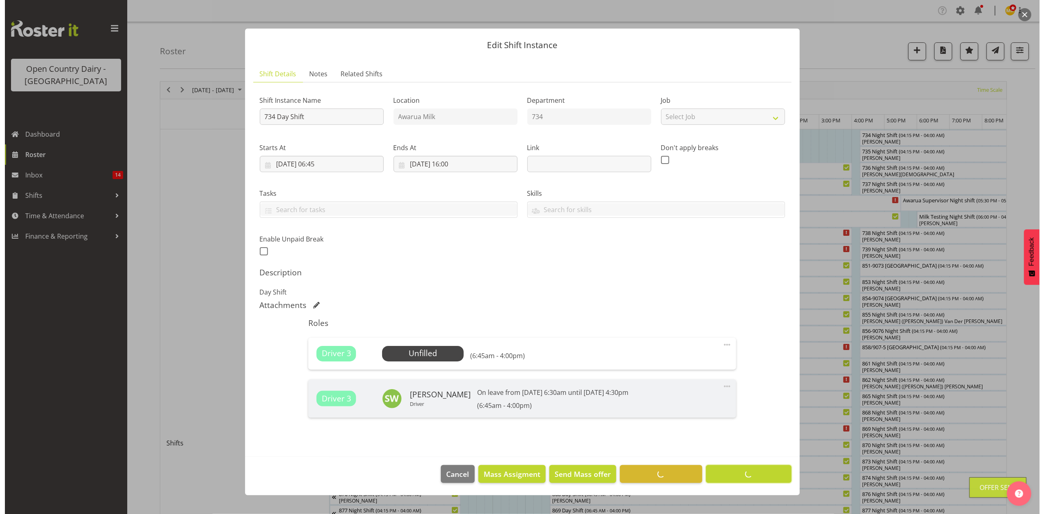
scroll to position [0, 0]
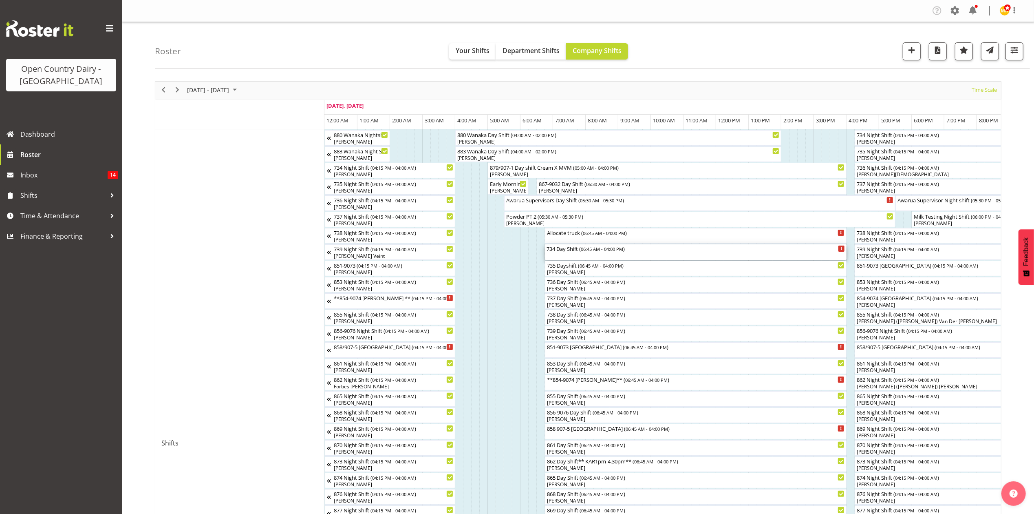
click at [693, 255] on div "734 Day Shift ( 06:45 AM - 04:00 PM )" at bounding box center [696, 251] width 298 height 15
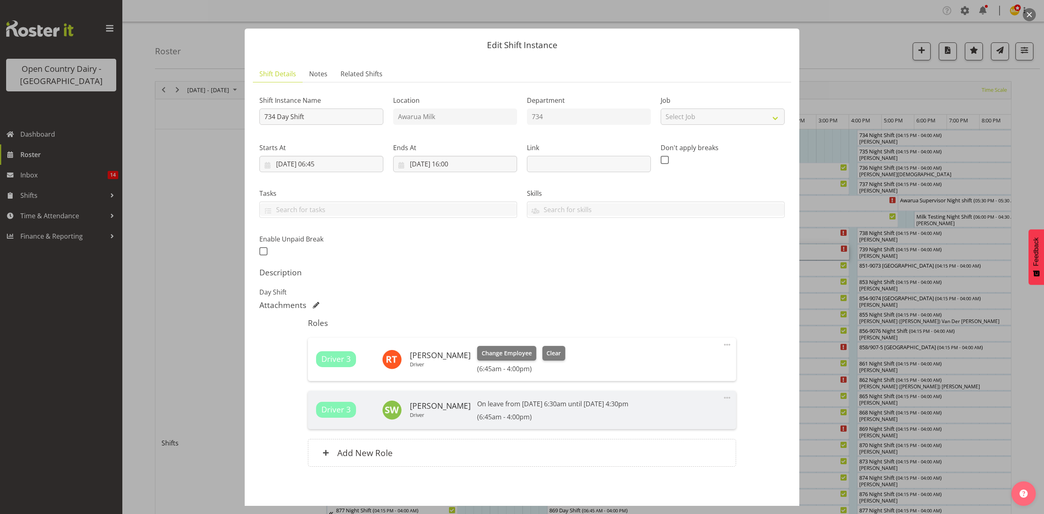
click at [656, 326] on h5 "Roles" at bounding box center [522, 323] width 428 height 10
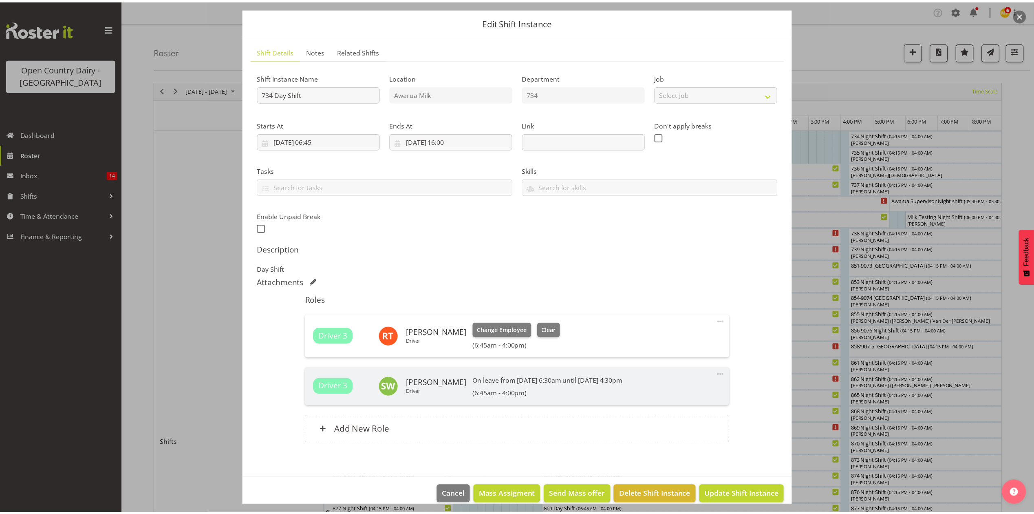
scroll to position [34, 0]
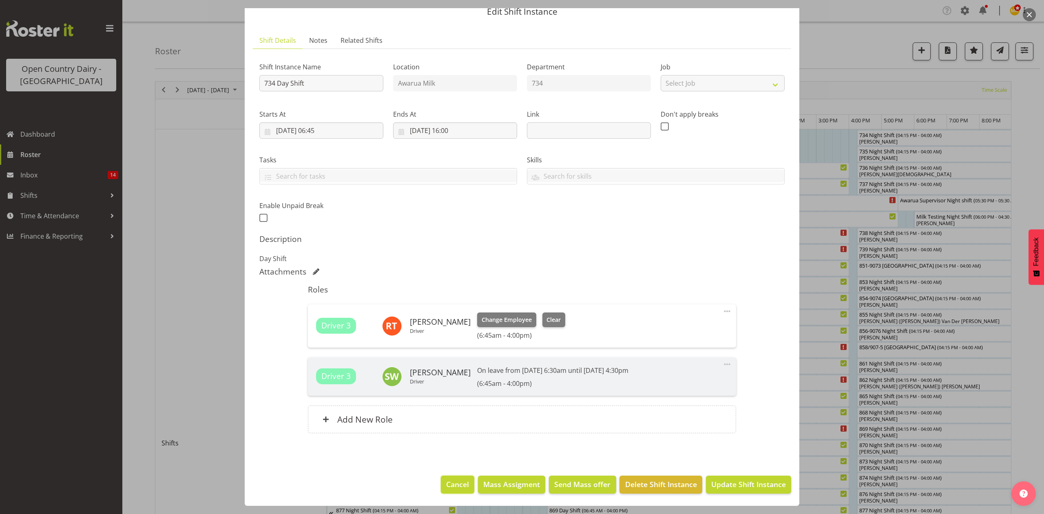
click at [458, 485] on span "Cancel" at bounding box center [457, 484] width 23 height 11
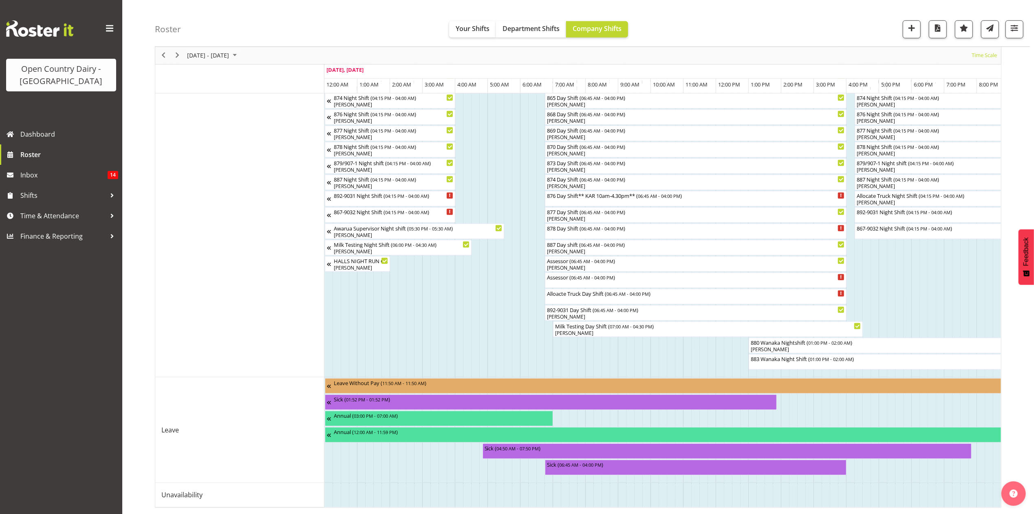
scroll to position [389, 0]
